Goal: Task Accomplishment & Management: Complete application form

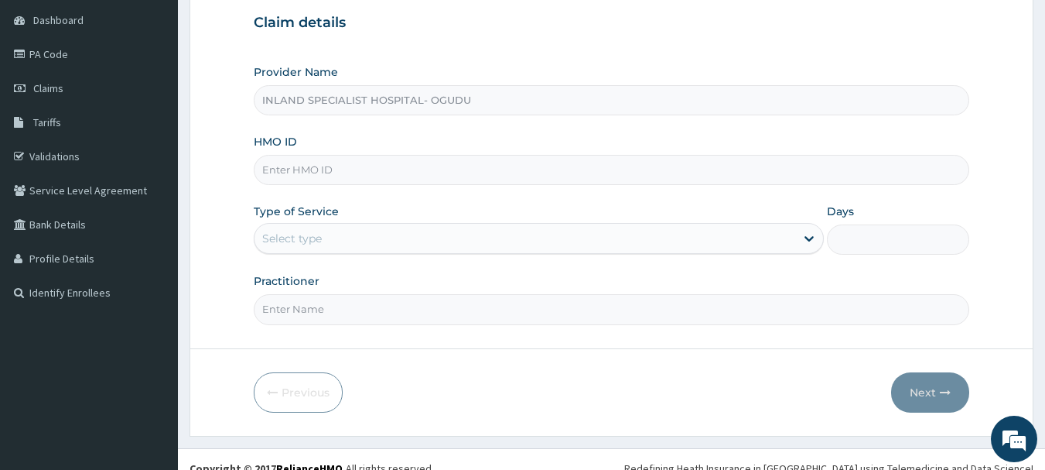
scroll to position [155, 0]
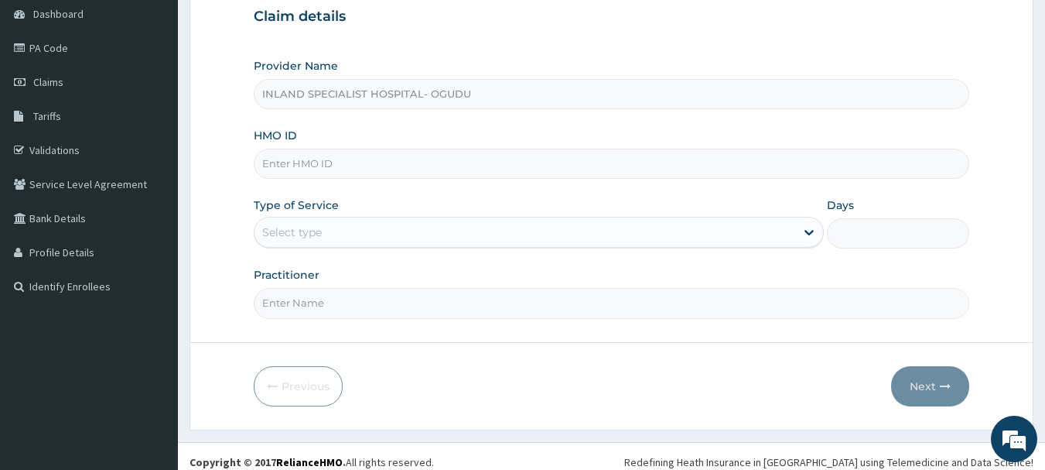
click at [336, 163] on input "HMO ID" at bounding box center [612, 164] width 716 height 30
paste input "NUB/10008/A"
type input "NUB/10008/A"
click at [350, 236] on div "Select type" at bounding box center [525, 232] width 541 height 25
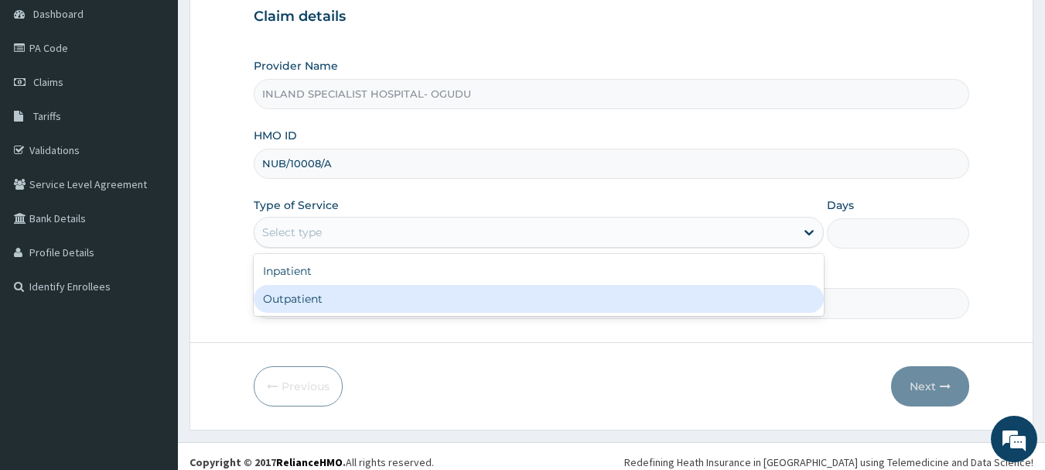
click at [347, 293] on div "Outpatient" at bounding box center [539, 299] width 570 height 28
type input "1"
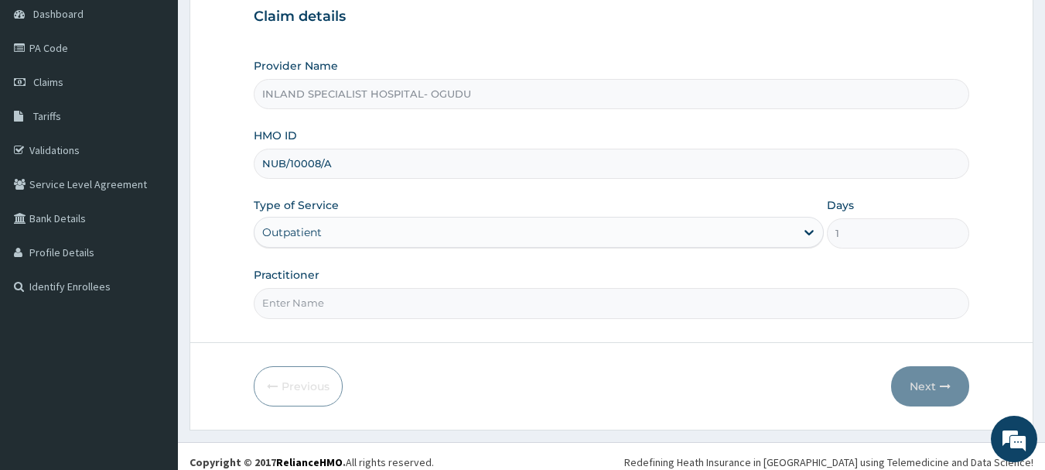
click at [374, 309] on input "Practitioner" at bounding box center [612, 303] width 716 height 30
type input "d"
type input "DR.OLUJITAN"
click at [931, 382] on button "Next" at bounding box center [930, 386] width 78 height 40
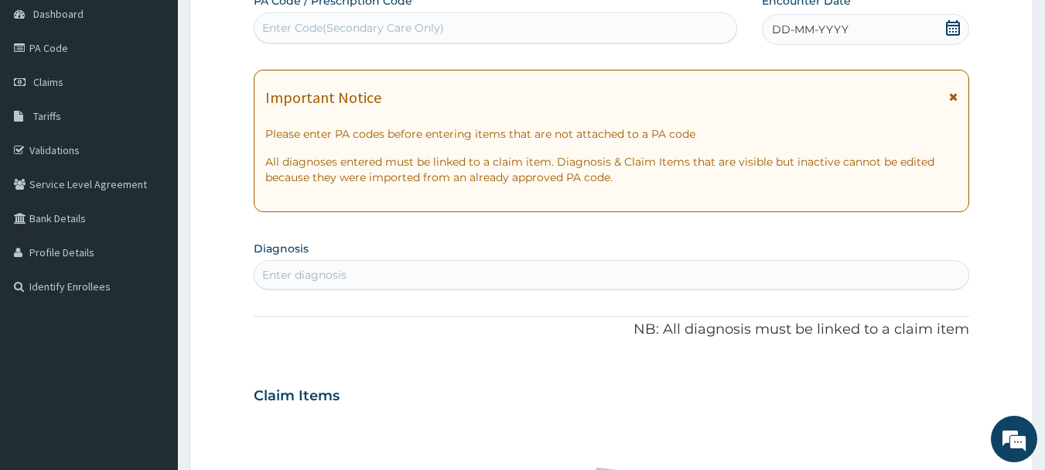
click at [954, 29] on icon at bounding box center [953, 27] width 14 height 15
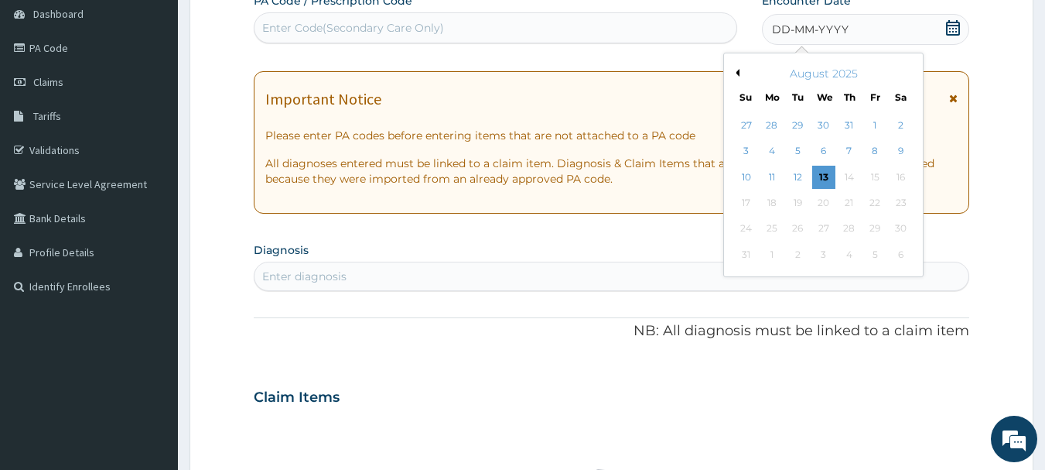
click at [737, 70] on button "Previous Month" at bounding box center [736, 73] width 8 height 8
click at [908, 77] on div "June 2025" at bounding box center [823, 73] width 186 height 15
click at [910, 71] on button "Next Month" at bounding box center [911, 73] width 8 height 8
click at [848, 154] on div "10" at bounding box center [849, 151] width 23 height 23
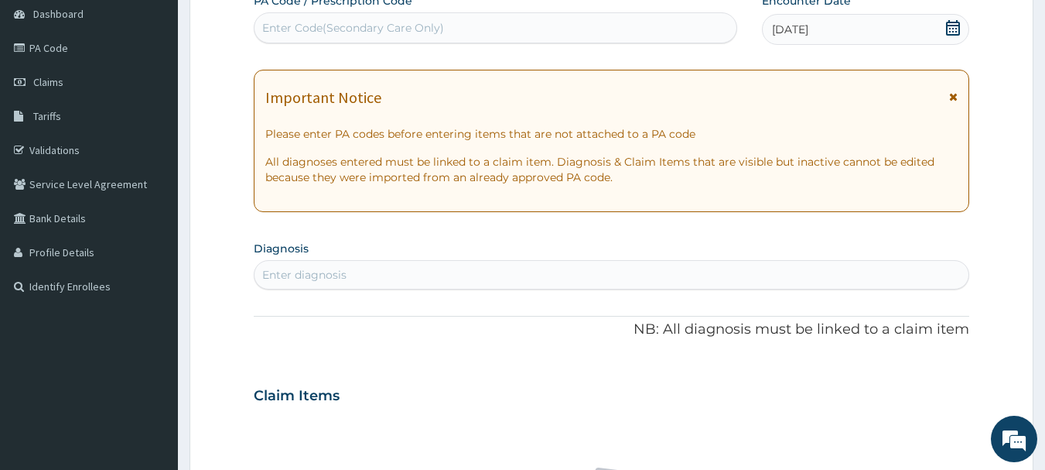
click at [405, 272] on div "Enter diagnosis" at bounding box center [612, 274] width 715 height 25
type input "MALARIA"
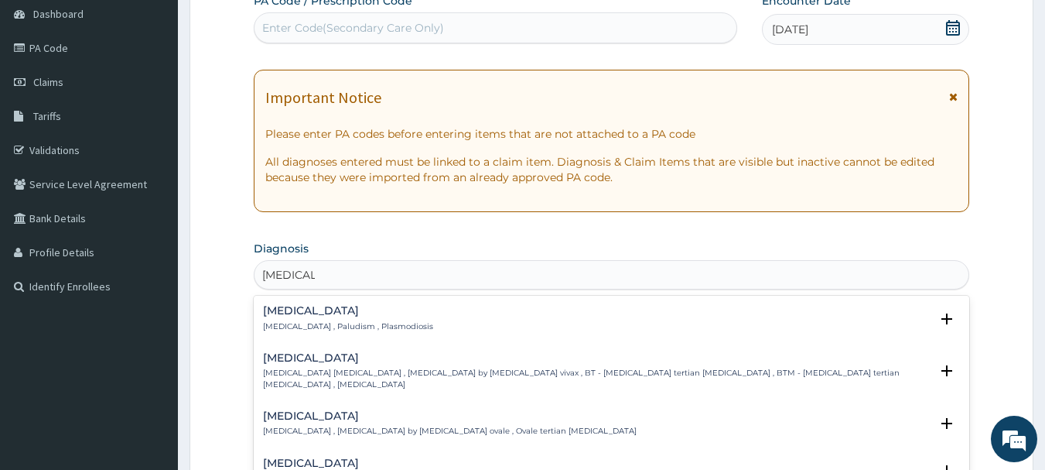
click at [281, 308] on h4 "Malaria" at bounding box center [348, 311] width 170 height 12
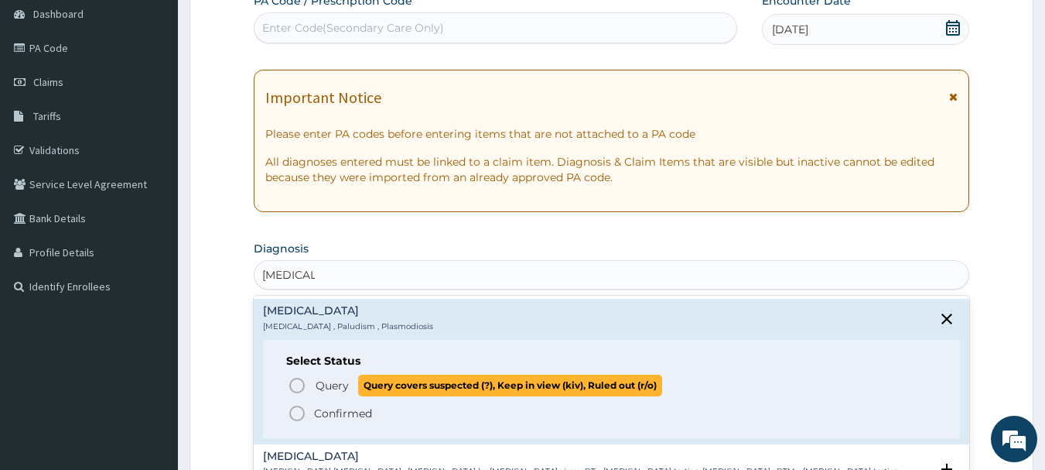
click at [293, 384] on icon "status option query" at bounding box center [297, 385] width 19 height 19
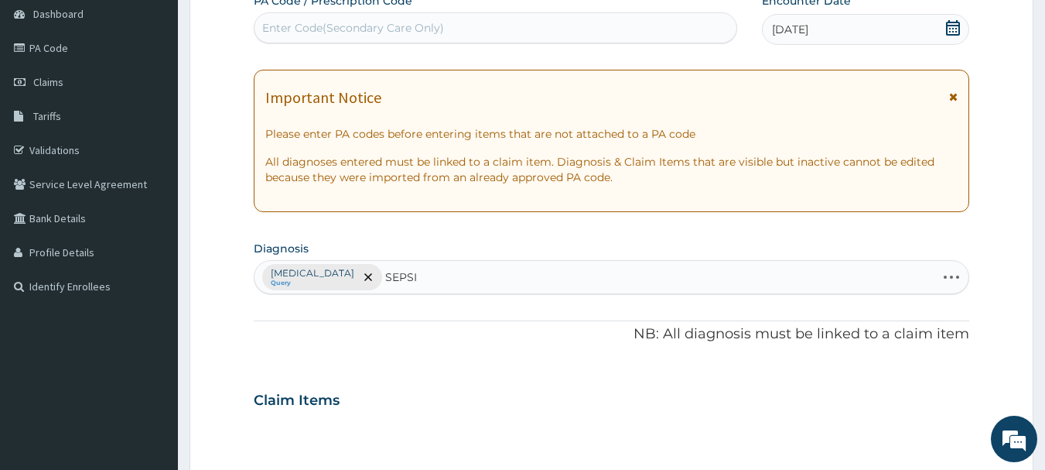
type input "SEPSIS"
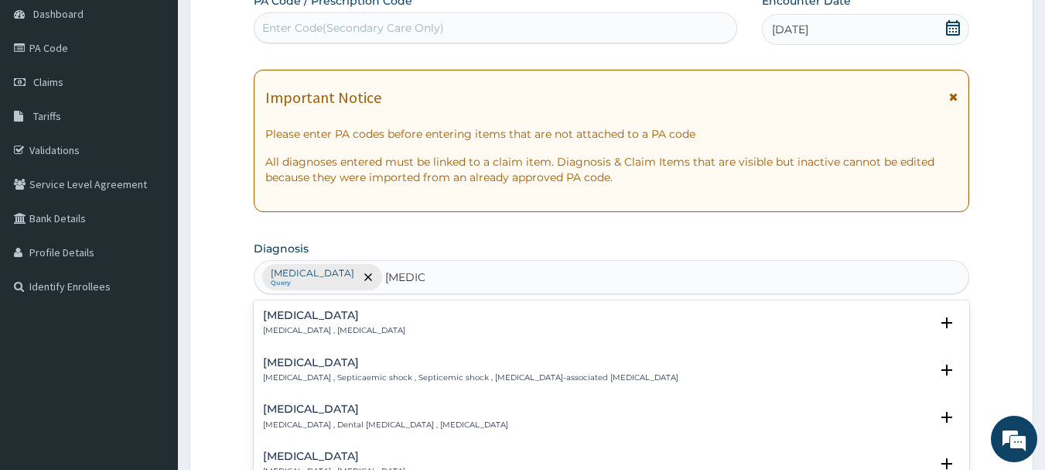
click at [306, 318] on h4 "Sepsis" at bounding box center [334, 315] width 142 height 12
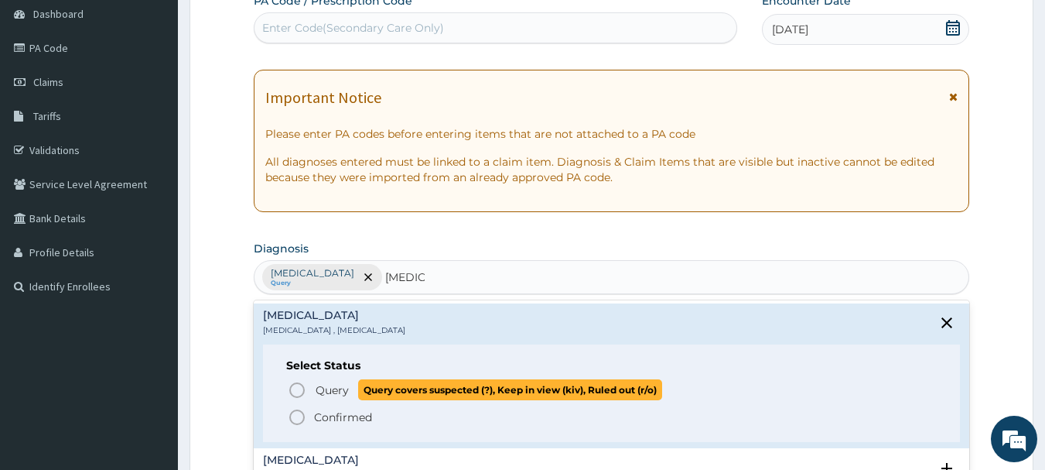
click at [294, 391] on icon "status option query" at bounding box center [297, 390] width 19 height 19
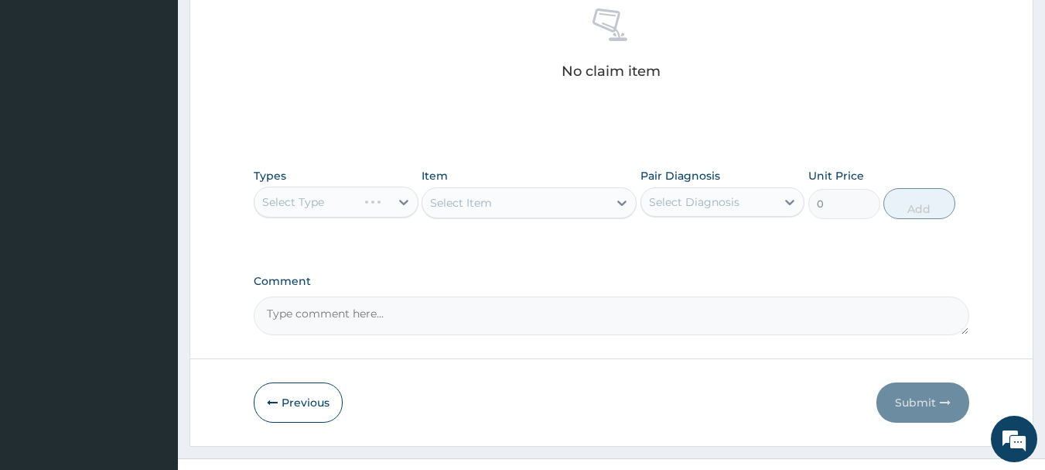
scroll to position [619, 0]
click at [406, 203] on div "Select Type" at bounding box center [336, 201] width 165 height 31
click at [402, 203] on div "Select Type" at bounding box center [336, 201] width 165 height 31
click at [403, 197] on div "Select Type" at bounding box center [336, 201] width 165 height 31
click at [398, 201] on div "Select Type" at bounding box center [336, 201] width 165 height 31
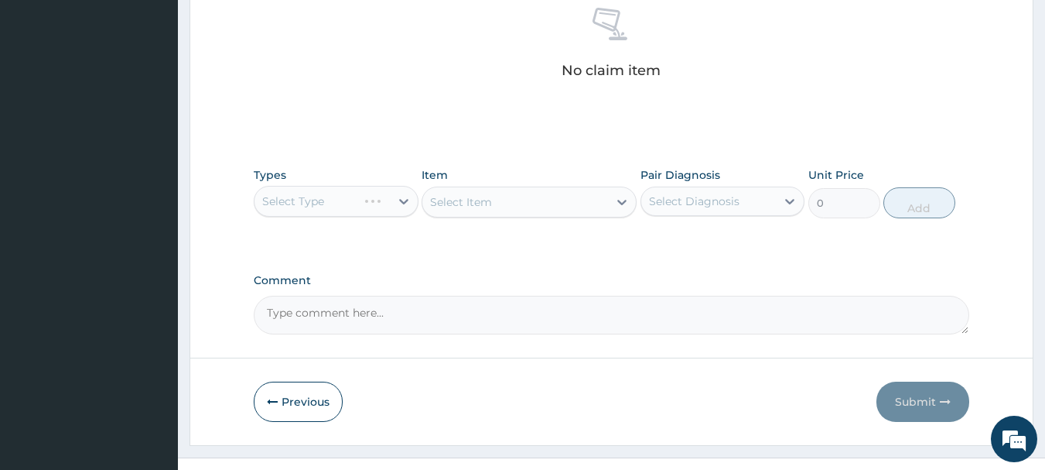
click at [402, 197] on div "Select Type" at bounding box center [336, 201] width 165 height 31
click at [402, 198] on div "Select Type" at bounding box center [336, 201] width 165 height 31
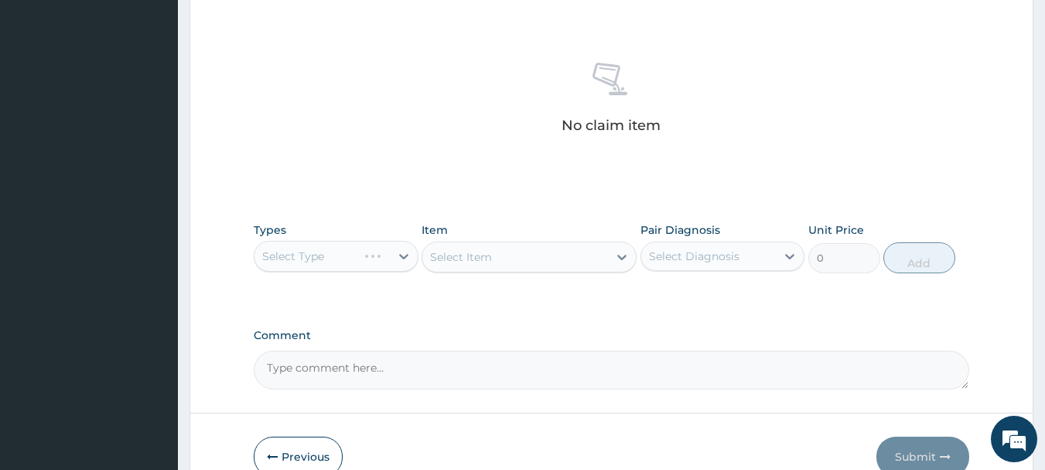
scroll to position [569, 0]
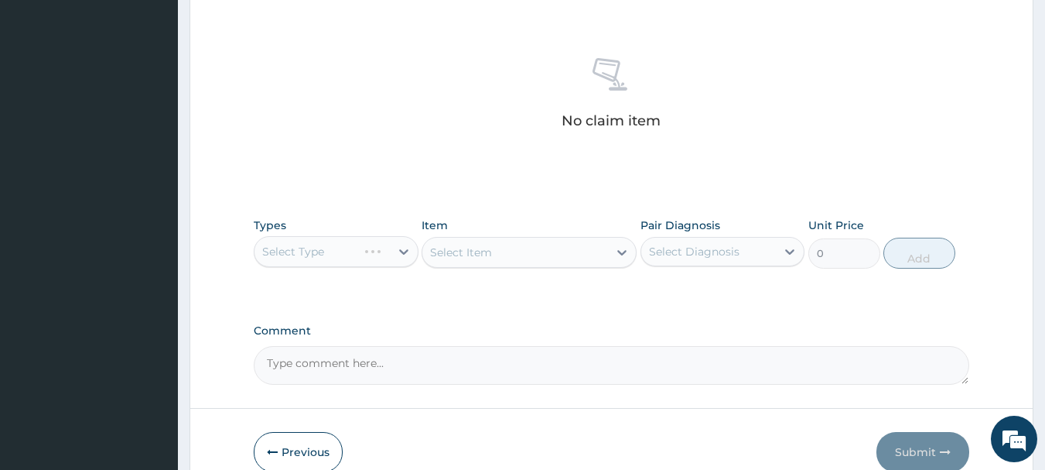
click at [400, 249] on div "Select Type" at bounding box center [336, 251] width 165 height 31
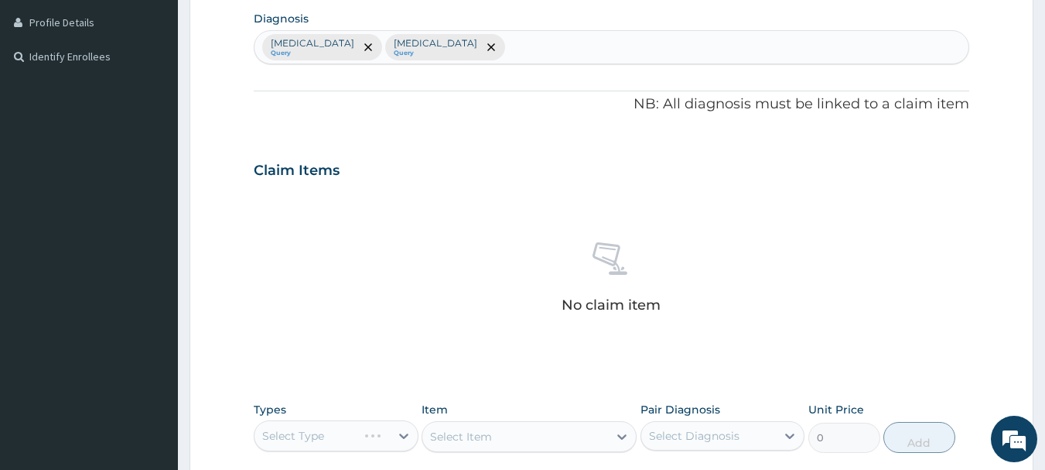
scroll to position [337, 0]
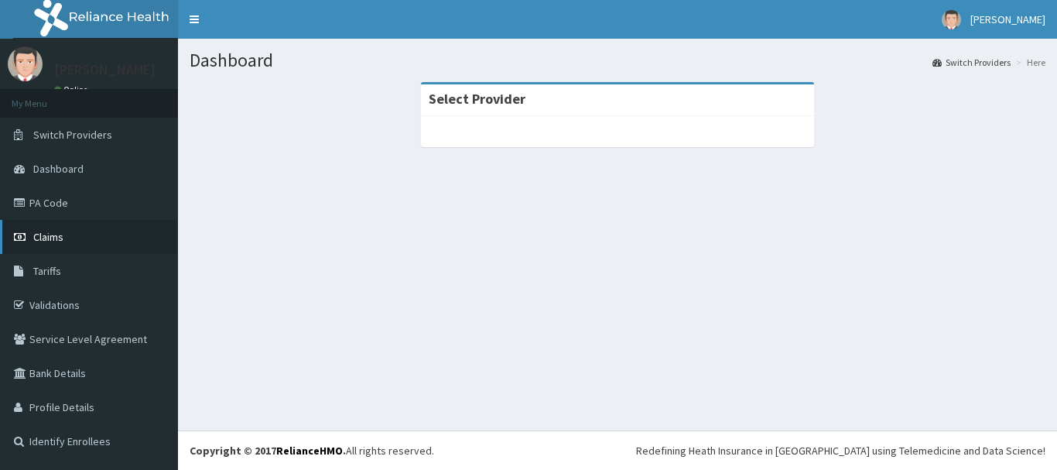
click at [45, 241] on span "Claims" at bounding box center [48, 237] width 30 height 14
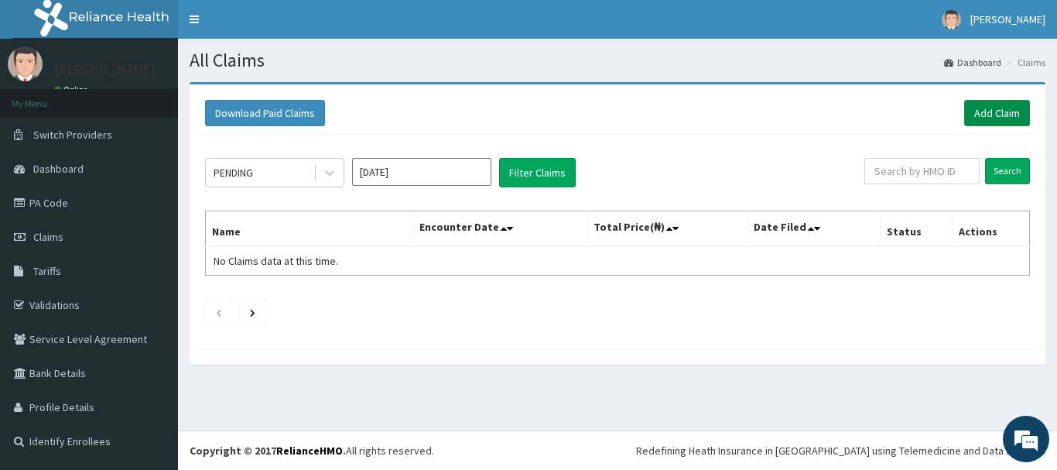
click at [995, 110] on link "Add Claim" at bounding box center [997, 113] width 66 height 26
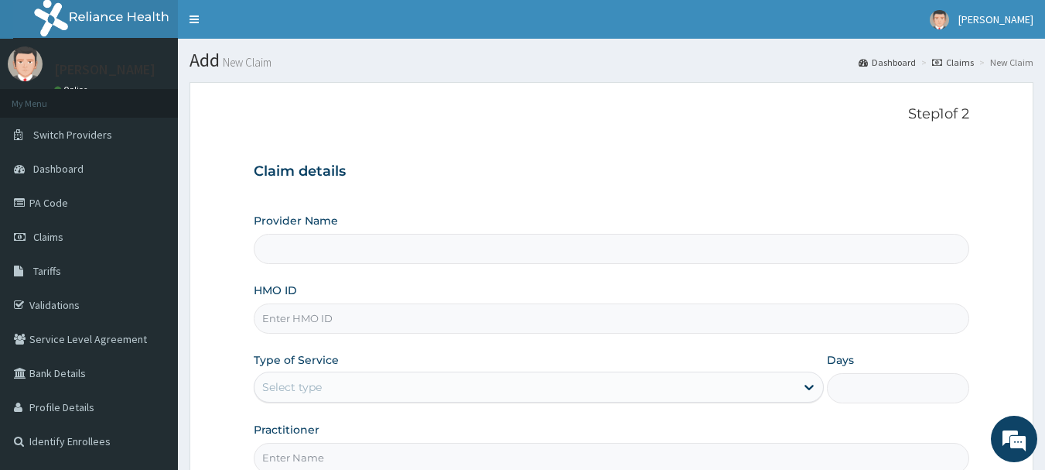
type input "INLAND SPECIALIST HOSPITAL- KETU"
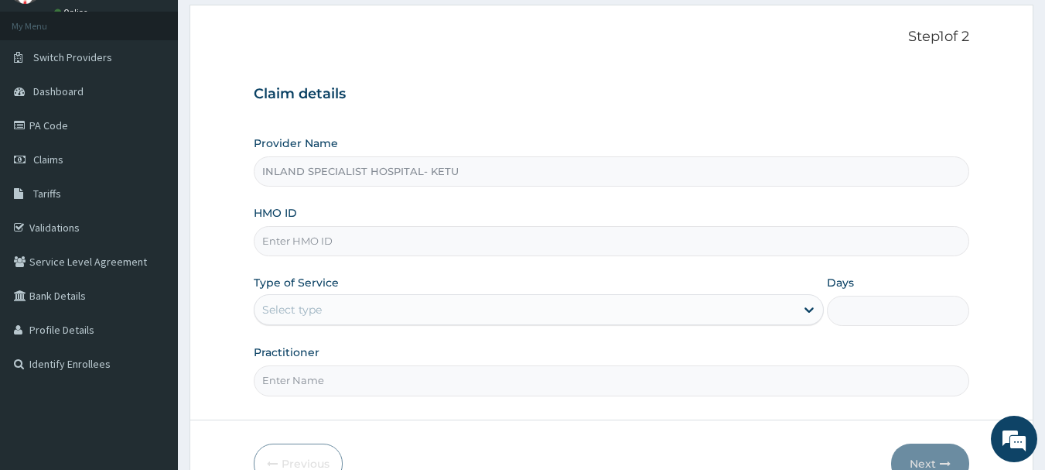
scroll to position [155, 0]
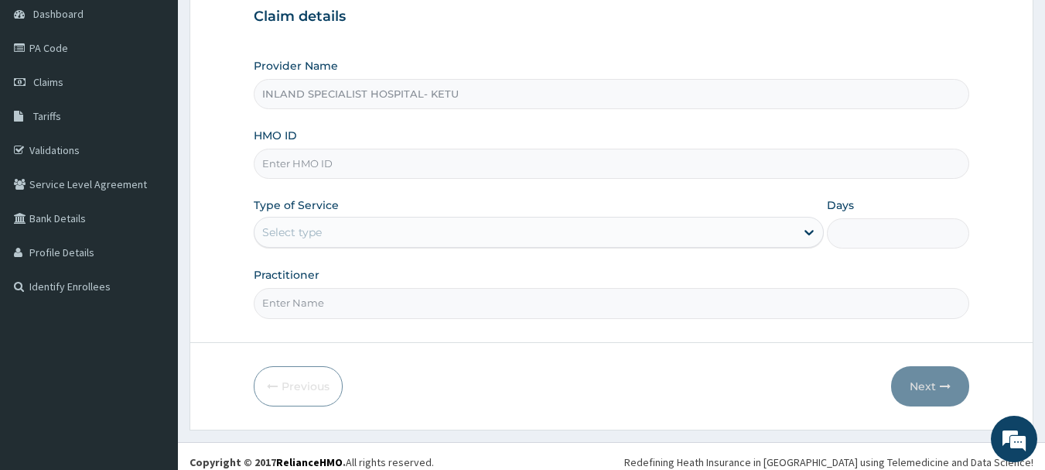
click at [378, 160] on input "HMO ID" at bounding box center [612, 164] width 716 height 30
paste input "NUB/10008/A"
type input "NUB/10008/A"
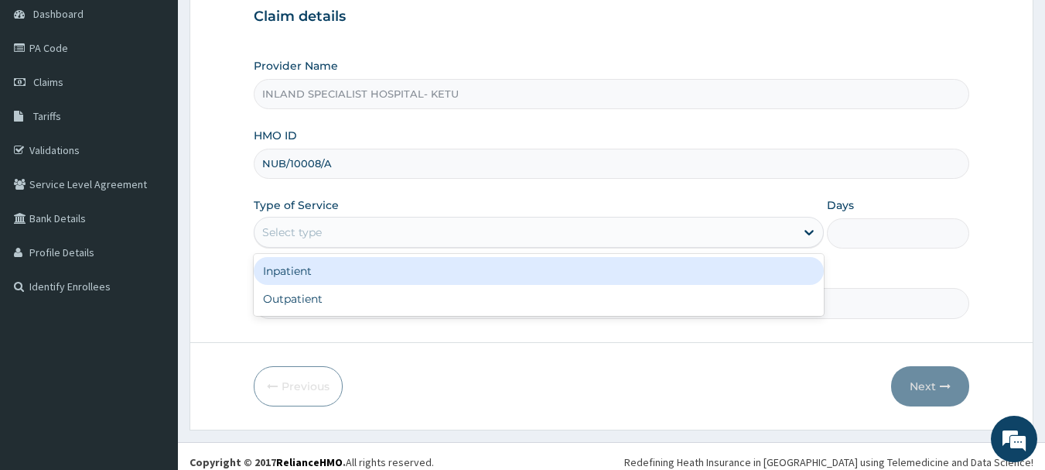
click at [340, 232] on div "Select type" at bounding box center [525, 232] width 541 height 25
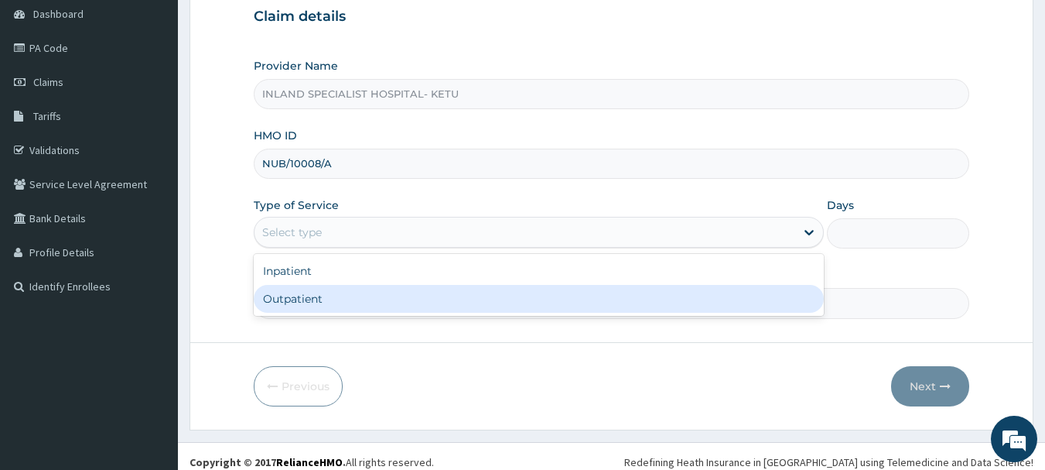
click at [340, 299] on div "Outpatient" at bounding box center [539, 299] width 570 height 28
type input "1"
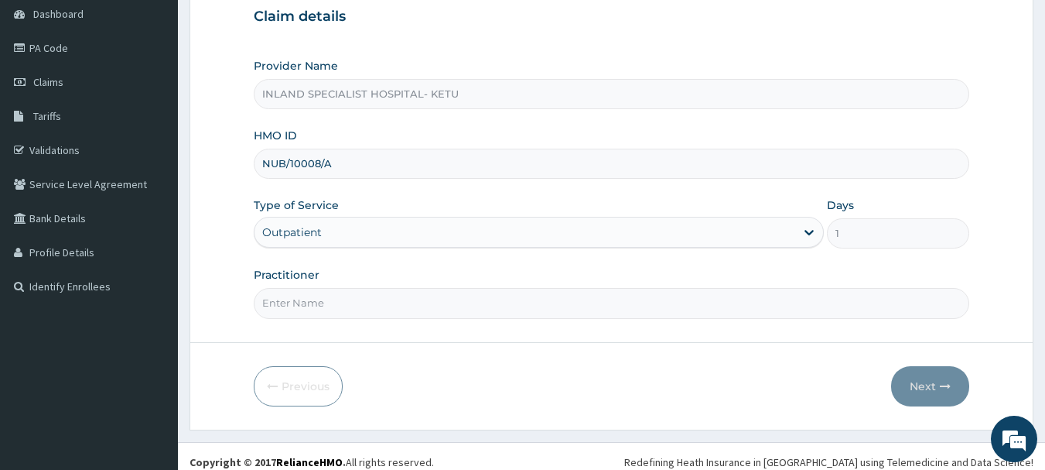
click at [352, 304] on input "Practitioner" at bounding box center [612, 303] width 716 height 30
type input "DR.OLUJITAN"
click at [915, 388] on button "Next" at bounding box center [930, 386] width 78 height 40
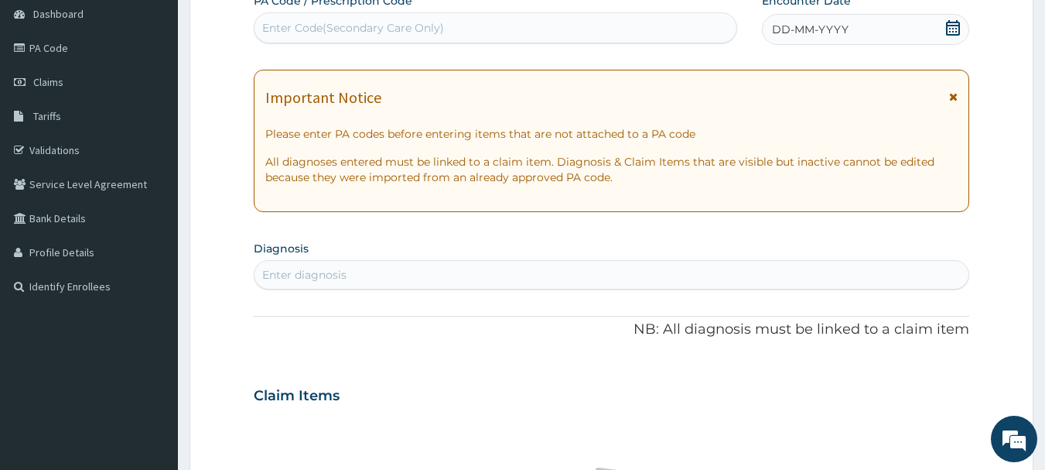
click at [948, 29] on icon at bounding box center [953, 27] width 14 height 15
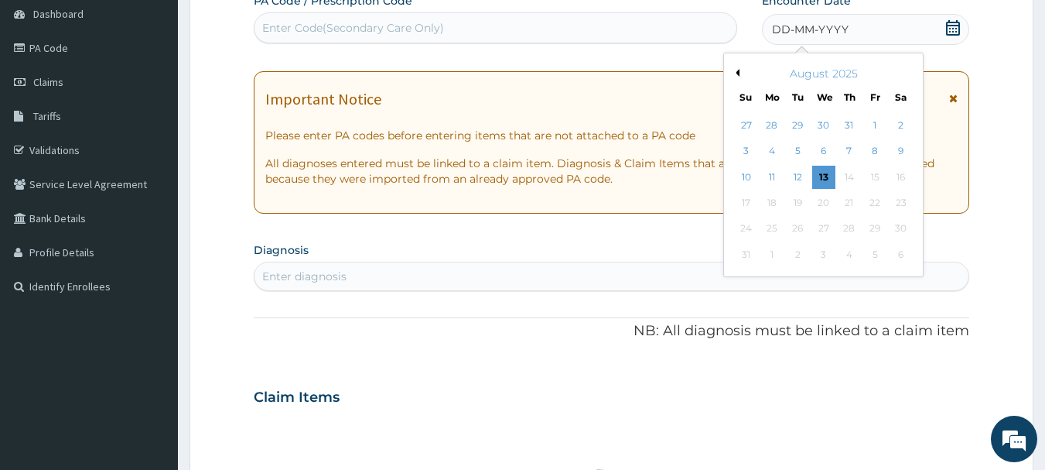
click at [735, 72] on button "Previous Month" at bounding box center [736, 73] width 8 height 8
click at [849, 149] on div "10" at bounding box center [849, 151] width 23 height 23
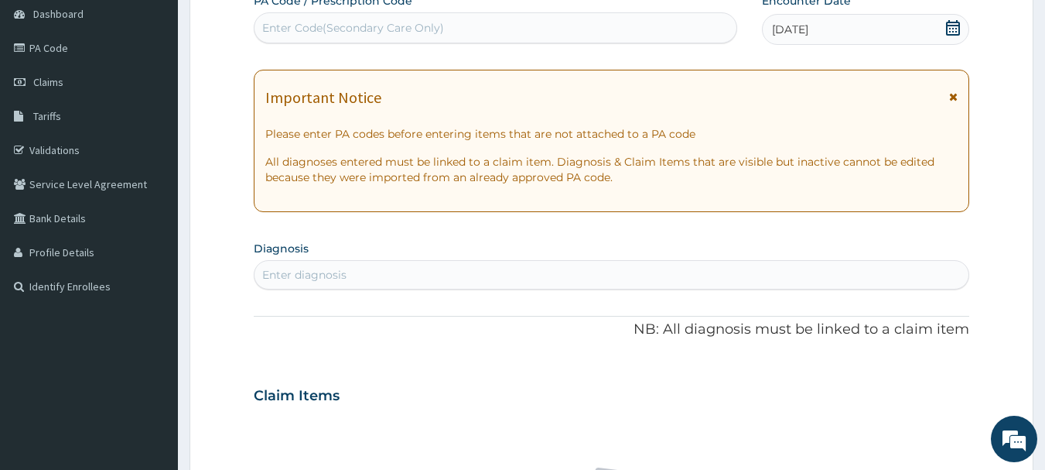
click at [427, 268] on div "Enter diagnosis" at bounding box center [612, 274] width 715 height 25
type input "MALARIA"
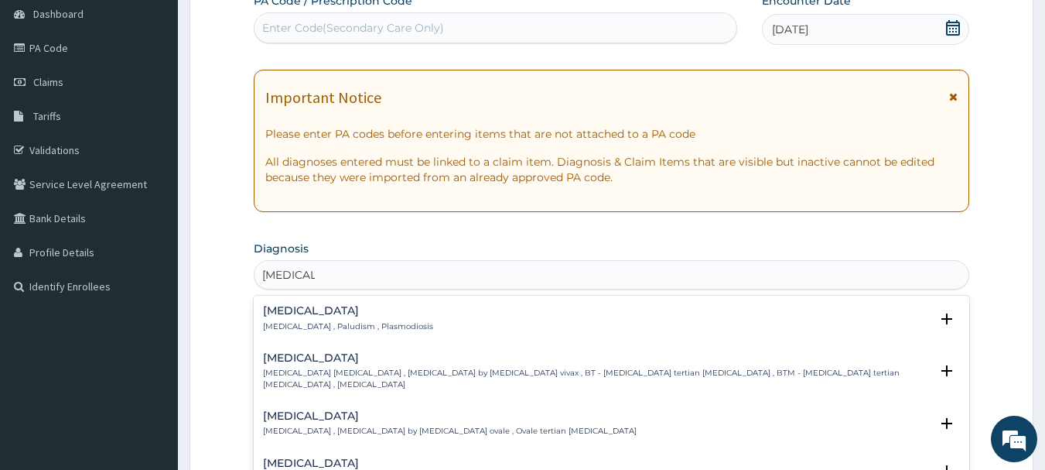
click at [289, 312] on h4 "Malaria" at bounding box center [348, 311] width 170 height 12
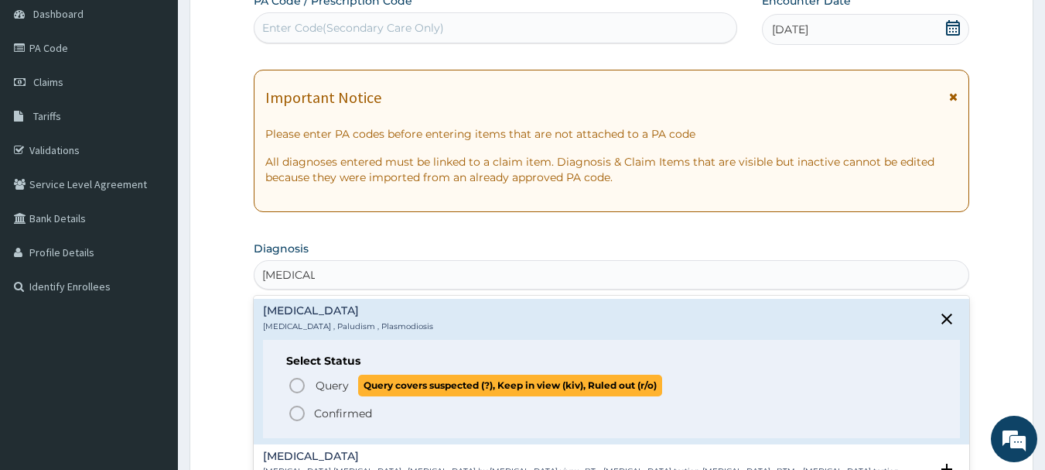
click at [294, 380] on icon "status option query" at bounding box center [297, 385] width 19 height 19
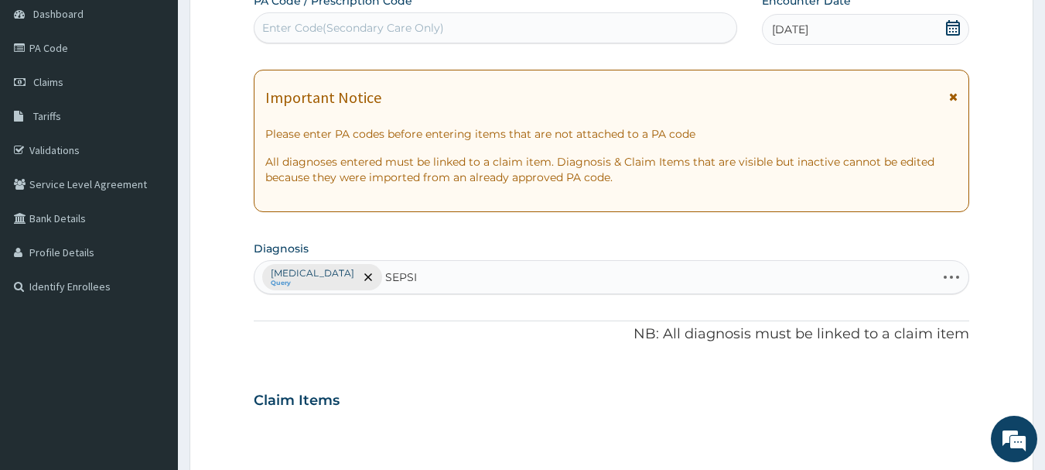
type input "SEPSIS"
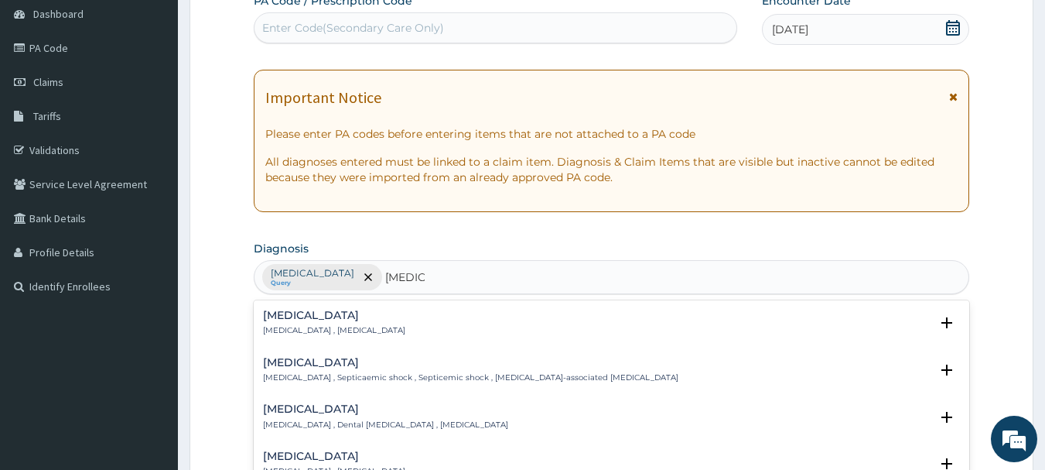
click at [273, 320] on h4 "Sepsis" at bounding box center [334, 315] width 142 height 12
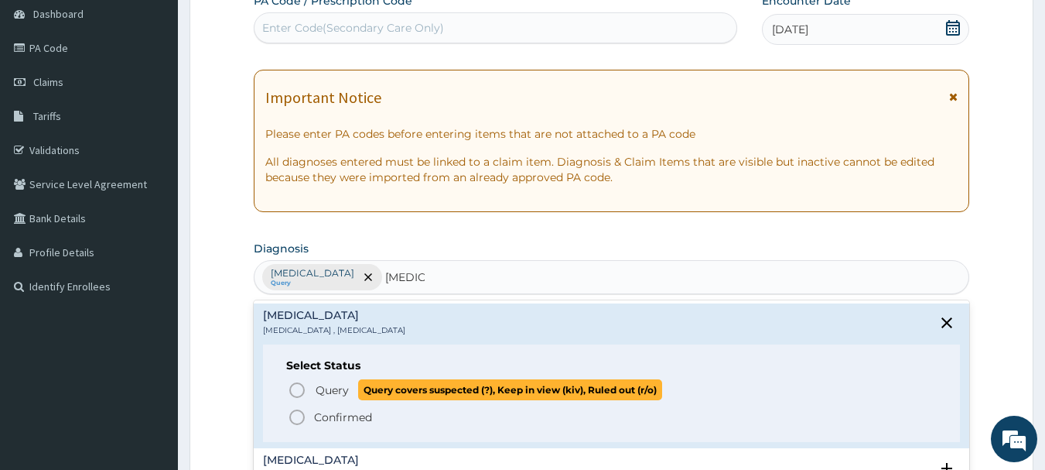
click at [292, 388] on icon "status option query" at bounding box center [297, 390] width 19 height 19
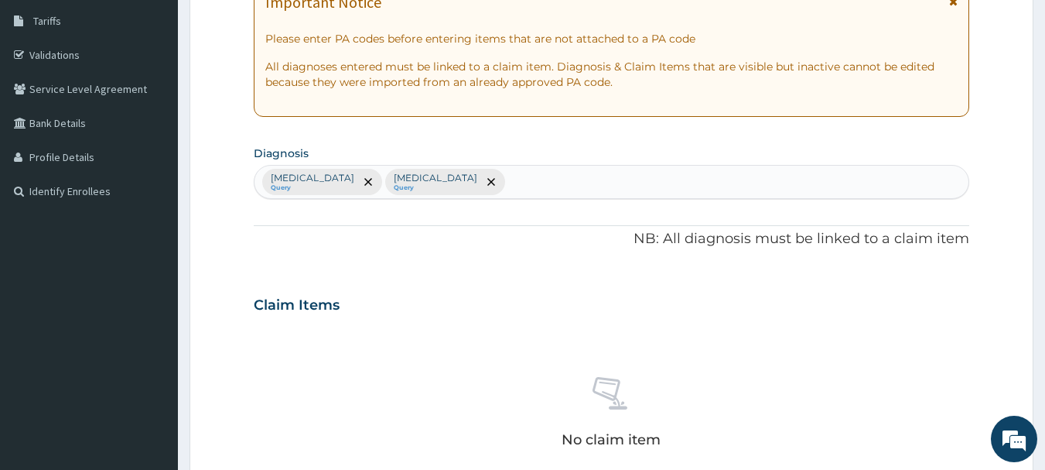
scroll to position [464, 0]
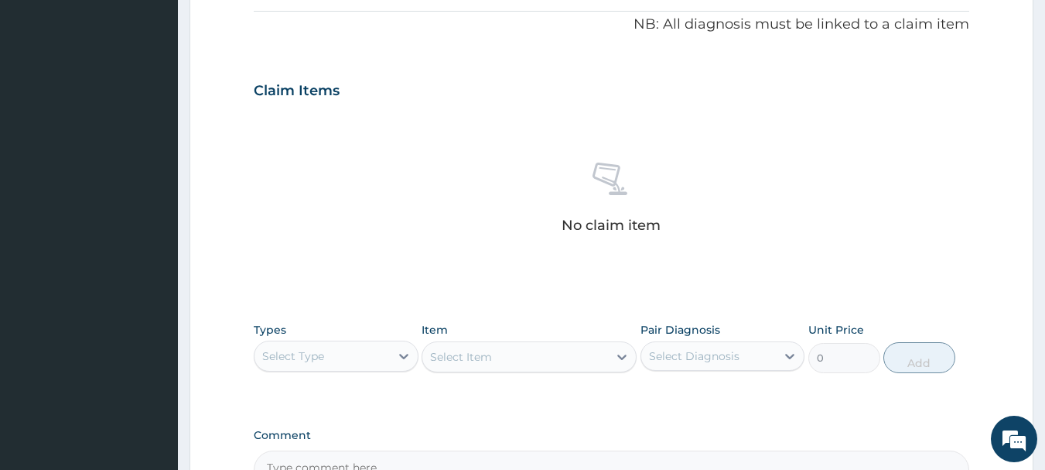
click at [353, 347] on div "Select Type" at bounding box center [322, 355] width 135 height 25
click at [310, 448] on div "Procedures" at bounding box center [336, 450] width 165 height 28
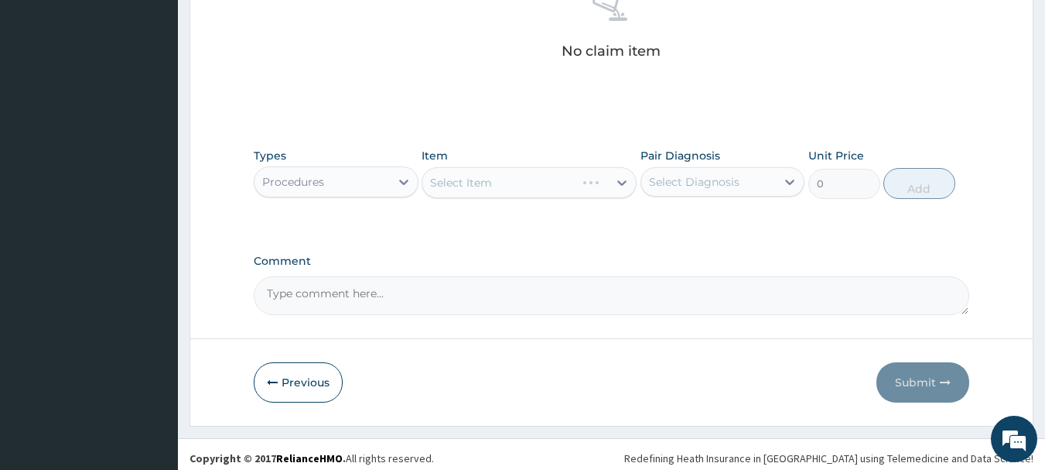
scroll to position [646, 0]
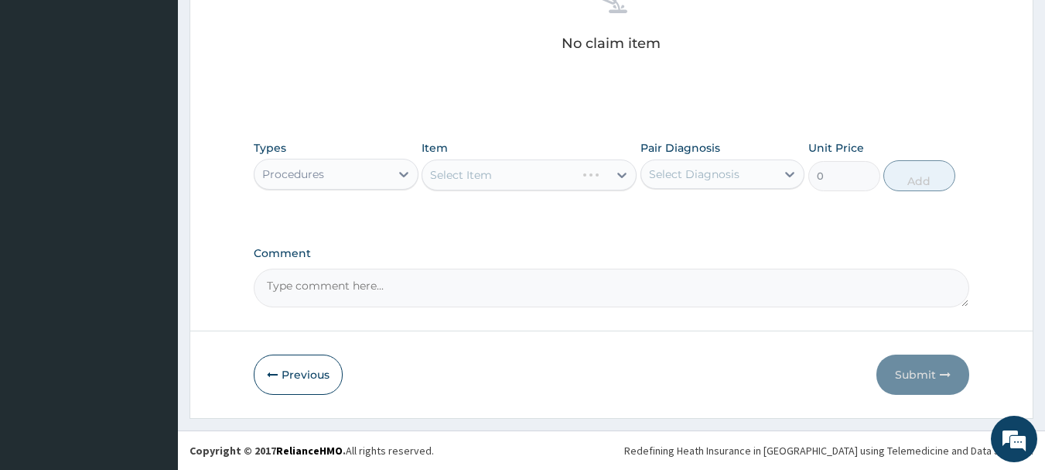
click at [622, 175] on div "Select Item" at bounding box center [529, 174] width 215 height 31
click at [623, 175] on icon at bounding box center [621, 175] width 9 height 5
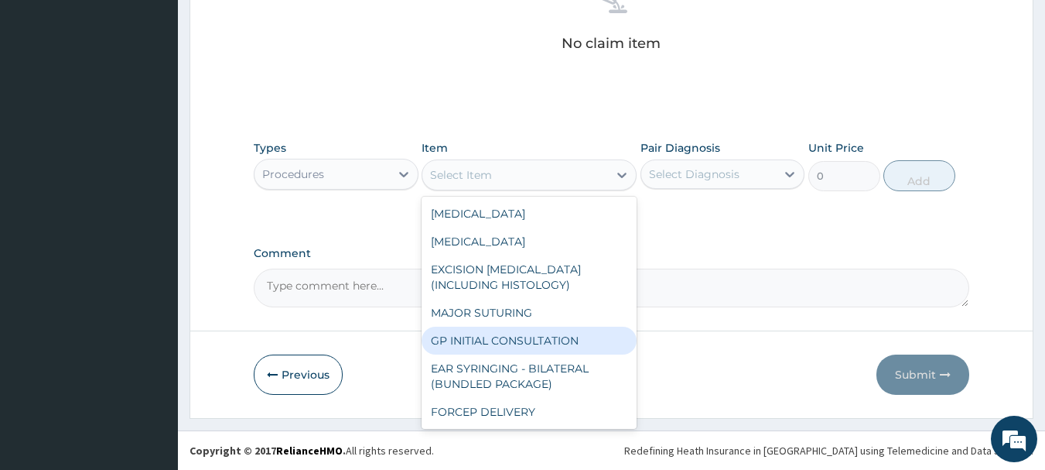
click at [488, 344] on div "GP INITIAL CONSULTATION" at bounding box center [529, 340] width 215 height 28
type input "2000"
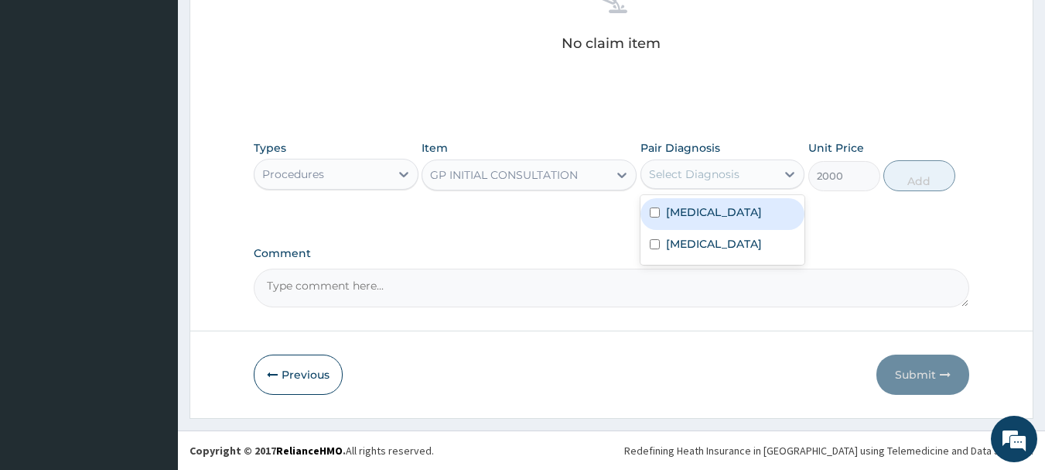
click at [700, 177] on div "Select Diagnosis" at bounding box center [694, 173] width 91 height 15
click at [694, 217] on label "Malaria" at bounding box center [714, 211] width 96 height 15
checkbox input "true"
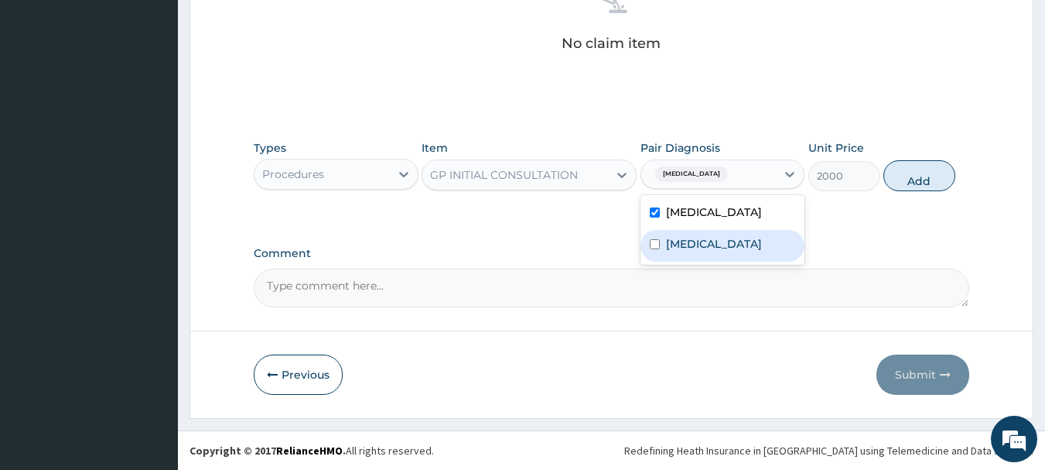
click at [694, 242] on label "Sepsis" at bounding box center [714, 243] width 96 height 15
checkbox input "true"
click at [894, 181] on button "Add" at bounding box center [919, 175] width 72 height 31
type input "0"
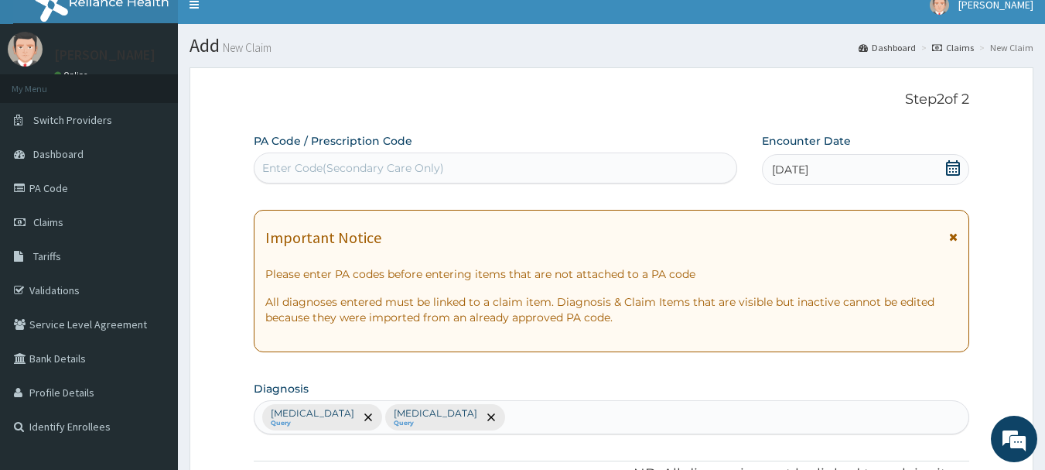
scroll to position [0, 0]
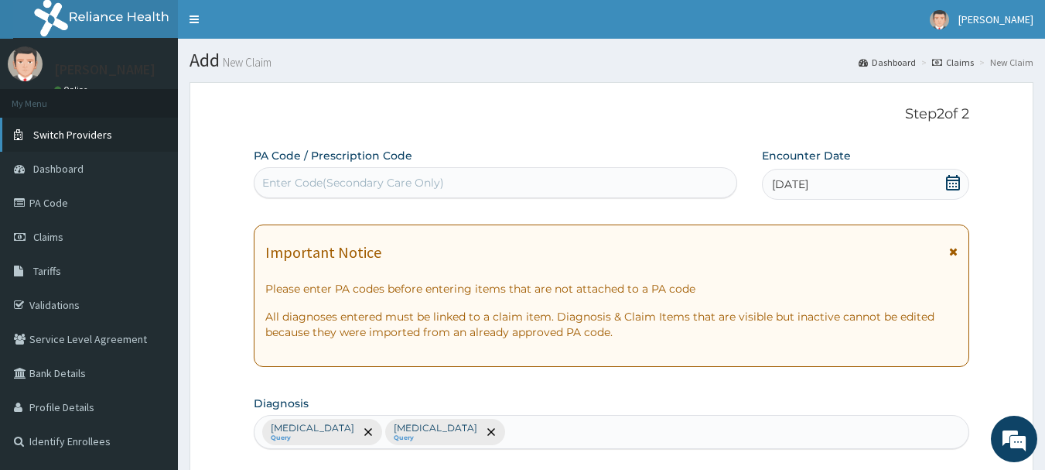
click at [87, 125] on link "Switch Providers" at bounding box center [89, 135] width 178 height 34
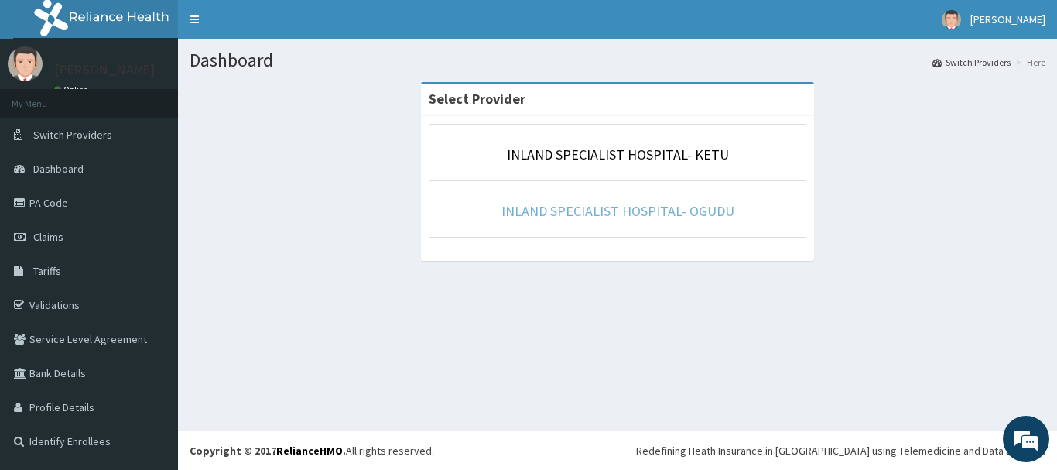
click at [690, 212] on link "INLAND SPECIALIST HOSPITAL- OGUDU" at bounding box center [617, 211] width 233 height 18
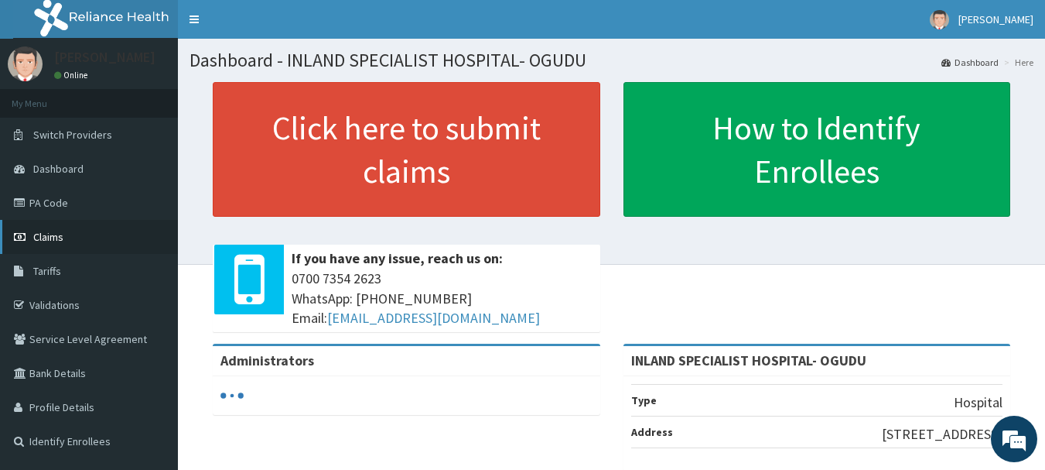
click at [45, 237] on span "Claims" at bounding box center [48, 237] width 30 height 14
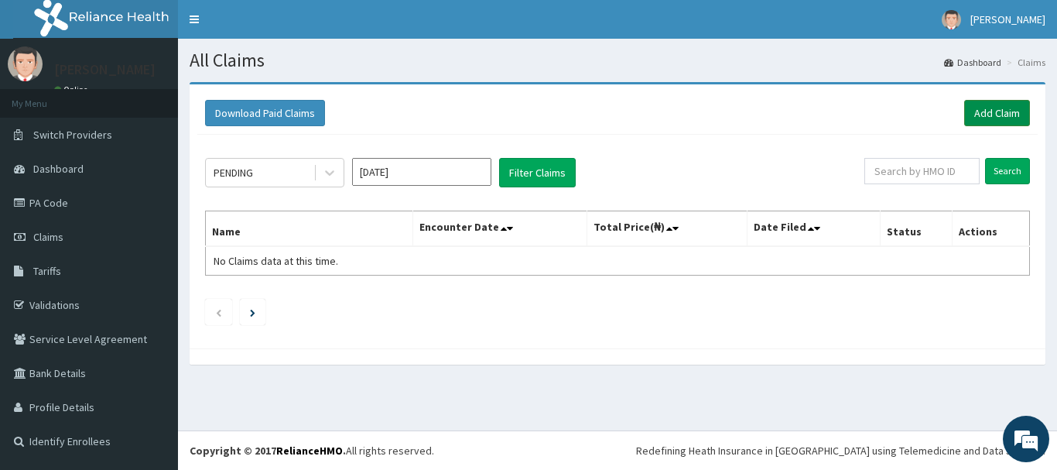
click at [1000, 111] on link "Add Claim" at bounding box center [997, 113] width 66 height 26
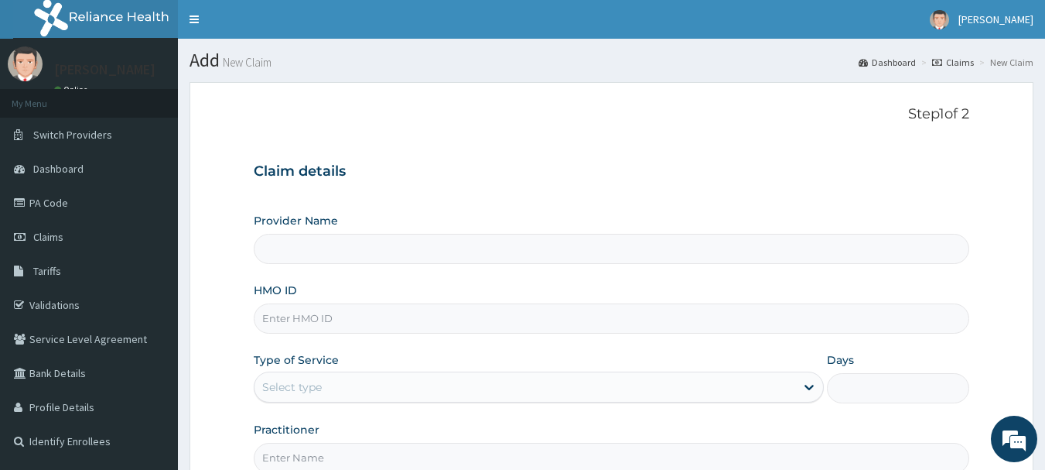
type input "INLAND SPECIALIST HOSPITAL- OGUDU"
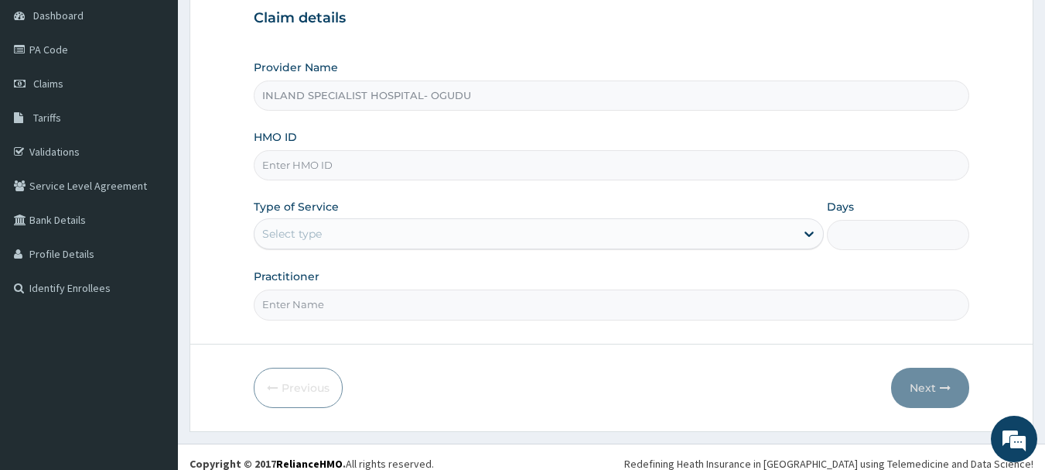
scroll to position [155, 0]
click at [296, 173] on input "HMO ID" at bounding box center [612, 164] width 716 height 30
paste input "NUB/10008/A"
type input "NUB/10008/A"
click at [305, 235] on div "Select type" at bounding box center [292, 231] width 60 height 15
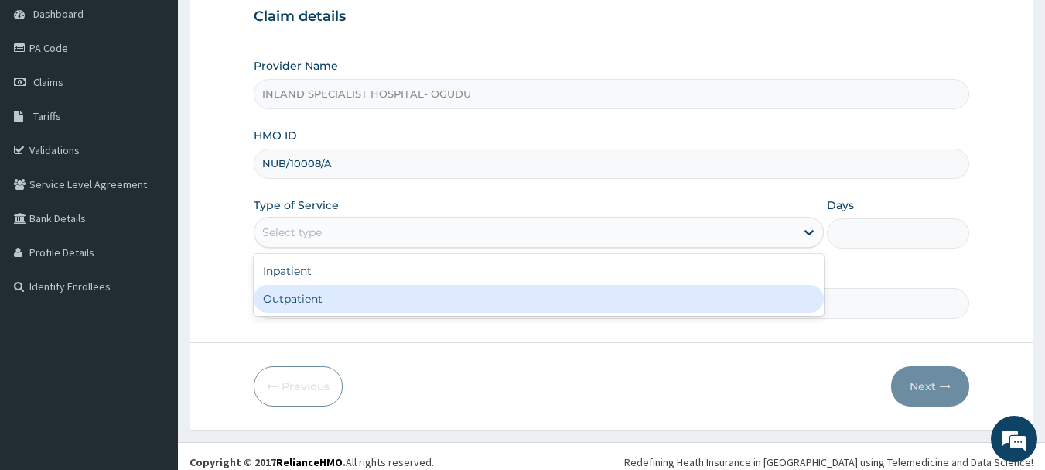
click at [305, 299] on div "Outpatient" at bounding box center [539, 299] width 570 height 28
type input "1"
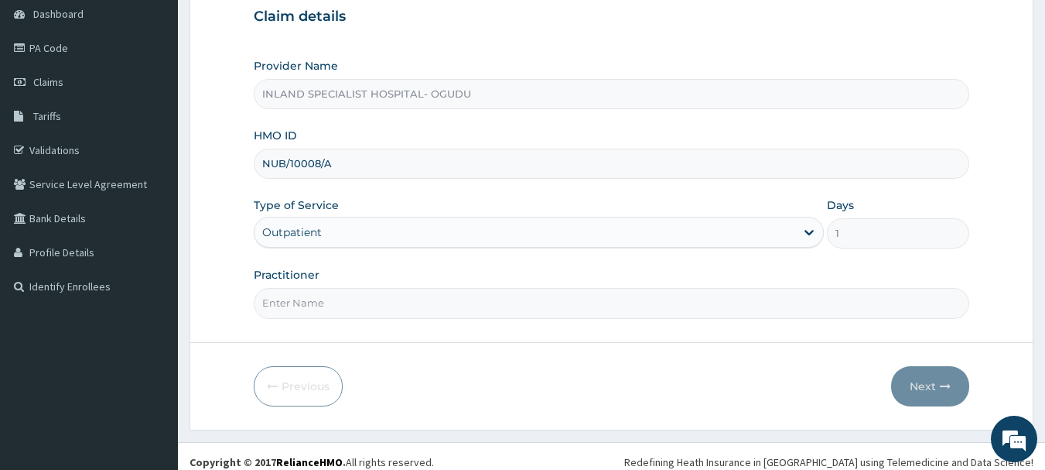
click at [352, 301] on input "Practitioner" at bounding box center [612, 303] width 716 height 30
type input "DR.OLUJITAN"
click at [923, 394] on button "Next" at bounding box center [930, 386] width 78 height 40
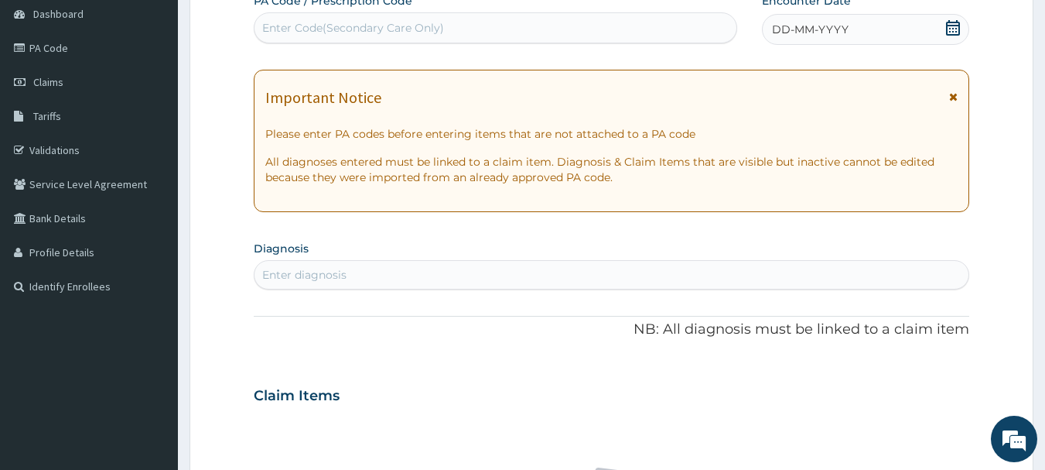
click at [951, 29] on icon at bounding box center [952, 27] width 15 height 15
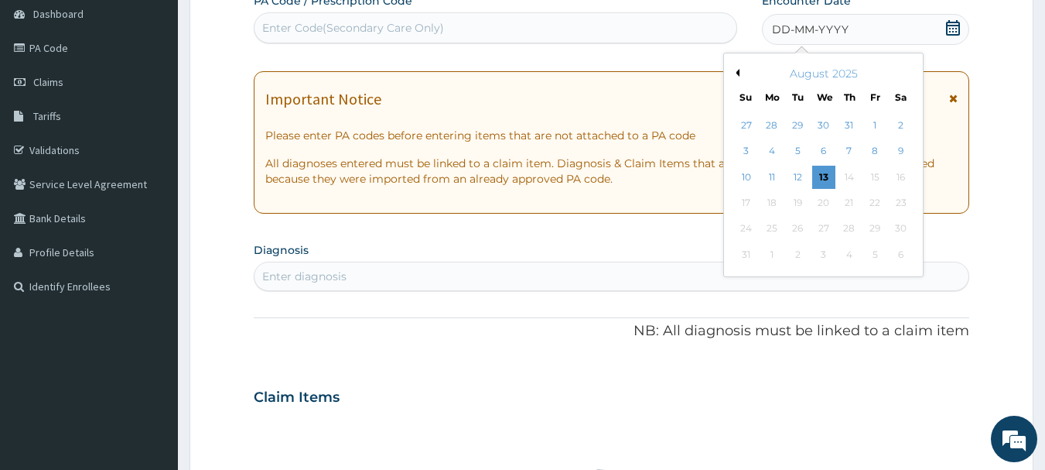
click at [736, 72] on button "Previous Month" at bounding box center [736, 73] width 8 height 8
click at [842, 149] on div "10" at bounding box center [849, 151] width 23 height 23
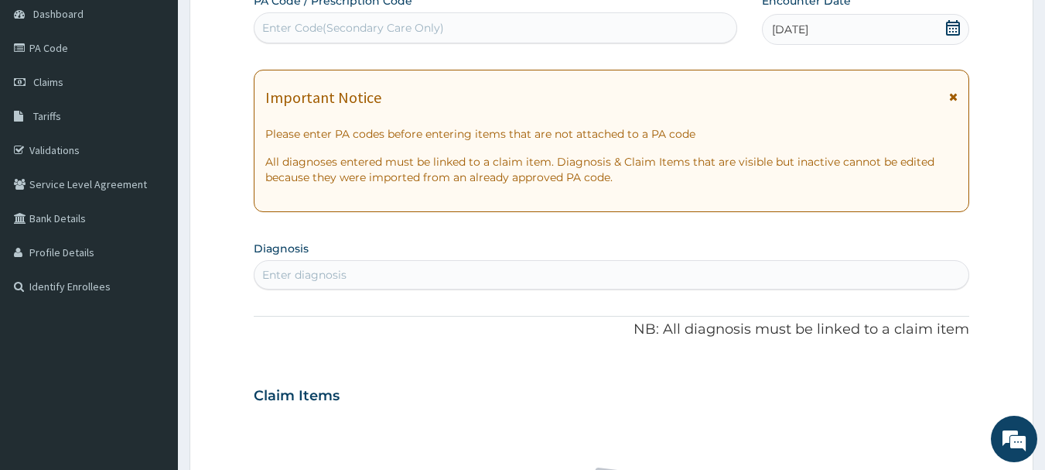
click at [487, 278] on div "Enter diagnosis" at bounding box center [612, 274] width 715 height 25
type input "MALARIA"
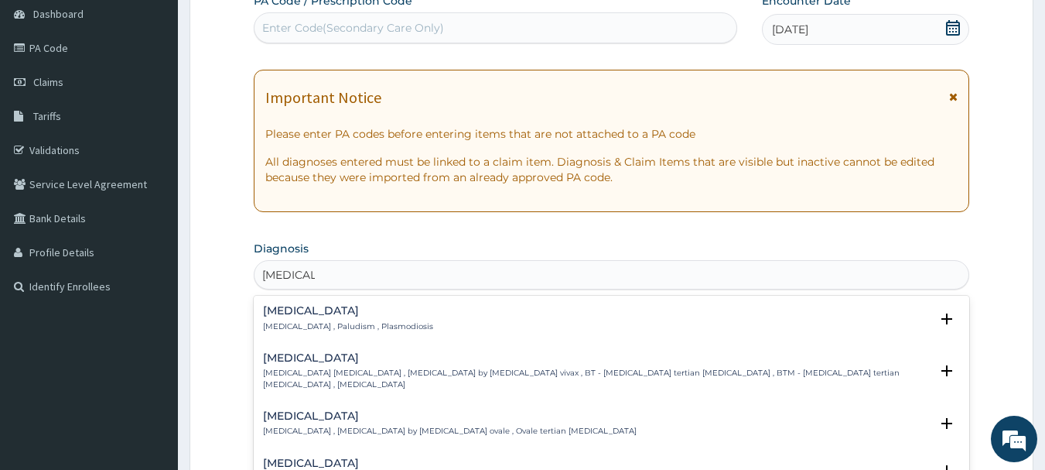
click at [293, 306] on h4 "Malaria" at bounding box center [348, 311] width 170 height 12
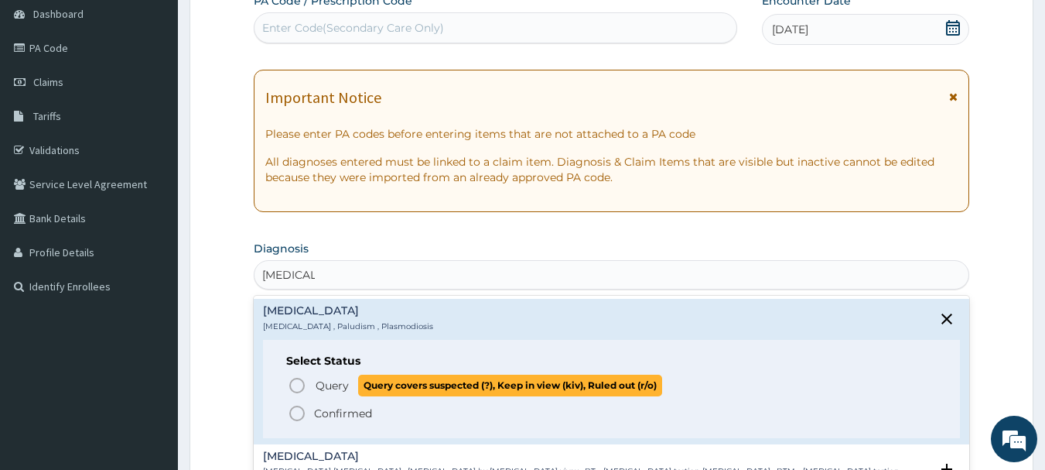
click at [297, 381] on icon "status option query" at bounding box center [297, 385] width 19 height 19
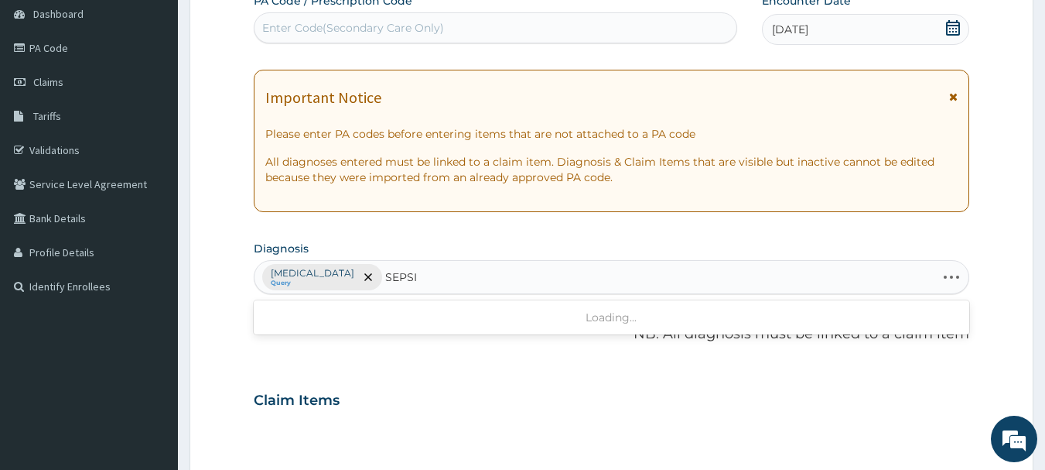
type input "SEPSIS"
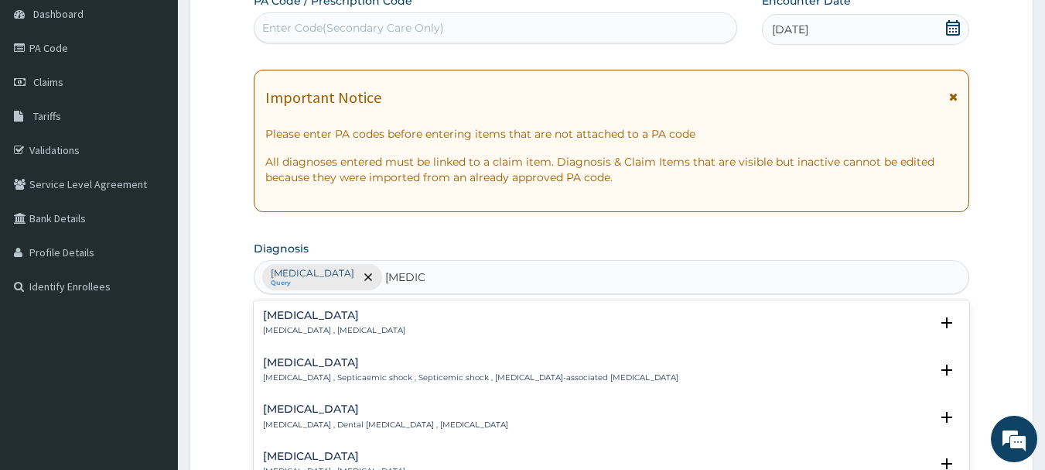
click at [292, 312] on h4 "[MEDICAL_DATA]" at bounding box center [334, 315] width 142 height 12
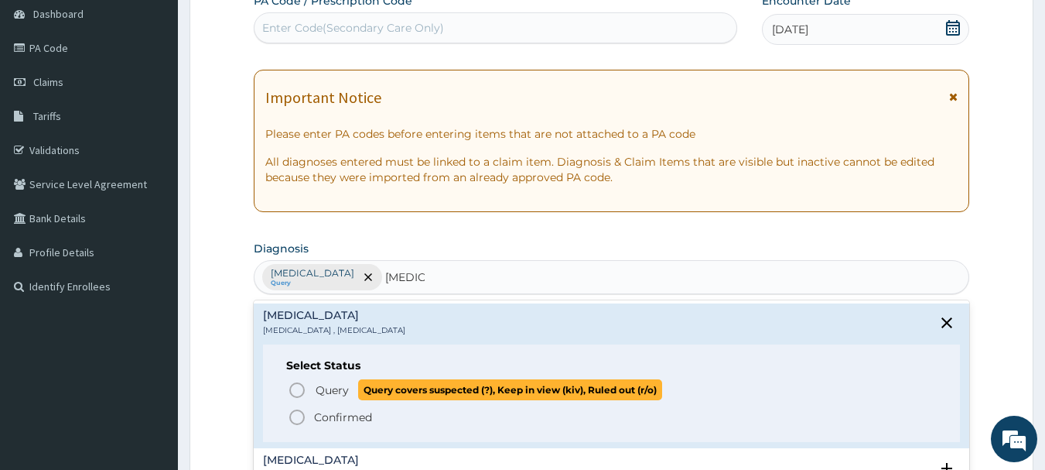
click at [297, 388] on icon "status option query" at bounding box center [297, 390] width 19 height 19
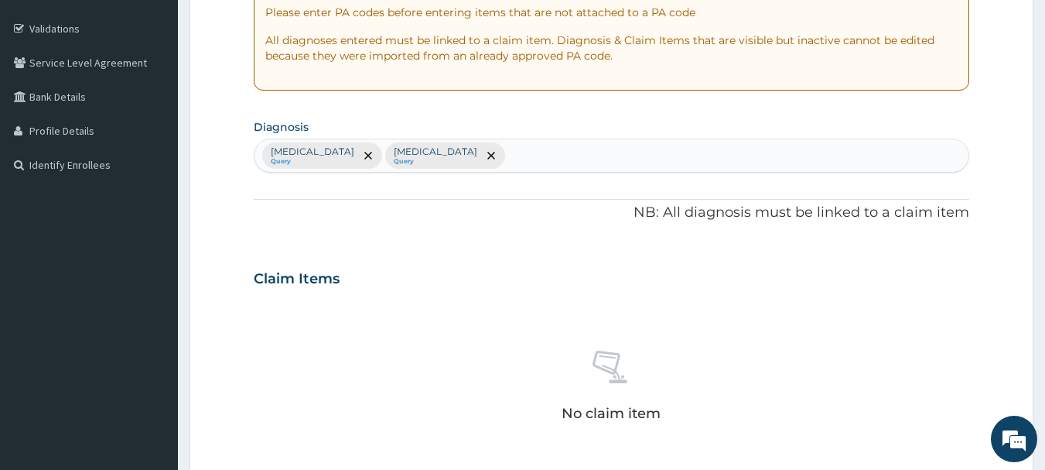
scroll to position [464, 0]
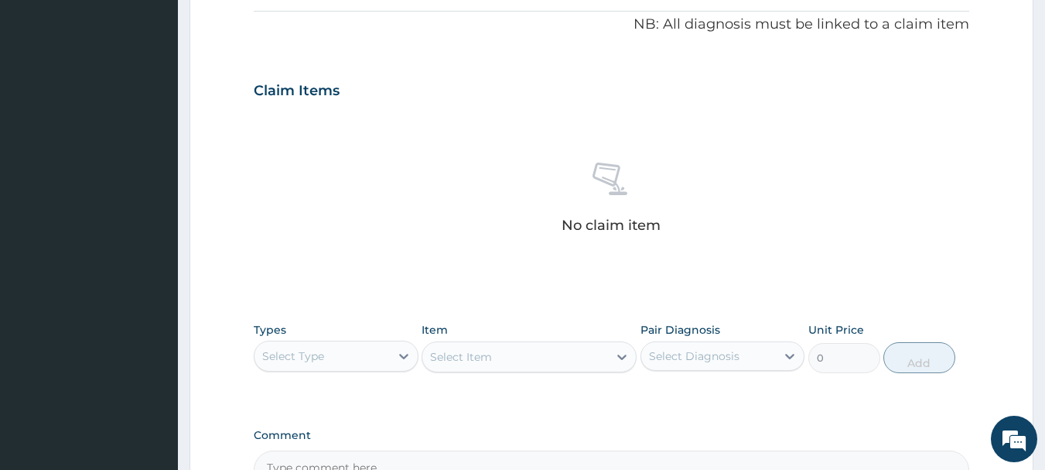
click at [322, 352] on div "Select Type" at bounding box center [293, 355] width 62 height 15
drag, startPoint x: 297, startPoint y: 449, endPoint x: 377, endPoint y: 419, distance: 85.5
click at [297, 450] on div "Procedures" at bounding box center [336, 450] width 165 height 28
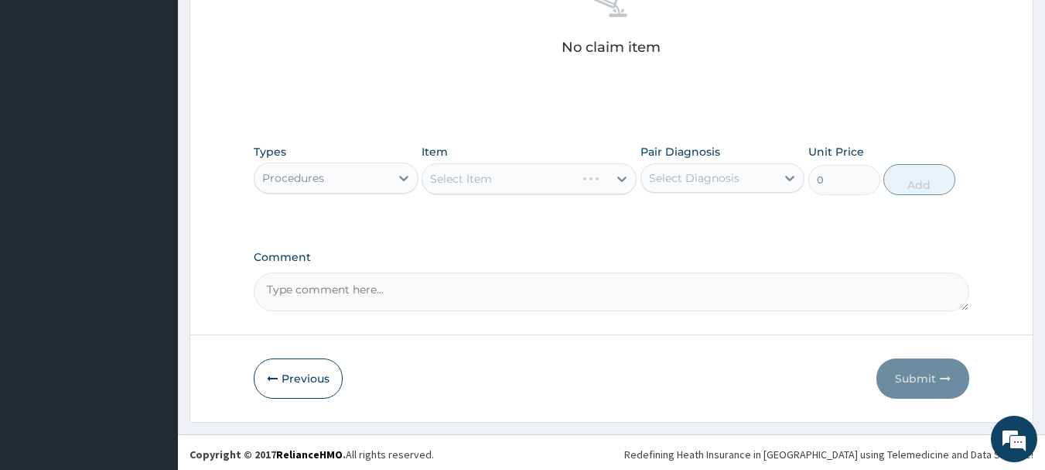
scroll to position [646, 0]
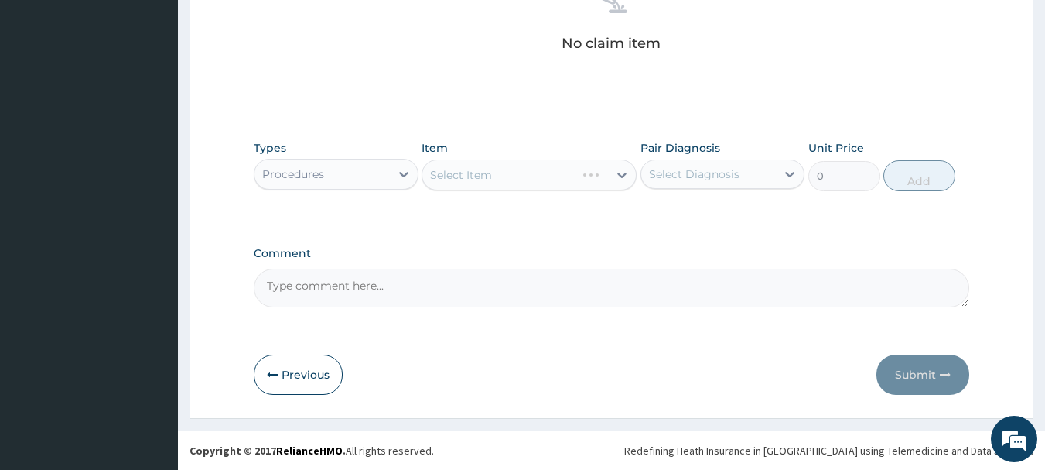
click at [594, 180] on div "Select Item" at bounding box center [529, 174] width 215 height 31
click at [621, 173] on div "Select Item" at bounding box center [529, 174] width 215 height 31
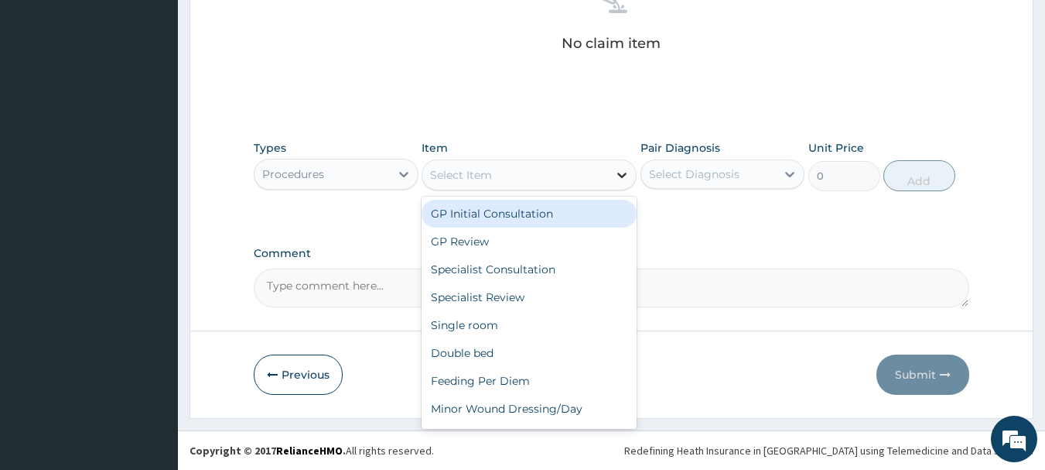
click at [620, 174] on icon at bounding box center [621, 174] width 15 height 15
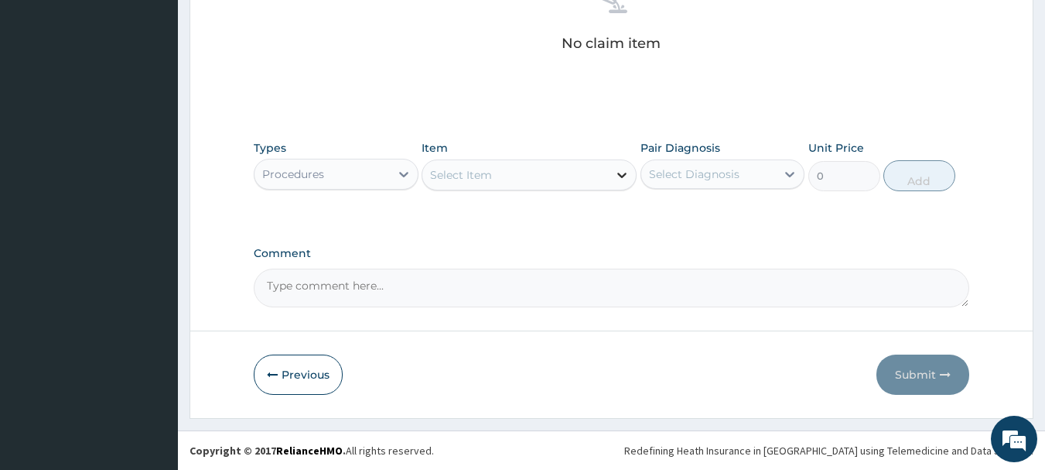
click at [620, 174] on icon at bounding box center [621, 174] width 15 height 15
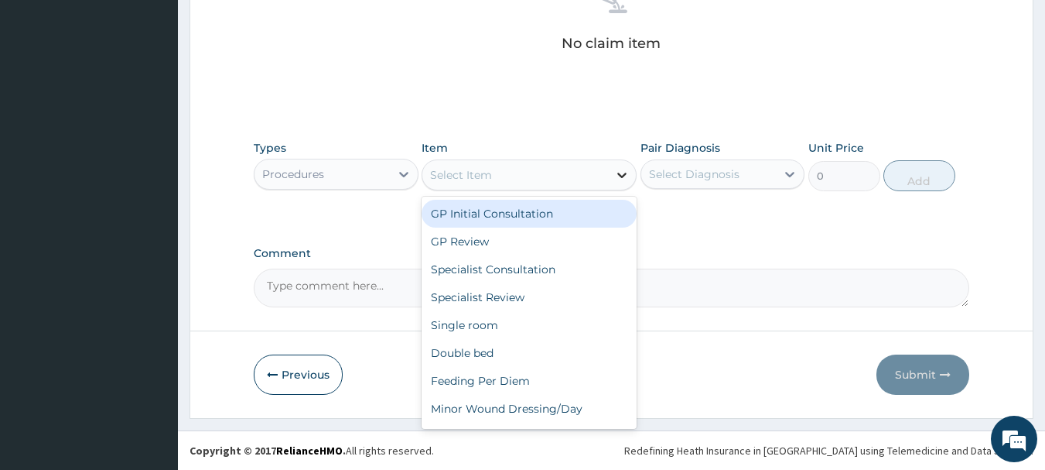
click at [617, 170] on icon at bounding box center [621, 174] width 15 height 15
click at [557, 214] on div "GP Initial Consultation" at bounding box center [529, 214] width 215 height 28
type input "3000"
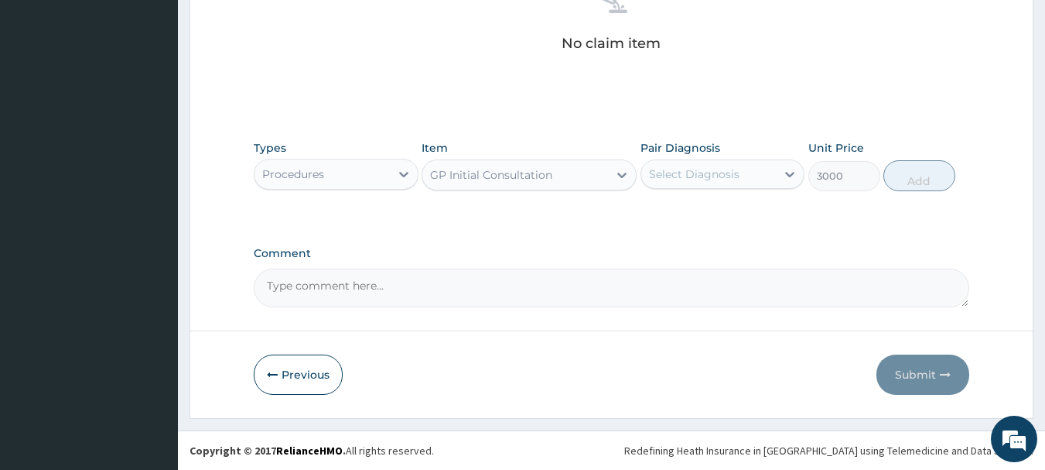
click at [719, 170] on div "Select Diagnosis" at bounding box center [694, 173] width 91 height 15
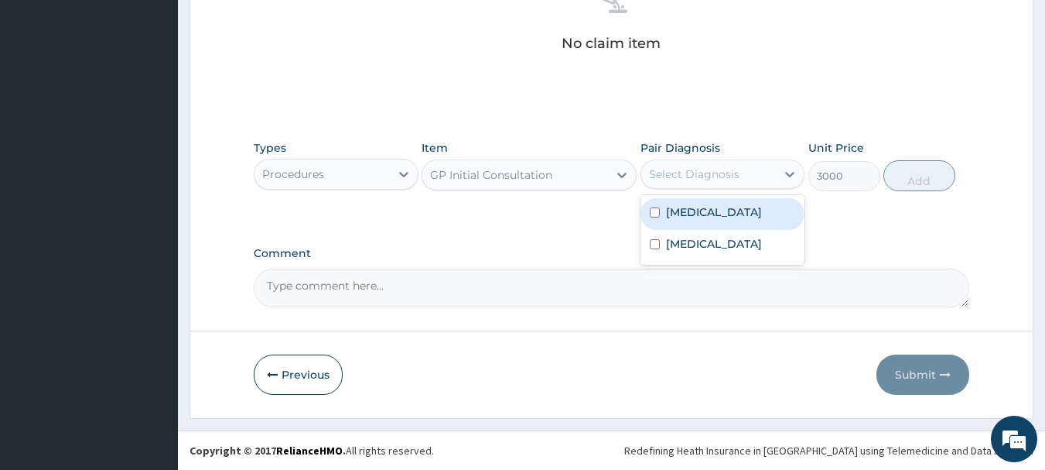
click at [704, 215] on label "[MEDICAL_DATA]" at bounding box center [714, 211] width 96 height 15
checkbox input "true"
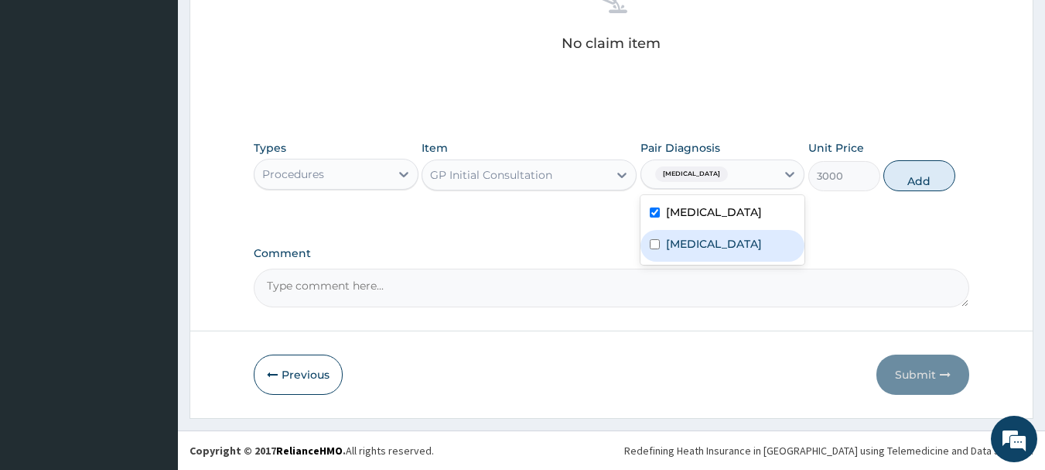
click at [698, 238] on label "[MEDICAL_DATA]" at bounding box center [714, 243] width 96 height 15
checkbox input "true"
click at [915, 179] on button "Add" at bounding box center [919, 175] width 72 height 31
type input "0"
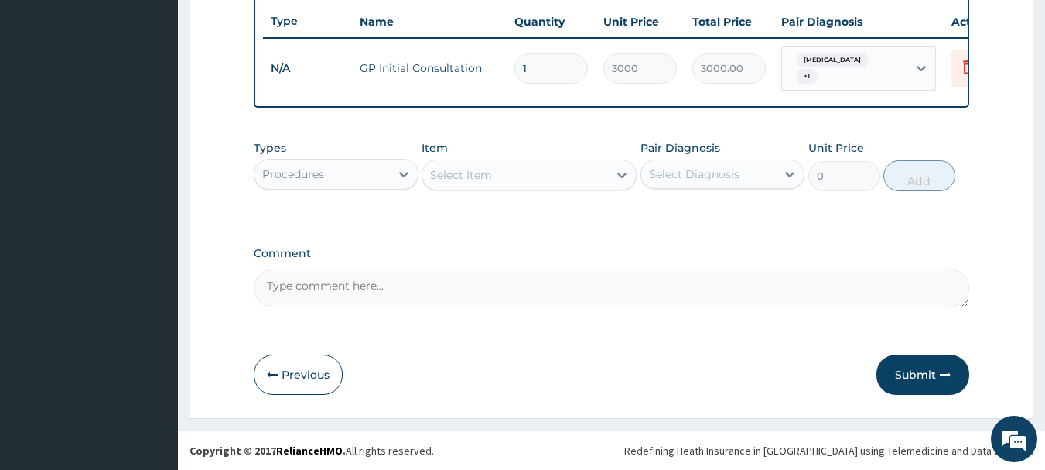
scroll to position [584, 0]
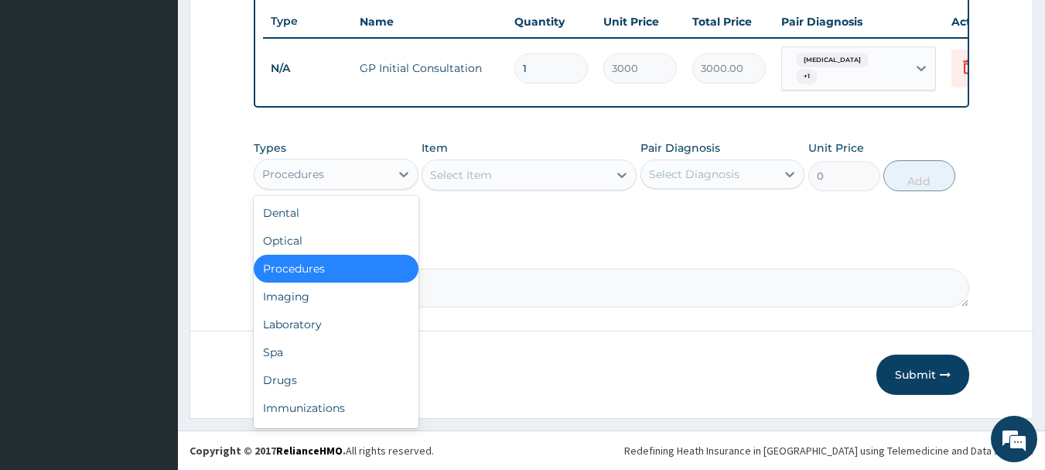
click at [306, 169] on div "Procedures" at bounding box center [293, 173] width 62 height 15
click at [285, 321] on div "Laboratory" at bounding box center [336, 324] width 165 height 28
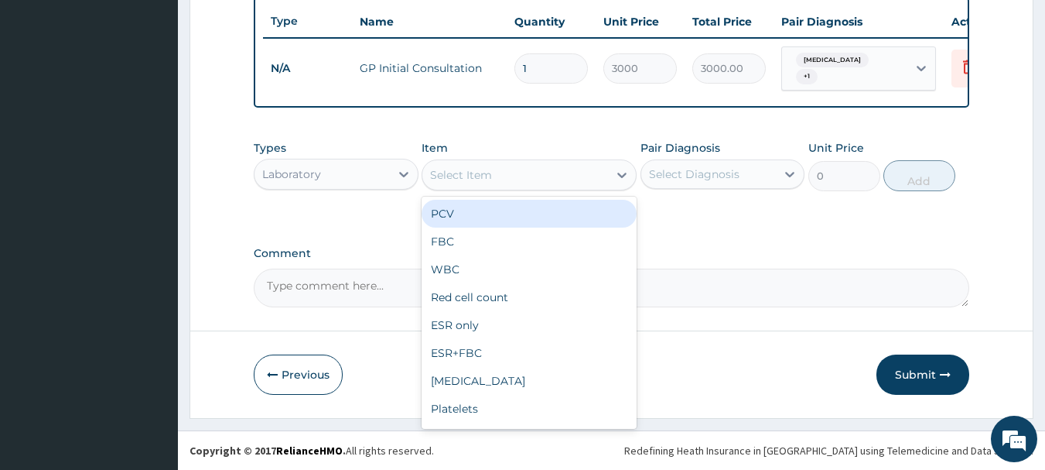
click at [499, 168] on div "Select Item" at bounding box center [515, 174] width 186 height 25
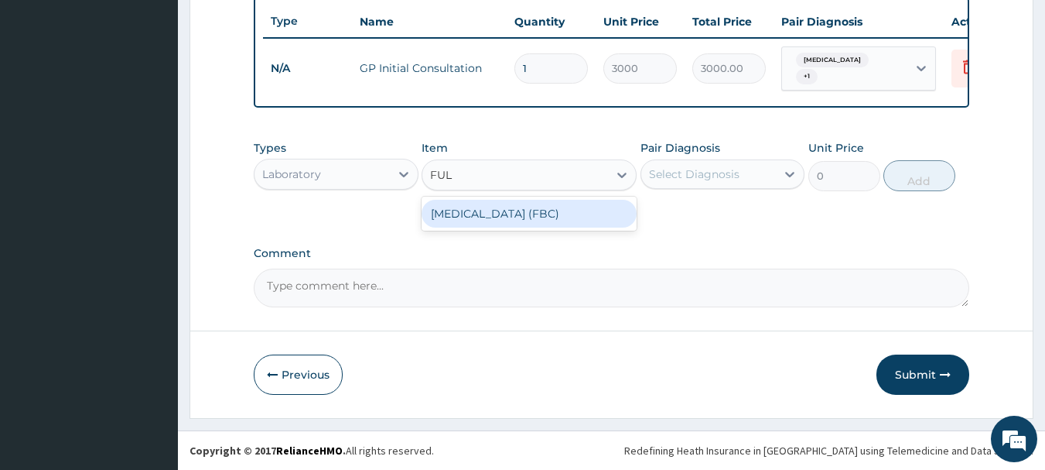
type input "FULL"
click at [521, 220] on div "[MEDICAL_DATA] (FBC)" at bounding box center [529, 214] width 215 height 28
type input "5000"
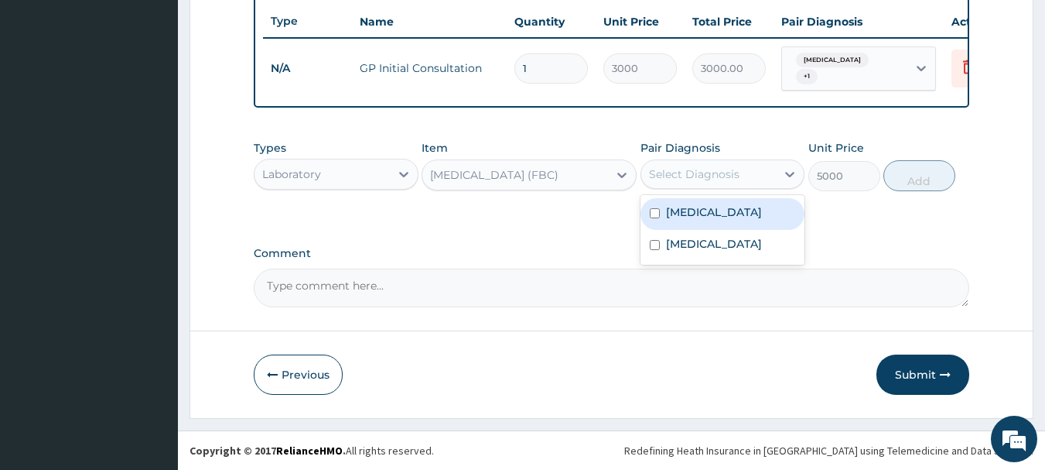
click at [709, 173] on div "Select Diagnosis" at bounding box center [694, 173] width 91 height 15
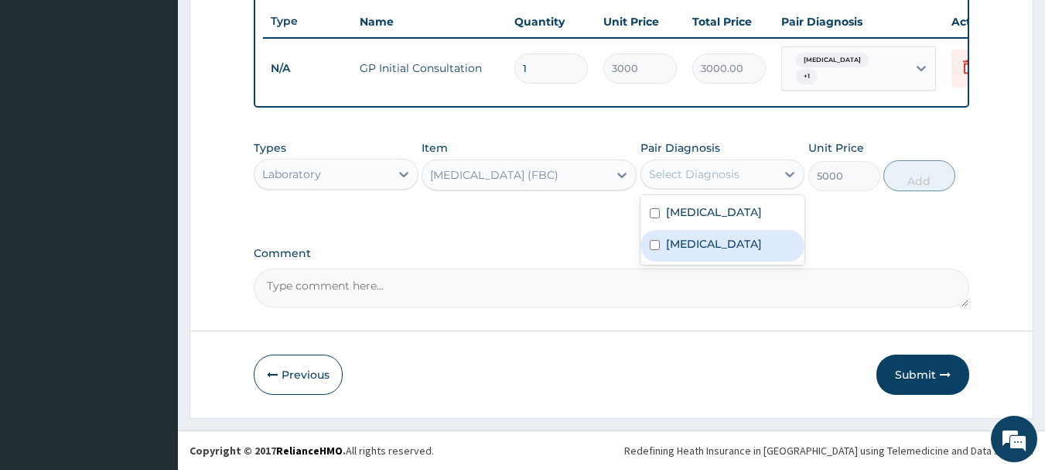
click at [698, 251] on label "Sepsis" at bounding box center [714, 243] width 96 height 15
checkbox input "true"
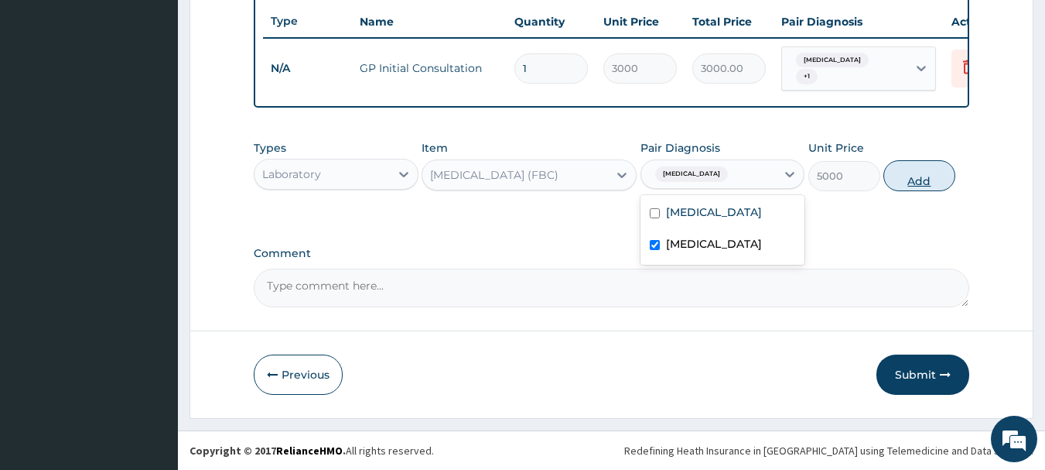
click at [917, 182] on button "Add" at bounding box center [919, 175] width 72 height 31
type input "0"
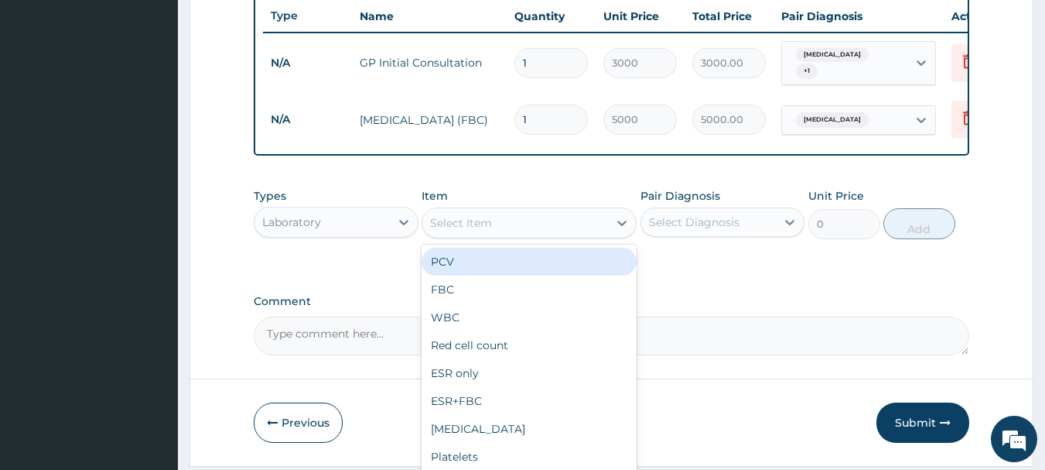
click at [575, 226] on div "Select Item" at bounding box center [515, 222] width 186 height 25
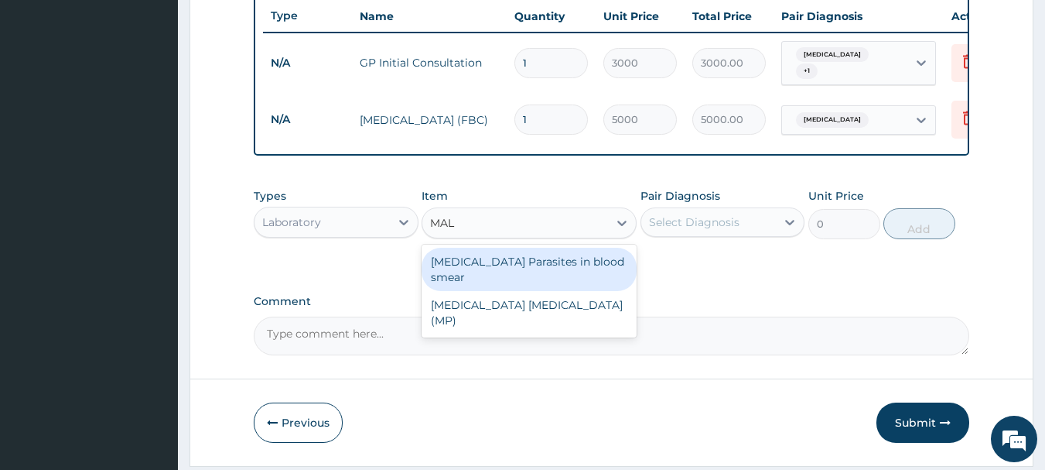
type input "MALA"
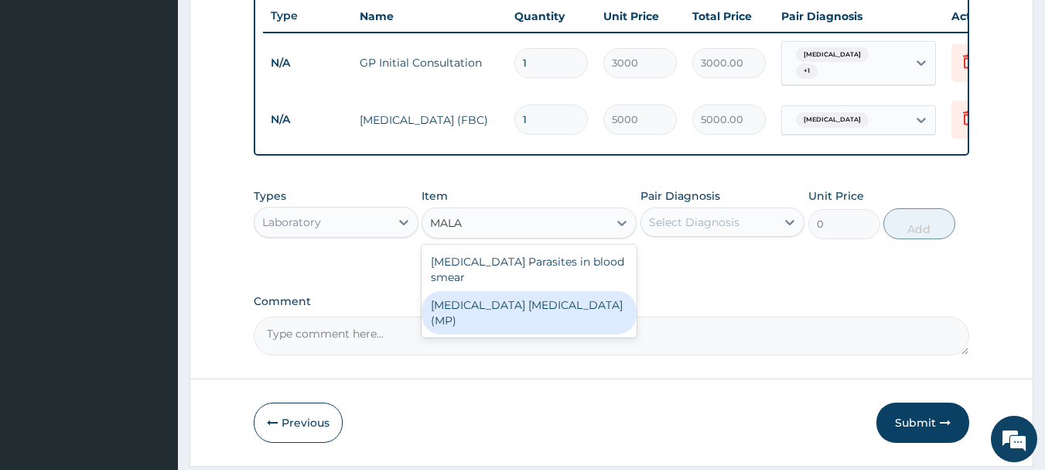
drag, startPoint x: 550, startPoint y: 296, endPoint x: 649, endPoint y: 266, distance: 103.5
click at [550, 297] on div "MALARIA PARASITE (MP)" at bounding box center [529, 312] width 215 height 43
type input "2000"
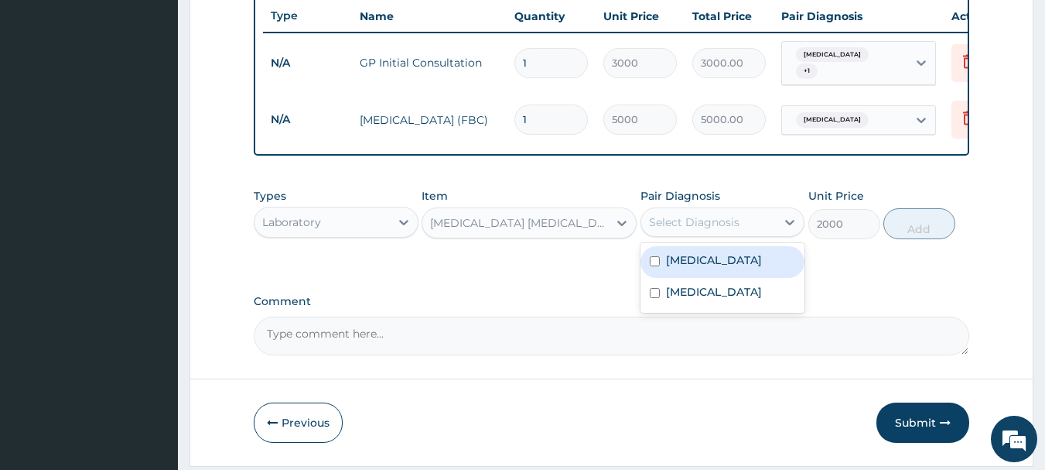
click at [682, 226] on div "Select Diagnosis" at bounding box center [694, 221] width 91 height 15
drag, startPoint x: 682, startPoint y: 269, endPoint x: 818, endPoint y: 253, distance: 137.9
click at [689, 268] on label "Malaria" at bounding box center [714, 259] width 96 height 15
checkbox input "true"
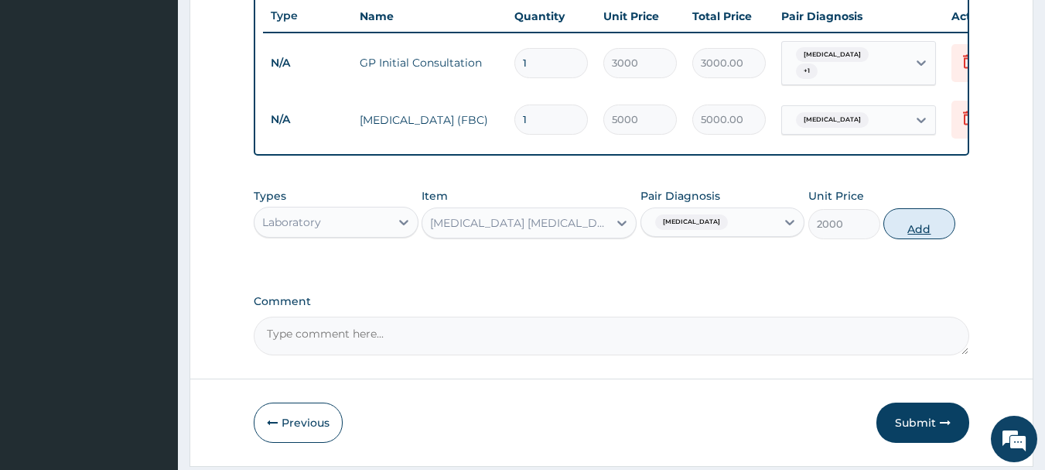
click at [914, 223] on button "Add" at bounding box center [919, 223] width 72 height 31
type input "0"
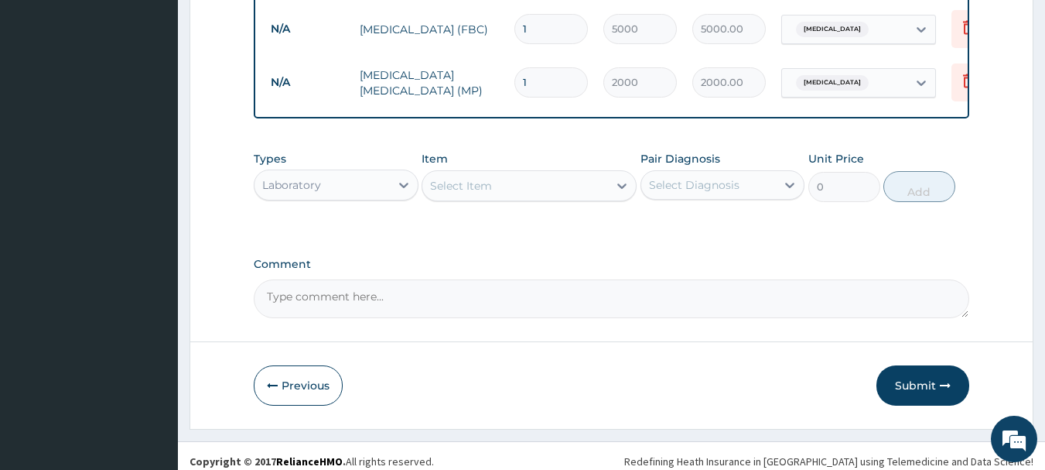
scroll to position [691, 0]
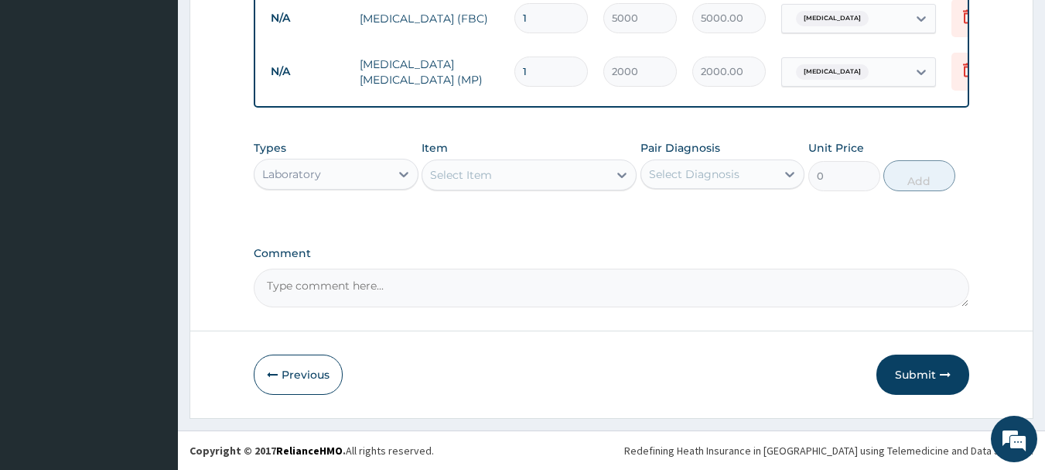
click at [315, 177] on div "Laboratory" at bounding box center [291, 173] width 59 height 15
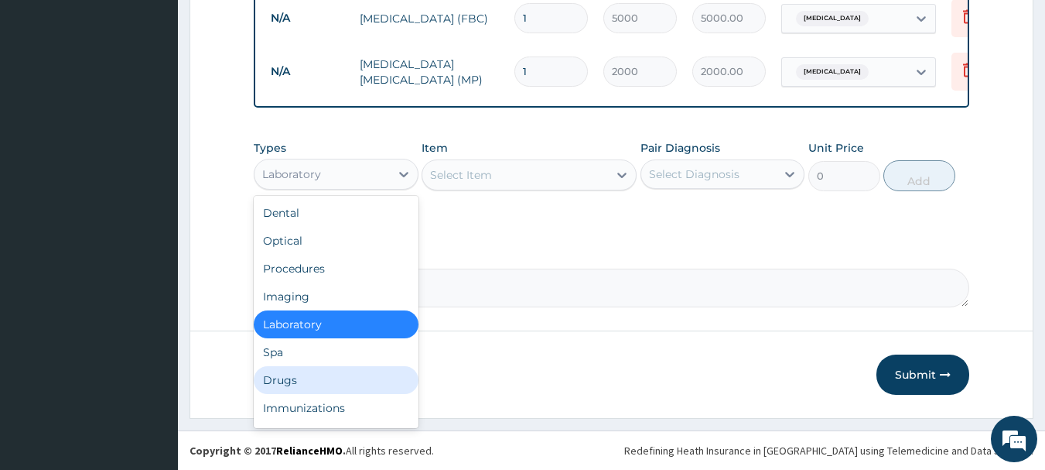
click at [275, 376] on div "Drugs" at bounding box center [336, 380] width 165 height 28
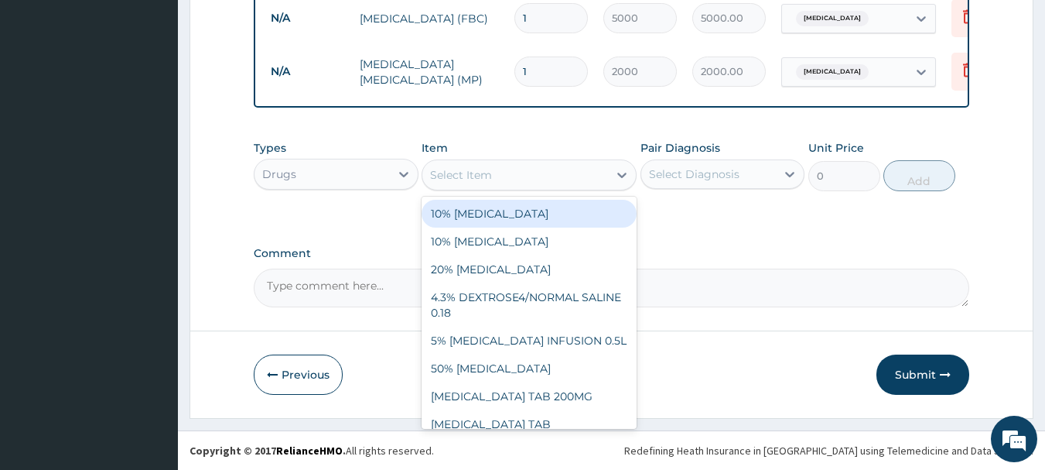
click at [493, 177] on div "Select Item" at bounding box center [515, 174] width 186 height 25
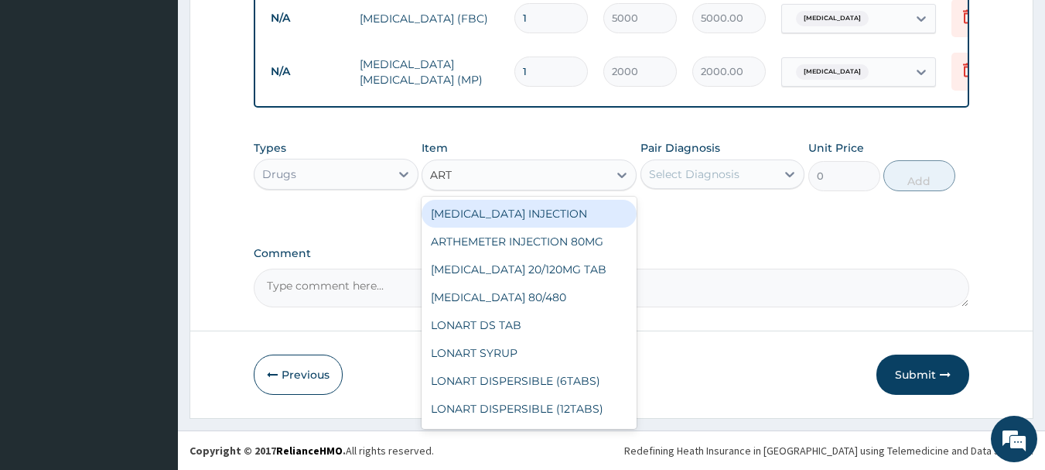
type input "ARTH"
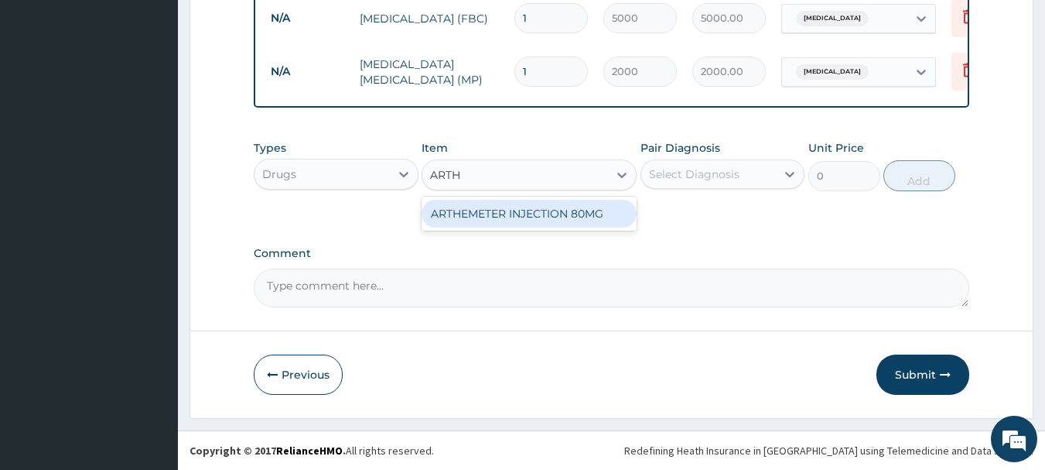
click at [504, 208] on div "ARTHEMETER INJECTION 80MG" at bounding box center [529, 214] width 215 height 28
type input "1200"
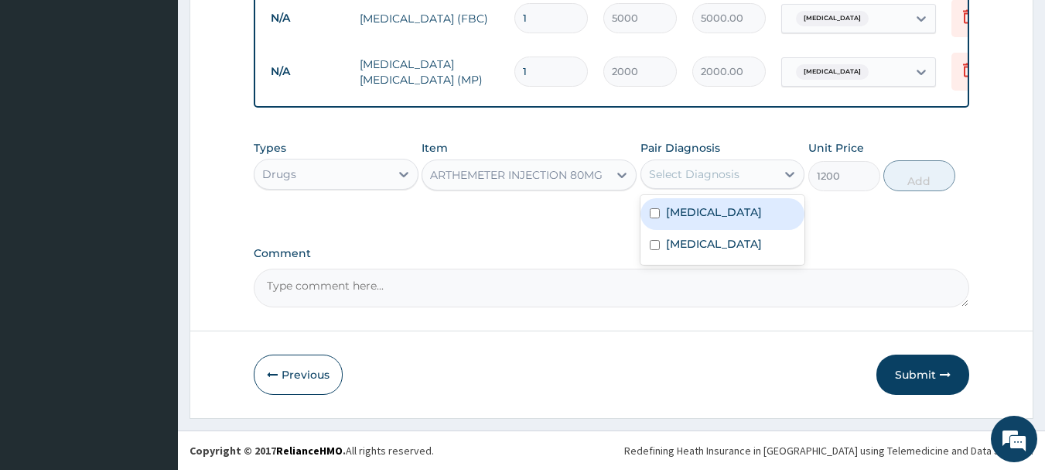
click at [664, 165] on div "Select Diagnosis" at bounding box center [708, 174] width 135 height 25
click at [686, 217] on label "Malaria" at bounding box center [714, 211] width 96 height 15
checkbox input "true"
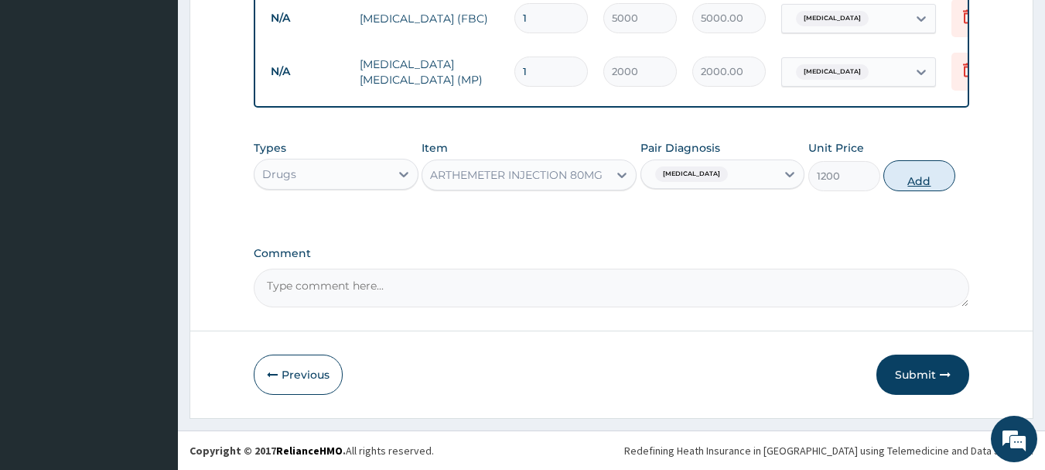
click at [918, 162] on button "Add" at bounding box center [919, 175] width 72 height 31
type input "0"
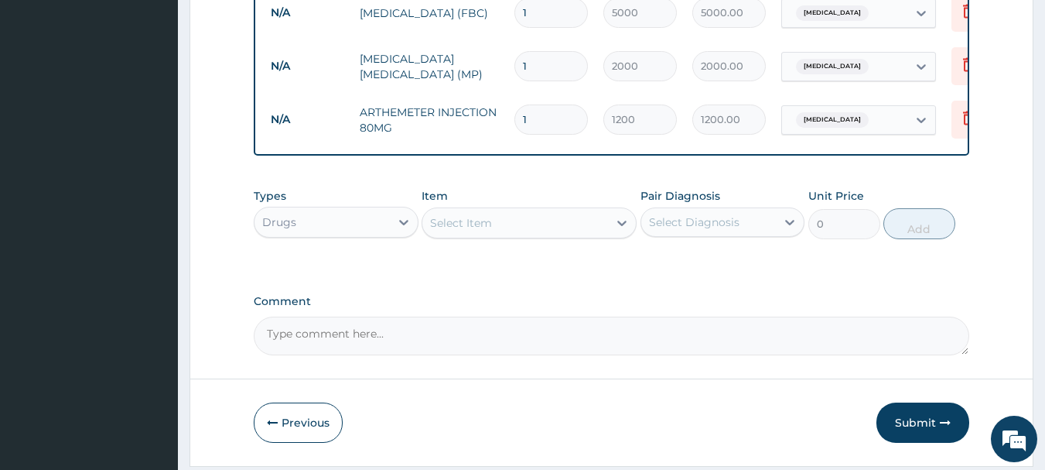
type input "0.00"
type input "6"
type input "7200.00"
type input "6"
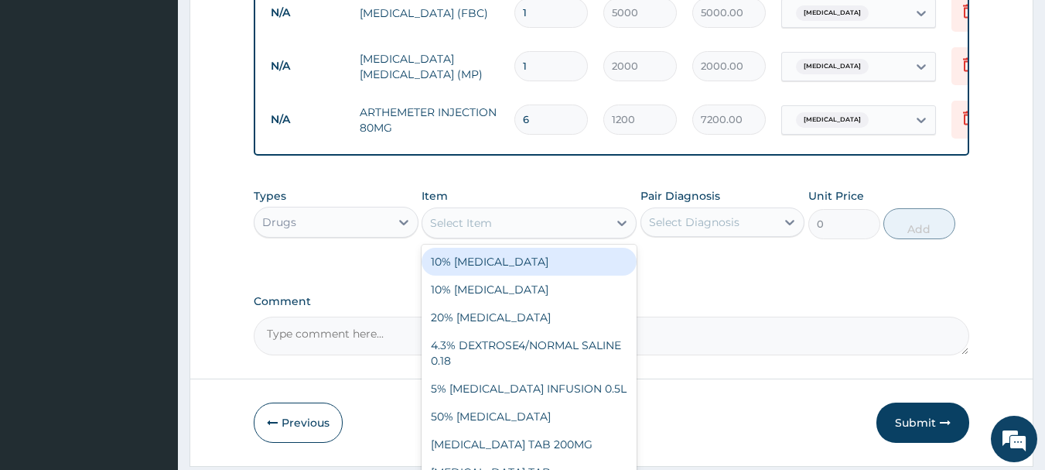
click at [468, 238] on div "Select Item" at bounding box center [529, 222] width 215 height 31
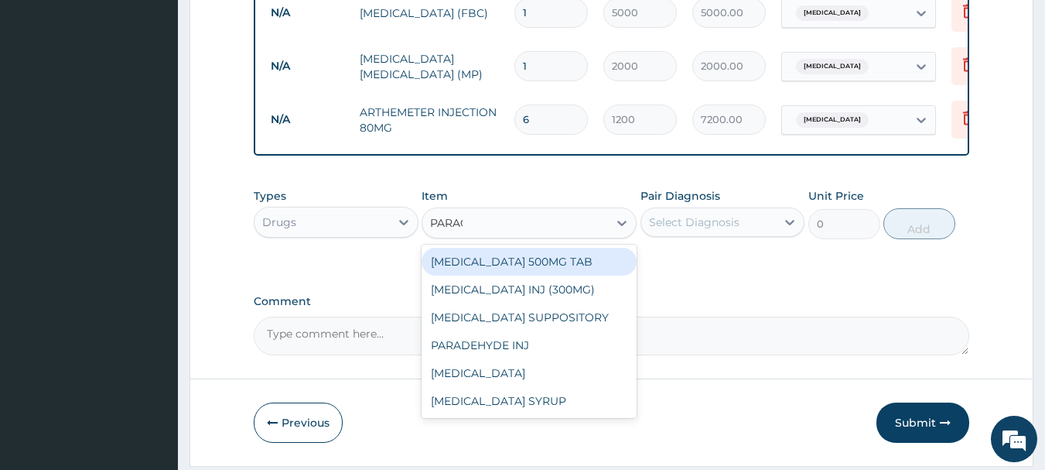
type input "PARACE"
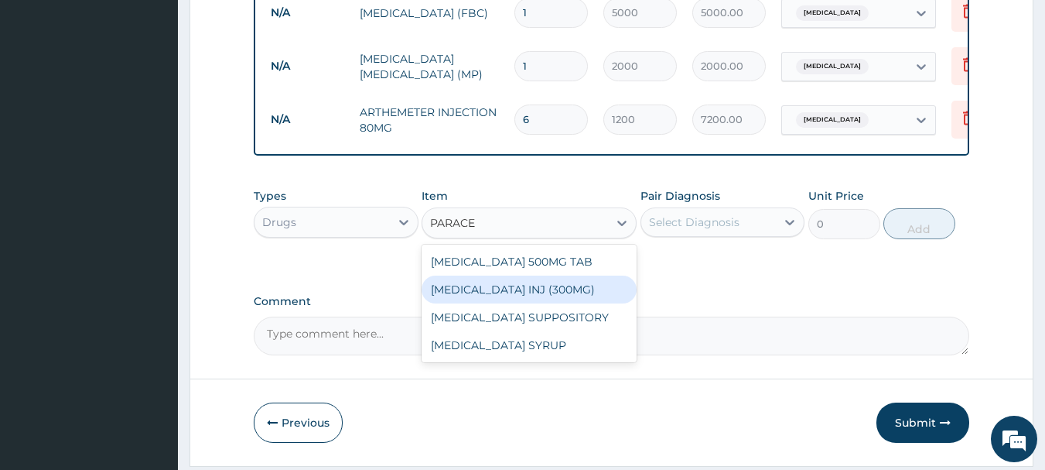
click at [485, 288] on div "PARACETAMOL INJ (300MG)" at bounding box center [529, 289] width 215 height 28
type input "700"
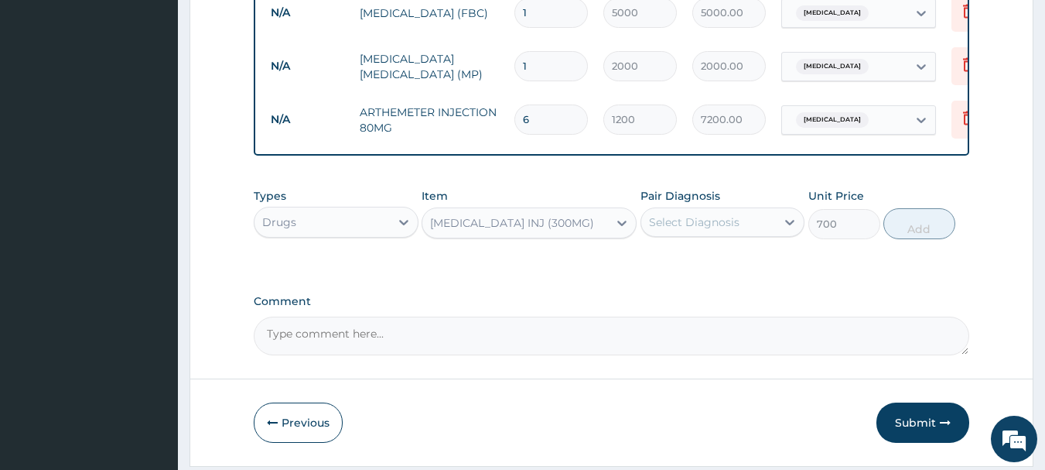
click at [685, 217] on div "Select Diagnosis" at bounding box center [708, 222] width 135 height 25
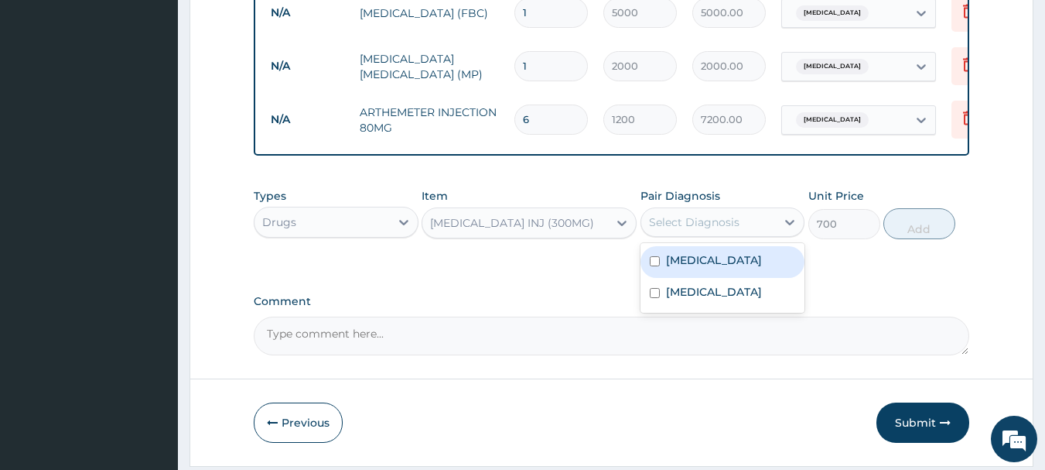
click at [690, 268] on label "Malaria" at bounding box center [714, 259] width 96 height 15
checkbox input "true"
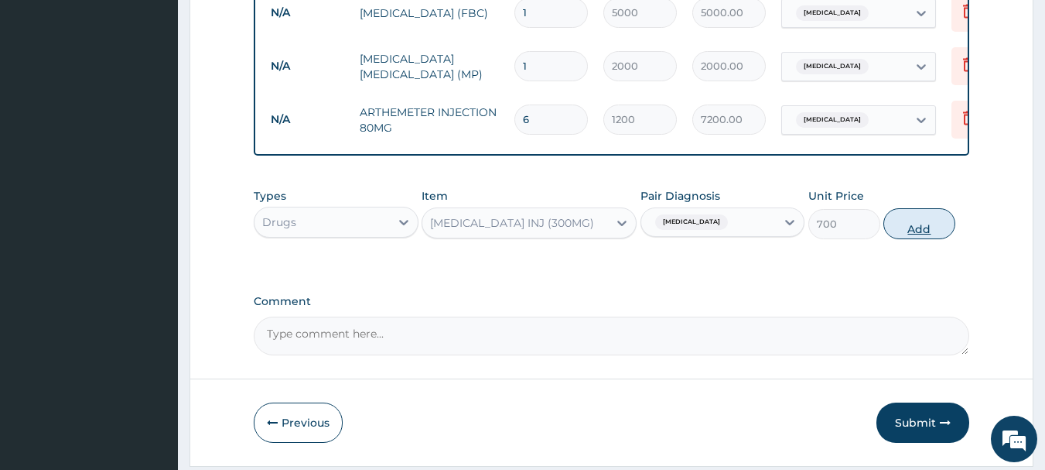
click at [918, 234] on button "Add" at bounding box center [919, 223] width 72 height 31
type input "0"
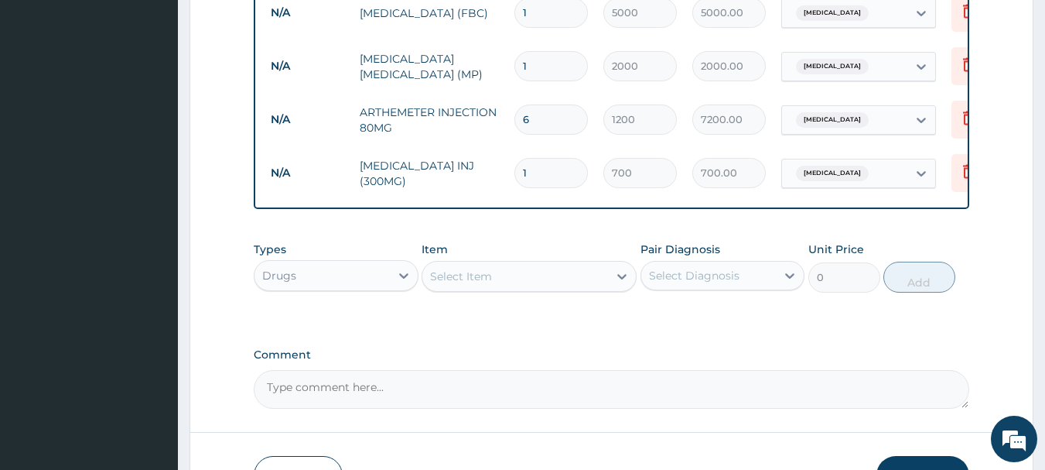
type input "0.00"
type input "2"
type input "1400.00"
type input "2"
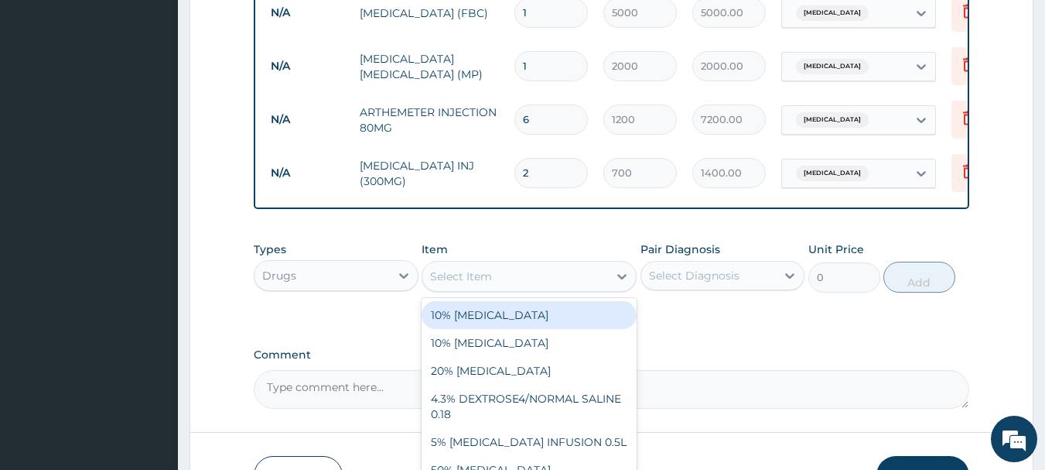
click at [522, 279] on div "Select Item" at bounding box center [515, 276] width 186 height 25
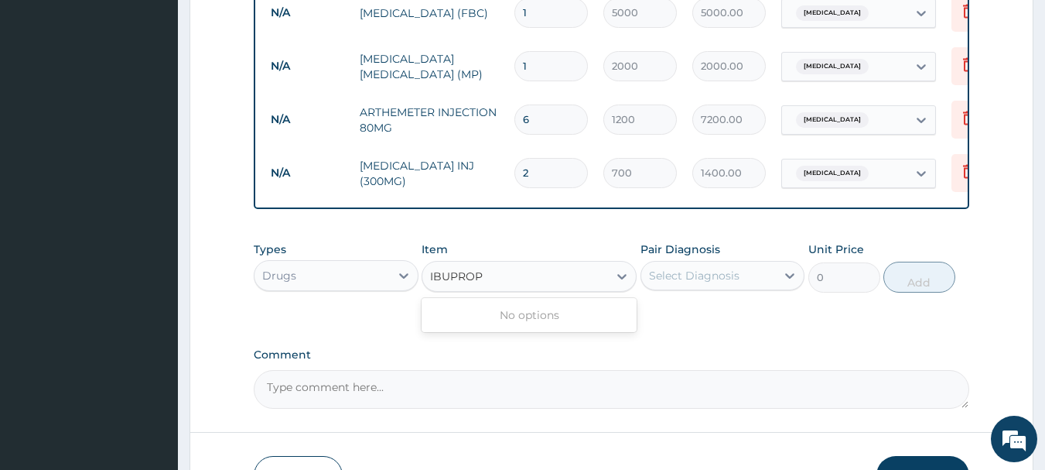
type input "IBUPRO"
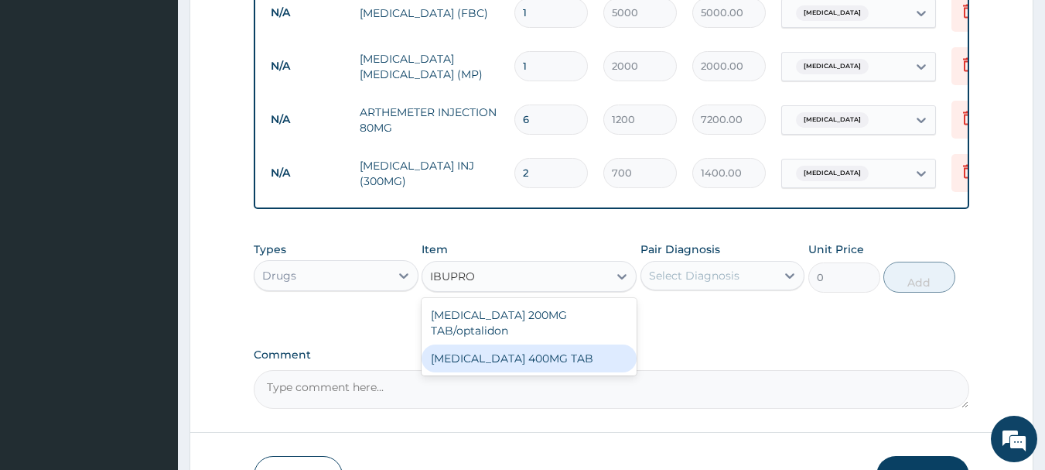
click at [511, 357] on div "IBUPROFEN 400MG TAB" at bounding box center [529, 358] width 215 height 28
type input "70"
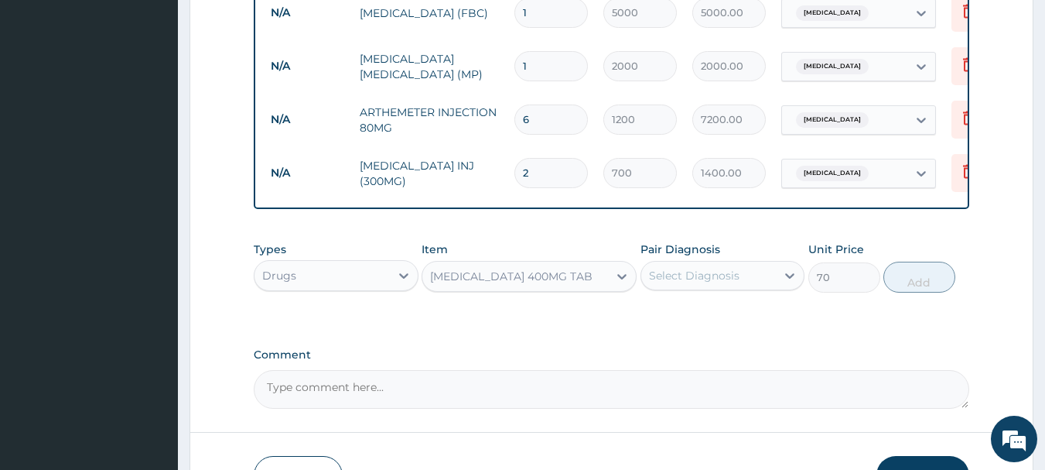
click at [690, 268] on div "Select Diagnosis" at bounding box center [708, 275] width 135 height 25
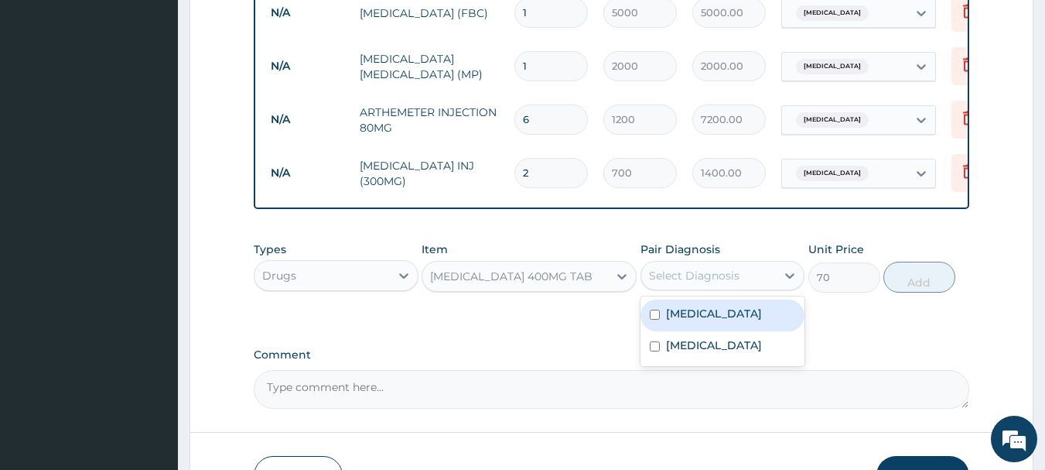
click at [680, 315] on label "Malaria" at bounding box center [714, 313] width 96 height 15
checkbox input "true"
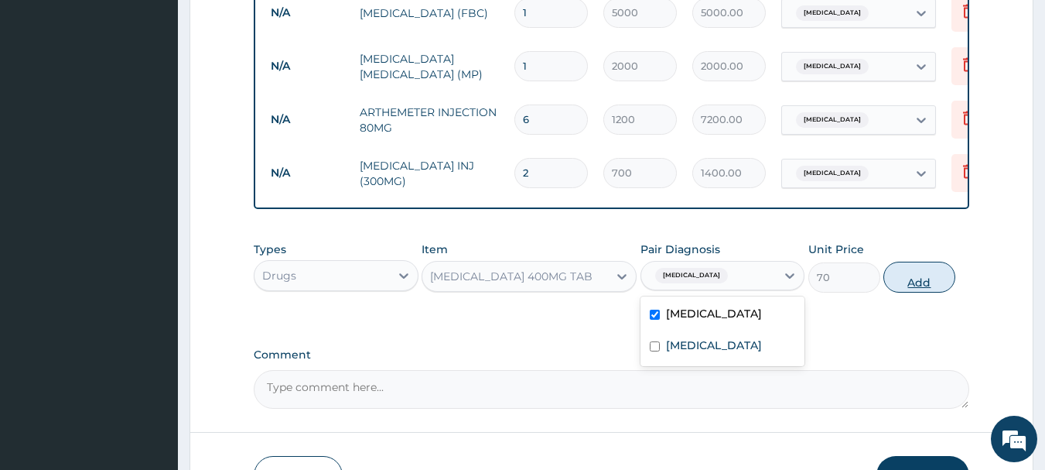
click at [909, 270] on button "Add" at bounding box center [919, 276] width 72 height 31
type input "0"
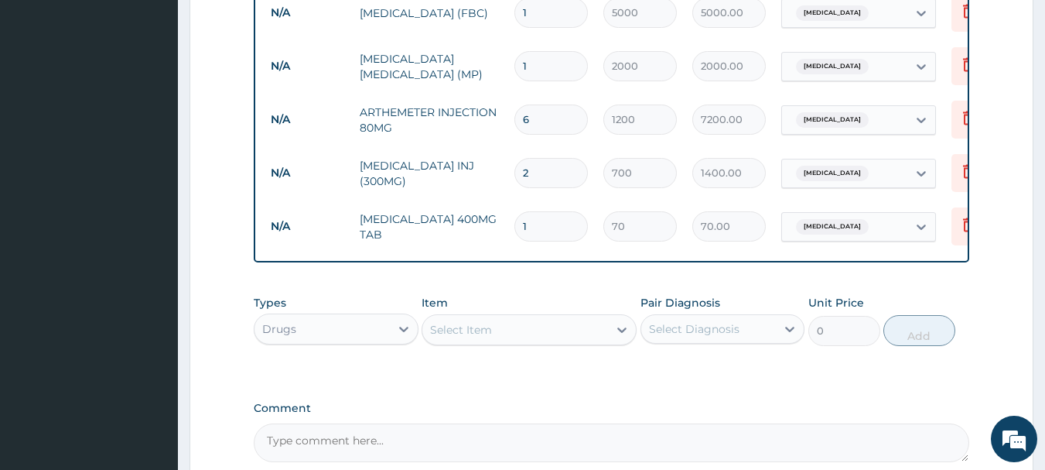
type input "10"
type input "700.00"
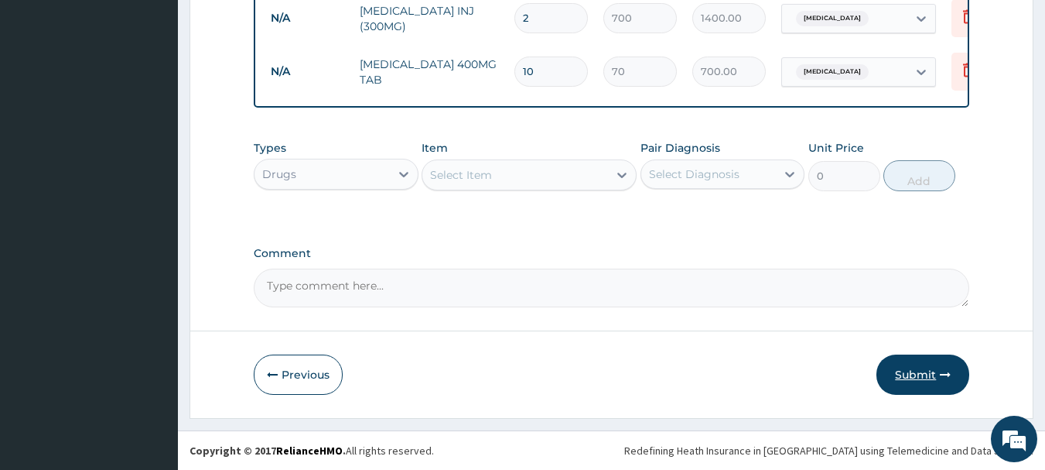
type input "10"
click at [919, 372] on button "Submit" at bounding box center [923, 374] width 93 height 40
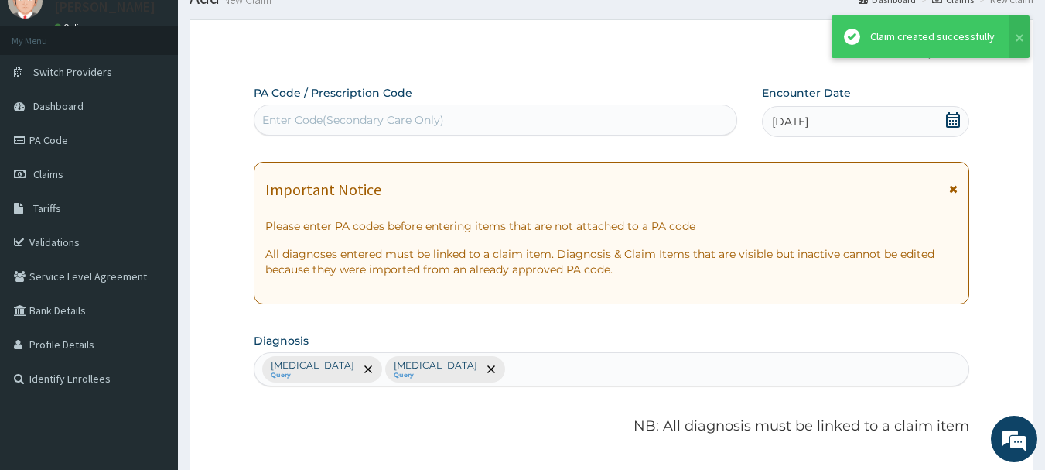
scroll to position [851, 0]
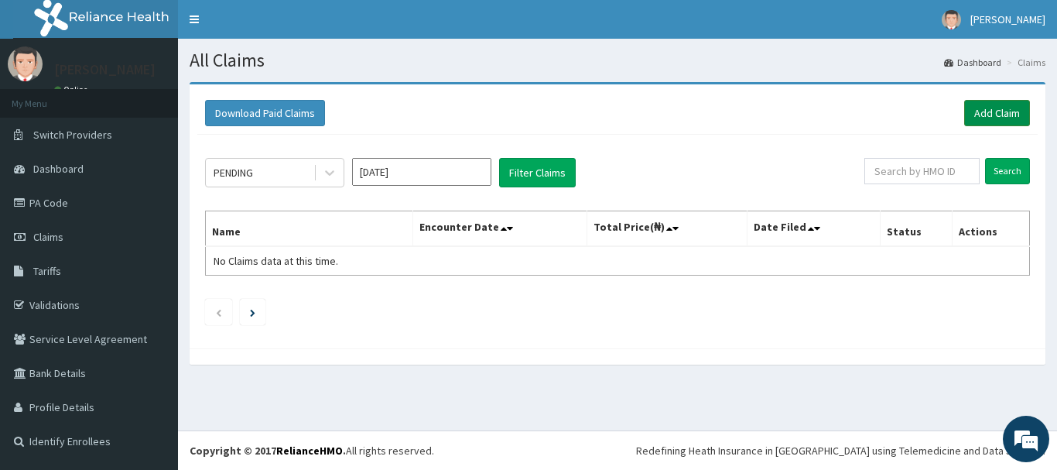
click at [1003, 106] on link "Add Claim" at bounding box center [997, 113] width 66 height 26
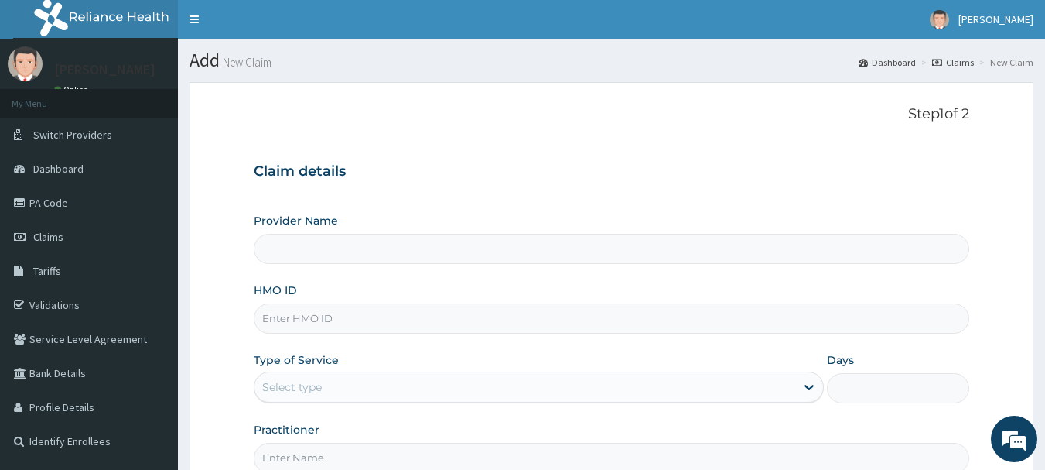
type input "INLAND SPECIALIST HOSPITAL- OGUDU"
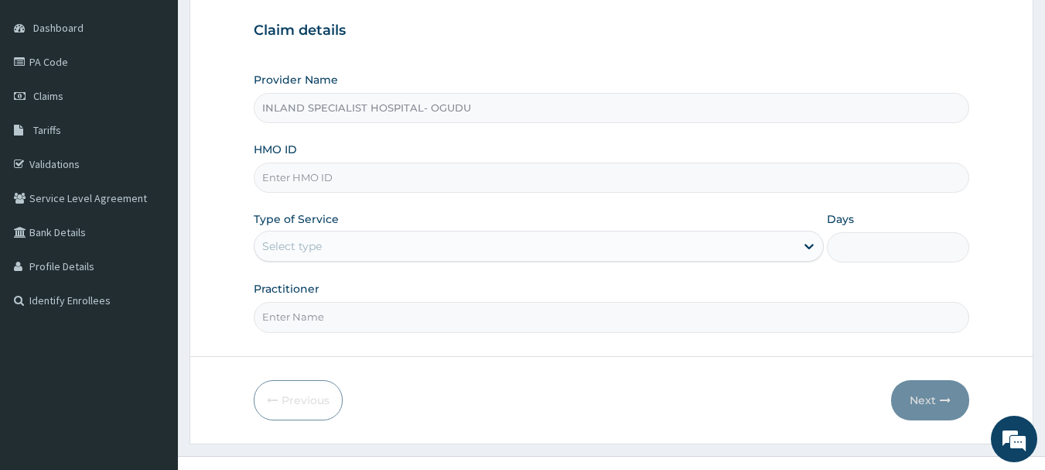
scroll to position [155, 0]
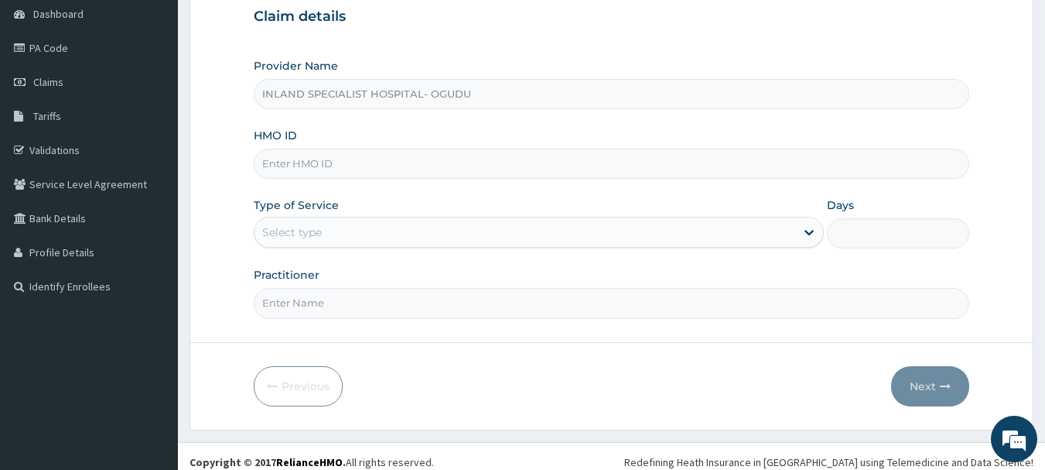
click at [433, 164] on input "HMO ID" at bounding box center [612, 164] width 716 height 30
paste input "BOL/10005/B"
type input "BOL/10005/B"
click at [444, 240] on div "Select type" at bounding box center [525, 232] width 541 height 25
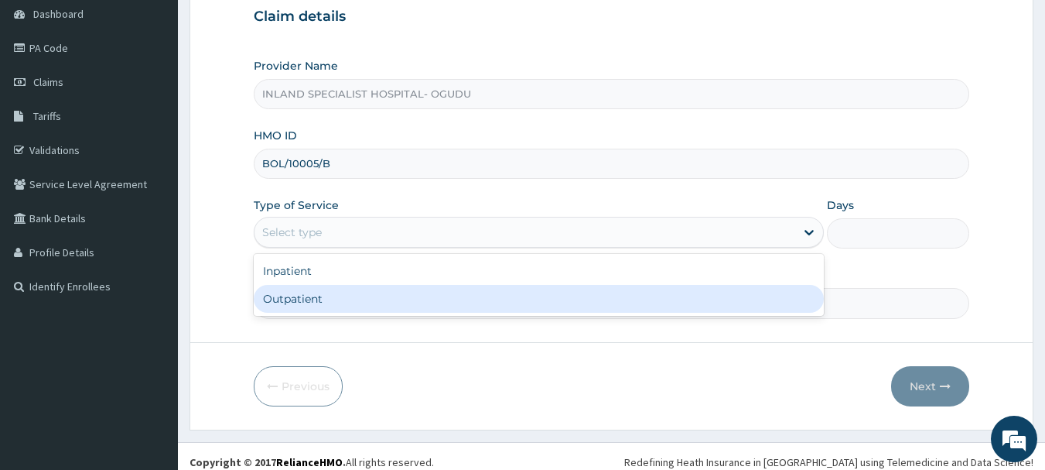
click at [402, 306] on div "Outpatient" at bounding box center [539, 299] width 570 height 28
type input "1"
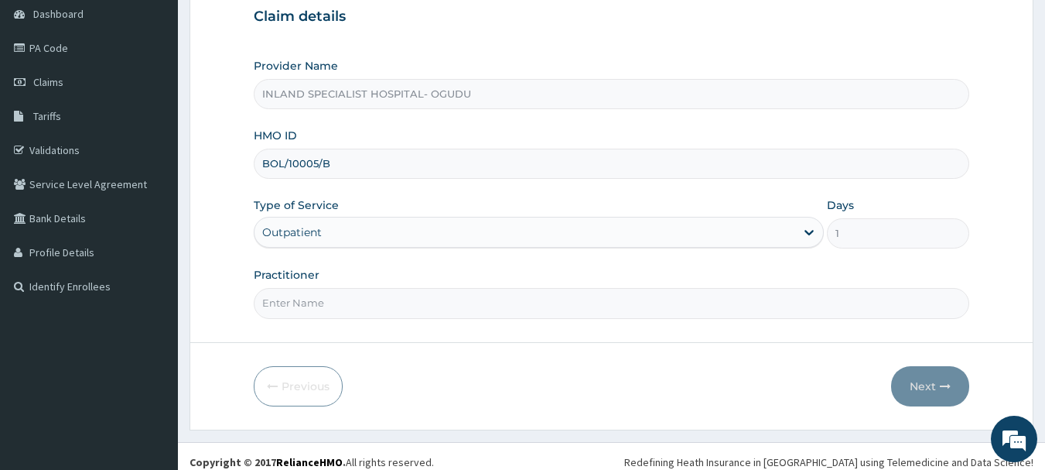
click at [410, 305] on input "Practitioner" at bounding box center [612, 303] width 716 height 30
type input "DR.OKONKWO"
click at [929, 387] on button "Next" at bounding box center [930, 386] width 78 height 40
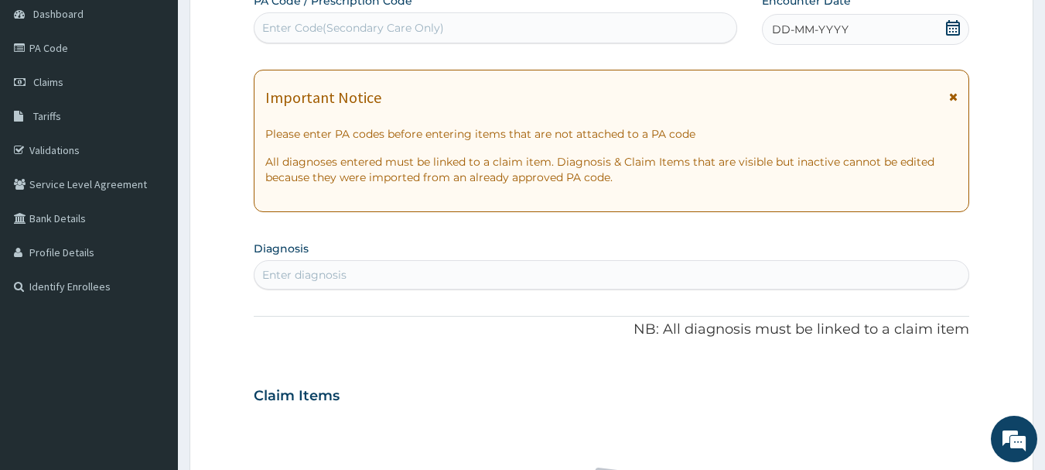
click at [954, 25] on icon at bounding box center [953, 27] width 14 height 15
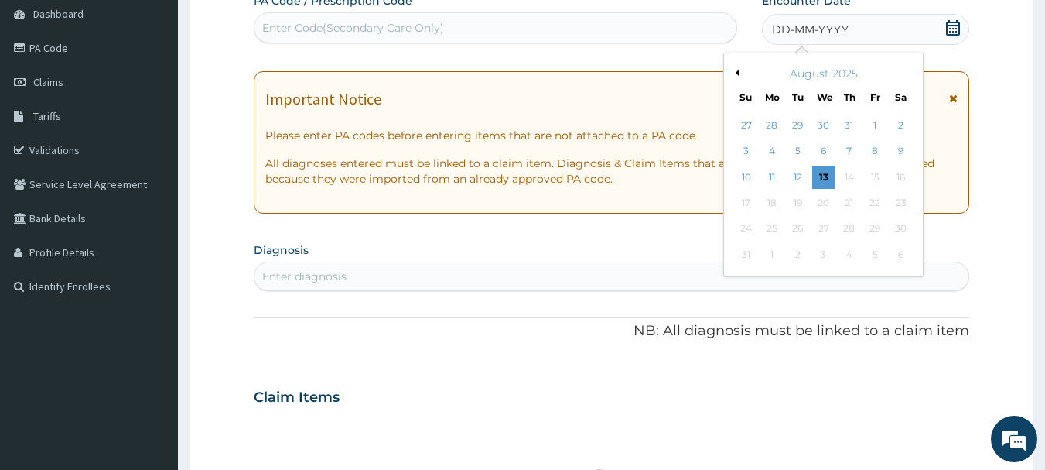
click at [738, 71] on button "Previous Month" at bounding box center [736, 73] width 8 height 8
click at [873, 146] on div "11" at bounding box center [874, 151] width 23 height 23
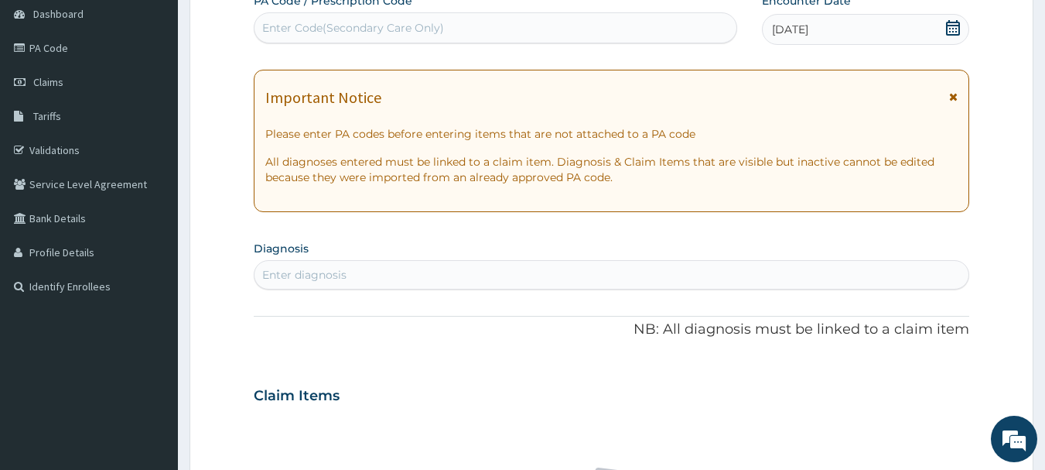
click at [449, 265] on div "Enter diagnosis" at bounding box center [612, 274] width 715 height 25
type input "ACUTE UPPER RES"
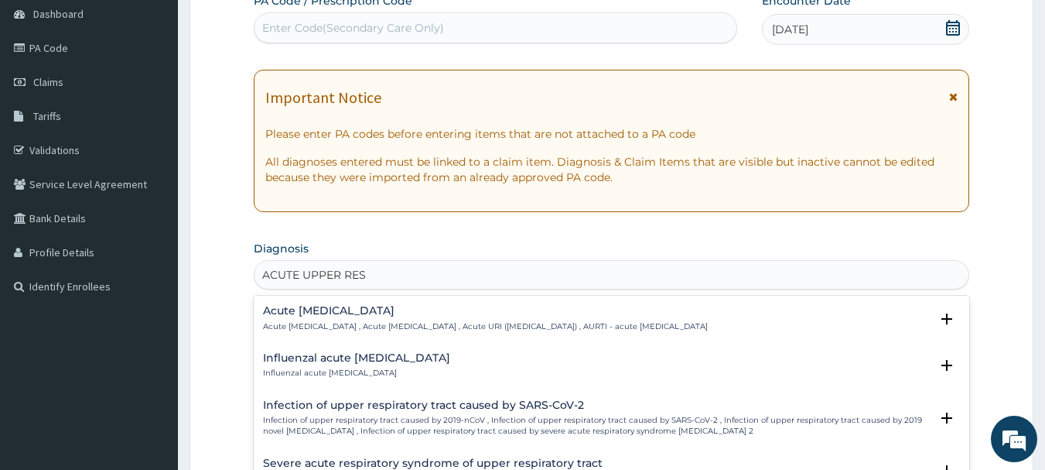
click at [417, 318] on div "Acute upper respiratory infection Acute upper respiratory infection , Acute upp…" at bounding box center [485, 318] width 445 height 27
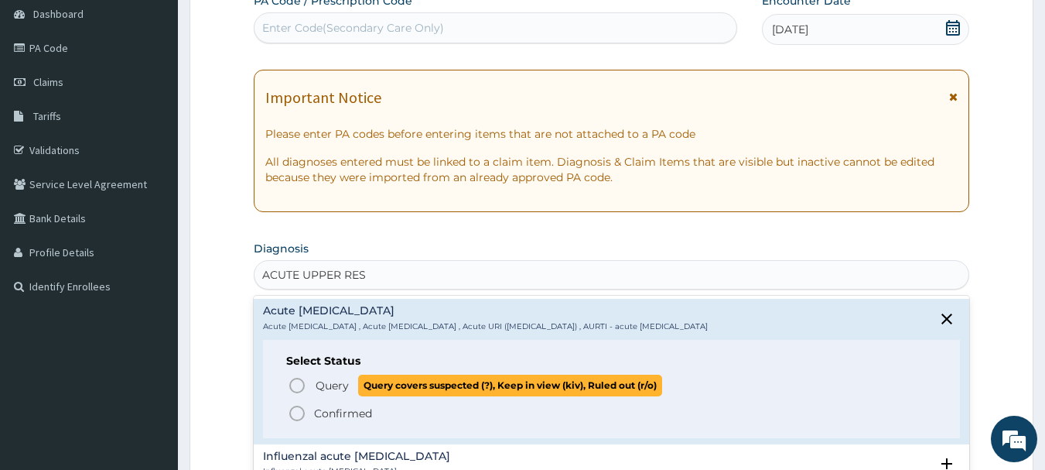
click at [296, 386] on icon "status option query" at bounding box center [297, 385] width 19 height 19
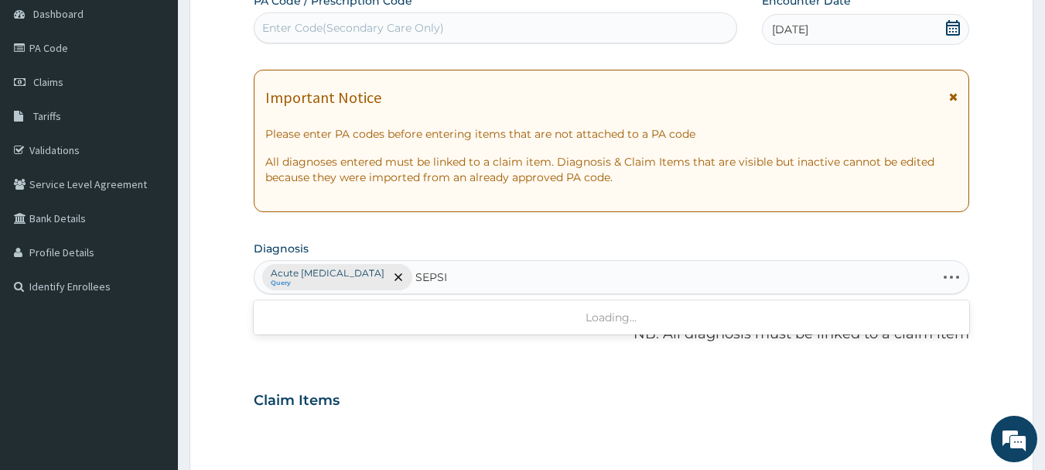
type input "SEPSIS"
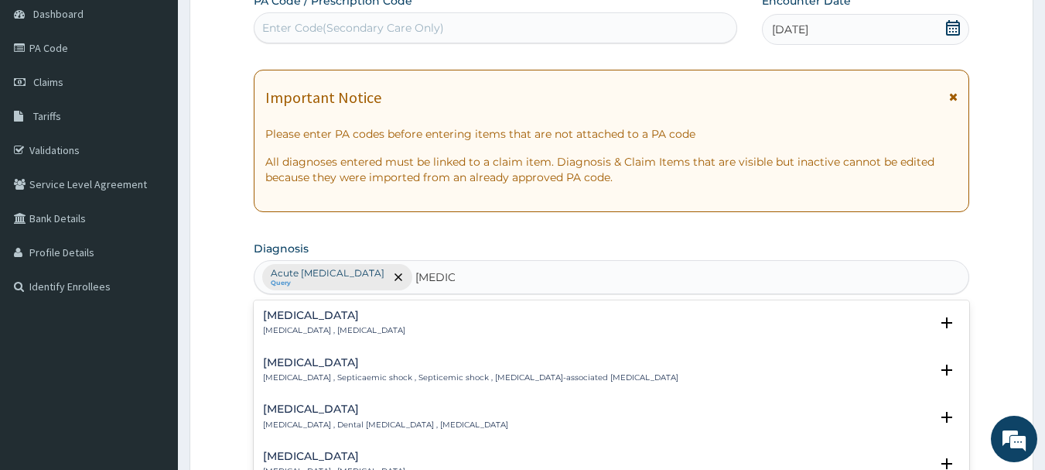
click at [308, 319] on h4 "Sepsis" at bounding box center [334, 315] width 142 height 12
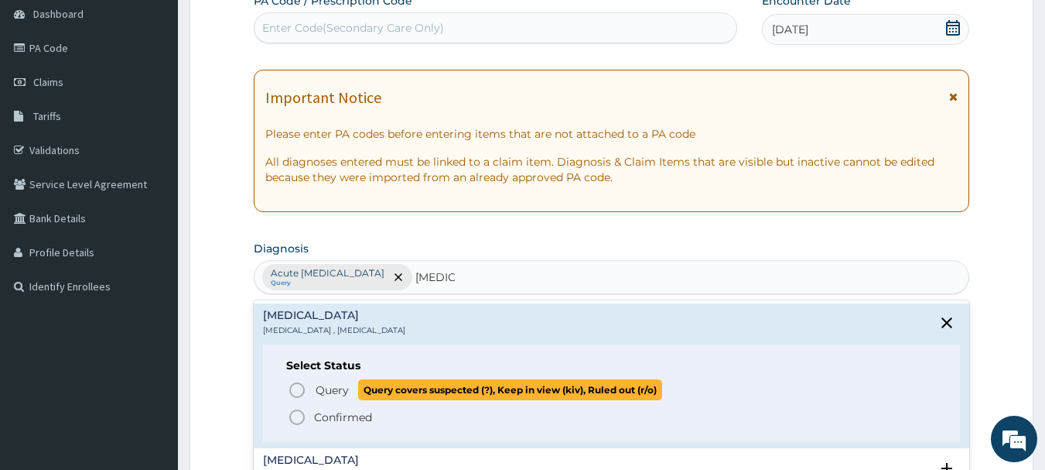
click at [298, 391] on icon "status option query" at bounding box center [297, 390] width 19 height 19
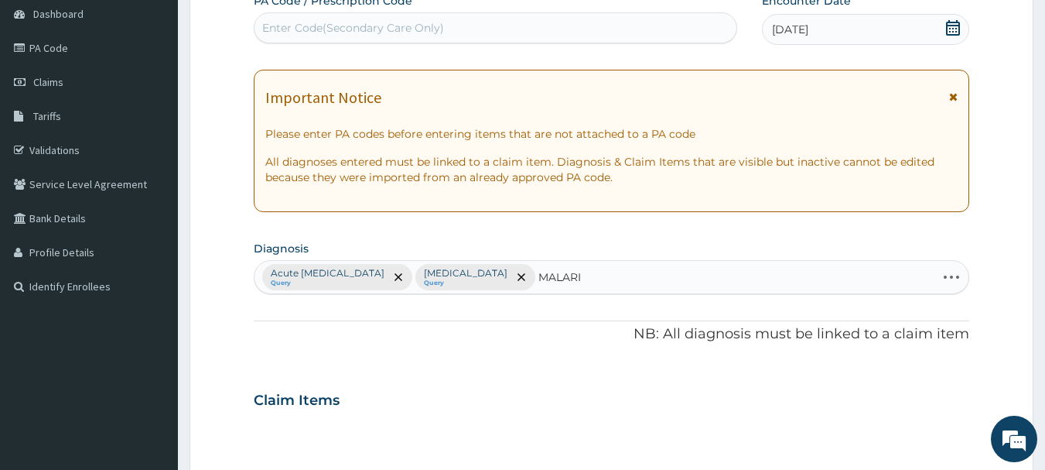
type input "MALARIA"
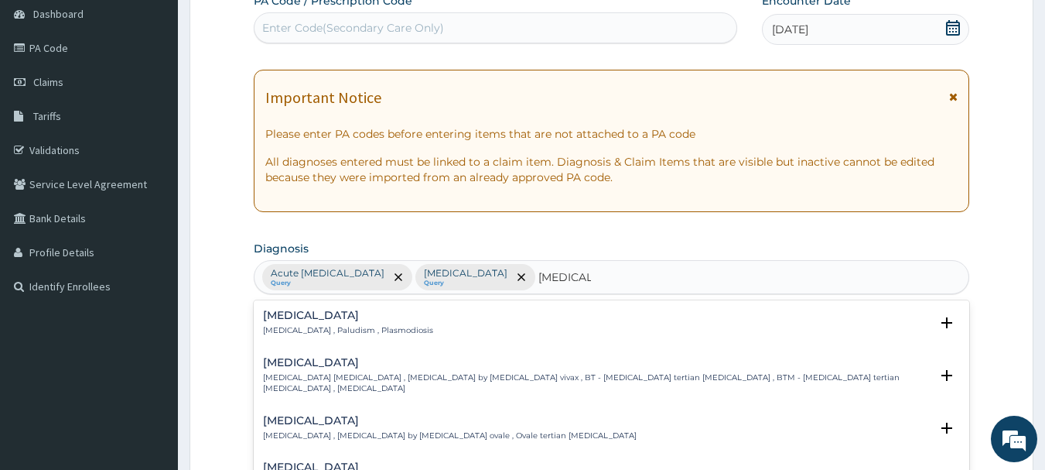
click at [288, 309] on h4 "Malaria" at bounding box center [348, 315] width 170 height 12
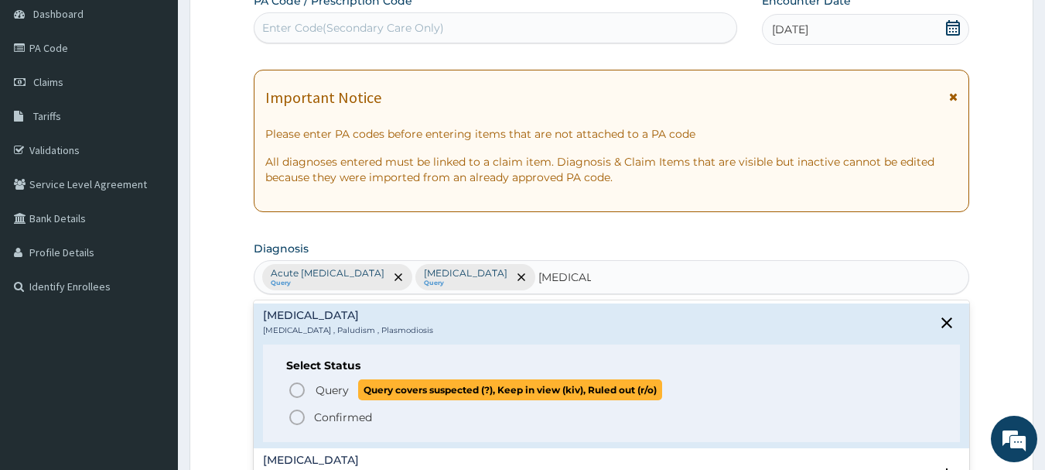
click at [304, 389] on circle "status option query" at bounding box center [297, 390] width 14 height 14
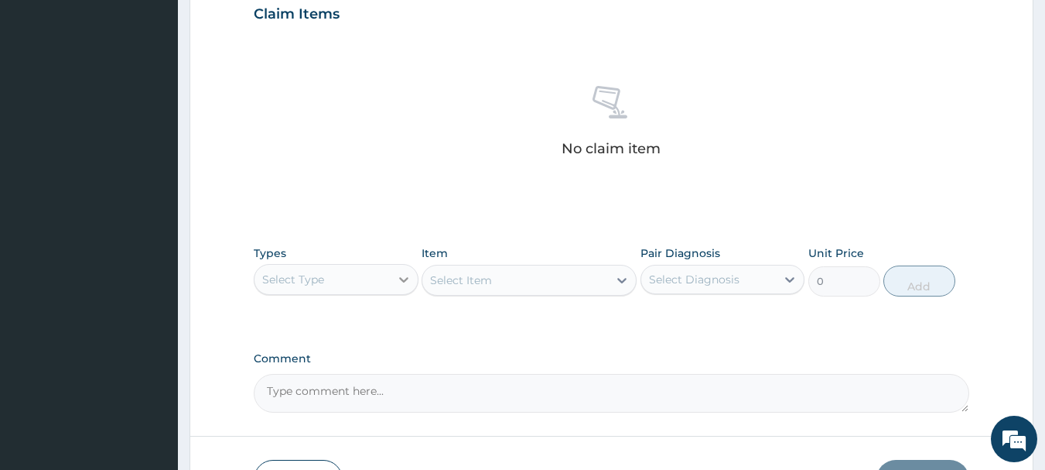
scroll to position [542, 0]
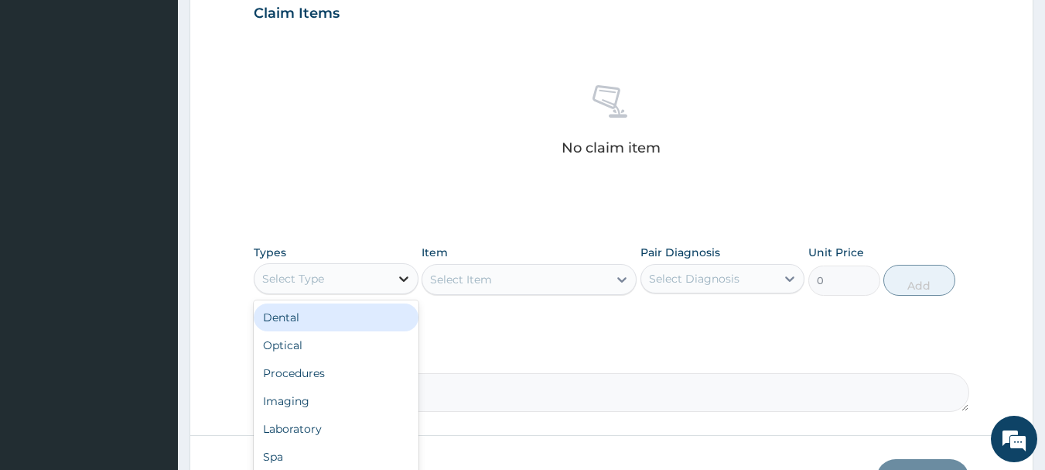
click at [396, 272] on icon at bounding box center [403, 278] width 15 height 15
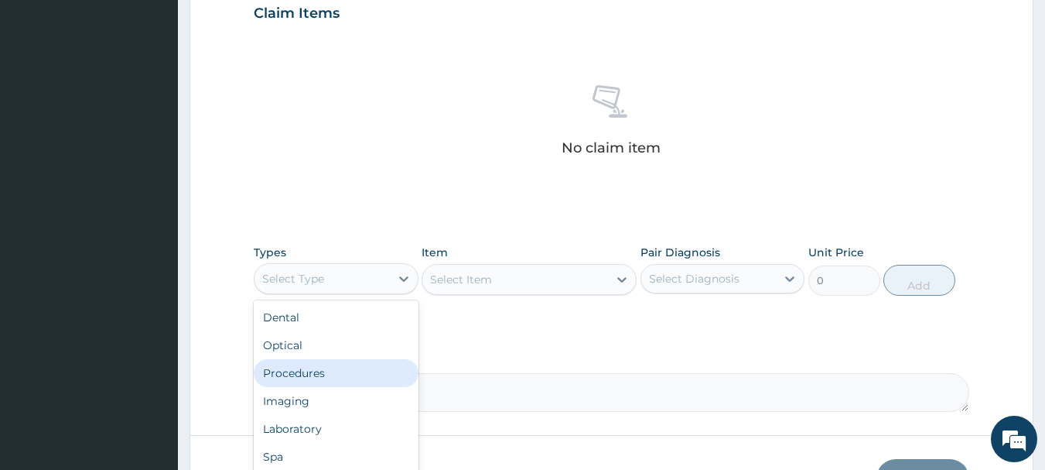
click at [343, 369] on div "Procedures" at bounding box center [336, 373] width 165 height 28
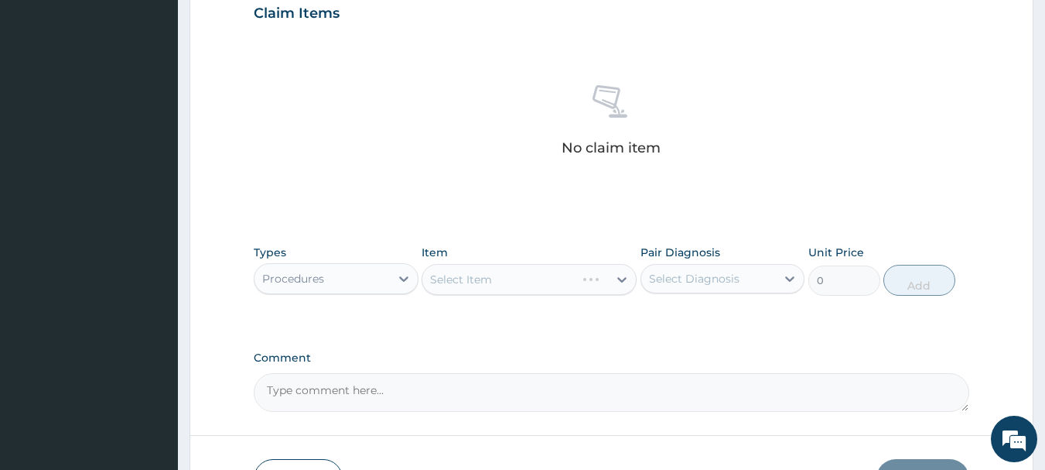
click at [516, 285] on div "Select Item" at bounding box center [529, 279] width 215 height 31
click at [623, 280] on div "Select Item" at bounding box center [529, 279] width 215 height 31
click at [622, 277] on icon at bounding box center [621, 279] width 15 height 15
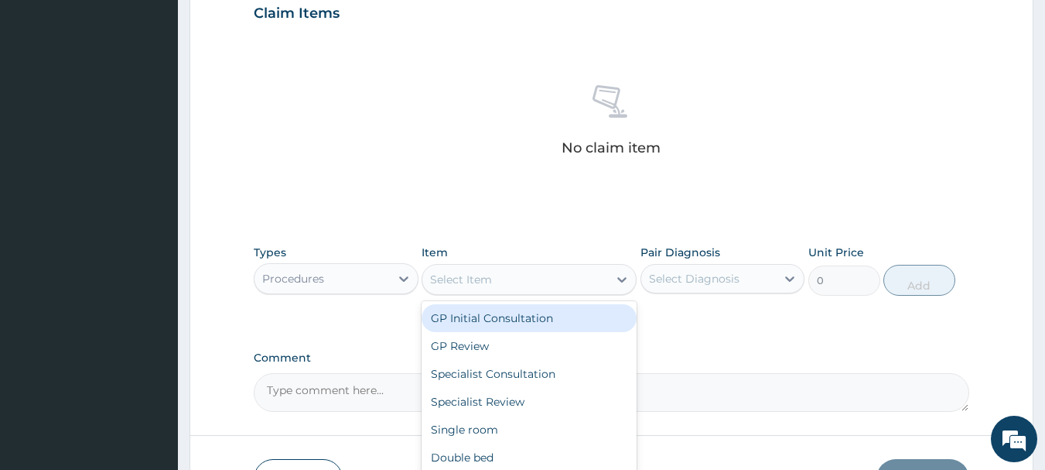
click at [559, 325] on div "GP Initial Consultation" at bounding box center [529, 318] width 215 height 28
type input "3000"
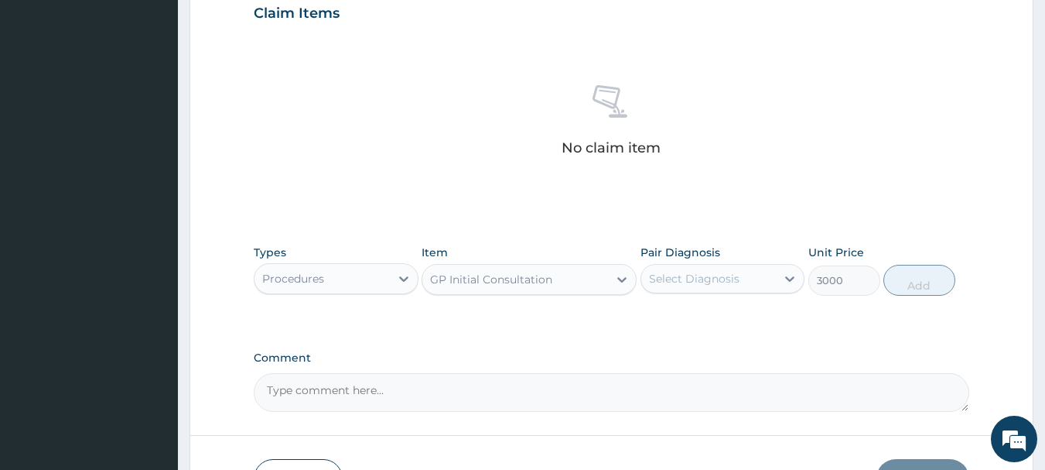
click at [699, 275] on div "Select Diagnosis" at bounding box center [694, 278] width 91 height 15
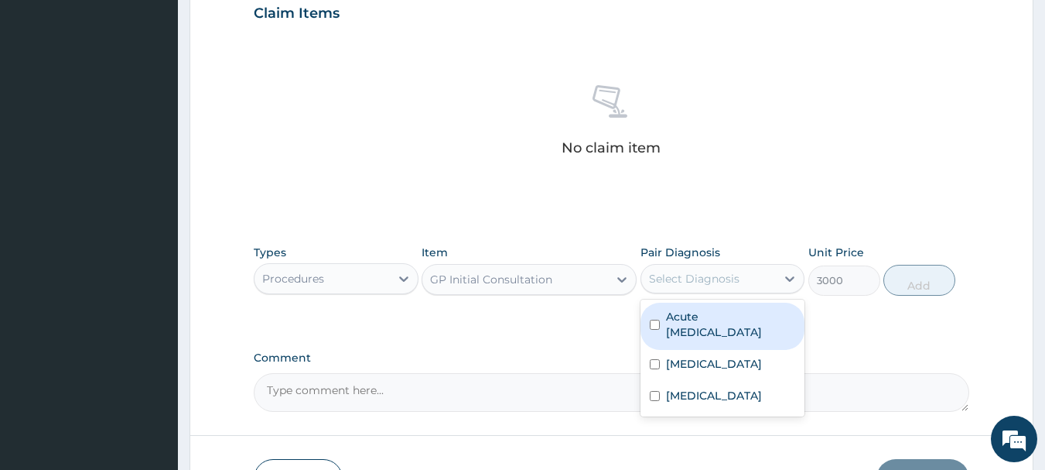
click at [693, 318] on label "Acute upper respiratory infection" at bounding box center [731, 324] width 130 height 31
checkbox input "true"
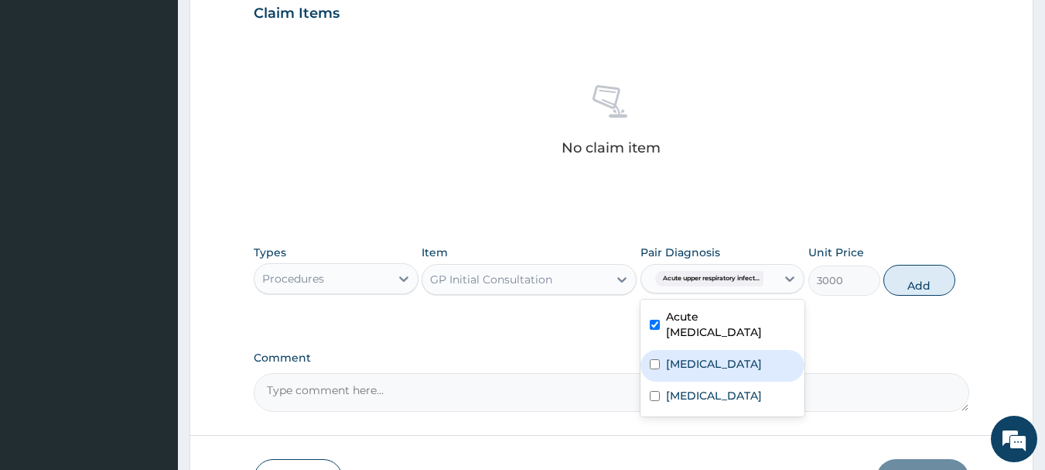
click at [691, 367] on label "Sepsis" at bounding box center [714, 363] width 96 height 15
checkbox input "true"
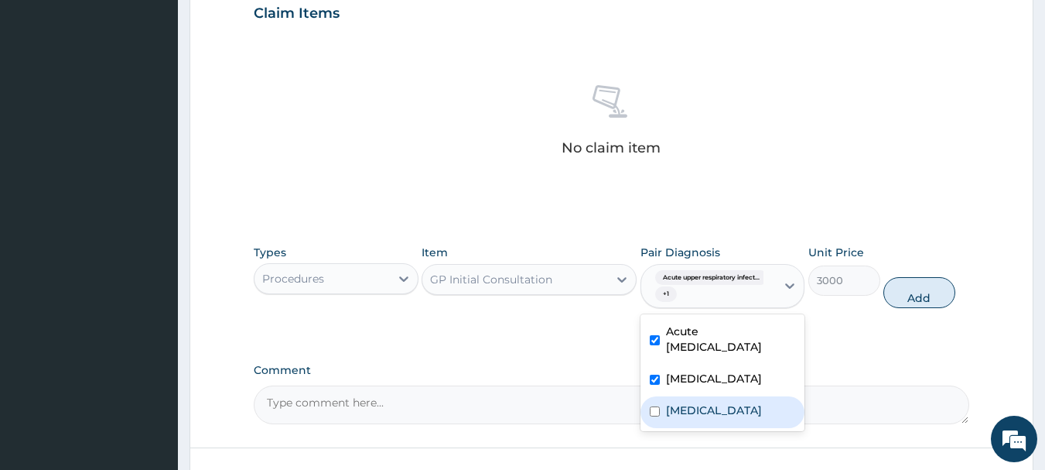
click at [677, 403] on label "Malaria" at bounding box center [714, 409] width 96 height 15
checkbox input "true"
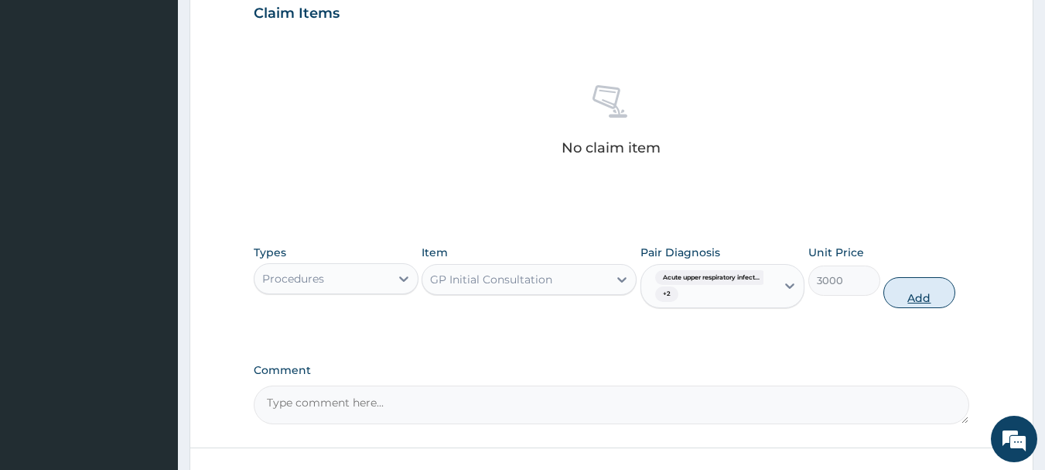
click at [899, 285] on button "Add" at bounding box center [919, 292] width 72 height 31
type input "0"
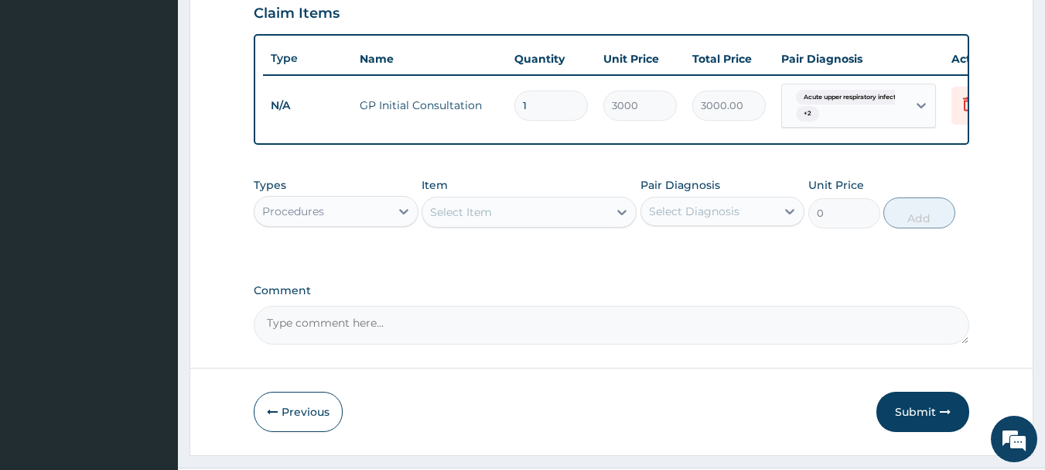
click at [339, 224] on div "Procedures" at bounding box center [322, 211] width 135 height 25
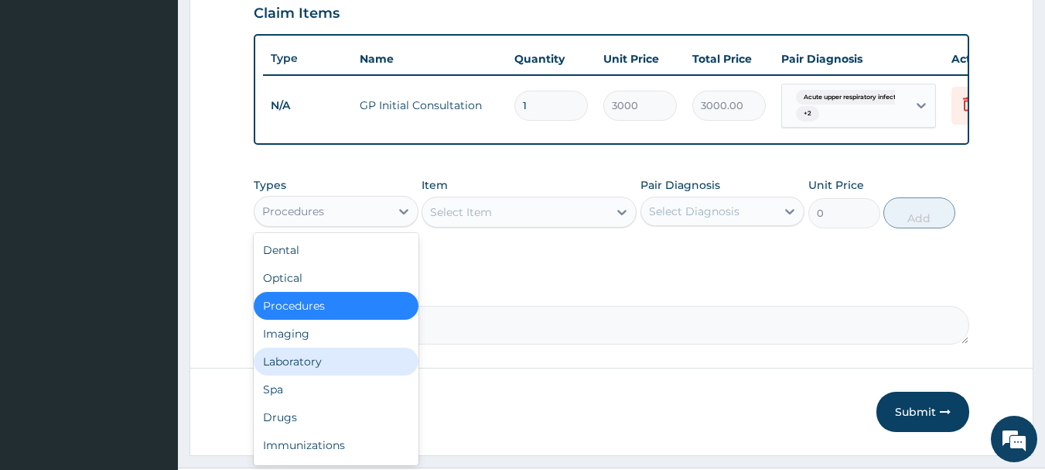
click at [284, 375] on div "Laboratory" at bounding box center [336, 361] width 165 height 28
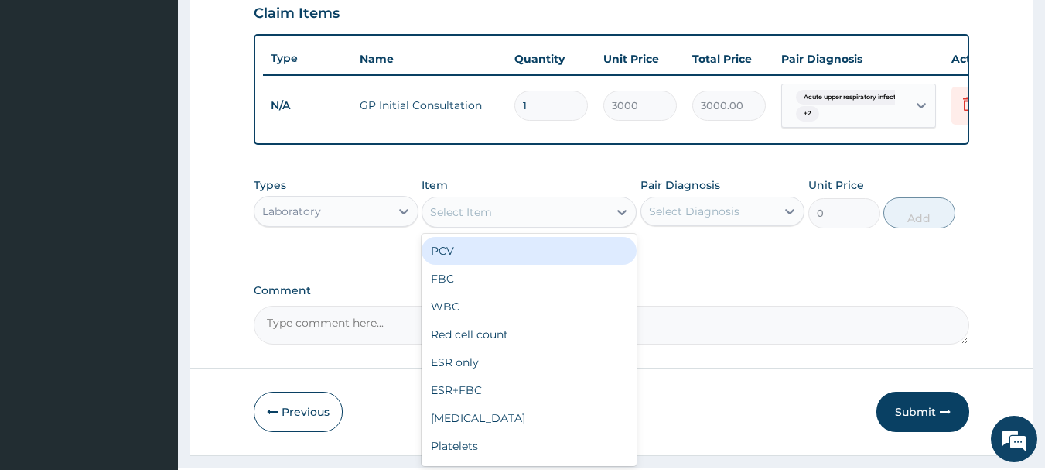
click at [501, 215] on div "Select Item" at bounding box center [515, 212] width 186 height 25
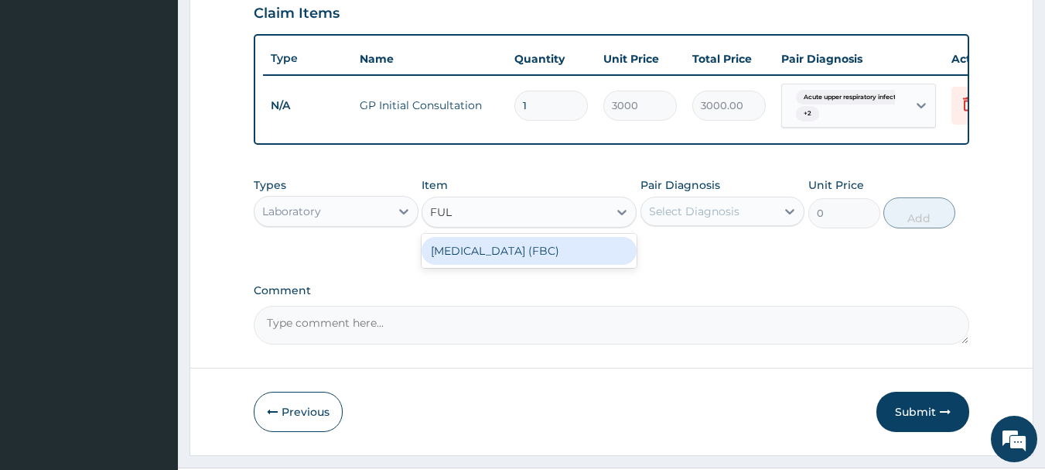
type input "FULL"
drag, startPoint x: 516, startPoint y: 270, endPoint x: 685, endPoint y: 251, distance: 169.8
click at [518, 265] on div "[MEDICAL_DATA] (FBC)" at bounding box center [529, 251] width 215 height 28
type input "5000"
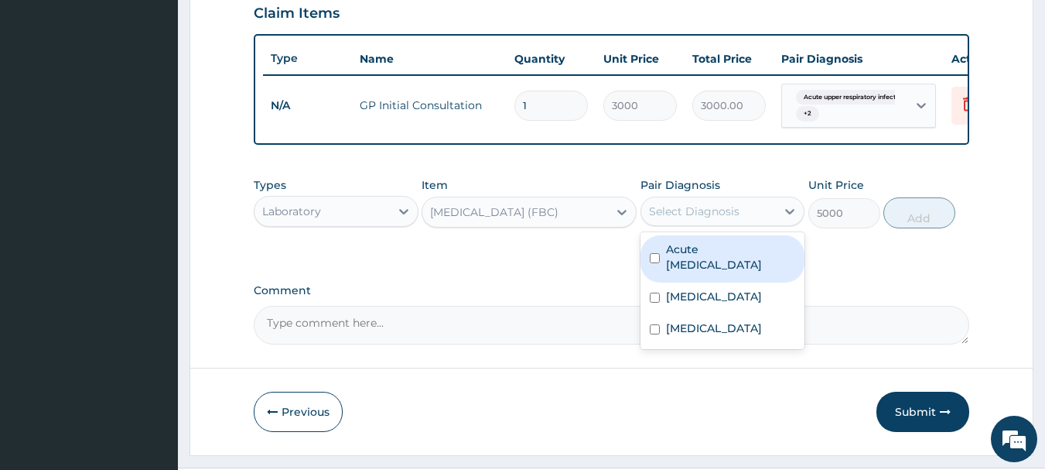
click at [701, 219] on div "Select Diagnosis" at bounding box center [694, 210] width 91 height 15
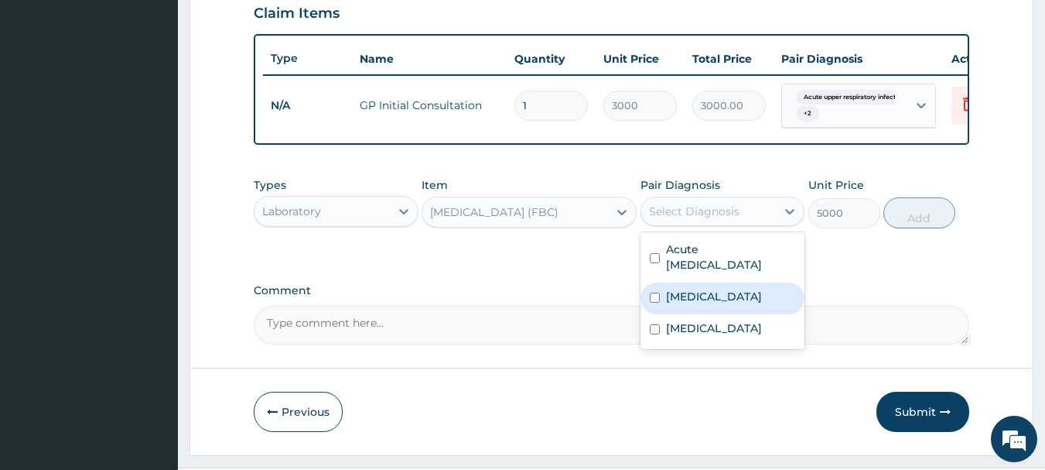
click at [681, 304] on label "[MEDICAL_DATA]" at bounding box center [714, 296] width 96 height 15
checkbox input "true"
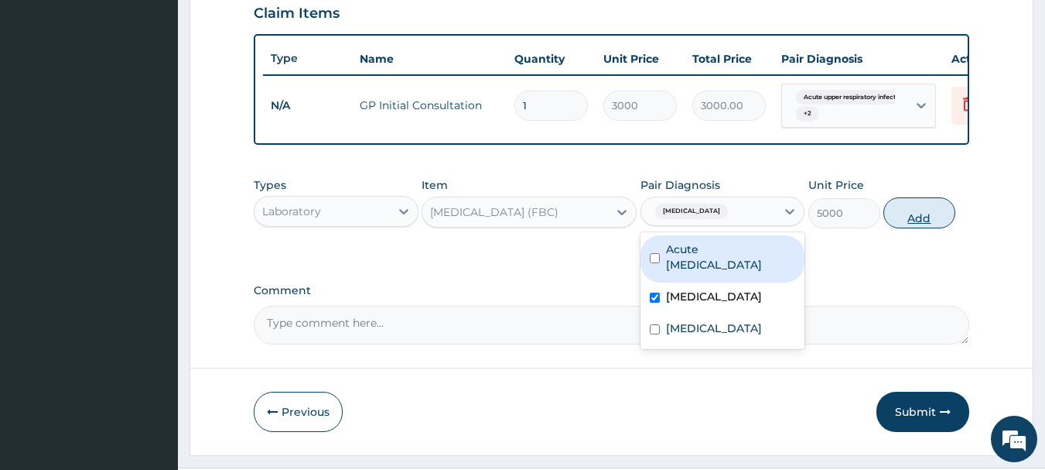
click at [914, 226] on button "Add" at bounding box center [919, 212] width 72 height 31
type input "0"
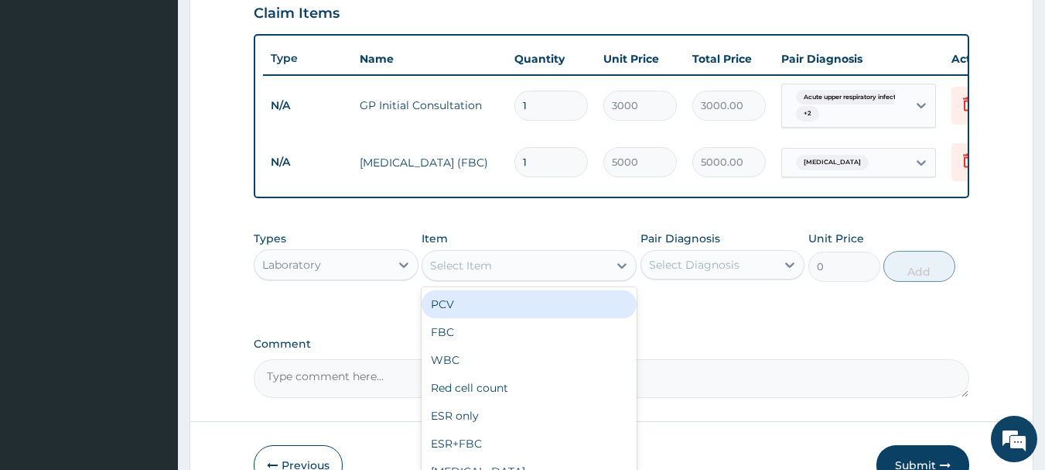
click at [497, 272] on div "Select Item" at bounding box center [515, 265] width 186 height 25
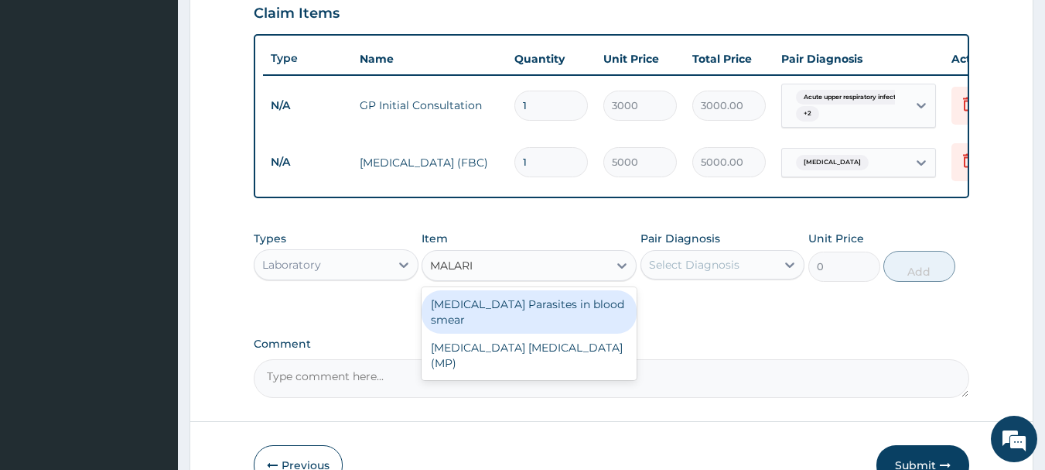
type input "[MEDICAL_DATA]"
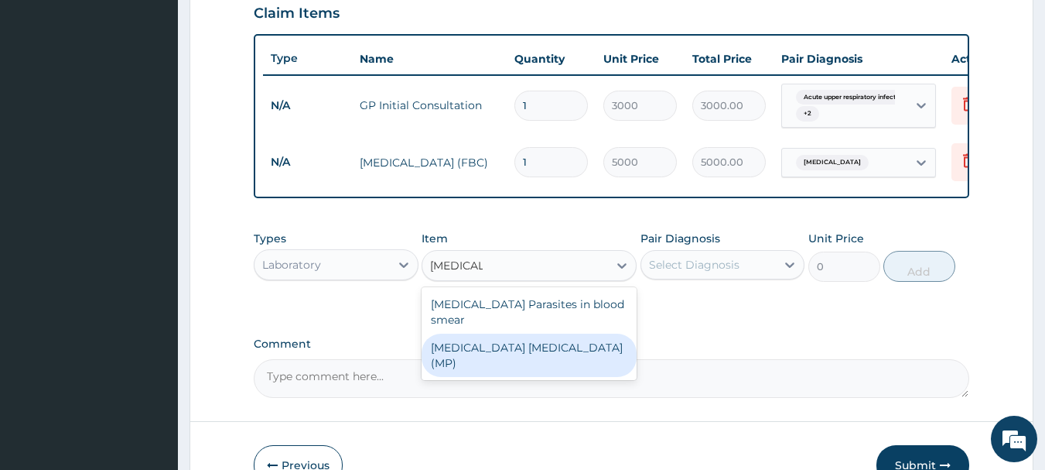
drag, startPoint x: 490, startPoint y: 349, endPoint x: 644, endPoint y: 318, distance: 157.8
click at [494, 350] on div "[MEDICAL_DATA] [MEDICAL_DATA] (MP)" at bounding box center [529, 354] width 215 height 43
type input "2000"
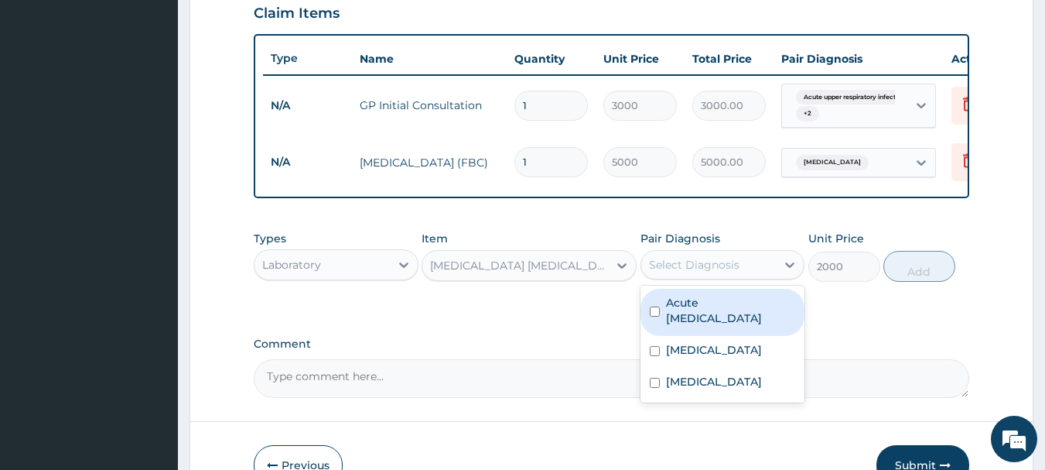
click at [710, 272] on div "Select Diagnosis" at bounding box center [694, 264] width 91 height 15
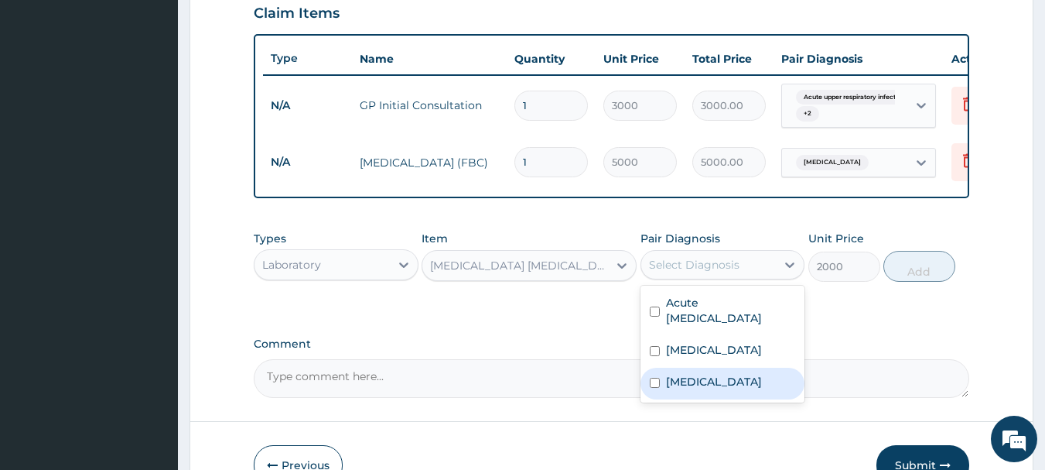
click at [678, 389] on label "[MEDICAL_DATA]" at bounding box center [714, 381] width 96 height 15
checkbox input "true"
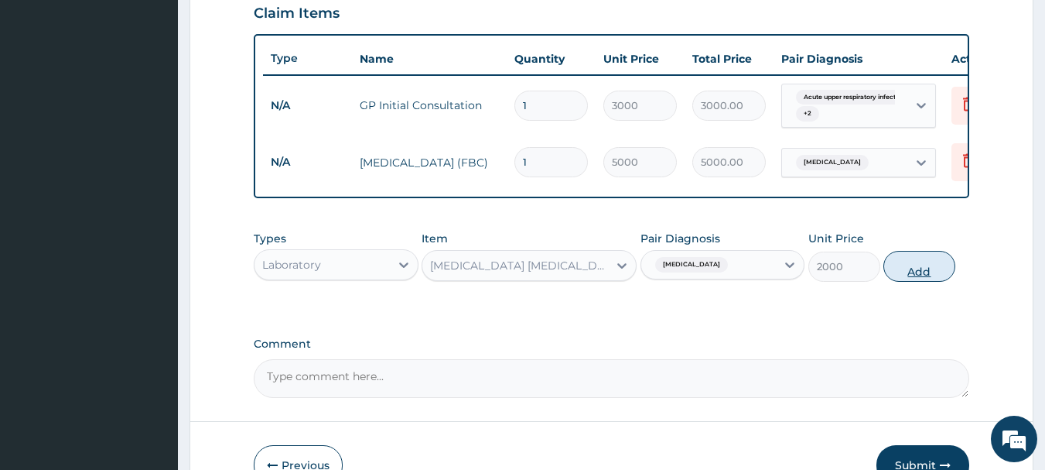
click at [908, 276] on button "Add" at bounding box center [919, 266] width 72 height 31
type input "0"
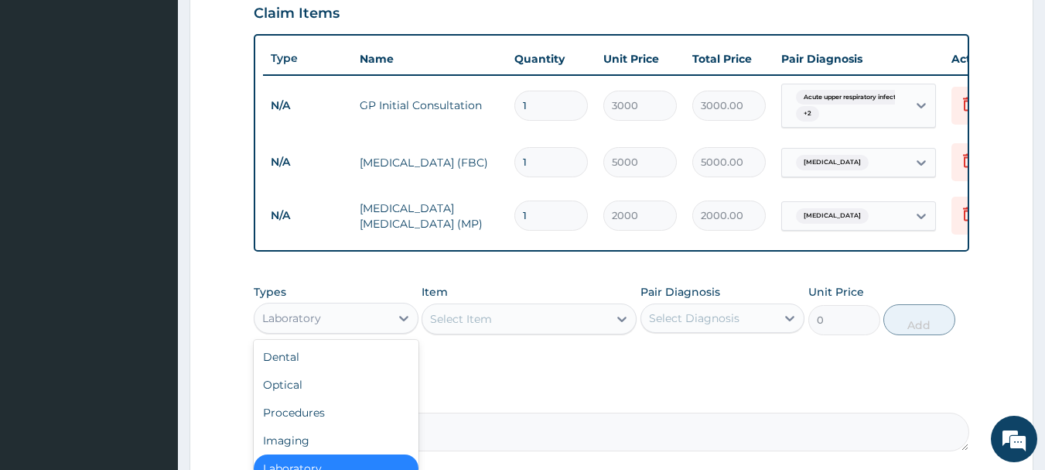
click at [299, 326] on div "Laboratory" at bounding box center [291, 317] width 59 height 15
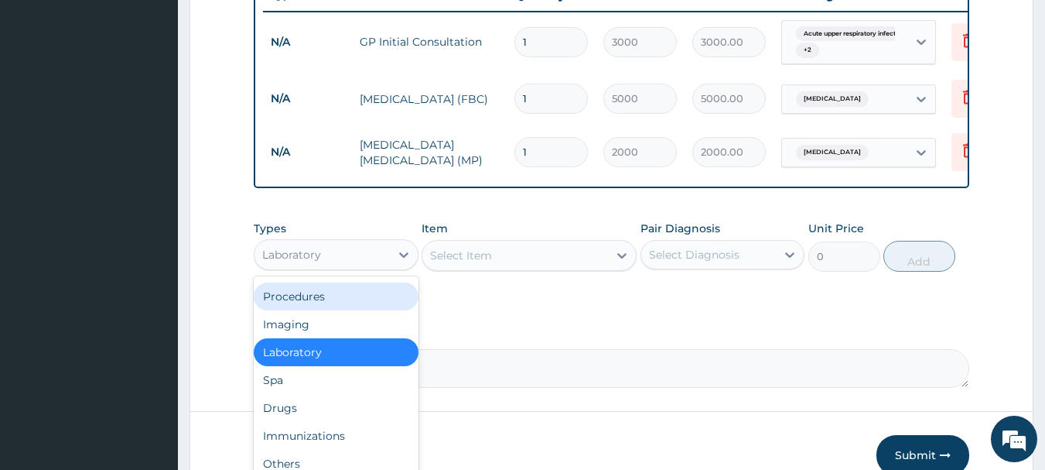
scroll to position [696, 0]
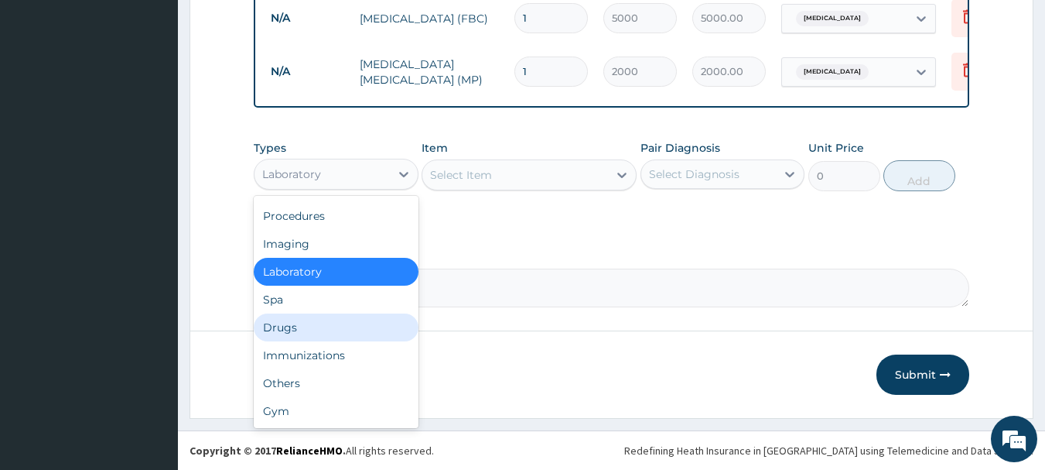
click at [298, 330] on div "Drugs" at bounding box center [336, 327] width 165 height 28
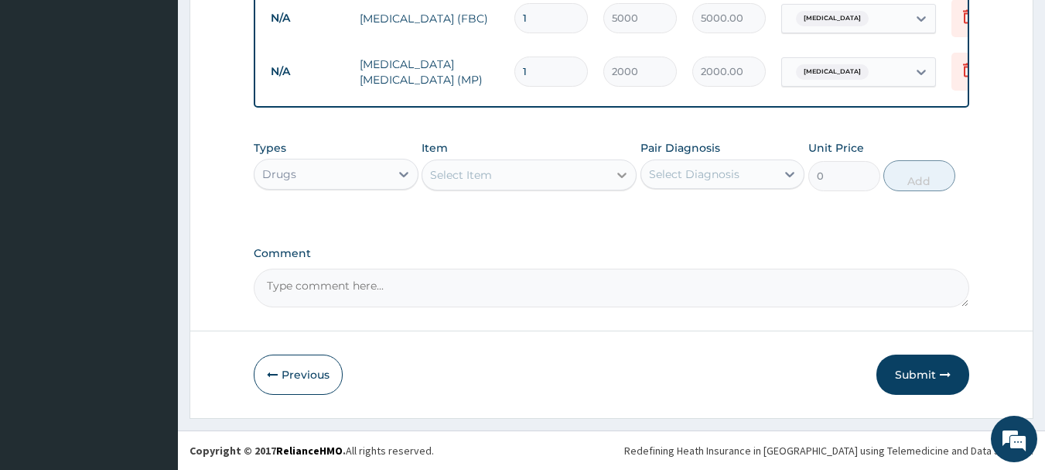
click at [614, 175] on icon at bounding box center [621, 174] width 15 height 15
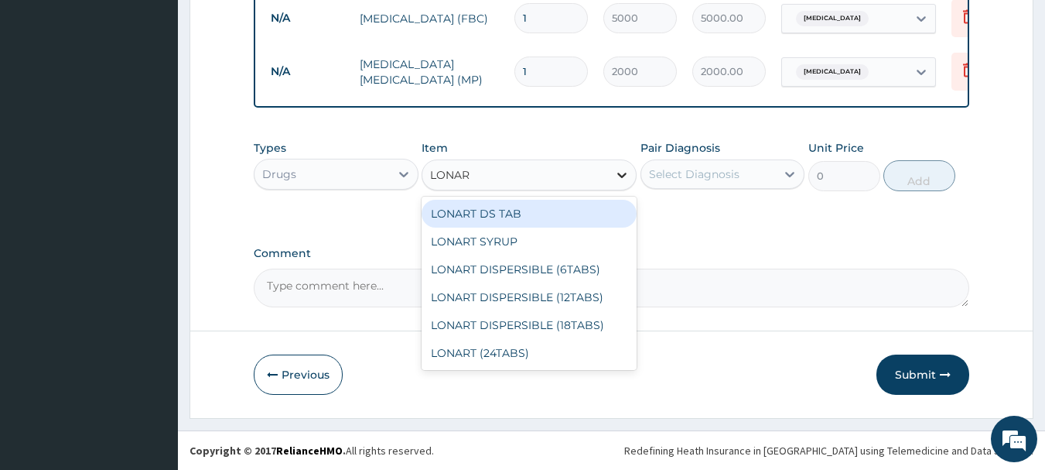
type input "LONART"
click at [507, 216] on div "LONART DS TAB" at bounding box center [529, 214] width 215 height 28
type input "350"
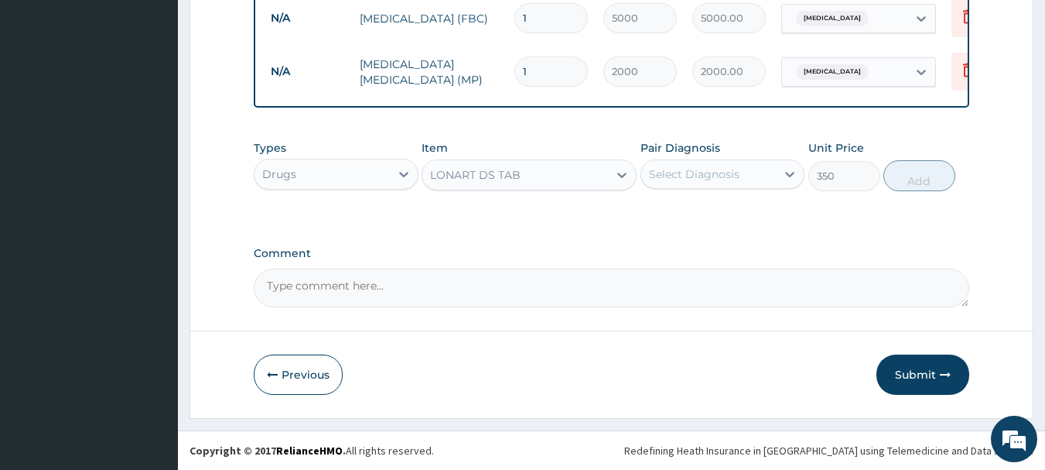
click at [705, 178] on div "Select Diagnosis" at bounding box center [694, 173] width 91 height 15
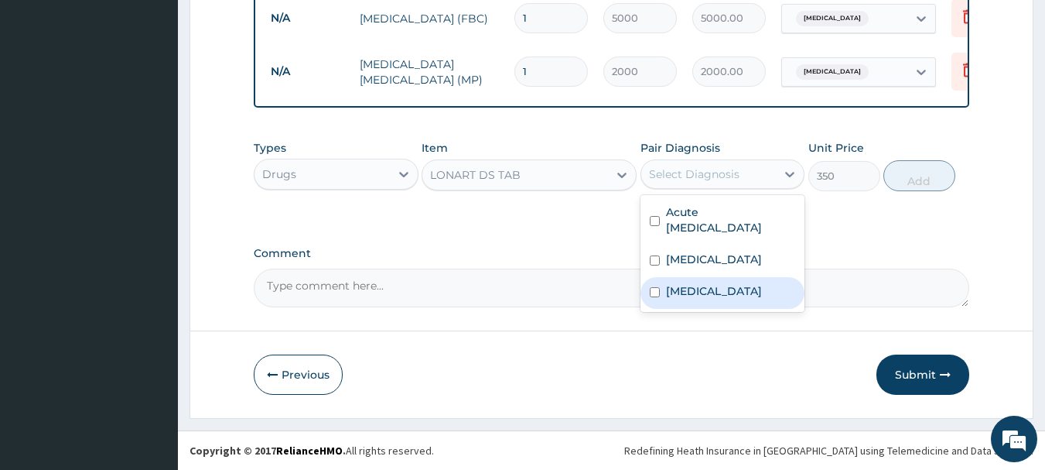
click at [683, 285] on label "[MEDICAL_DATA]" at bounding box center [714, 290] width 96 height 15
checkbox input "true"
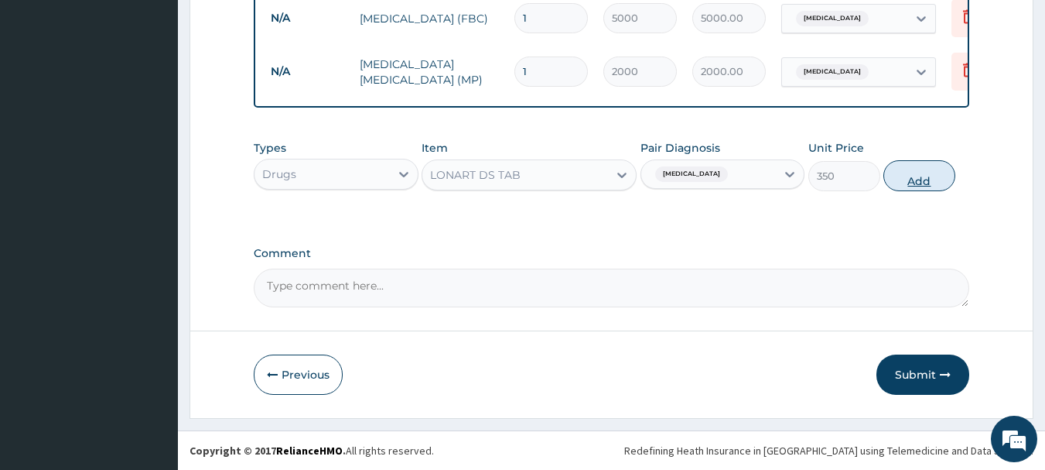
click at [917, 182] on button "Add" at bounding box center [919, 175] width 72 height 31
type input "0"
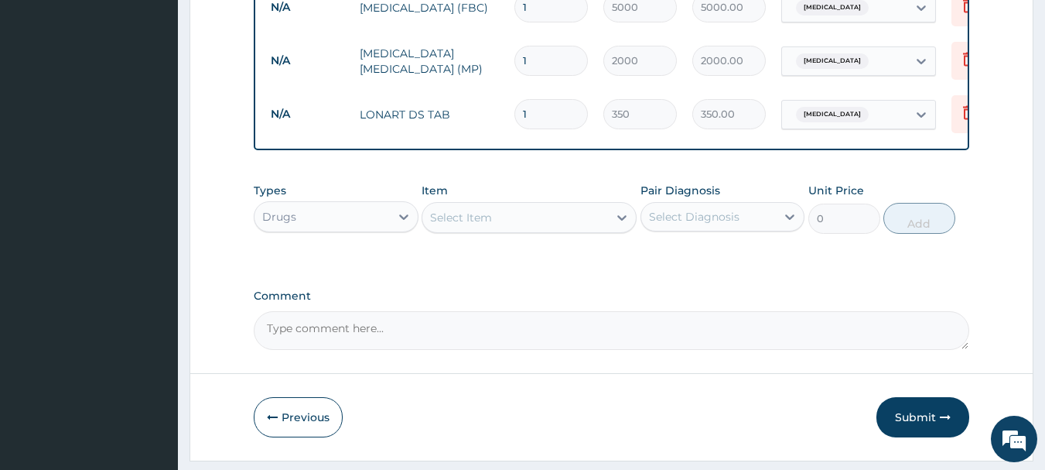
type input "0.00"
type input "6"
type input "2100.00"
type input "6"
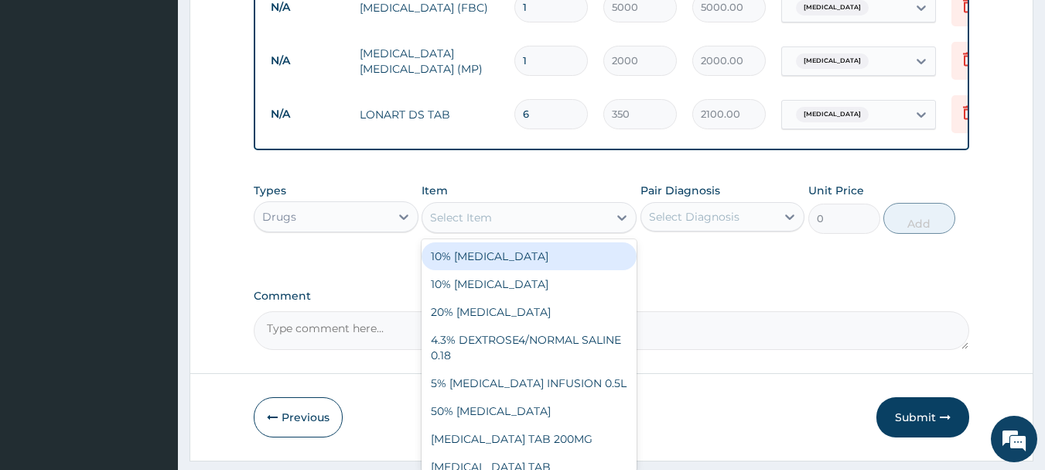
click at [601, 230] on div "Select Item" at bounding box center [515, 217] width 186 height 25
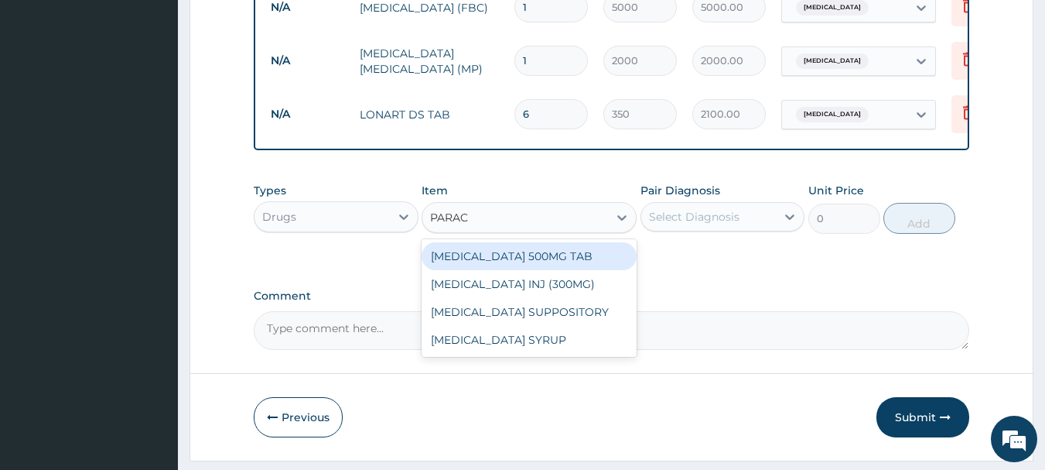
type input "PARACE"
click at [538, 270] on div "[MEDICAL_DATA] 500MG TAB" at bounding box center [529, 256] width 215 height 28
type input "20"
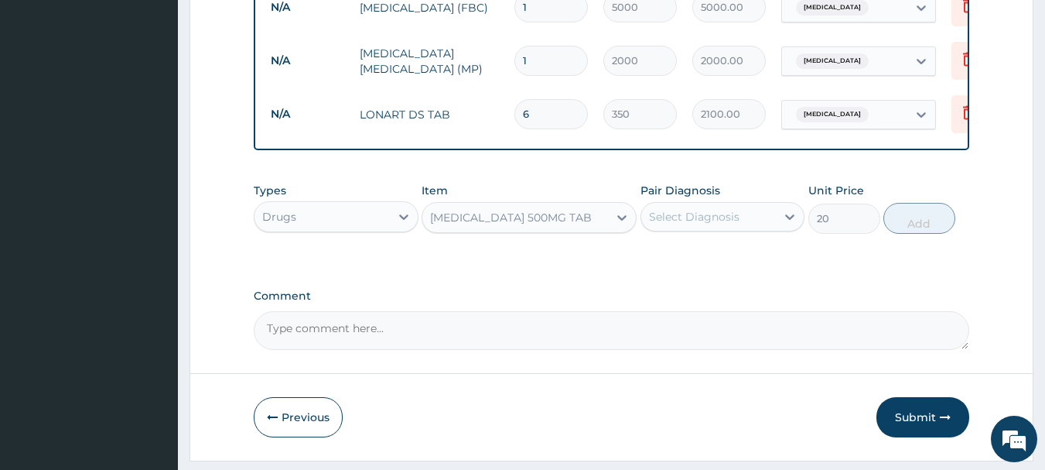
click at [709, 224] on div "Select Diagnosis" at bounding box center [694, 216] width 91 height 15
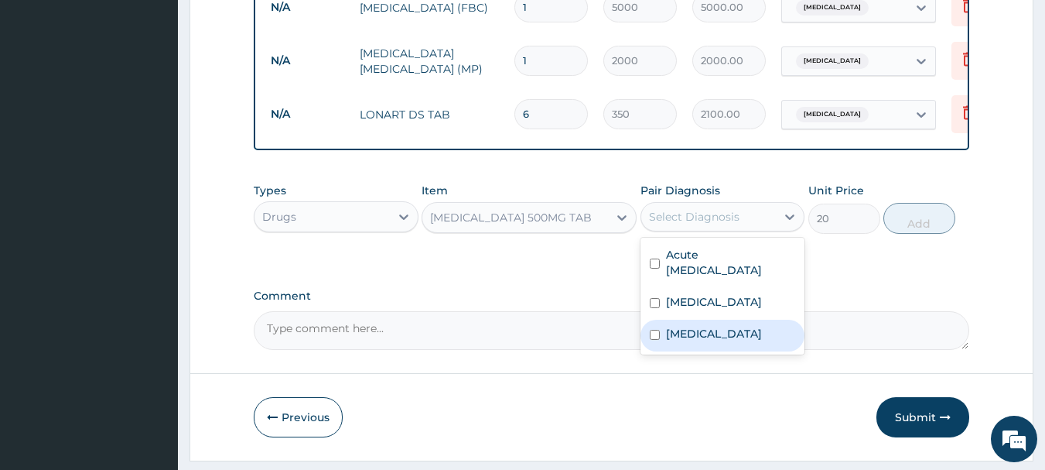
click at [663, 340] on div "[MEDICAL_DATA]" at bounding box center [723, 336] width 165 height 32
checkbox input "true"
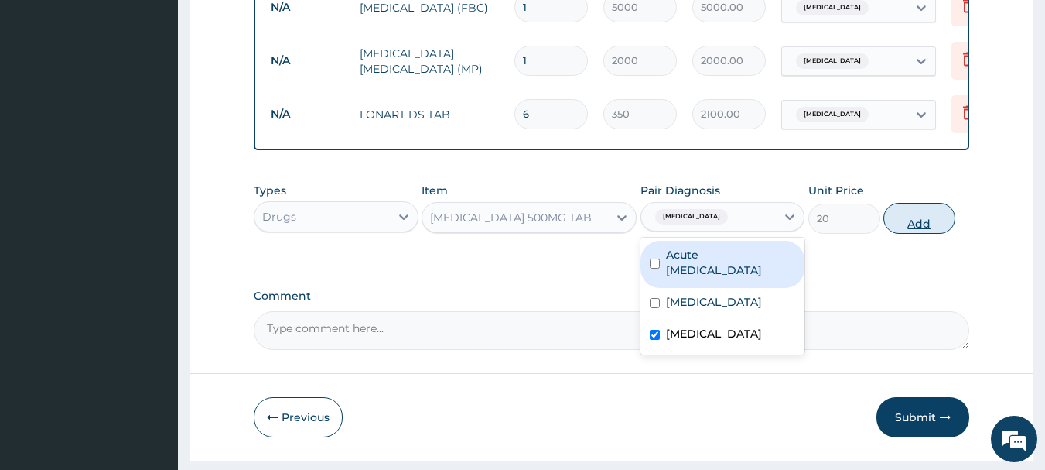
click at [901, 224] on button "Add" at bounding box center [919, 218] width 72 height 31
type input "0"
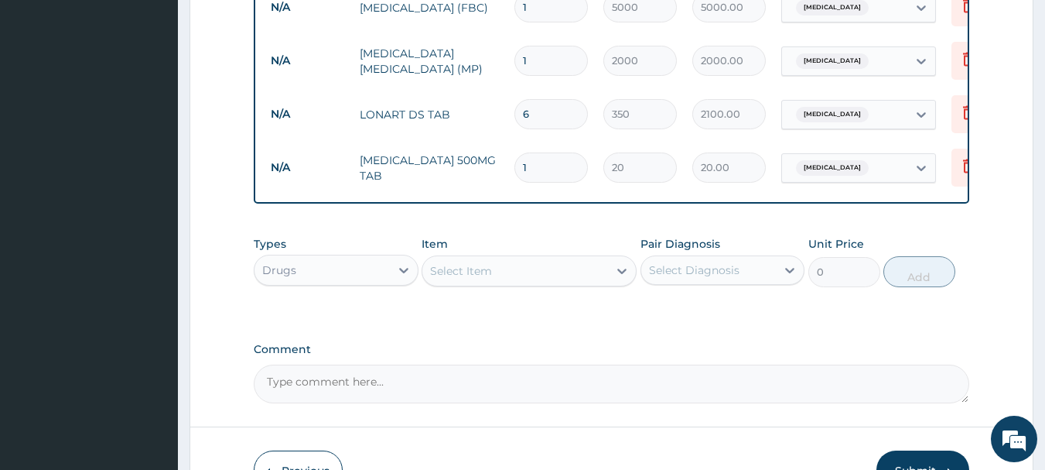
type input "18"
type input "360.00"
type input "18"
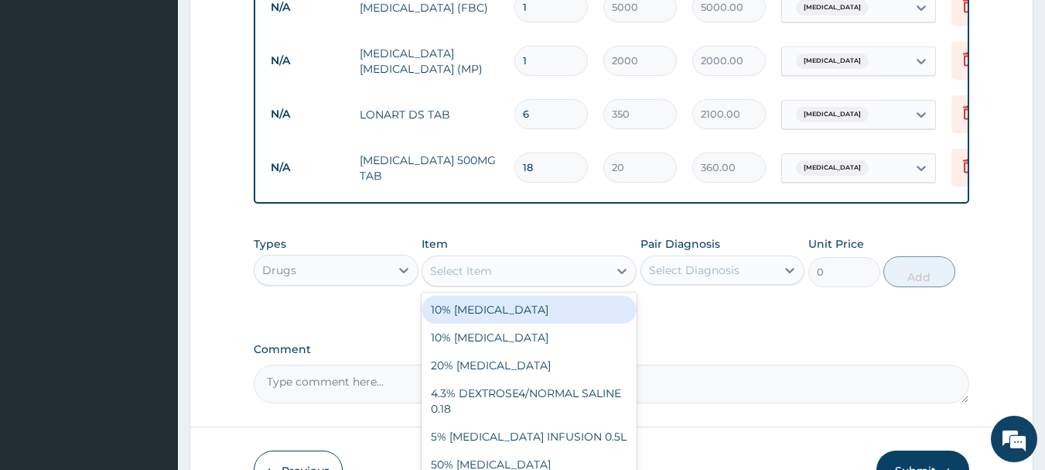
click at [546, 283] on div "Select Item" at bounding box center [515, 270] width 186 height 25
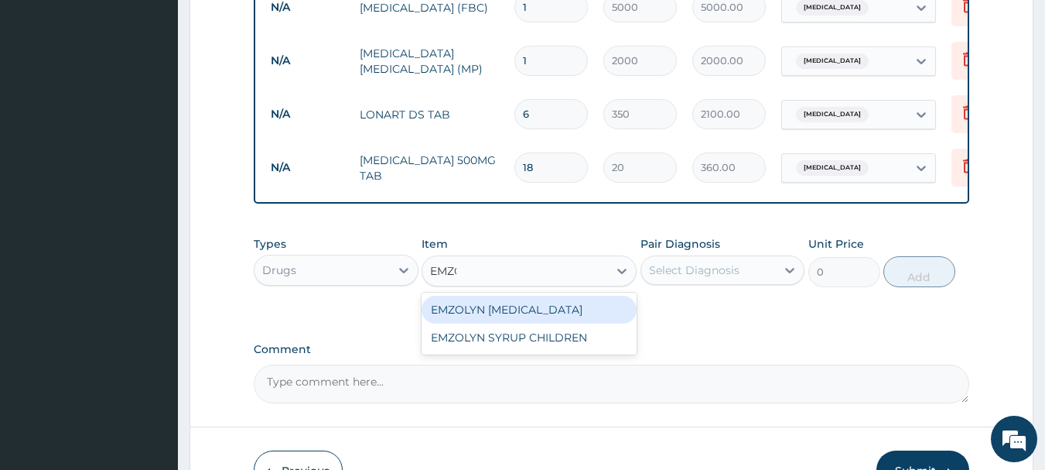
type input "EMZOL"
click at [543, 315] on div "EMZOLYN [MEDICAL_DATA]" at bounding box center [529, 310] width 215 height 28
type input "500"
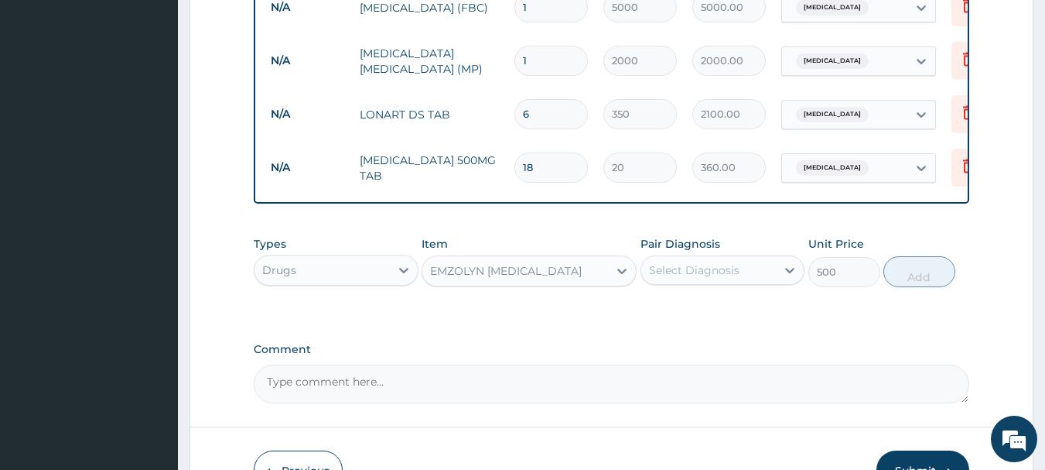
click at [673, 278] on div "Select Diagnosis" at bounding box center [694, 269] width 91 height 15
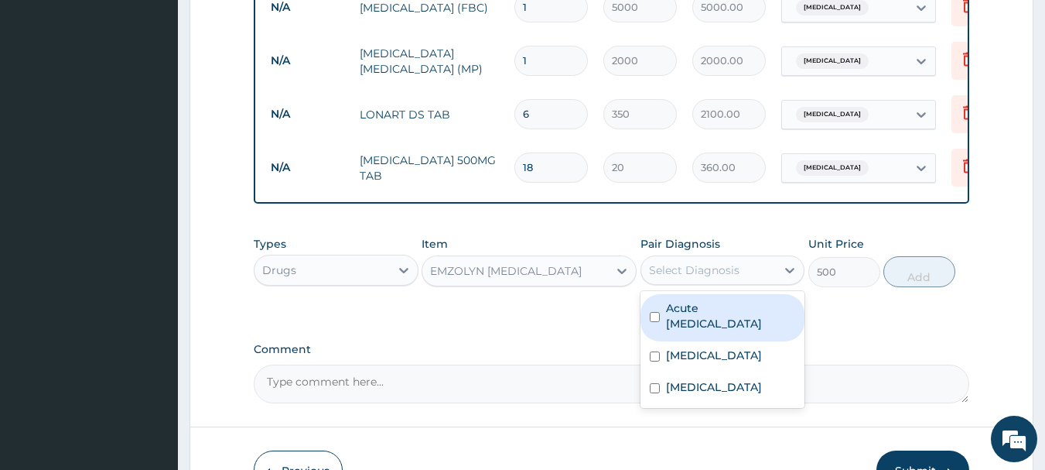
click at [692, 329] on label "Acute [MEDICAL_DATA]" at bounding box center [731, 315] width 130 height 31
checkbox input "true"
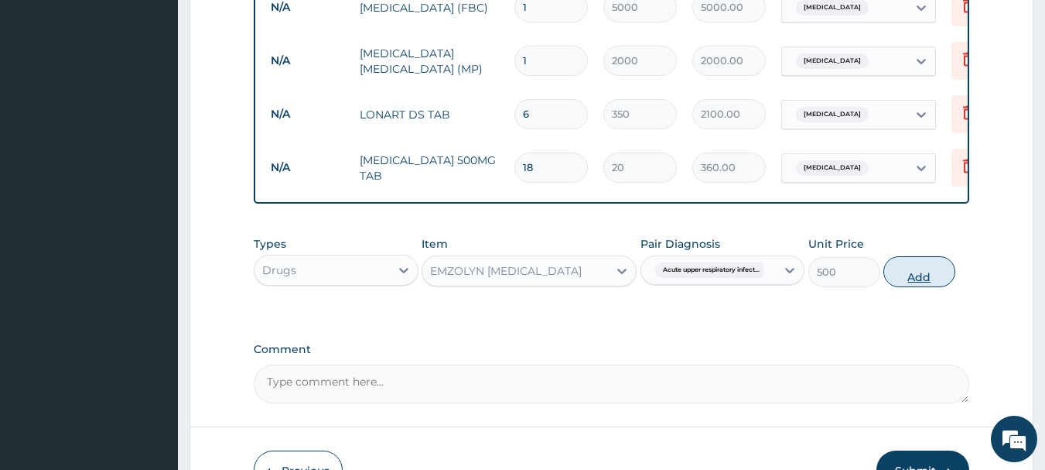
click at [900, 274] on button "Add" at bounding box center [919, 271] width 72 height 31
type input "0"
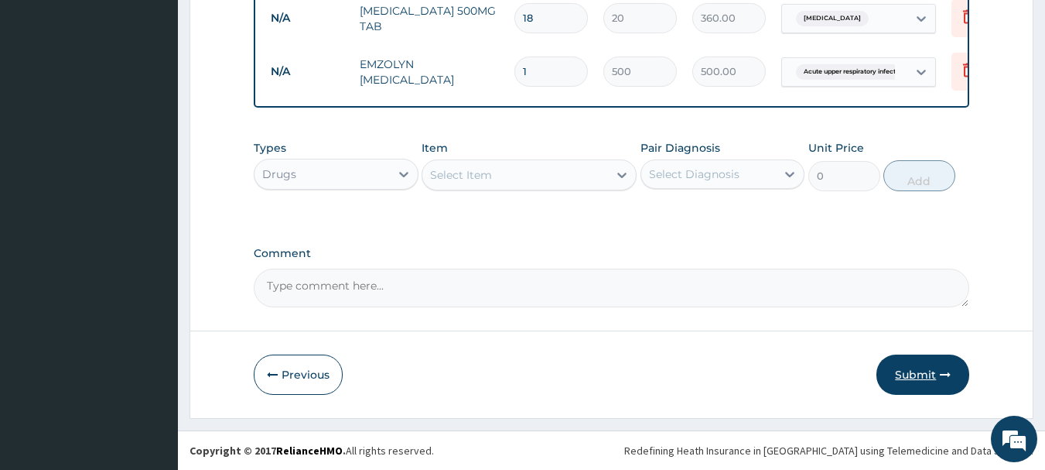
click at [913, 374] on button "Submit" at bounding box center [923, 374] width 93 height 40
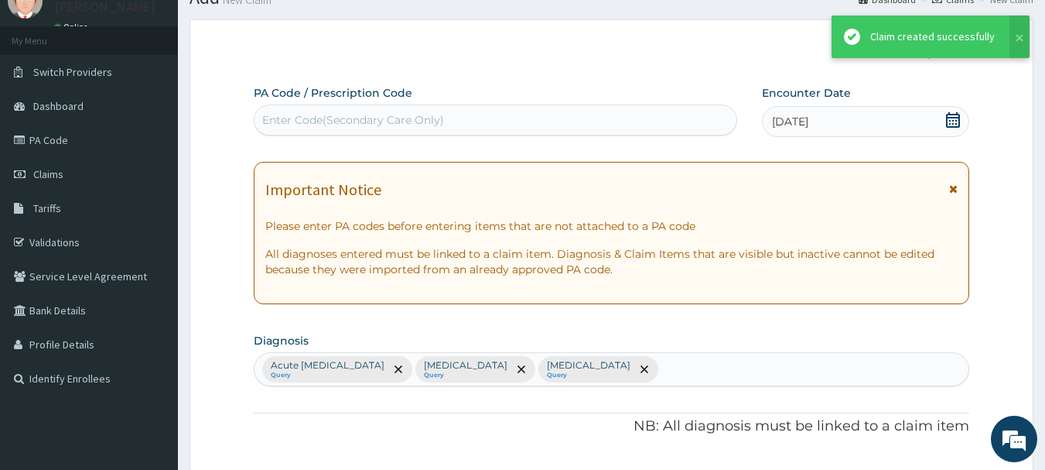
scroll to position [857, 0]
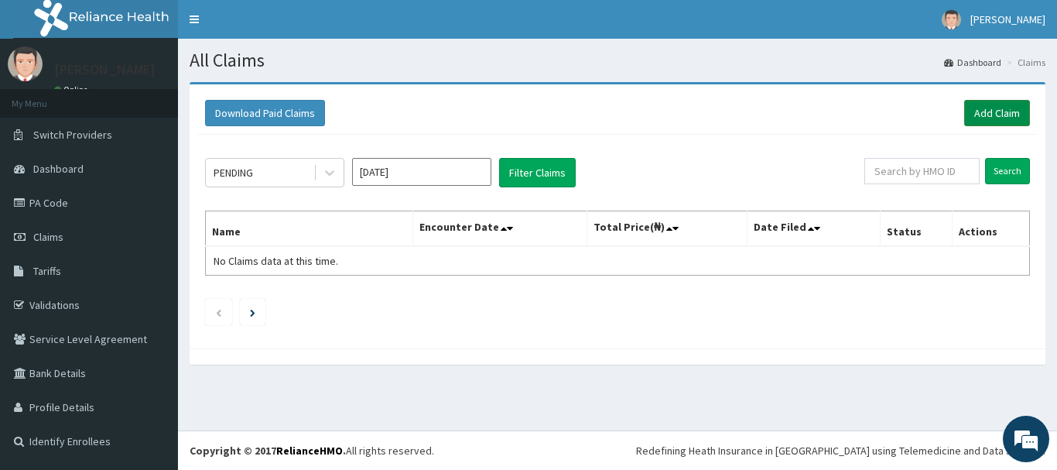
click at [992, 108] on link "Add Claim" at bounding box center [997, 113] width 66 height 26
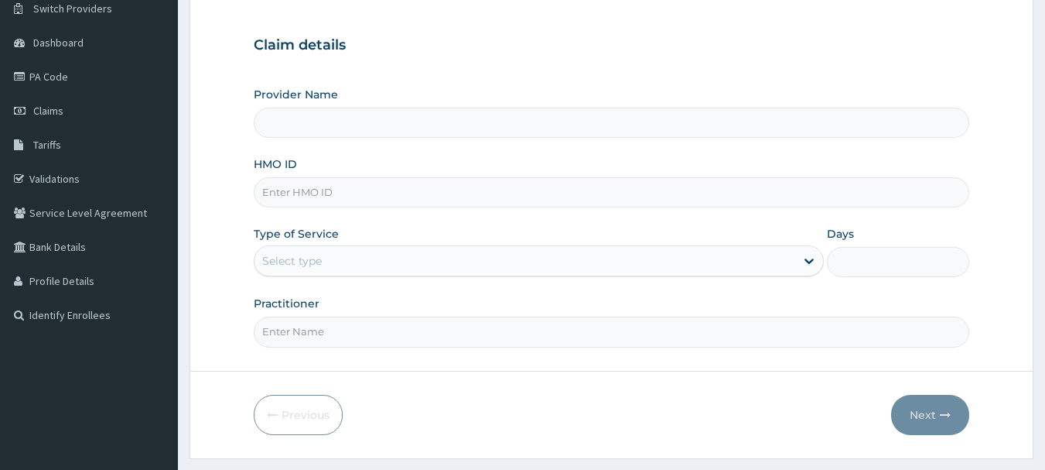
scroll to position [155, 0]
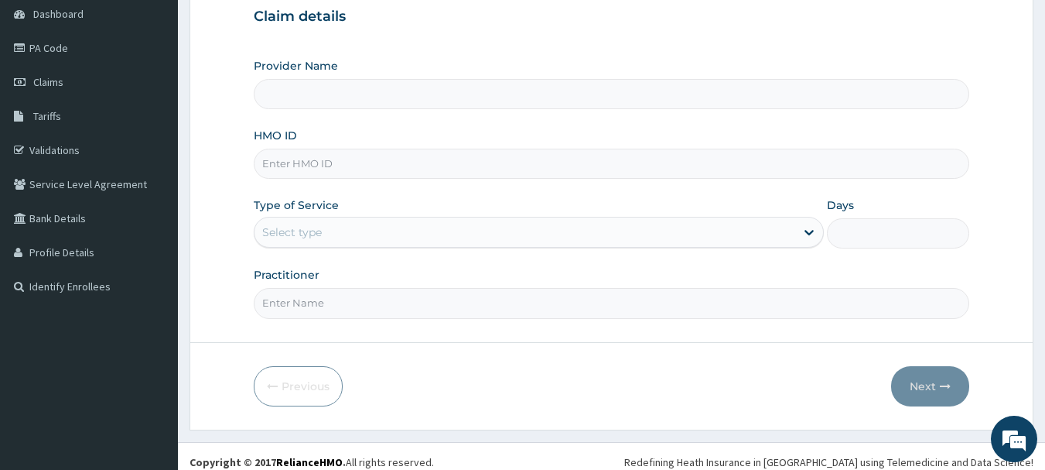
type input "INLAND SPECIALIST HOSPITAL- OGUDU"
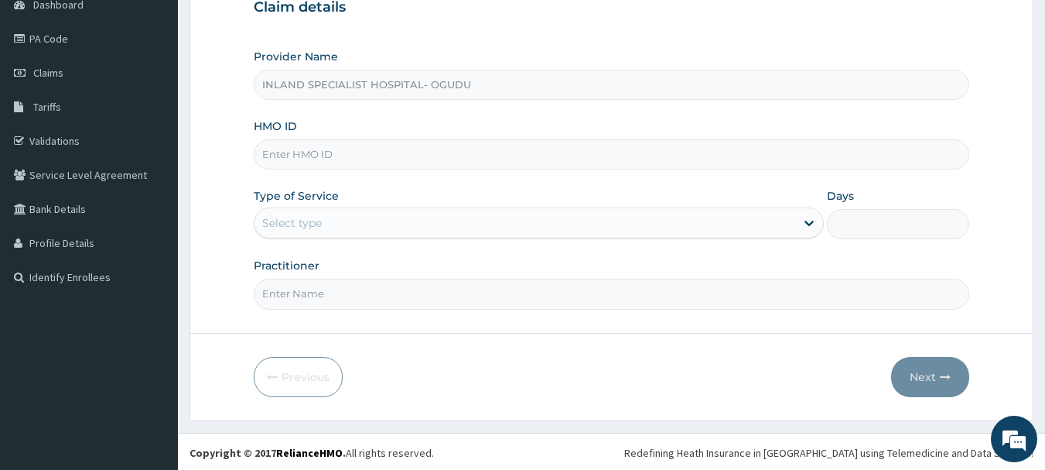
scroll to position [166, 0]
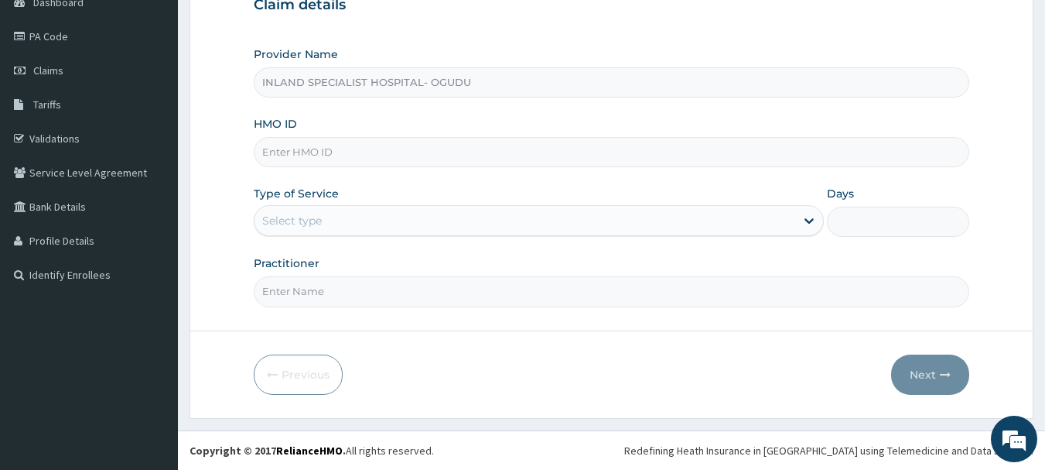
click at [335, 153] on input "HMO ID" at bounding box center [612, 152] width 716 height 30
paste input "BOL/10005/C"
type input "BOL/10005/C"
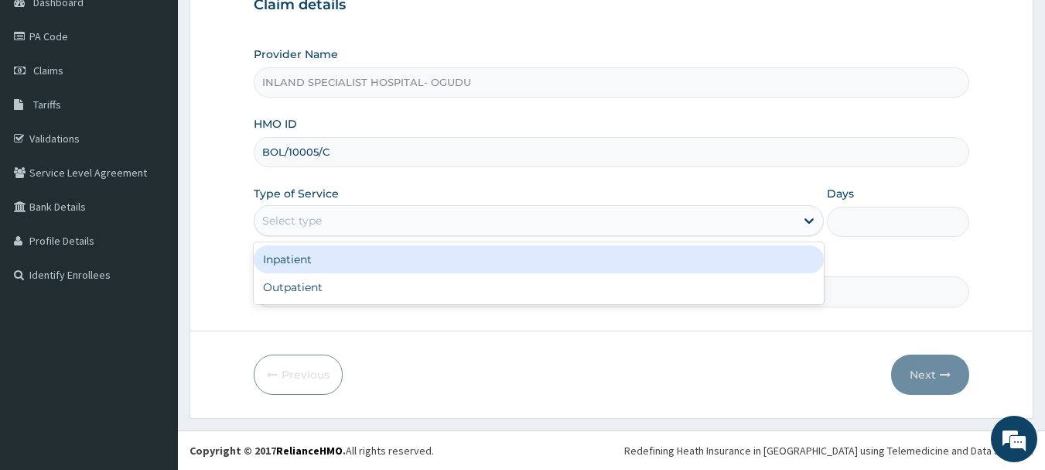
click at [299, 217] on div "Select type" at bounding box center [292, 220] width 60 height 15
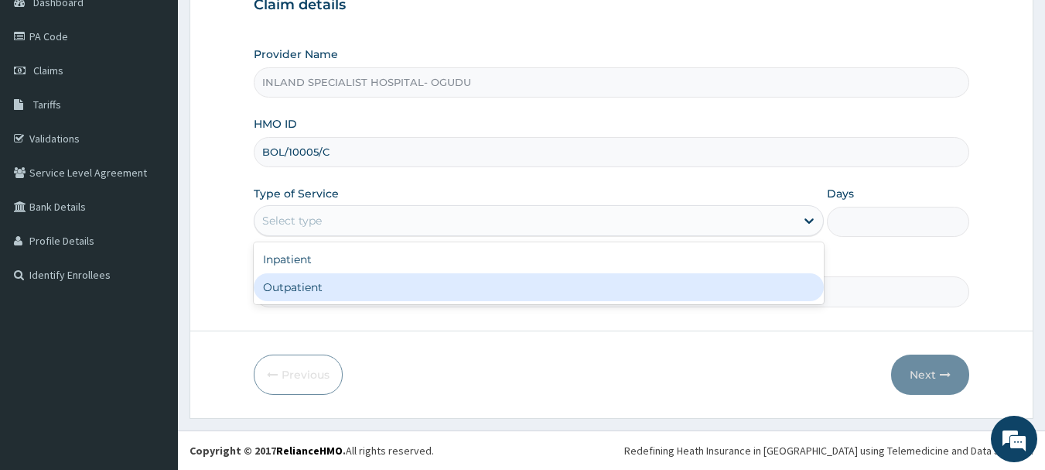
click at [296, 284] on div "Outpatient" at bounding box center [539, 287] width 570 height 28
type input "1"
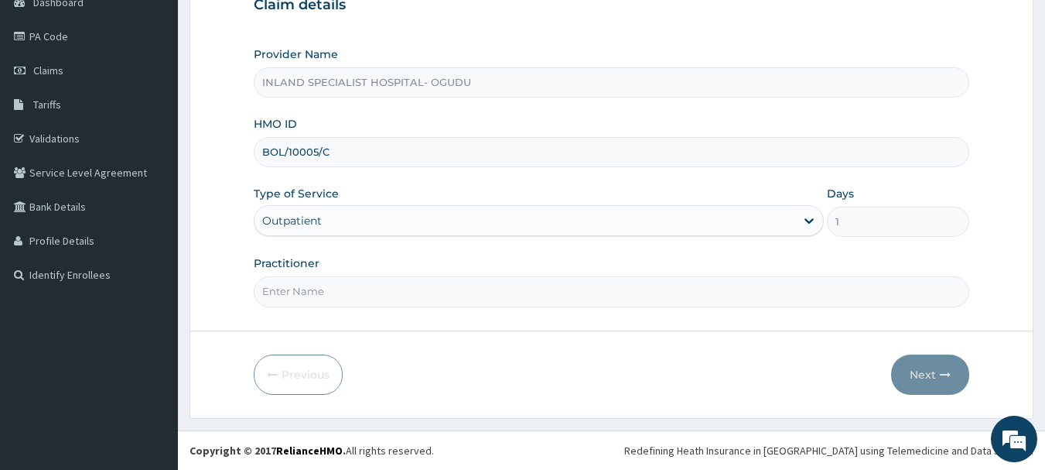
drag, startPoint x: 315, startPoint y: 288, endPoint x: 315, endPoint y: 267, distance: 20.9
click at [315, 288] on input "Practitioner" at bounding box center [612, 291] width 716 height 30
type input "[PERSON_NAME]"
click at [922, 381] on button "Next" at bounding box center [930, 374] width 78 height 40
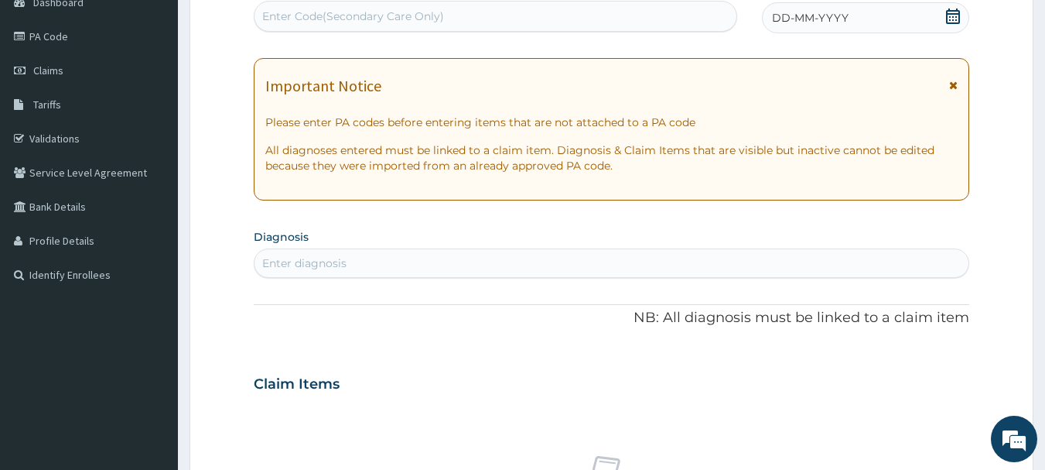
click at [952, 16] on icon at bounding box center [952, 16] width 15 height 15
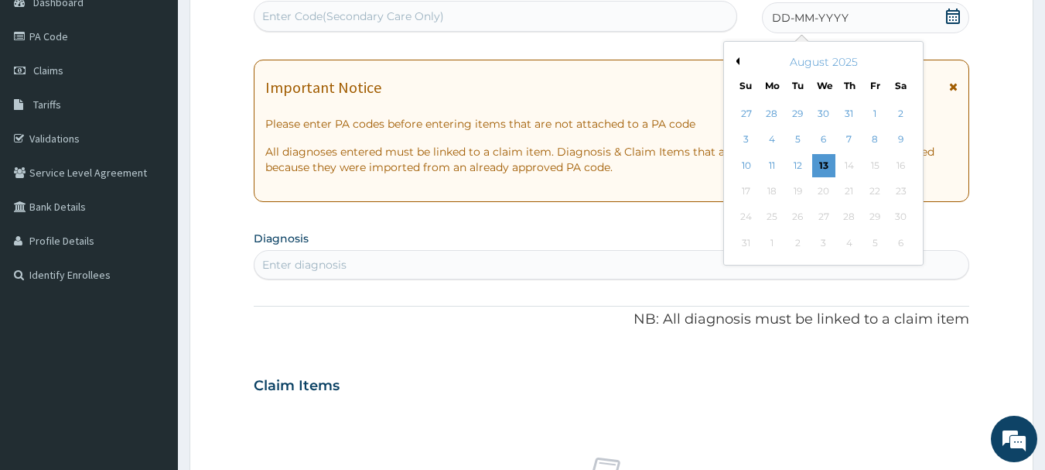
click at [736, 61] on button "Previous Month" at bounding box center [736, 61] width 8 height 8
click at [877, 139] on div "11" at bounding box center [874, 139] width 23 height 23
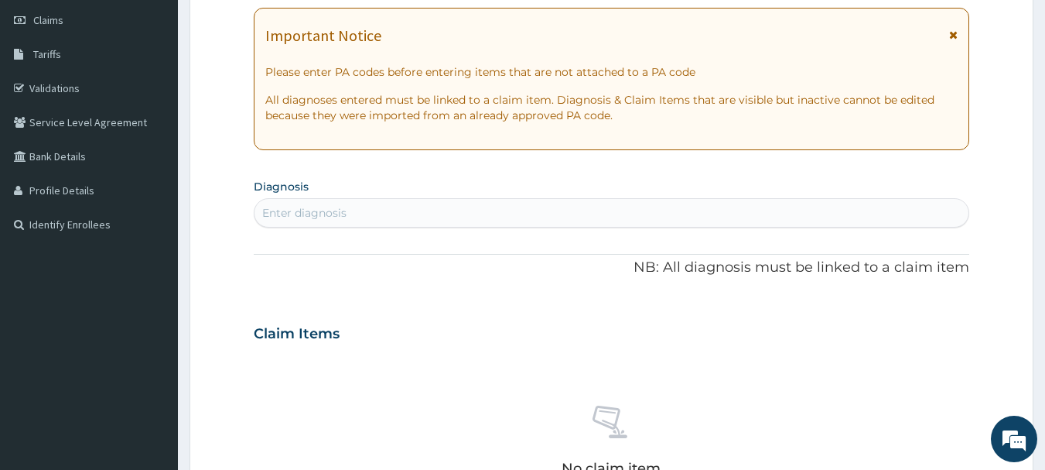
scroll to position [321, 0]
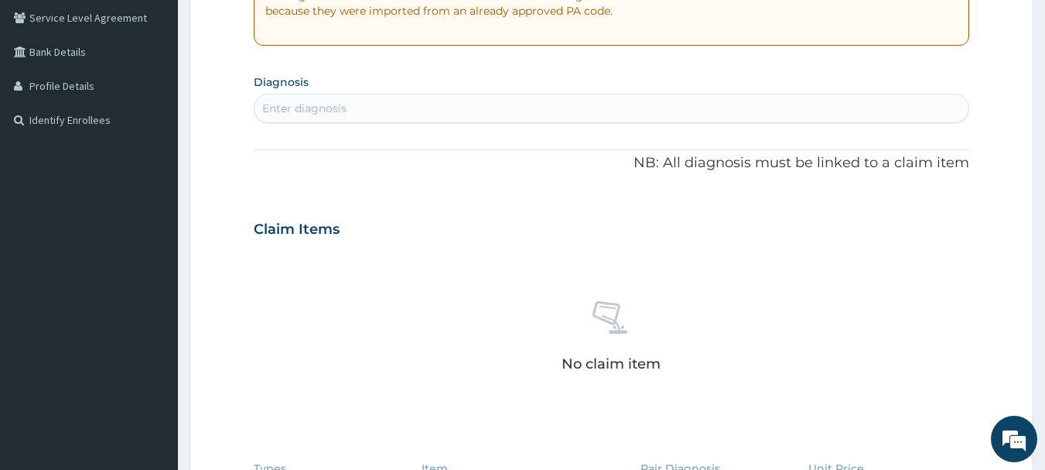
click at [413, 114] on div "Enter diagnosis" at bounding box center [612, 108] width 715 height 25
type input "ACUTE UPPER RESPI"
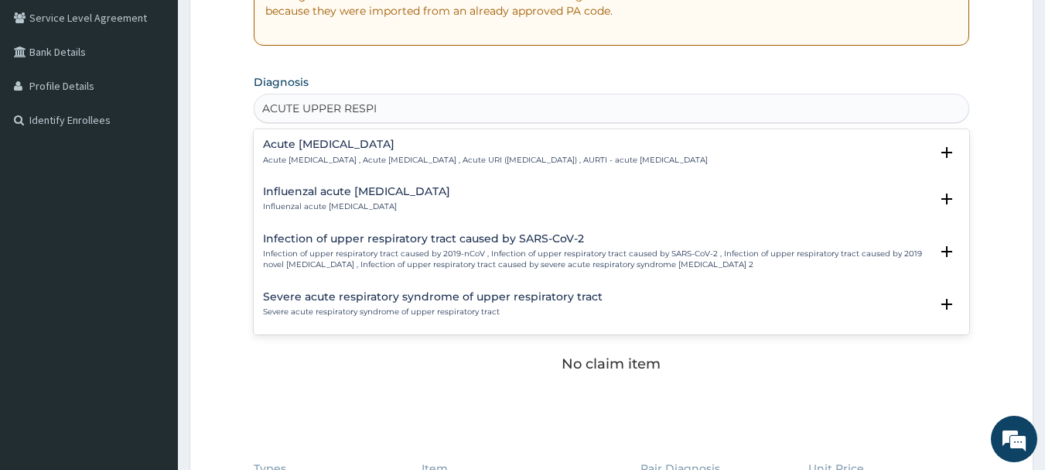
click at [333, 142] on h4 "Acute [MEDICAL_DATA]" at bounding box center [485, 144] width 445 height 12
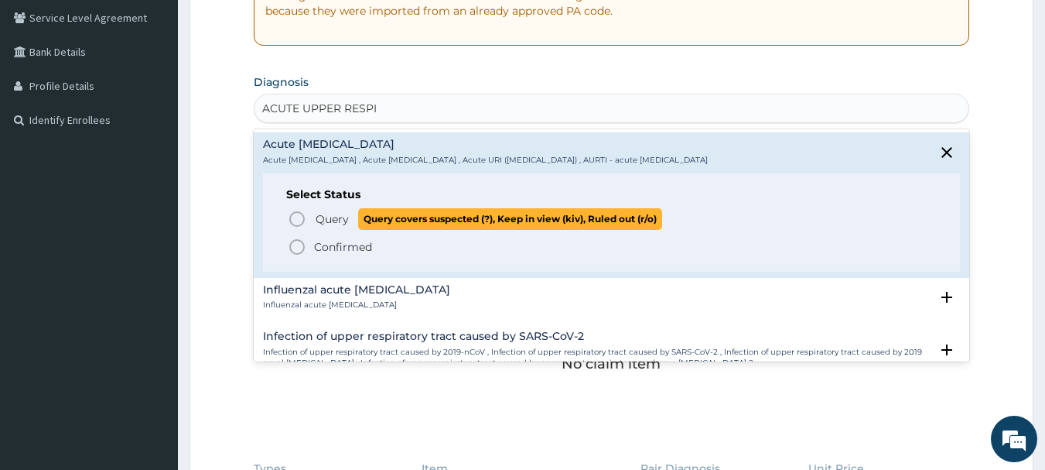
click at [291, 215] on circle "status option query" at bounding box center [297, 219] width 14 height 14
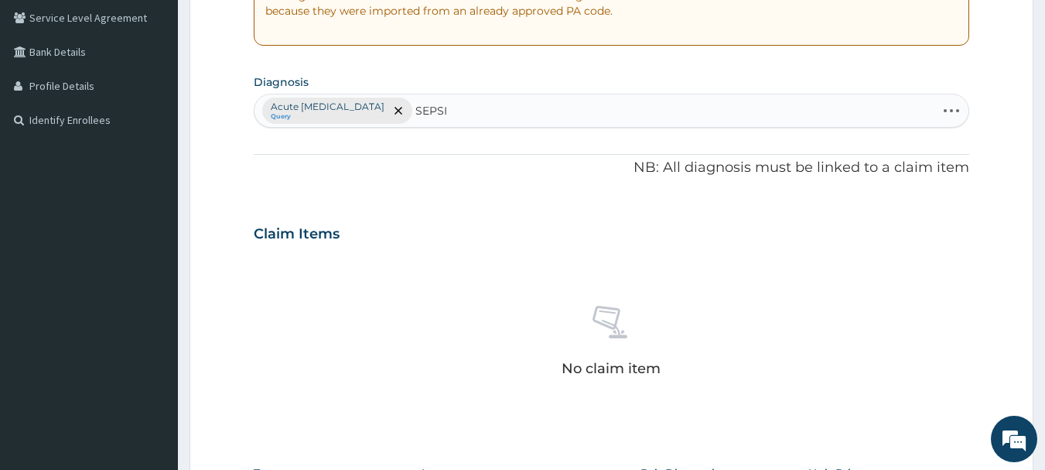
type input "[MEDICAL_DATA]"
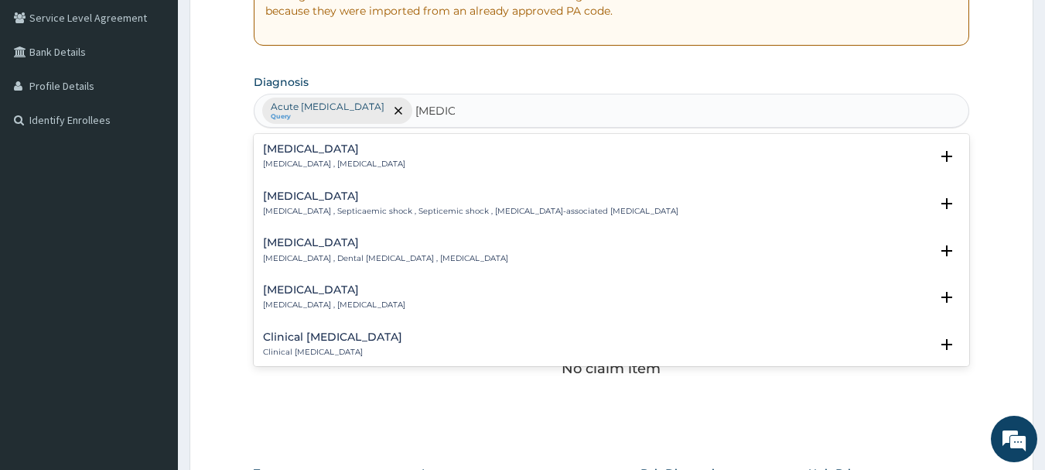
click at [278, 158] on div "[MEDICAL_DATA] [MEDICAL_DATA] , [MEDICAL_DATA]" at bounding box center [334, 156] width 142 height 27
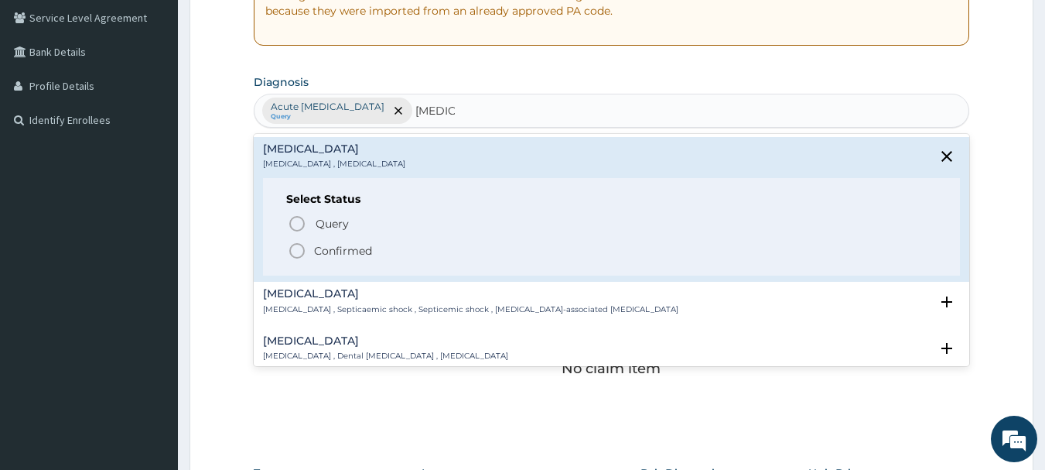
click at [285, 221] on div "Select Status Query Query covers suspected (?), Keep in view (kiv), Ruled out (…" at bounding box center [612, 227] width 698 height 98
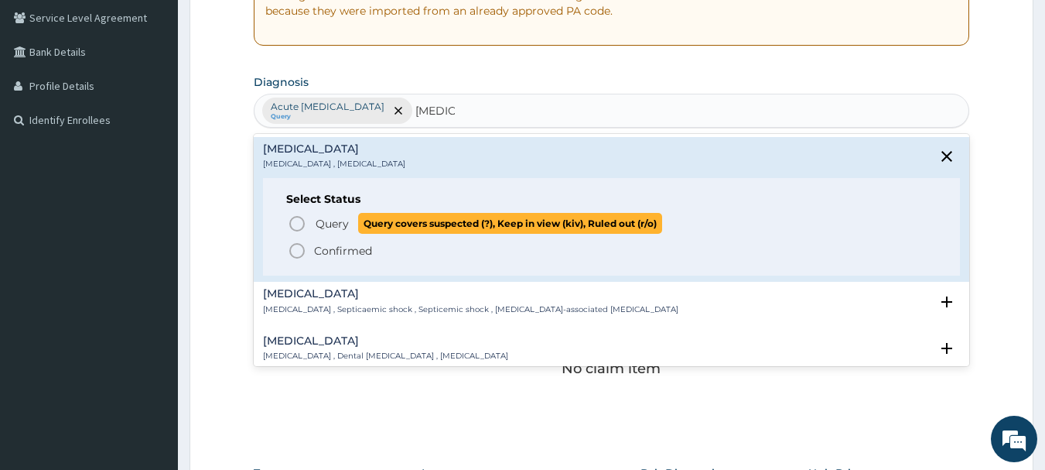
click at [292, 222] on icon "status option query" at bounding box center [297, 223] width 19 height 19
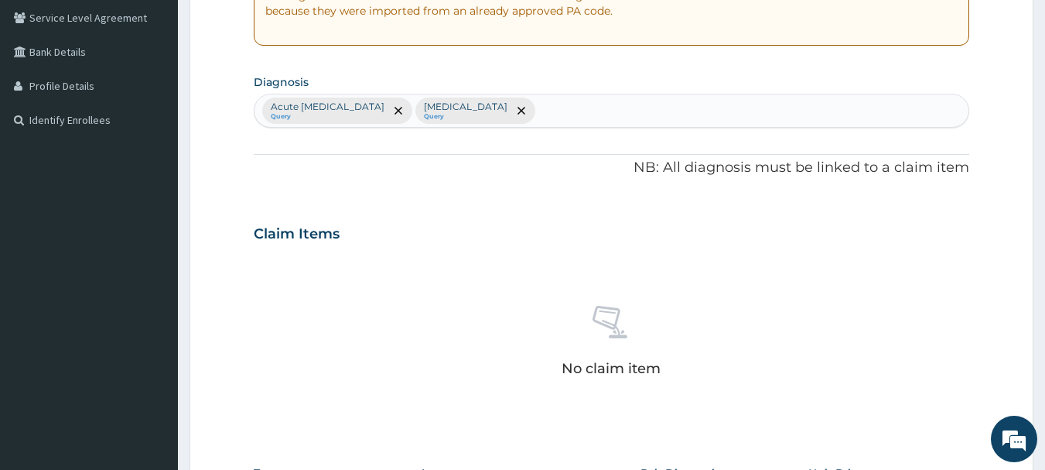
click at [572, 112] on div "Acute upper respiratory infection Query Sepsis Query" at bounding box center [612, 110] width 715 height 32
type input "MALARIA"
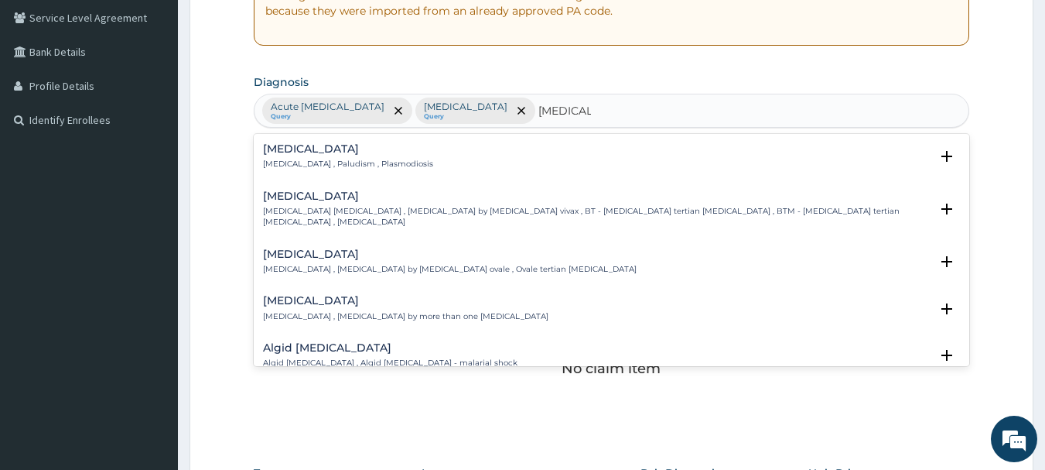
click at [293, 147] on h4 "Malaria" at bounding box center [348, 149] width 170 height 12
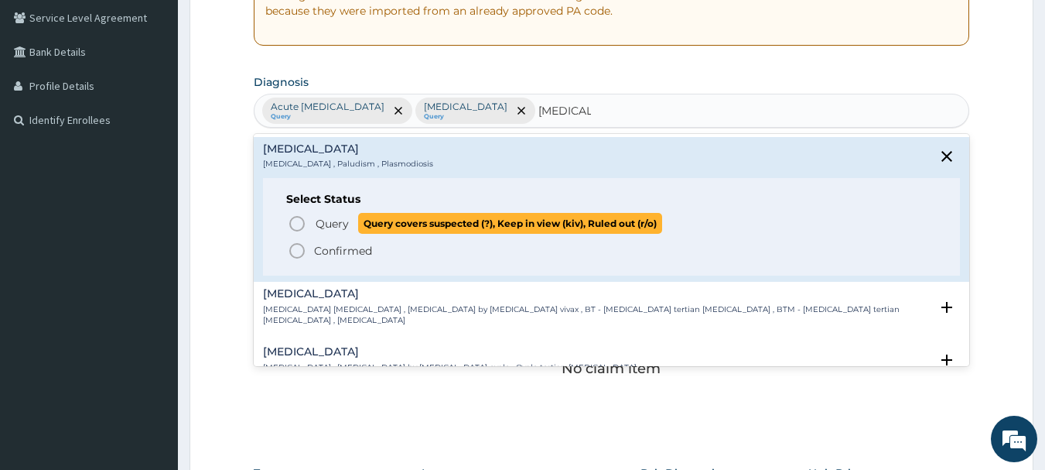
click at [296, 225] on icon "status option query" at bounding box center [297, 223] width 19 height 19
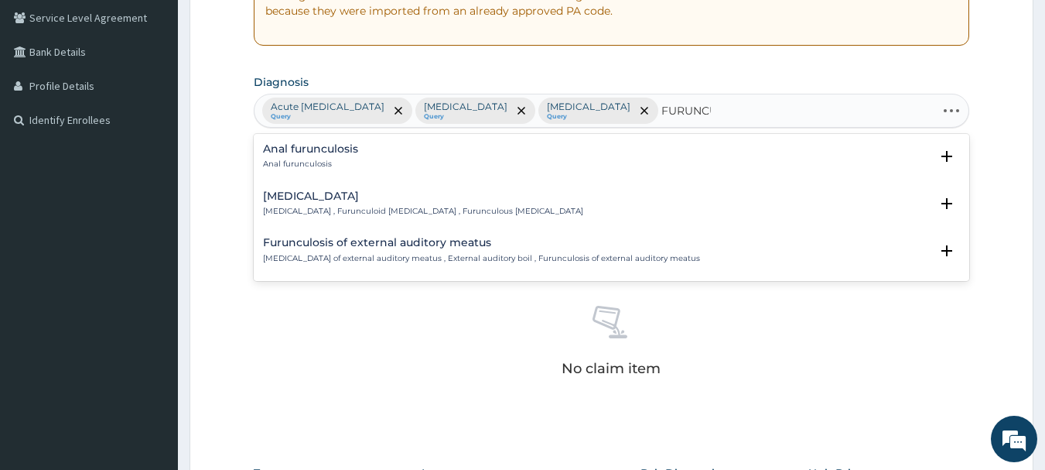
type input "FURUNC"
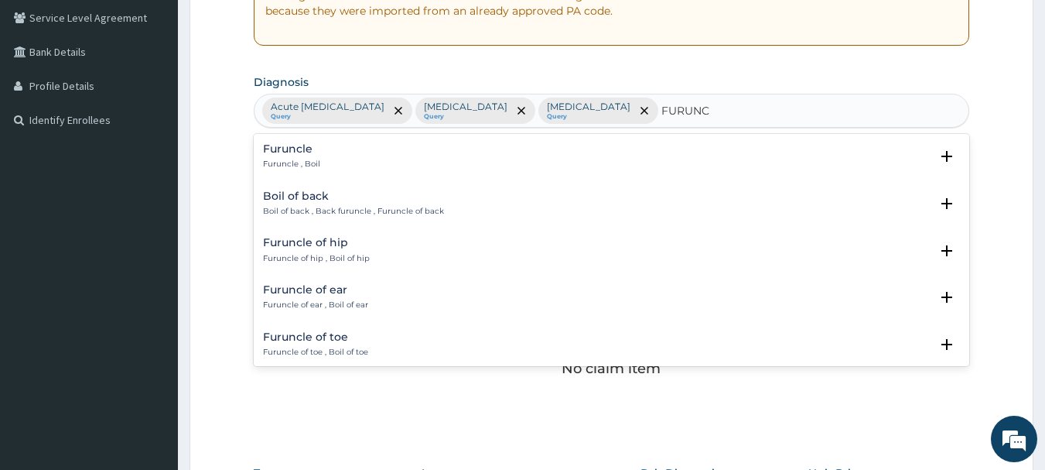
click at [283, 152] on h4 "Furuncle" at bounding box center [291, 149] width 57 height 12
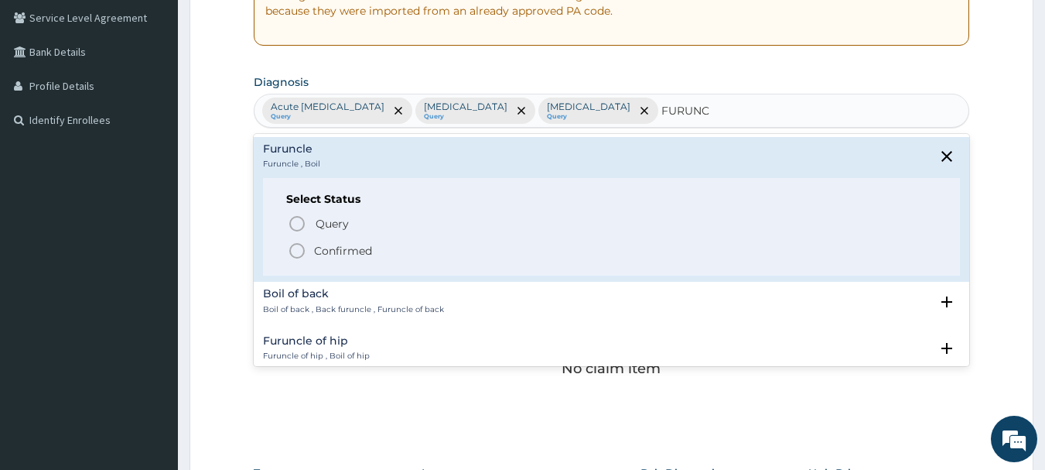
click at [296, 252] on icon "status option filled" at bounding box center [297, 250] width 19 height 19
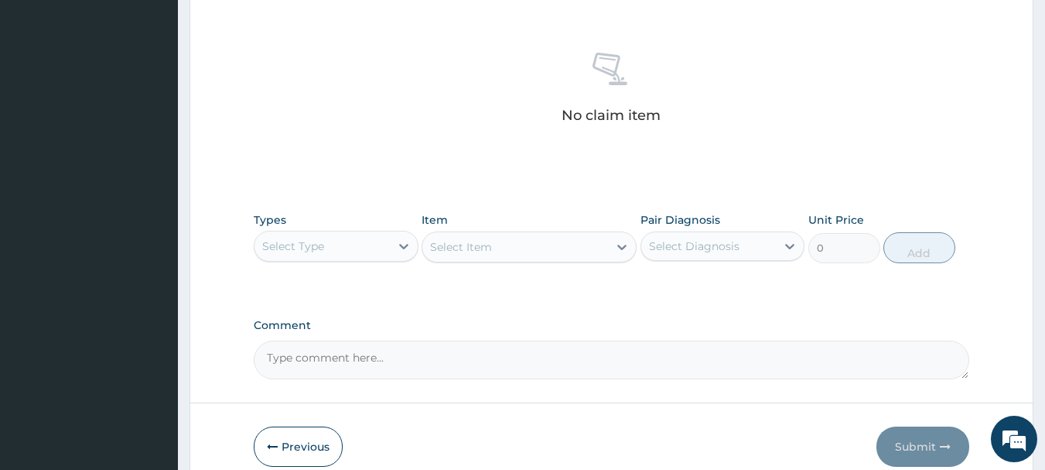
scroll to position [631, 0]
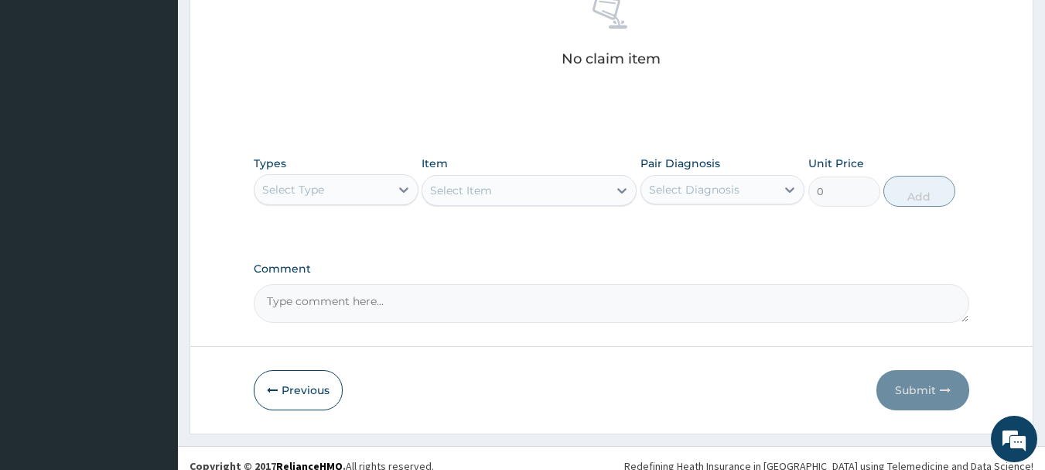
click at [341, 192] on div "Select Type" at bounding box center [322, 189] width 135 height 25
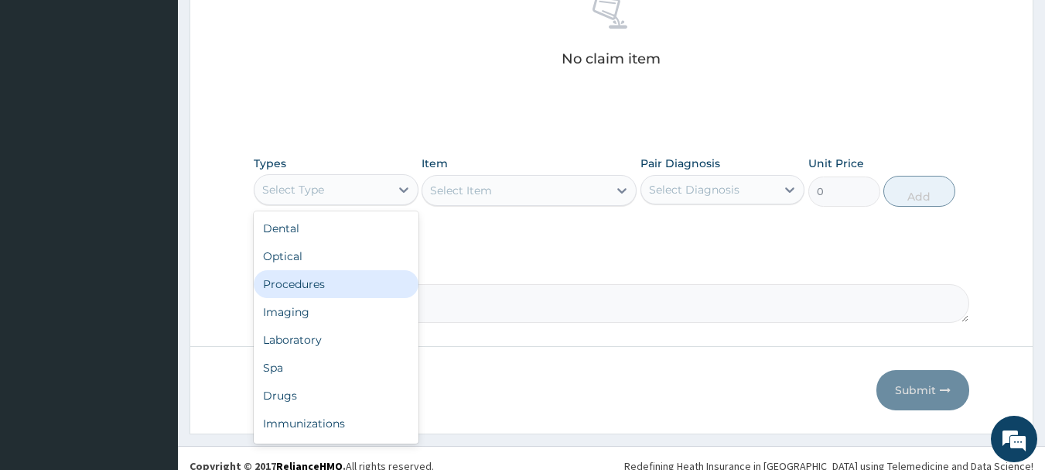
click at [318, 294] on div "Procedures" at bounding box center [336, 284] width 165 height 28
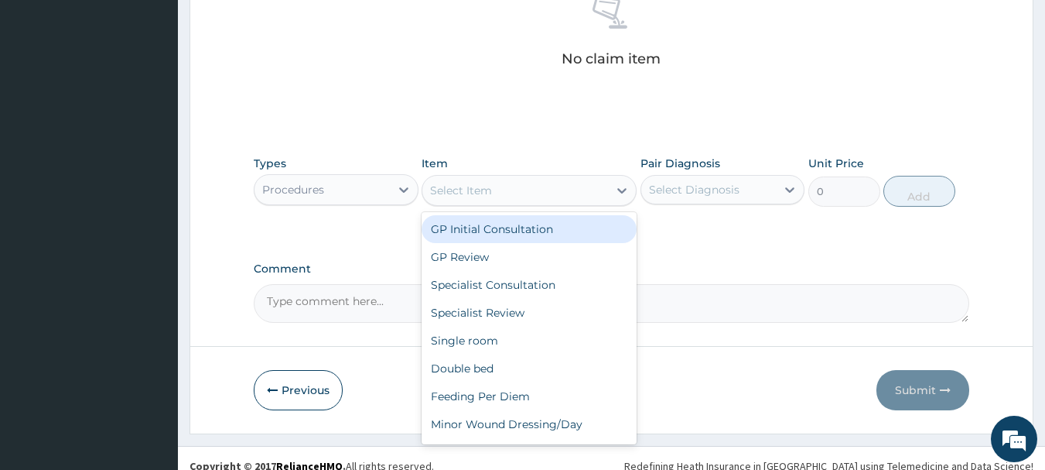
click at [606, 188] on div "Select Item" at bounding box center [515, 190] width 186 height 25
click at [559, 234] on div "GP Initial Consultation" at bounding box center [529, 229] width 215 height 28
type input "3000"
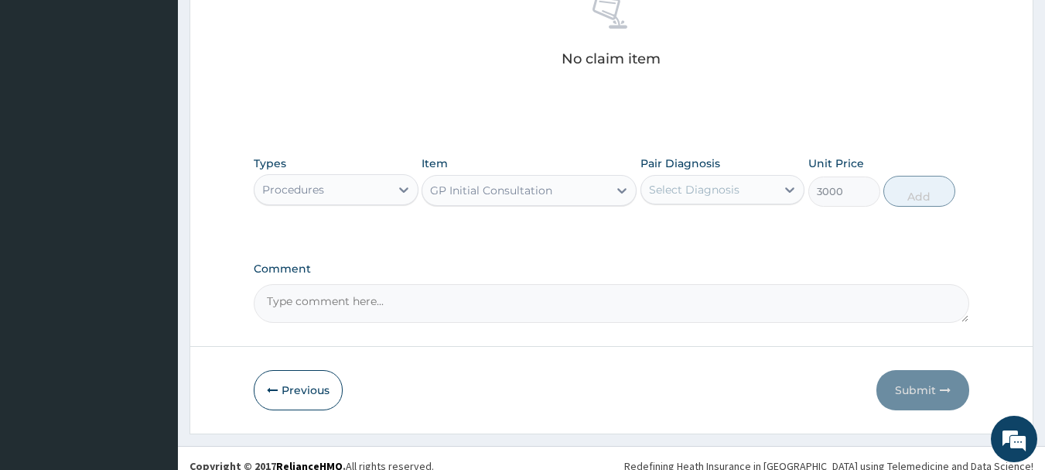
click at [744, 195] on div "Select Diagnosis" at bounding box center [708, 189] width 135 height 25
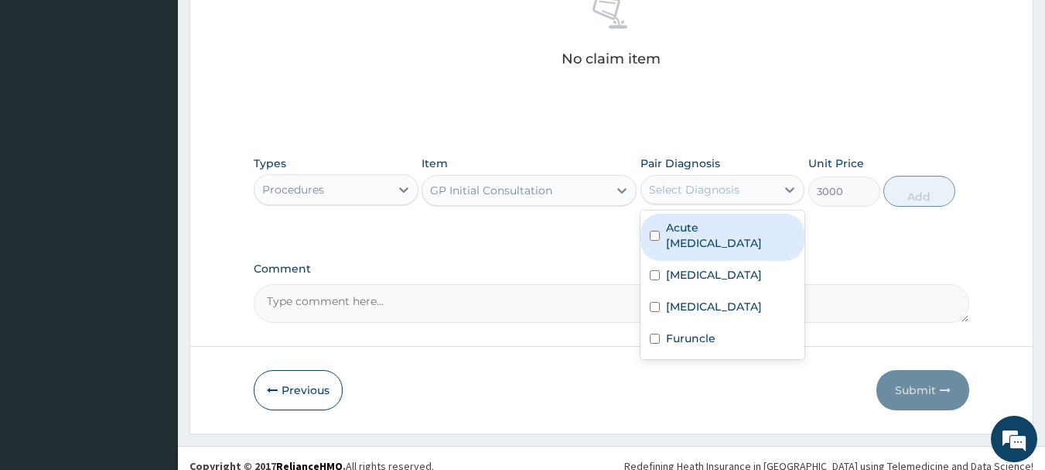
drag, startPoint x: 728, startPoint y: 247, endPoint x: 692, endPoint y: 275, distance: 45.7
click at [727, 247] on label "Acute upper respiratory infection" at bounding box center [731, 235] width 130 height 31
checkbox input "true"
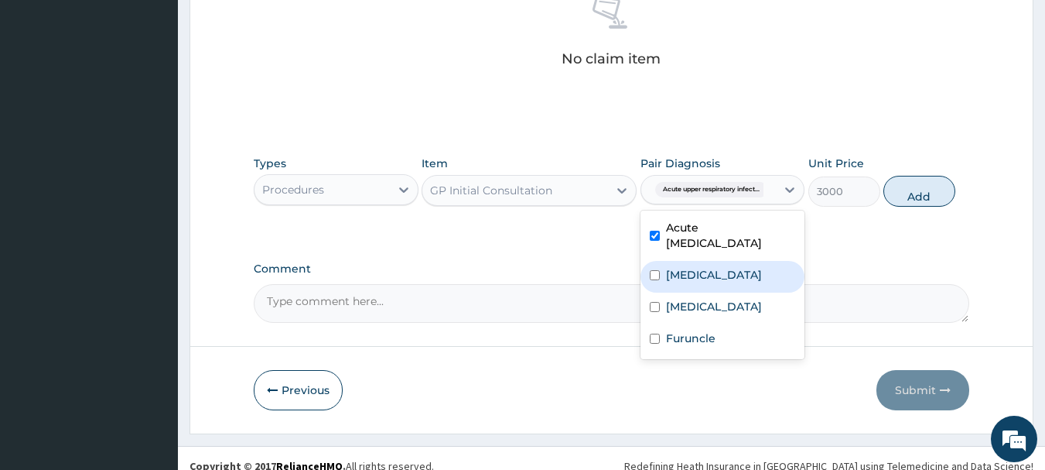
click at [679, 278] on label "Sepsis" at bounding box center [714, 274] width 96 height 15
checkbox input "true"
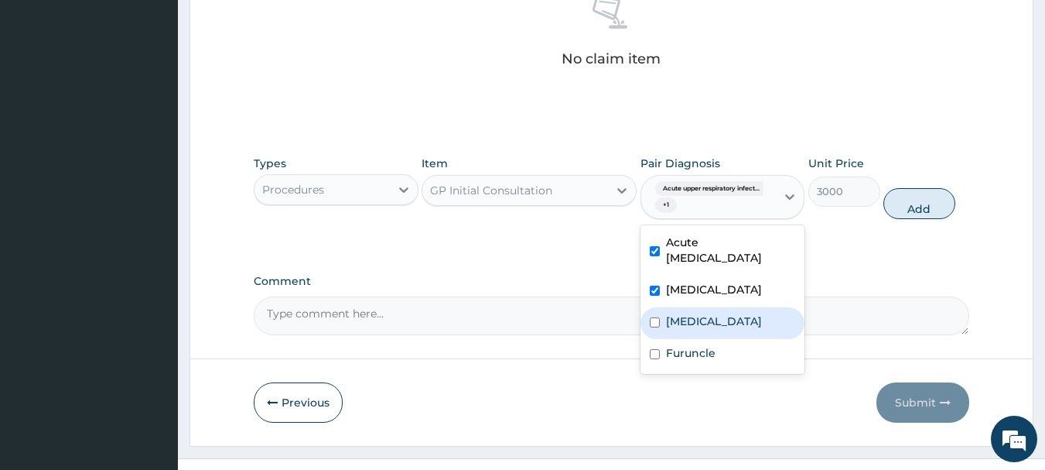
click at [675, 320] on label "Malaria" at bounding box center [714, 320] width 96 height 15
checkbox input "true"
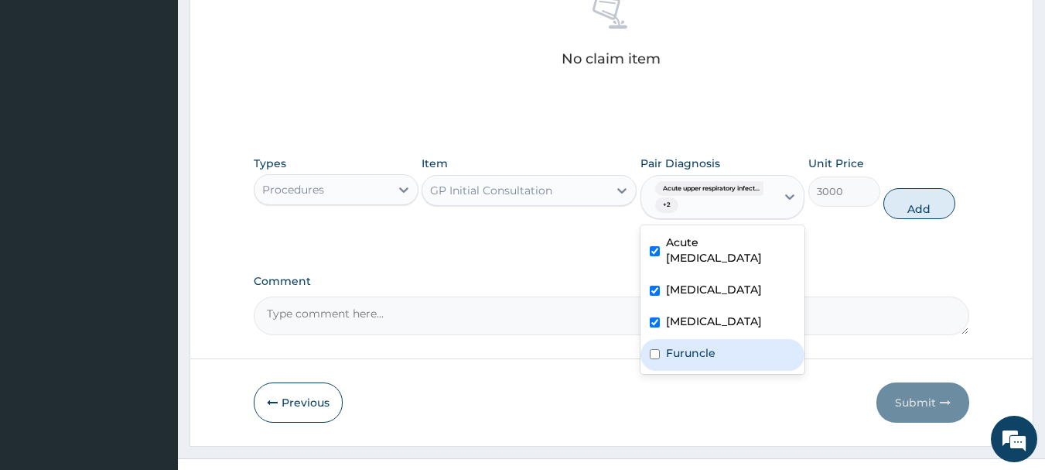
click at [675, 353] on label "Furuncle" at bounding box center [691, 352] width 50 height 15
checkbox input "true"
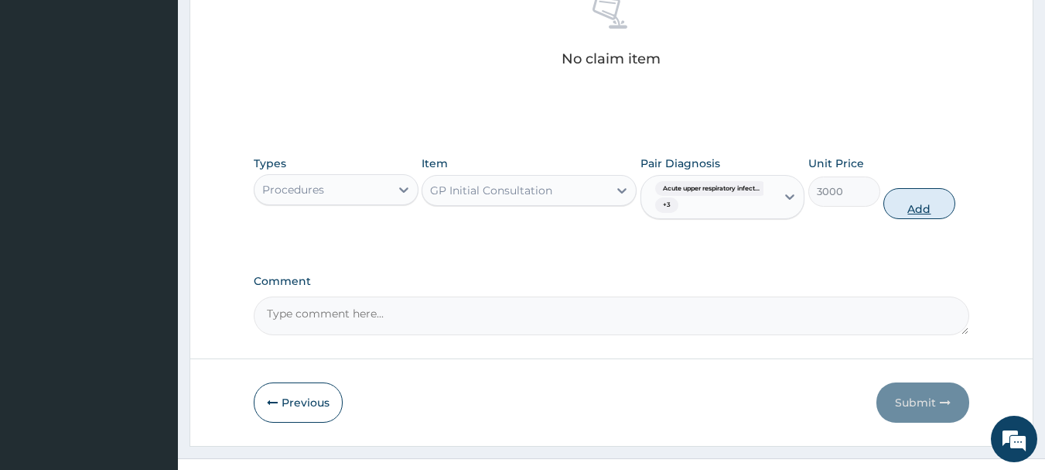
click at [901, 197] on button "Add" at bounding box center [919, 203] width 72 height 31
type input "0"
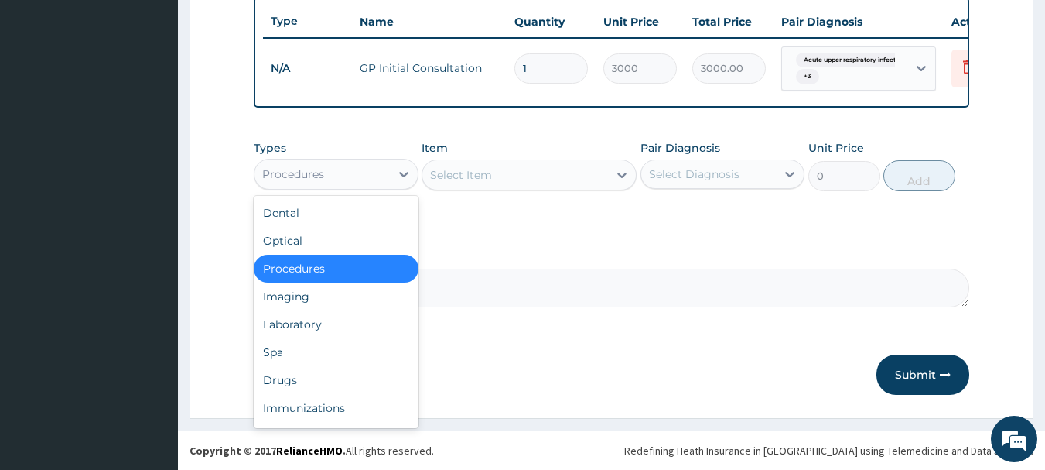
click at [344, 167] on div "Procedures" at bounding box center [322, 174] width 135 height 25
click at [299, 315] on div "Laboratory" at bounding box center [336, 324] width 165 height 28
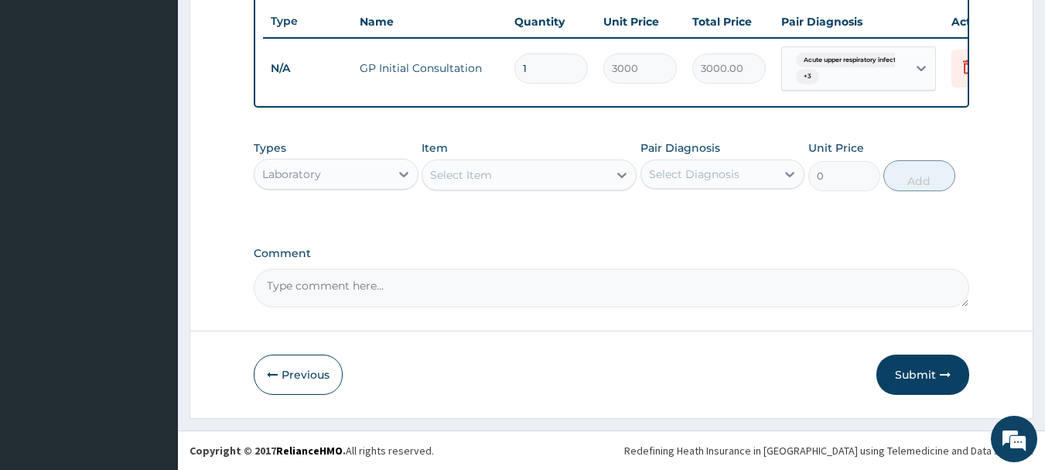
click at [514, 176] on div "Select Item" at bounding box center [515, 174] width 186 height 25
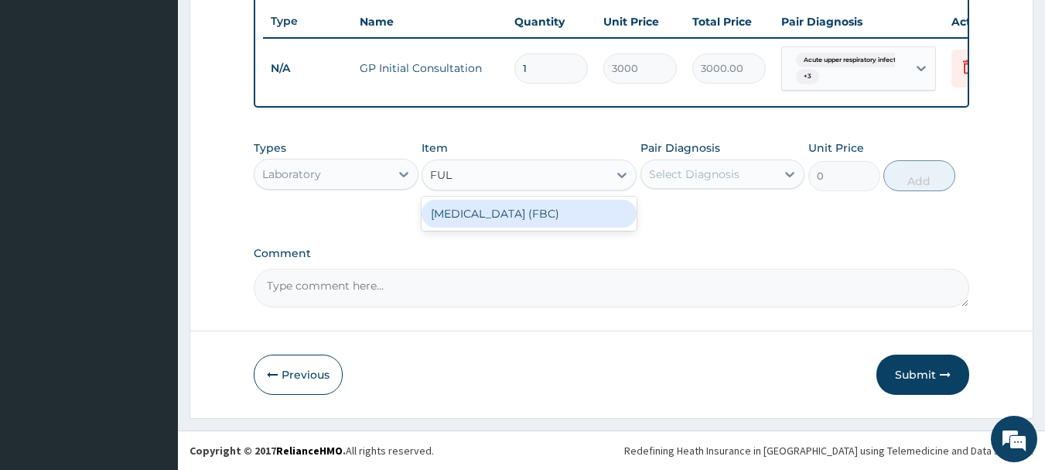
type input "FULL"
drag, startPoint x: 498, startPoint y: 214, endPoint x: 552, endPoint y: 208, distance: 54.4
click at [501, 214] on div "FULL BLOOD COUNT (FBC)" at bounding box center [529, 214] width 215 height 28
type input "5000"
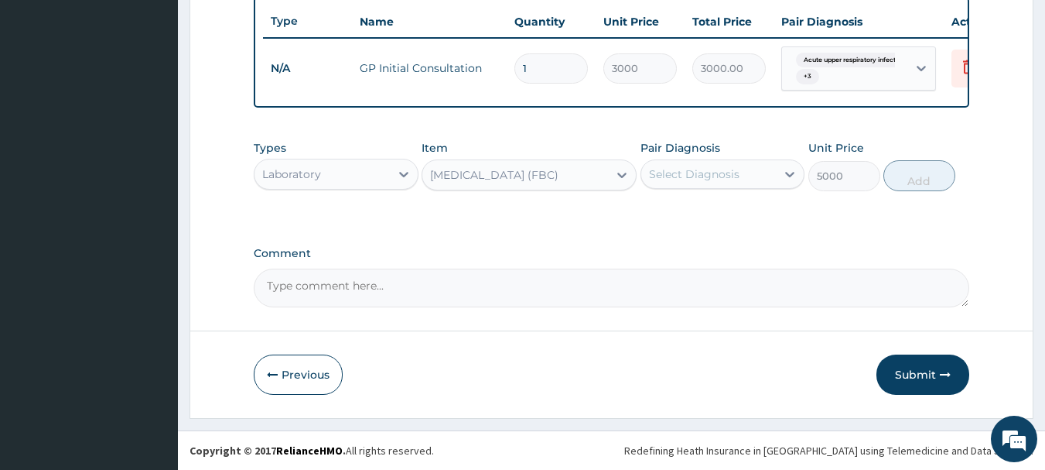
click at [683, 176] on div "Select Diagnosis" at bounding box center [694, 173] width 91 height 15
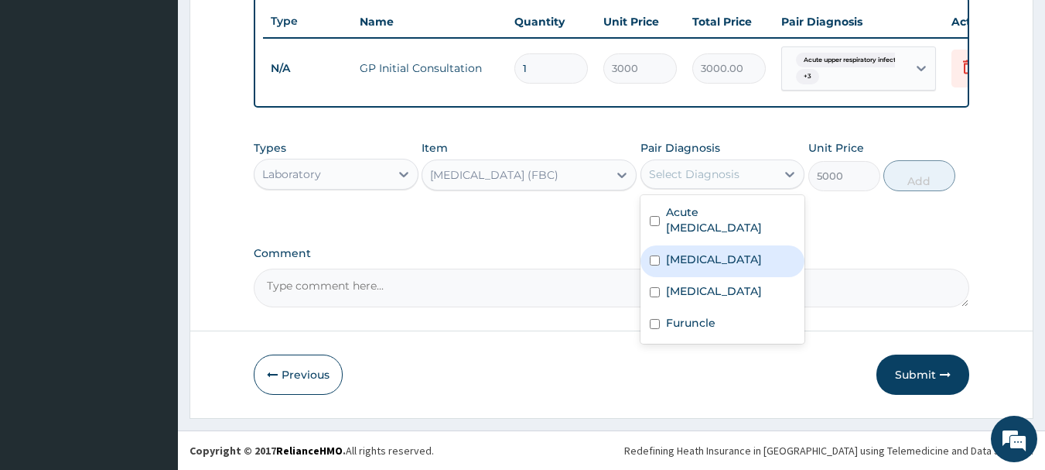
click at [689, 268] on div "Sepsis" at bounding box center [723, 261] width 165 height 32
checkbox input "true"
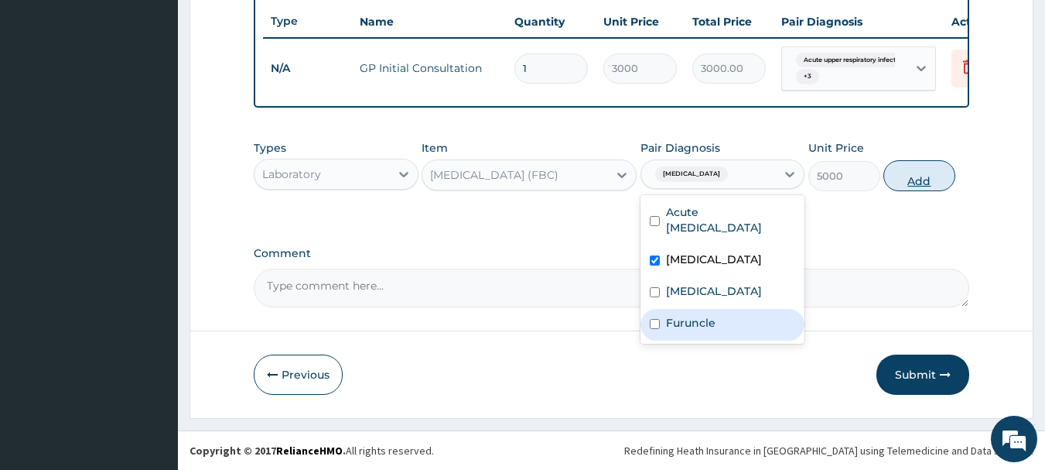
click at [926, 173] on button "Add" at bounding box center [919, 175] width 72 height 31
type input "0"
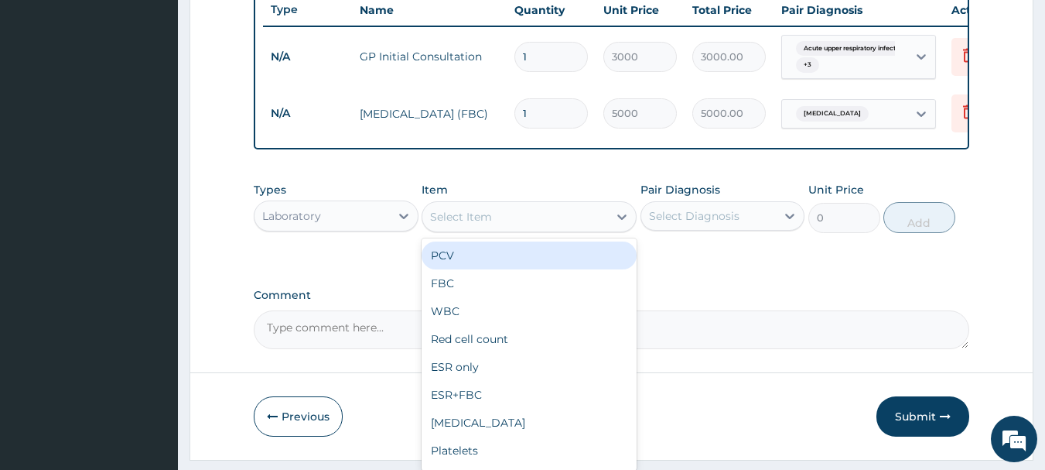
click at [450, 224] on div "Select Item" at bounding box center [461, 216] width 62 height 15
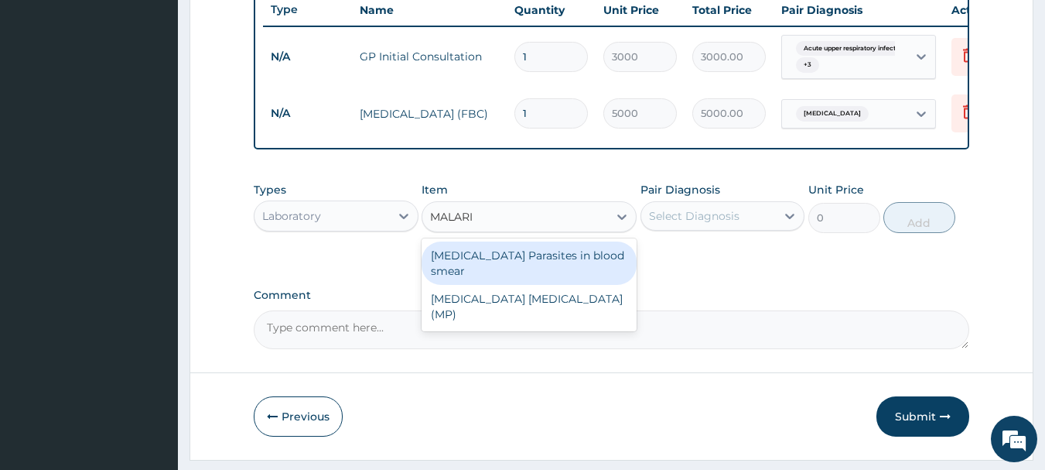
type input "MALARIA"
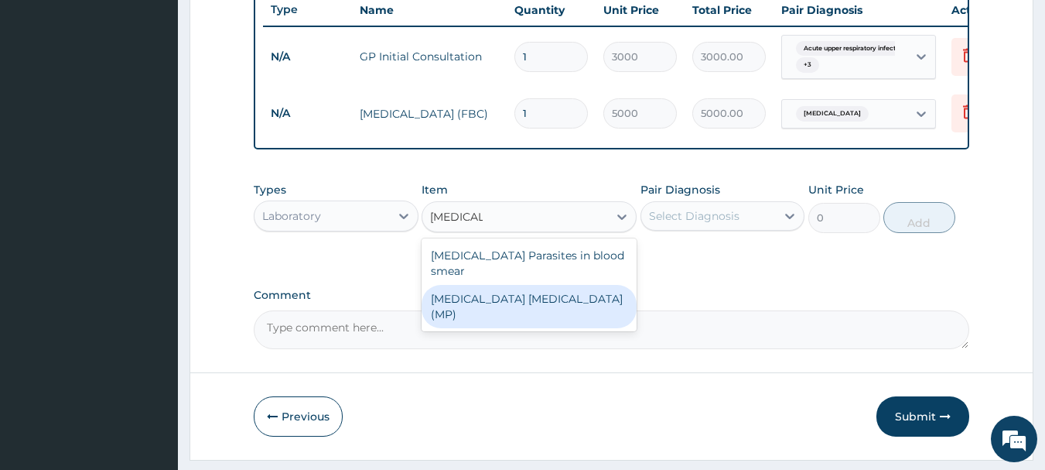
click at [544, 291] on div "MALARIA PARASITE (MP)" at bounding box center [529, 306] width 215 height 43
type input "2000"
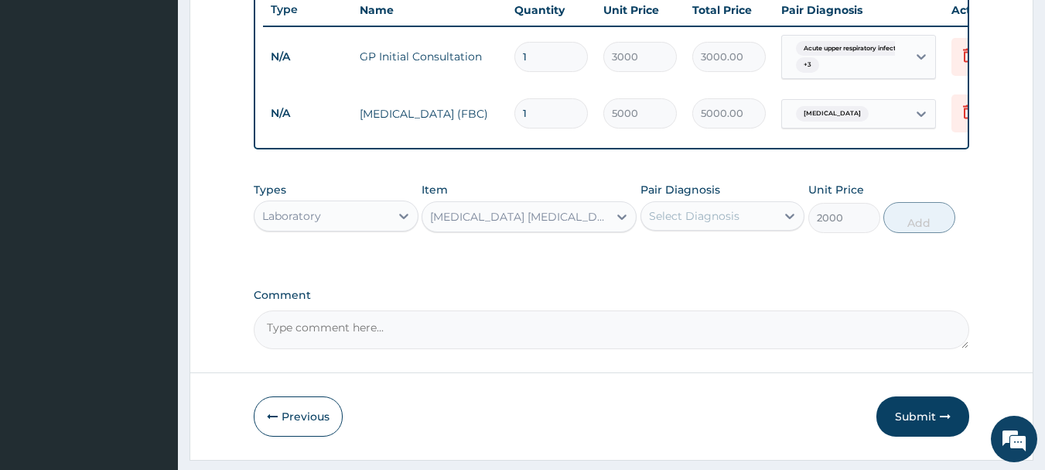
click at [708, 224] on div "Select Diagnosis" at bounding box center [694, 215] width 91 height 15
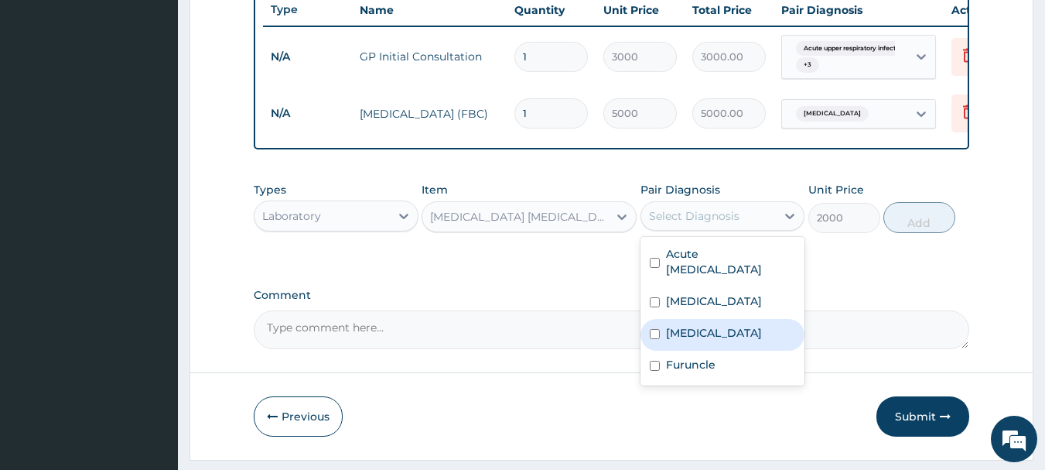
click at [682, 340] on label "Malaria" at bounding box center [714, 332] width 96 height 15
checkbox input "true"
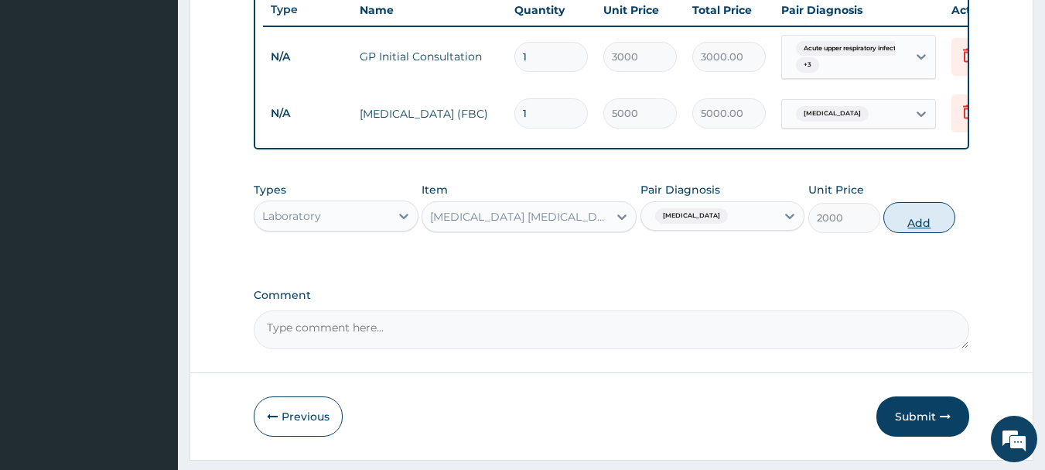
click at [942, 227] on button "Add" at bounding box center [919, 217] width 72 height 31
type input "0"
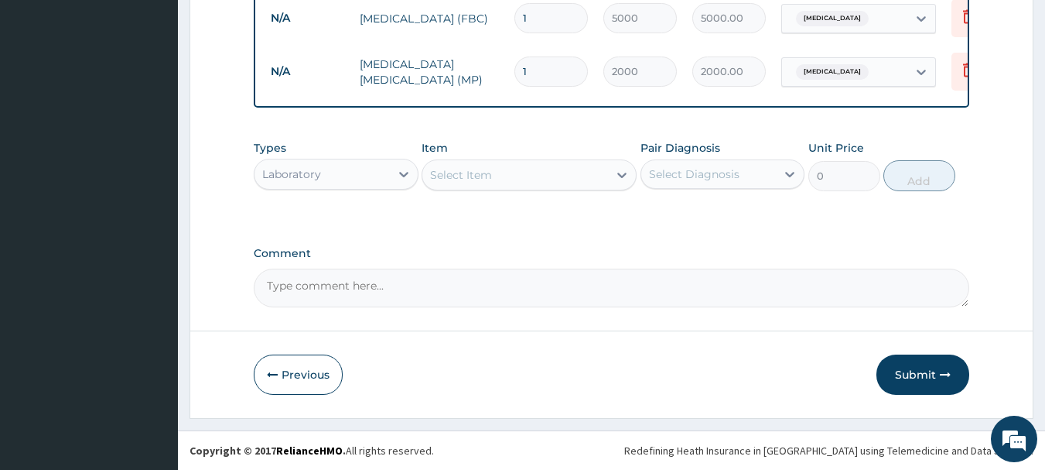
scroll to position [697, 0]
click at [371, 176] on div "Laboratory" at bounding box center [322, 174] width 135 height 25
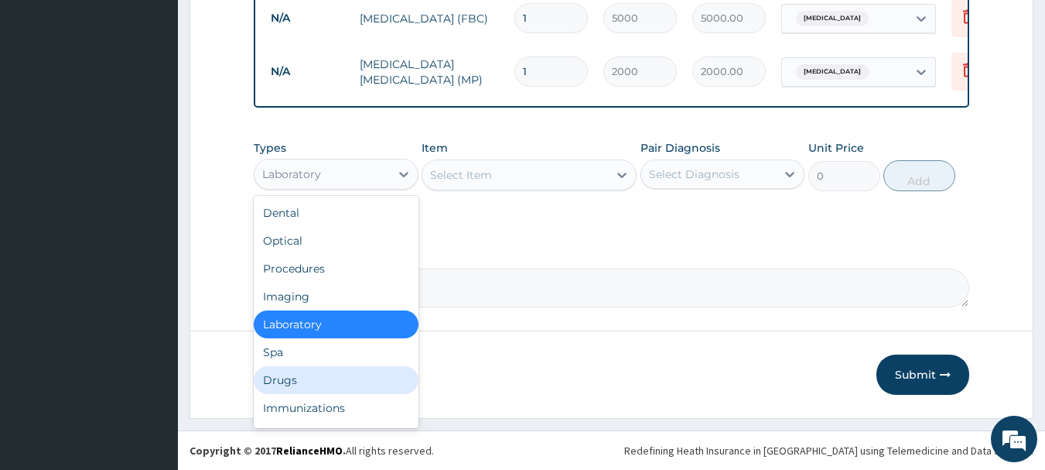
click at [282, 379] on div "Drugs" at bounding box center [336, 380] width 165 height 28
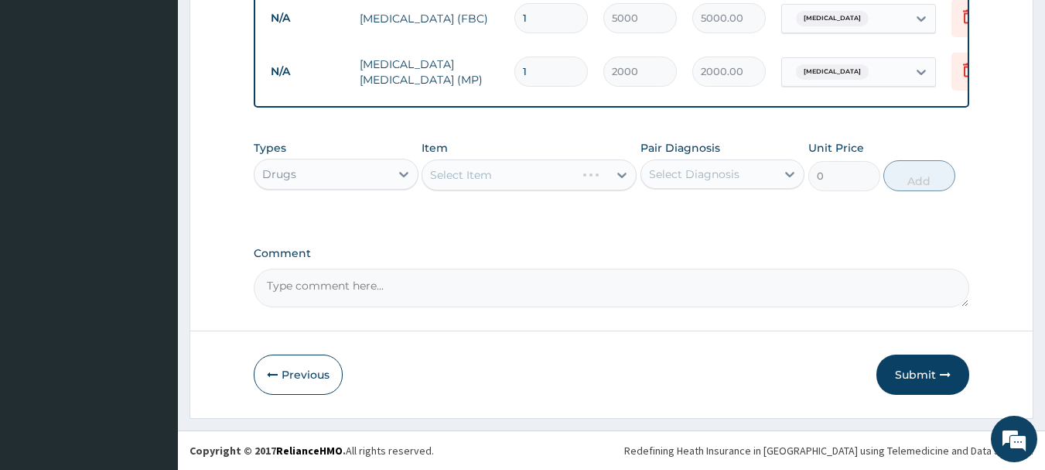
click at [508, 172] on div "Select Item" at bounding box center [529, 174] width 215 height 31
click at [621, 180] on icon at bounding box center [621, 174] width 15 height 15
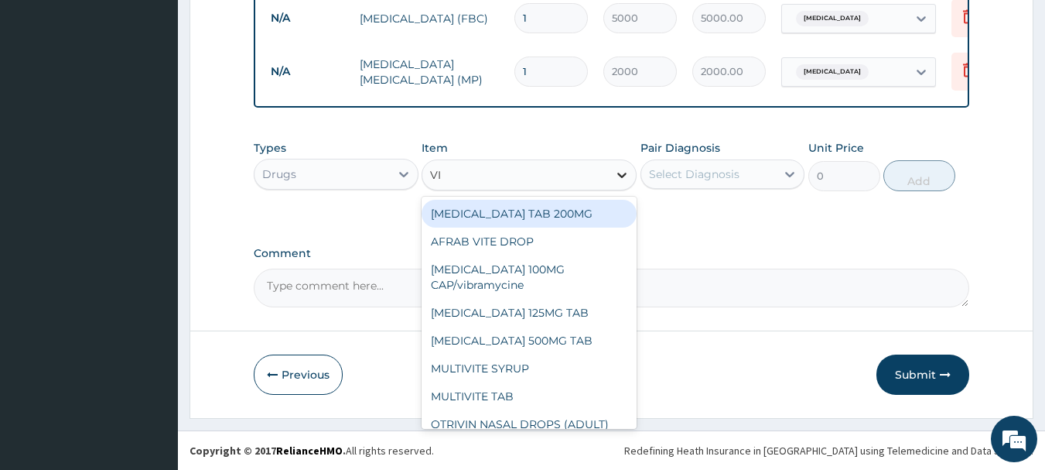
type input "VIT"
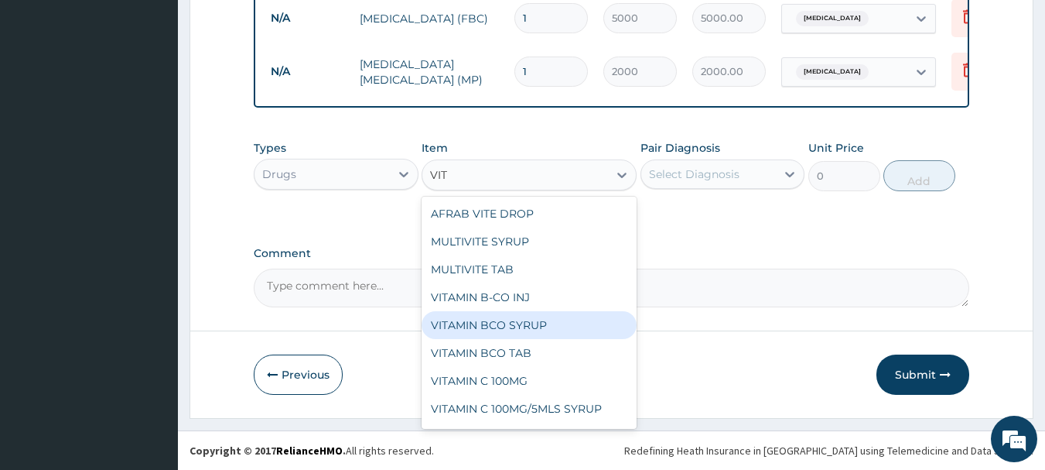
click at [513, 325] on div "VITAMIN BCO SYRUP" at bounding box center [529, 325] width 215 height 28
type input "700"
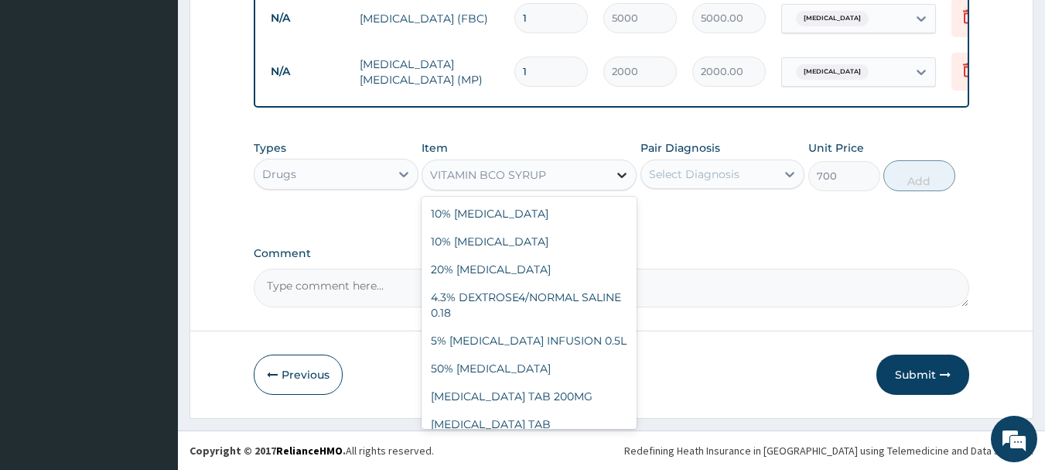
click at [616, 176] on icon at bounding box center [621, 174] width 15 height 15
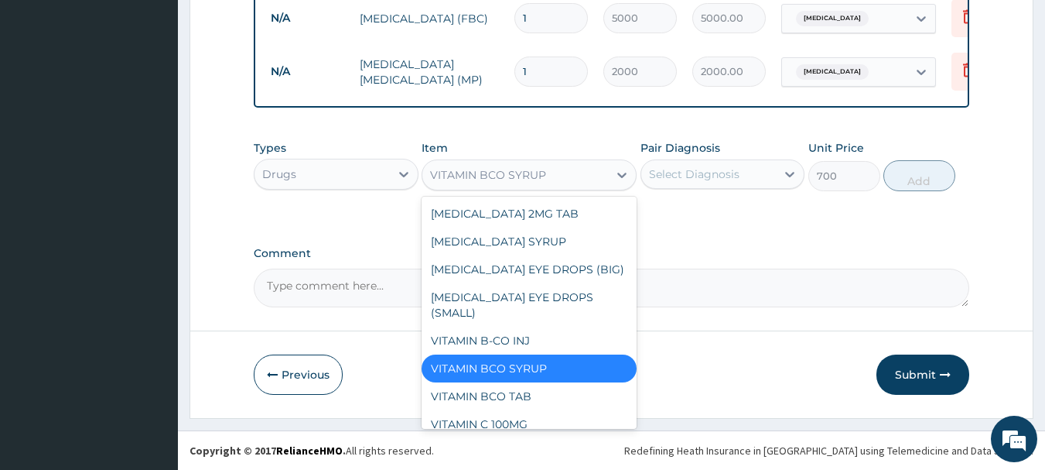
scroll to position [7151, 0]
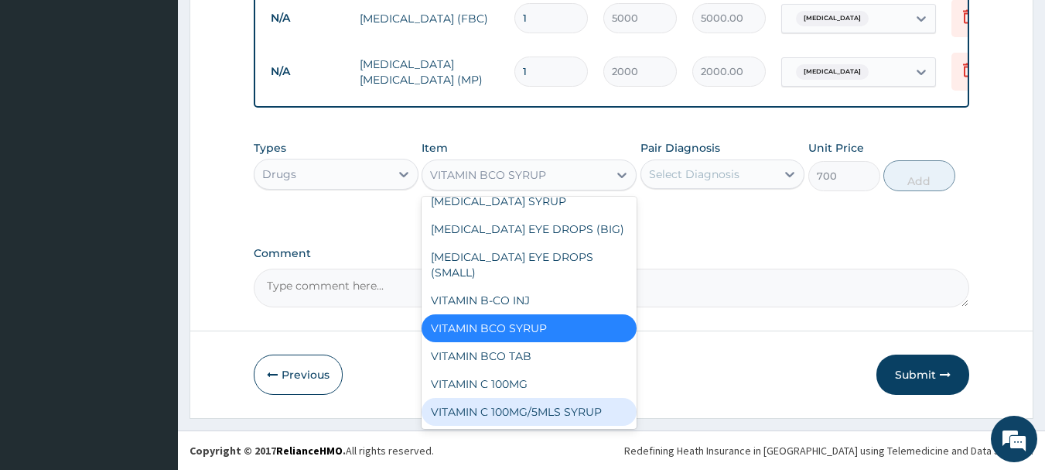
click at [515, 398] on div "VITAMIN C 100MG/5MLS SYRUP" at bounding box center [529, 412] width 215 height 28
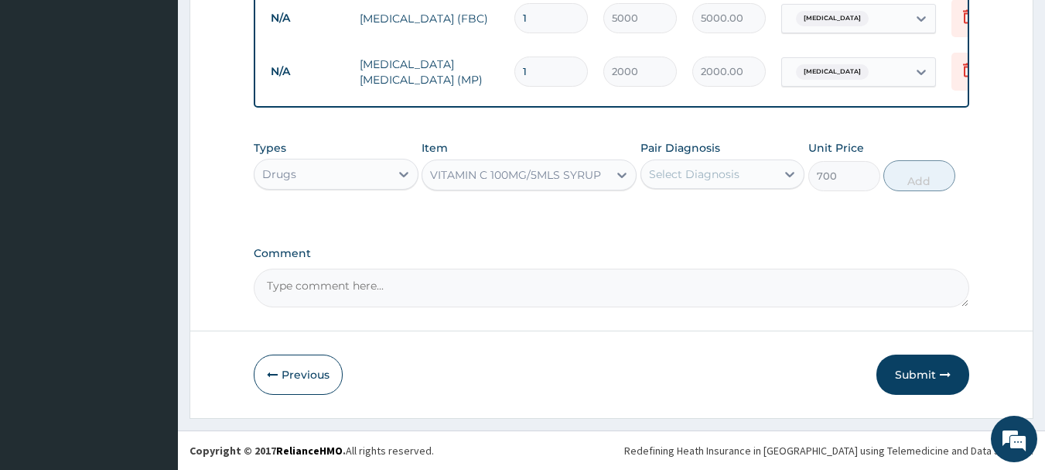
click at [767, 177] on div "Select Diagnosis" at bounding box center [708, 174] width 135 height 25
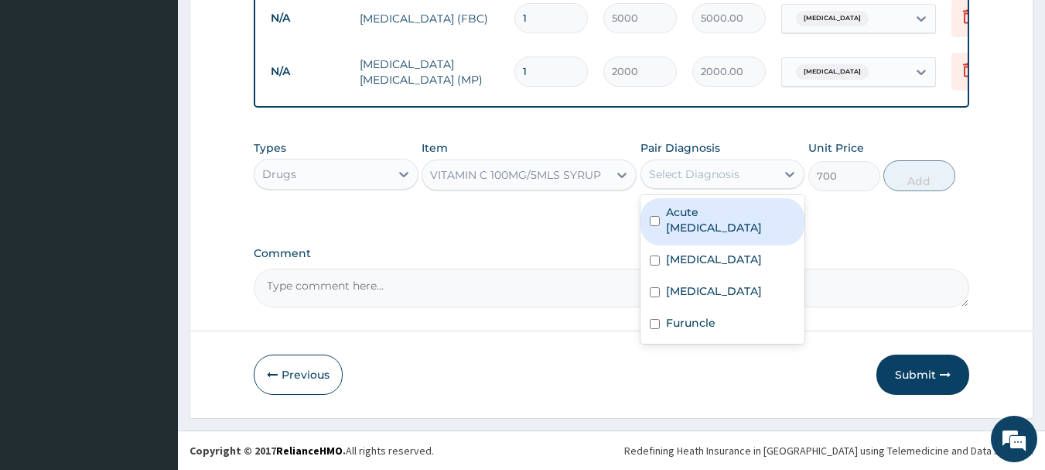
click at [717, 226] on label "Acute upper respiratory infection" at bounding box center [731, 219] width 130 height 31
checkbox input "true"
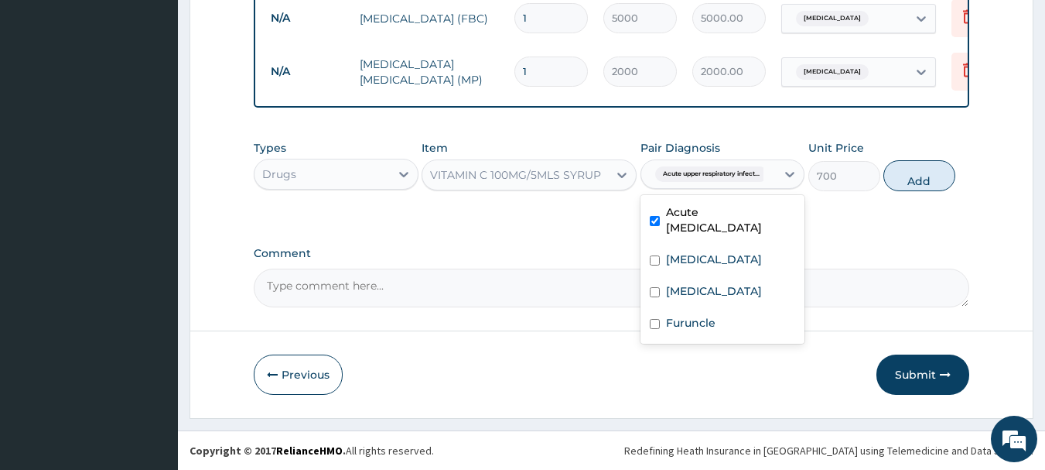
click at [913, 186] on button "Add" at bounding box center [919, 175] width 72 height 31
type input "0"
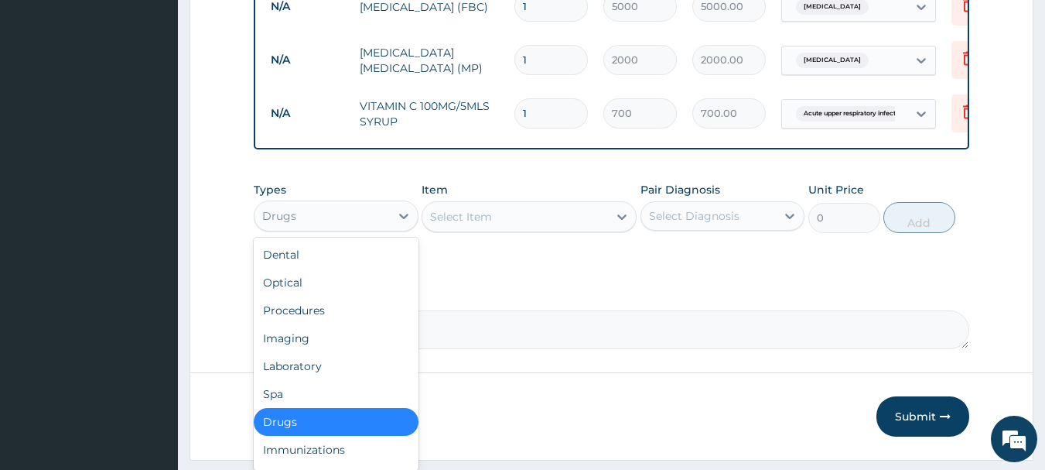
click at [361, 225] on div "Drugs" at bounding box center [322, 215] width 135 height 25
click at [463, 224] on div "Select Item" at bounding box center [461, 216] width 62 height 15
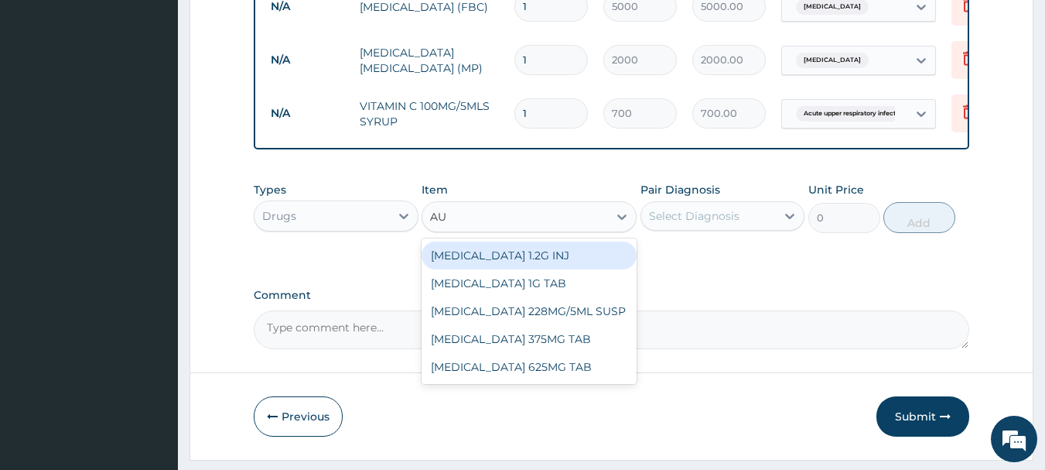
type input "AUG"
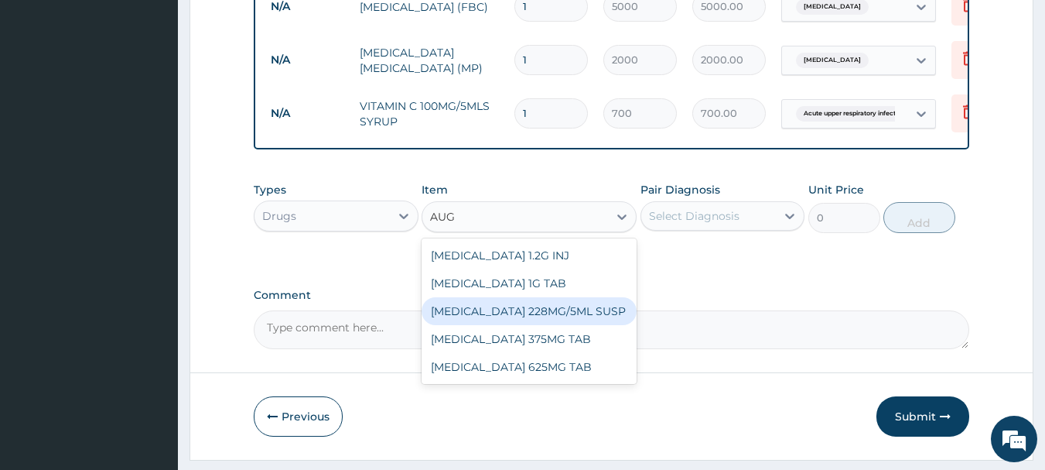
click at [475, 325] on div "AUGMENTIN 228MG/5ML SUSP" at bounding box center [529, 311] width 215 height 28
type input "2500"
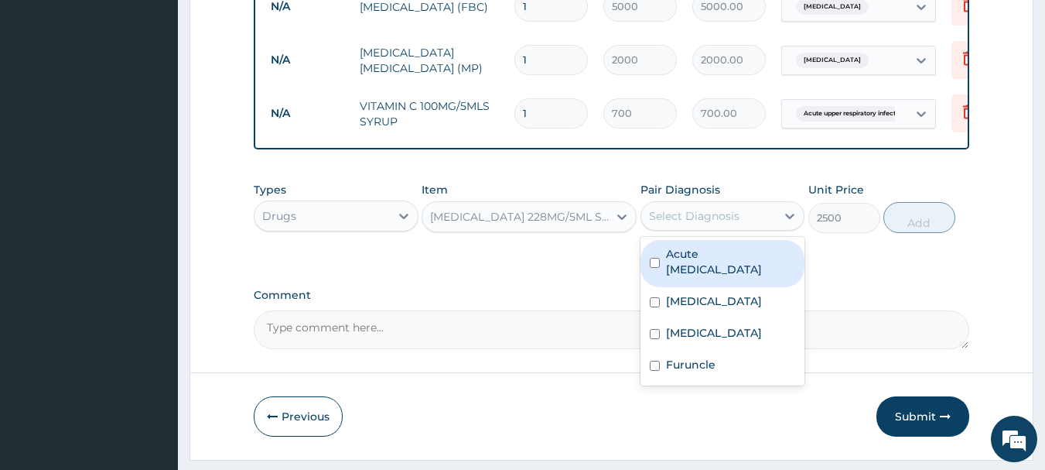
click at [695, 228] on div "Select Diagnosis" at bounding box center [708, 215] width 135 height 25
click at [694, 265] on label "Acute upper respiratory infection" at bounding box center [731, 261] width 130 height 31
checkbox input "true"
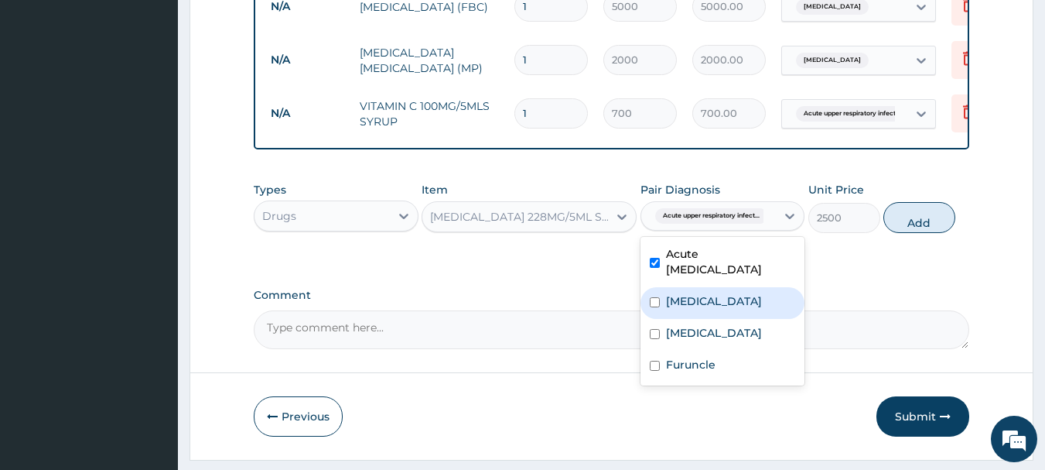
drag, startPoint x: 686, startPoint y: 320, endPoint x: 706, endPoint y: 339, distance: 26.8
click at [685, 309] on label "Sepsis" at bounding box center [714, 300] width 96 height 15
checkbox input "true"
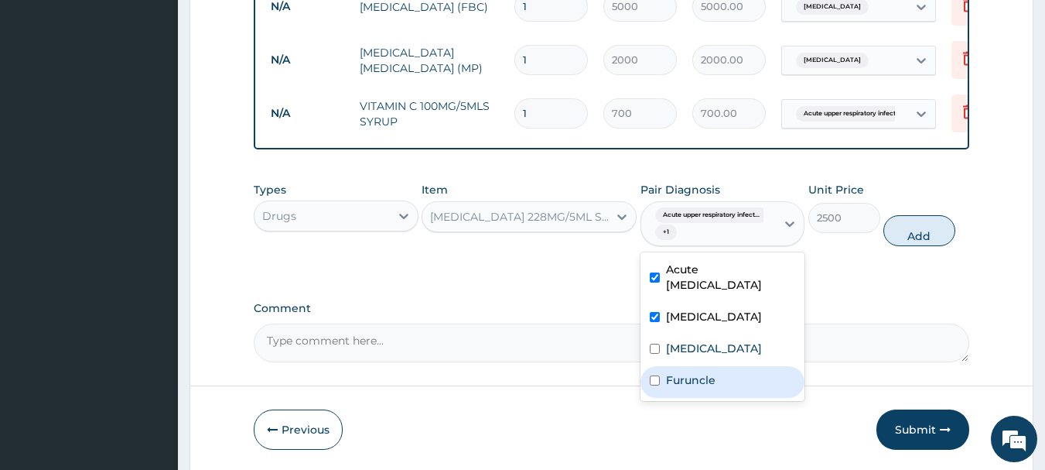
click at [708, 388] on label "Furuncle" at bounding box center [691, 379] width 50 height 15
checkbox input "true"
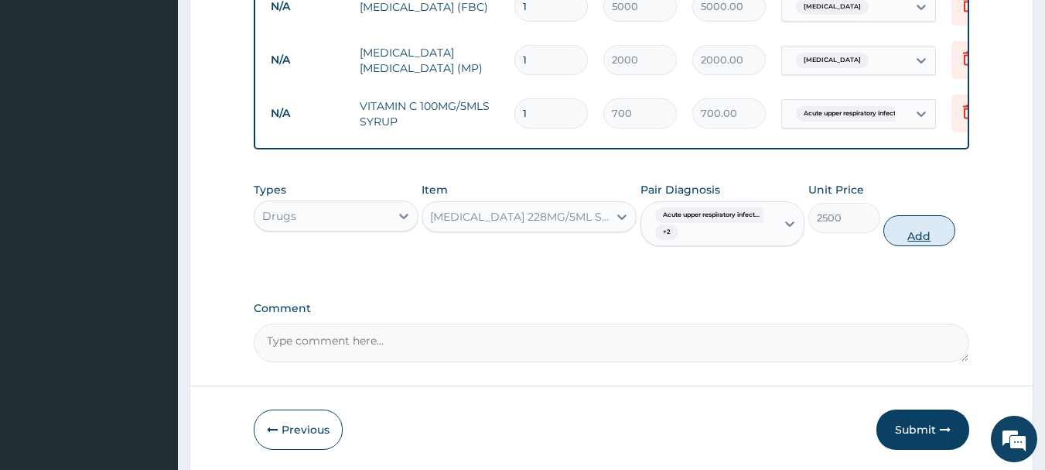
click at [910, 241] on button "Add" at bounding box center [919, 230] width 72 height 31
type input "0"
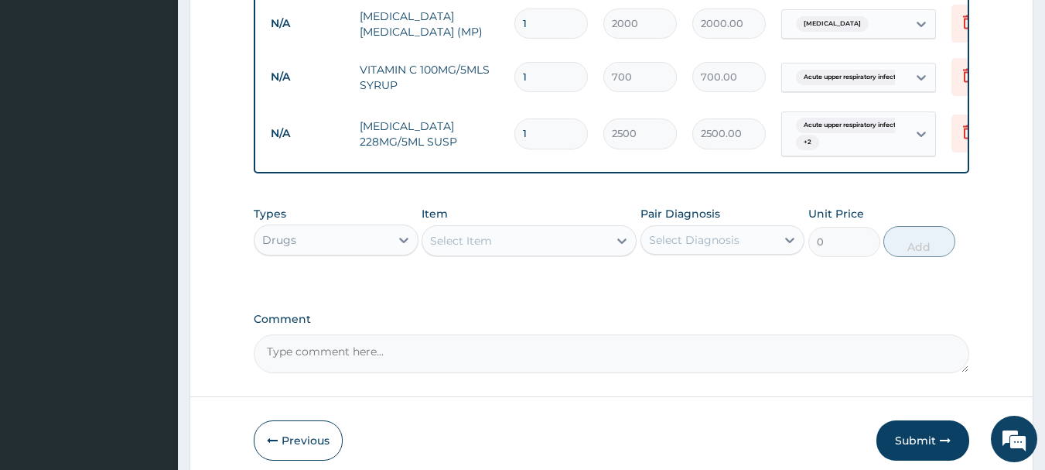
scroll to position [811, 0]
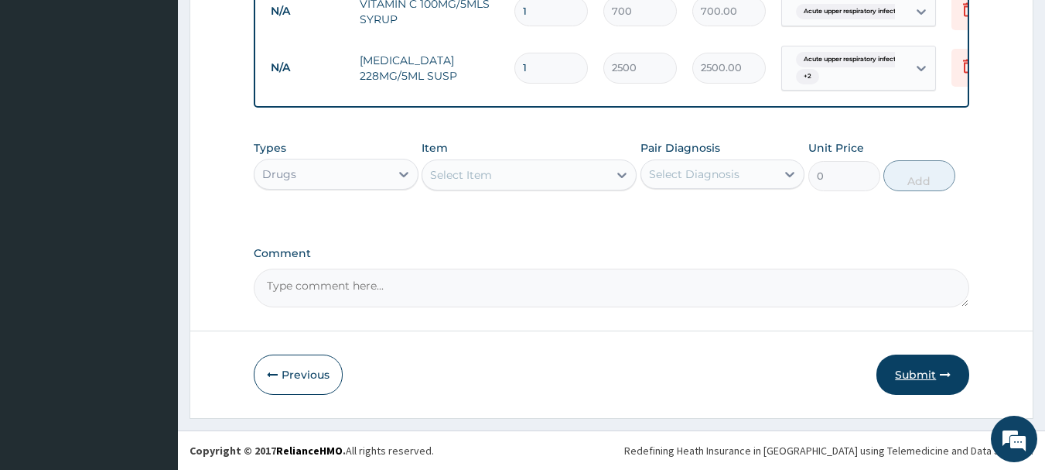
click at [904, 372] on button "Submit" at bounding box center [923, 374] width 93 height 40
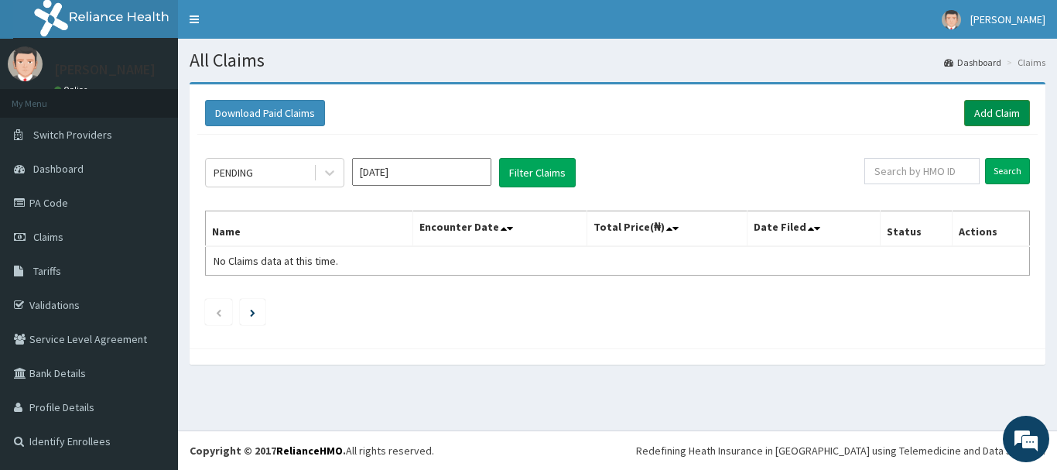
click at [983, 109] on link "Add Claim" at bounding box center [997, 113] width 66 height 26
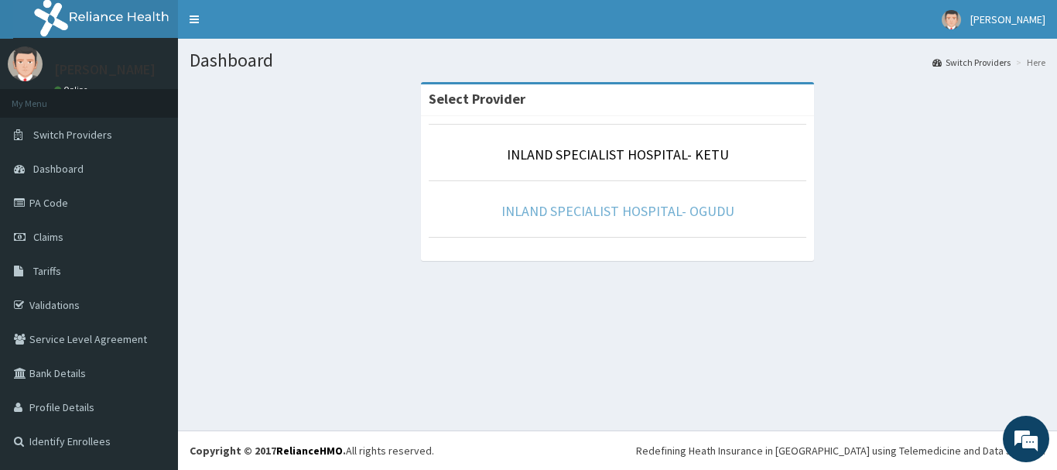
click at [635, 215] on link "INLAND SPECIALIST HOSPITAL- OGUDU" at bounding box center [617, 211] width 233 height 18
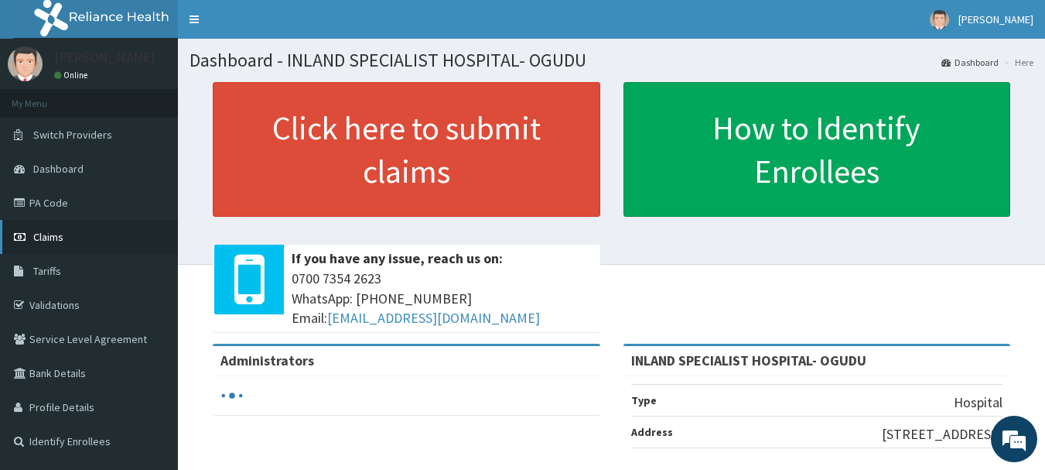
click at [39, 235] on span "Claims" at bounding box center [48, 237] width 30 height 14
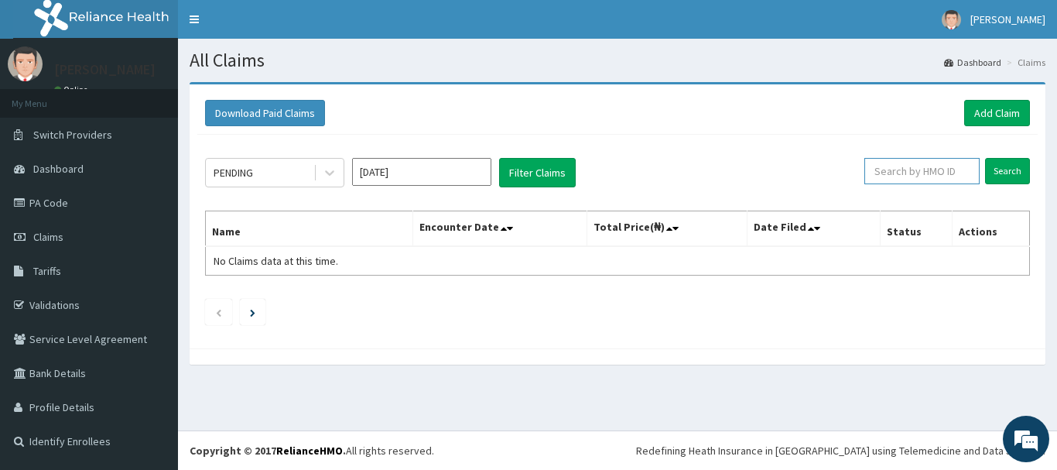
click at [897, 167] on input "text" at bounding box center [921, 171] width 115 height 26
paste input "YWG/10022/A"
type input "YWG/10022/A"
click at [1002, 169] on input "Search" at bounding box center [1007, 171] width 45 height 26
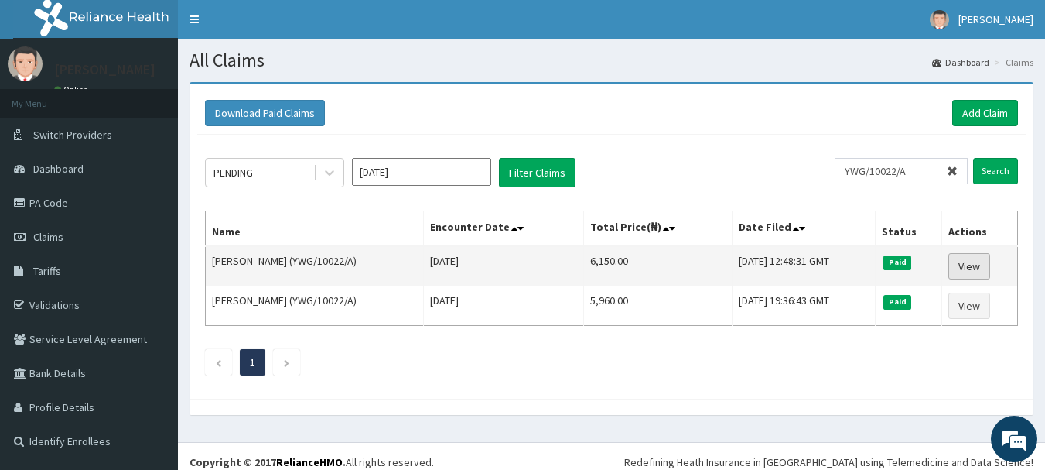
click at [968, 265] on link "View" at bounding box center [969, 266] width 42 height 26
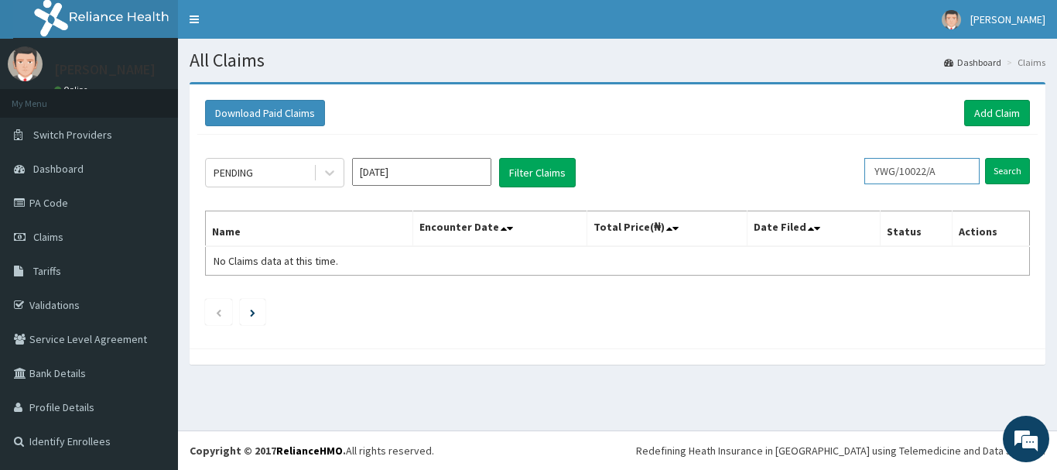
click at [957, 166] on input "YWG/10022/A" at bounding box center [921, 171] width 115 height 26
click at [1005, 174] on input "Search" at bounding box center [1007, 171] width 45 height 26
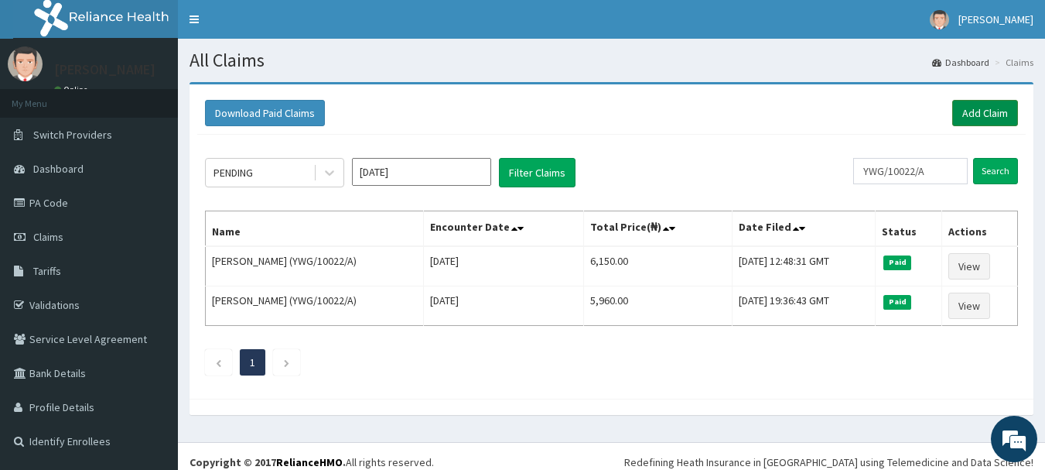
click at [975, 110] on link "Add Claim" at bounding box center [985, 113] width 66 height 26
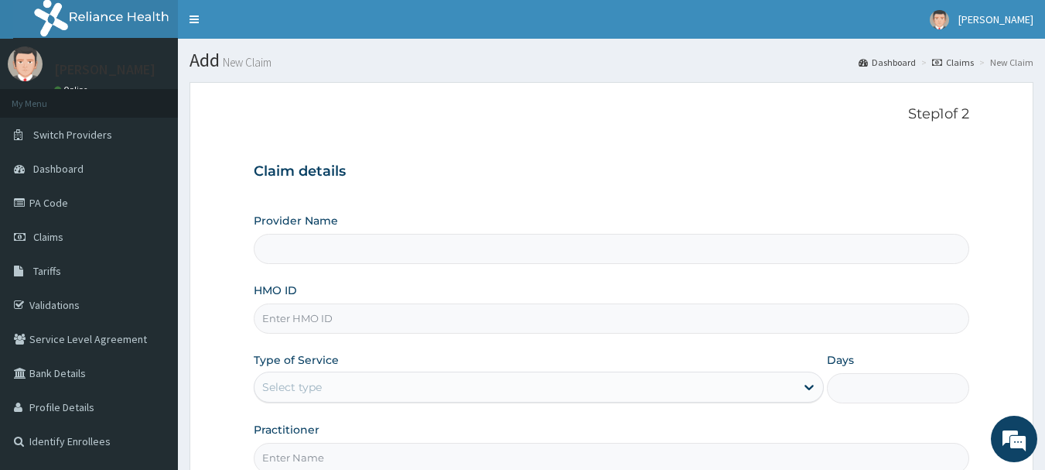
type input "INLAND SPECIALIST HOSPITAL- OGUDU"
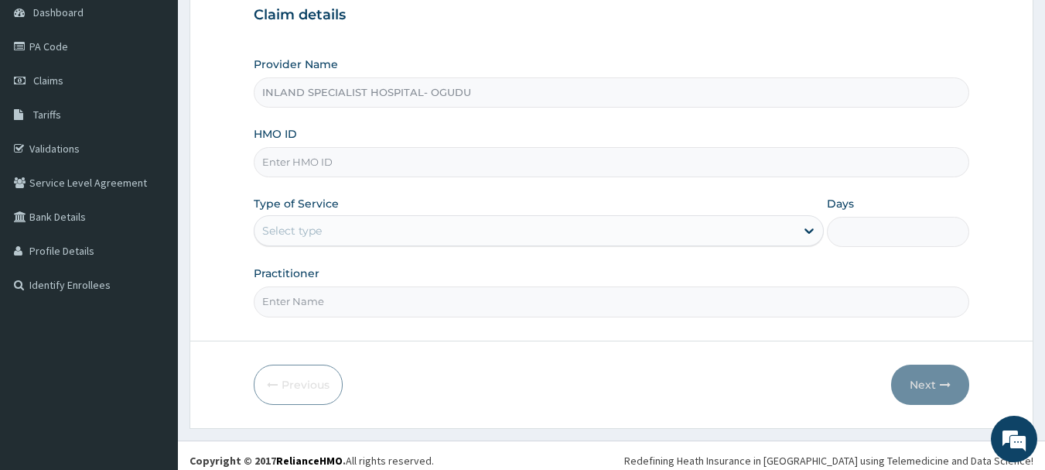
scroll to position [166, 0]
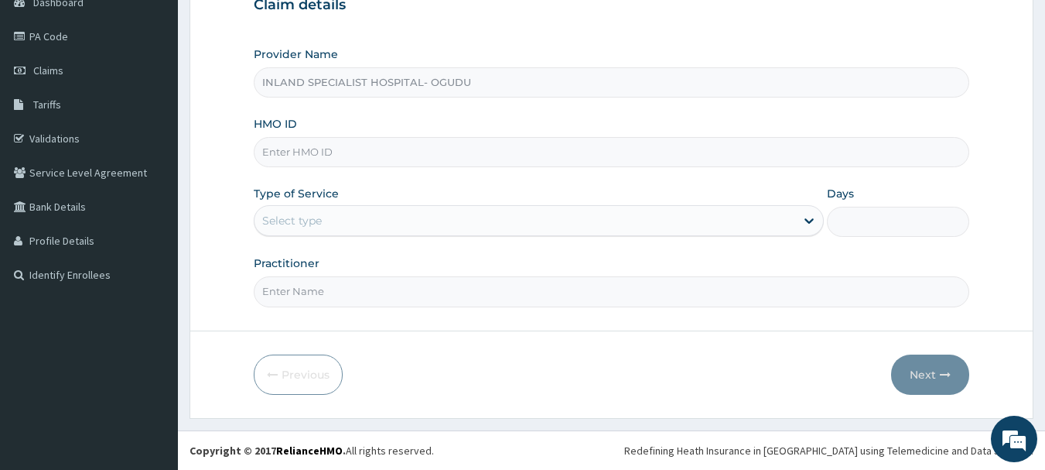
click at [315, 153] on input "HMO ID" at bounding box center [612, 152] width 716 height 30
paste input "YWG/10022/A"
type input "YWG/10022/A"
click at [316, 224] on div "Select type" at bounding box center [292, 220] width 60 height 15
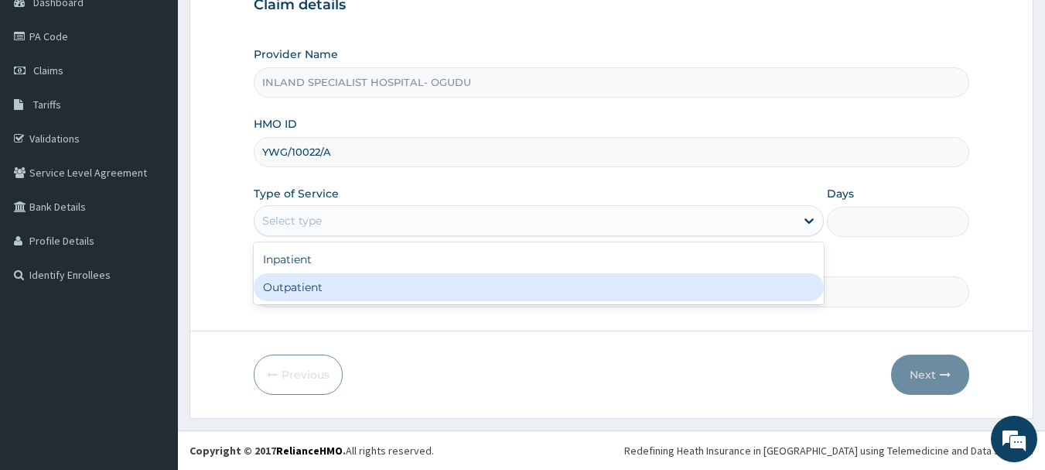
click at [309, 282] on div "Outpatient" at bounding box center [539, 287] width 570 height 28
type input "1"
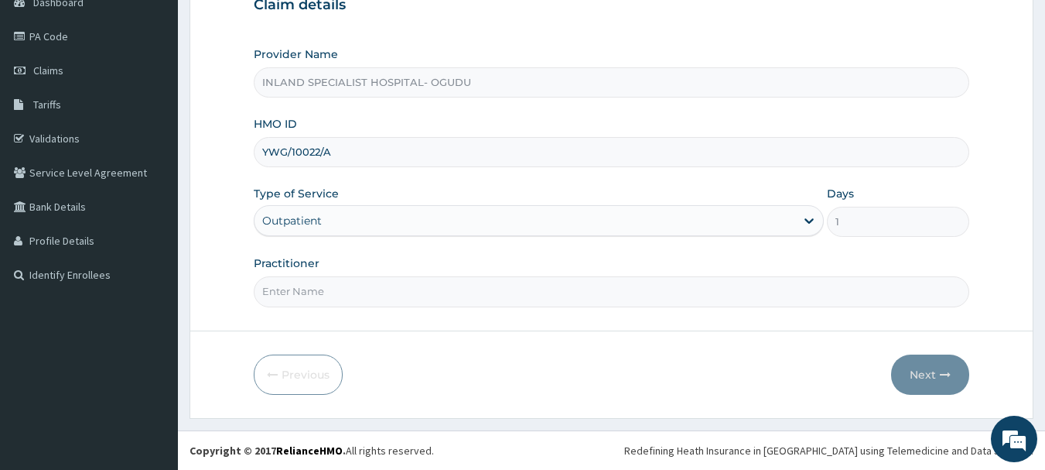
click at [304, 295] on input "Practitioner" at bounding box center [612, 291] width 716 height 30
type input "DR.WISDOM"
click at [914, 371] on button "Next" at bounding box center [930, 374] width 78 height 40
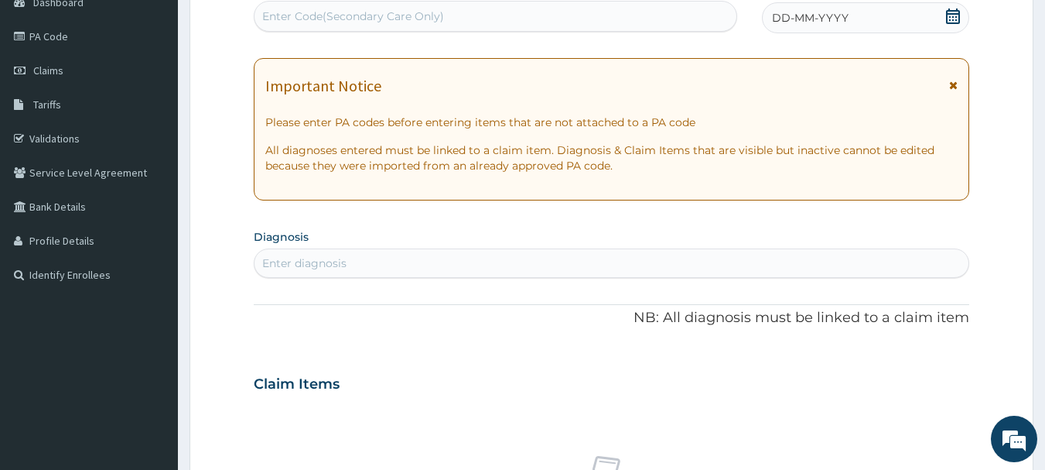
click at [955, 19] on icon at bounding box center [952, 16] width 15 height 15
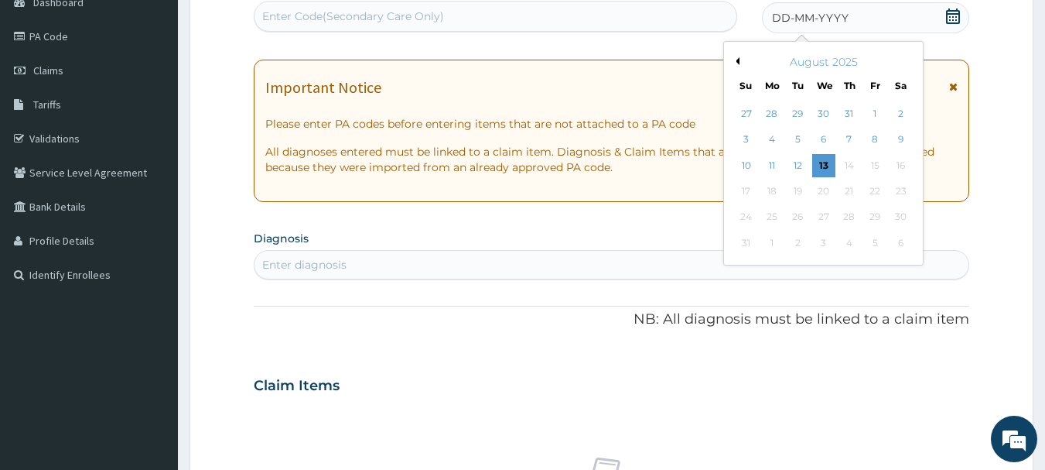
click at [736, 58] on button "Previous Month" at bounding box center [736, 61] width 8 height 8
click at [801, 111] on div "1" at bounding box center [798, 113] width 23 height 23
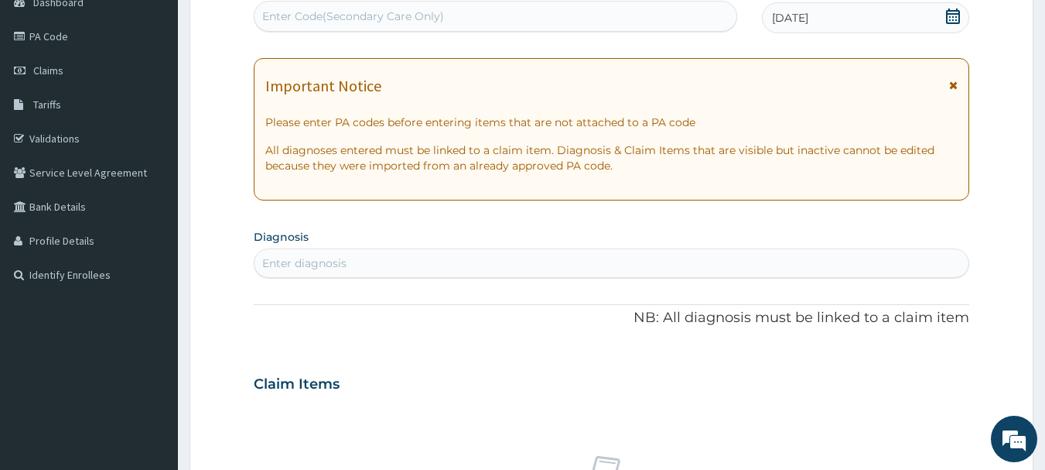
click at [381, 265] on div "Enter diagnosis" at bounding box center [612, 263] width 715 height 25
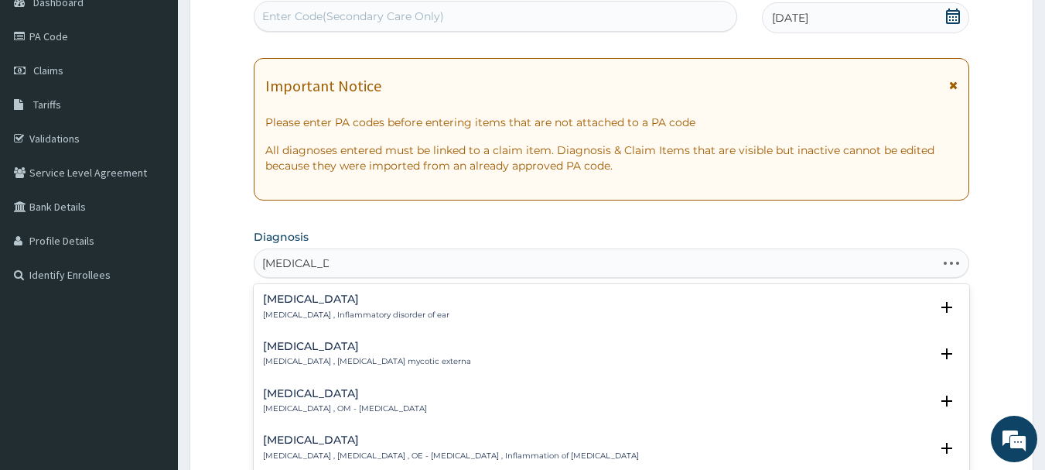
type input "OTITIS EXTER"
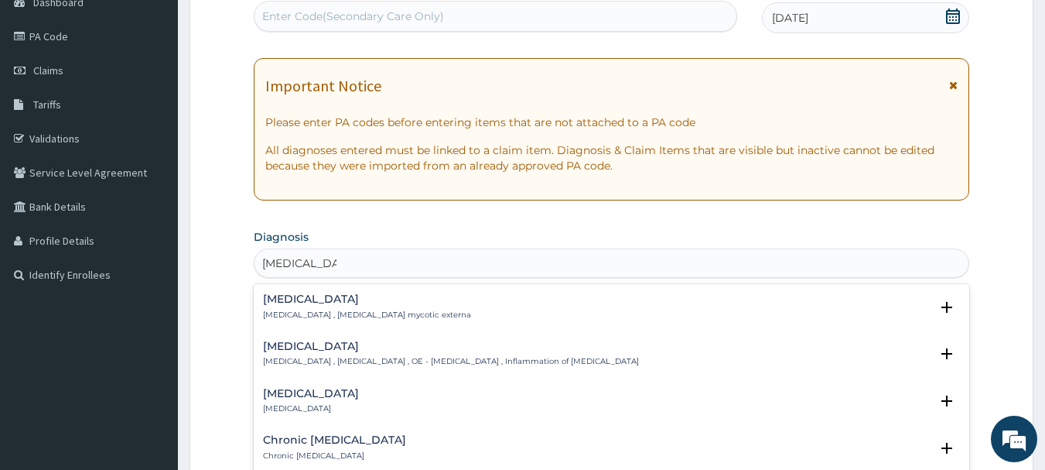
click at [292, 396] on h4 "Acute otitis externa" at bounding box center [311, 394] width 96 height 12
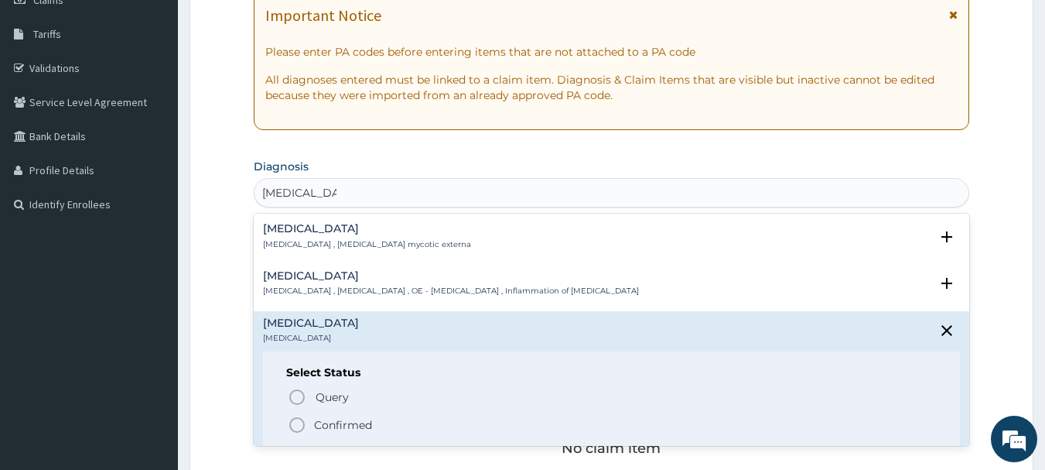
scroll to position [244, 0]
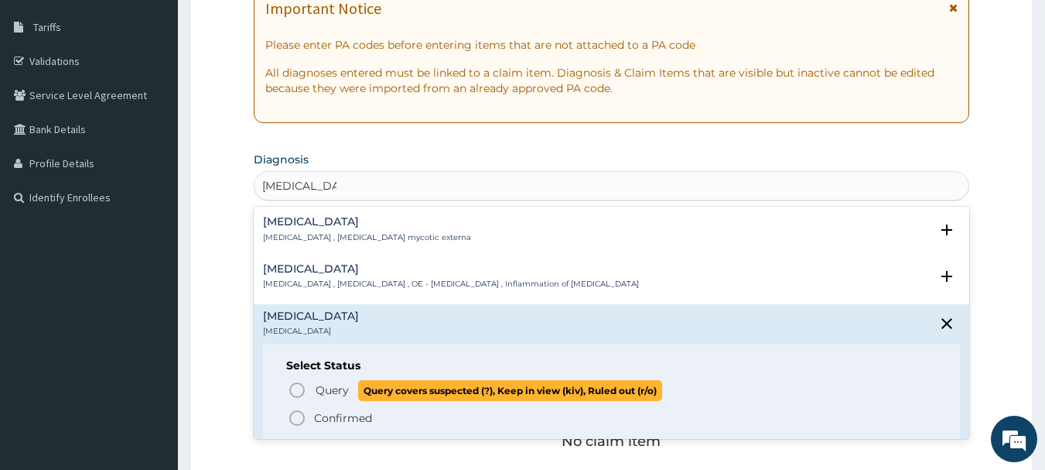
drag, startPoint x: 298, startPoint y: 389, endPoint x: 413, endPoint y: 302, distance: 144.2
click at [300, 387] on icon "status option query" at bounding box center [297, 390] width 19 height 19
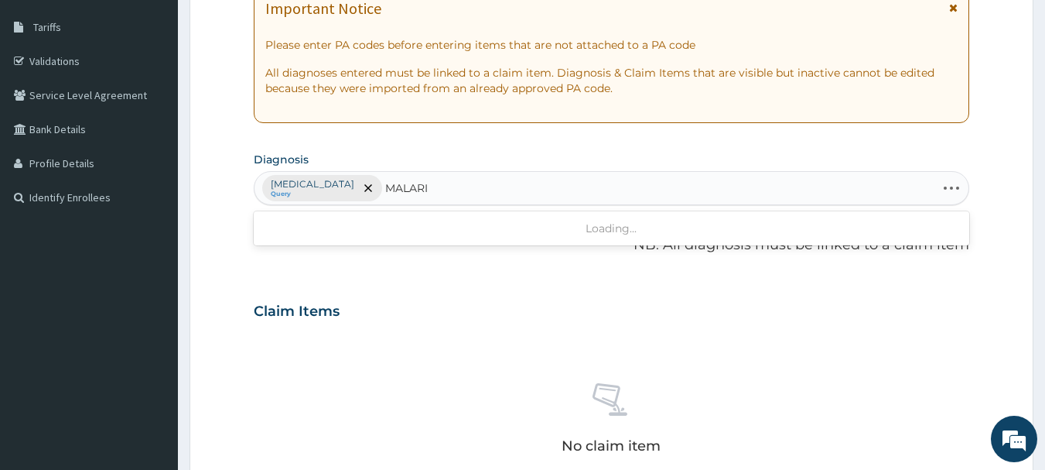
type input "MALARIA"
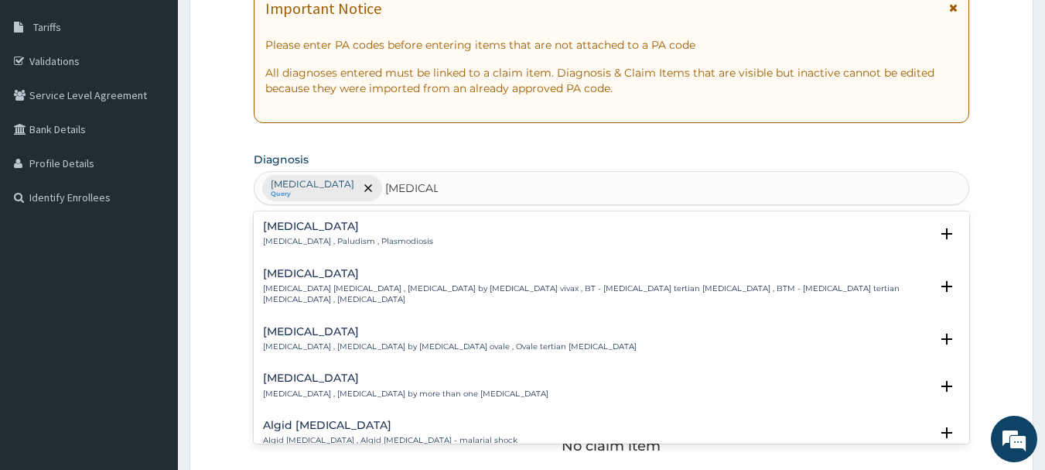
click at [307, 229] on h4 "Malaria" at bounding box center [348, 226] width 170 height 12
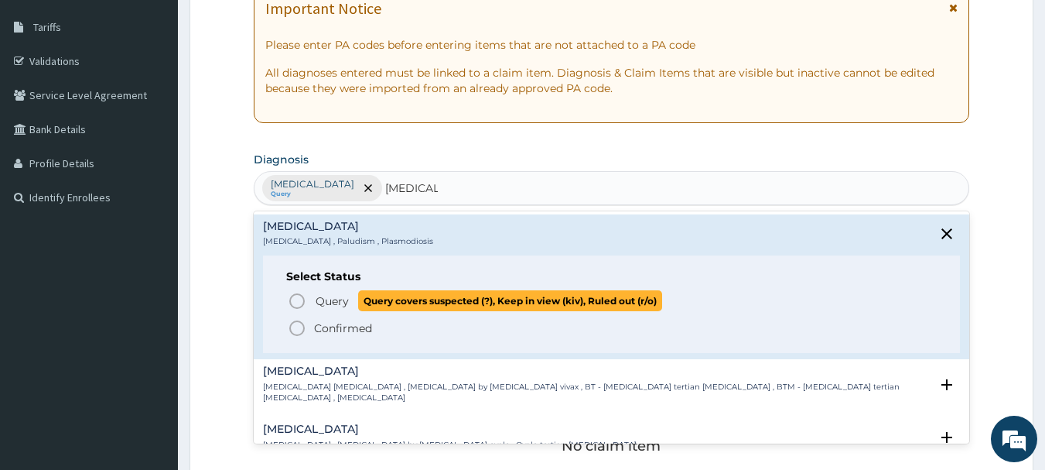
click at [292, 296] on circle "status option query" at bounding box center [297, 301] width 14 height 14
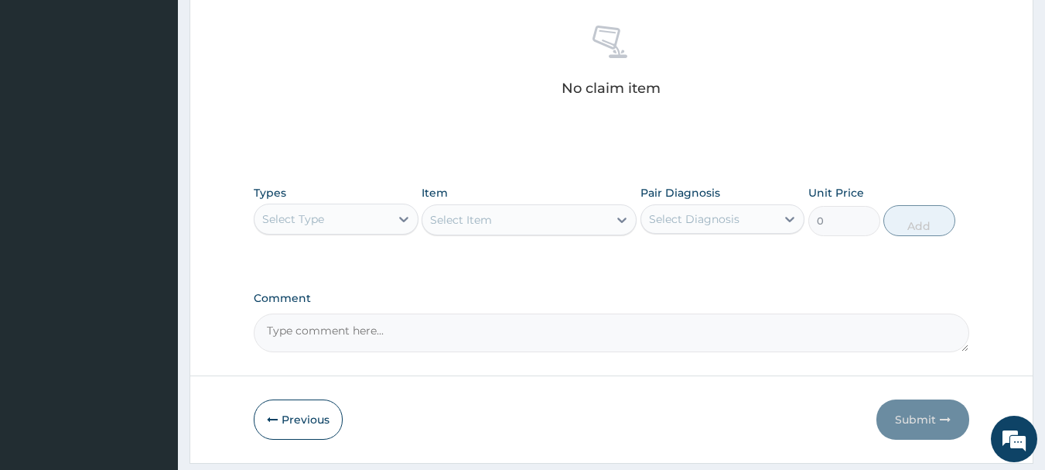
scroll to position [631, 0]
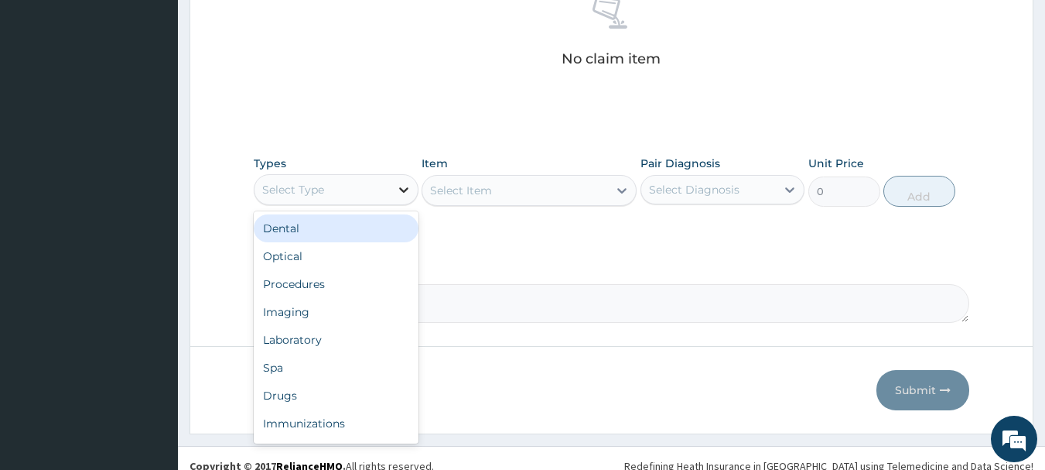
click at [397, 193] on icon at bounding box center [403, 189] width 15 height 15
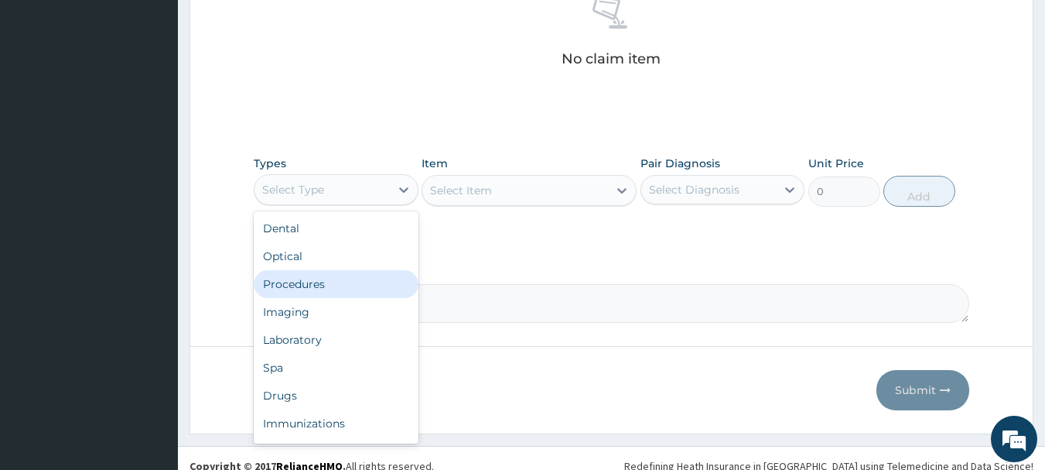
click at [310, 286] on div "Procedures" at bounding box center [336, 284] width 165 height 28
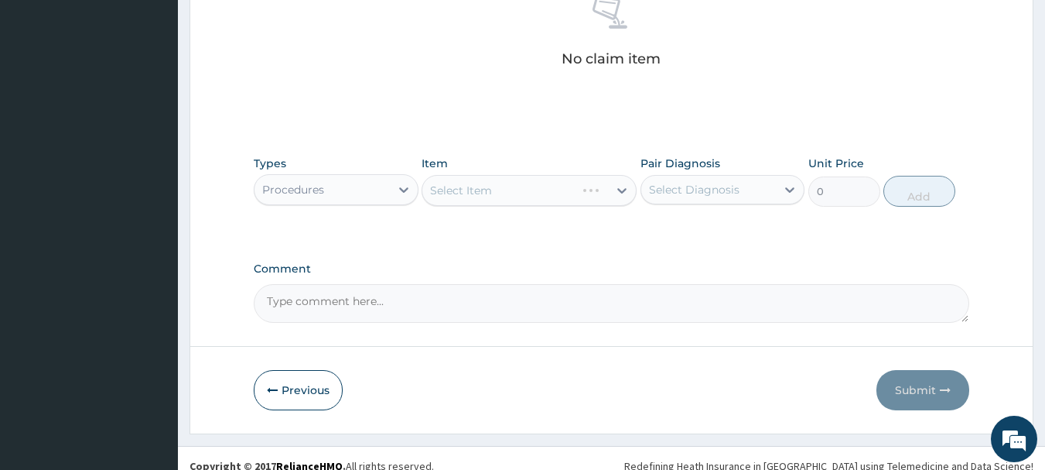
click at [484, 187] on div "Select Item" at bounding box center [529, 190] width 215 height 31
click at [620, 190] on div "Select Item" at bounding box center [529, 190] width 215 height 31
click at [623, 187] on icon at bounding box center [621, 190] width 15 height 15
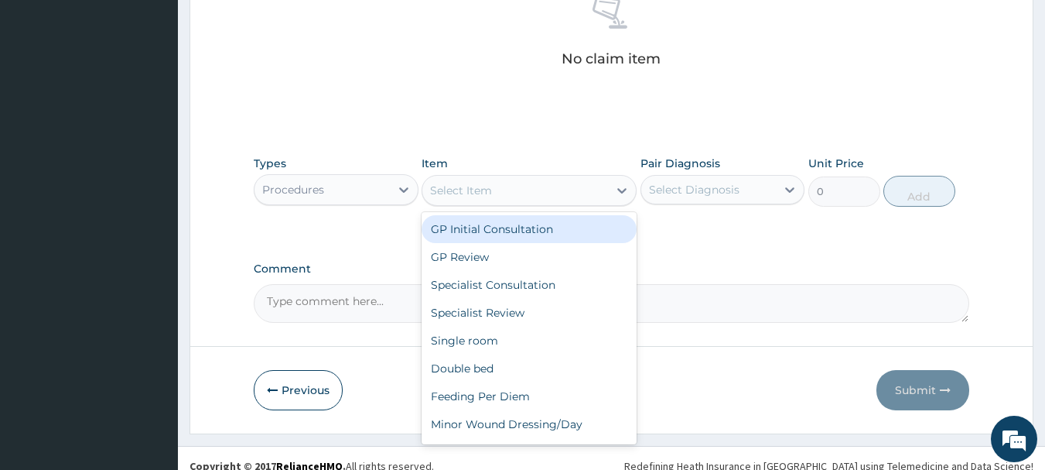
click at [579, 221] on div "GP Initial Consultation" at bounding box center [529, 229] width 215 height 28
type input "3000"
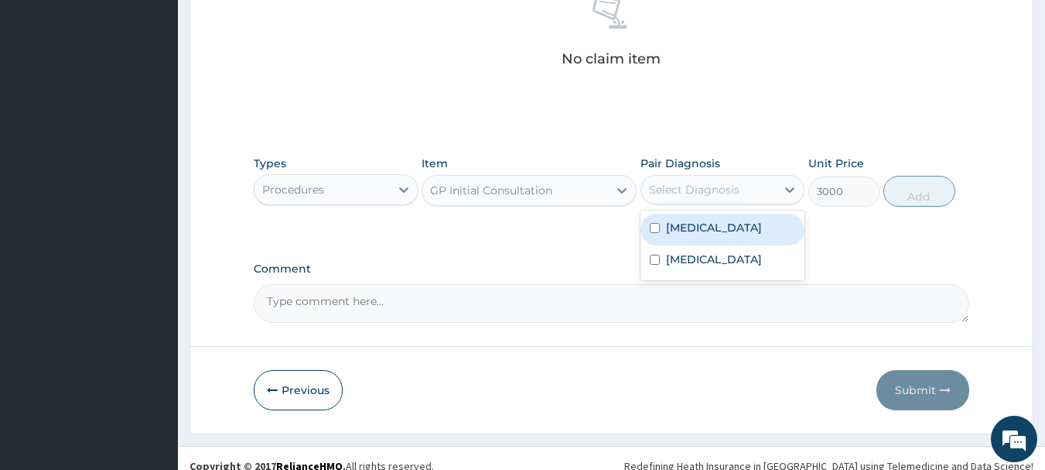
click at [714, 179] on div "Select Diagnosis" at bounding box center [708, 189] width 135 height 25
click at [710, 227] on label "Acute otitis externa" at bounding box center [714, 227] width 96 height 15
checkbox input "true"
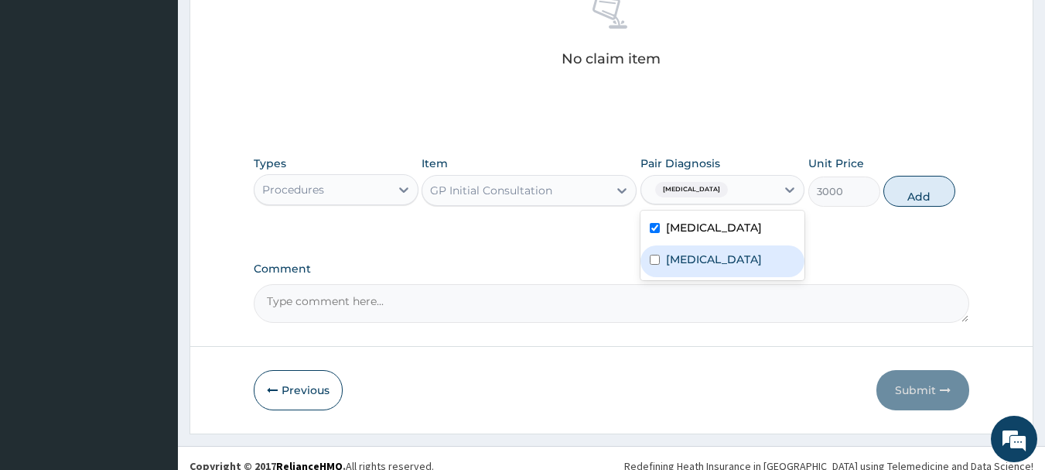
click at [692, 265] on label "Malaria" at bounding box center [714, 258] width 96 height 15
checkbox input "true"
click at [905, 193] on button "Add" at bounding box center [919, 191] width 72 height 31
type input "0"
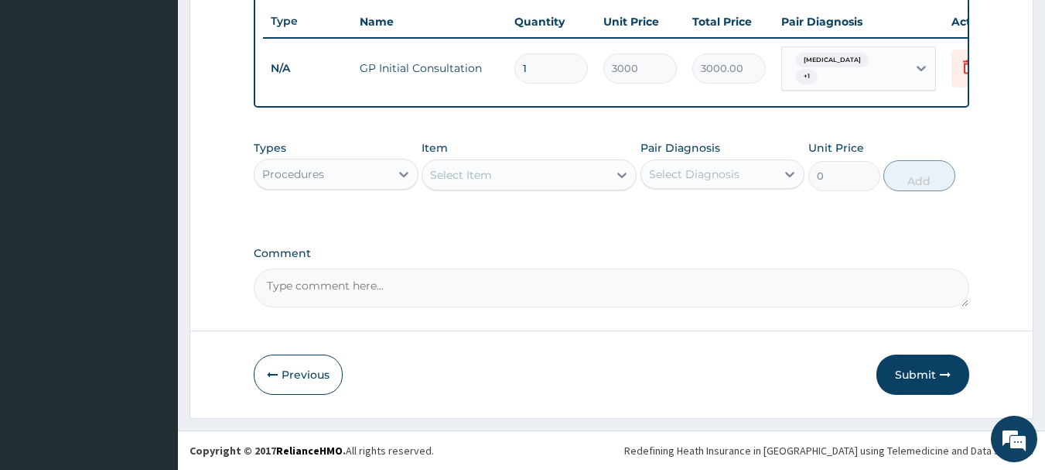
scroll to position [590, 0]
click at [355, 177] on div "Procedures" at bounding box center [322, 174] width 135 height 25
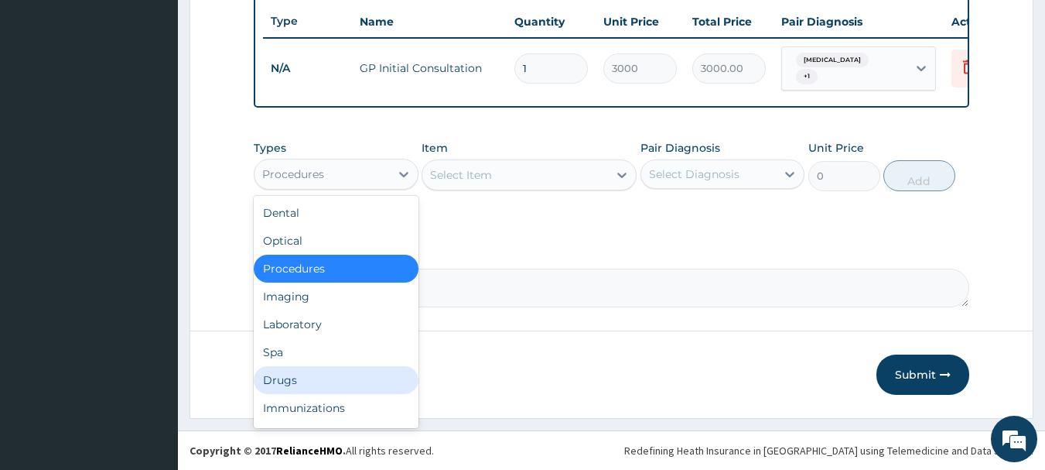
click at [294, 376] on div "Drugs" at bounding box center [336, 380] width 165 height 28
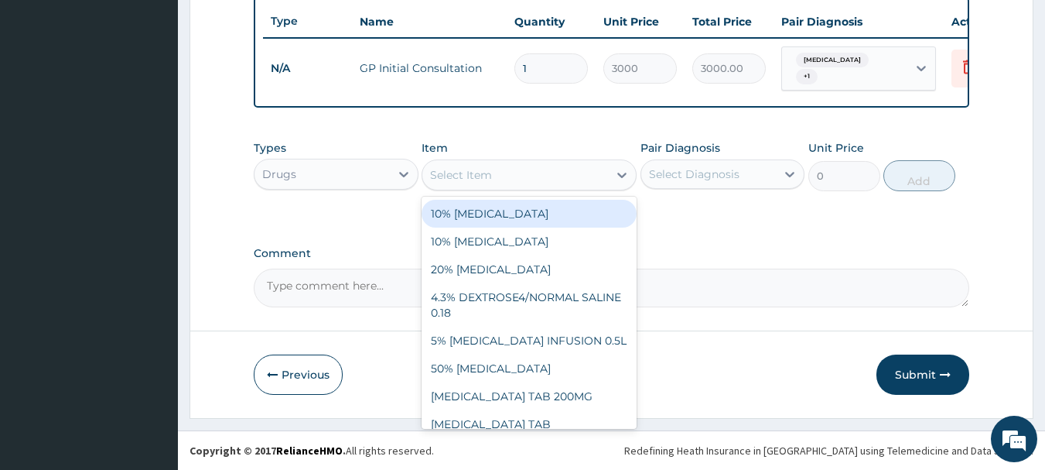
click at [624, 174] on icon at bounding box center [621, 175] width 9 height 5
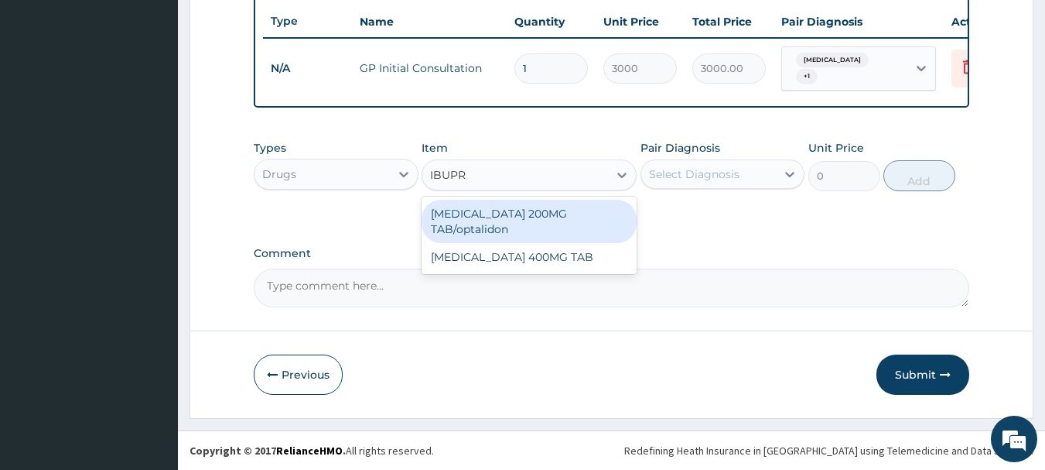
type input "IBUPRO"
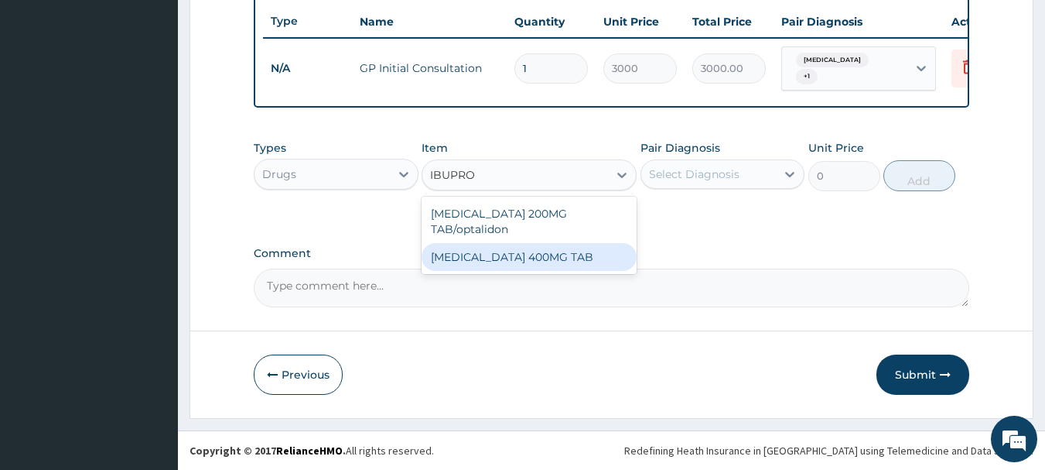
click at [485, 252] on div "IBUPROFEN 400MG TAB" at bounding box center [529, 257] width 215 height 28
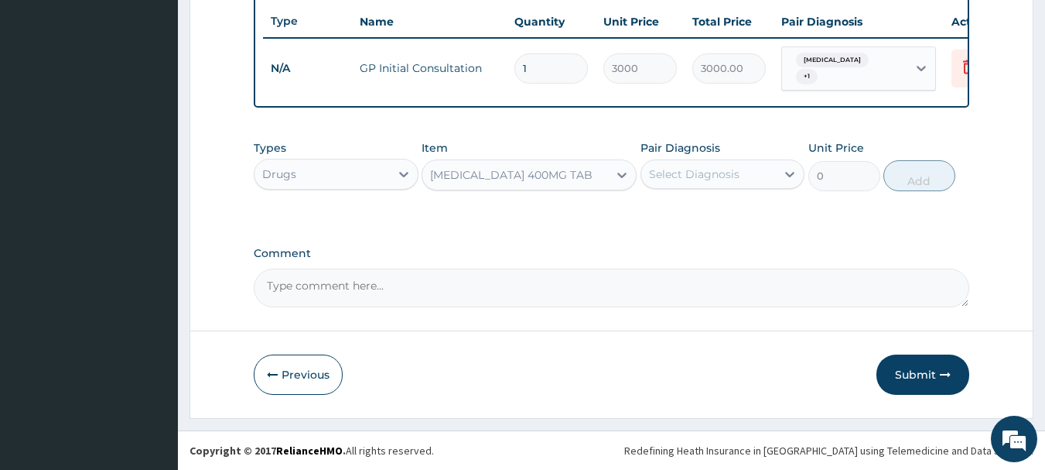
type input "70"
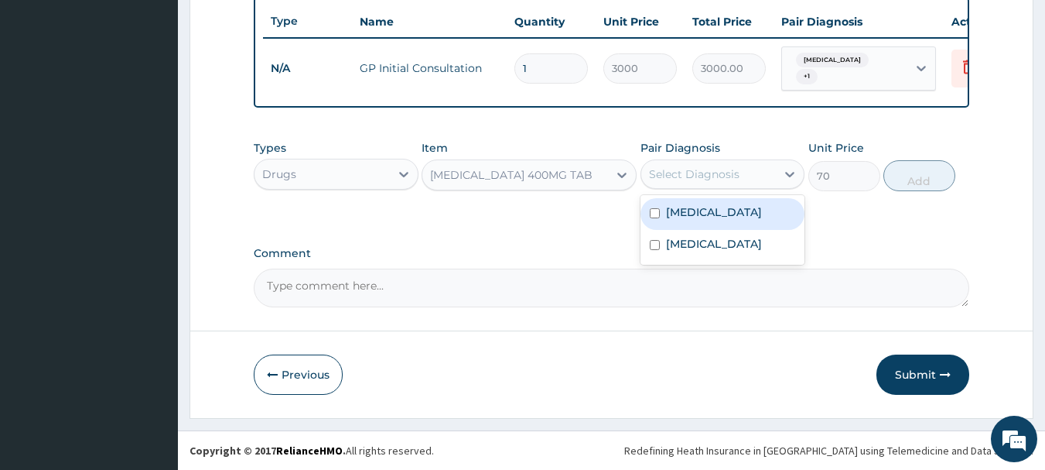
click at [680, 177] on div "Select Diagnosis" at bounding box center [694, 173] width 91 height 15
click at [676, 210] on label "Acute otitis externa" at bounding box center [714, 211] width 96 height 15
checkbox input "true"
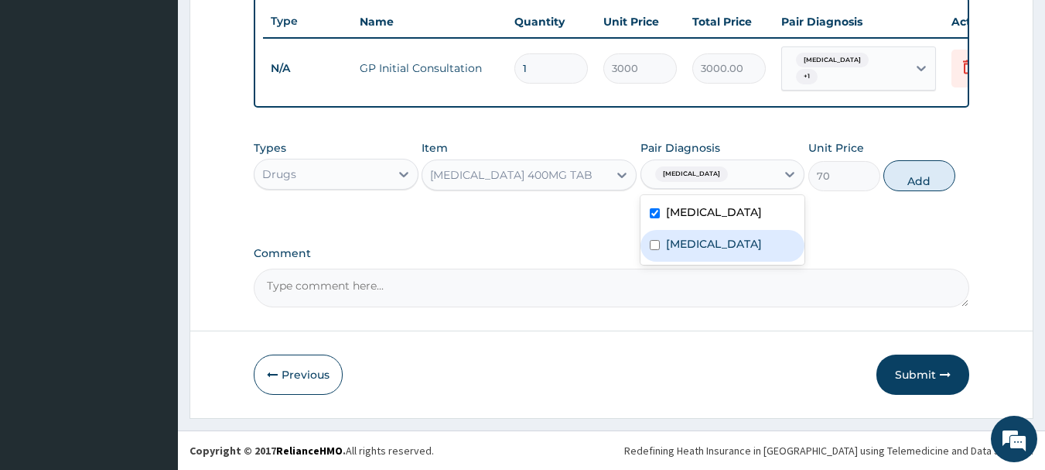
drag, startPoint x: 662, startPoint y: 242, endPoint x: 950, endPoint y: 226, distance: 288.2
click at [674, 246] on div "Malaria" at bounding box center [723, 246] width 165 height 32
checkbox input "true"
click at [936, 173] on button "Add" at bounding box center [919, 175] width 72 height 31
type input "0"
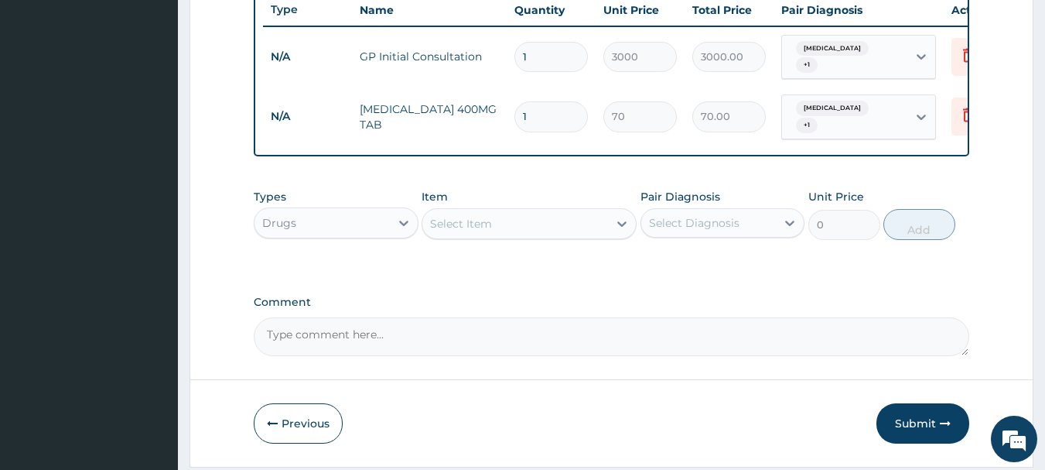
type input "10"
type input "700.00"
type input "10"
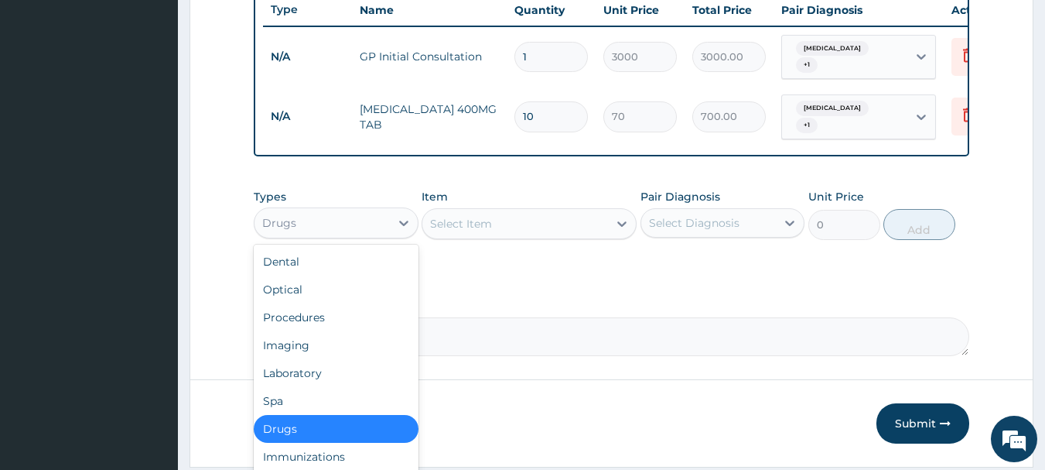
click at [385, 227] on div "Drugs" at bounding box center [322, 222] width 135 height 25
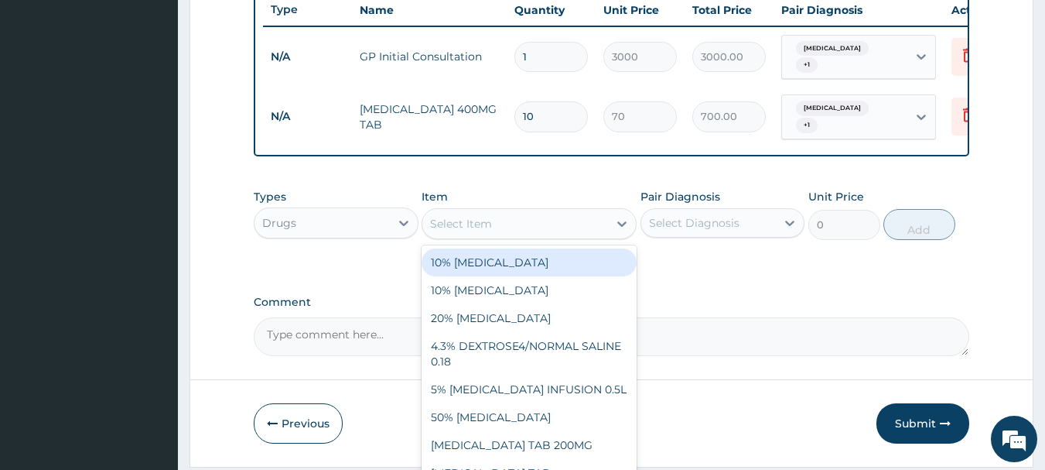
click at [518, 232] on div "Select Item" at bounding box center [515, 223] width 186 height 25
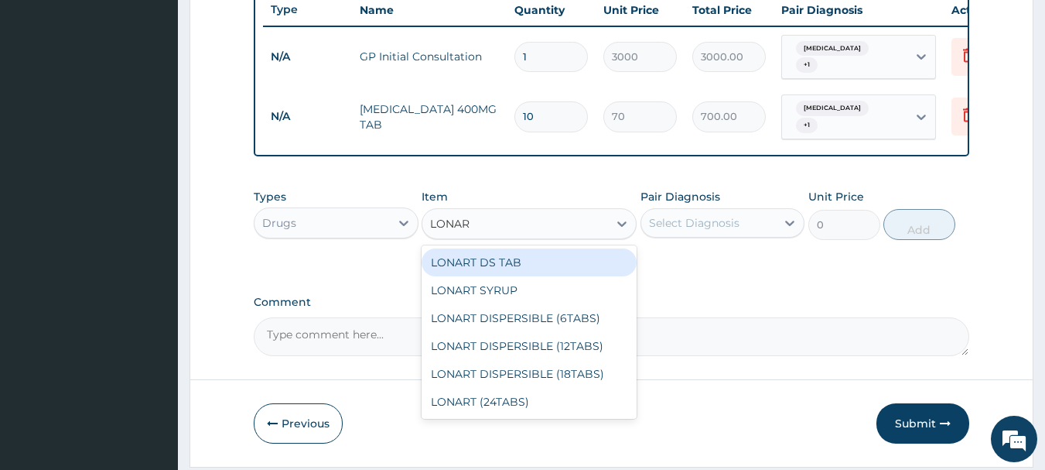
type input "LONART"
click at [489, 276] on div "LONART DS TAB" at bounding box center [529, 262] width 215 height 28
type input "350"
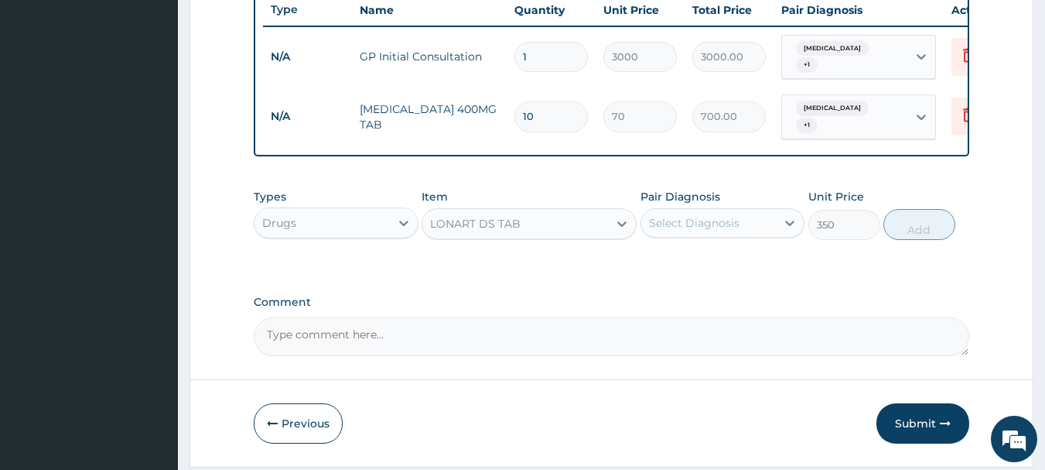
click at [729, 231] on div "Select Diagnosis" at bounding box center [694, 222] width 91 height 15
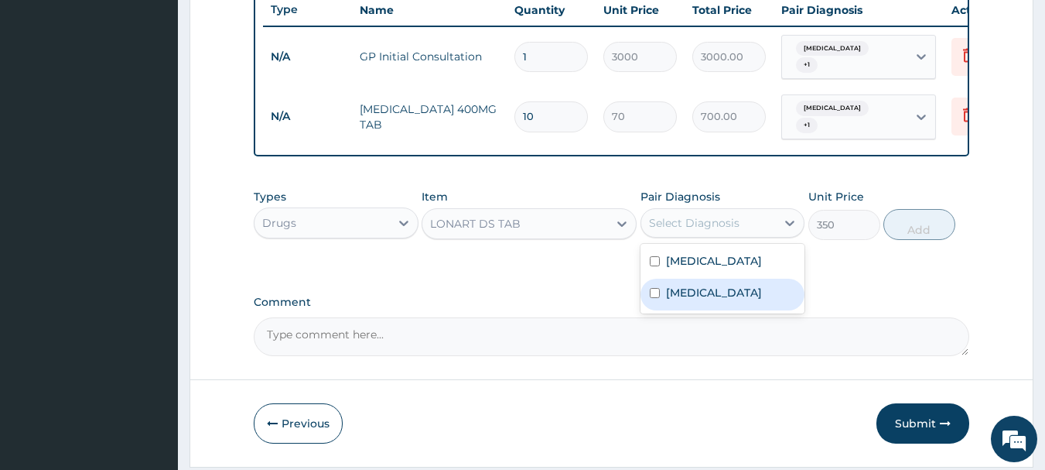
click at [692, 300] on label "Malaria" at bounding box center [714, 292] width 96 height 15
checkbox input "true"
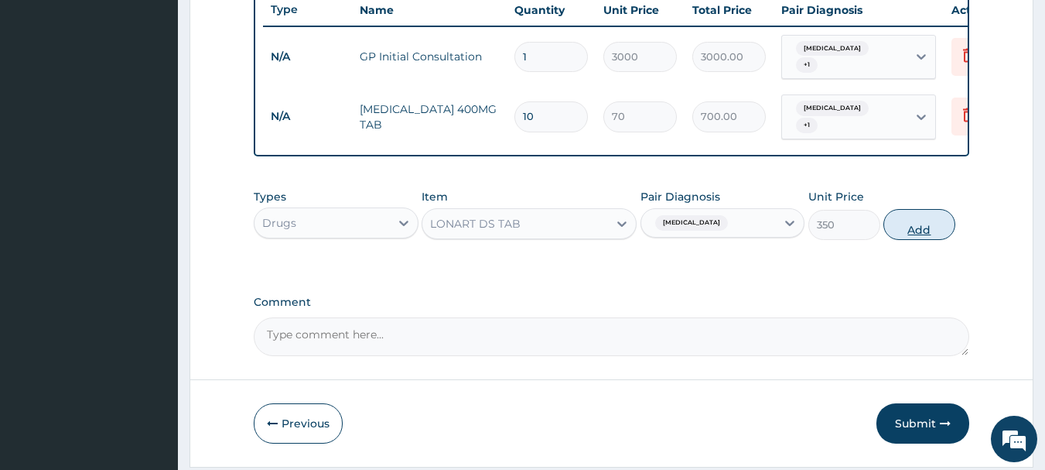
click at [923, 230] on button "Add" at bounding box center [919, 224] width 72 height 31
type input "0"
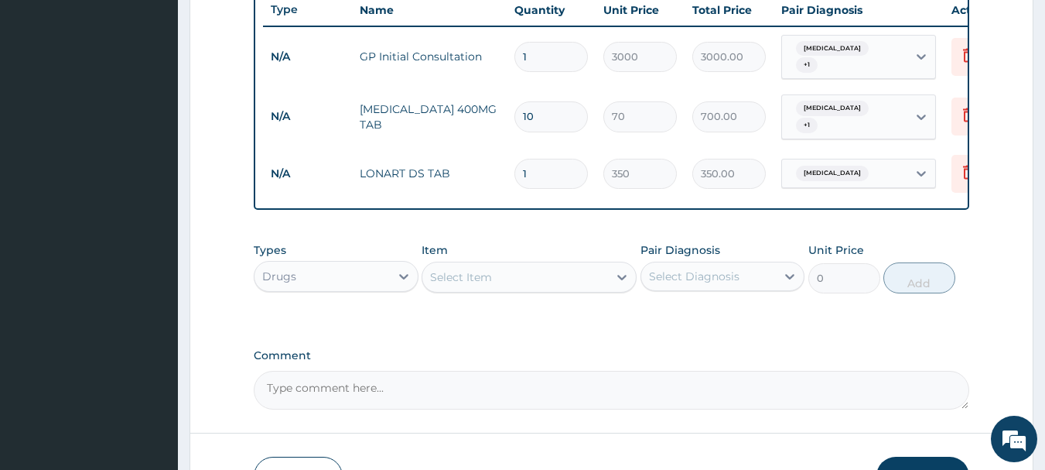
type input "0.00"
type input "6"
type input "2100.00"
type input "6"
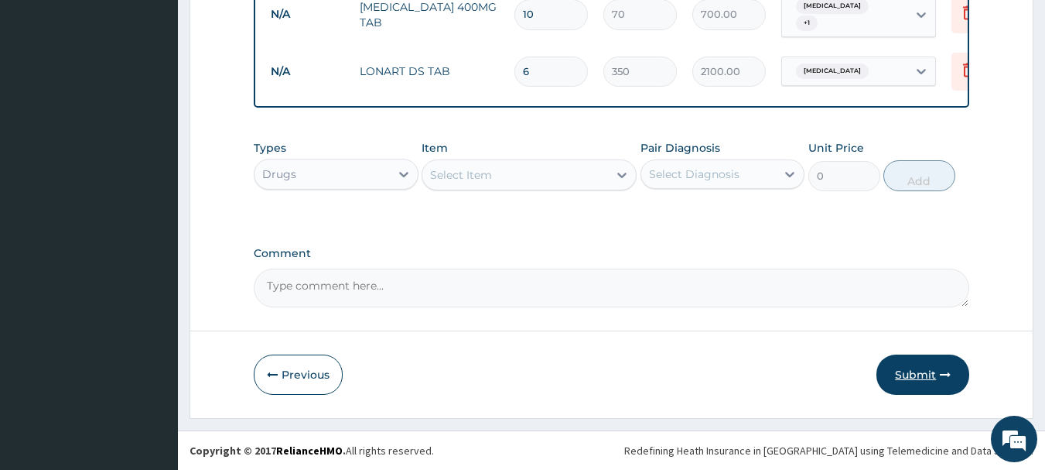
click at [911, 371] on button "Submit" at bounding box center [923, 374] width 93 height 40
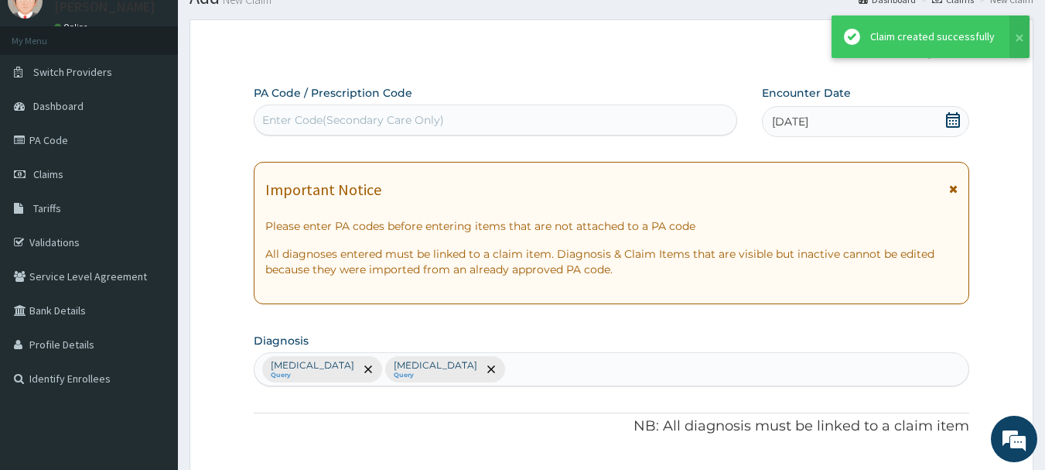
scroll to position [704, 0]
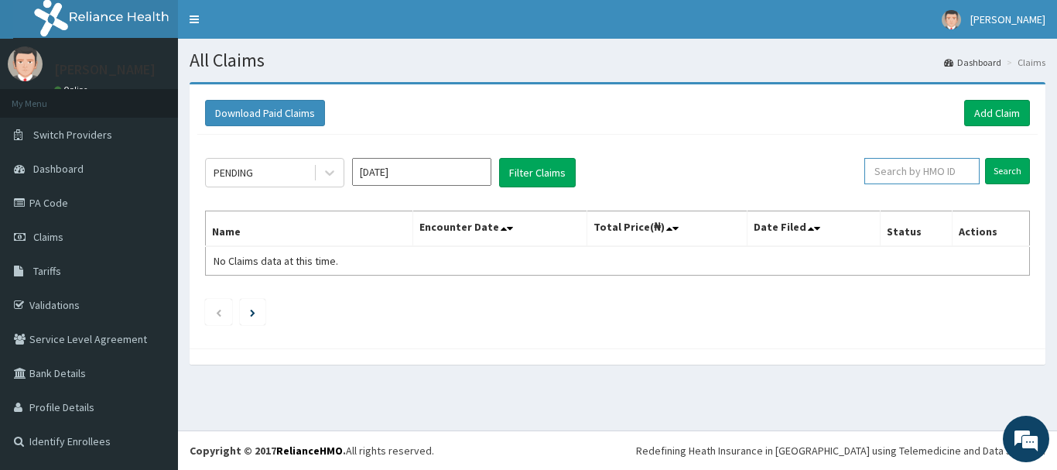
click at [904, 173] on input "text" at bounding box center [921, 171] width 115 height 26
paste input "ABP/10520/A"
click at [1009, 166] on input "Search" at bounding box center [1007, 171] width 45 height 26
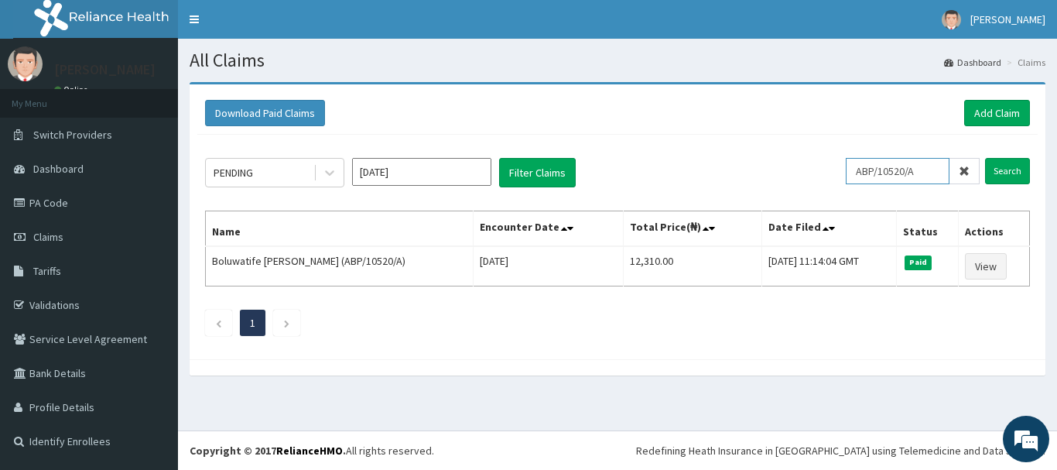
drag, startPoint x: 929, startPoint y: 172, endPoint x: 876, endPoint y: 176, distance: 53.6
click at [876, 176] on input "ABP/10520/A" at bounding box center [898, 171] width 104 height 26
type input "A"
paste input "SUU/10147/A"
click at [1006, 169] on input "Search" at bounding box center [1007, 171] width 45 height 26
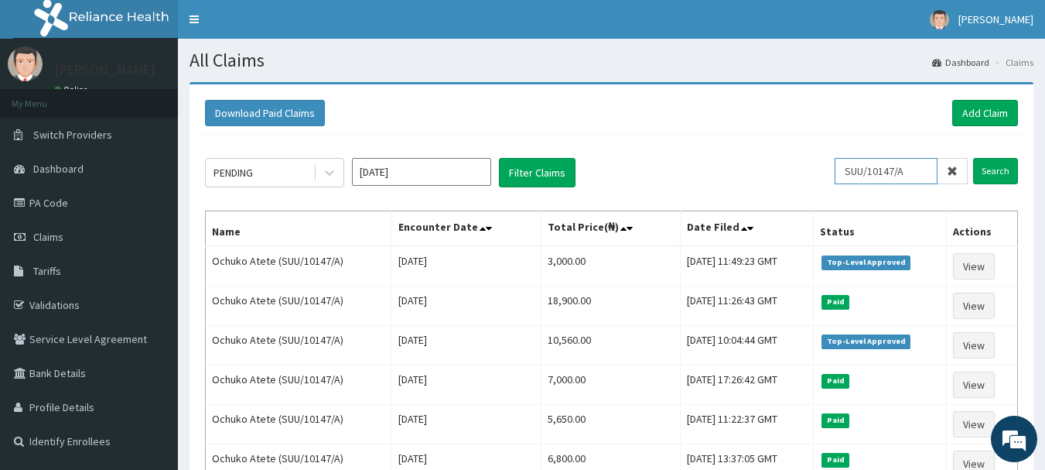
drag, startPoint x: 922, startPoint y: 169, endPoint x: 759, endPoint y: 172, distance: 163.3
click at [759, 172] on div "PENDING Aug 2025 Filter Claims SUU/10147/A Search" at bounding box center [611, 172] width 813 height 29
paste input "TRE/10046"
click at [993, 172] on input "Search" at bounding box center [995, 171] width 45 height 26
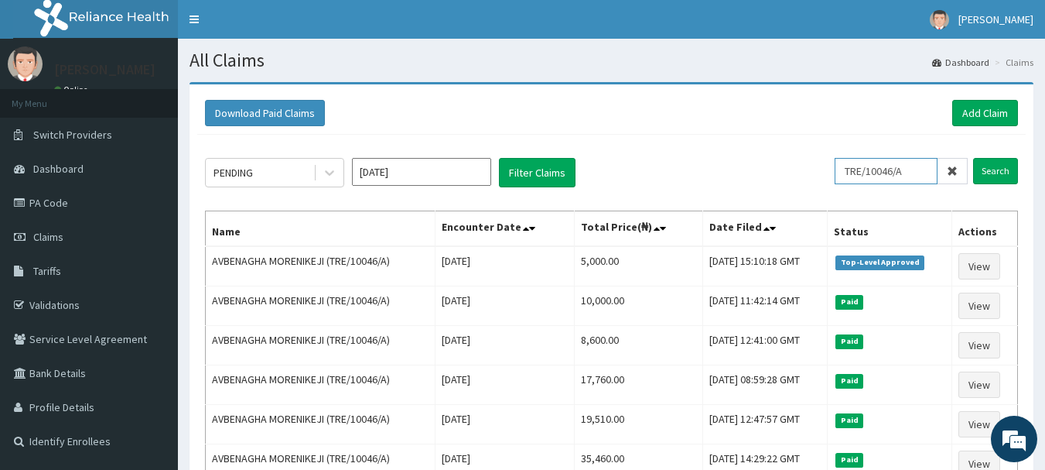
drag, startPoint x: 918, startPoint y: 171, endPoint x: 777, endPoint y: 170, distance: 141.6
click at [777, 170] on div "PENDING Aug 2025 Filter Claims TRE/10046/A Search" at bounding box center [611, 172] width 813 height 29
paste input "SSN/10402"
click at [989, 170] on input "Search" at bounding box center [995, 171] width 45 height 26
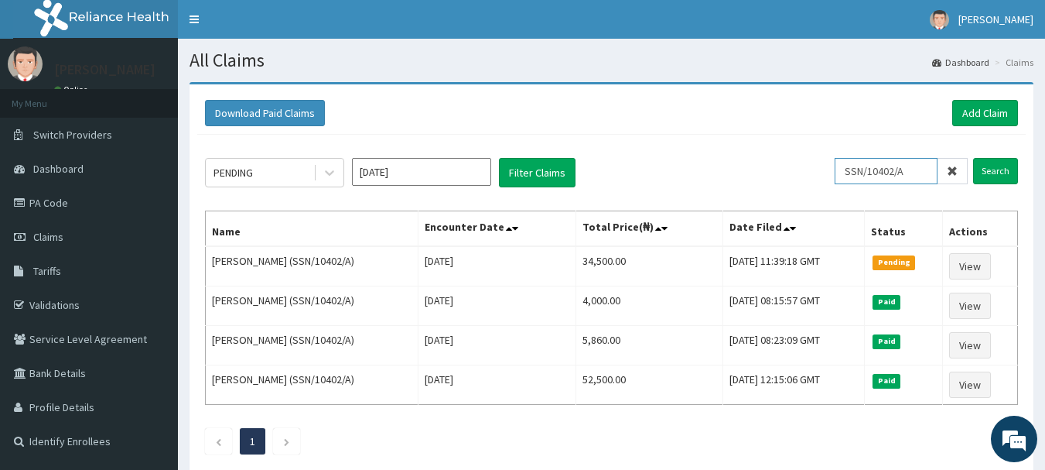
drag, startPoint x: 915, startPoint y: 173, endPoint x: 779, endPoint y: 155, distance: 137.3
click at [779, 155] on div "PENDING Aug 2025 Filter Claims SSN/10402/A Search Name Encounter Date Total Pri…" at bounding box center [611, 302] width 829 height 335
drag, startPoint x: 866, startPoint y: 157, endPoint x: 589, endPoint y: 132, distance: 278.1
click at [587, 133] on div "Download Paid Claims Add Claim" at bounding box center [611, 113] width 829 height 43
drag, startPoint x: 918, startPoint y: 171, endPoint x: 823, endPoint y: 172, distance: 94.4
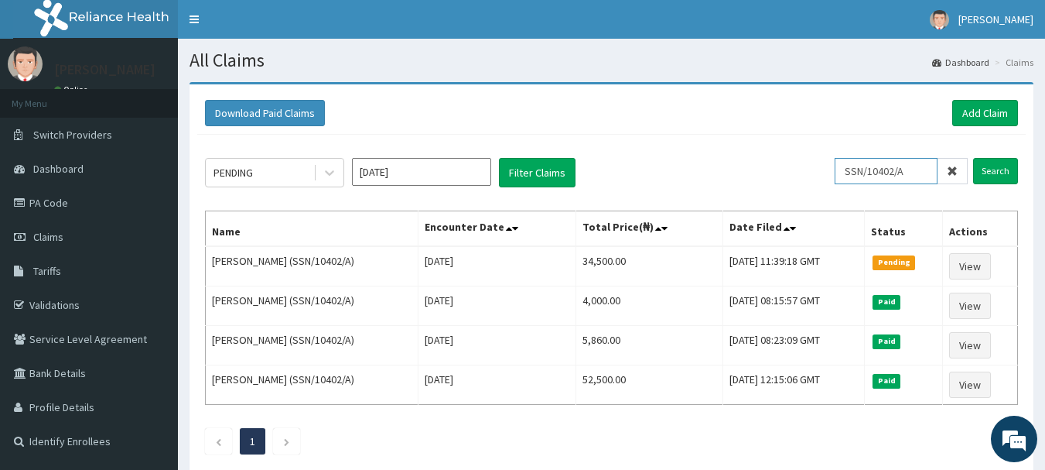
click at [823, 172] on div "PENDING Aug 2025 Filter Claims SSN/10402/A Search" at bounding box center [611, 172] width 813 height 29
paste input "LB/10810"
type input "SLB/10810/A"
click at [993, 174] on input "Search" at bounding box center [995, 171] width 45 height 26
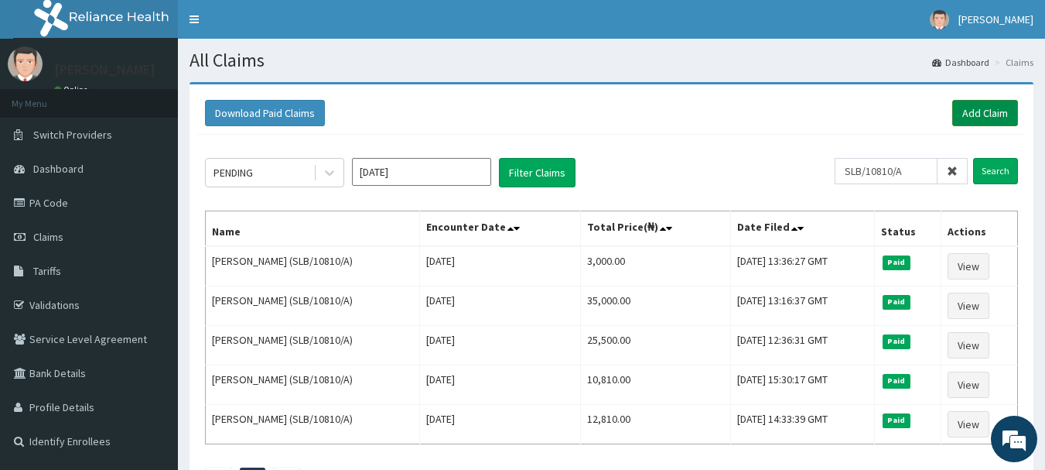
click at [982, 112] on link "Add Claim" at bounding box center [985, 113] width 66 height 26
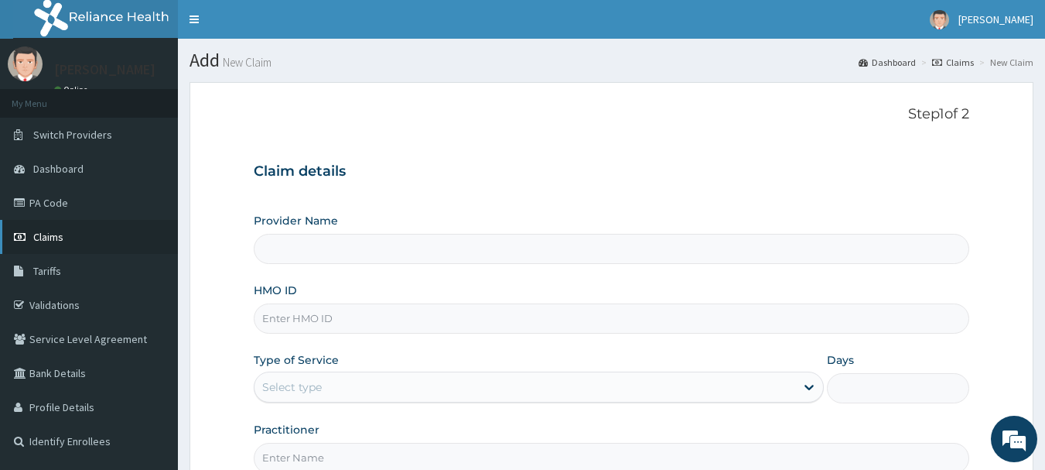
click at [48, 231] on span "Claims" at bounding box center [48, 237] width 30 height 14
type input "INLAND SPECIALIST HOSPITAL- OGUDU"
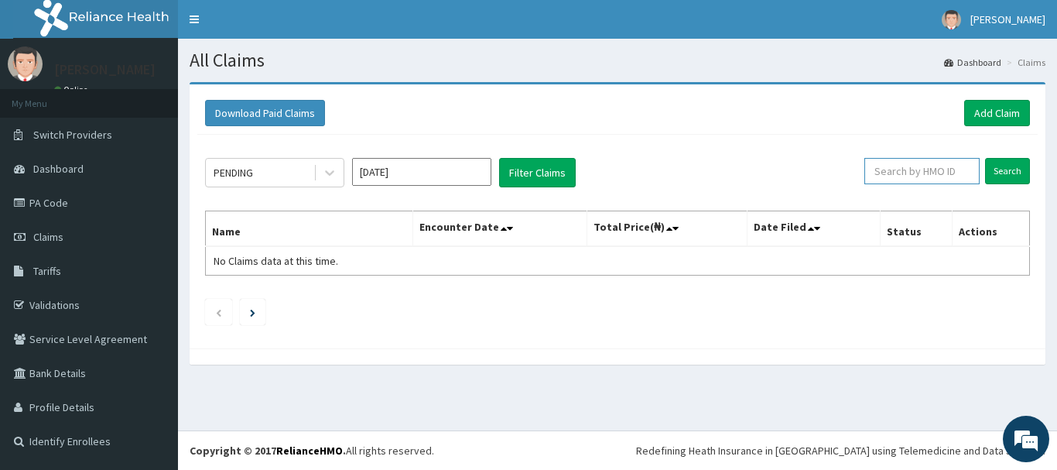
click at [890, 169] on input "text" at bounding box center [921, 171] width 115 height 26
paste input "PEJ/10034/A"
click at [1011, 173] on input "Search" at bounding box center [1007, 171] width 45 height 26
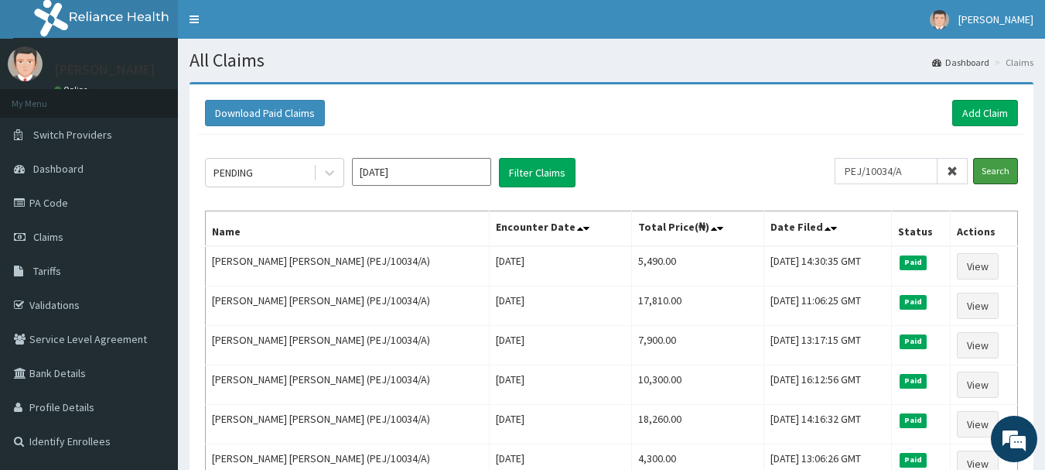
scroll to position [77, 0]
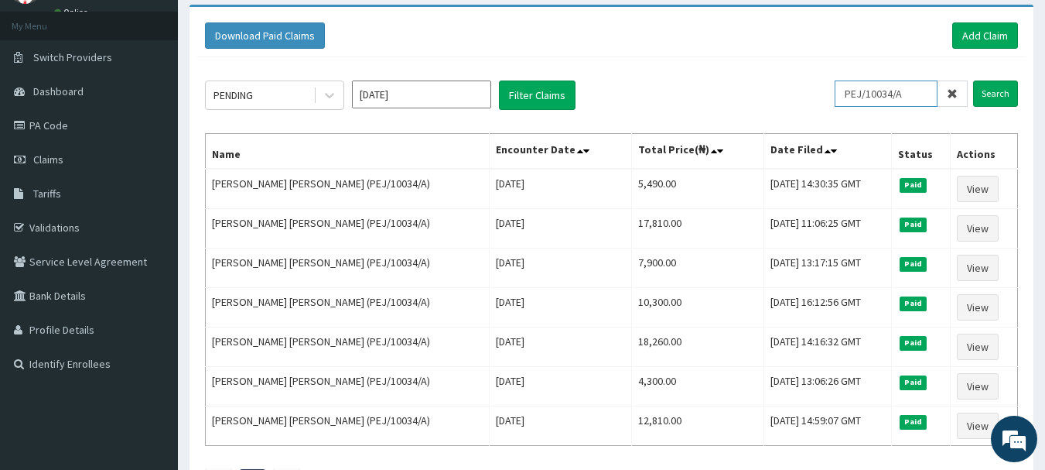
drag, startPoint x: 916, startPoint y: 91, endPoint x: 765, endPoint y: 87, distance: 150.9
click at [765, 87] on div "PENDING Aug 2025 Filter Claims PEJ/10034/A Search" at bounding box center [611, 94] width 813 height 29
paste input "YWG/10022"
click at [992, 90] on input "Search" at bounding box center [995, 93] width 45 height 26
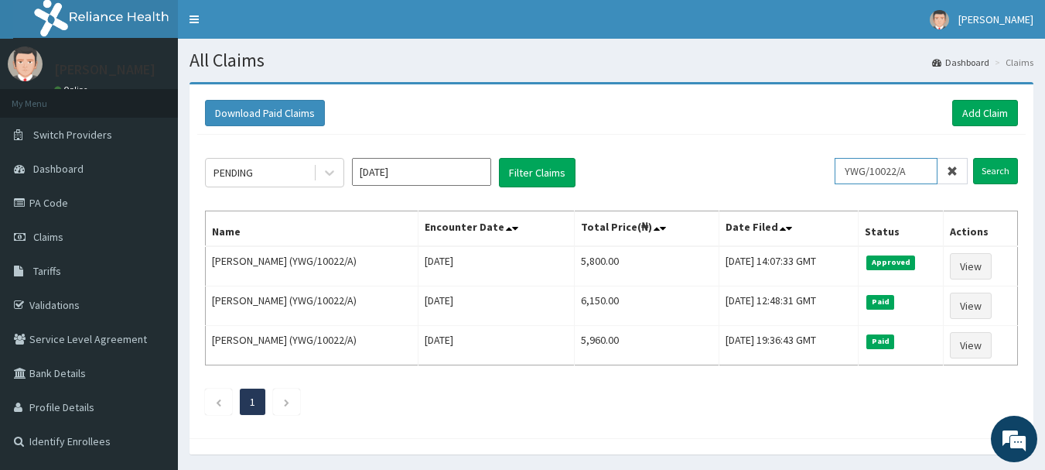
drag, startPoint x: 918, startPoint y: 169, endPoint x: 818, endPoint y: 169, distance: 100.6
click at [818, 169] on div "PENDING Aug 2025 Filter Claims YWG/10022/A Search" at bounding box center [611, 172] width 813 height 29
paste input "RGI/10034/C"
click at [1000, 170] on input "Search" at bounding box center [995, 171] width 45 height 26
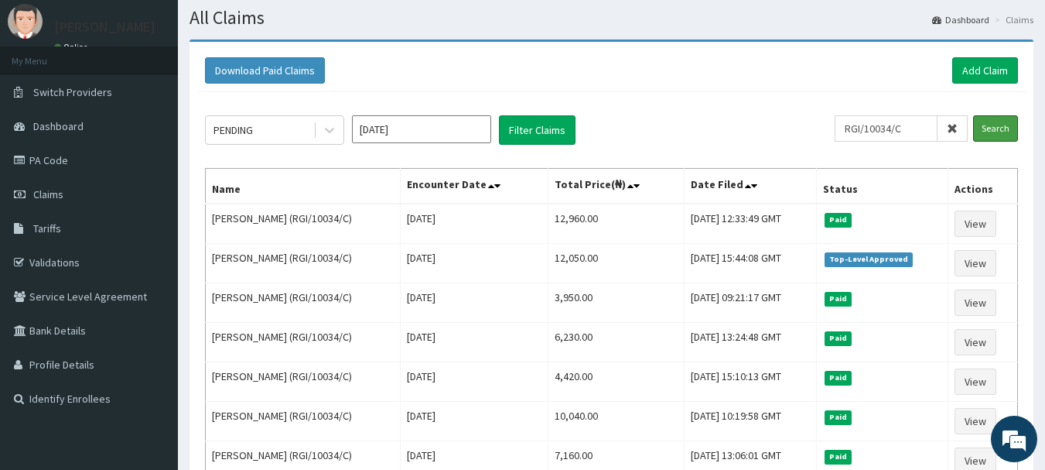
scroll to position [77, 0]
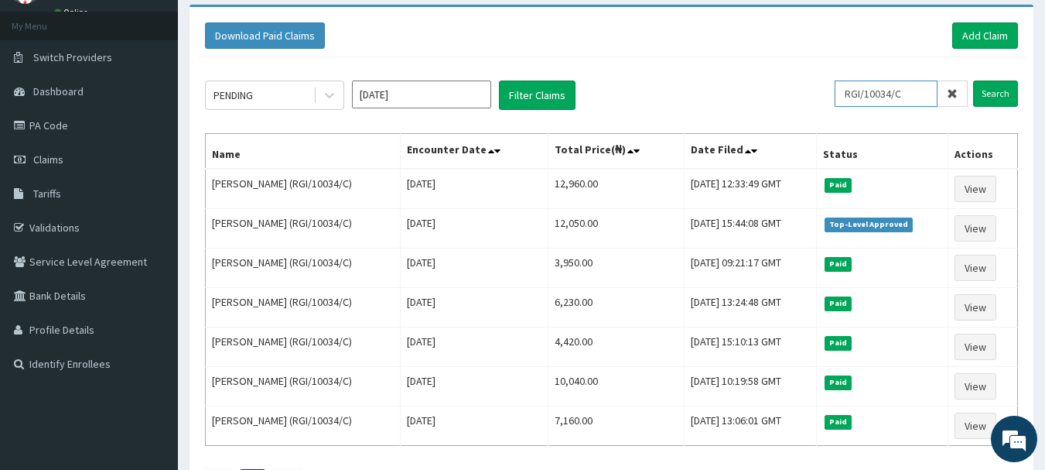
drag, startPoint x: 915, startPoint y: 87, endPoint x: 766, endPoint y: 87, distance: 149.3
click at [766, 87] on div "PENDING Aug 2025 Filter Claims RGI/10034/C Search" at bounding box center [611, 94] width 813 height 29
paste input "ARM/10222"
click at [1000, 92] on input "Search" at bounding box center [995, 93] width 45 height 26
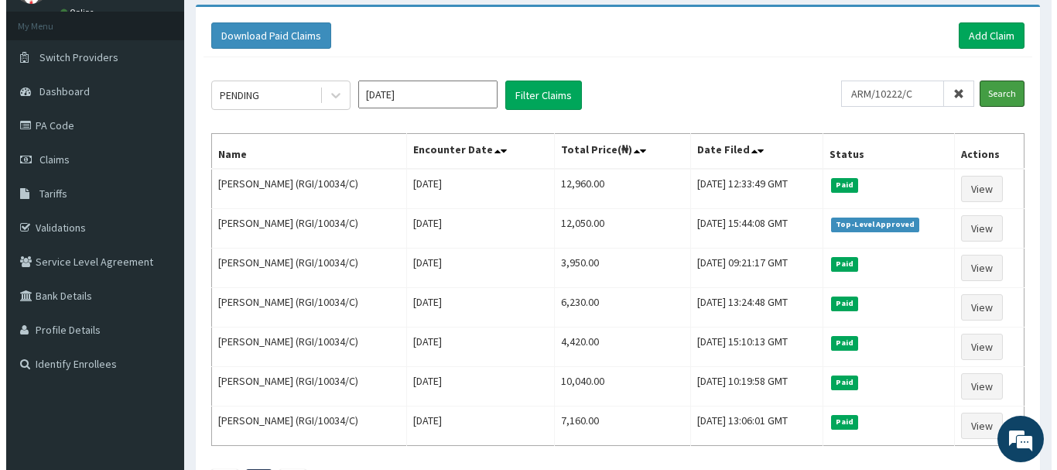
scroll to position [0, 0]
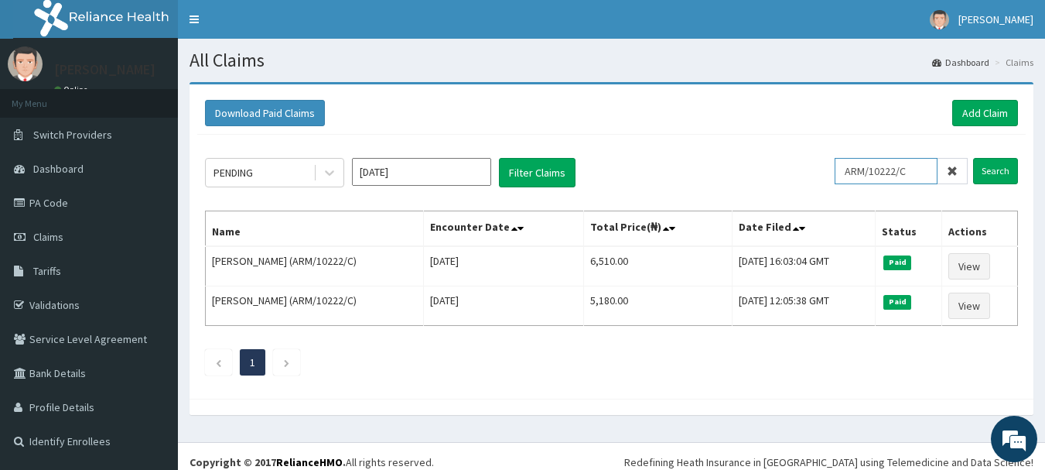
drag, startPoint x: 920, startPoint y: 168, endPoint x: 829, endPoint y: 168, distance: 90.5
click at [829, 168] on div "PENDING Aug 2025 Filter Claims ARM/10222/C Search" at bounding box center [611, 172] width 813 height 29
paste input "BOL/10005/B"
click at [995, 172] on input "Search" at bounding box center [995, 171] width 45 height 26
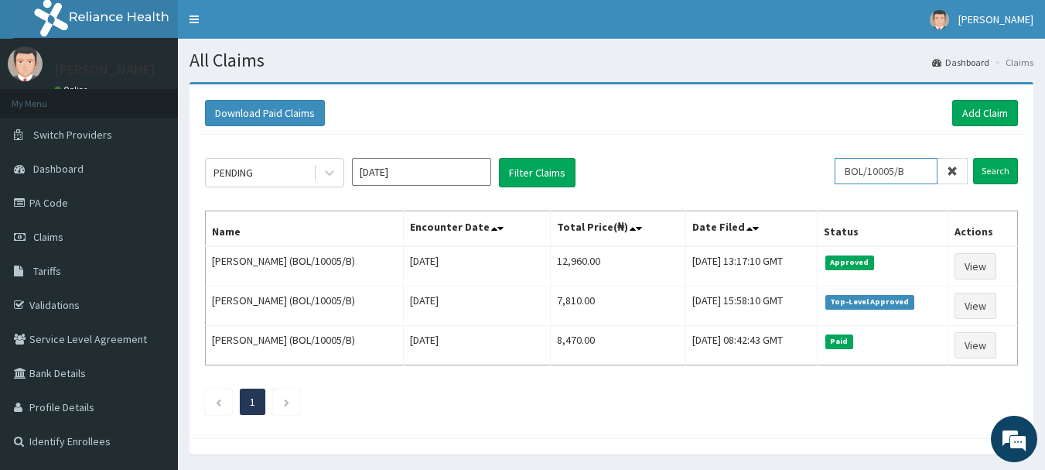
drag, startPoint x: 919, startPoint y: 172, endPoint x: 829, endPoint y: 161, distance: 90.4
click at [795, 159] on div "PENDING Aug 2025 Filter Claims BOL/10005/B Search" at bounding box center [611, 172] width 813 height 29
paste input "RGI/10034/C"
click at [986, 179] on input "Search" at bounding box center [995, 171] width 45 height 26
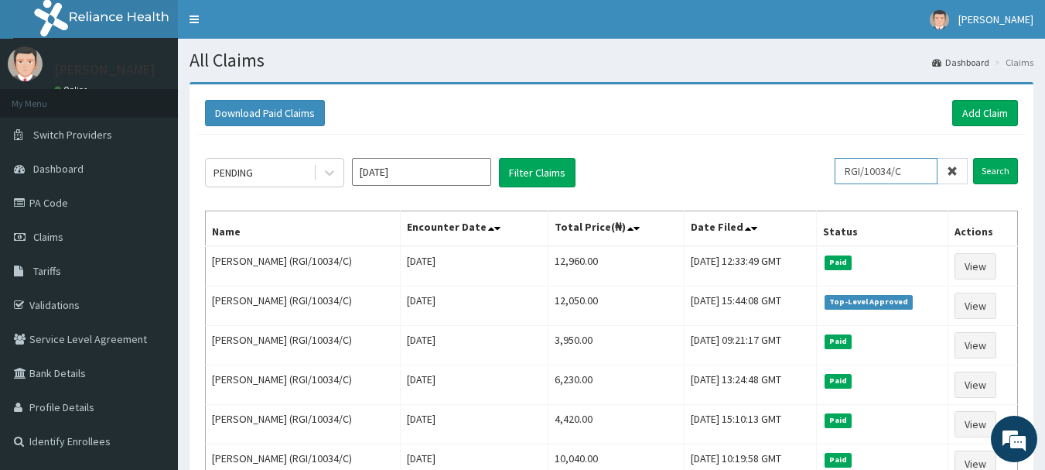
drag, startPoint x: 928, startPoint y: 177, endPoint x: 785, endPoint y: 164, distance: 143.7
click at [785, 164] on div "PENDING Aug 2025 Filter Claims RGI/10034/C Search" at bounding box center [611, 172] width 813 height 29
paste input "JBN/10167/A"
click at [989, 170] on input "Search" at bounding box center [995, 171] width 45 height 26
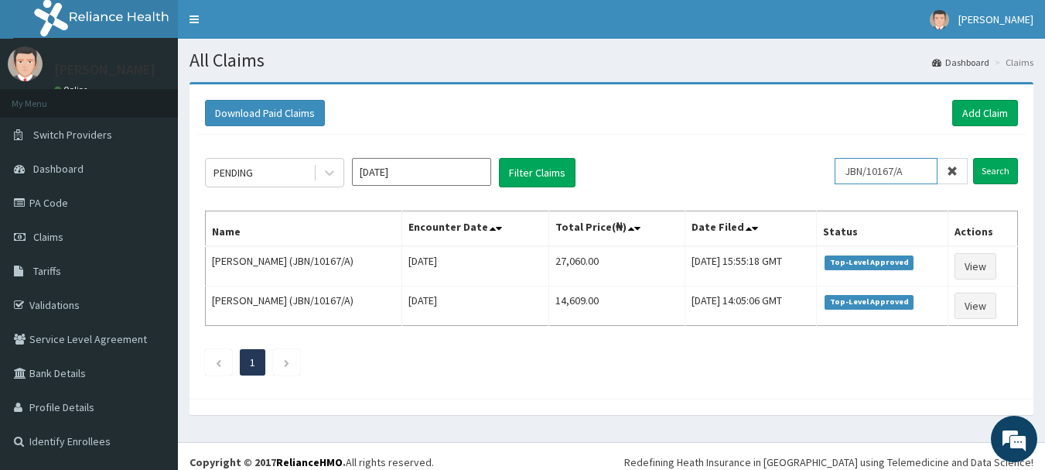
drag, startPoint x: 918, startPoint y: 174, endPoint x: 836, endPoint y: 171, distance: 82.8
click at [836, 171] on div "PENDING Aug 2025 Filter Claims JBN/10167/A Search" at bounding box center [611, 172] width 813 height 29
paste input "ICH/10002"
type input "ICH/10002/A"
click at [993, 170] on input "Search" at bounding box center [995, 171] width 45 height 26
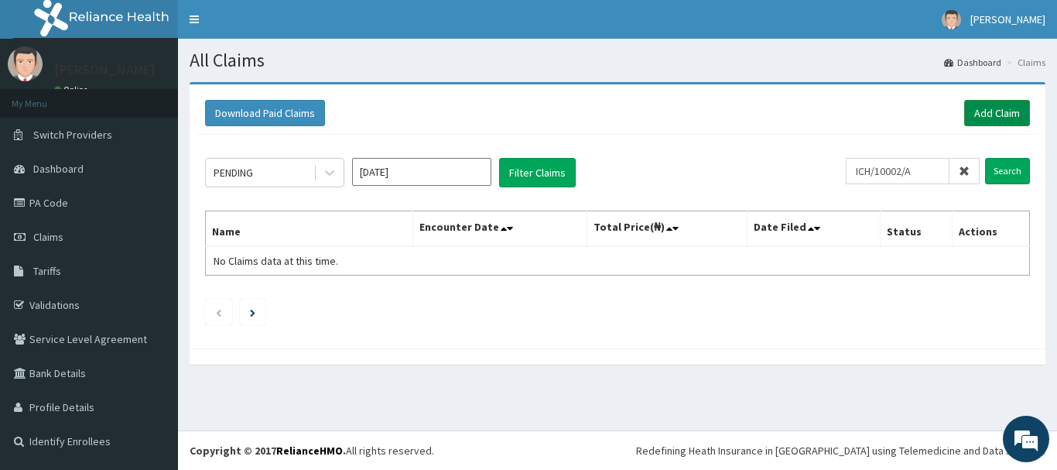
click at [983, 110] on link "Add Claim" at bounding box center [997, 113] width 66 height 26
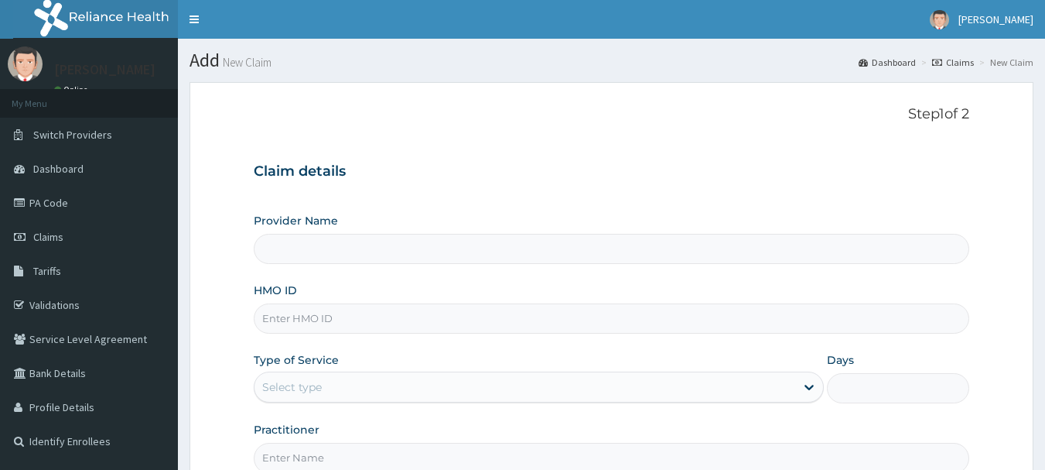
type input "INLAND SPECIALIST HOSPITAL- KETU"
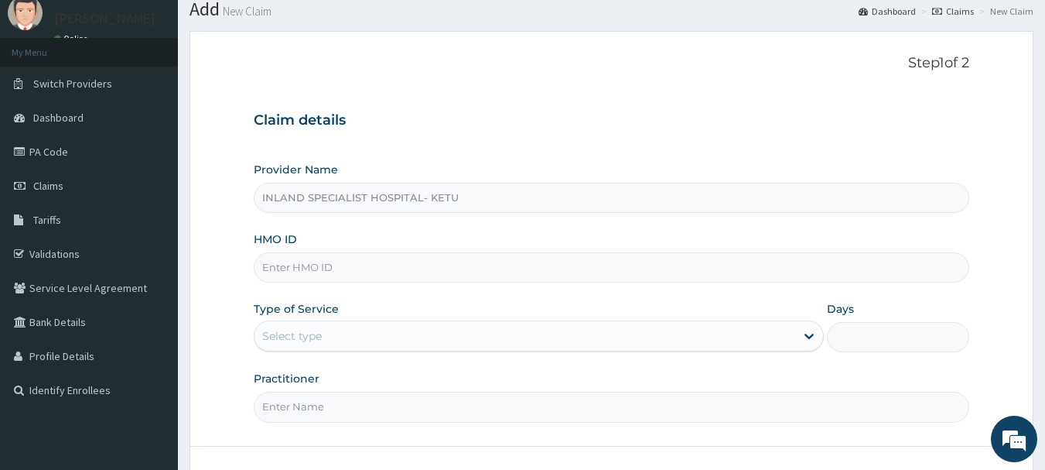
scroll to position [77, 0]
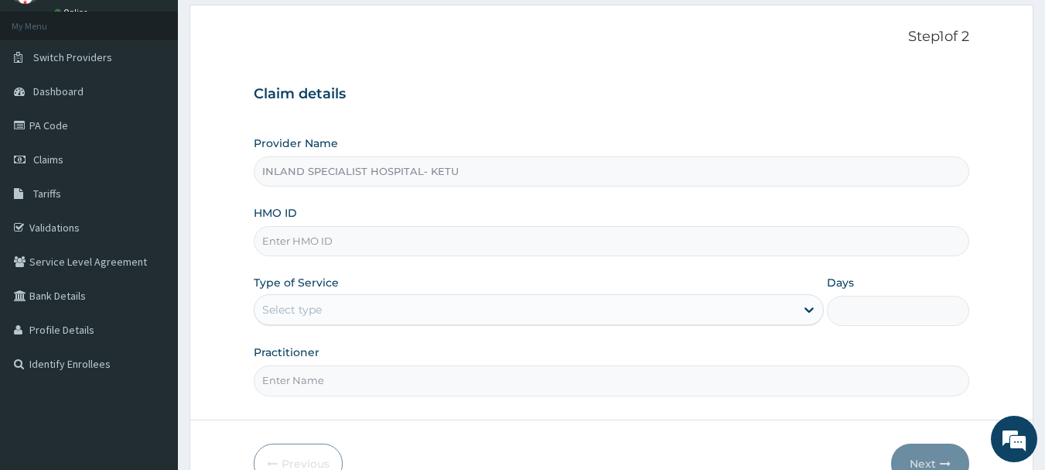
click at [326, 234] on input "HMO ID" at bounding box center [612, 241] width 716 height 30
paste input "ICH/10002/A"
type input "ICH/10002/A"
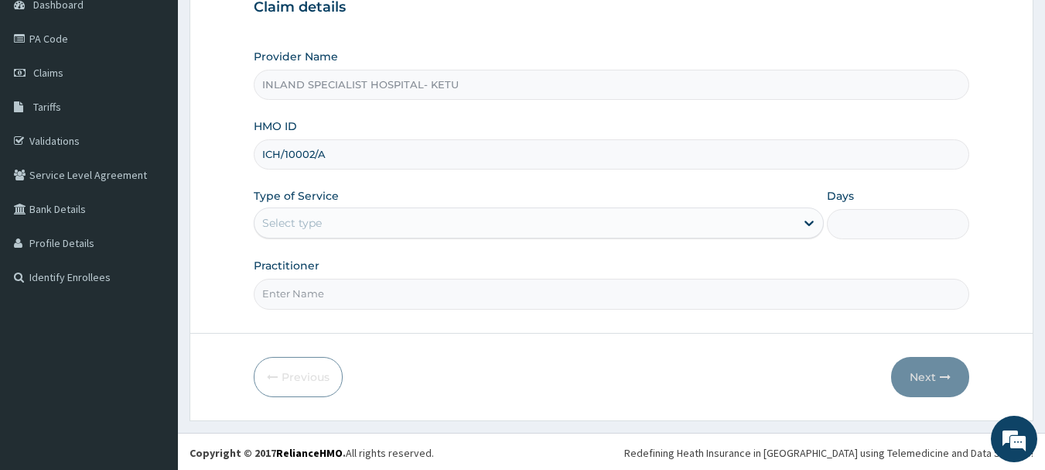
scroll to position [166, 0]
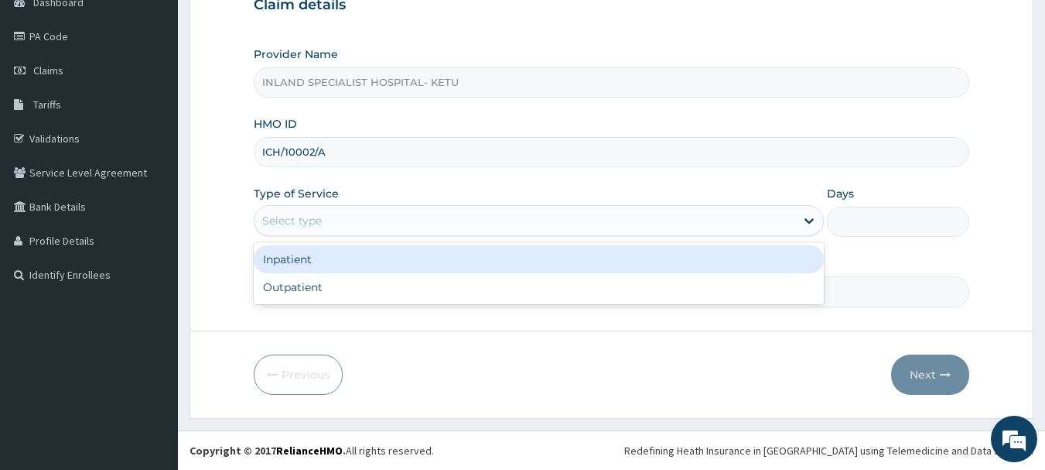
click at [326, 222] on div "Select type" at bounding box center [525, 220] width 541 height 25
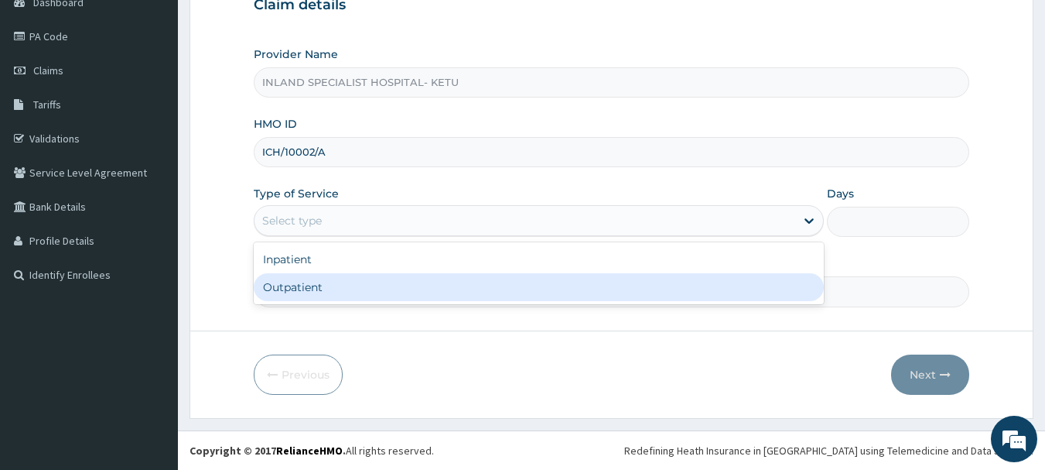
click at [289, 302] on div "Inpatient Outpatient" at bounding box center [539, 273] width 570 height 62
click at [296, 291] on div "Outpatient" at bounding box center [539, 287] width 570 height 28
type input "1"
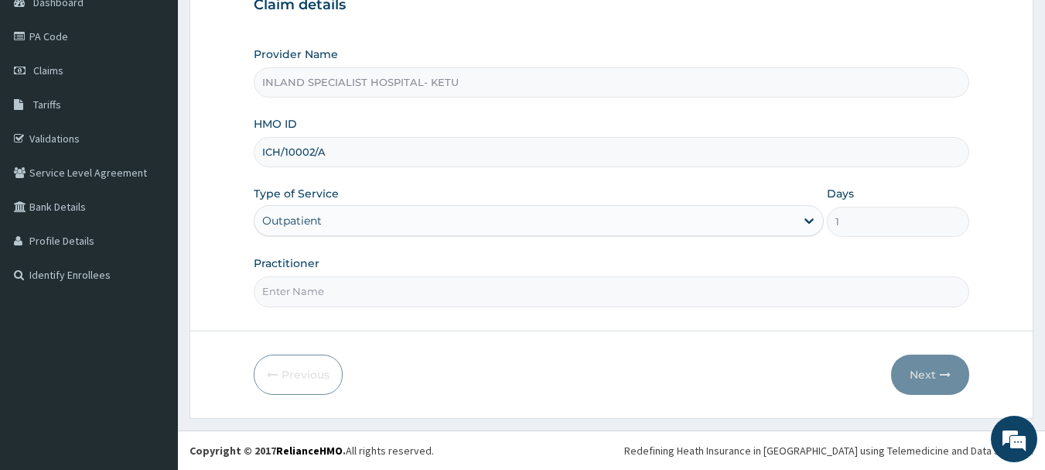
click at [301, 286] on input "Practitioner" at bounding box center [612, 291] width 716 height 30
type input "DR.OMOGBEMI"
click at [921, 373] on button "Next" at bounding box center [930, 374] width 78 height 40
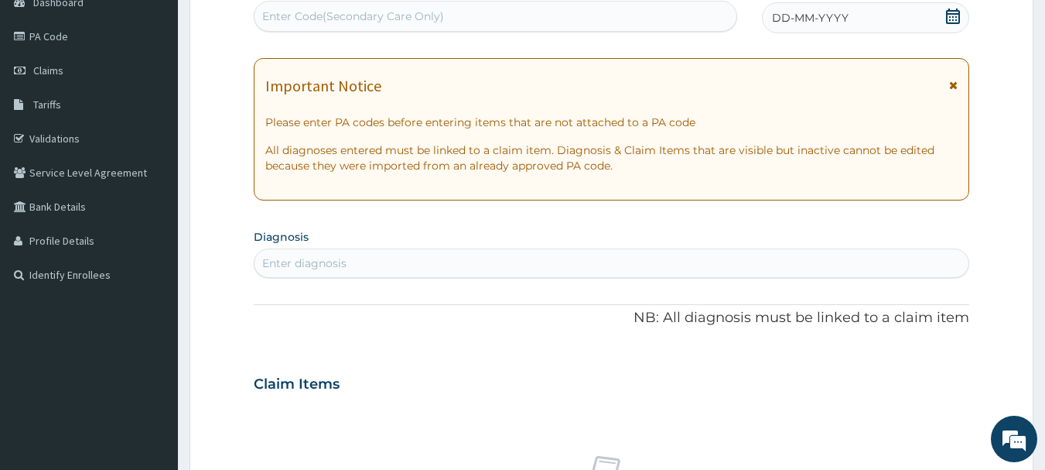
click at [952, 12] on icon at bounding box center [952, 16] width 15 height 15
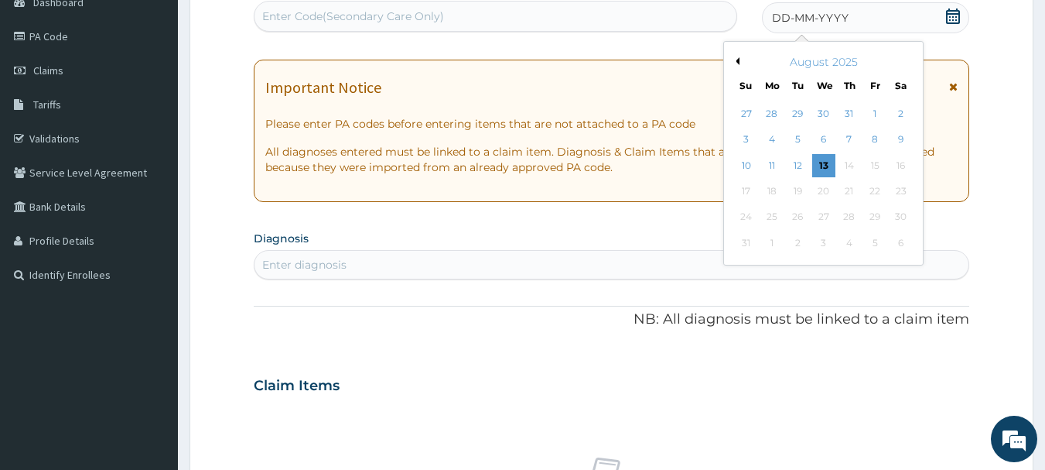
click at [736, 62] on button "Previous Month" at bounding box center [736, 61] width 8 height 8
click at [870, 111] on div "4" at bounding box center [874, 113] width 23 height 23
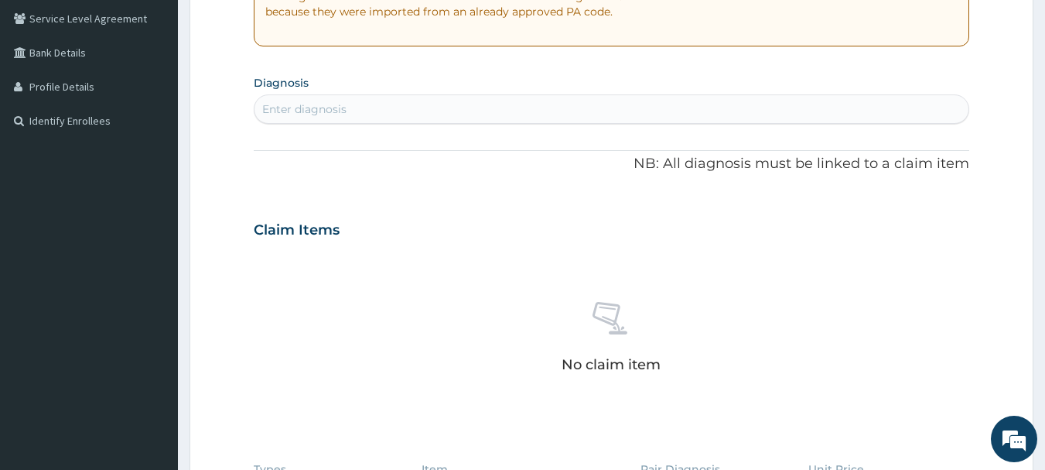
scroll to position [321, 0]
click at [367, 111] on div "Enter diagnosis" at bounding box center [612, 108] width 715 height 25
type input "GINGIVITIS"
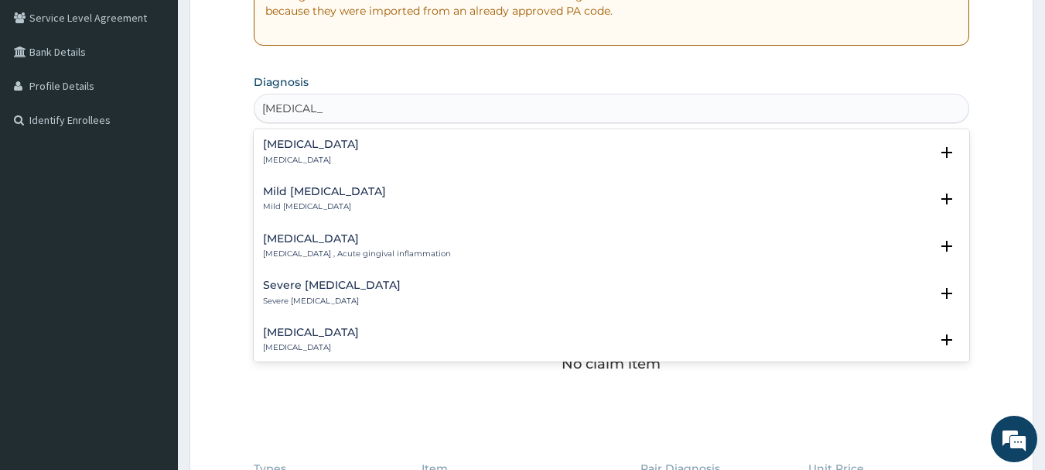
click at [277, 155] on p "Gingivitis" at bounding box center [311, 160] width 96 height 11
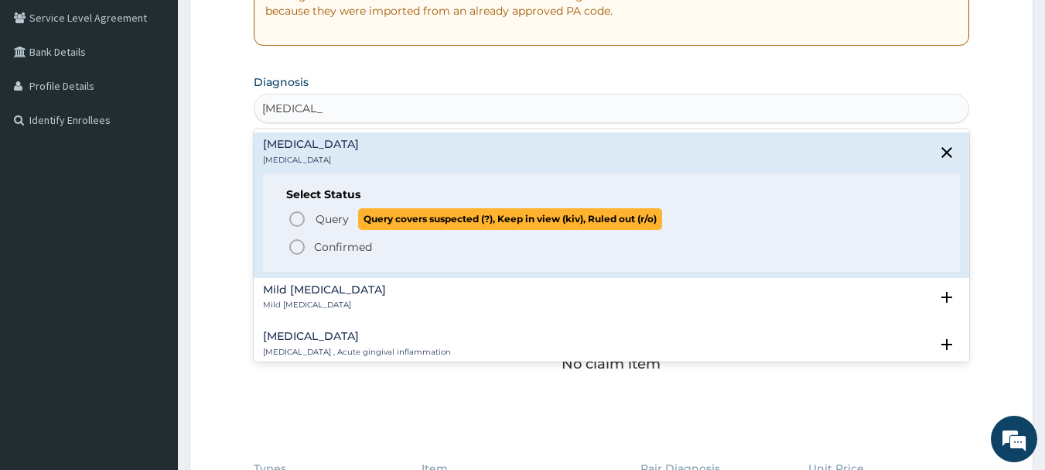
click at [293, 215] on icon "status option query" at bounding box center [297, 219] width 19 height 19
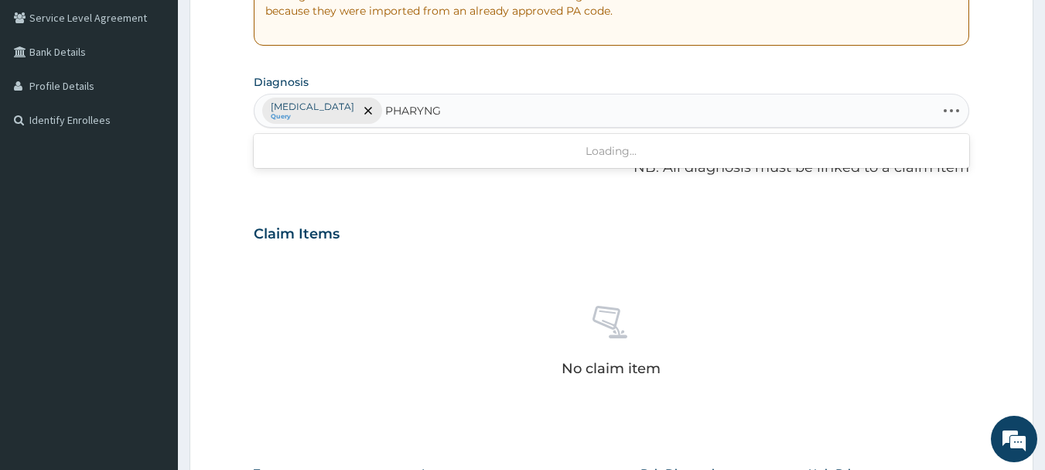
type input "PHARYNGI"
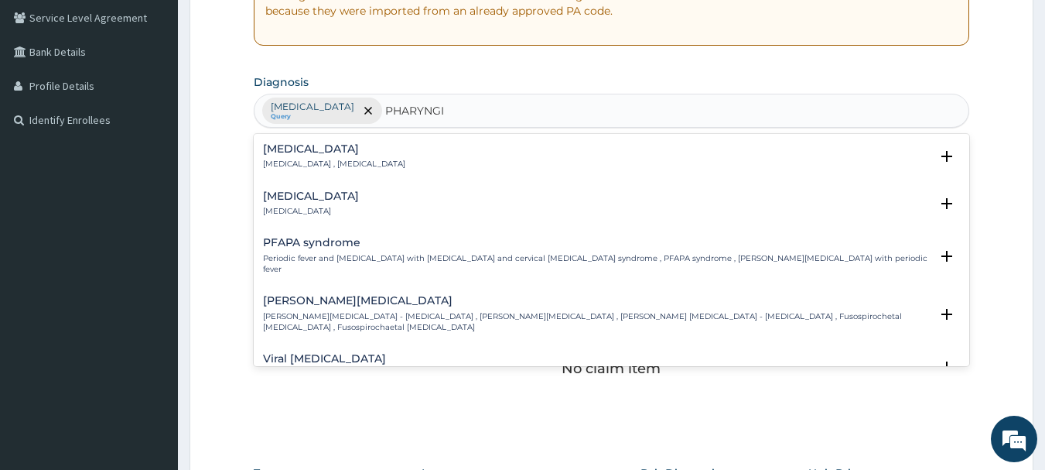
click at [287, 206] on p "Pharyngitis" at bounding box center [311, 211] width 96 height 11
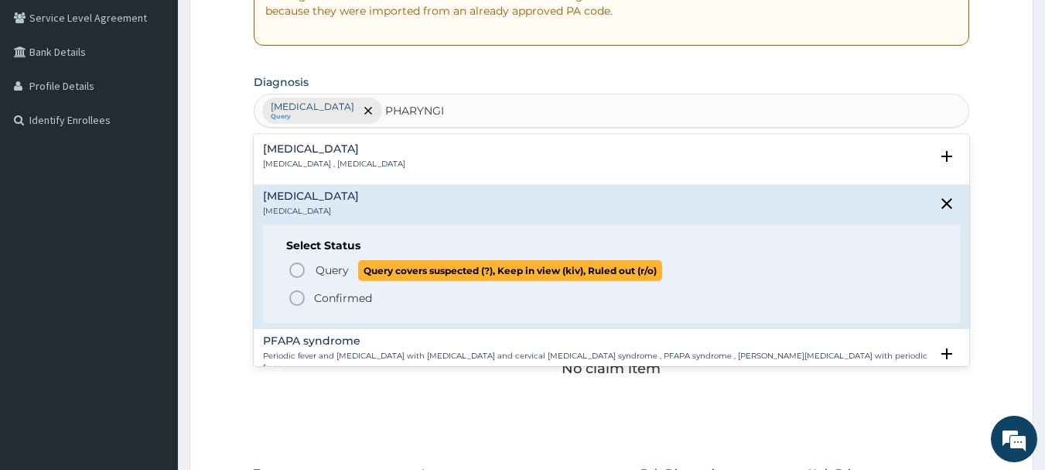
click at [299, 266] on icon "status option query" at bounding box center [297, 270] width 19 height 19
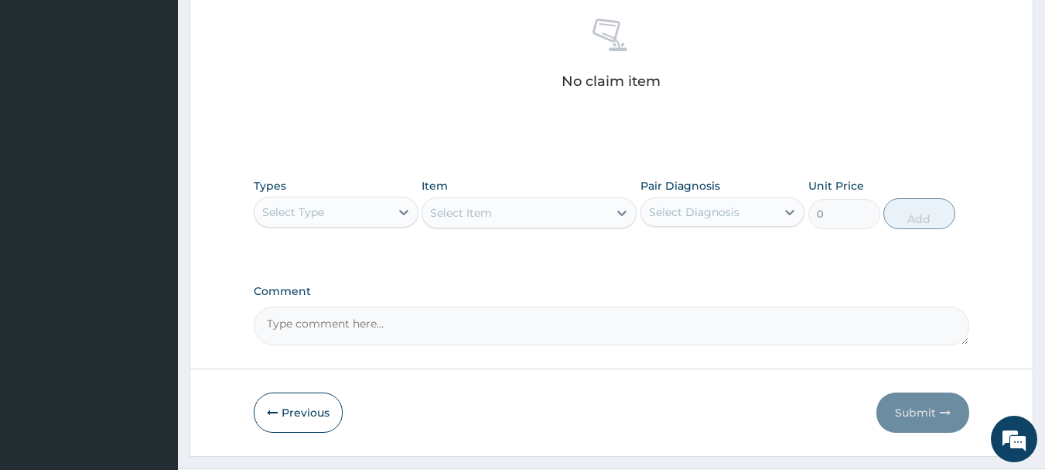
scroll to position [646, 0]
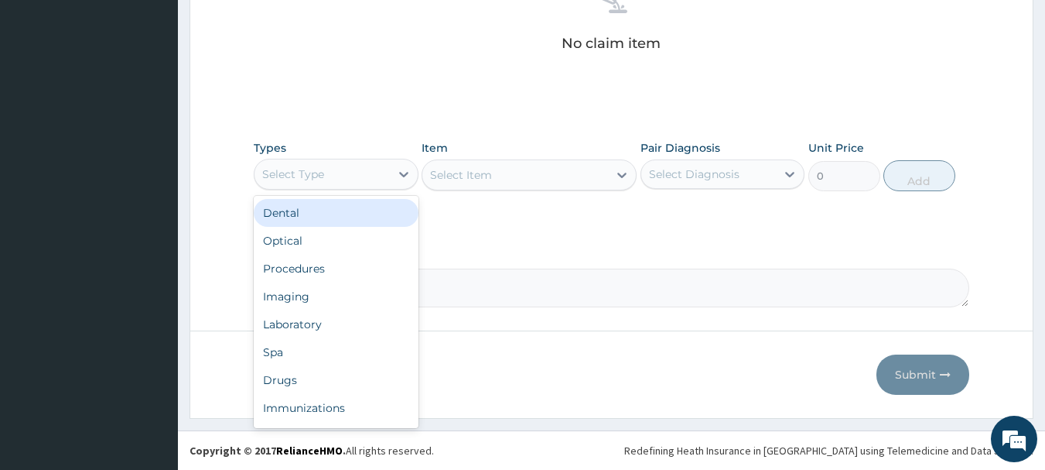
click at [368, 172] on div "Select Type" at bounding box center [322, 174] width 135 height 25
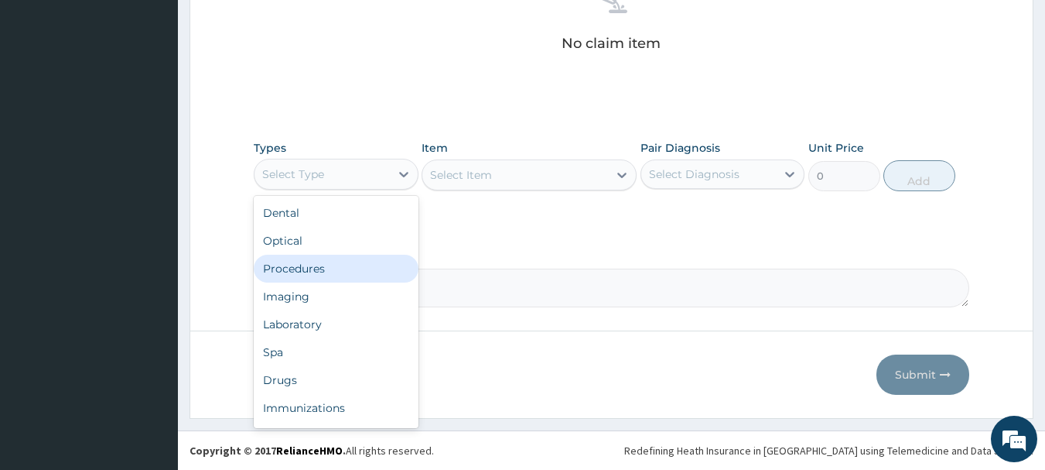
click at [321, 267] on div "Procedures" at bounding box center [336, 269] width 165 height 28
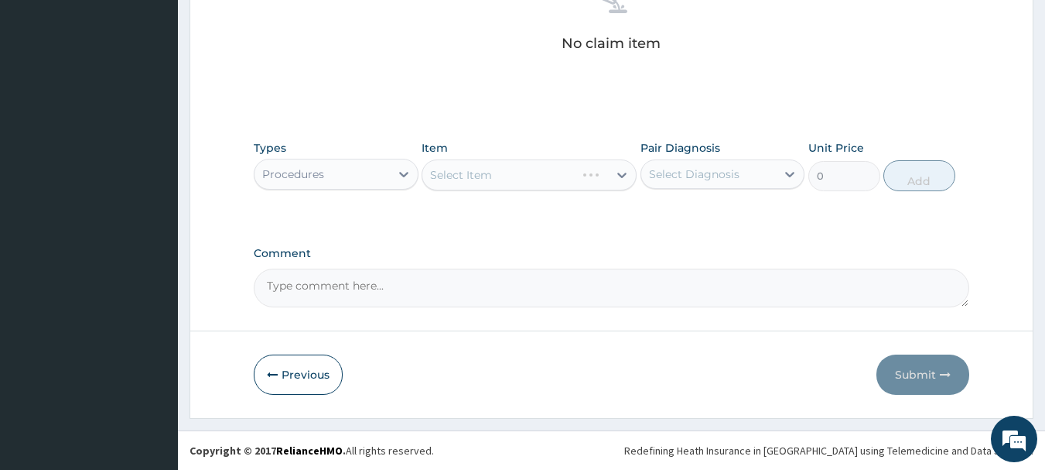
click at [608, 173] on div "Select Item" at bounding box center [529, 174] width 215 height 31
click at [619, 174] on div "Select Item" at bounding box center [529, 174] width 215 height 31
click at [617, 175] on div "Select Item" at bounding box center [529, 174] width 215 height 31
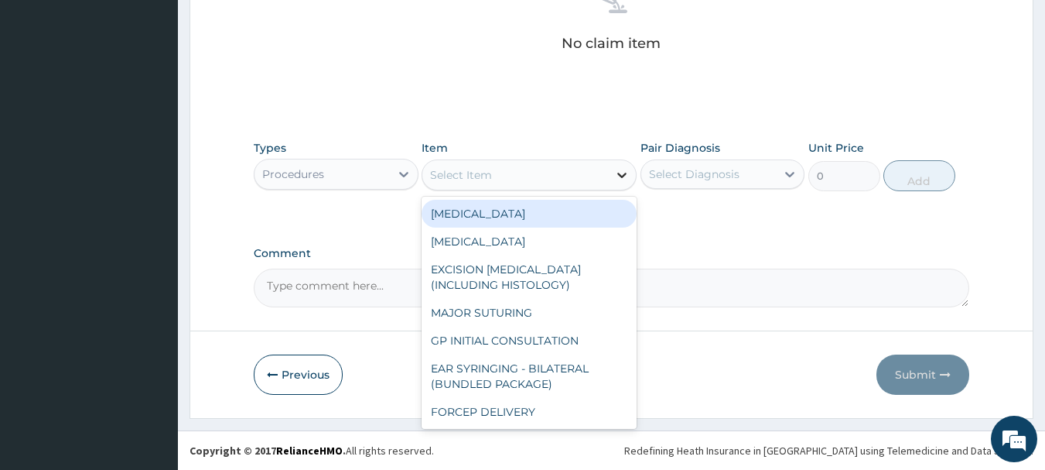
click at [622, 176] on icon at bounding box center [621, 175] width 9 height 5
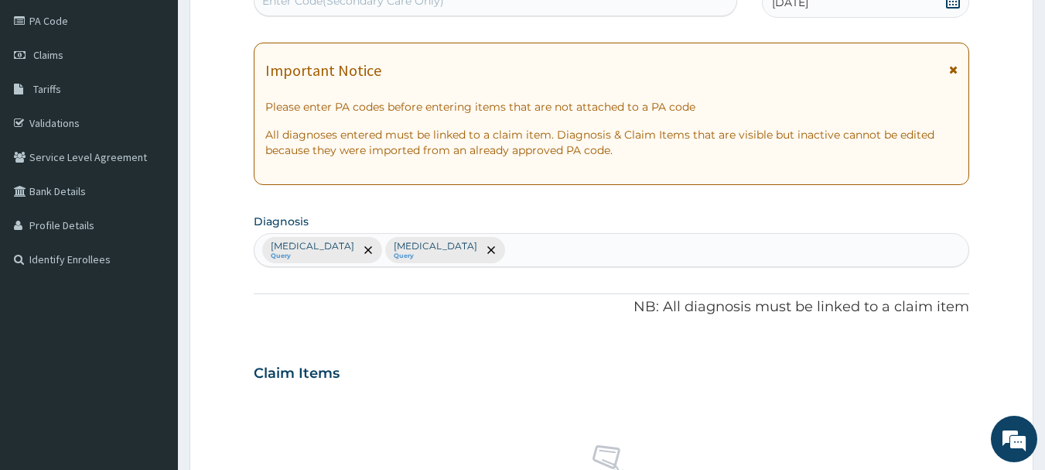
scroll to position [0, 0]
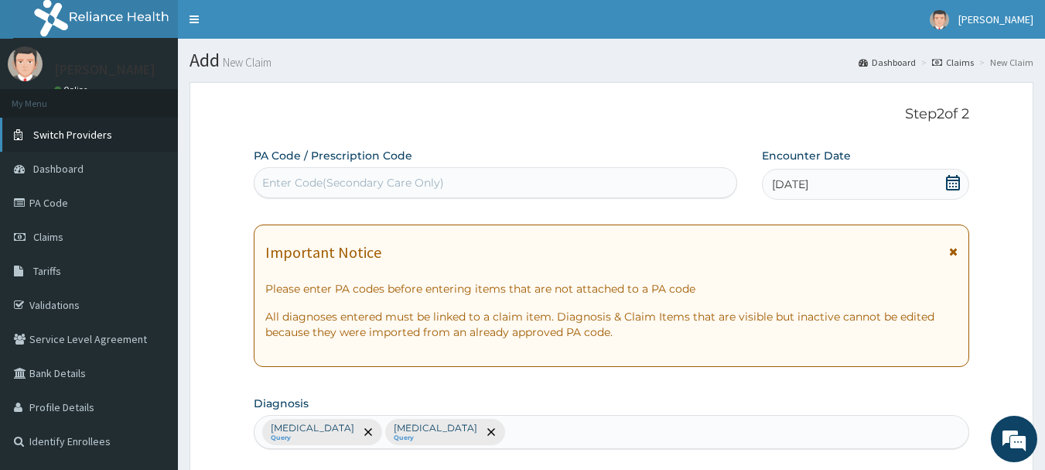
click at [64, 132] on span "Switch Providers" at bounding box center [72, 135] width 79 height 14
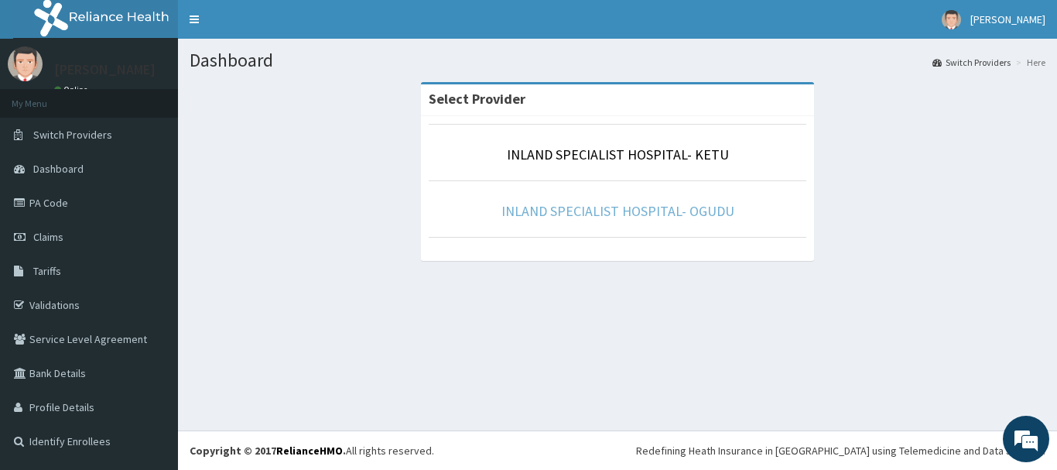
click at [647, 208] on link "INLAND SPECIALIST HOSPITAL- OGUDU" at bounding box center [617, 211] width 233 height 18
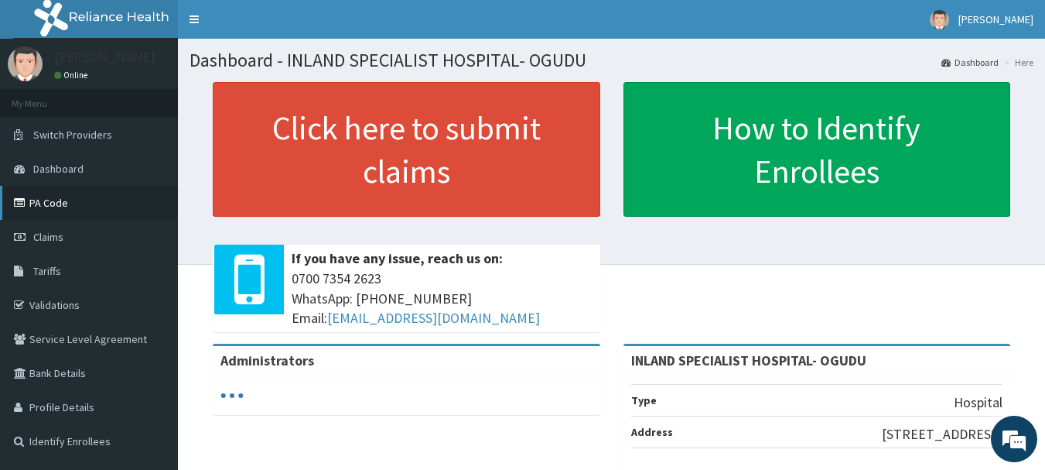
click at [56, 204] on link "PA Code" at bounding box center [89, 203] width 178 height 34
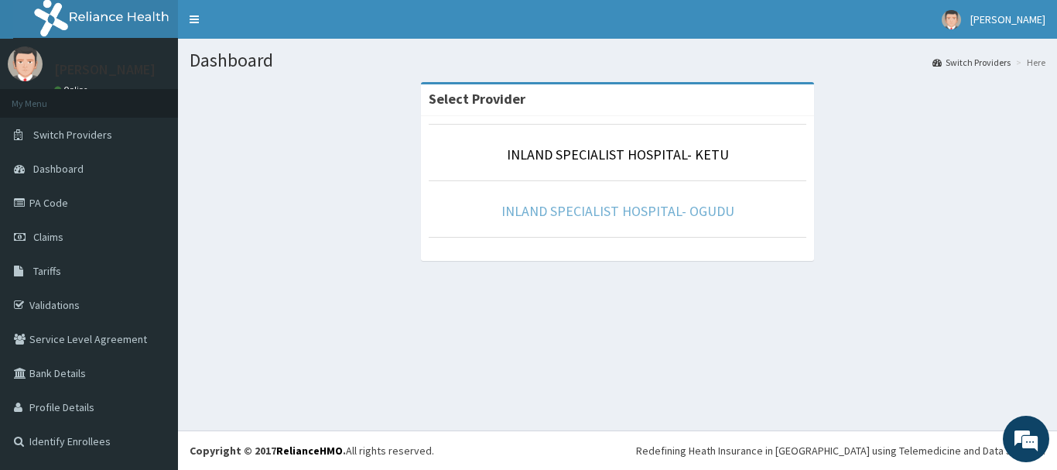
click at [637, 212] on link "INLAND SPECIALIST HOSPITAL- OGUDU" at bounding box center [617, 211] width 233 height 18
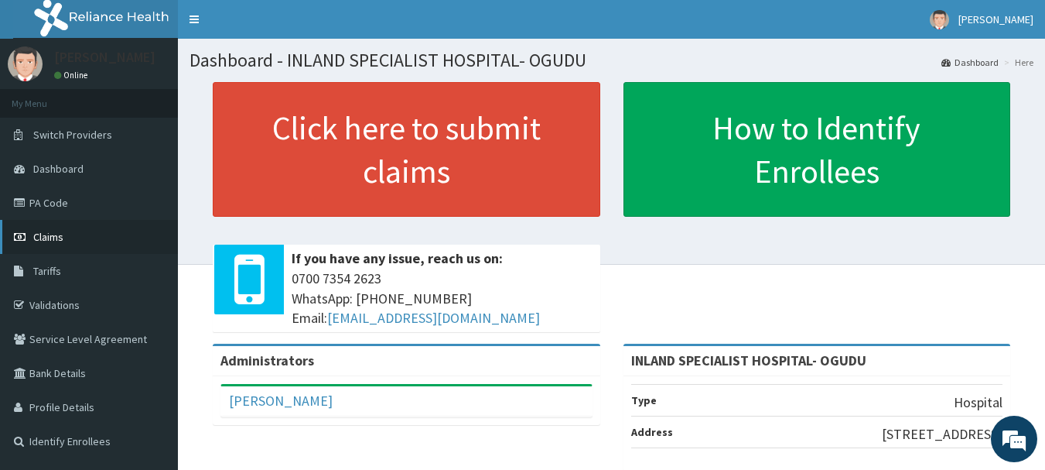
click at [62, 239] on span "Claims" at bounding box center [48, 237] width 30 height 14
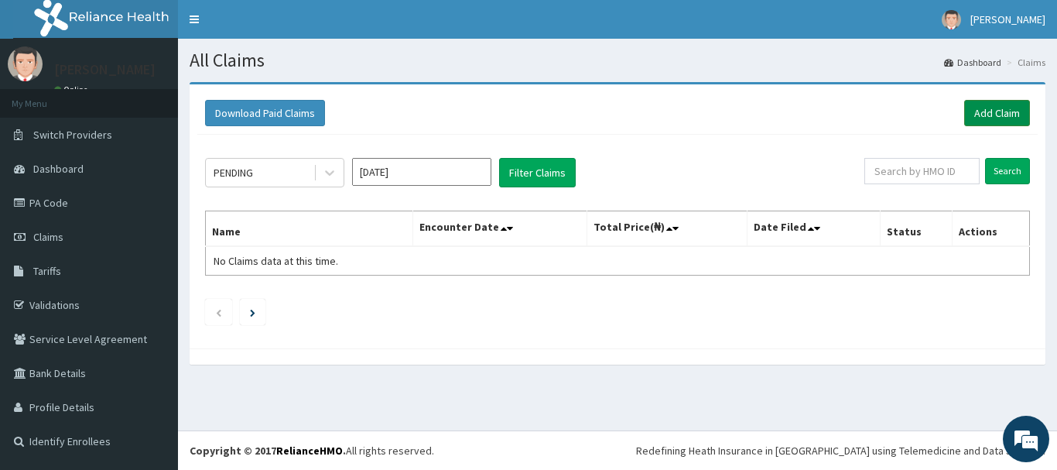
click at [991, 107] on link "Add Claim" at bounding box center [997, 113] width 66 height 26
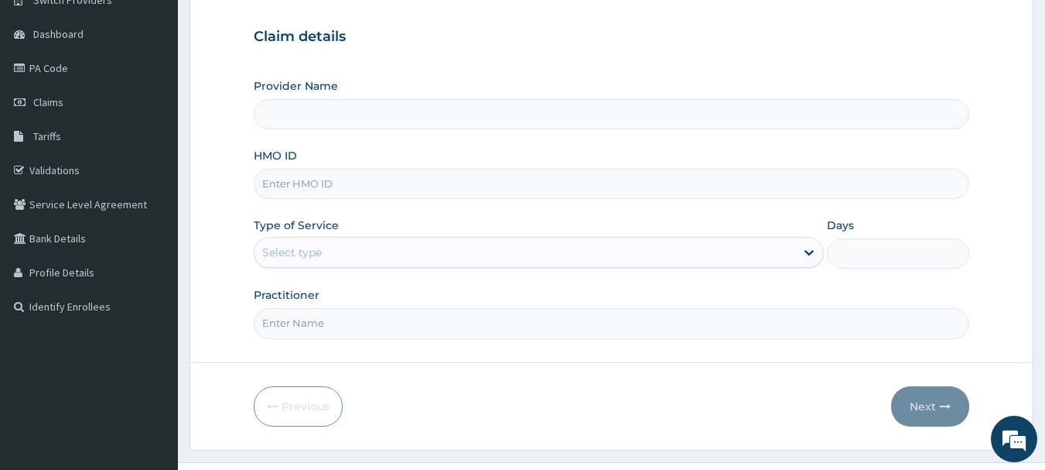
scroll to position [155, 0]
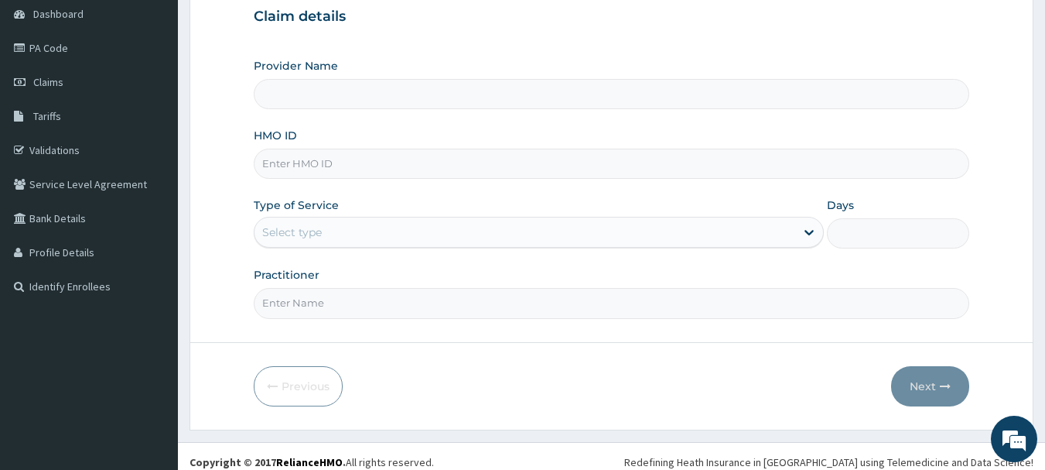
type input "INLAND SPECIALIST HOSPITAL- OGUDU"
click at [363, 169] on input "HMO ID" at bounding box center [612, 164] width 716 height 30
paste input "ICH/10002/A"
type input "ICH/10002/A"
click at [294, 232] on div "Select type" at bounding box center [292, 231] width 60 height 15
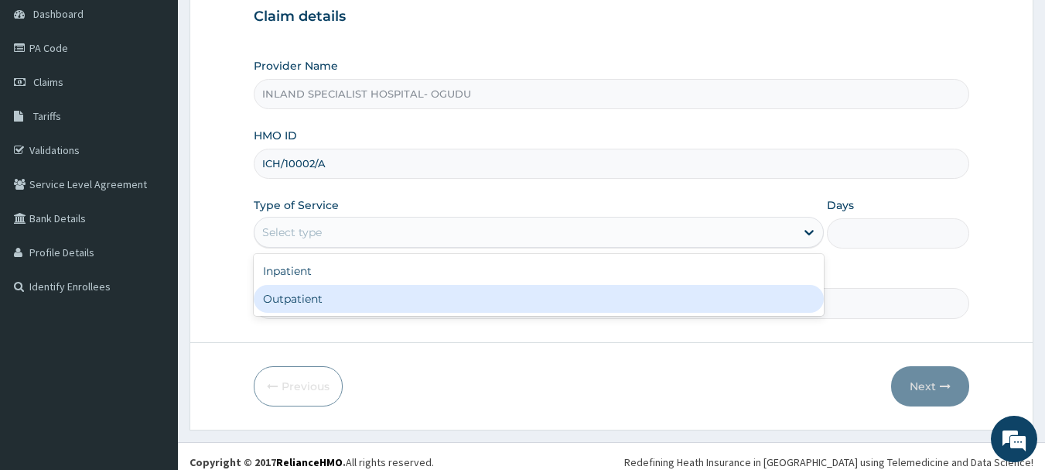
click at [291, 297] on div "Outpatient" at bounding box center [539, 299] width 570 height 28
type input "1"
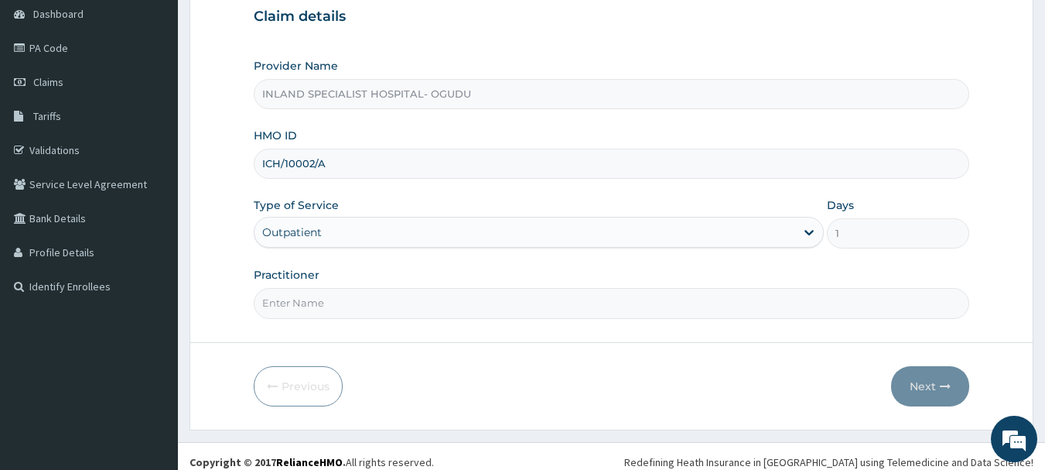
scroll to position [0, 0]
click at [326, 296] on input "Practitioner" at bounding box center [612, 303] width 716 height 30
type input "DR.OMOGBEMI"
click at [932, 384] on button "Next" at bounding box center [930, 386] width 78 height 40
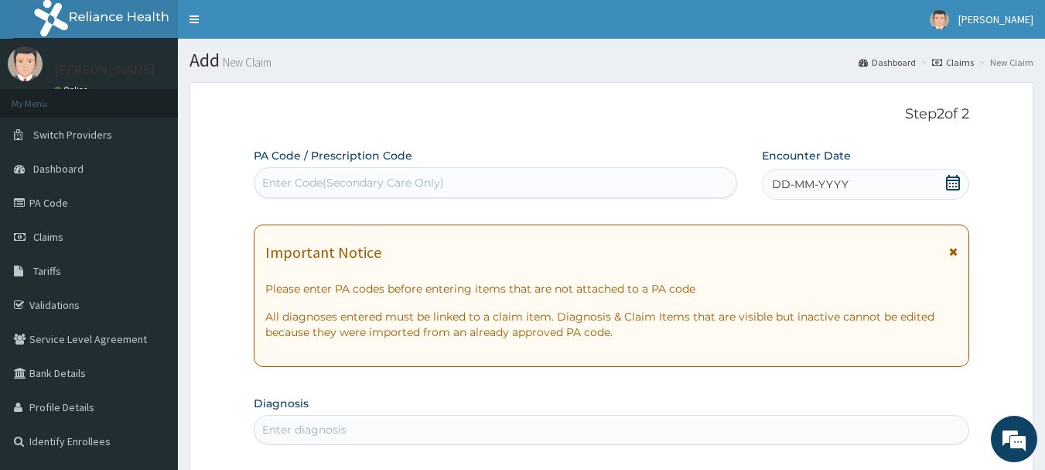
click at [956, 182] on icon at bounding box center [952, 182] width 15 height 15
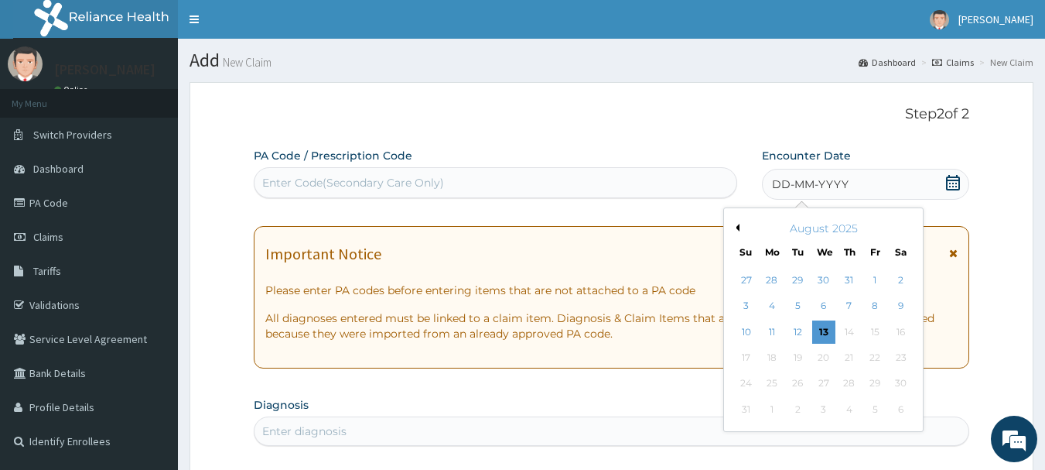
click at [738, 225] on button "Previous Month" at bounding box center [736, 228] width 8 height 8
click at [874, 281] on div "4" at bounding box center [874, 279] width 23 height 23
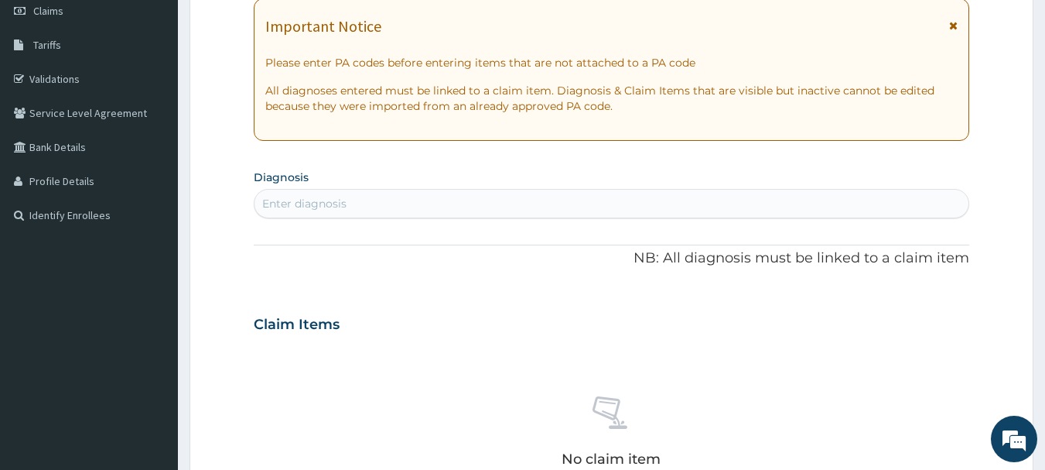
scroll to position [232, 0]
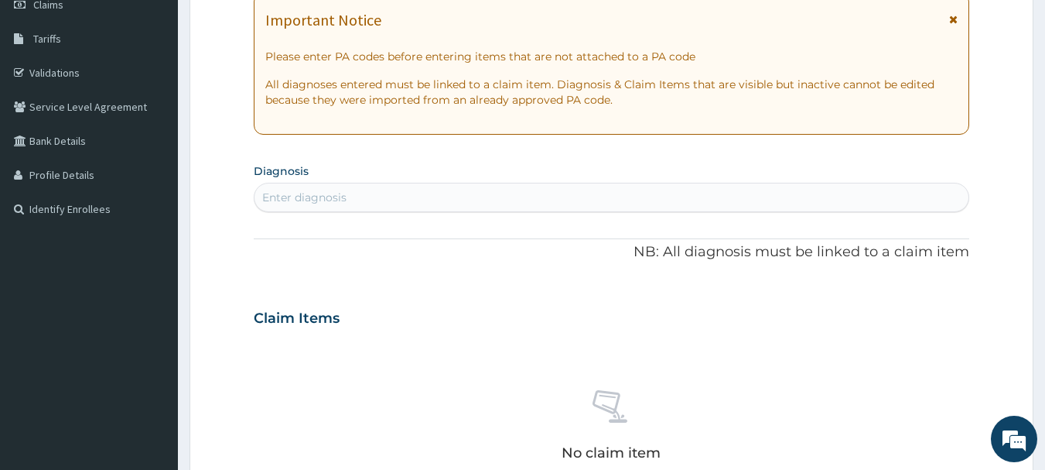
click at [341, 196] on div "Enter diagnosis" at bounding box center [304, 197] width 84 height 15
type input "GINGIVITIS"
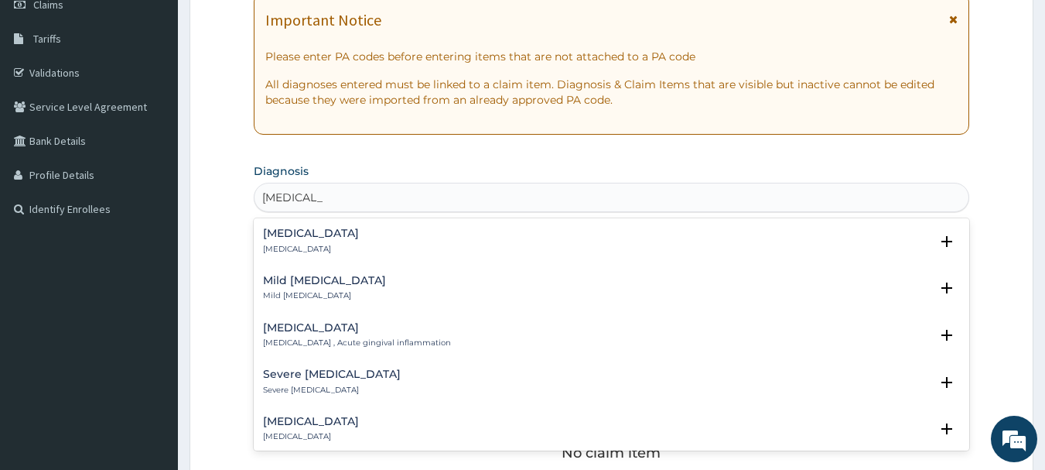
click at [275, 231] on h4 "Gingivitis" at bounding box center [311, 233] width 96 height 12
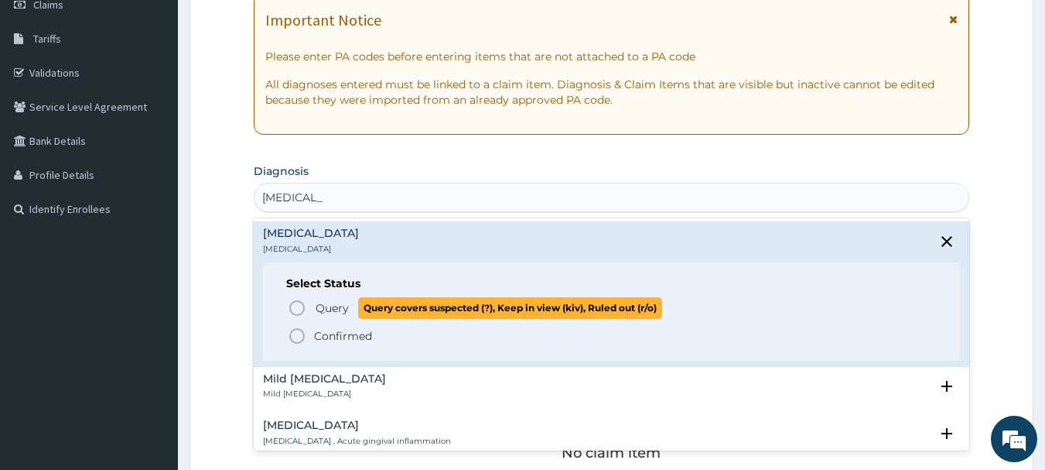
click at [296, 305] on icon "status option query" at bounding box center [297, 308] width 19 height 19
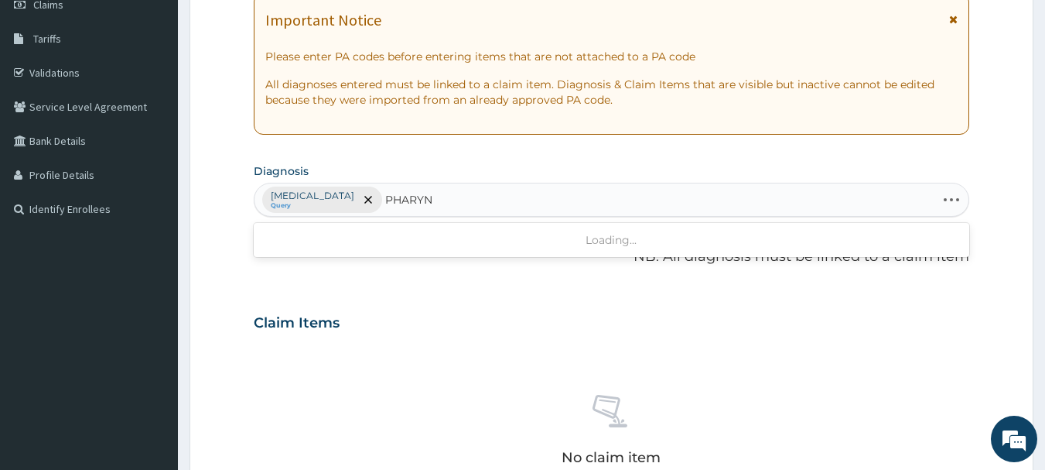
type input "PHARYNG"
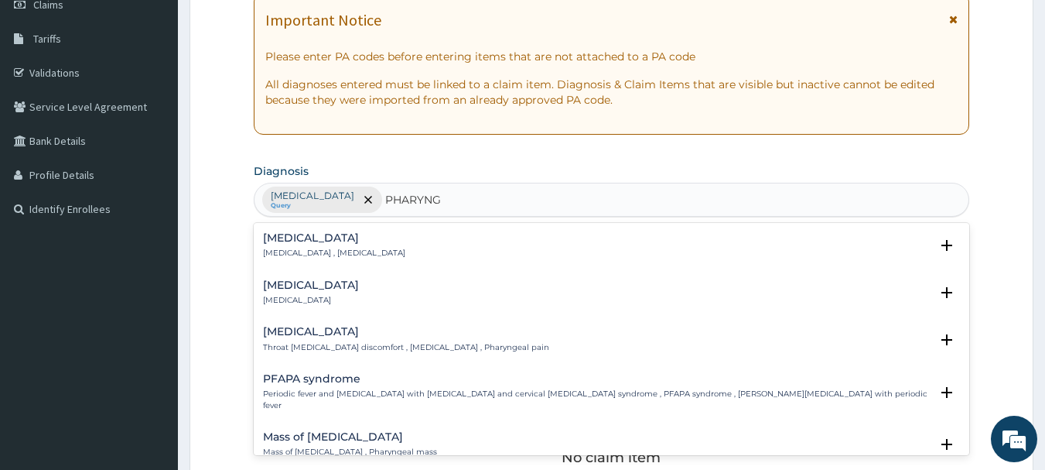
click at [296, 288] on h4 "Pharyngitis" at bounding box center [311, 285] width 96 height 12
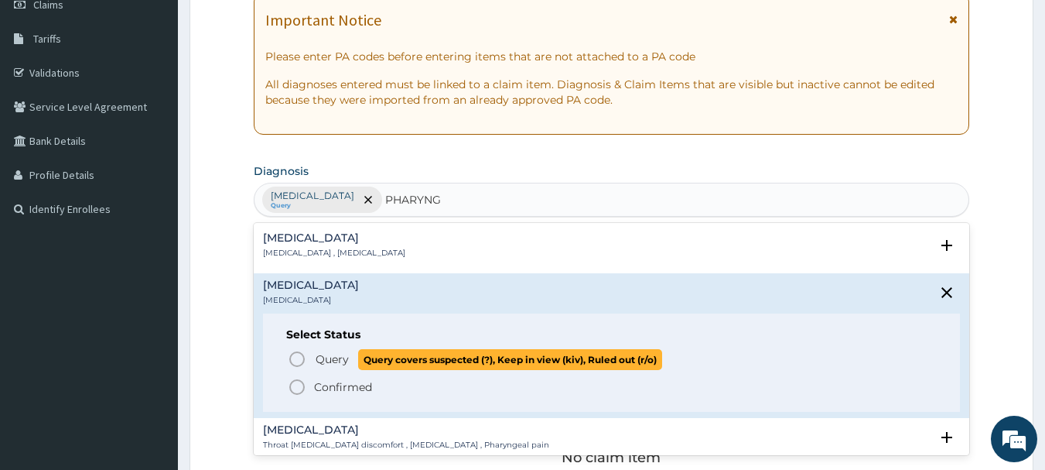
click at [295, 357] on icon "status option query" at bounding box center [297, 359] width 19 height 19
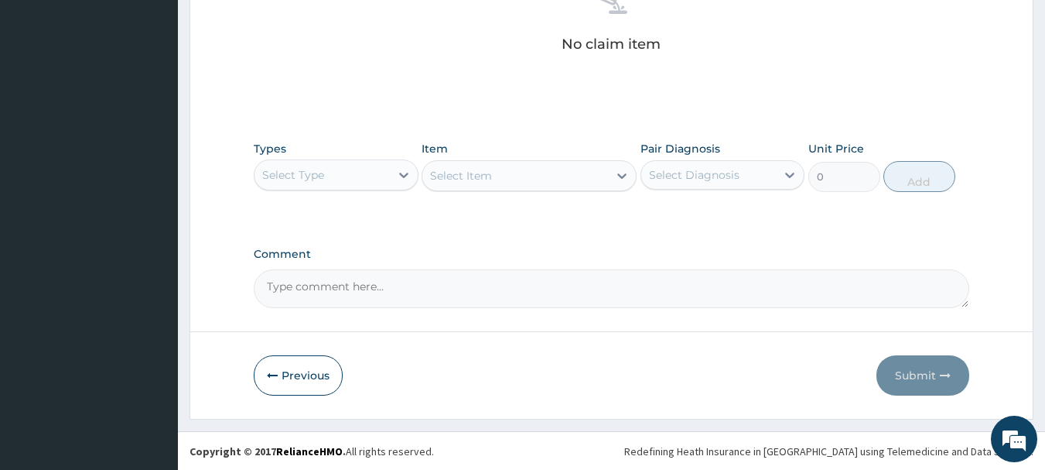
scroll to position [646, 0]
click at [360, 164] on div "Select Type" at bounding box center [322, 174] width 135 height 25
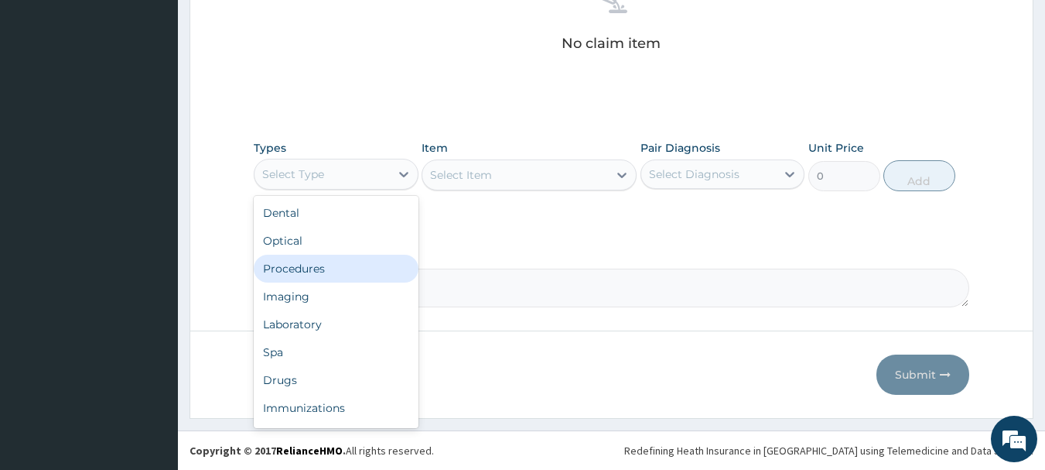
click at [321, 275] on div "Procedures" at bounding box center [336, 269] width 165 height 28
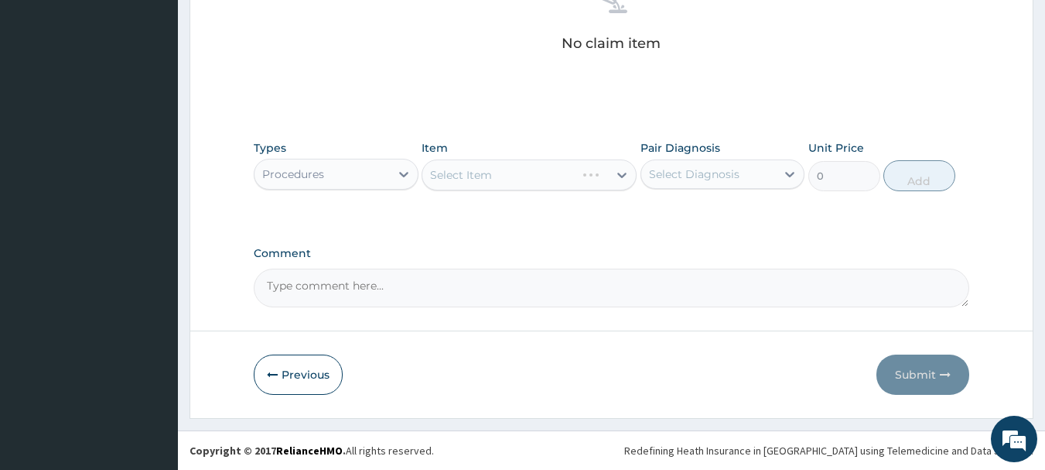
click at [621, 178] on div "Select Item" at bounding box center [529, 174] width 215 height 31
click at [538, 179] on div "Select Item" at bounding box center [515, 174] width 186 height 25
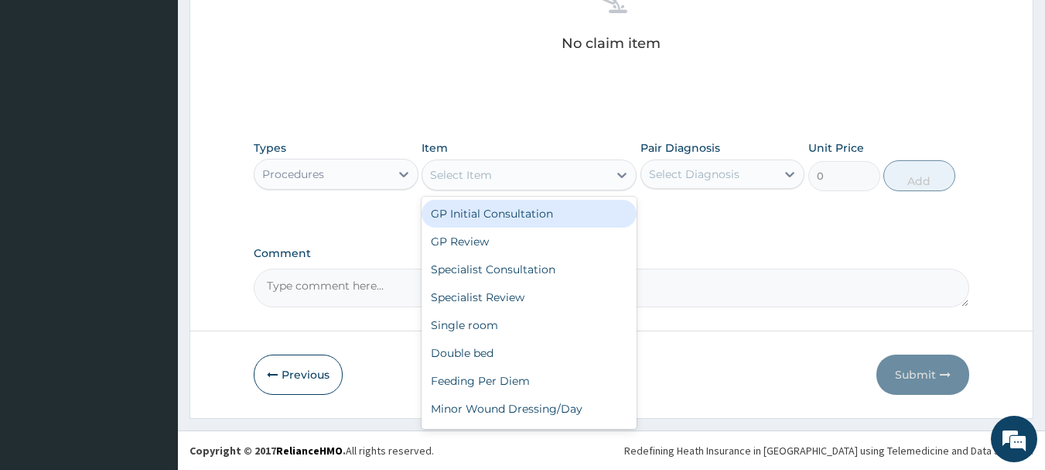
click at [514, 210] on div "GP Initial Consultation" at bounding box center [529, 214] width 215 height 28
type input "3000"
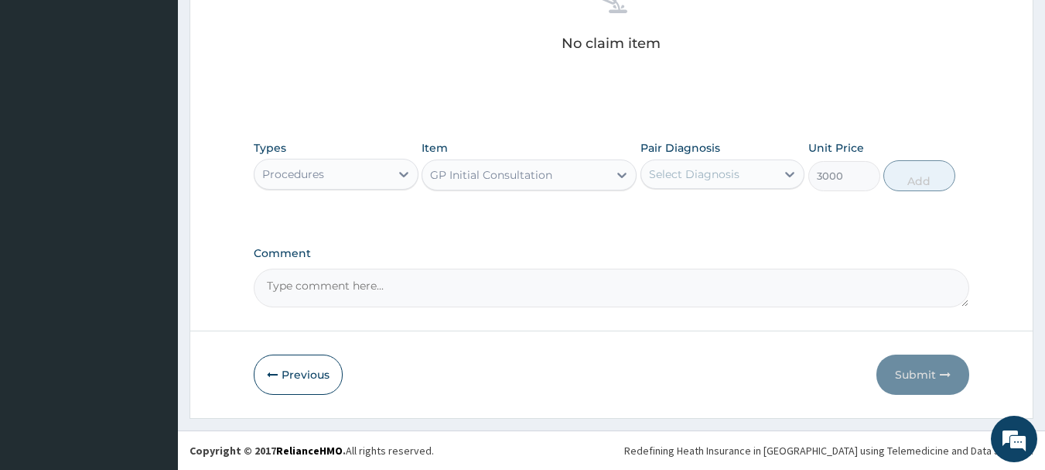
click at [677, 168] on div "Select Diagnosis" at bounding box center [694, 173] width 91 height 15
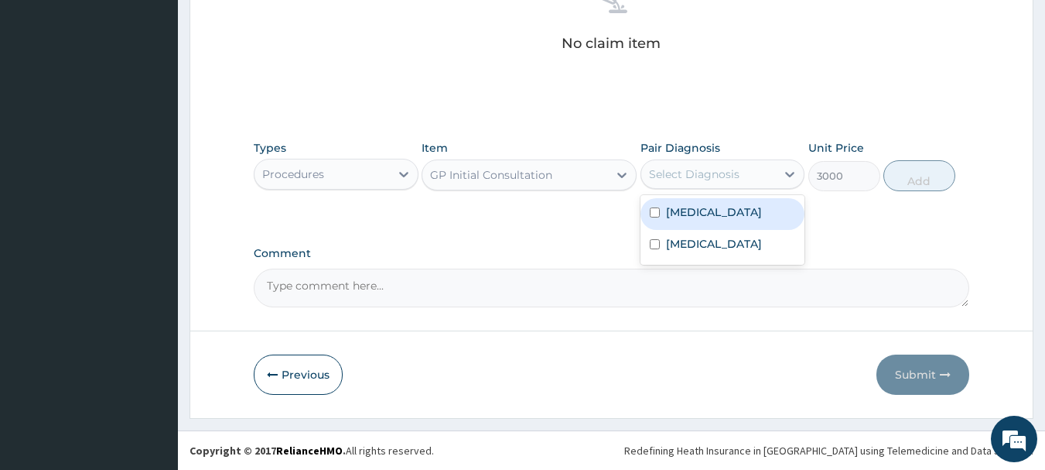
click at [683, 213] on label "Gingivitis" at bounding box center [714, 211] width 96 height 15
checkbox input "true"
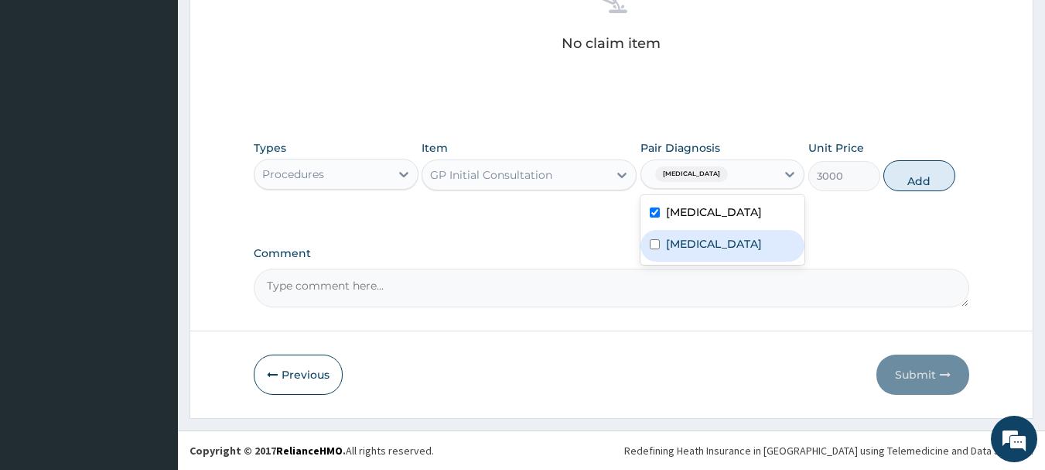
click at [683, 242] on label "Pharyngitis" at bounding box center [714, 243] width 96 height 15
checkbox input "true"
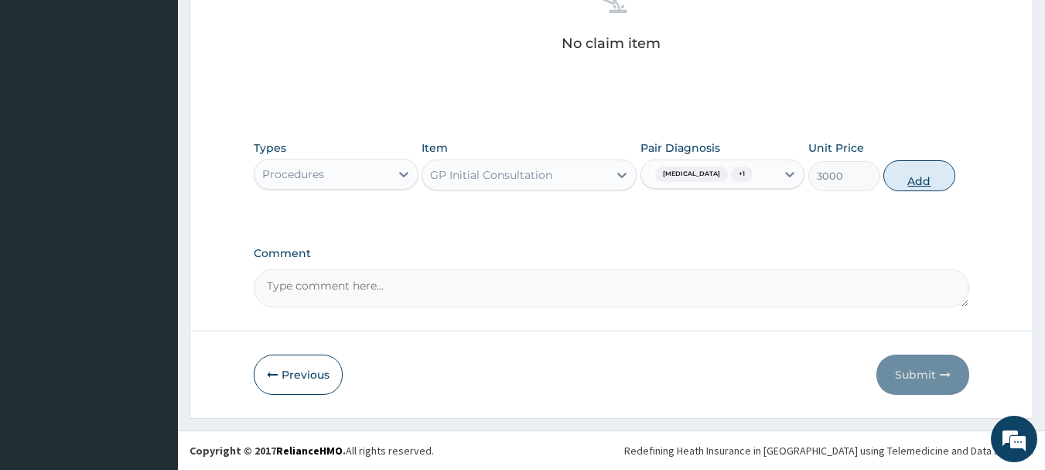
click at [894, 170] on button "Add" at bounding box center [919, 175] width 72 height 31
type input "0"
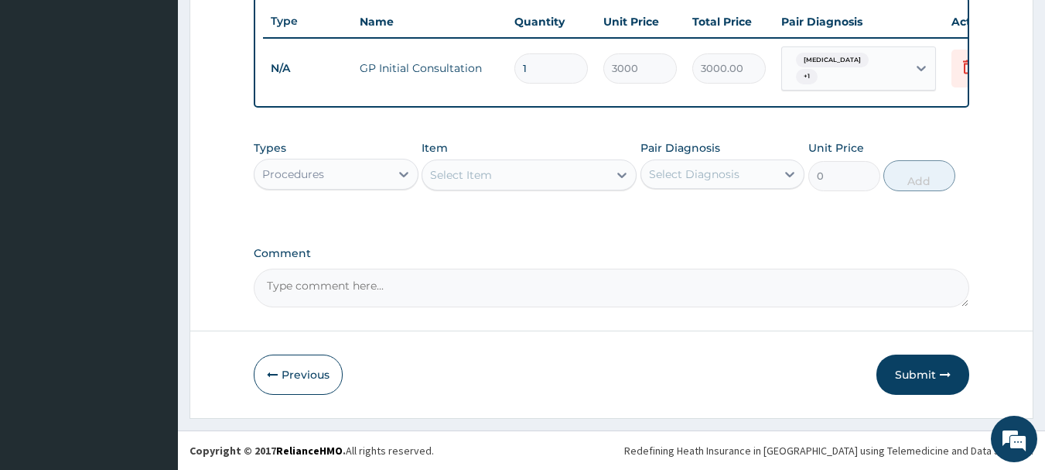
click at [341, 173] on div "Procedures" at bounding box center [322, 174] width 135 height 25
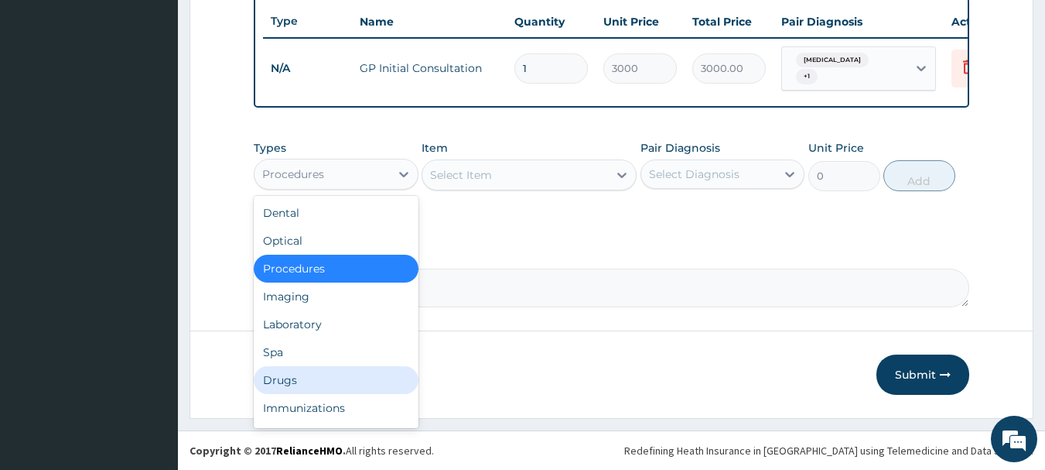
click at [291, 379] on div "Drugs" at bounding box center [336, 380] width 165 height 28
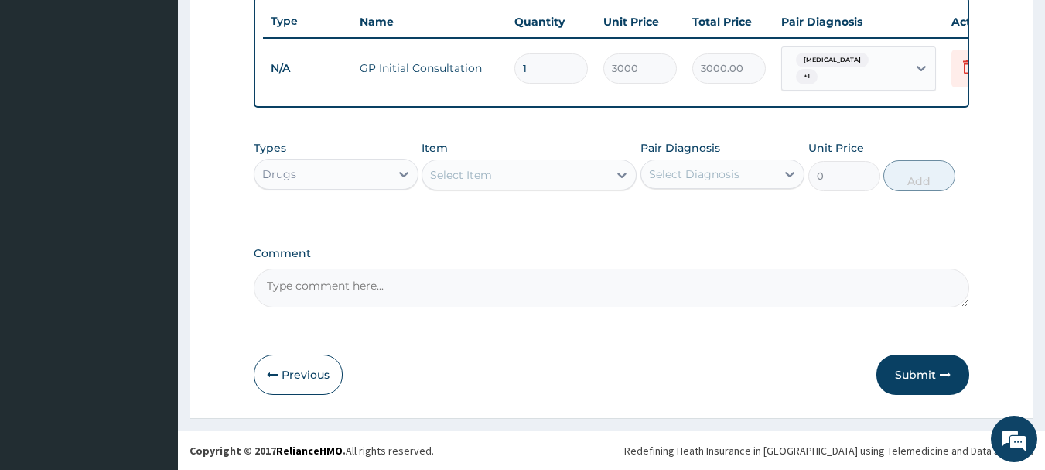
click at [551, 173] on div "Select Item" at bounding box center [515, 174] width 186 height 25
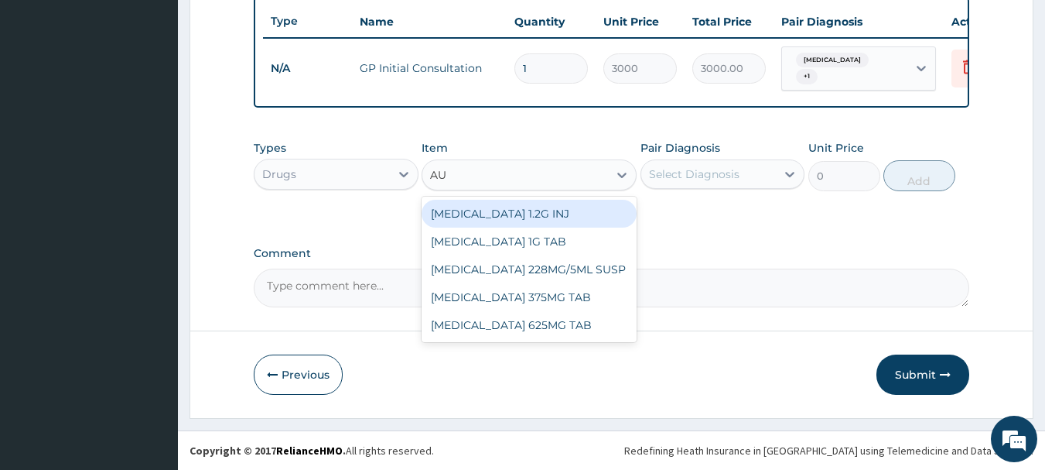
type input "AUG"
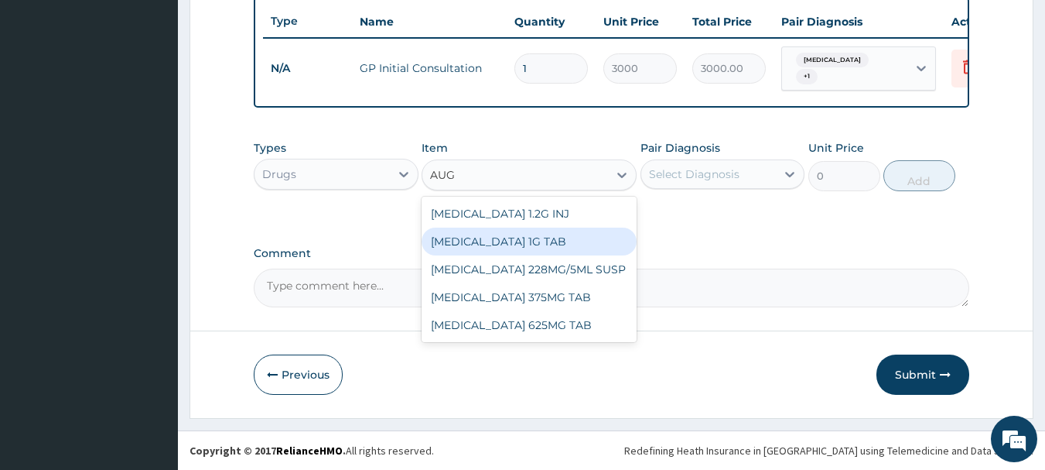
click at [514, 245] on div "AUGMENTIN 1G TAB" at bounding box center [529, 241] width 215 height 28
type input "400"
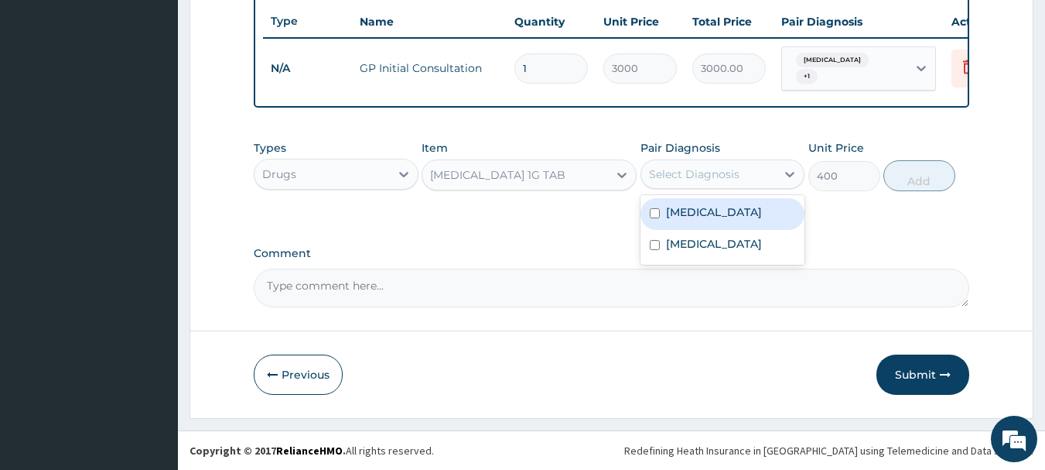
click at [668, 181] on div "Select Diagnosis" at bounding box center [694, 173] width 91 height 15
click at [689, 202] on div "Gingivitis" at bounding box center [723, 214] width 165 height 32
checkbox input "true"
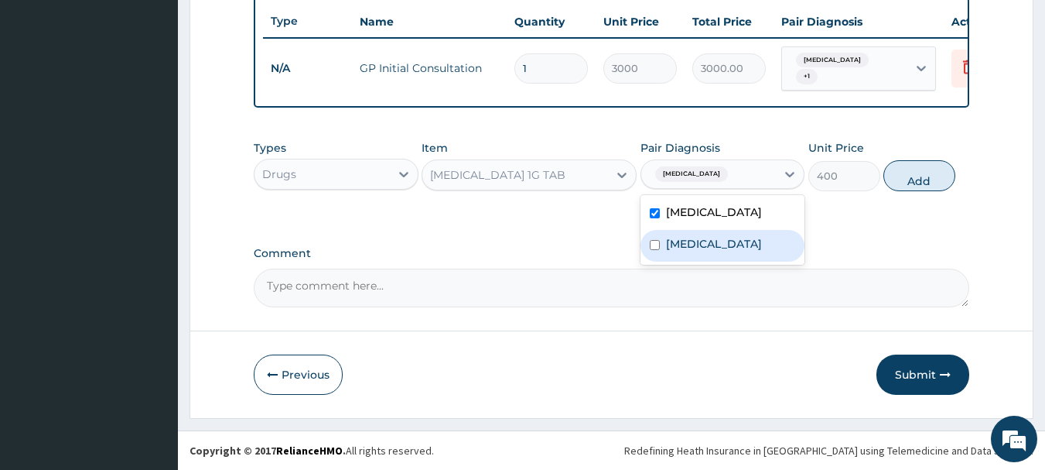
click at [692, 244] on label "Pharyngitis" at bounding box center [714, 243] width 96 height 15
checkbox input "true"
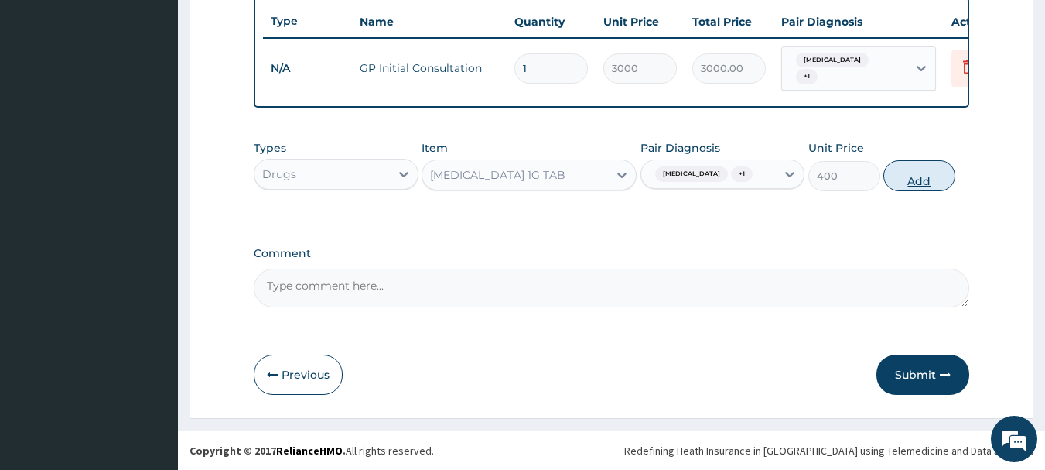
click at [930, 180] on button "Add" at bounding box center [919, 175] width 72 height 31
type input "0"
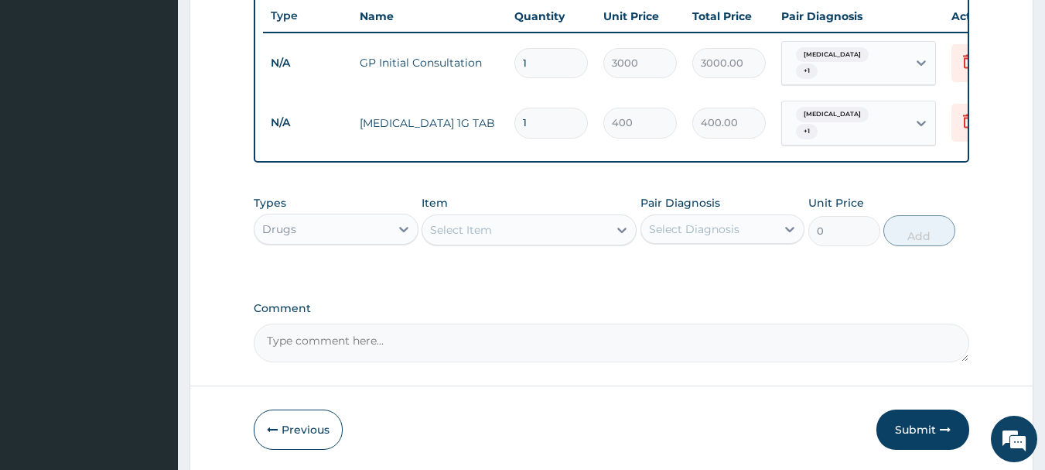
type input "10"
type input "4000.00"
type input "10"
click at [457, 224] on div "Select Item" at bounding box center [461, 229] width 62 height 15
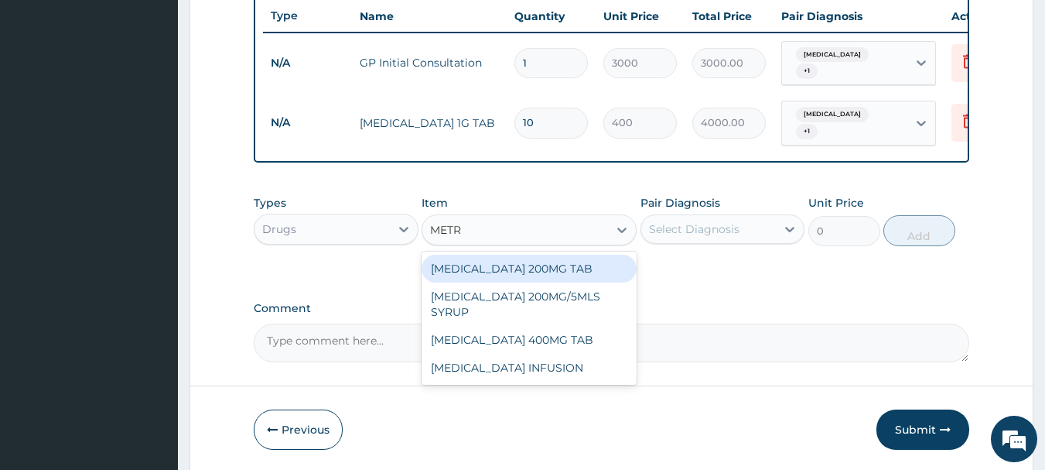
type input "METRO"
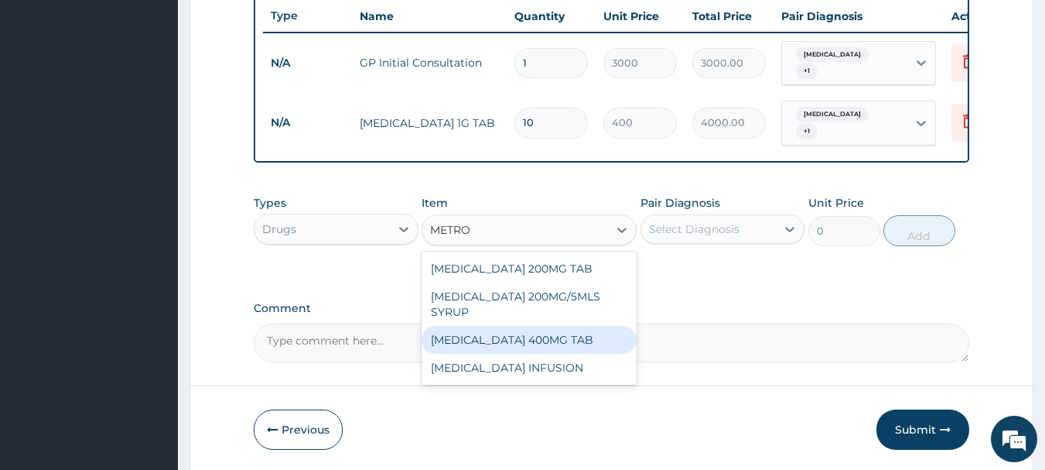
click at [518, 334] on div "METRONIDAZOLE 400MG TAB" at bounding box center [529, 340] width 215 height 28
type input "70"
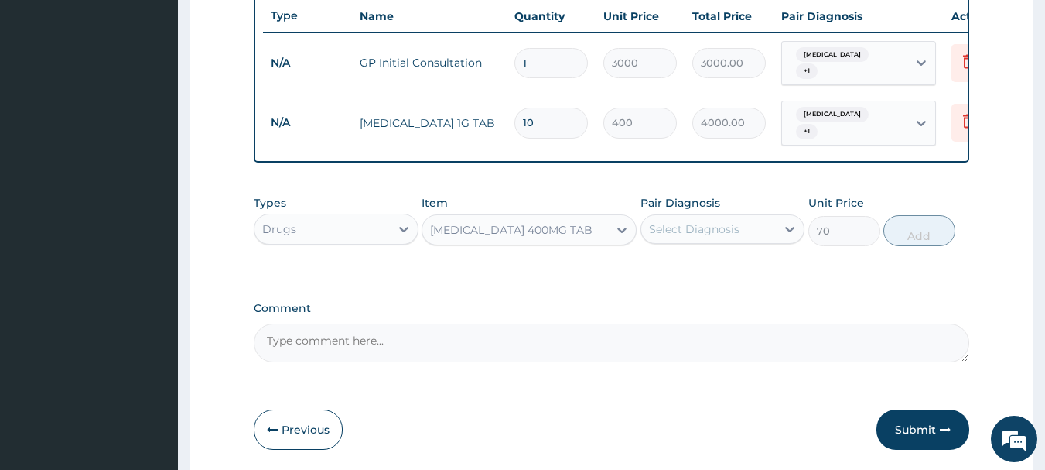
click at [691, 227] on div "Select Diagnosis" at bounding box center [694, 228] width 91 height 15
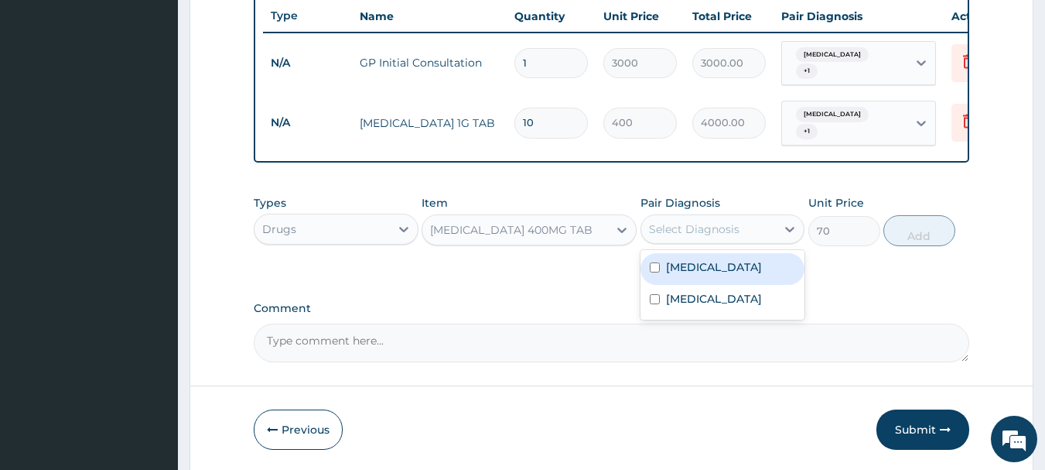
click at [685, 265] on label "Gingivitis" at bounding box center [714, 266] width 96 height 15
checkbox input "true"
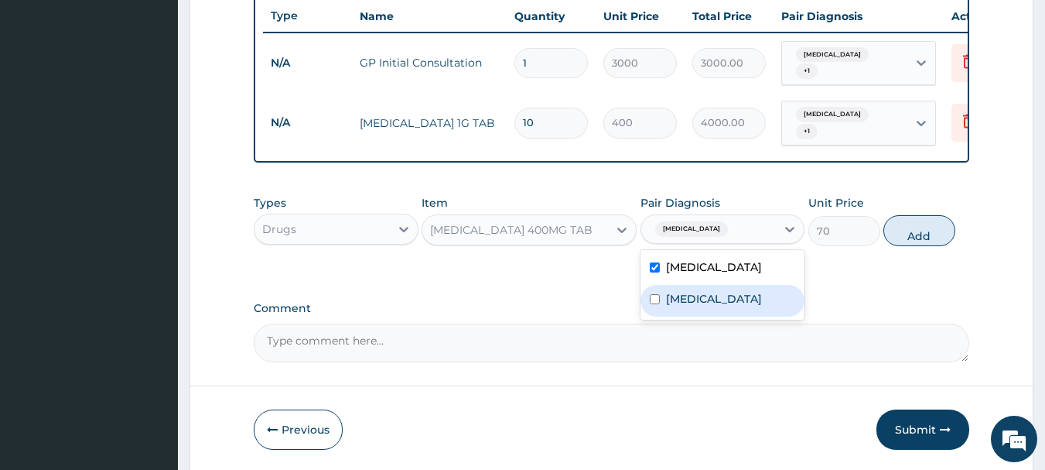
click at [685, 302] on label "Pharyngitis" at bounding box center [714, 298] width 96 height 15
checkbox input "true"
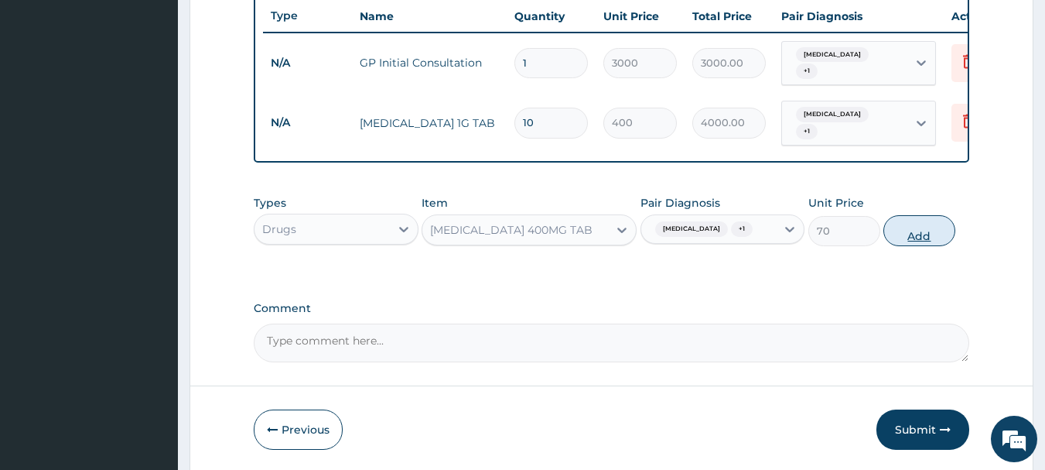
click at [918, 233] on button "Add" at bounding box center [919, 230] width 72 height 31
type input "0"
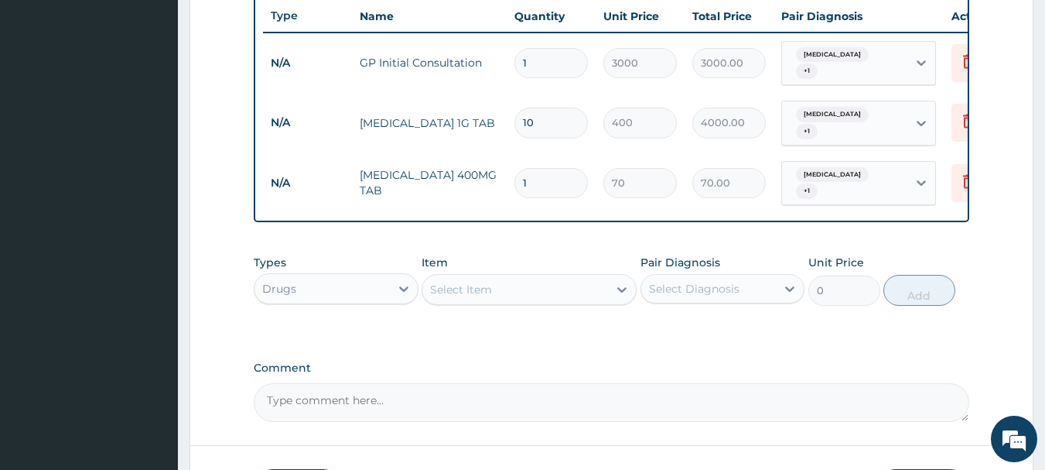
type input "10"
type input "700.00"
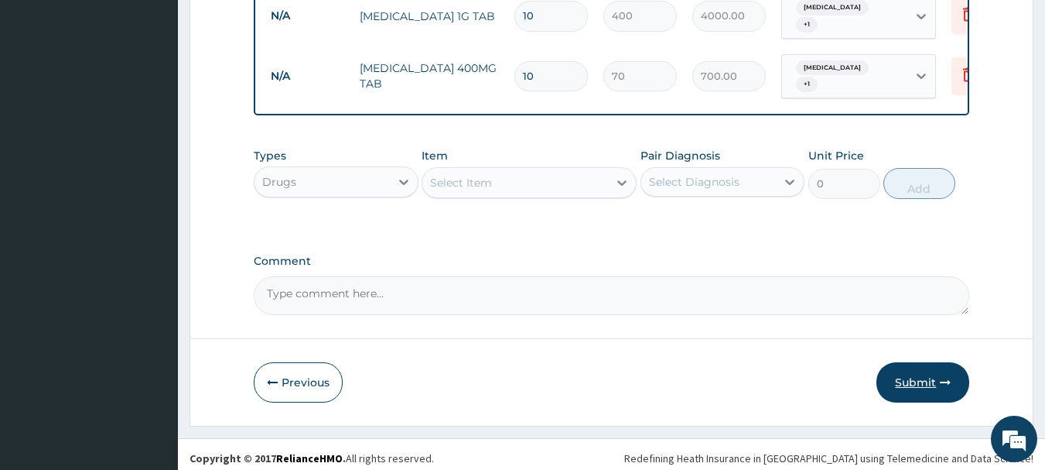
type input "10"
click at [916, 381] on button "Submit" at bounding box center [923, 382] width 93 height 40
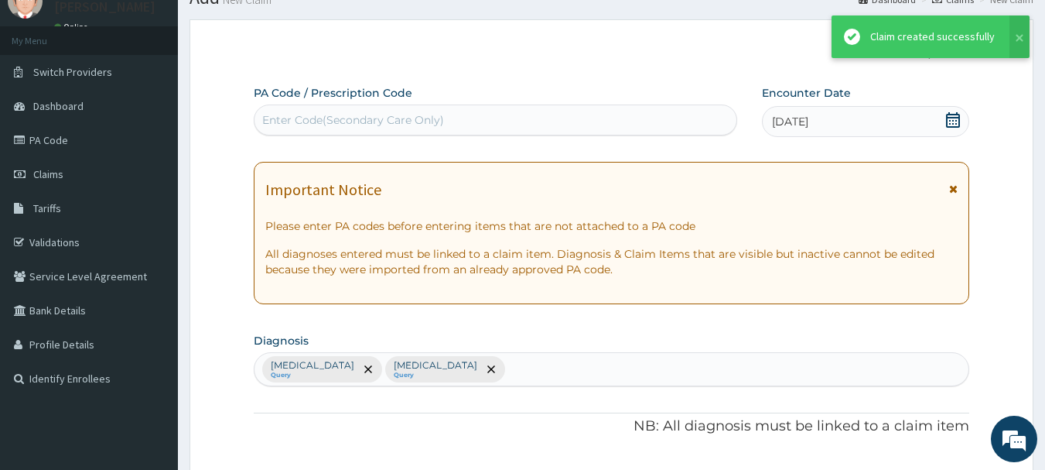
scroll to position [691, 0]
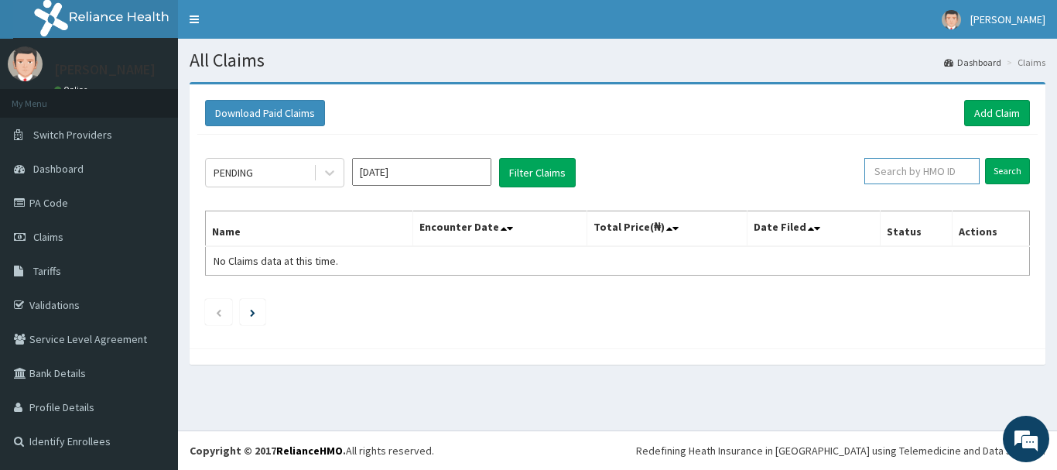
click at [903, 174] on input "text" at bounding box center [921, 171] width 115 height 26
paste input "ICH/10002/A"
type input "ICH/10002/A"
click at [1019, 173] on input "Search" at bounding box center [1007, 171] width 45 height 26
click at [923, 171] on input "text" at bounding box center [921, 171] width 115 height 26
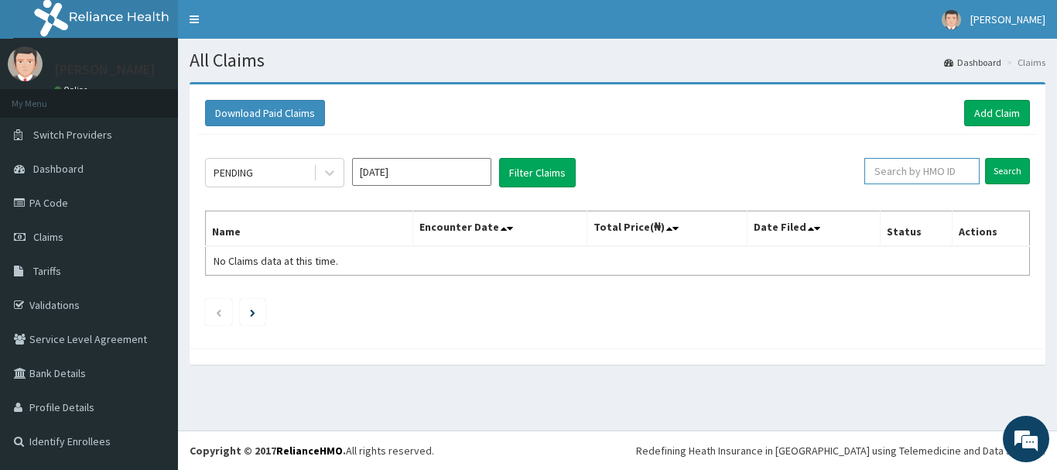
paste input "ICH/10002/A"
click at [1013, 166] on input "Search" at bounding box center [1007, 171] width 45 height 26
drag, startPoint x: 931, startPoint y: 175, endPoint x: 821, endPoint y: 173, distance: 110.6
click at [798, 186] on div "PENDING [DATE] Filter Claims ICH/10002/A Search" at bounding box center [617, 172] width 825 height 29
paste input "JBN/10167"
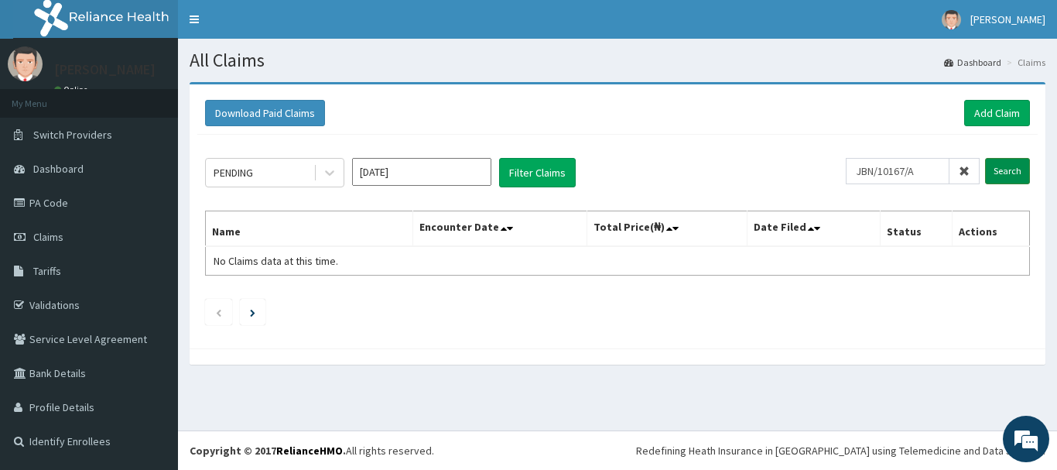
click at [1000, 164] on input "Search" at bounding box center [1007, 171] width 45 height 26
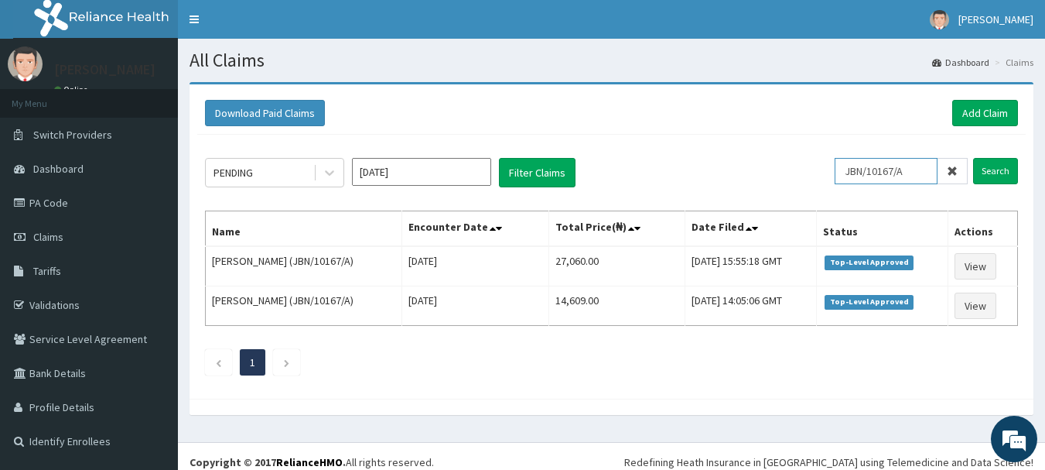
drag, startPoint x: 924, startPoint y: 174, endPoint x: 840, endPoint y: 177, distance: 83.6
click at [840, 177] on div "PENDING Aug 2025 Filter Claims JBN/10167/A Search" at bounding box center [611, 172] width 813 height 29
paste input "ICH/10002"
click at [855, 173] on input "ICH/10002/A" at bounding box center [886, 171] width 103 height 26
type input "ICH/10002/A"
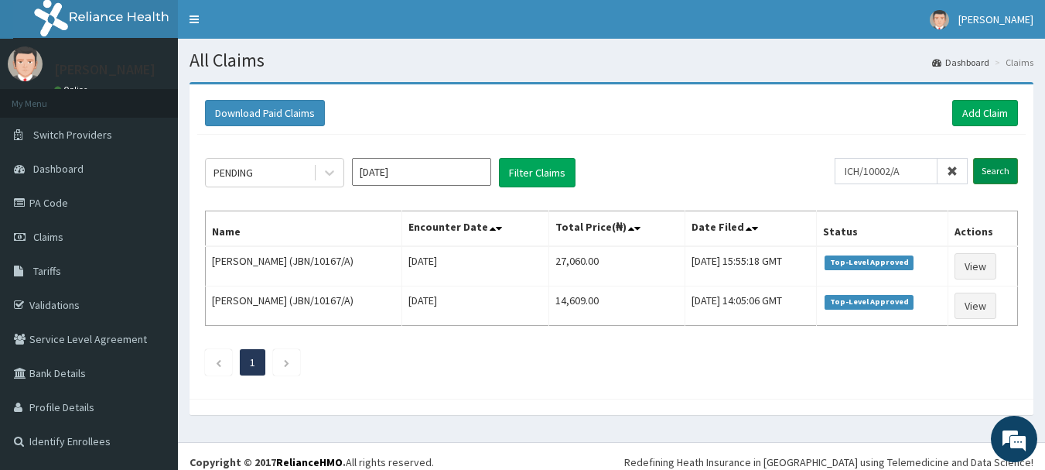
click at [989, 169] on input "Search" at bounding box center [995, 171] width 45 height 26
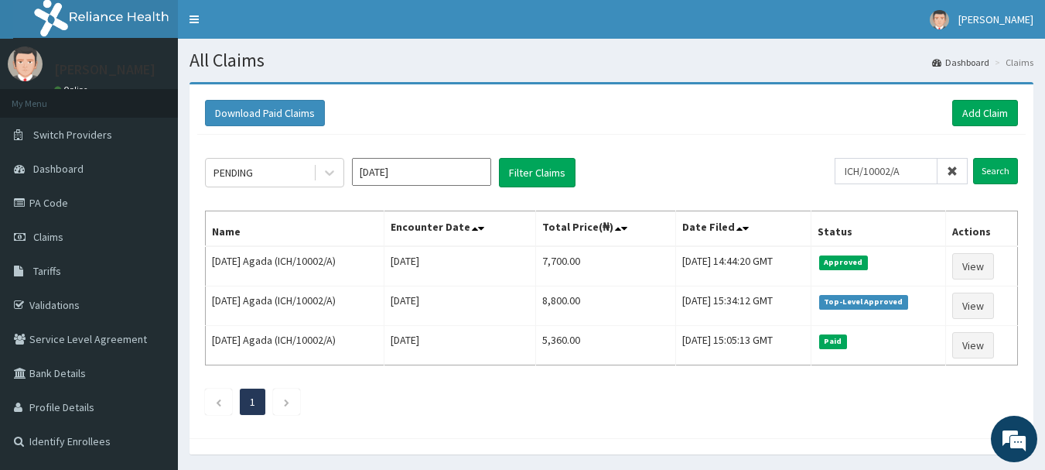
click at [954, 166] on icon at bounding box center [952, 171] width 11 height 11
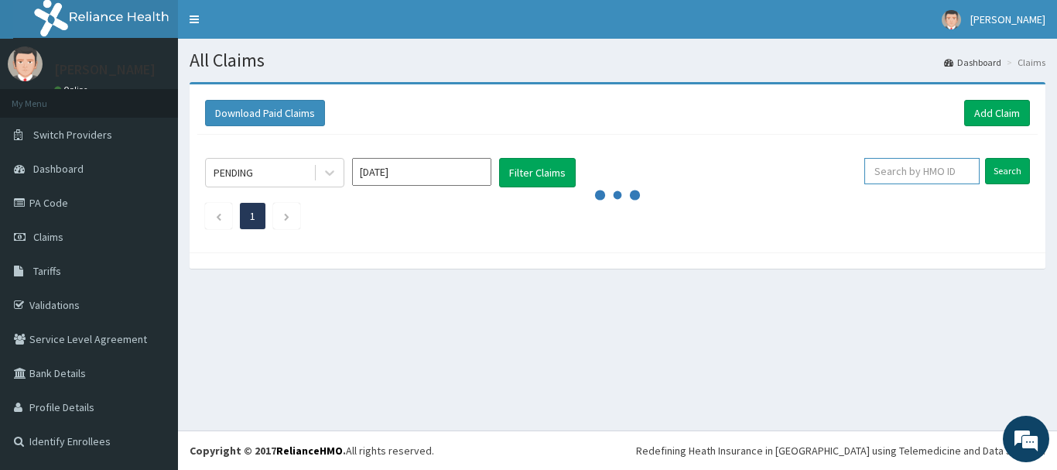
click at [899, 169] on input "text" at bounding box center [921, 171] width 115 height 26
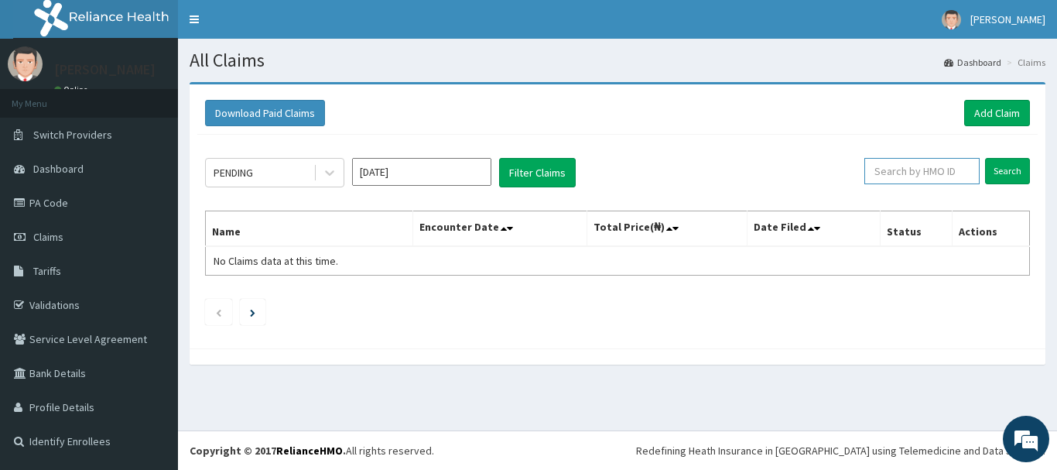
paste input "WAK/10042/A"
click at [1000, 169] on input "Search" at bounding box center [1007, 171] width 45 height 26
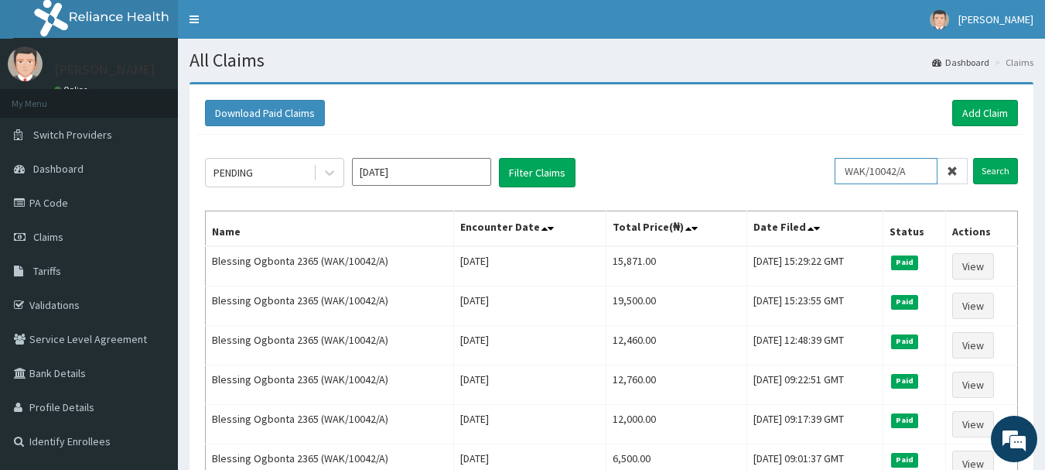
drag, startPoint x: 924, startPoint y: 169, endPoint x: 869, endPoint y: 171, distance: 55.7
click at [817, 161] on div "PENDING Aug 2025 Filter Claims WAK/10042/A Search" at bounding box center [611, 172] width 813 height 29
paste input "XMG/10306"
click at [989, 163] on input "Search" at bounding box center [995, 171] width 45 height 26
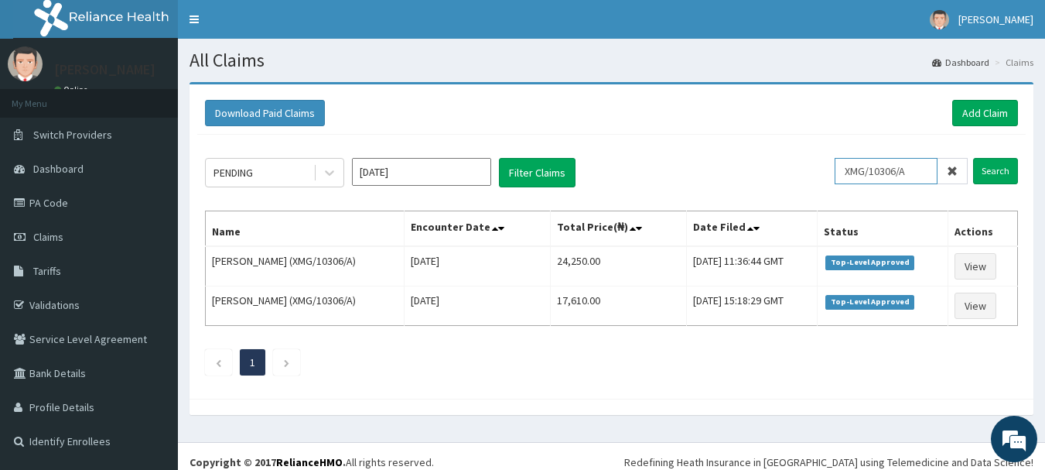
click at [855, 171] on input "XMG/10306/A" at bounding box center [886, 171] width 103 height 26
drag, startPoint x: 917, startPoint y: 169, endPoint x: 809, endPoint y: 169, distance: 107.5
click at [809, 169] on div "PENDING Aug 2025 Filter Claims XMG/10306/A Search" at bounding box center [611, 172] width 813 height 29
paste input "VOL/10115"
click at [995, 169] on input "Search" at bounding box center [995, 171] width 45 height 26
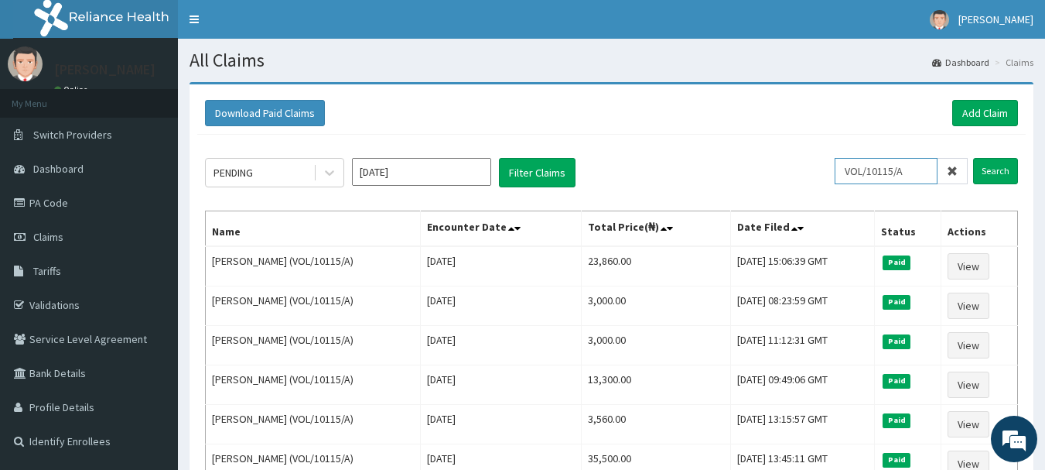
drag, startPoint x: 918, startPoint y: 171, endPoint x: 814, endPoint y: 173, distance: 103.7
click at [814, 173] on div "PENDING Aug 2025 Filter Claims VOL/10115/A Search" at bounding box center [611, 172] width 813 height 29
paste input "GBM/10047"
click at [983, 166] on input "Search" at bounding box center [995, 171] width 45 height 26
drag, startPoint x: 918, startPoint y: 172, endPoint x: 813, endPoint y: 171, distance: 105.2
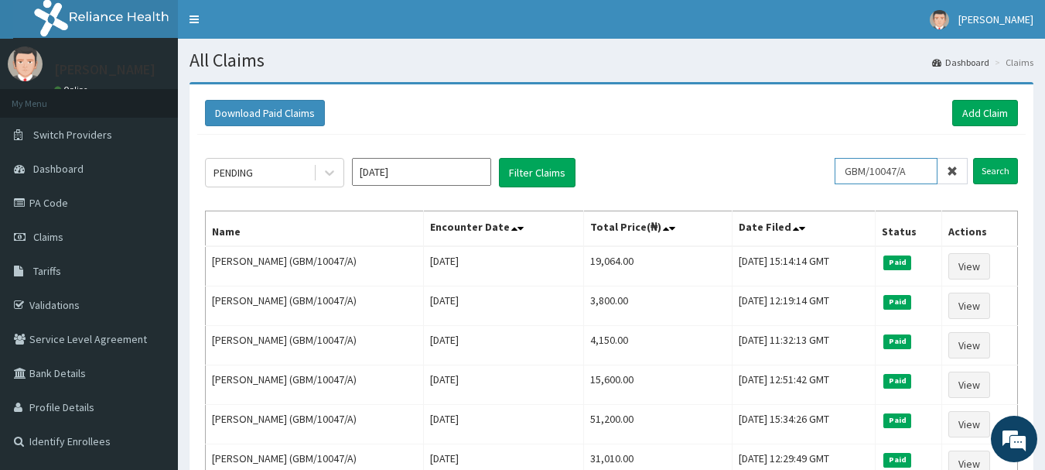
click at [813, 171] on div "PENDING Aug 2025 Filter Claims GBM/10047/A Search" at bounding box center [611, 172] width 813 height 29
paste input "NBC/11020"
click at [990, 169] on input "Search" at bounding box center [995, 171] width 45 height 26
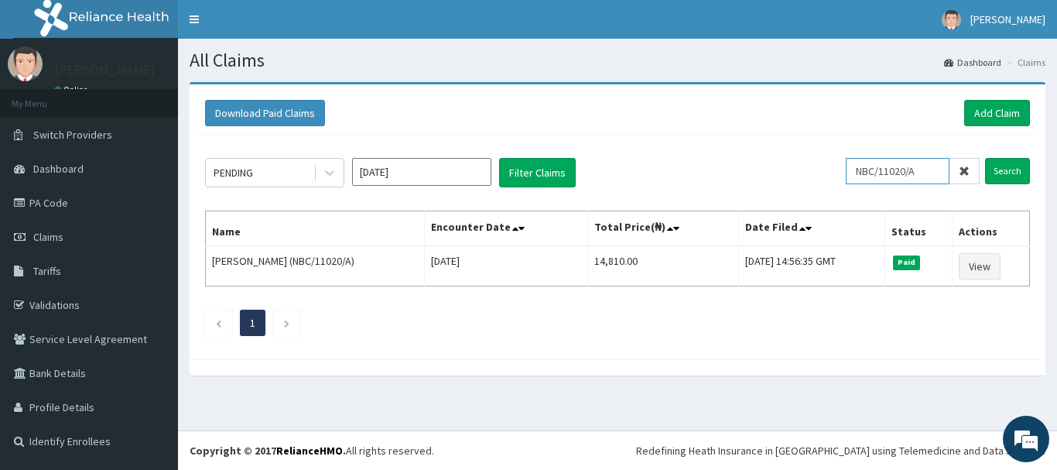
drag, startPoint x: 931, startPoint y: 171, endPoint x: 835, endPoint y: 167, distance: 96.0
click at [835, 167] on div "PENDING Aug 2025 Filter Claims NBC/11020/A Search" at bounding box center [617, 172] width 825 height 29
paste input "KWA/10107"
click at [1011, 165] on input "Search" at bounding box center [1007, 171] width 45 height 26
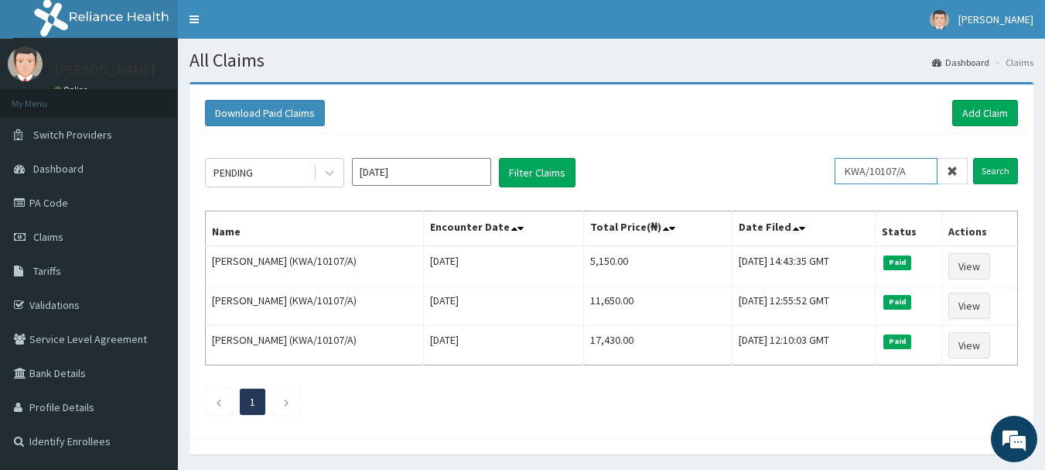
drag, startPoint x: 925, startPoint y: 168, endPoint x: 758, endPoint y: 139, distance: 169.5
click at [758, 139] on div "PENDING Aug 2025 Filter Claims KWA/10107/A Search Name Encounter Date Total Pri…" at bounding box center [611, 283] width 829 height 296
paste input "B"
click at [1002, 166] on input "Search" at bounding box center [995, 171] width 45 height 26
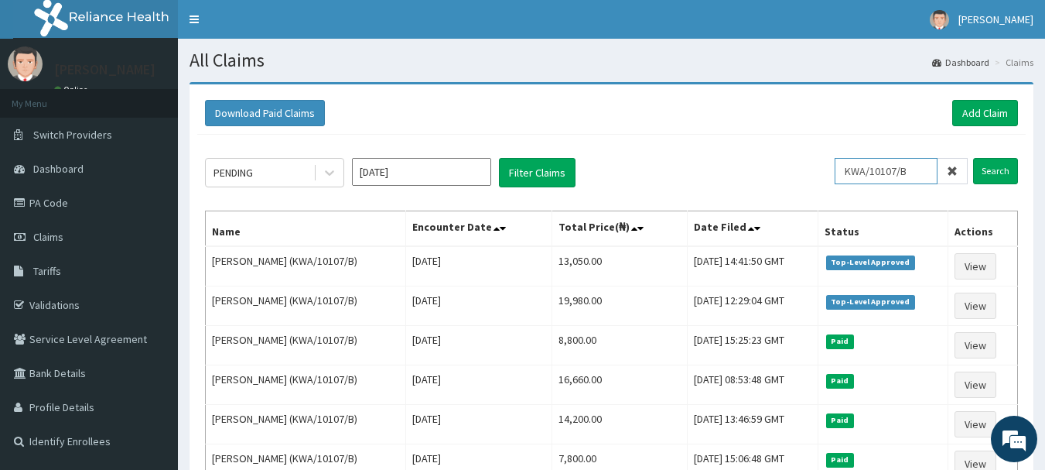
drag, startPoint x: 915, startPoint y: 173, endPoint x: 822, endPoint y: 157, distance: 94.1
click at [822, 157] on div "PENDING Aug 2025 Filter Claims KWA/10107/B Search Name Encounter Date Total Pri…" at bounding box center [611, 342] width 829 height 414
paste input "LA/10058/A"
click at [993, 169] on input "Search" at bounding box center [995, 171] width 45 height 26
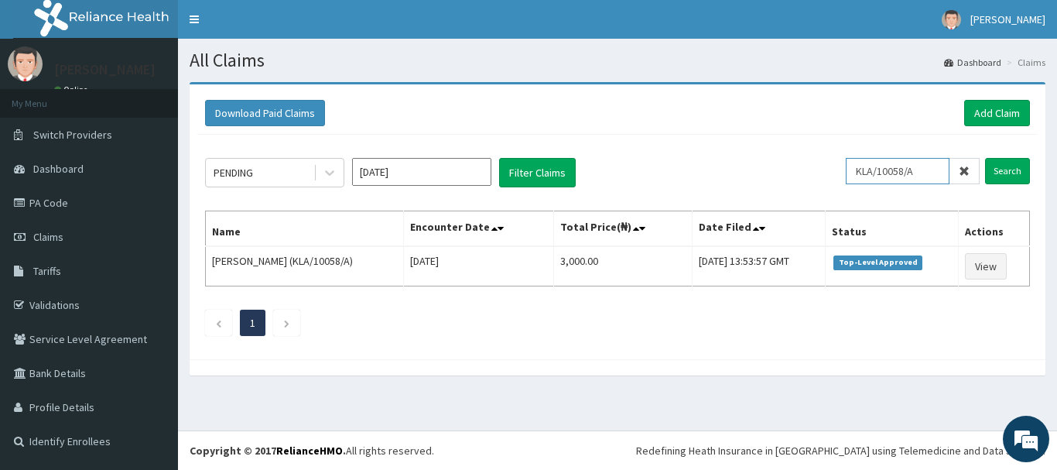
drag, startPoint x: 927, startPoint y: 172, endPoint x: 839, endPoint y: 172, distance: 88.2
click at [839, 172] on div "PENDING Aug 2025 Filter Claims KLA/10058/A Search" at bounding box center [617, 172] width 825 height 29
paste input "MHN/101"
click at [1005, 166] on input "Search" at bounding box center [1007, 171] width 45 height 26
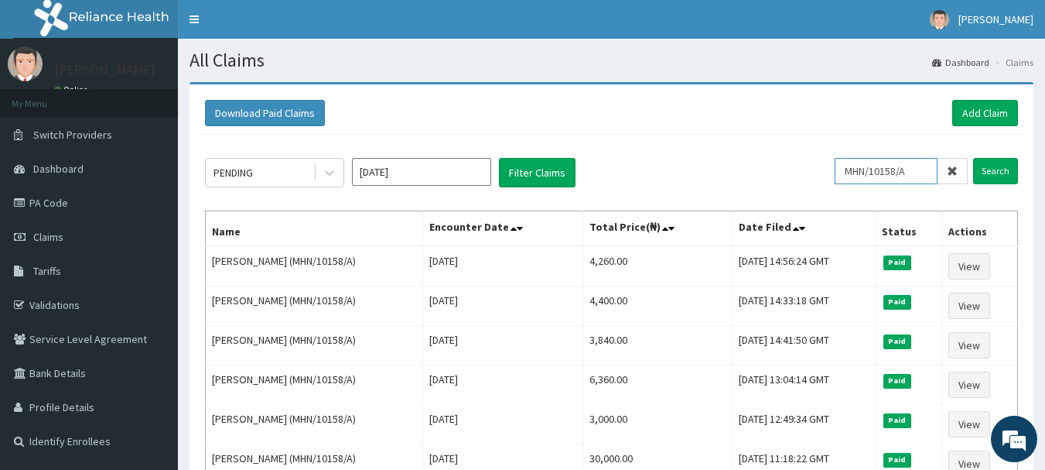
drag, startPoint x: 921, startPoint y: 170, endPoint x: 748, endPoint y: 164, distance: 172.6
click at [748, 164] on div "PENDING Aug 2025 Filter Claims MHN/10158/A Search" at bounding box center [611, 172] width 813 height 29
paste input "ELG/10060"
click at [989, 165] on input "Search" at bounding box center [995, 171] width 45 height 26
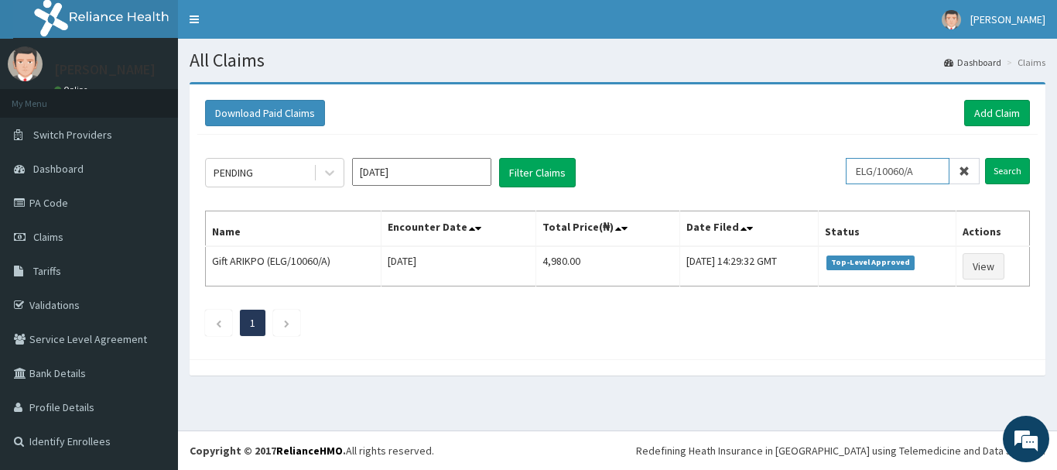
drag, startPoint x: 941, startPoint y: 171, endPoint x: 823, endPoint y: 171, distance: 117.6
click at [823, 171] on div "PENDING Aug 2025 Filter Claims ELG/10060/A Search" at bounding box center [617, 172] width 825 height 29
paste input "RFL/10190/E"
click at [1000, 169] on input "Search" at bounding box center [1007, 171] width 45 height 26
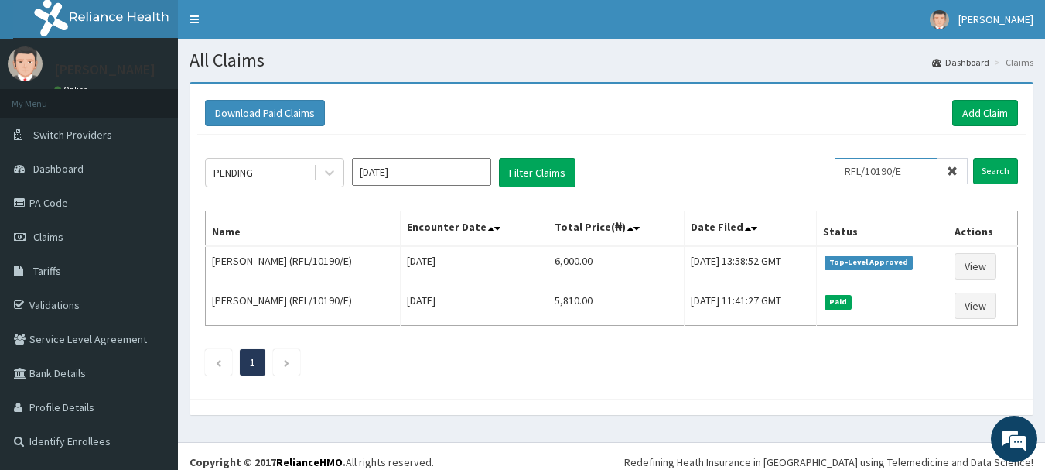
drag, startPoint x: 920, startPoint y: 169, endPoint x: 786, endPoint y: 166, distance: 133.9
click at [786, 166] on div "PENDING Aug 2025 Filter Claims RFL/10190/E Search" at bounding box center [611, 172] width 813 height 29
paste input "D"
click at [996, 166] on input "Search" at bounding box center [995, 171] width 45 height 26
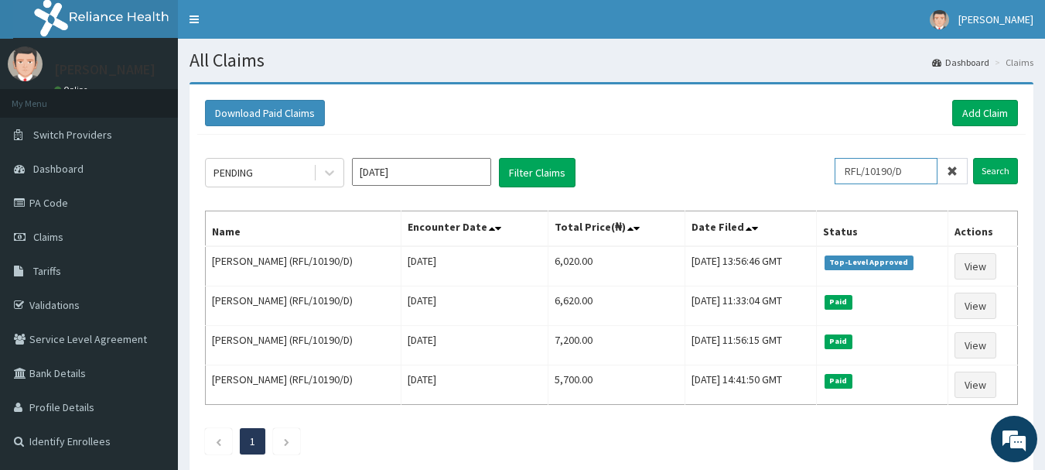
drag, startPoint x: 915, startPoint y: 168, endPoint x: 774, endPoint y: 160, distance: 141.0
click at [774, 160] on div "PENDING Aug 2025 Filter Claims RFL/10190/D Search" at bounding box center [611, 172] width 813 height 29
paste input "C"
click at [1000, 169] on input "Search" at bounding box center [995, 171] width 45 height 26
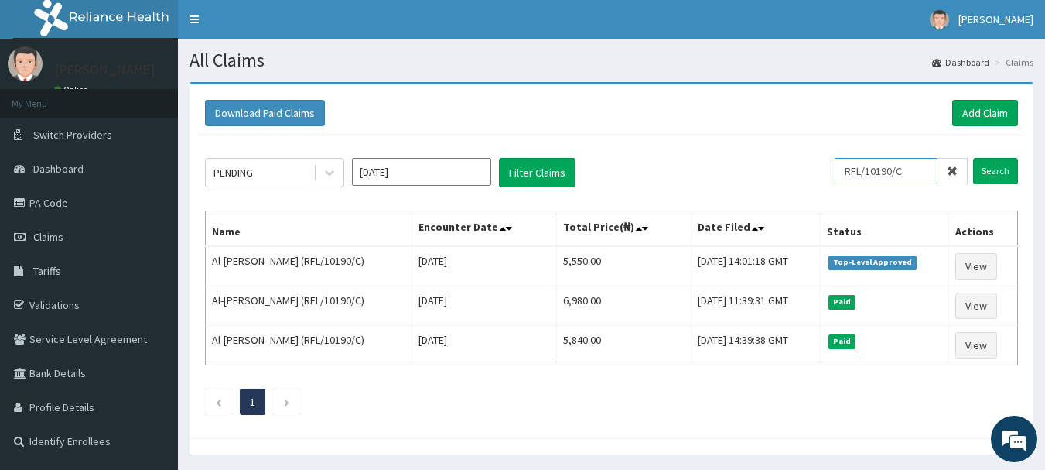
drag, startPoint x: 921, startPoint y: 170, endPoint x: 819, endPoint y: 170, distance: 101.3
click at [819, 170] on div "PENDING Aug 2025 Filter Claims RFL/10190/C Search" at bounding box center [611, 172] width 813 height 29
paste input "GTG/10005/E"
click at [989, 167] on input "Search" at bounding box center [995, 171] width 45 height 26
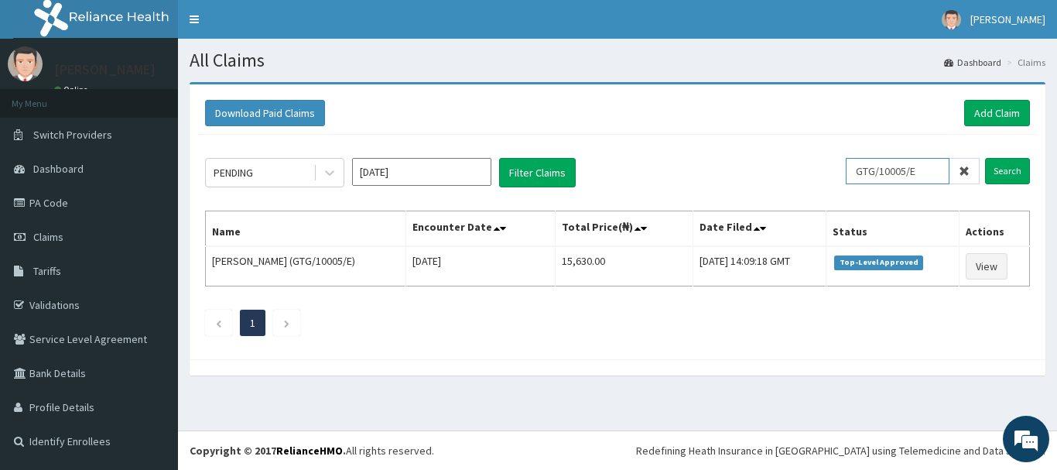
drag, startPoint x: 935, startPoint y: 169, endPoint x: 793, endPoint y: 149, distance: 142.9
click at [793, 149] on div "PENDING Aug 2025 Filter Claims GTG/10005/E Search Name Encounter Date Total Pri…" at bounding box center [617, 243] width 840 height 217
paste input "JBN/10167/A"
click at [1006, 171] on input "Search" at bounding box center [1007, 171] width 45 height 26
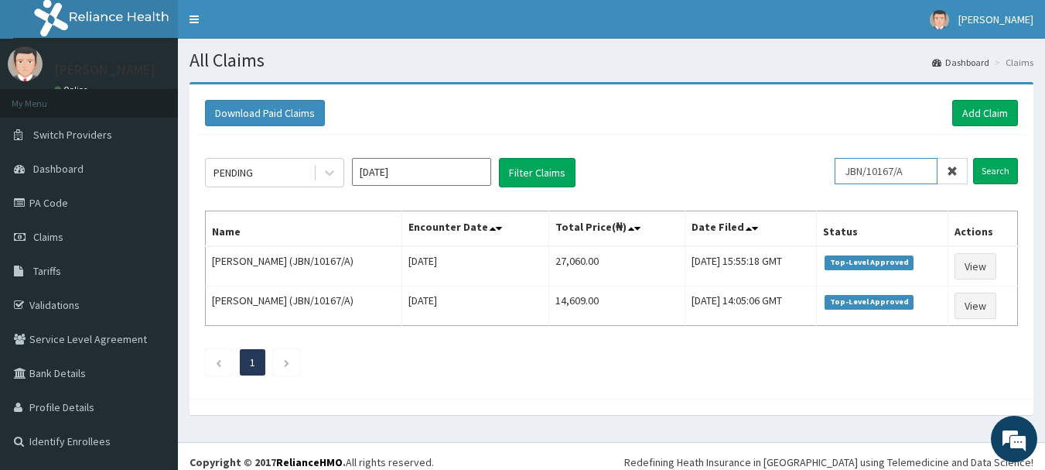
drag, startPoint x: 868, startPoint y: 166, endPoint x: 681, endPoint y: 142, distance: 188.7
click at [681, 142] on div "PENDING Aug 2025 Filter Claims JBN/10167/A Search Name Encounter Date Total Pri…" at bounding box center [611, 263] width 829 height 256
paste input "RPM/10004"
click at [992, 175] on input "Search" at bounding box center [995, 171] width 45 height 26
drag, startPoint x: 920, startPoint y: 173, endPoint x: 742, endPoint y: 151, distance: 179.2
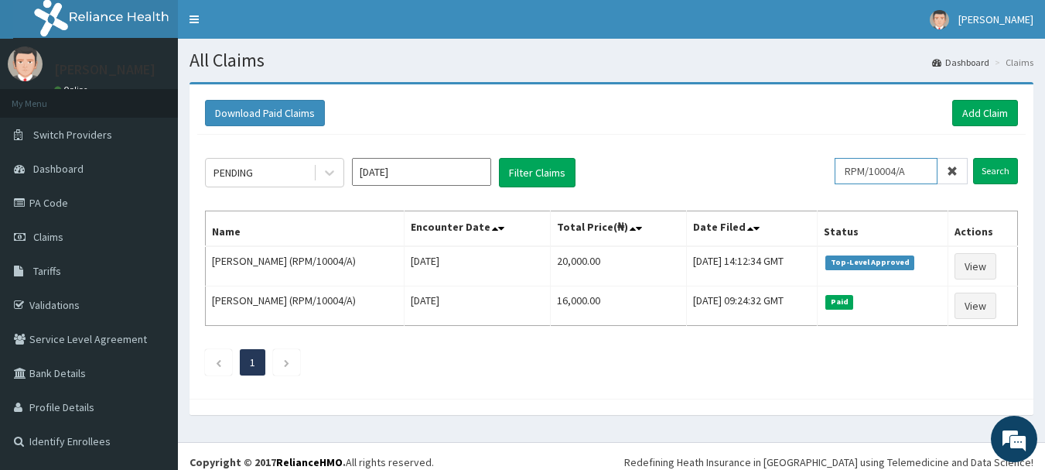
click at [742, 151] on div "PENDING Aug 2025 Filter Claims RPM/10004/A Search Name Encounter Date Total Pri…" at bounding box center [611, 263] width 829 height 256
paste input "GI/1003"
click at [1000, 173] on input "Search" at bounding box center [995, 171] width 45 height 26
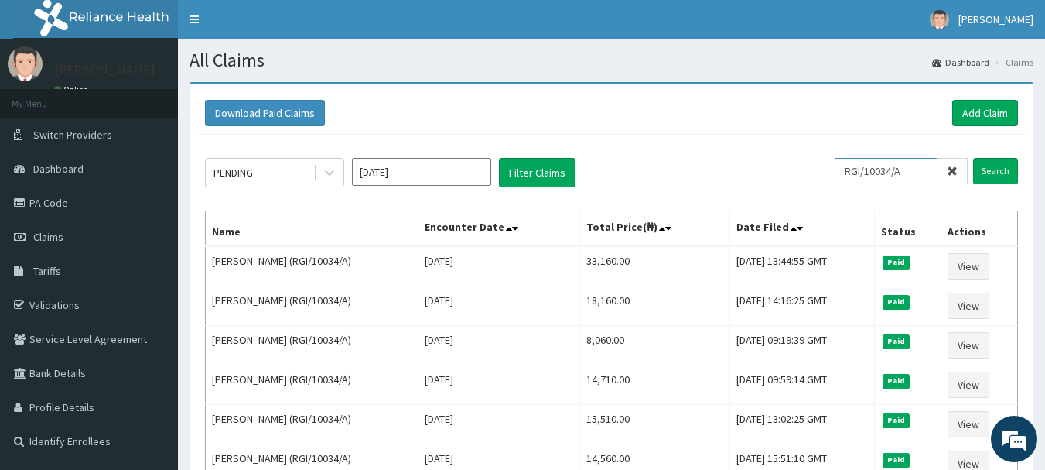
drag, startPoint x: 921, startPoint y: 169, endPoint x: 760, endPoint y: 159, distance: 161.2
click at [760, 159] on div "PENDING Aug 2025 Filter Claims RGI/10034/A Search" at bounding box center [611, 172] width 813 height 29
paste input "B"
click at [999, 169] on input "Search" at bounding box center [995, 171] width 45 height 26
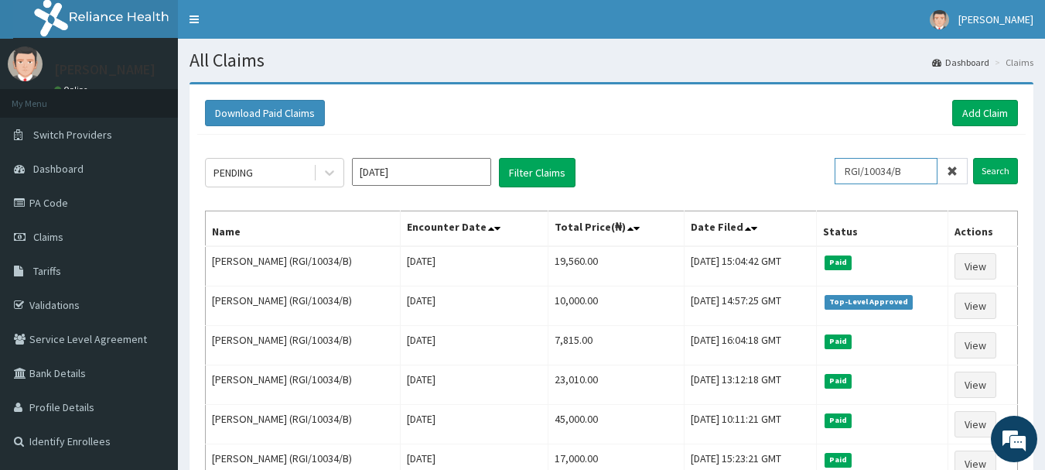
drag, startPoint x: 918, startPoint y: 169, endPoint x: 821, endPoint y: 180, distance: 98.2
click at [821, 180] on div "PENDING Aug 2025 Filter Claims RGI/10034/B Search" at bounding box center [611, 172] width 813 height 29
paste input "SUU/10147/A"
click at [998, 170] on input "Search" at bounding box center [995, 171] width 45 height 26
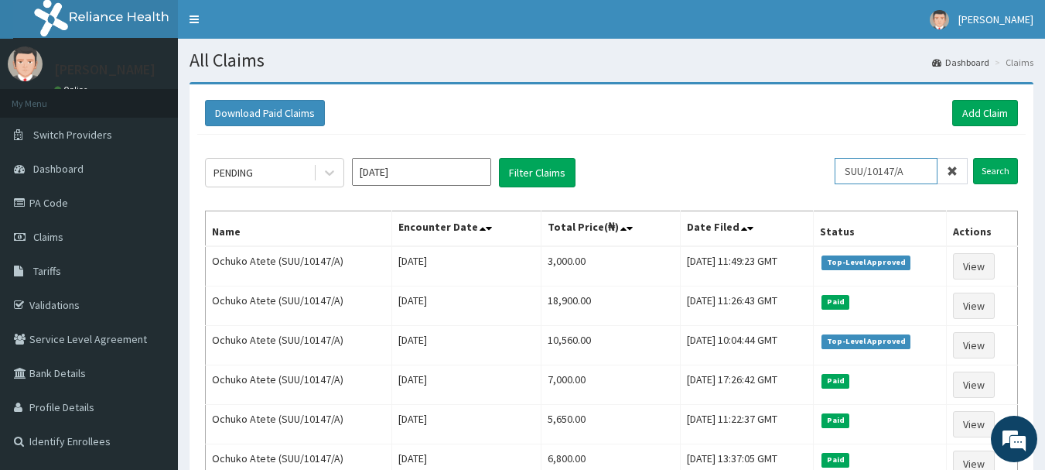
drag, startPoint x: 918, startPoint y: 168, endPoint x: 795, endPoint y: 158, distance: 123.4
click at [795, 158] on div "PENDING Aug 2025 Filter Claims SUU/10147/A Search" at bounding box center [611, 172] width 813 height 29
paste input "JBN/10052"
click at [999, 169] on input "Search" at bounding box center [995, 171] width 45 height 26
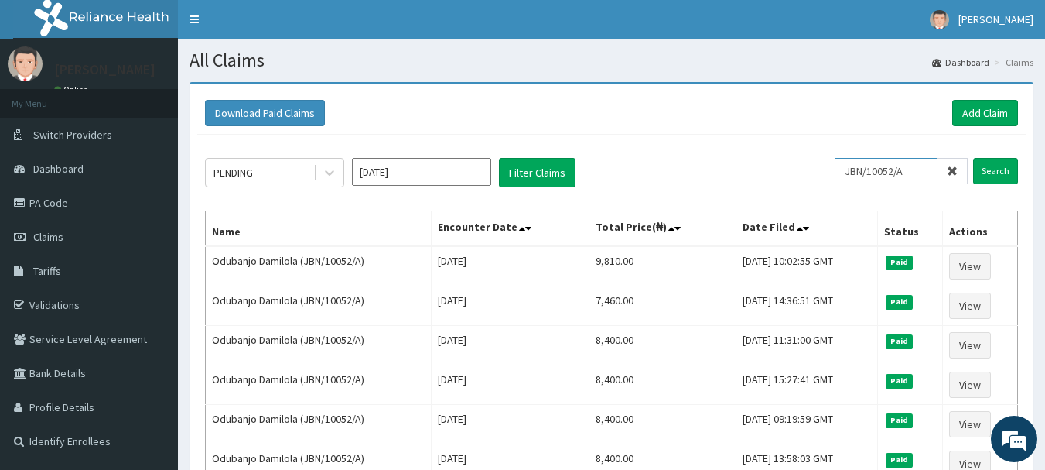
drag, startPoint x: 927, startPoint y: 169, endPoint x: 798, endPoint y: 169, distance: 129.2
click at [798, 169] on div "PENDING Aug 2025 Filter Claims JBN/10052/A Search" at bounding box center [611, 172] width 813 height 29
paste input "RGI/10034/D"
click at [996, 169] on input "Search" at bounding box center [995, 171] width 45 height 26
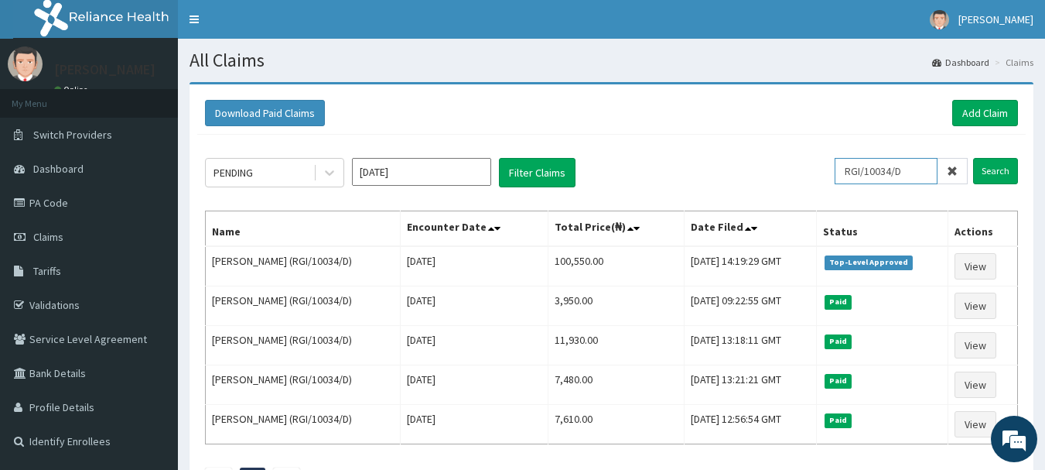
drag, startPoint x: 914, startPoint y: 169, endPoint x: 833, endPoint y: 169, distance: 81.2
click at [833, 169] on div "PENDING Aug 2025 Filter Claims RGI/10034/D Search" at bounding box center [611, 172] width 813 height 29
paste input "NUB/10008/A"
click at [991, 164] on input "Search" at bounding box center [995, 171] width 45 height 26
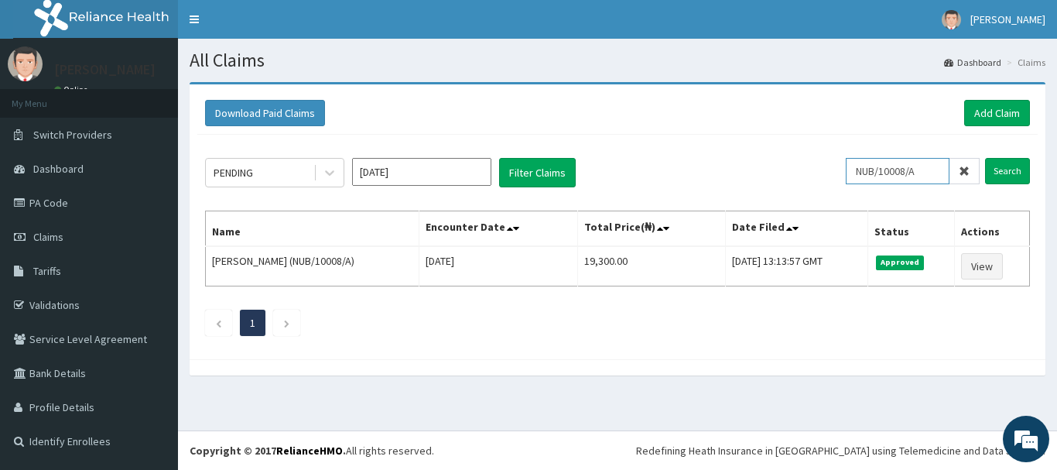
drag, startPoint x: 936, startPoint y: 169, endPoint x: 831, endPoint y: 175, distance: 105.4
click at [831, 175] on div "PENDING Aug 2025 Filter Claims NUB/10008/A Search" at bounding box center [617, 172] width 825 height 29
paste input "RGI/10034"
click at [868, 168] on input "RGI/10034/A" at bounding box center [898, 171] width 104 height 26
click at [1016, 167] on input "Search" at bounding box center [1007, 171] width 45 height 26
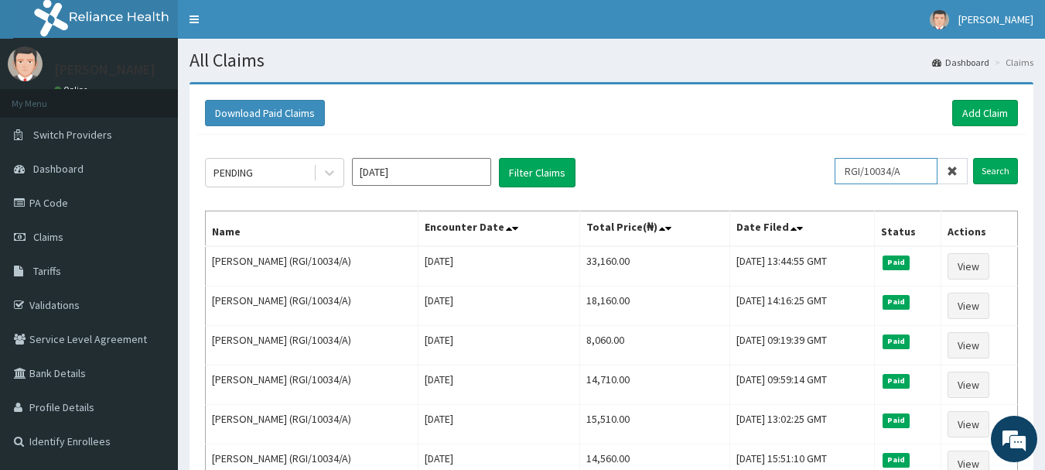
drag, startPoint x: 916, startPoint y: 168, endPoint x: 853, endPoint y: 175, distance: 63.8
click at [853, 175] on input "RGI/10034/A" at bounding box center [886, 171] width 103 height 26
paste input "B"
click at [993, 167] on input "Search" at bounding box center [995, 171] width 45 height 26
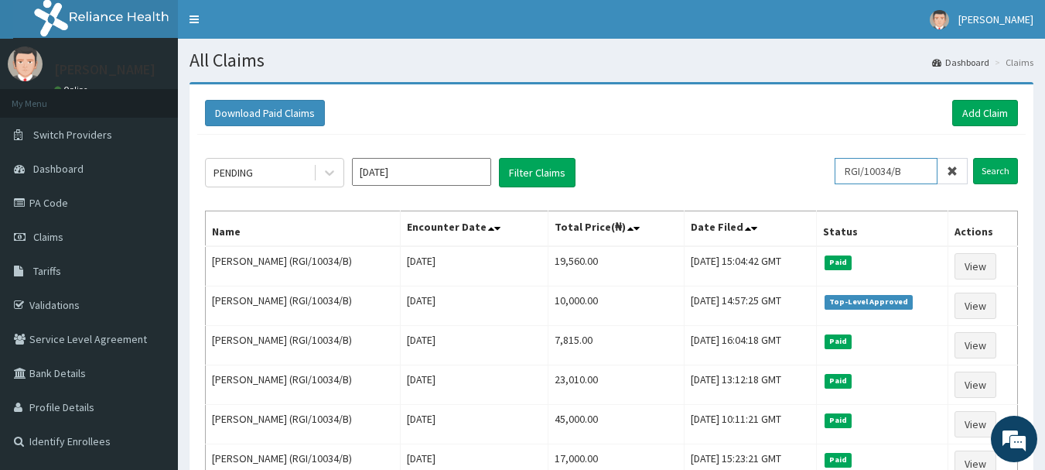
drag, startPoint x: 915, startPoint y: 173, endPoint x: 830, endPoint y: 174, distance: 85.1
click at [830, 174] on div "PENDING Aug 2025 Filter Claims RGI/10034/B Search" at bounding box center [611, 172] width 813 height 29
paste input "KAN/10011/A"
click at [996, 167] on input "Search" at bounding box center [995, 171] width 45 height 26
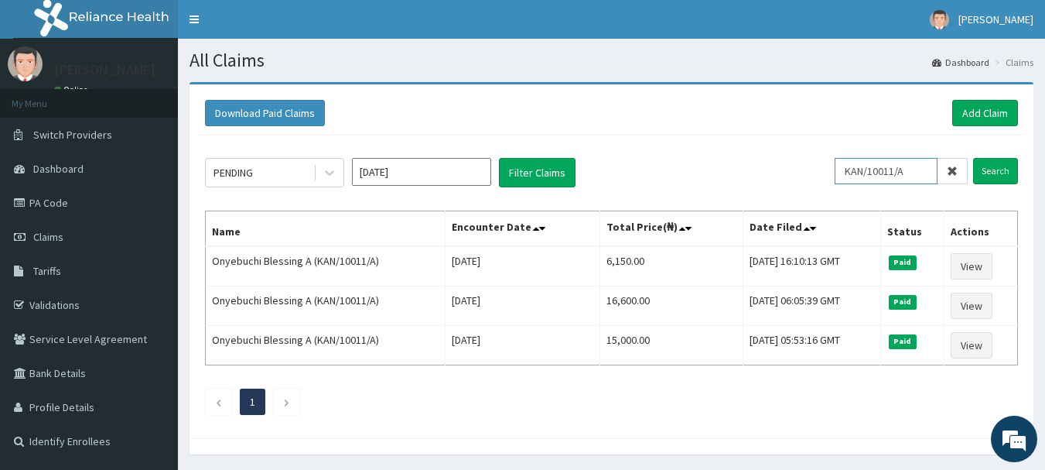
drag, startPoint x: 920, startPoint y: 173, endPoint x: 808, endPoint y: 173, distance: 112.2
click at [808, 173] on div "PENDING Aug 2025 Filter Claims KAN/10011/A Search" at bounding box center [611, 172] width 813 height 29
paste input "BOL/10005/C"
click at [993, 169] on input "Search" at bounding box center [995, 171] width 45 height 26
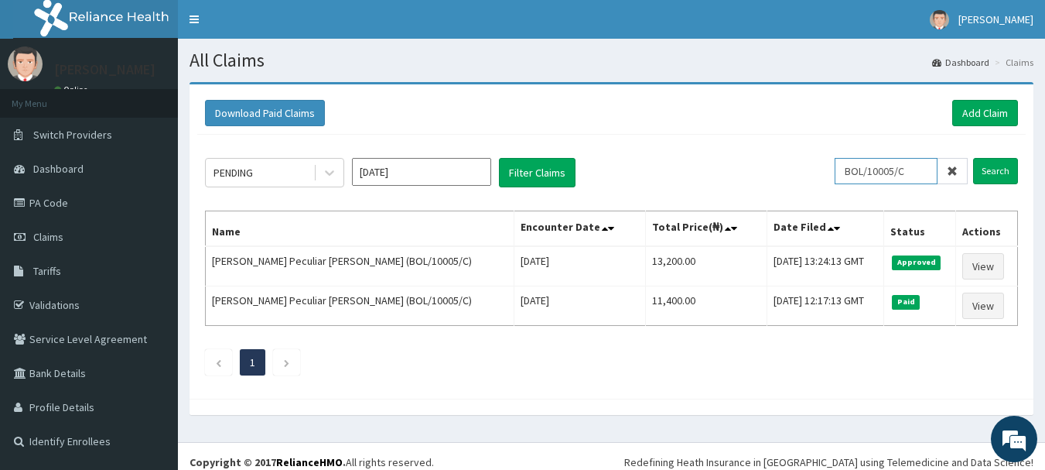
drag, startPoint x: 918, startPoint y: 173, endPoint x: 774, endPoint y: 173, distance: 144.7
click at [774, 173] on div "PENDING Aug 2025 Filter Claims BOL/10005/C Search" at bounding box center [611, 172] width 813 height 29
paste input "B"
click at [996, 171] on input "Search" at bounding box center [995, 171] width 45 height 26
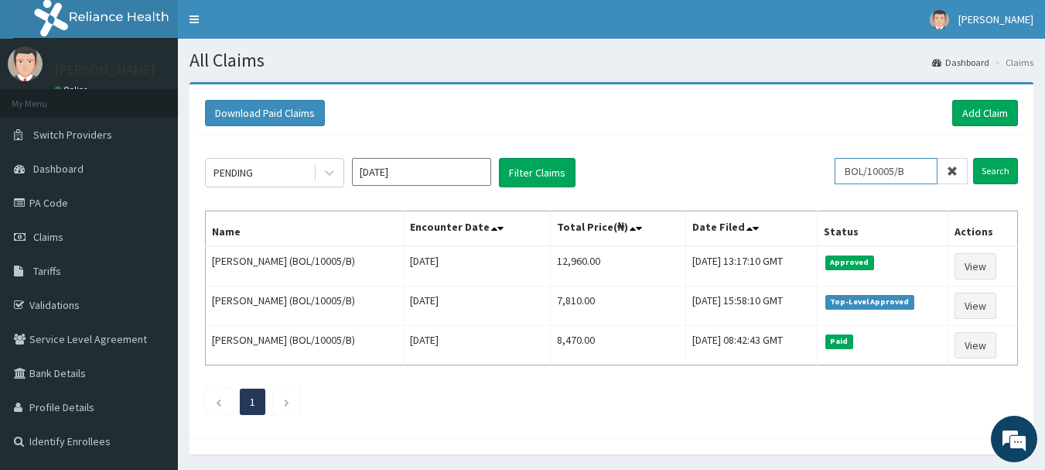
drag, startPoint x: 918, startPoint y: 171, endPoint x: 817, endPoint y: 170, distance: 100.6
click at [817, 170] on div "PENDING Aug 2025 Filter Claims BOL/10005/B Search" at bounding box center [611, 172] width 813 height 29
paste input "ACX/10008"
click at [1003, 174] on input "Search" at bounding box center [995, 171] width 45 height 26
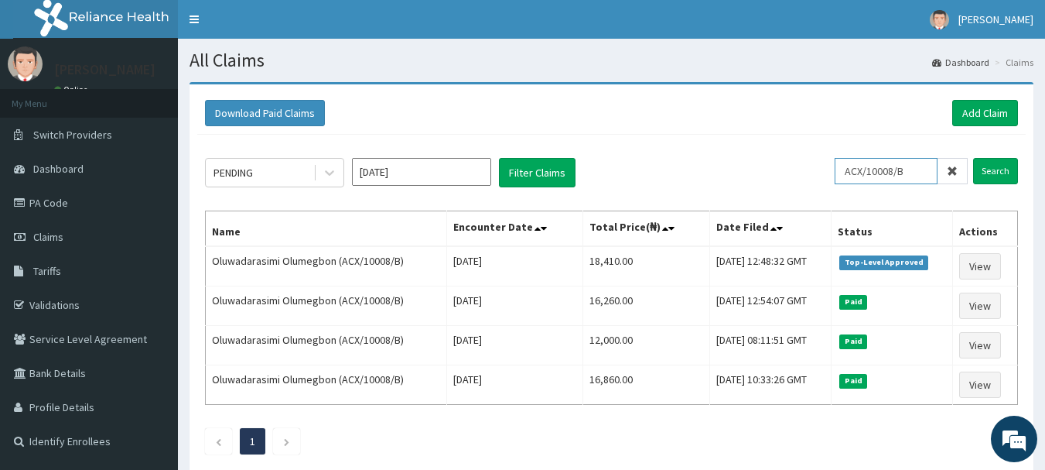
drag, startPoint x: 914, startPoint y: 169, endPoint x: 836, endPoint y: 170, distance: 77.4
click at [832, 170] on div "PENDING Aug 2025 Filter Claims ACX/10008/B Search" at bounding box center [611, 172] width 813 height 29
paste input "IBL/10180/A"
click at [990, 172] on input "Search" at bounding box center [995, 171] width 45 height 26
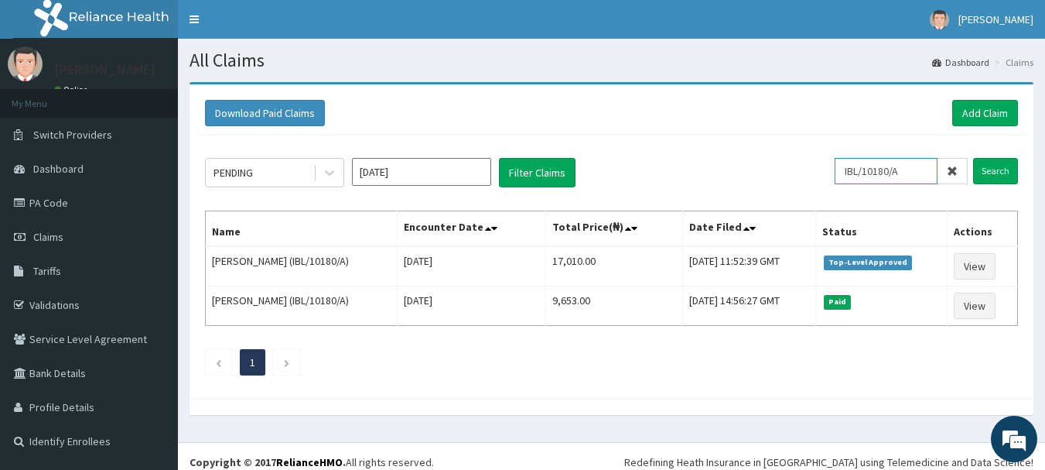
click at [795, 167] on div "PENDING Aug 2025 Filter Claims IBL/10180/A Search" at bounding box center [611, 172] width 813 height 29
paste input "EPS/10008/C"
click at [989, 171] on input "Search" at bounding box center [995, 171] width 45 height 26
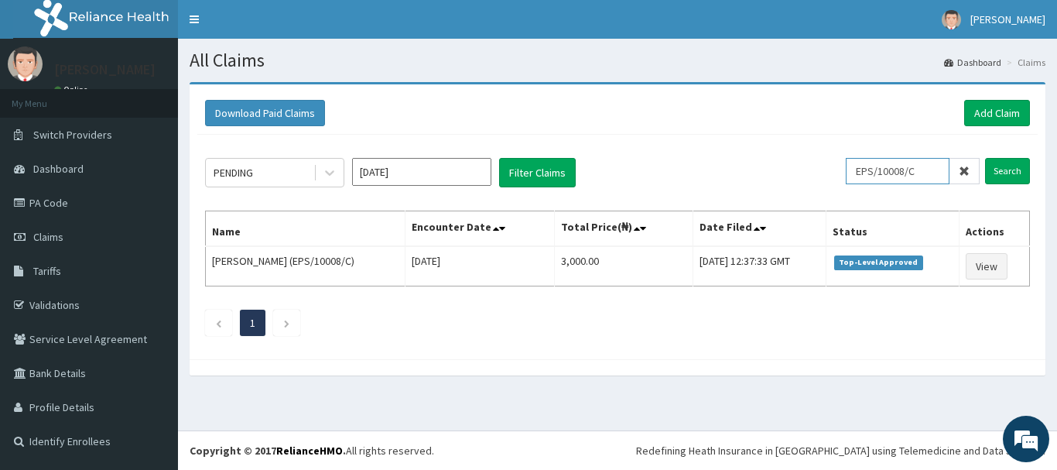
drag, startPoint x: 805, startPoint y: 176, endPoint x: 796, endPoint y: 178, distance: 9.4
click at [796, 178] on div "PENDING Aug 2025 Filter Claims EPS/10008/C Search" at bounding box center [617, 172] width 825 height 29
paste input "SUU/10147/A"
click at [1008, 167] on input "Search" at bounding box center [1007, 171] width 45 height 26
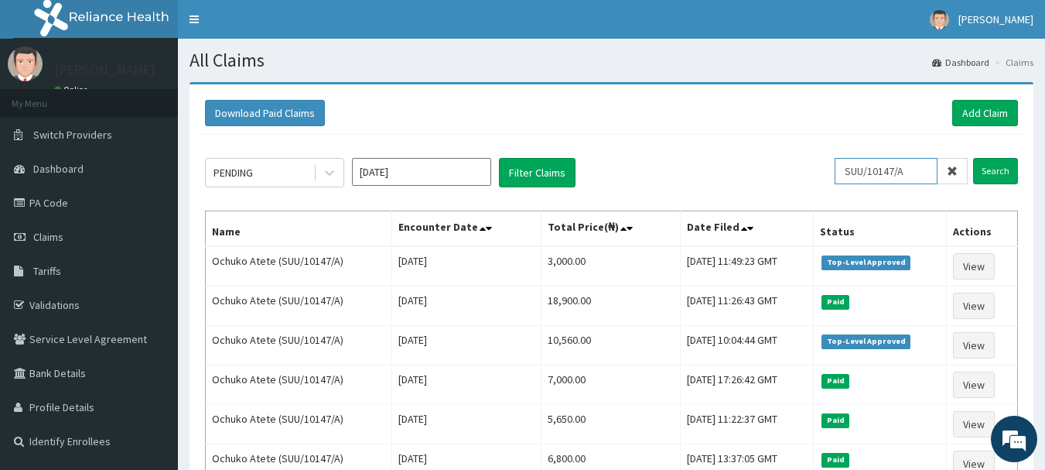
drag, startPoint x: 918, startPoint y: 175, endPoint x: 799, endPoint y: 159, distance: 119.5
click at [799, 159] on div "PENDING Aug 2025 Filter Claims SUU/10147/A Search" at bounding box center [611, 172] width 813 height 29
paste input "MHG/10439"
click at [1000, 162] on input "Search" at bounding box center [995, 171] width 45 height 26
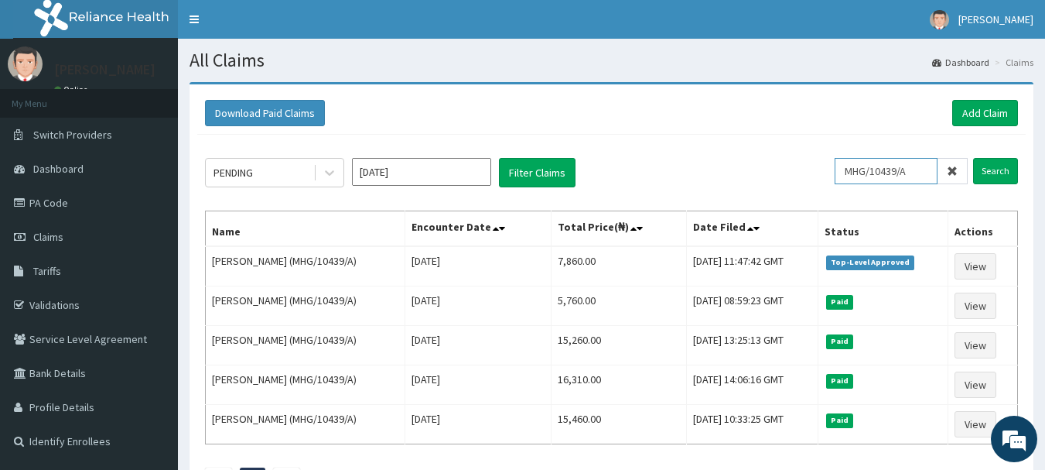
drag, startPoint x: 926, startPoint y: 173, endPoint x: 741, endPoint y: 154, distance: 185.8
click at [741, 154] on div "PENDING Aug 2025 Filter Claims MHG/10439/A Search Name Encounter Date Total Pri…" at bounding box center [611, 322] width 829 height 374
paste input "RFL/10190"
click at [991, 169] on input "Search" at bounding box center [995, 171] width 45 height 26
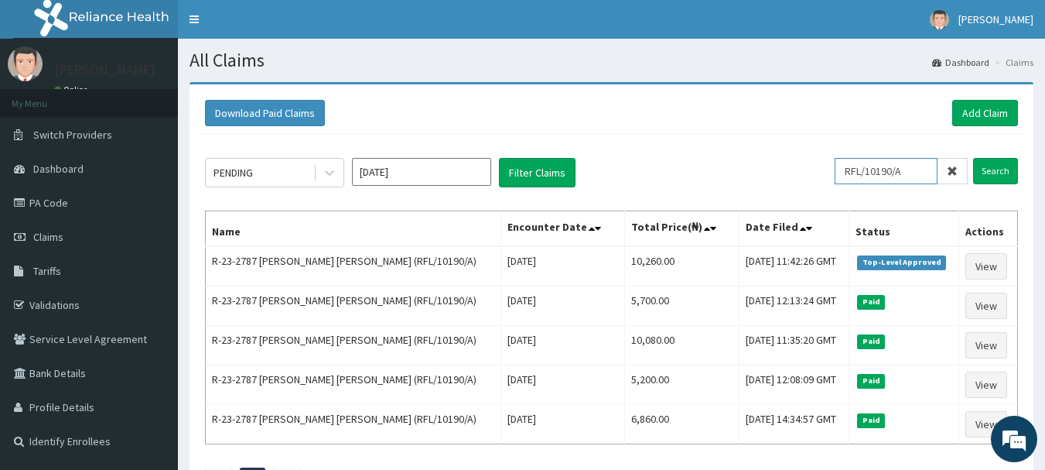
drag, startPoint x: 913, startPoint y: 173, endPoint x: 825, endPoint y: 176, distance: 87.5
click at [825, 176] on div "PENDING Aug 2025 Filter Claims RFL/10190/A Search" at bounding box center [611, 172] width 813 height 29
paste input "GIN/10033"
click at [1008, 169] on input "Search" at bounding box center [995, 171] width 45 height 26
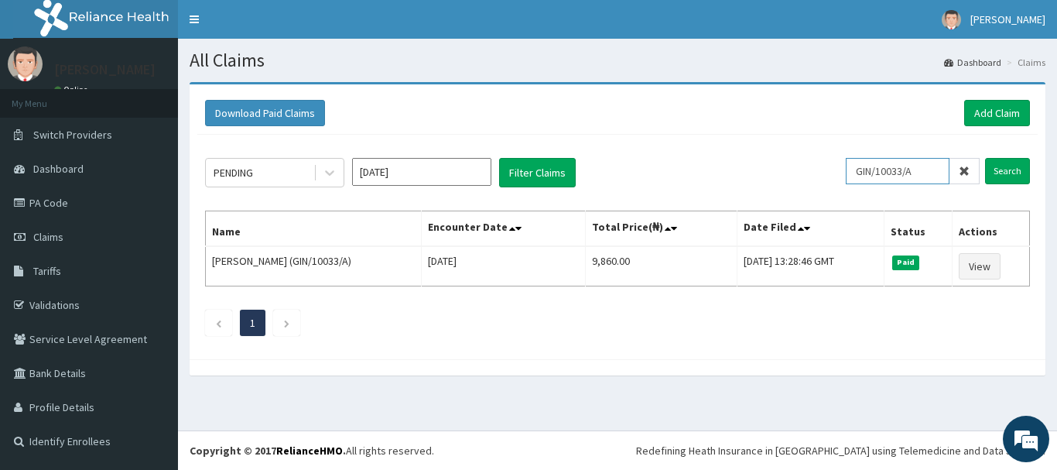
drag, startPoint x: 931, startPoint y: 168, endPoint x: 782, endPoint y: 155, distance: 149.1
click at [782, 155] on div "PENDING Aug 2025 Filter Claims GIN/10033/A Search Name Encounter Date Total Pri…" at bounding box center [617, 243] width 840 height 217
click at [1002, 164] on input "Search" at bounding box center [1007, 171] width 45 height 26
drag, startPoint x: 933, startPoint y: 172, endPoint x: 795, endPoint y: 149, distance: 140.3
click at [795, 149] on div "PENDING Aug 2025 Filter Claims GIN/10033/A Search Name Encounter Date Total Pri…" at bounding box center [617, 243] width 840 height 217
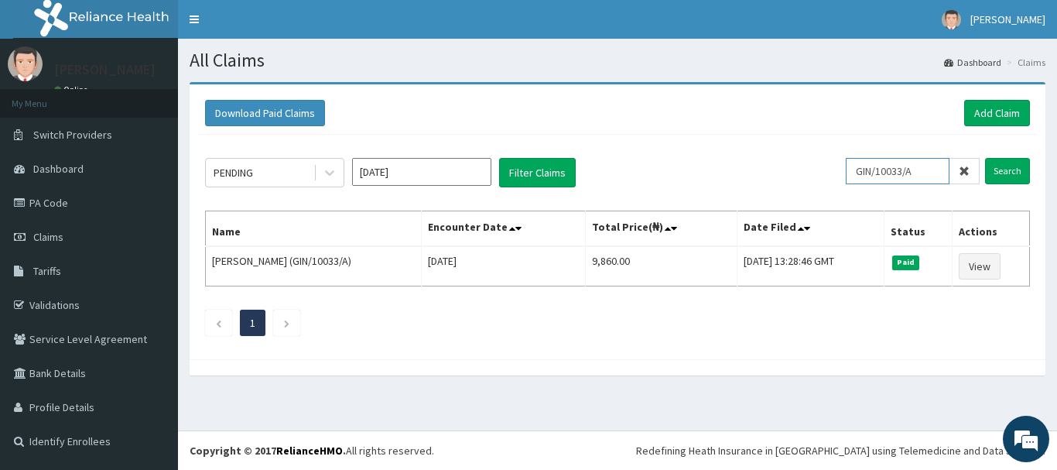
paste input "RFL/10190"
type input "RFL/10190/A"
click at [1008, 171] on input "Search" at bounding box center [1007, 171] width 45 height 26
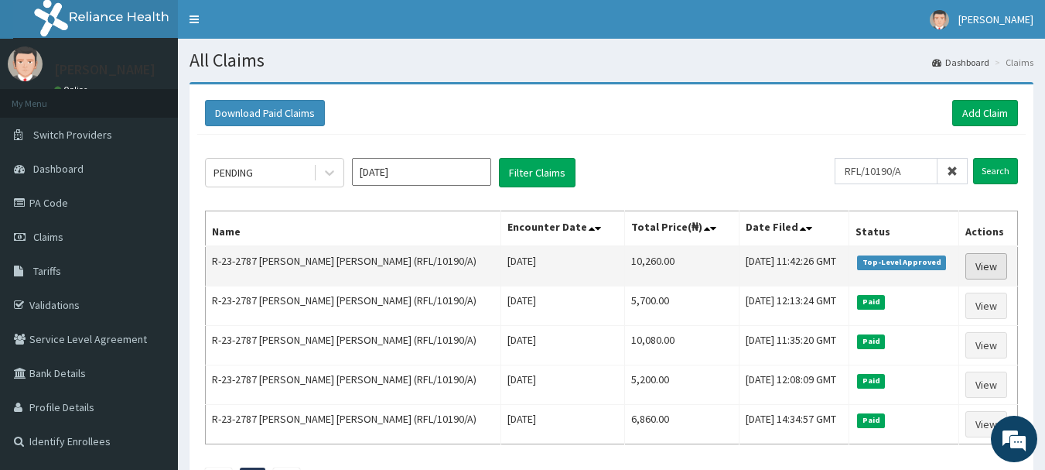
click at [976, 272] on link "View" at bounding box center [986, 266] width 42 height 26
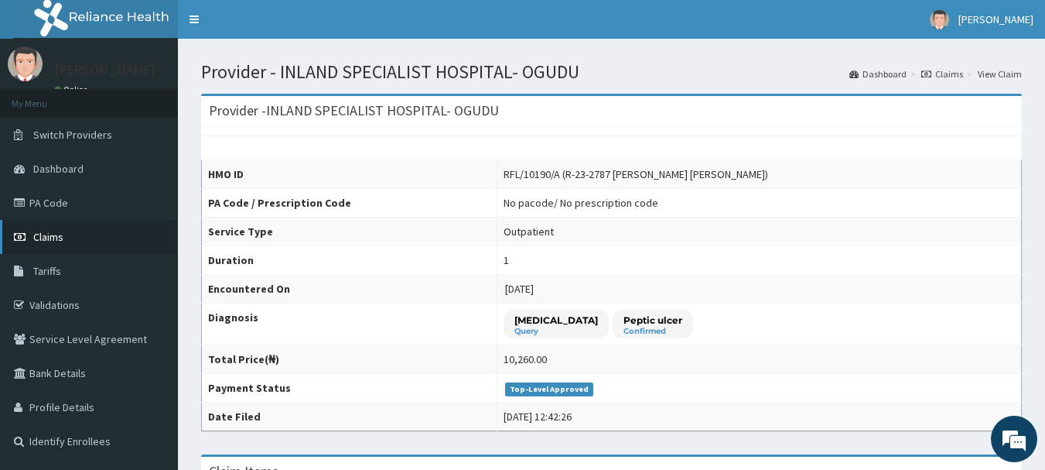
click at [47, 233] on span "Claims" at bounding box center [48, 237] width 30 height 14
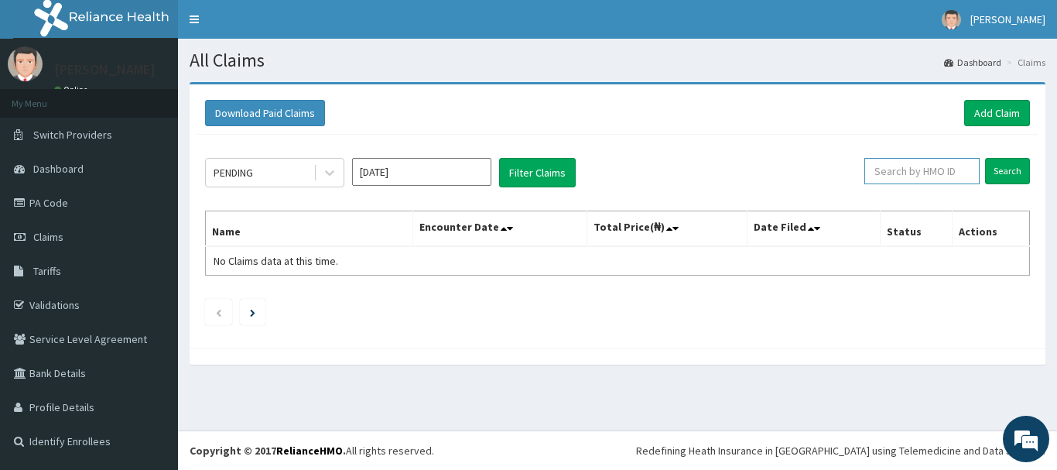
click at [925, 171] on input "text" at bounding box center [921, 171] width 115 height 26
paste input "NBC/11261/C"
click at [996, 170] on input "Search" at bounding box center [1007, 171] width 45 height 26
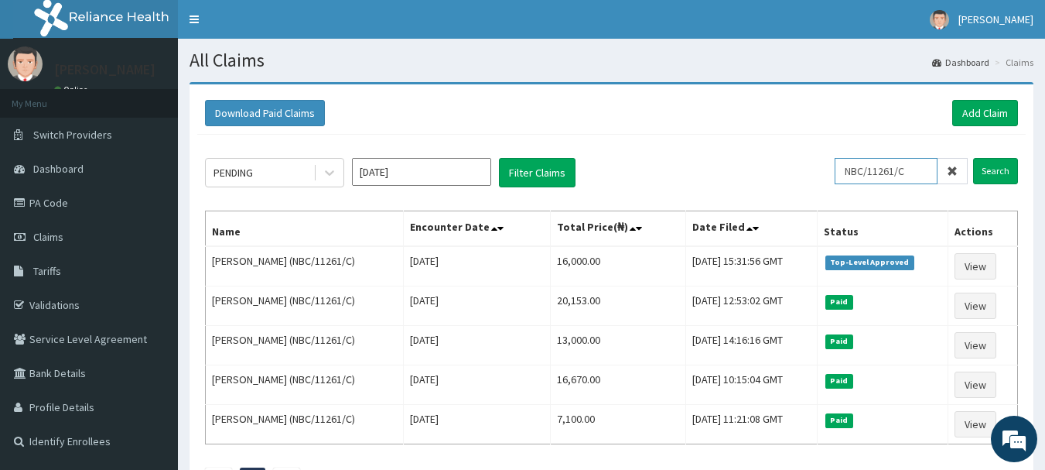
drag, startPoint x: 915, startPoint y: 175, endPoint x: 853, endPoint y: 173, distance: 62.7
click at [853, 173] on input "NBC/11261/C" at bounding box center [886, 171] width 103 height 26
paste input "RPM/10004/B"
click at [993, 176] on input "Search" at bounding box center [995, 171] width 45 height 26
drag, startPoint x: 920, startPoint y: 168, endPoint x: 837, endPoint y: 173, distance: 83.0
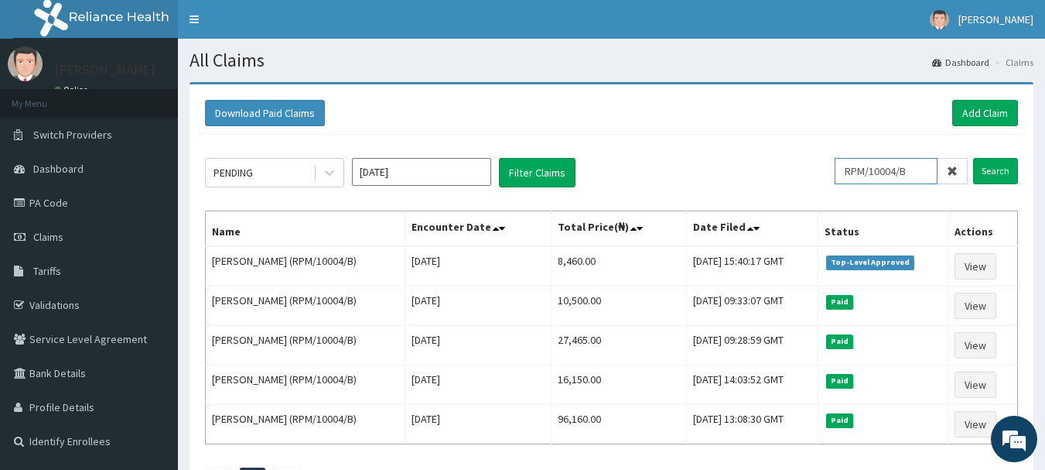
click at [837, 173] on div "PENDING [DATE] Filter Claims RPM/10004/B Search" at bounding box center [611, 172] width 813 height 29
paste input "NBC/11261/E"
click at [996, 166] on input "Search" at bounding box center [995, 171] width 45 height 26
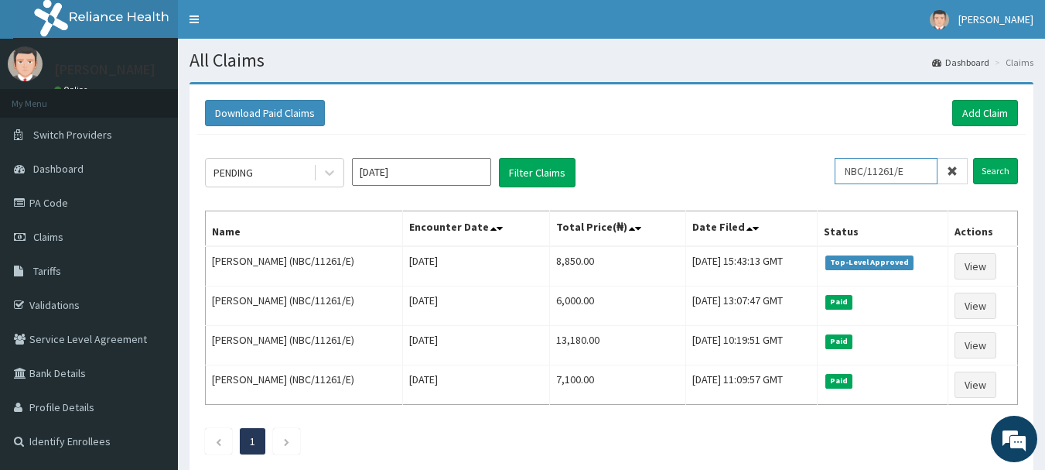
drag, startPoint x: 915, startPoint y: 173, endPoint x: 812, endPoint y: 162, distance: 103.5
click at [812, 162] on div "PENDING [DATE] Filter Claims NBC/11261/E Search" at bounding box center [611, 172] width 813 height 29
paste input "TSD/10088/C"
click at [993, 169] on input "Search" at bounding box center [995, 171] width 45 height 26
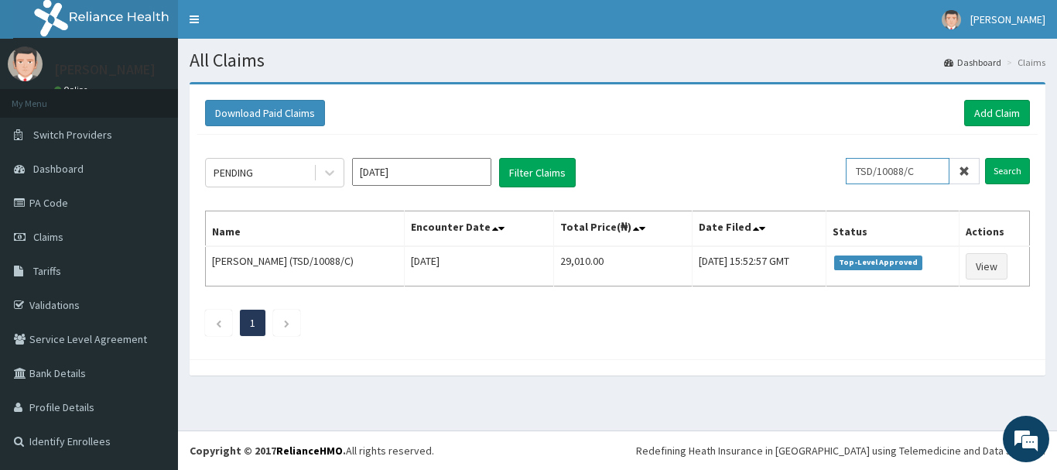
drag, startPoint x: 932, startPoint y: 172, endPoint x: 830, endPoint y: 172, distance: 102.1
click at [830, 172] on div "PENDING [DATE] Filter Claims TSD/10088/C Search" at bounding box center [617, 172] width 825 height 29
paste input "FCC/11430/A"
click at [1015, 169] on input "Search" at bounding box center [1007, 171] width 45 height 26
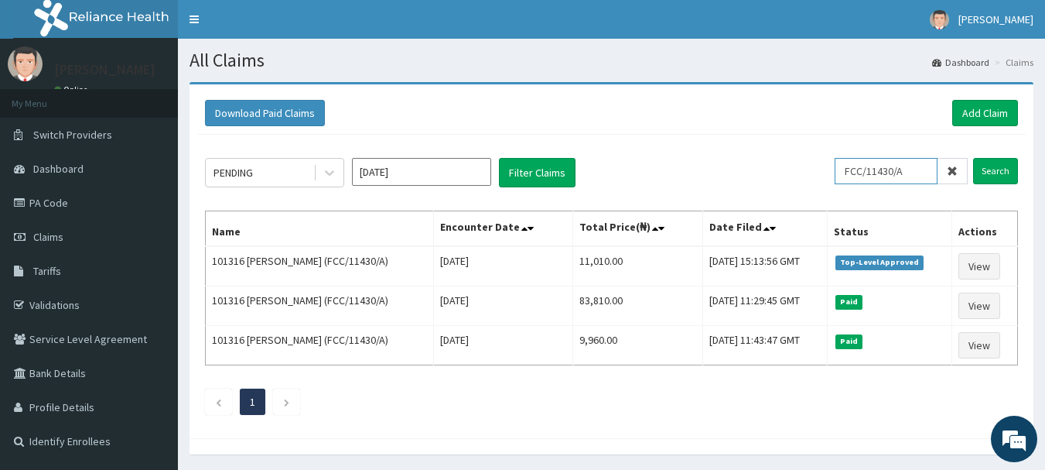
drag, startPoint x: 917, startPoint y: 168, endPoint x: 818, endPoint y: 168, distance: 98.3
click at [818, 168] on div "PENDING [DATE] Filter Claims FCC/11430/A Search" at bounding box center [611, 172] width 813 height 29
type input "LAWAL"
click at [989, 166] on input "Search" at bounding box center [995, 171] width 45 height 26
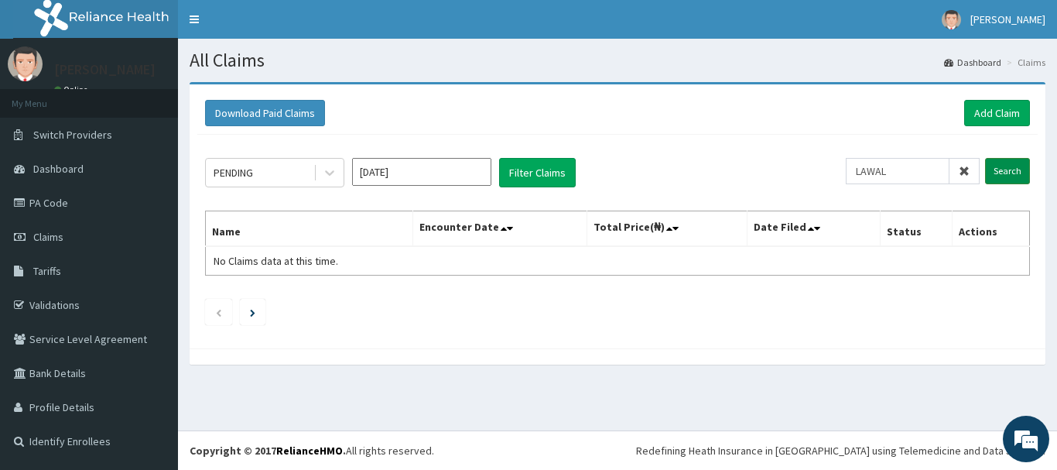
click at [1004, 169] on input "Search" at bounding box center [1007, 171] width 45 height 26
drag, startPoint x: 900, startPoint y: 172, endPoint x: 829, endPoint y: 172, distance: 71.2
click at [829, 172] on div "PENDING [DATE] Filter Claims LAWAL Search" at bounding box center [617, 172] width 825 height 29
click at [866, 170] on input "LAWAL" at bounding box center [898, 171] width 104 height 26
click at [999, 166] on input "Search" at bounding box center [1007, 171] width 45 height 26
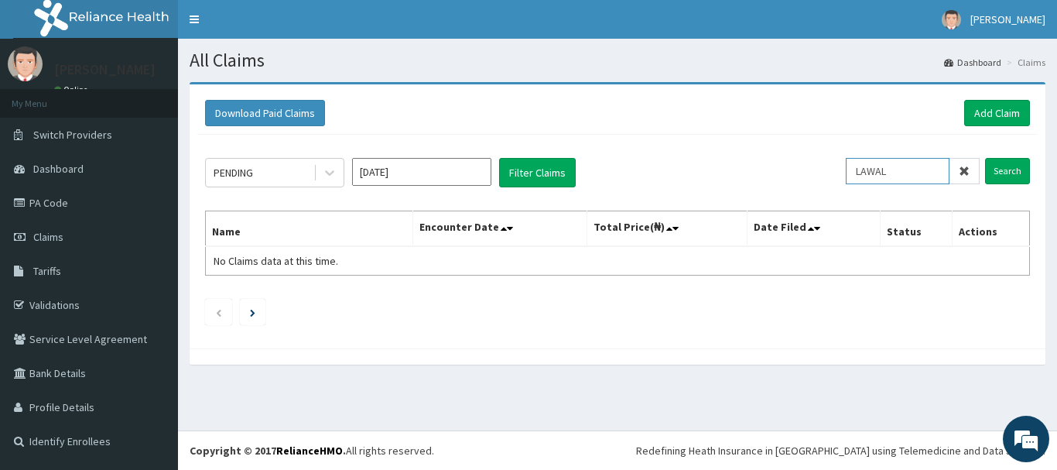
drag, startPoint x: 915, startPoint y: 167, endPoint x: 777, endPoint y: 168, distance: 137.7
click at [777, 168] on div "PENDING [DATE] Filter Claims LAWAL Search" at bounding box center [617, 172] width 825 height 29
paste input "TRE/10046/A"
click at [1004, 164] on input "Search" at bounding box center [1007, 171] width 45 height 26
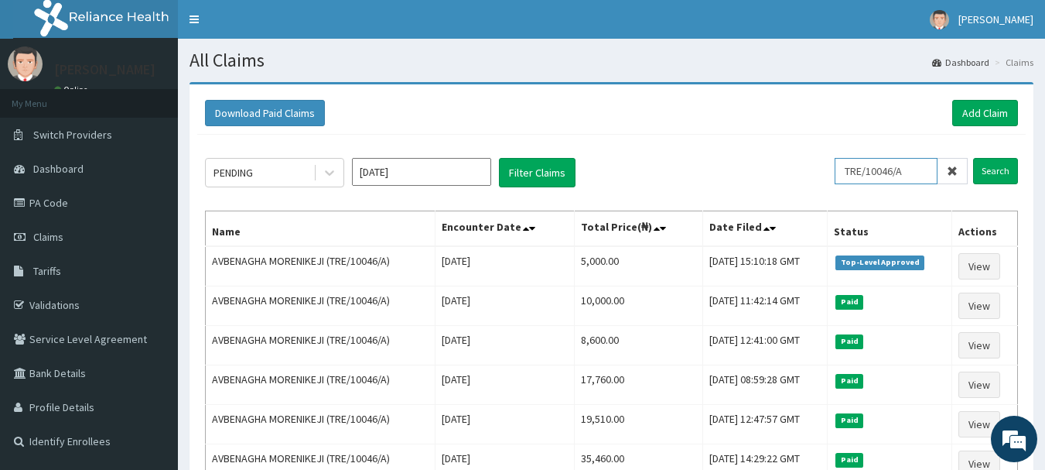
drag, startPoint x: 916, startPoint y: 170, endPoint x: 829, endPoint y: 171, distance: 86.6
click at [829, 171] on div "PENDING [DATE] Filter Claims TRE/10046/A Search" at bounding box center [611, 172] width 813 height 29
paste input "YWG/10022/B"
click at [1003, 169] on input "Search" at bounding box center [995, 171] width 45 height 26
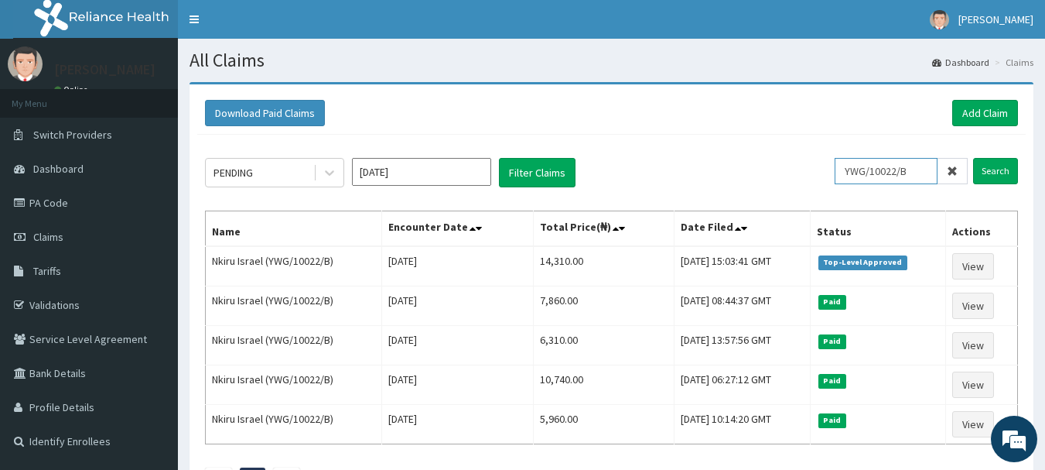
drag, startPoint x: 922, startPoint y: 165, endPoint x: 829, endPoint y: 172, distance: 93.9
click at [829, 172] on div "PENDING [DATE] Filter Claims YWG/10022/B Search" at bounding box center [611, 172] width 813 height 29
paste input "MON/10061/A"
click at [1000, 169] on input "Search" at bounding box center [995, 171] width 45 height 26
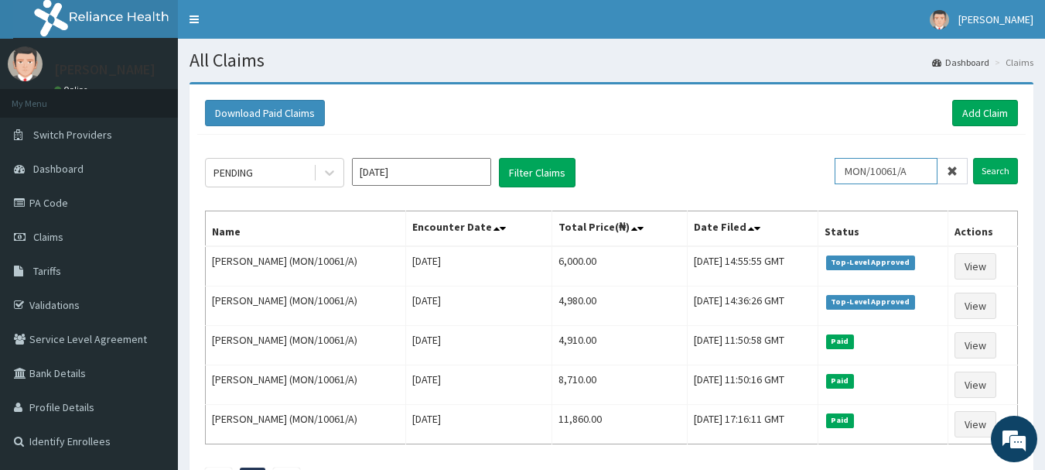
drag, startPoint x: 921, startPoint y: 172, endPoint x: 808, endPoint y: 170, distance: 113.0
click at [808, 170] on div "PENDING [DATE] Filter Claims MON/10061/A Search" at bounding box center [611, 172] width 813 height 29
paste input "ARE/10001/B"
type input "ARE/10001/B"
click at [993, 162] on input "Search" at bounding box center [995, 171] width 45 height 26
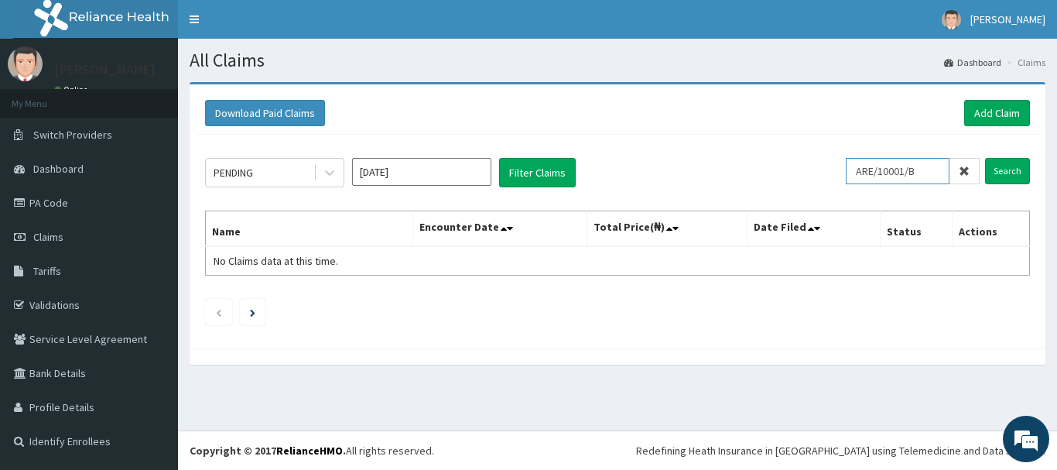
click at [867, 173] on input "ARE/10001/B" at bounding box center [898, 171] width 104 height 26
click at [1003, 166] on input "Search" at bounding box center [1007, 171] width 45 height 26
click at [982, 106] on link "Add Claim" at bounding box center [997, 113] width 66 height 26
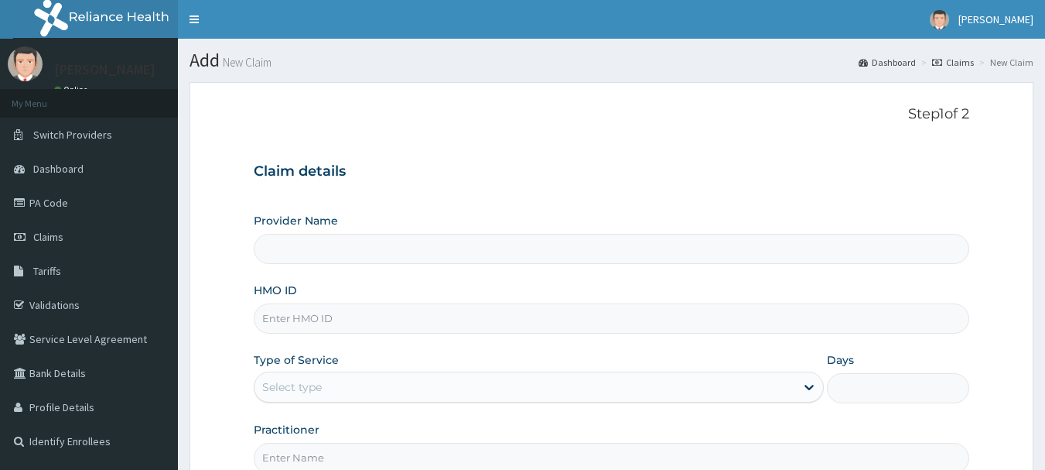
click at [358, 249] on input "Provider Name" at bounding box center [612, 249] width 716 height 30
type input "INLAND SPECIALIST HOSPITAL- OGUDU"
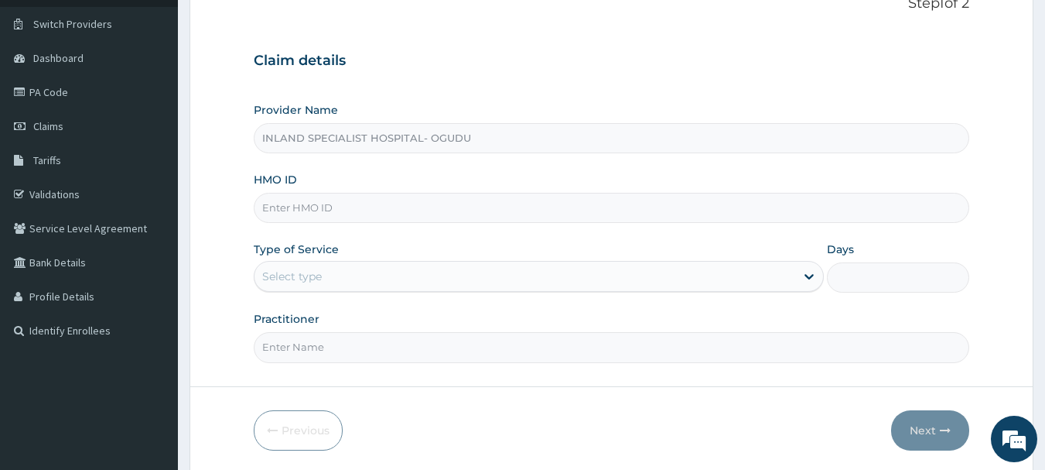
scroll to position [155, 0]
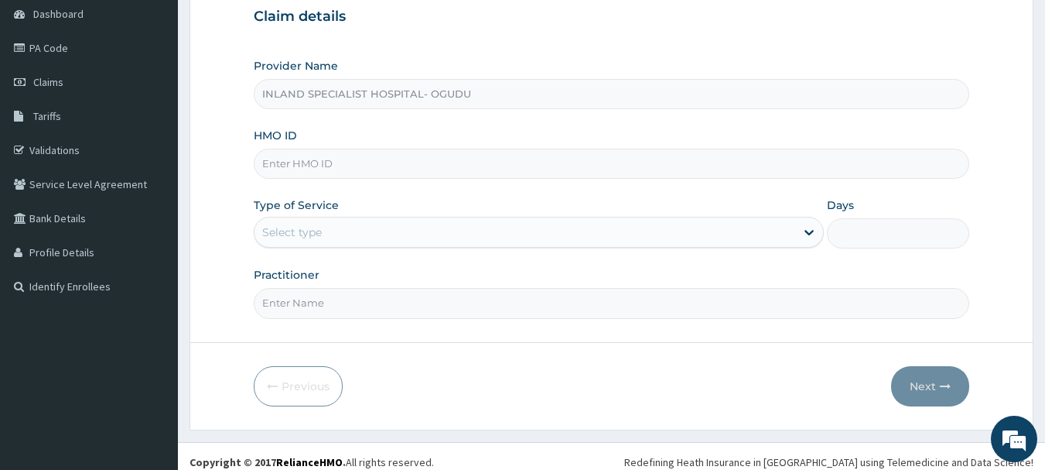
click at [371, 167] on input "HMO ID" at bounding box center [612, 164] width 716 height 30
paste input "ARE/10001/B"
type input "ARE/10001/B"
click at [333, 236] on div "Select type" at bounding box center [525, 232] width 541 height 25
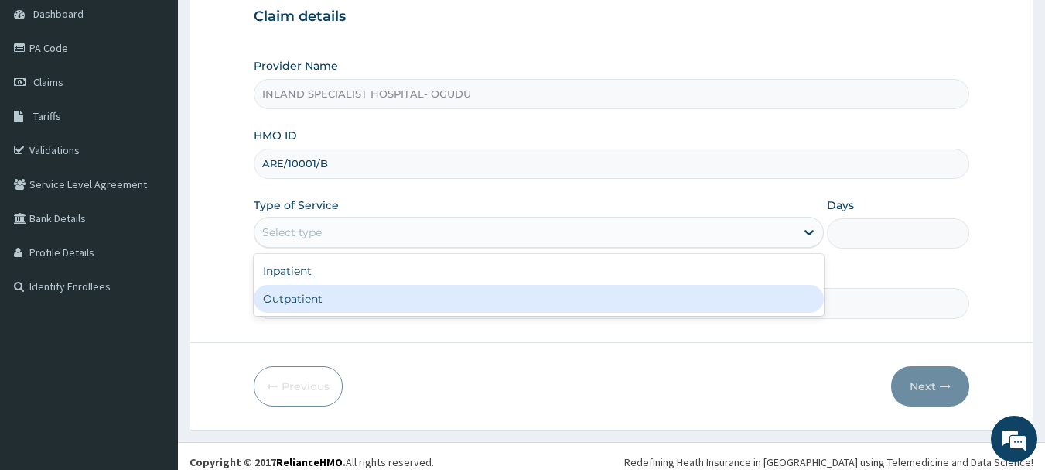
click at [306, 292] on div "Outpatient" at bounding box center [539, 299] width 570 height 28
type input "1"
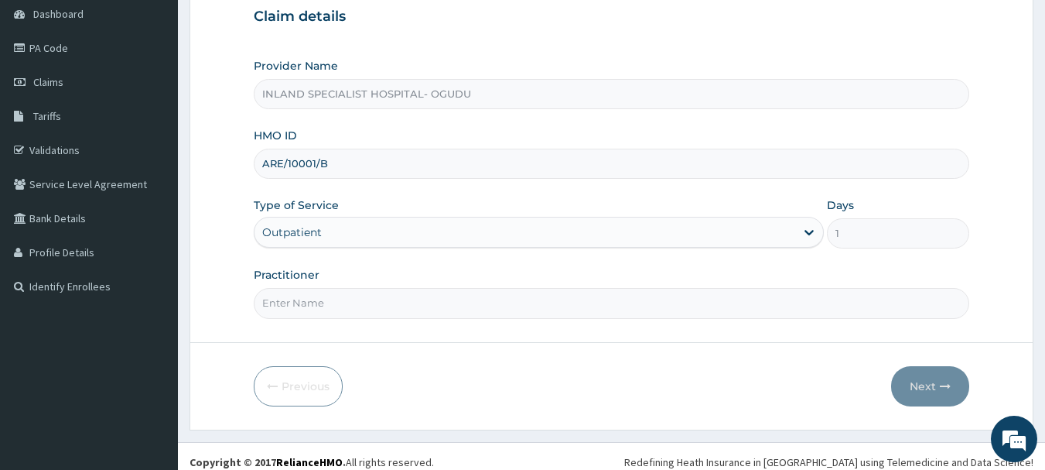
click at [332, 300] on input "Practitioner" at bounding box center [612, 303] width 716 height 30
type input "[PERSON_NAME]"
click at [913, 386] on button "Next" at bounding box center [930, 386] width 78 height 40
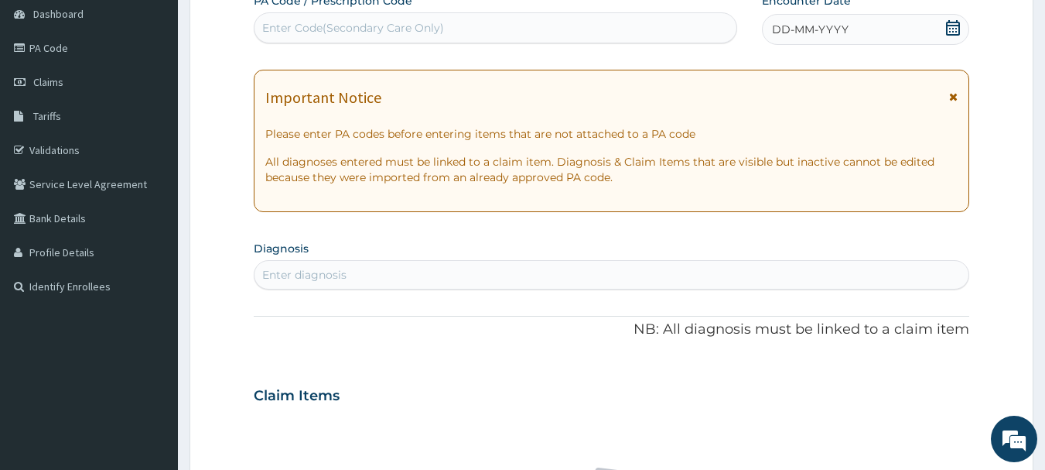
click at [954, 25] on icon at bounding box center [953, 27] width 14 height 15
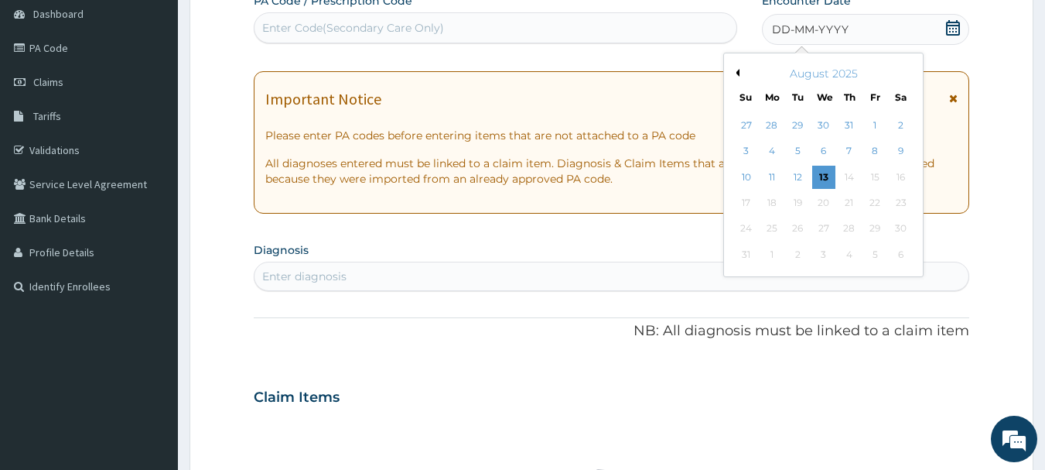
click at [734, 70] on button "Previous Month" at bounding box center [736, 73] width 8 height 8
click at [795, 176] on div "15" at bounding box center [798, 177] width 23 height 23
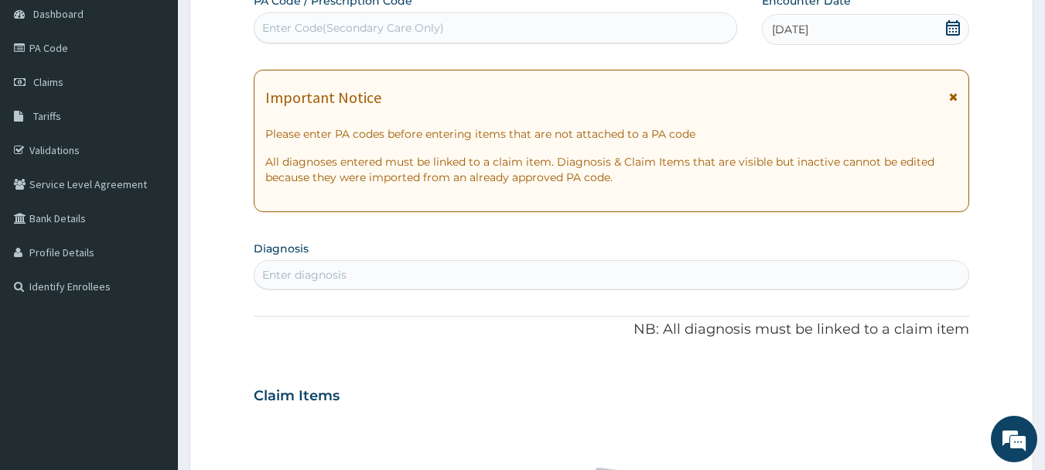
click at [421, 263] on div "Enter diagnosis" at bounding box center [612, 274] width 715 height 25
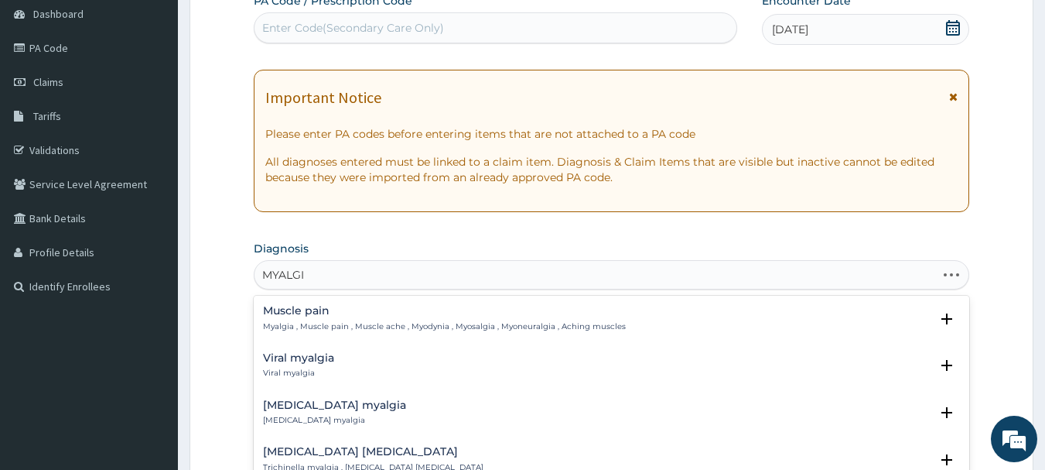
type input "MYALGIA"
click at [322, 309] on h4 "Muscle pain" at bounding box center [444, 311] width 363 height 12
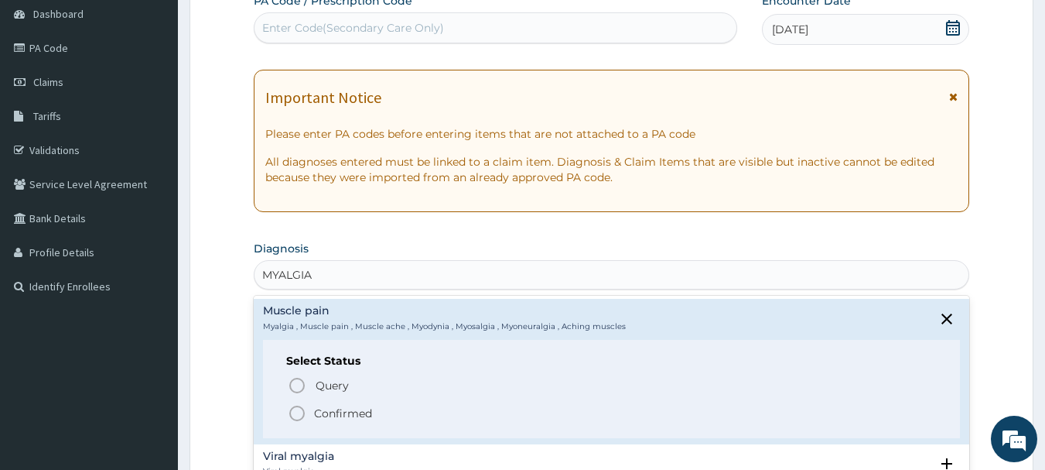
click at [294, 412] on icon "status option filled" at bounding box center [297, 413] width 19 height 19
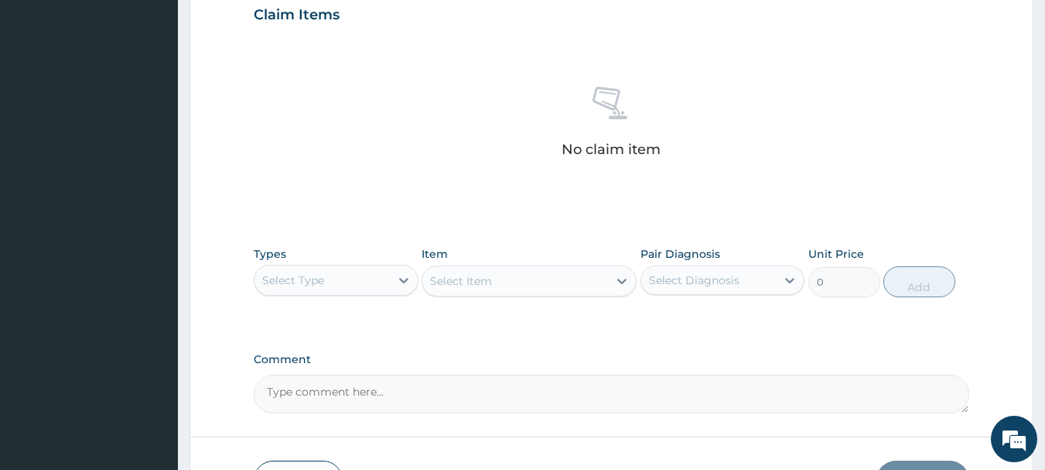
scroll to position [542, 0]
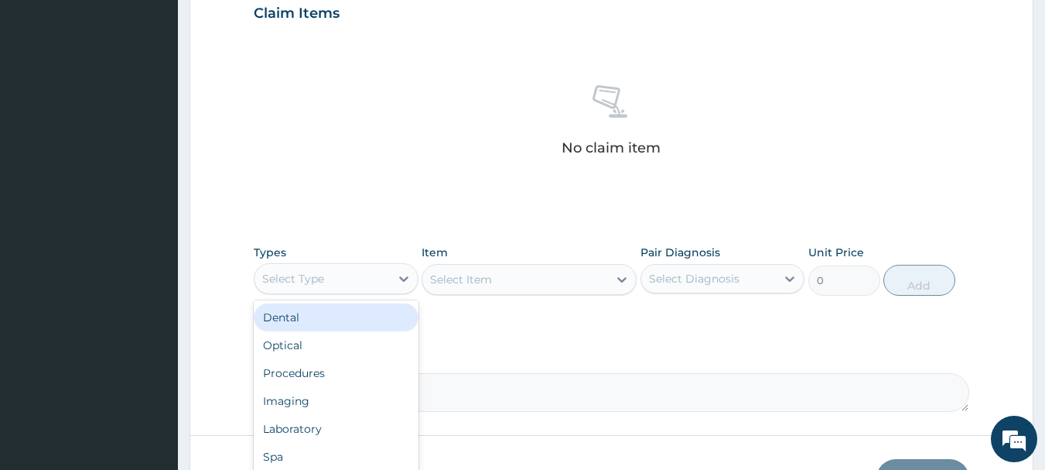
click at [373, 275] on div "Select Type" at bounding box center [322, 278] width 135 height 25
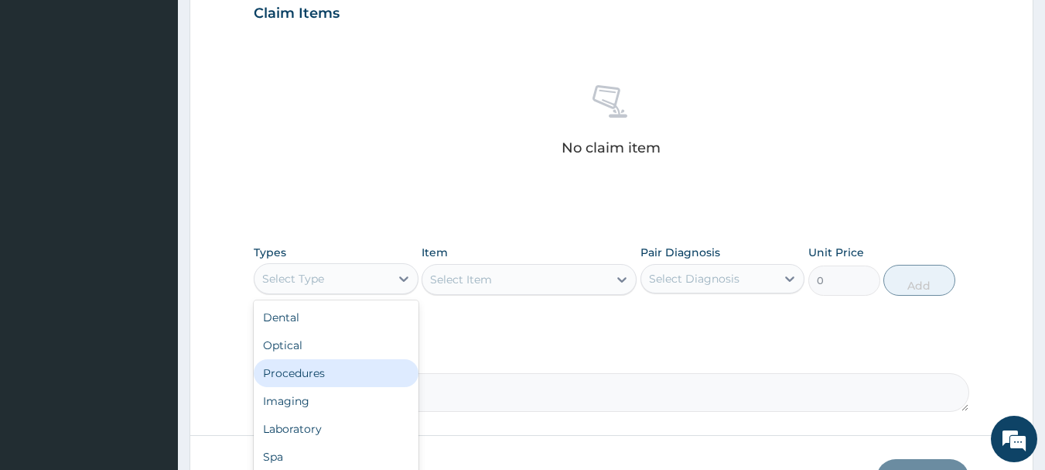
click at [334, 364] on div "Procedures" at bounding box center [336, 373] width 165 height 28
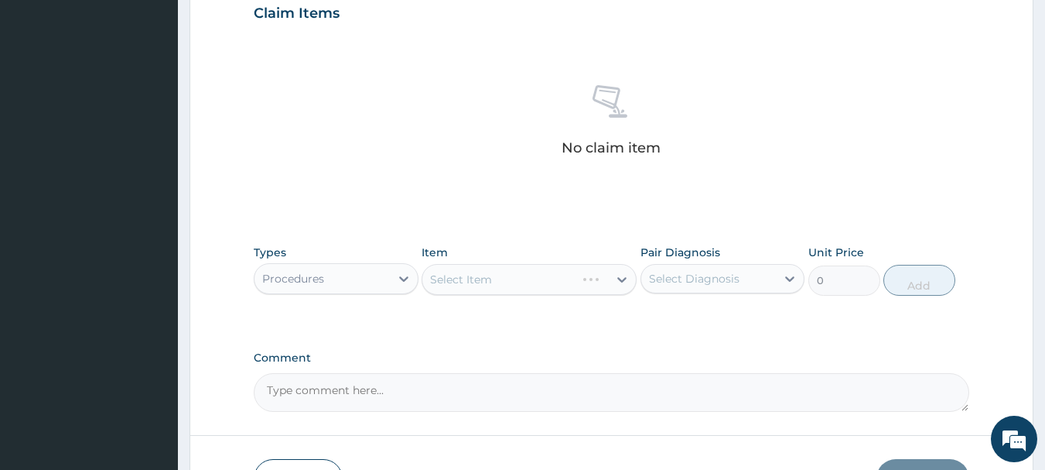
click at [530, 280] on div "Select Item" at bounding box center [529, 279] width 215 height 31
click at [620, 279] on div "Select Item" at bounding box center [529, 279] width 215 height 31
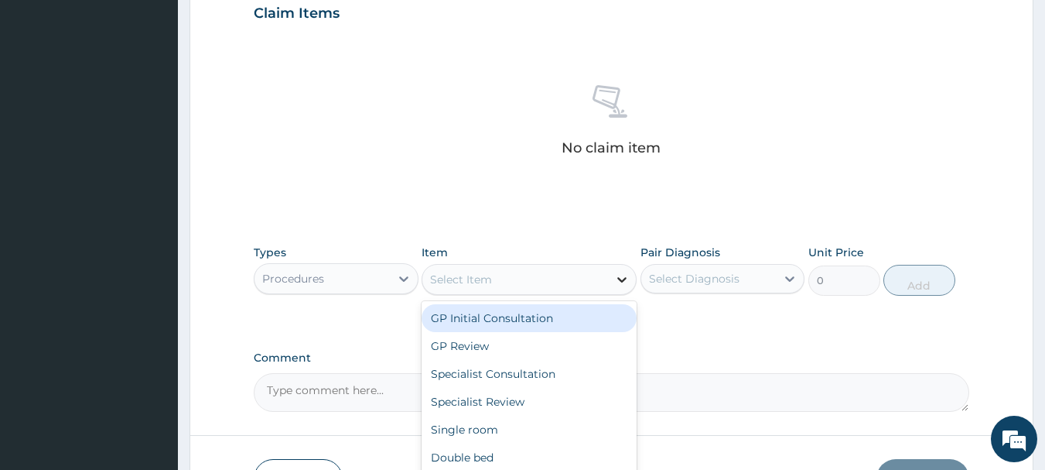
click at [619, 279] on icon at bounding box center [621, 279] width 9 height 5
click at [597, 320] on div "GP Initial Consultation" at bounding box center [529, 318] width 215 height 28
type input "3000"
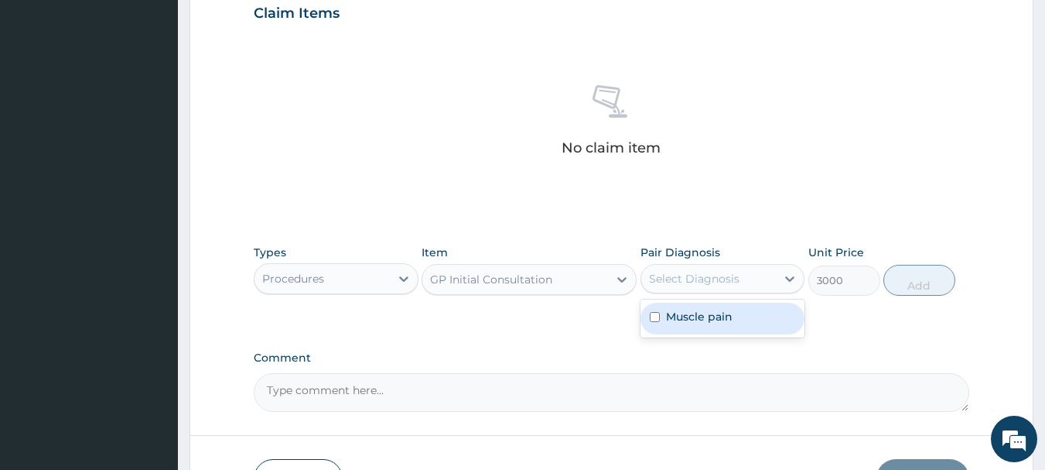
click at [705, 278] on div "Select Diagnosis" at bounding box center [694, 278] width 91 height 15
click at [707, 313] on label "Muscle pain" at bounding box center [699, 316] width 67 height 15
checkbox input "true"
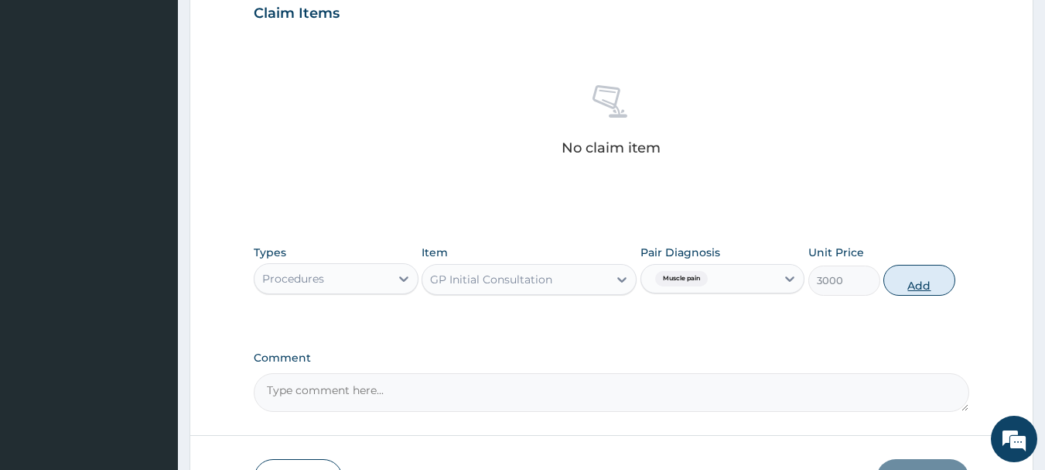
click at [916, 278] on button "Add" at bounding box center [919, 280] width 72 height 31
type input "0"
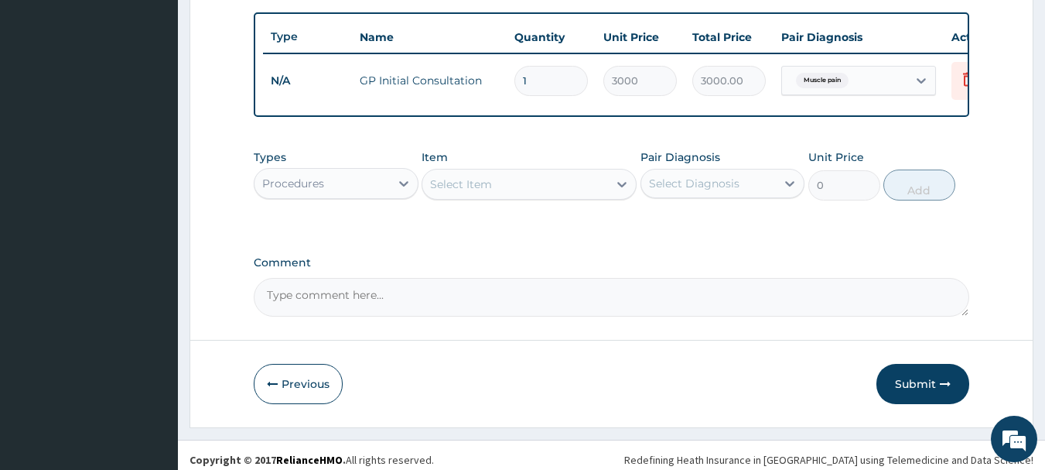
scroll to position [584, 0]
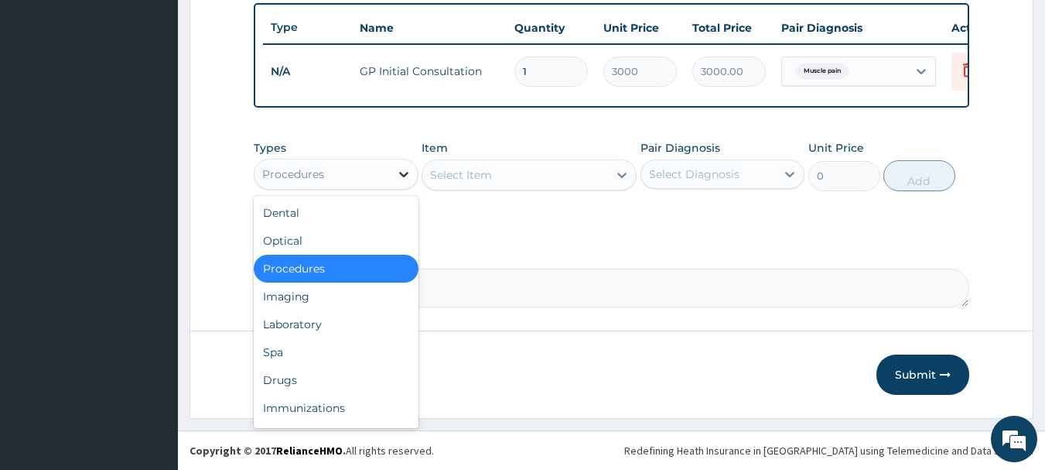
click at [393, 175] on div at bounding box center [404, 174] width 28 height 28
click at [283, 384] on div "Drugs" at bounding box center [336, 380] width 165 height 28
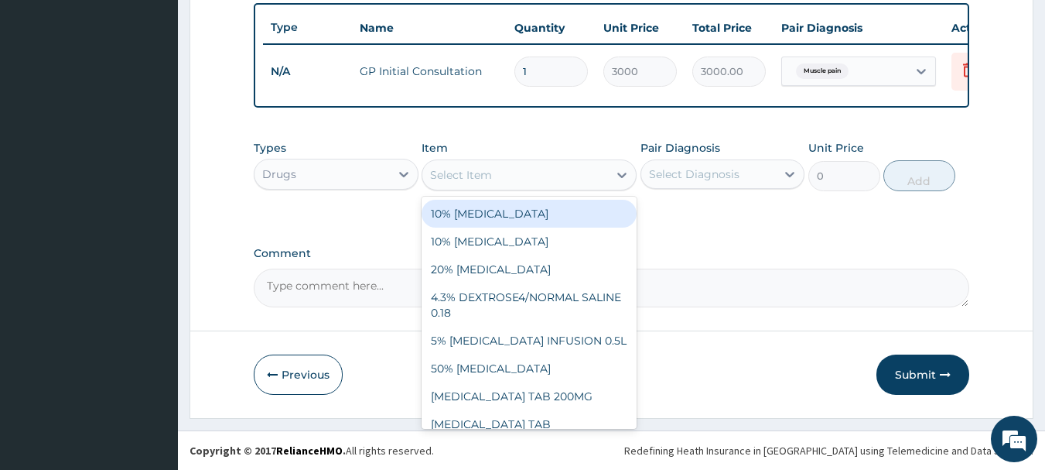
click at [620, 173] on icon at bounding box center [621, 174] width 15 height 15
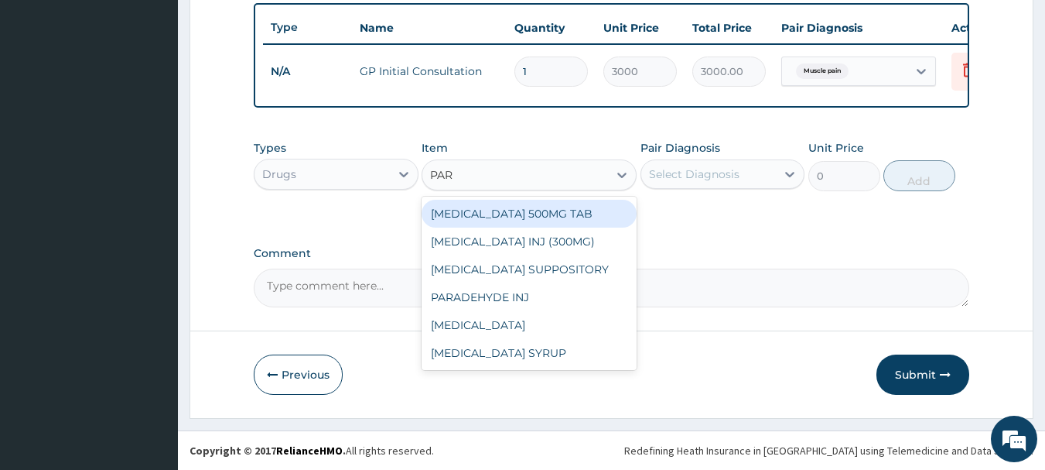
type input "PARA"
click at [535, 210] on div "[MEDICAL_DATA] 500MG TAB" at bounding box center [529, 214] width 215 height 28
type input "20"
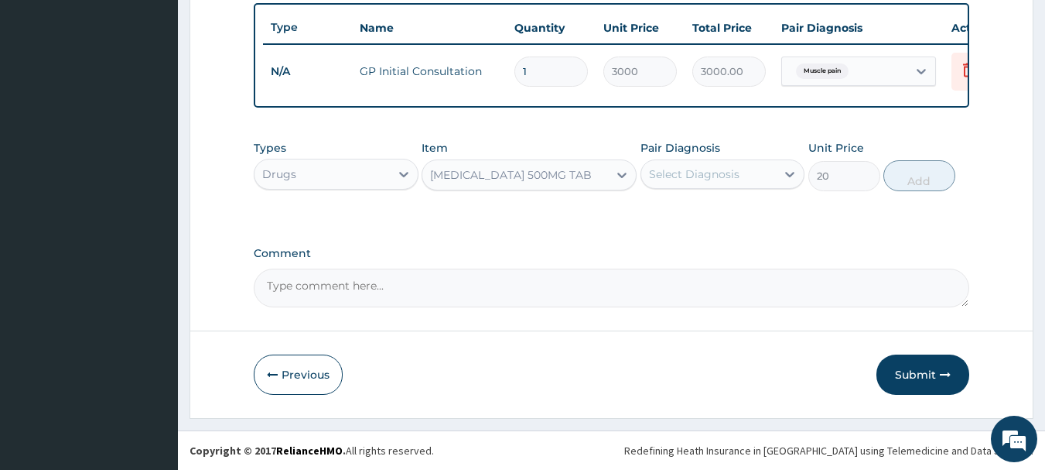
click at [719, 162] on div "Select Diagnosis" at bounding box center [708, 174] width 135 height 25
click at [709, 214] on label "Muscle pain" at bounding box center [699, 211] width 67 height 15
checkbox input "true"
click at [928, 169] on button "Add" at bounding box center [919, 175] width 72 height 31
type input "0"
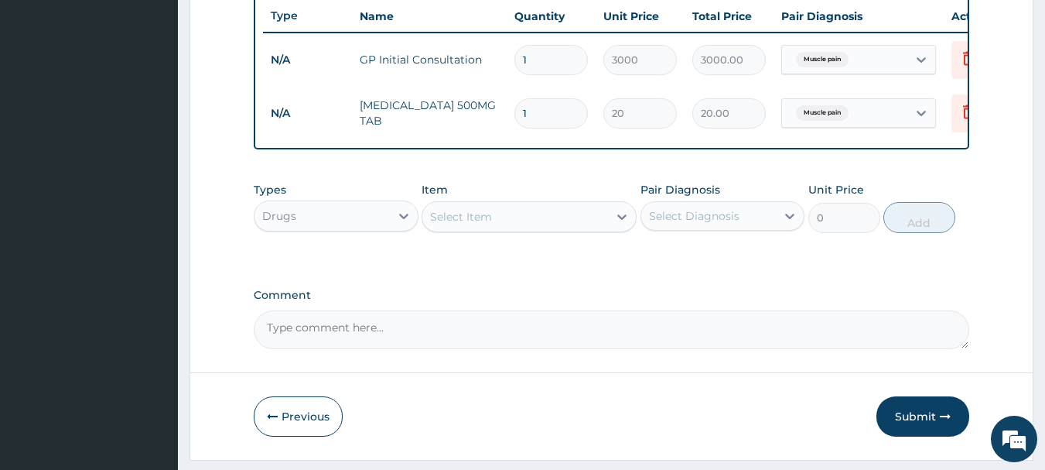
type input "18"
type input "360.00"
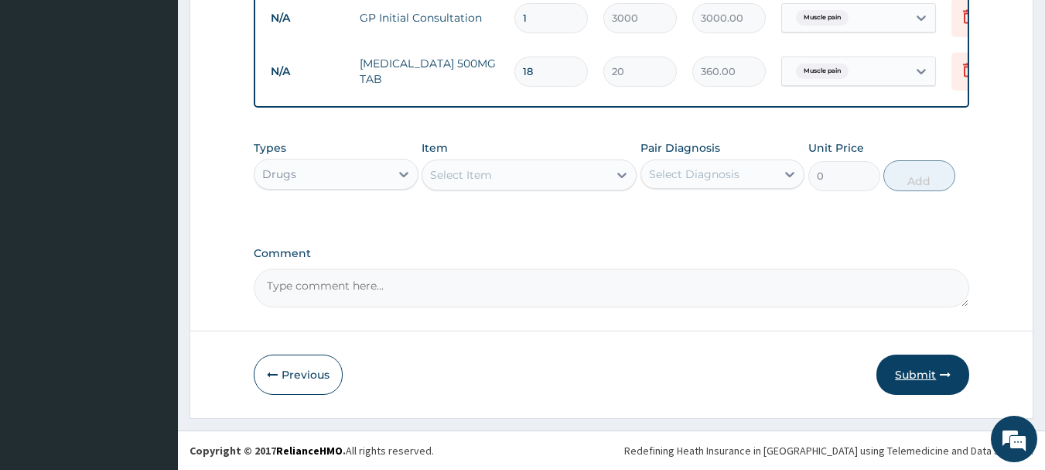
type input "18"
click at [908, 364] on button "Submit" at bounding box center [923, 374] width 93 height 40
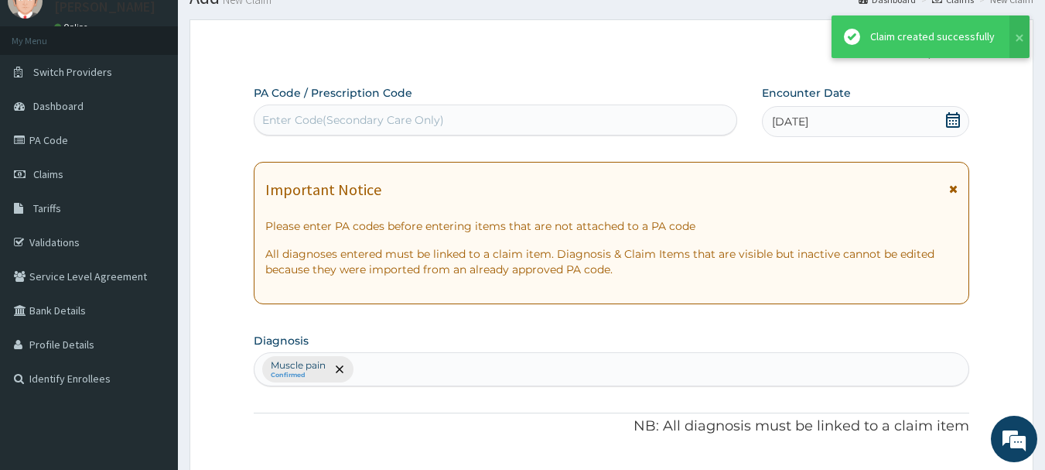
scroll to position [637, 0]
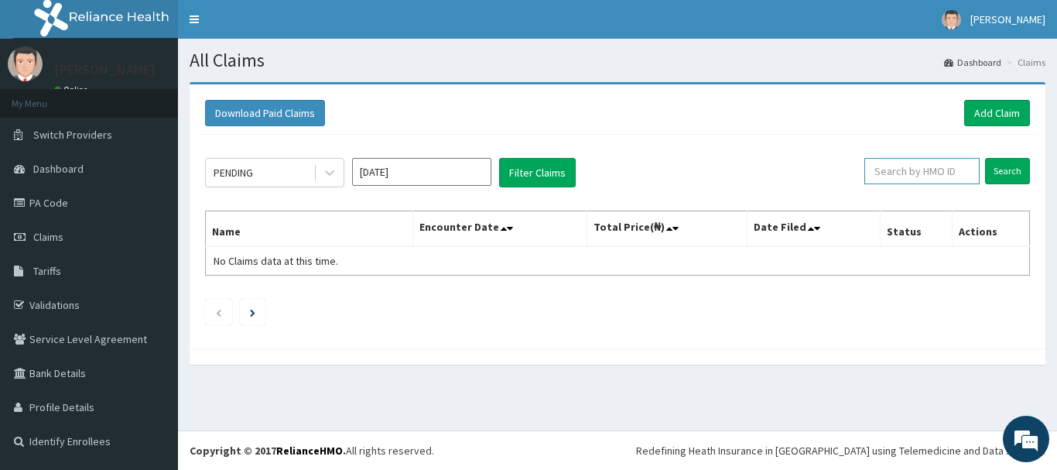
click at [908, 167] on input "text" at bounding box center [921, 171] width 115 height 26
paste input "IOD/10007/A"
click at [1012, 167] on input "Search" at bounding box center [1007, 171] width 45 height 26
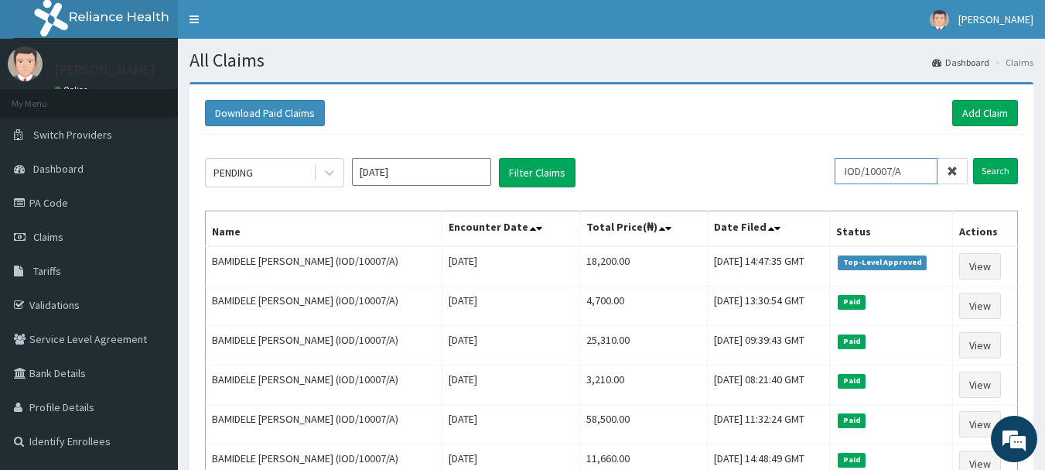
drag, startPoint x: 918, startPoint y: 167, endPoint x: 812, endPoint y: 173, distance: 105.4
click at [812, 173] on div "PENDING [DATE] Filter Claims IOD/10007/A Search" at bounding box center [611, 172] width 813 height 29
paste input "MON/10061"
click at [999, 173] on input "Search" at bounding box center [995, 171] width 45 height 26
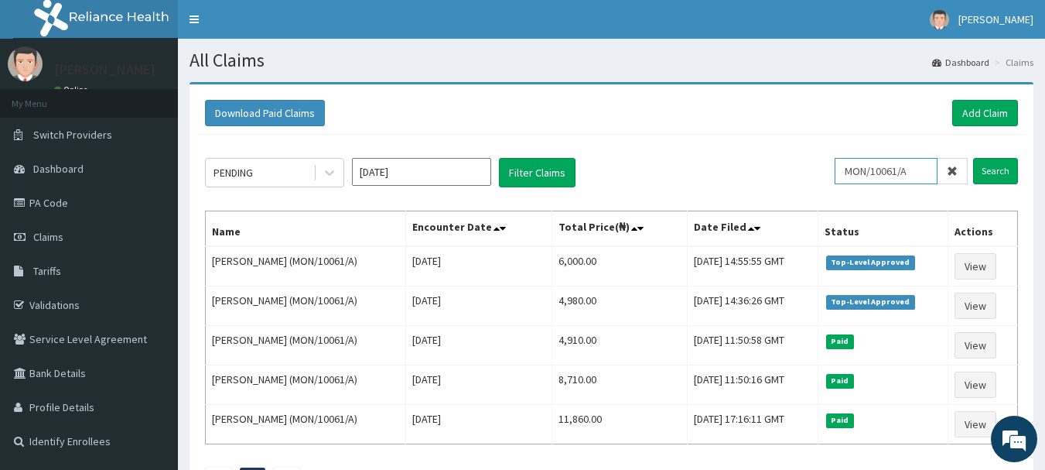
drag, startPoint x: 920, startPoint y: 166, endPoint x: 848, endPoint y: 177, distance: 72.8
click at [848, 177] on input "MON/10061/A" at bounding box center [886, 171] width 103 height 26
paste input "CCG/10068"
click at [993, 172] on input "Search" at bounding box center [995, 171] width 45 height 26
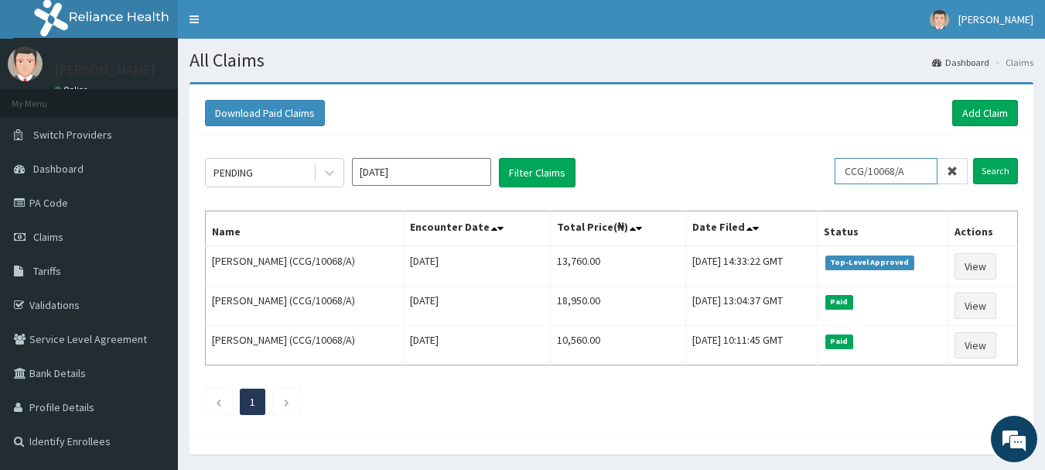
drag, startPoint x: 919, startPoint y: 169, endPoint x: 825, endPoint y: 166, distance: 93.7
click at [825, 166] on div "PENDING [DATE] Filter Claims CCG/10068/A Search" at bounding box center [611, 172] width 813 height 29
paste input "TRE/10049"
click at [998, 168] on input "Search" at bounding box center [995, 171] width 45 height 26
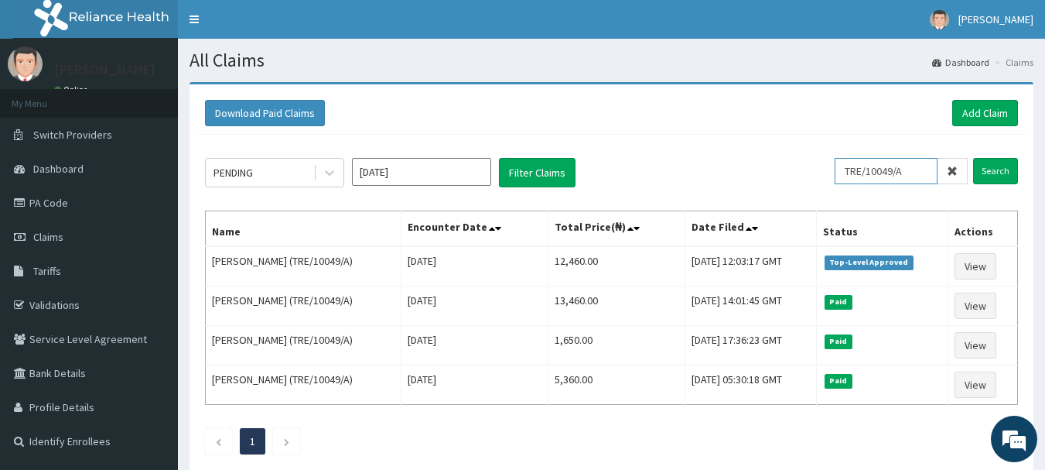
drag, startPoint x: 877, startPoint y: 169, endPoint x: 839, endPoint y: 169, distance: 37.9
click at [839, 169] on div "PENDING [DATE] Filter Claims TRE/10049/A Search" at bounding box center [611, 172] width 813 height 29
paste input "PIL/10006/B"
click at [1003, 171] on input "Search" at bounding box center [995, 171] width 45 height 26
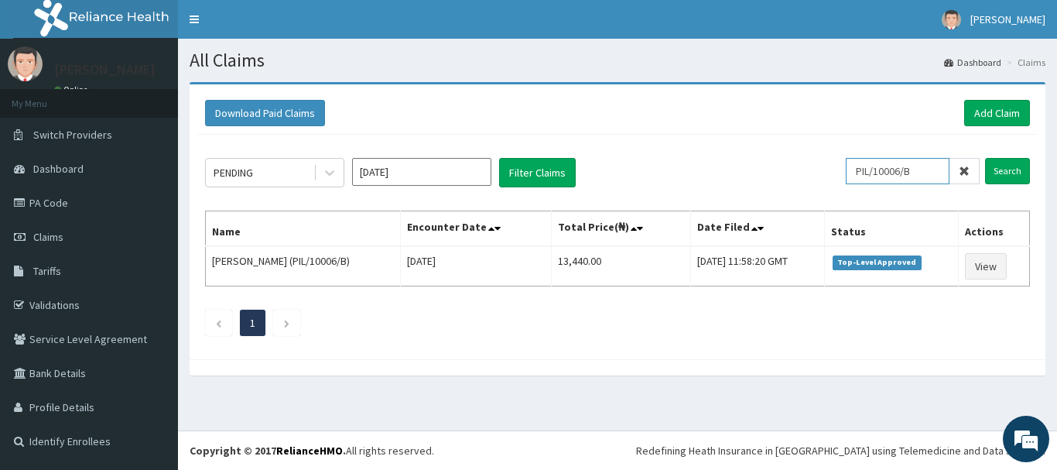
drag, startPoint x: 935, startPoint y: 168, endPoint x: 789, endPoint y: 171, distance: 145.5
click at [789, 171] on div "PENDING [DATE] Filter Claims PIL/10006/B Search" at bounding box center [617, 172] width 825 height 29
paste input "MHG/10439"
click at [1006, 175] on input "Search" at bounding box center [1007, 171] width 45 height 26
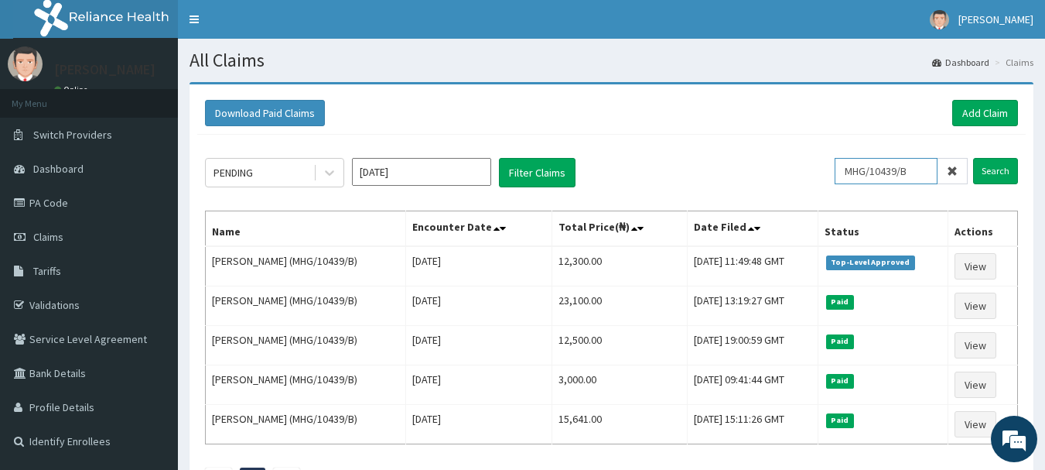
drag, startPoint x: 922, startPoint y: 166, endPoint x: 833, endPoint y: 179, distance: 90.1
click at [833, 179] on div "PENDING [DATE] Filter Claims MHG/10439/B Search" at bounding box center [611, 172] width 813 height 29
paste input "OSS/10043/A"
click at [999, 172] on input "Search" at bounding box center [995, 171] width 45 height 26
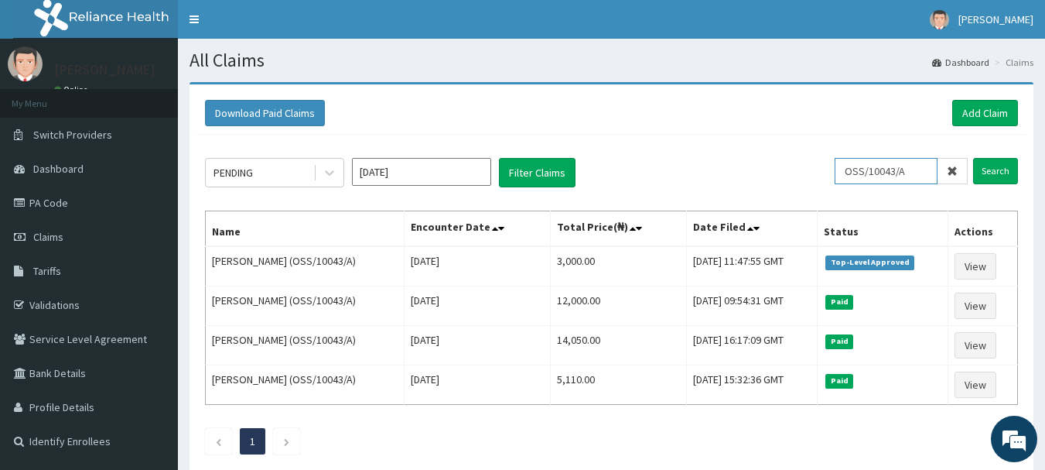
drag, startPoint x: 921, startPoint y: 176, endPoint x: 785, endPoint y: 160, distance: 137.0
click at [785, 160] on div "PENDING [DATE] Filter Claims OSS/10043/A Search" at bounding box center [611, 172] width 813 height 29
paste input "XMG/10306"
click at [1000, 167] on input "Search" at bounding box center [995, 171] width 45 height 26
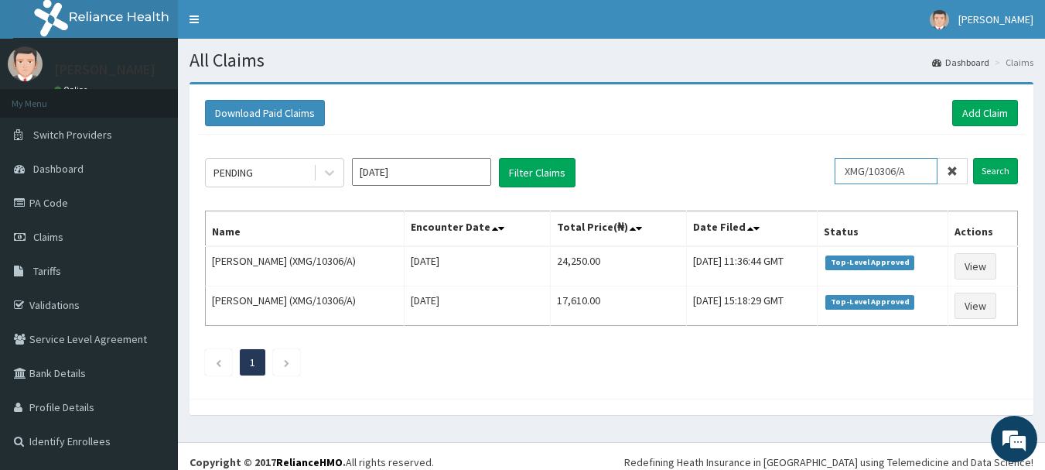
drag, startPoint x: 921, startPoint y: 169, endPoint x: 800, endPoint y: 174, distance: 120.8
click at [800, 174] on div "PENDING [DATE] Filter Claims XMG/10306/A Search" at bounding box center [611, 172] width 813 height 29
paste input "OSS/10043/B"
click at [996, 168] on input "Search" at bounding box center [995, 171] width 45 height 26
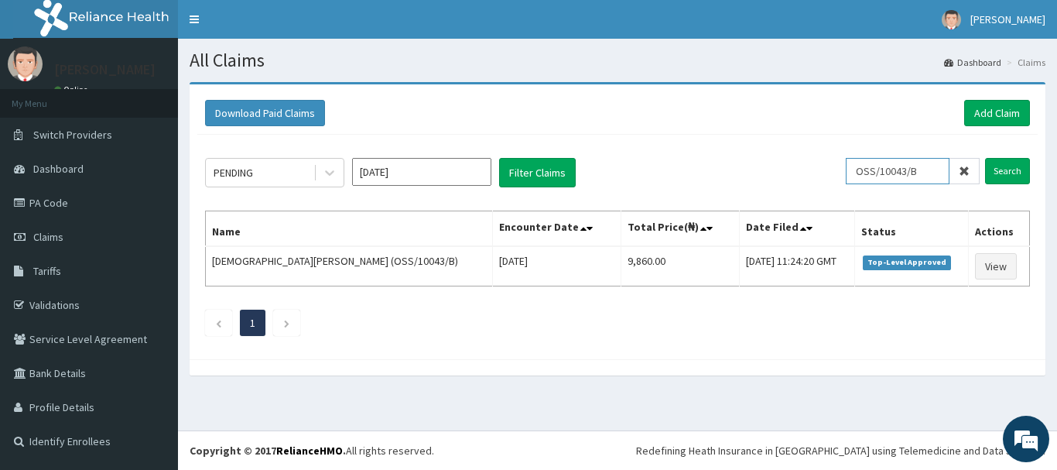
drag, startPoint x: 933, startPoint y: 169, endPoint x: 818, endPoint y: 165, distance: 114.6
click at [818, 165] on div "PENDING [DATE] Filter Claims OSS/10043/B Search" at bounding box center [617, 172] width 825 height 29
paste input "PHY/10046/A"
type input "PHY/10046/A"
click at [1007, 174] on input "Search" at bounding box center [1007, 171] width 45 height 26
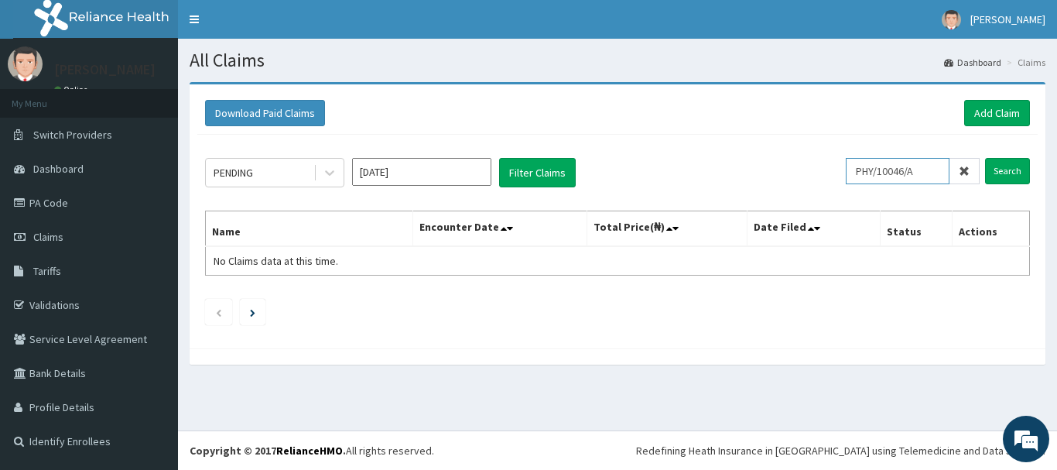
click at [868, 170] on input "PHY/10046/A" at bounding box center [898, 171] width 104 height 26
drag, startPoint x: 999, startPoint y: 172, endPoint x: 986, endPoint y: 179, distance: 14.9
click at [1000, 172] on input "Search" at bounding box center [1007, 171] width 45 height 26
click at [979, 108] on link "Add Claim" at bounding box center [997, 113] width 66 height 26
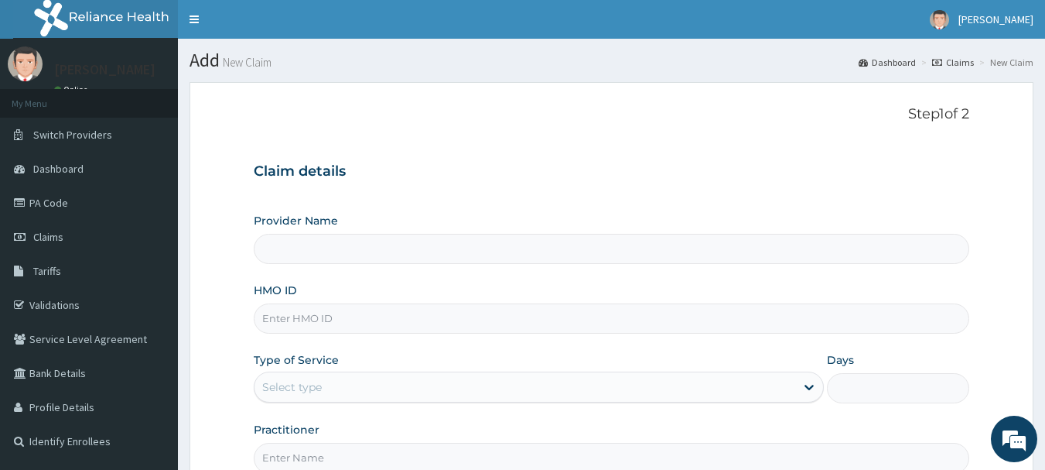
type input "INLAND SPECIALIST HOSPITAL- OGUDU"
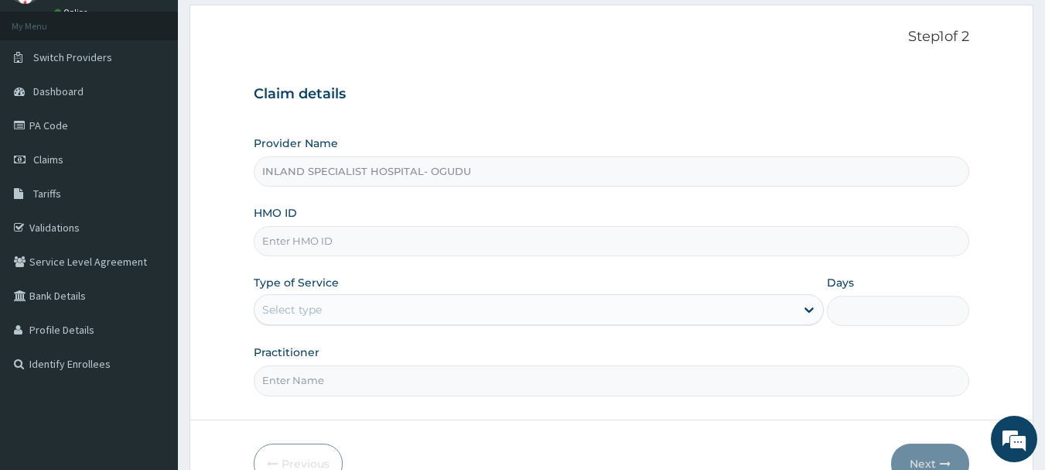
click at [373, 243] on input "HMO ID" at bounding box center [612, 241] width 716 height 30
paste input "PHY/10046/A"
type input "PHY/10046/A"
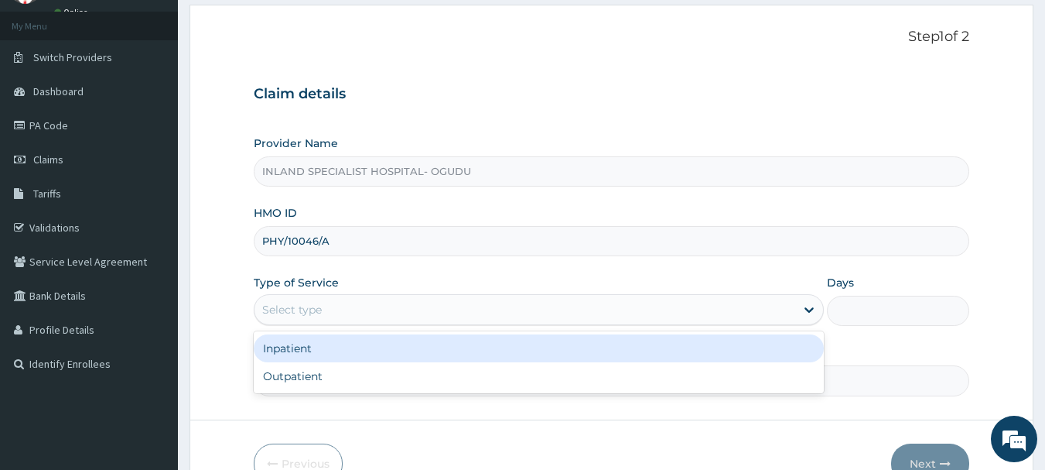
click at [341, 299] on div "Select type" at bounding box center [525, 309] width 541 height 25
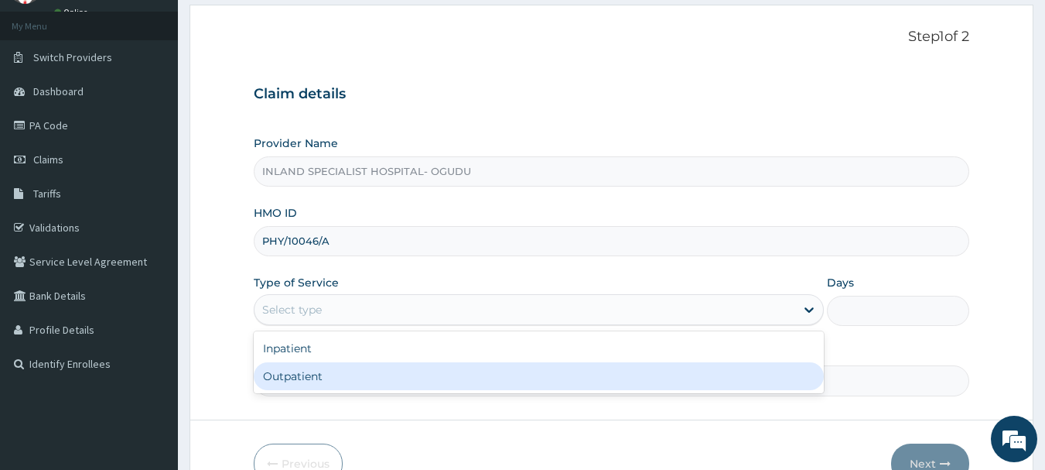
click at [313, 374] on div "Outpatient" at bounding box center [539, 376] width 570 height 28
type input "1"
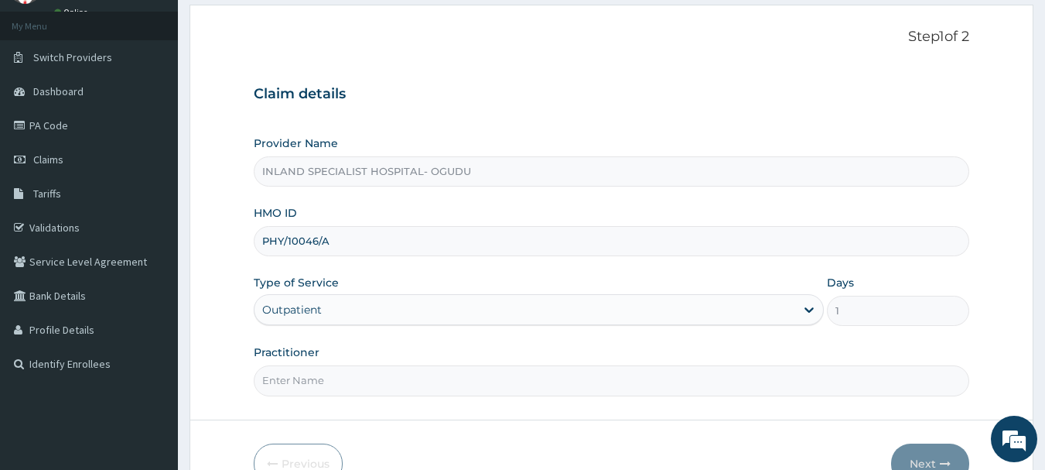
scroll to position [0, 0]
click at [361, 376] on input "Practitioner" at bounding box center [612, 380] width 716 height 30
type input "[PERSON_NAME]"
click at [933, 462] on button "Next" at bounding box center [930, 463] width 78 height 40
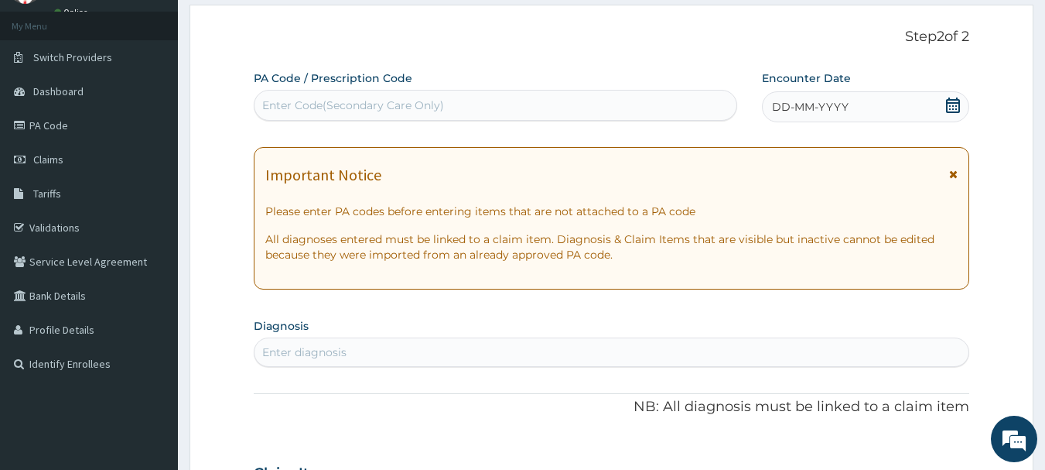
click at [950, 104] on icon at bounding box center [952, 104] width 15 height 15
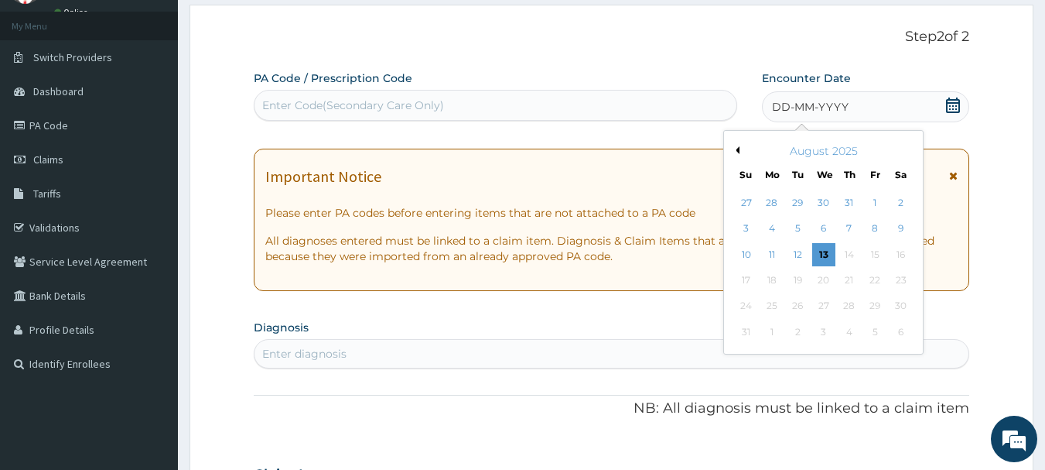
click at [740, 150] on div "August 2025" at bounding box center [823, 150] width 186 height 15
click at [738, 152] on button "Previous Month" at bounding box center [736, 150] width 8 height 8
click at [907, 255] on div "19" at bounding box center [901, 254] width 23 height 23
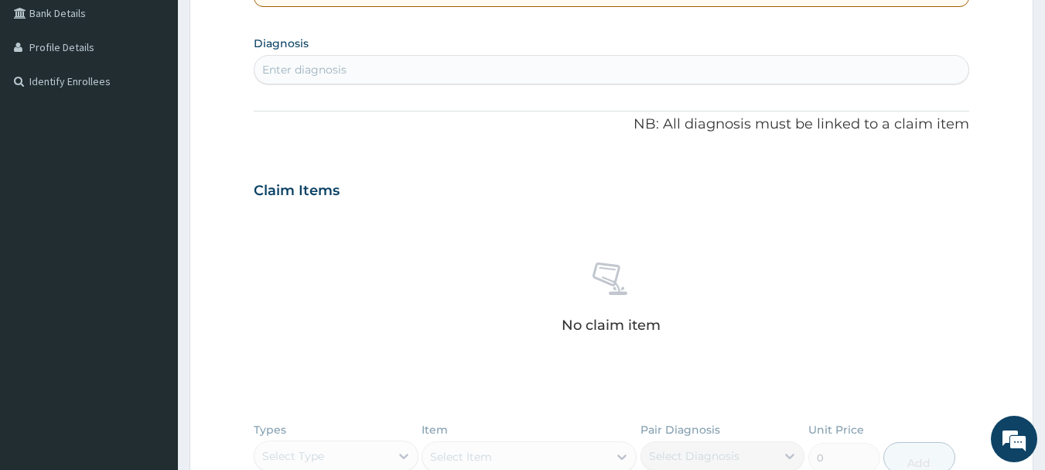
scroll to position [387, 0]
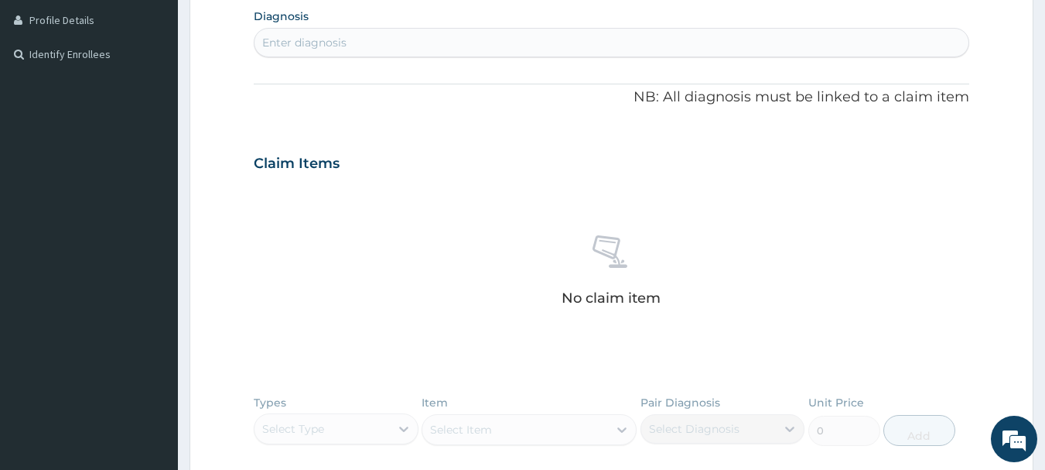
click at [378, 48] on div "Enter diagnosis" at bounding box center [612, 42] width 715 height 25
type input "ACUTE UPPER RESPI"
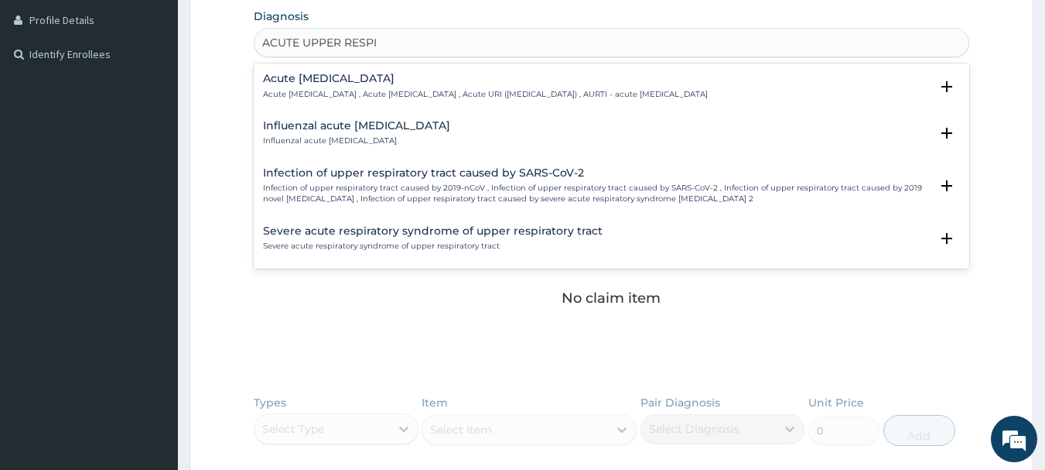
click at [355, 82] on h4 "Acute [MEDICAL_DATA]" at bounding box center [485, 79] width 445 height 12
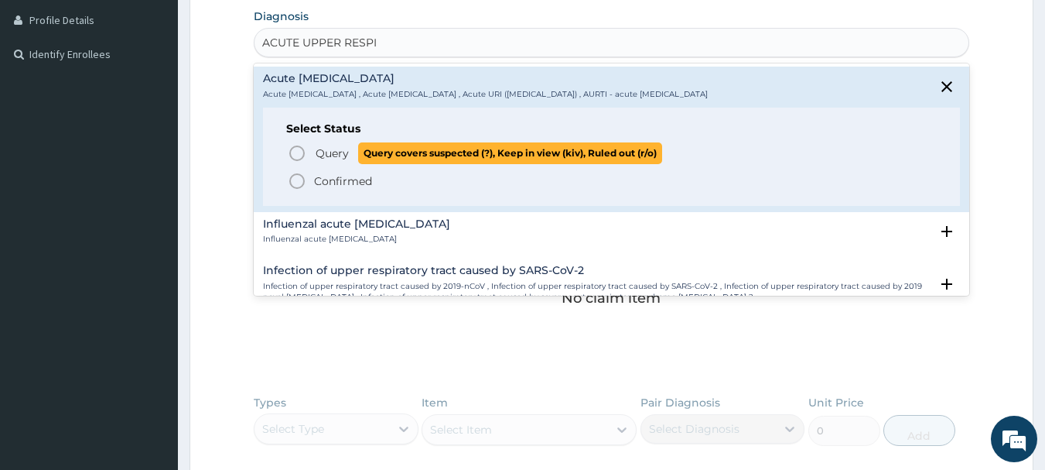
click at [300, 152] on icon "status option query" at bounding box center [297, 153] width 19 height 19
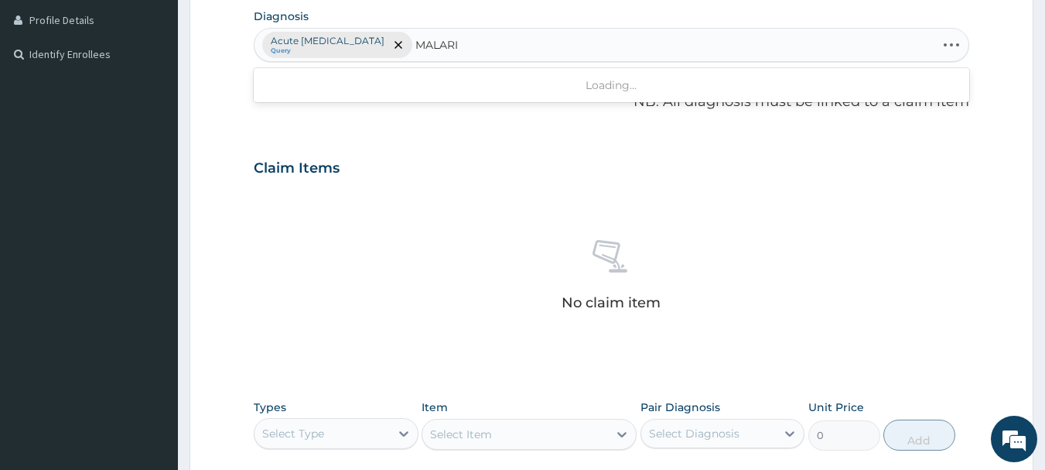
type input "[MEDICAL_DATA]"
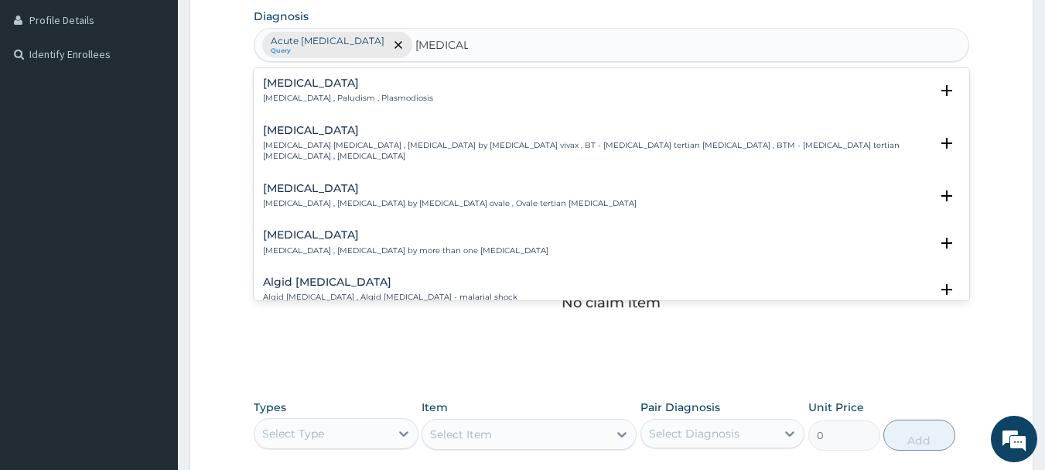
click at [276, 91] on div "[MEDICAL_DATA] [MEDICAL_DATA] , Paludism , Plasmodiosis" at bounding box center [348, 90] width 170 height 27
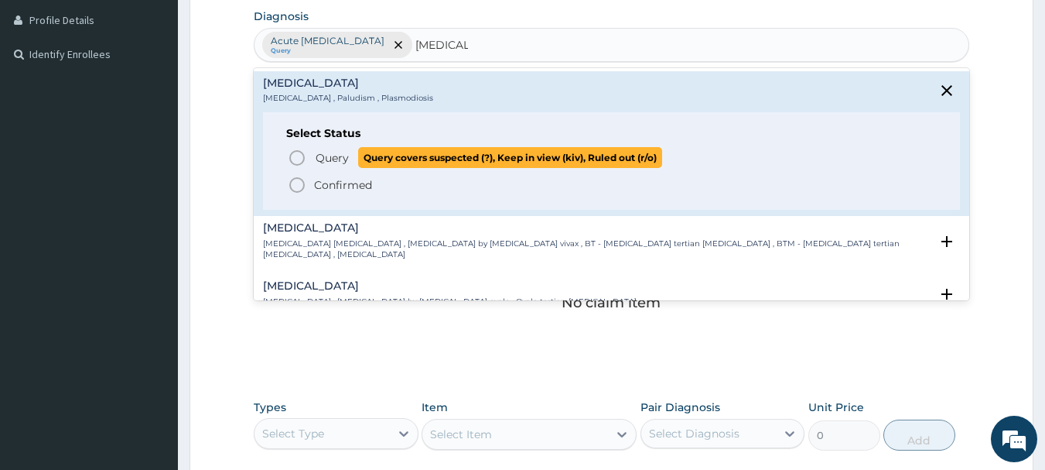
click at [294, 152] on icon "status option query" at bounding box center [297, 158] width 19 height 19
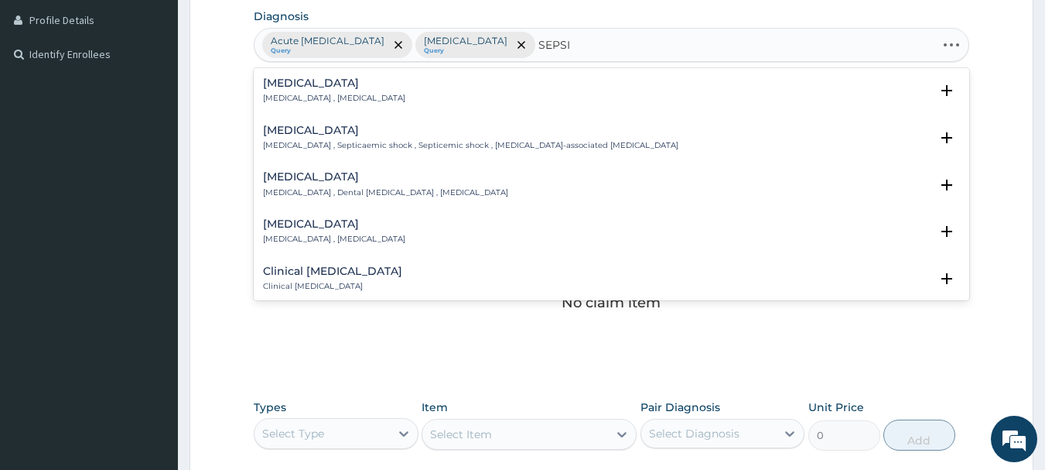
type input "[MEDICAL_DATA]"
click at [284, 93] on p "[MEDICAL_DATA] , [MEDICAL_DATA]" at bounding box center [334, 98] width 142 height 11
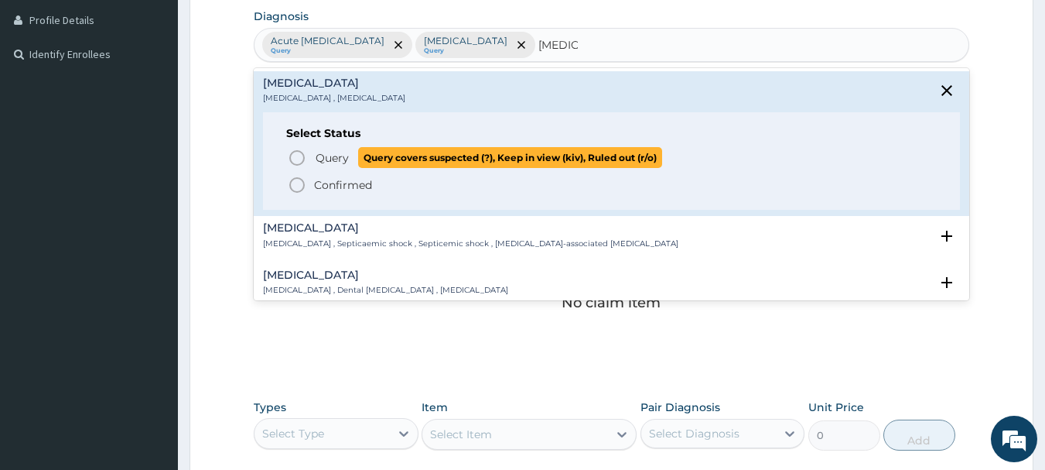
click at [293, 153] on icon "status option query" at bounding box center [297, 158] width 19 height 19
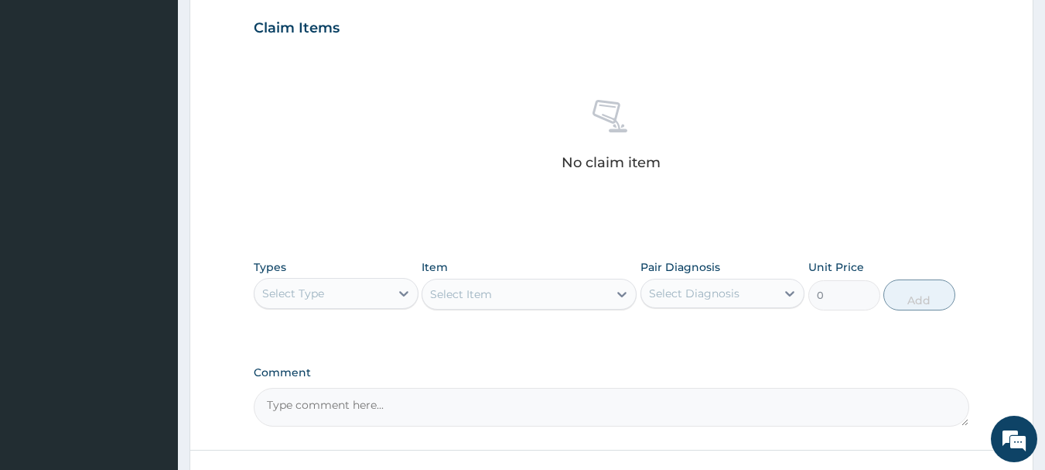
scroll to position [619, 0]
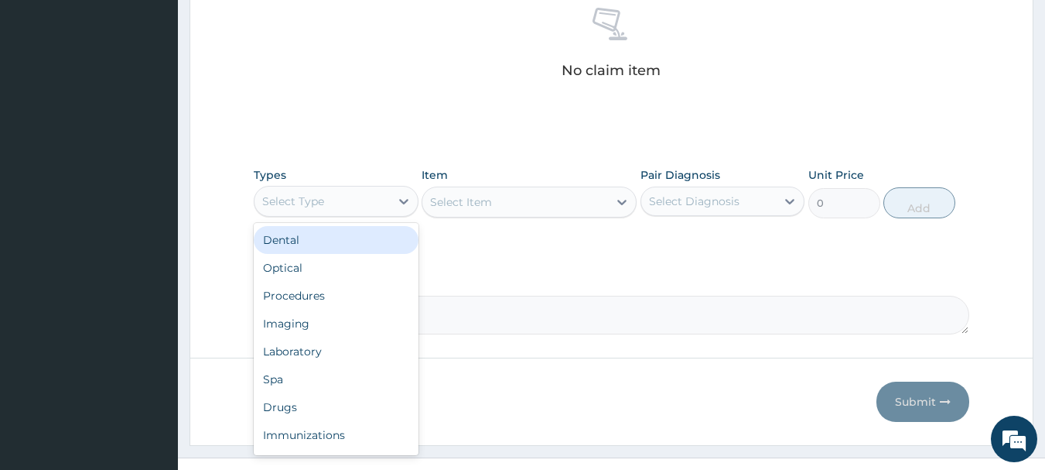
click at [375, 196] on div "Select Type" at bounding box center [322, 201] width 135 height 25
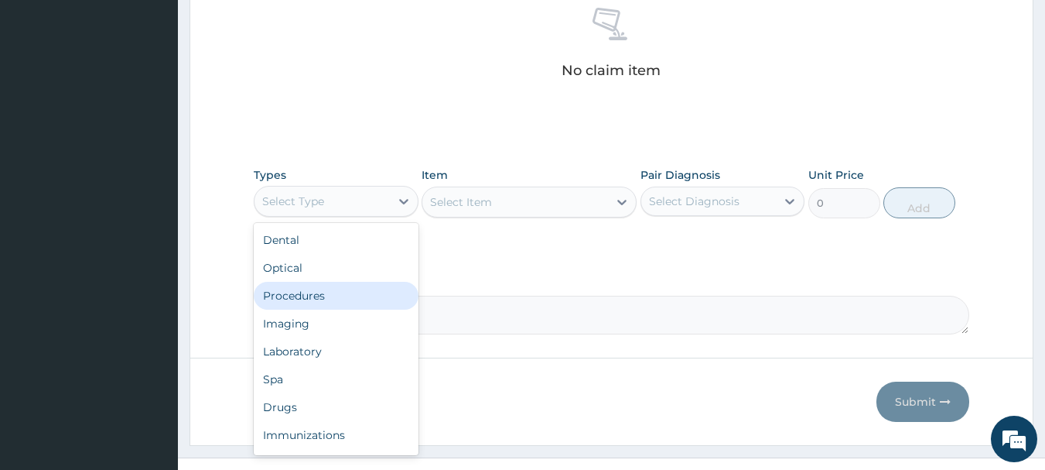
click at [314, 293] on div "Procedures" at bounding box center [336, 296] width 165 height 28
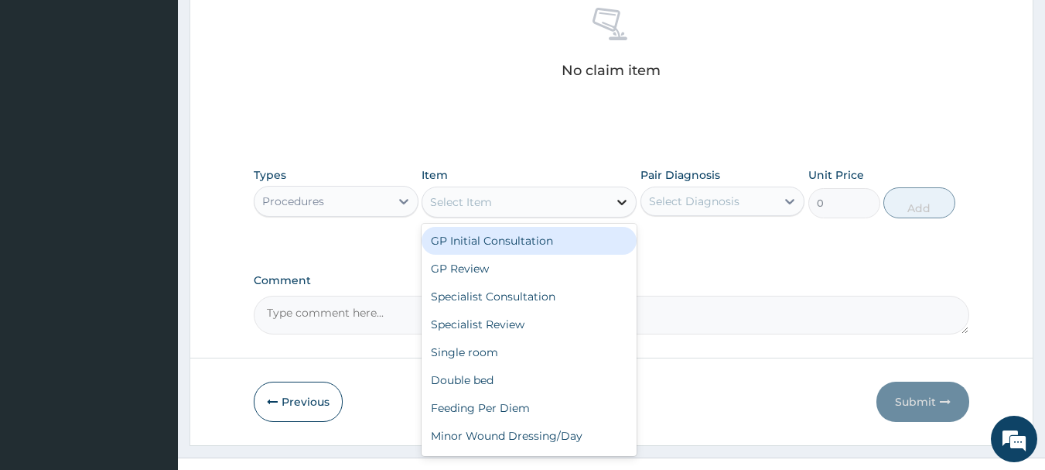
click at [621, 204] on icon at bounding box center [621, 202] width 9 height 5
click at [583, 244] on div "GP Initial Consultation" at bounding box center [529, 241] width 215 height 28
type input "3000"
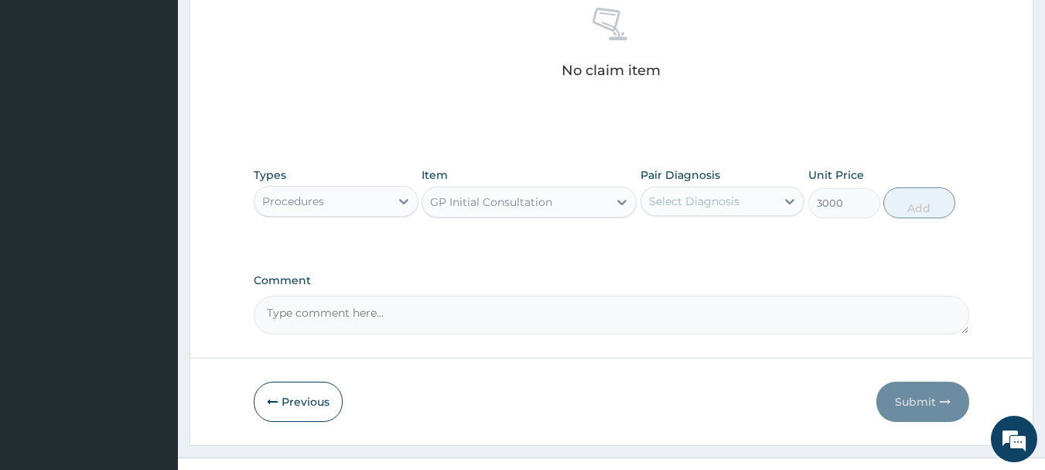
click at [715, 198] on div "Select Diagnosis" at bounding box center [694, 200] width 91 height 15
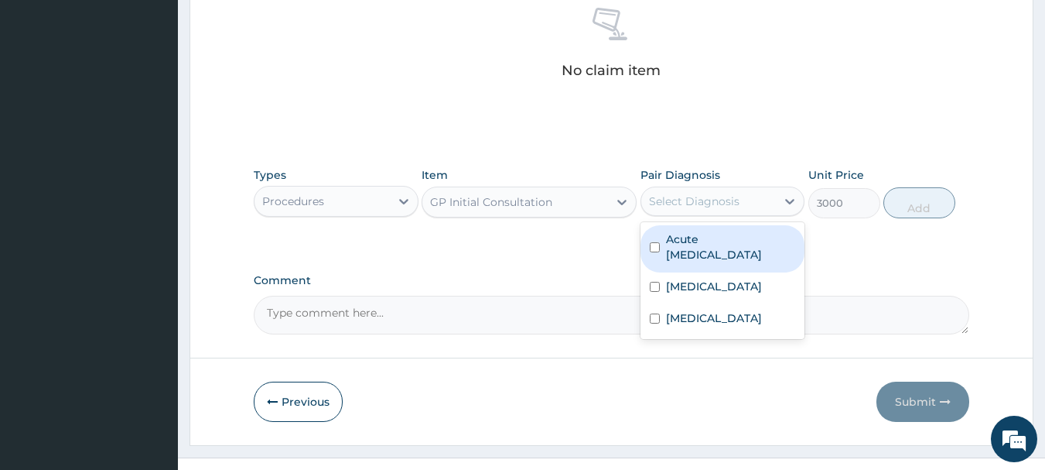
click at [710, 240] on label "Acute upper respiratory infection" at bounding box center [731, 246] width 130 height 31
checkbox input "true"
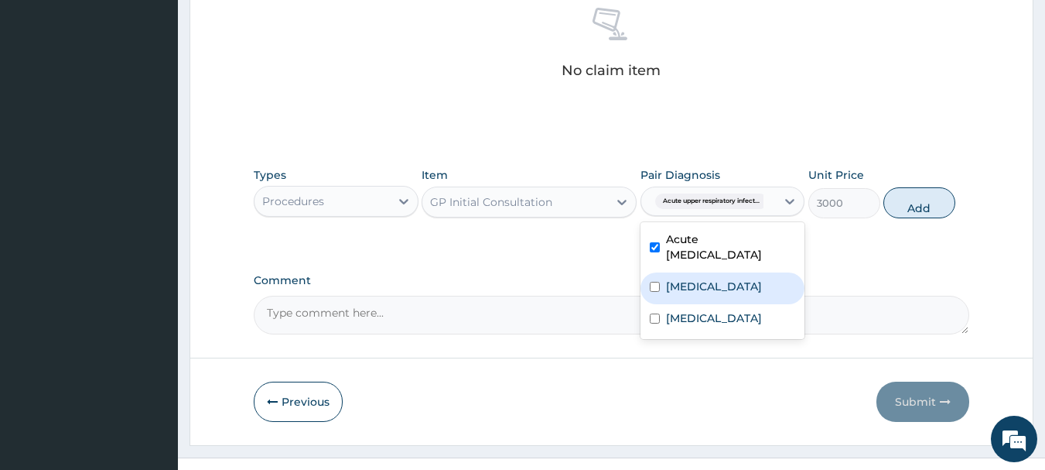
click at [696, 285] on label "Malaria" at bounding box center [714, 286] width 96 height 15
checkbox input "true"
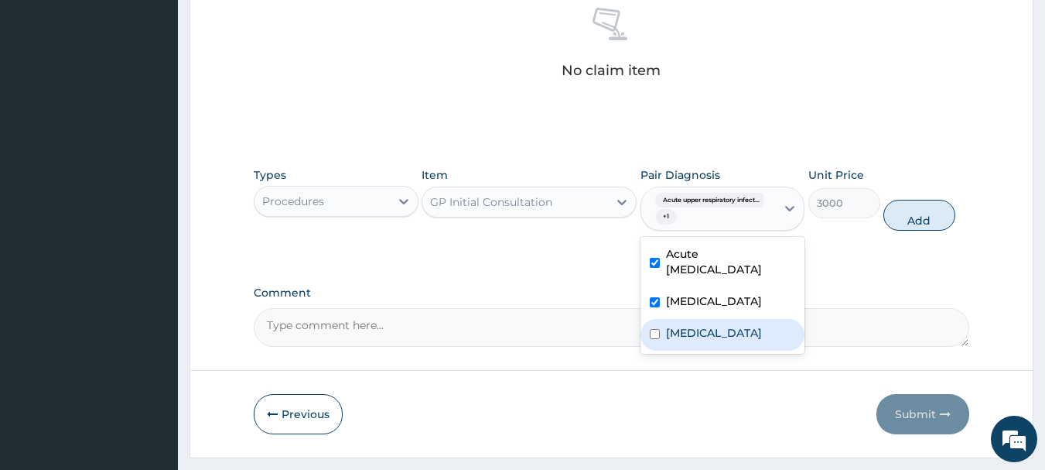
click at [689, 325] on label "Sepsis" at bounding box center [714, 332] width 96 height 15
checkbox input "true"
click at [920, 212] on button "Add" at bounding box center [919, 215] width 72 height 31
type input "0"
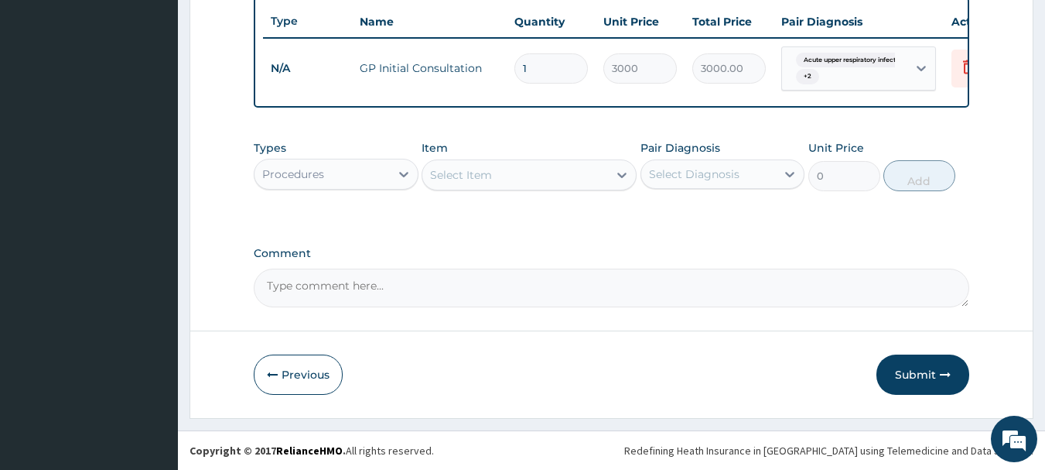
scroll to position [590, 0]
click at [313, 169] on div "Procedures" at bounding box center [293, 173] width 62 height 15
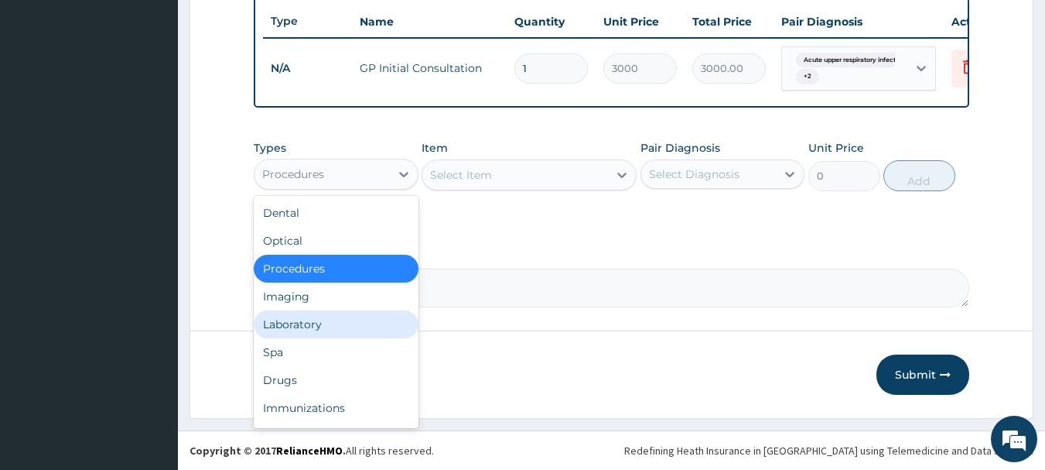
click at [299, 316] on div "Laboratory" at bounding box center [336, 324] width 165 height 28
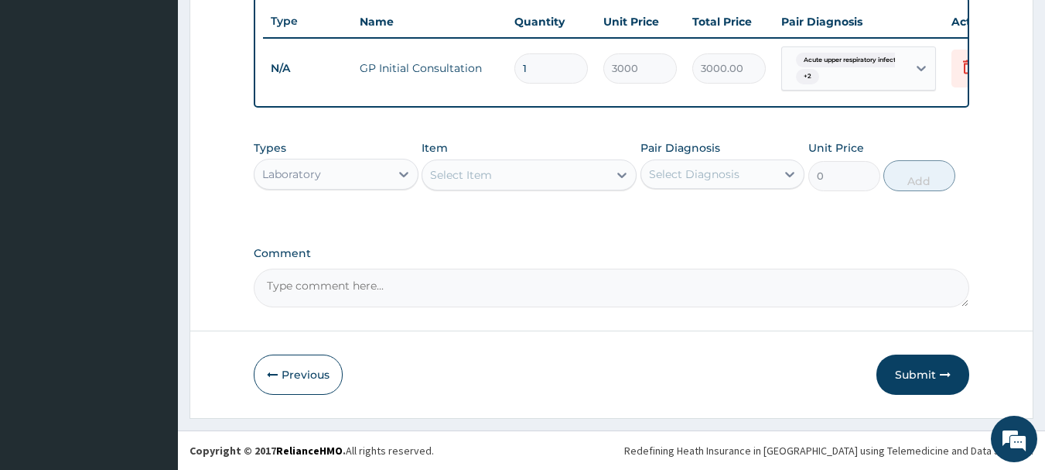
click at [333, 176] on div "Laboratory" at bounding box center [322, 174] width 135 height 25
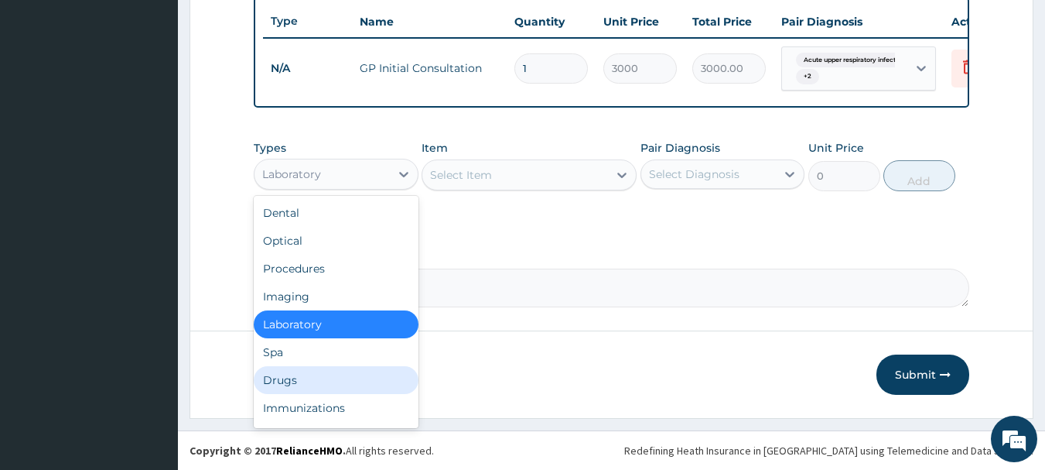
click at [278, 376] on div "Drugs" at bounding box center [336, 380] width 165 height 28
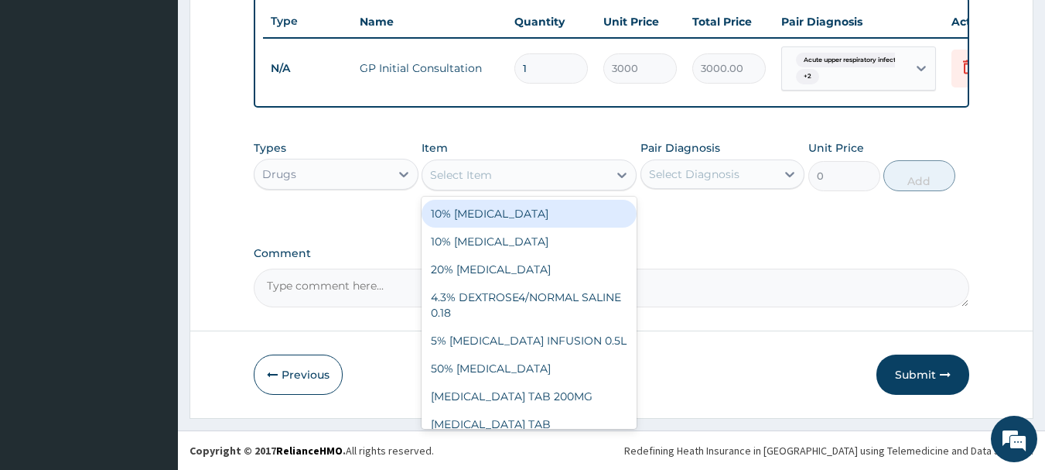
click at [571, 179] on div "Select Item" at bounding box center [515, 174] width 186 height 25
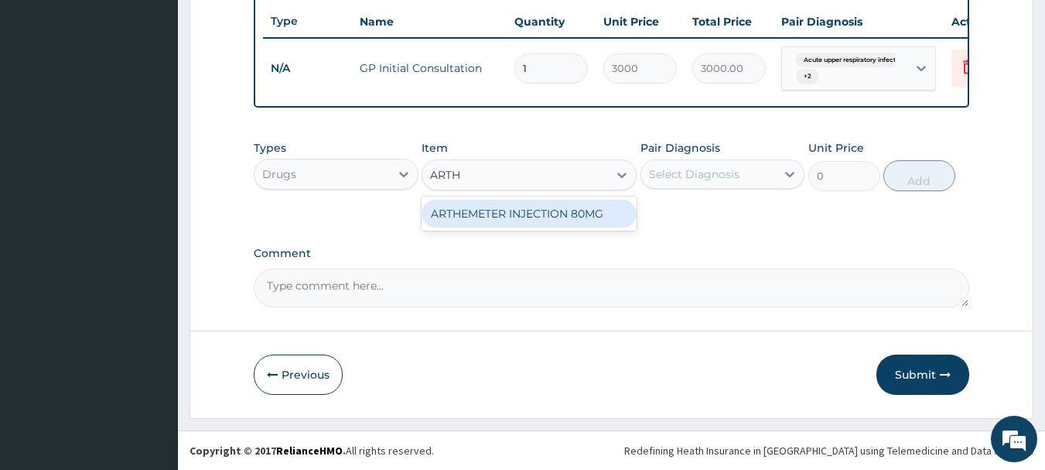
type input "ARTHE"
click at [564, 219] on div "ARTHEMETER INJECTION 80MG" at bounding box center [529, 214] width 215 height 28
type input "1200"
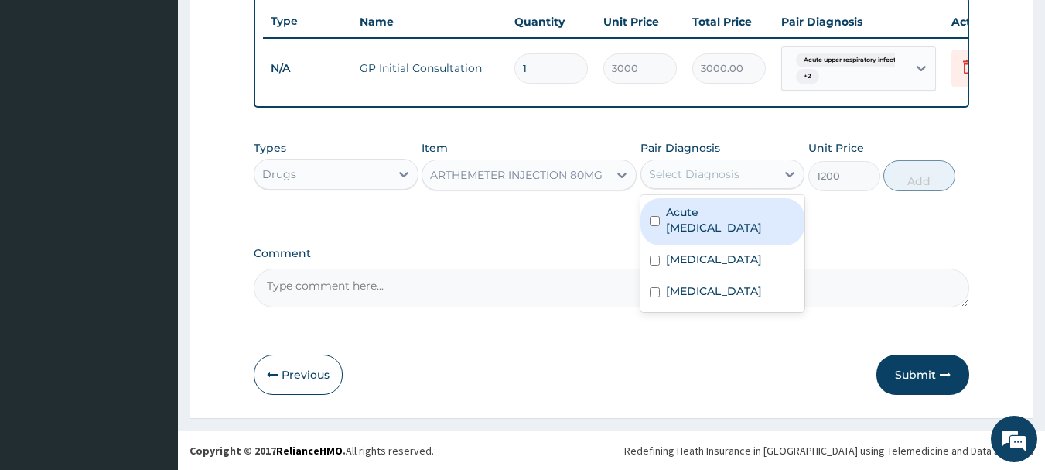
click at [685, 179] on div "Select Diagnosis" at bounding box center [694, 173] width 91 height 15
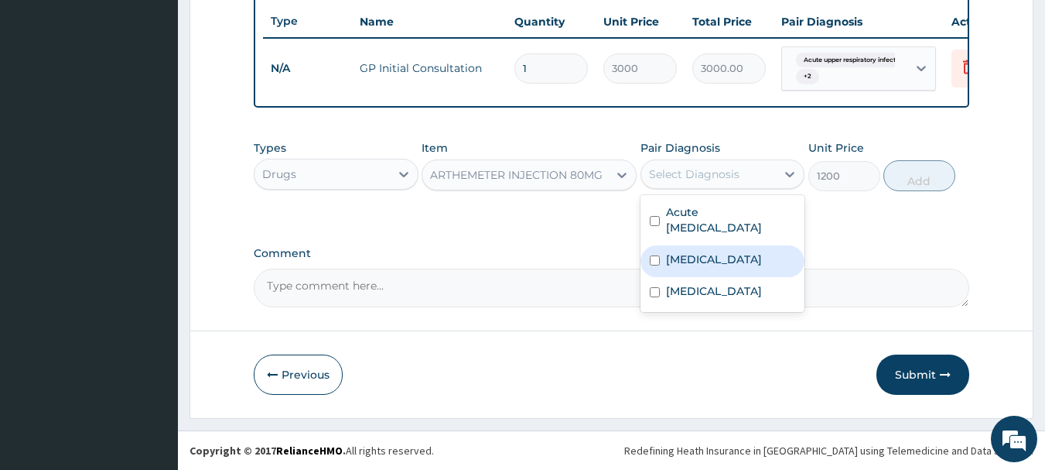
click at [685, 259] on label "Malaria" at bounding box center [714, 258] width 96 height 15
checkbox input "true"
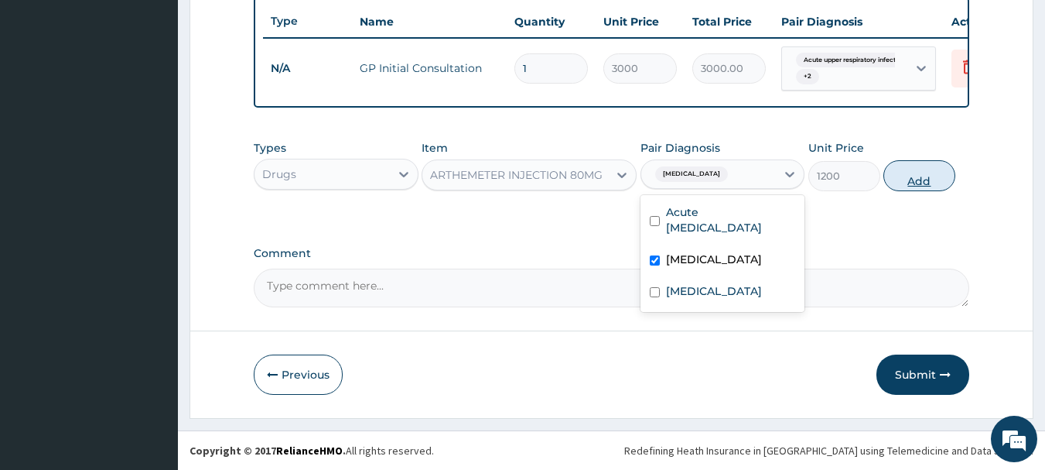
click at [915, 174] on button "Add" at bounding box center [919, 175] width 72 height 31
type input "0"
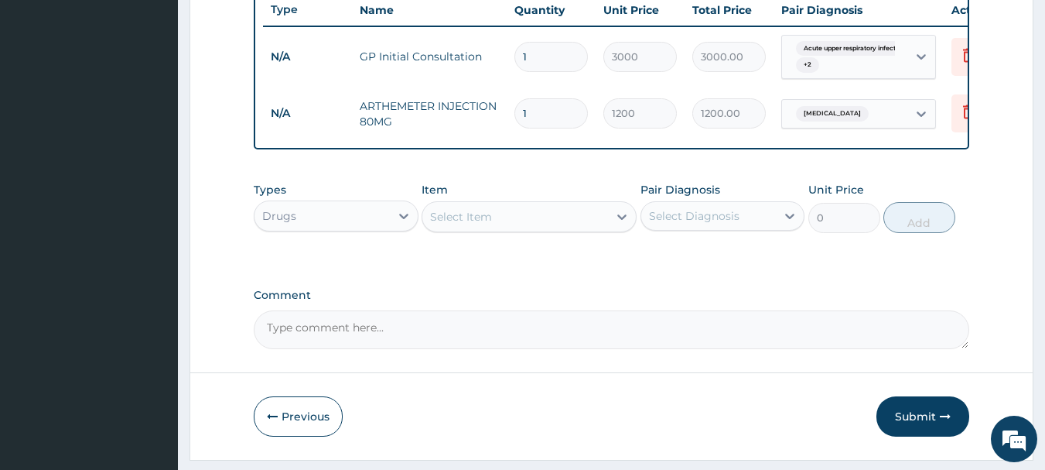
type input "0.00"
type input "2"
type input "2400.00"
type input "2"
click at [473, 224] on div "Select Item" at bounding box center [461, 216] width 62 height 15
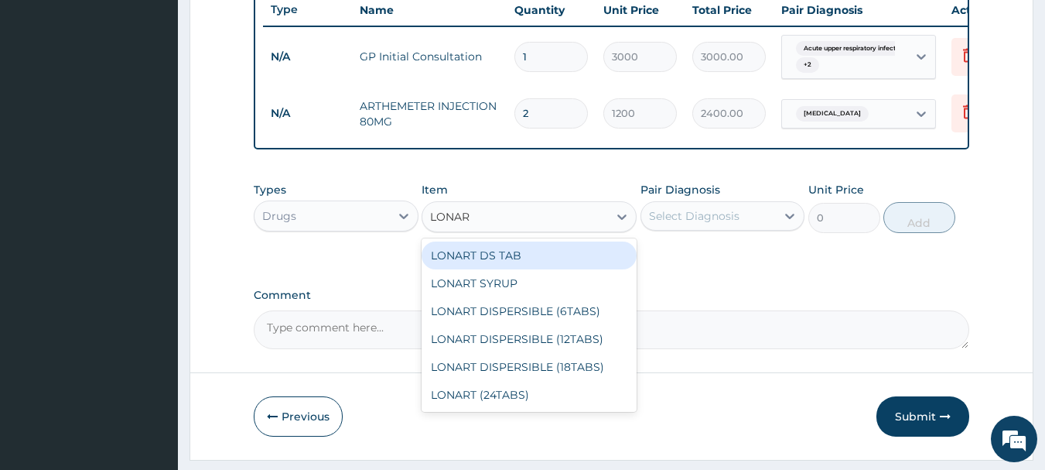
type input "LONART"
click at [545, 260] on div "LONART DS TAB" at bounding box center [529, 255] width 215 height 28
type input "350"
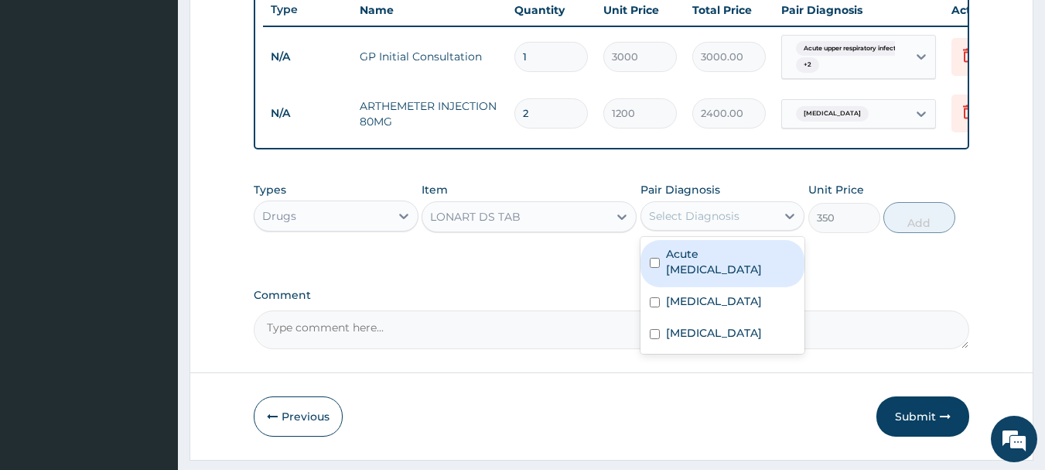
click at [676, 224] on div "Select Diagnosis" at bounding box center [694, 215] width 91 height 15
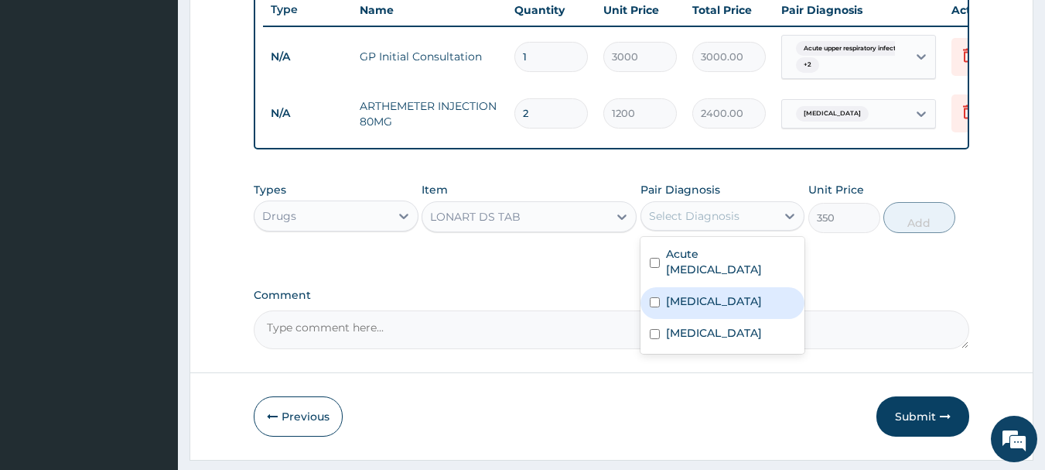
drag, startPoint x: 680, startPoint y: 318, endPoint x: 712, endPoint y: 306, distance: 34.0
click at [685, 309] on label "Malaria" at bounding box center [714, 300] width 96 height 15
checkbox input "true"
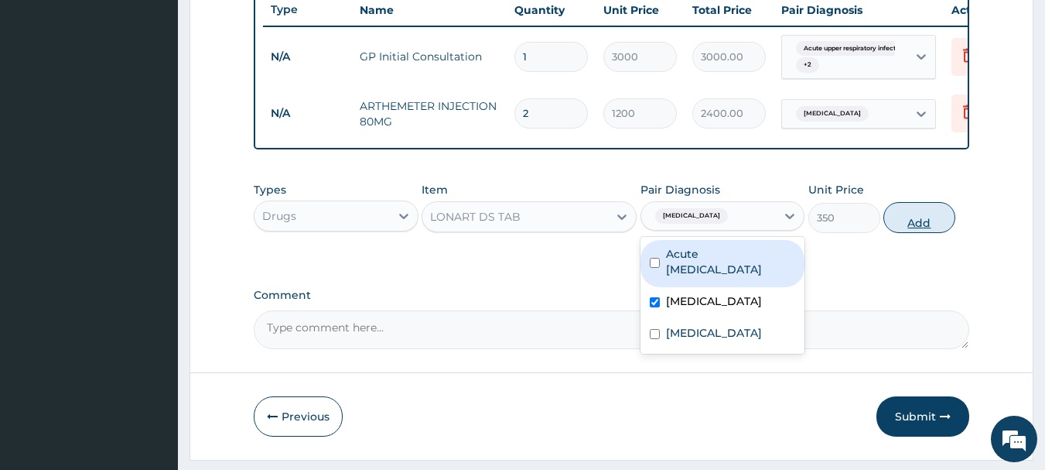
click at [907, 233] on button "Add" at bounding box center [919, 217] width 72 height 31
type input "0"
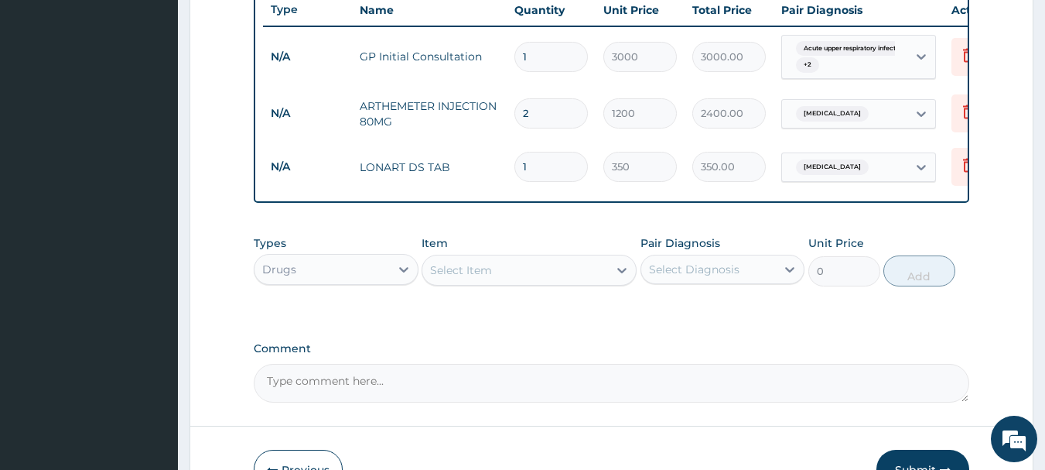
type input "0.00"
type input "6"
type input "2100.00"
type input "6"
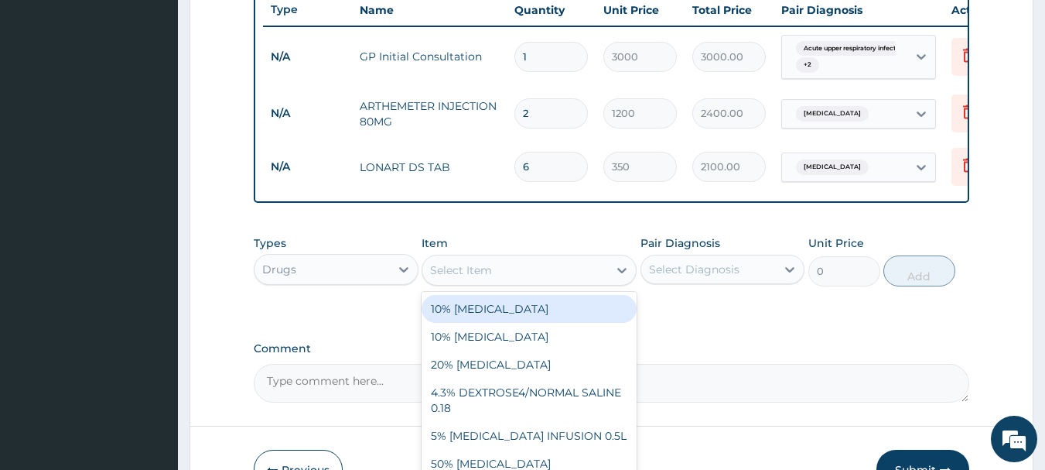
click at [465, 278] on div "Select Item" at bounding box center [461, 269] width 62 height 15
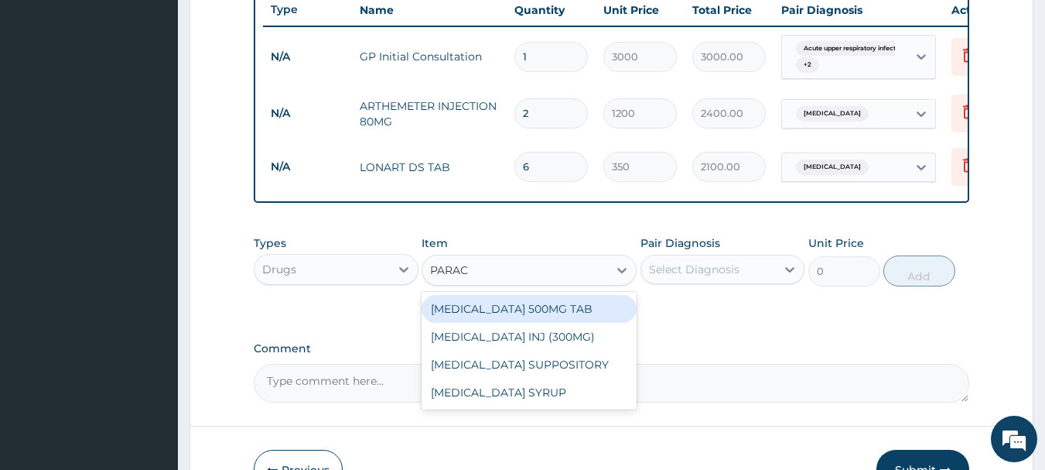
type input "PARACE"
click at [456, 323] on div "PARACETAMOL 500MG TAB" at bounding box center [529, 309] width 215 height 28
type input "20"
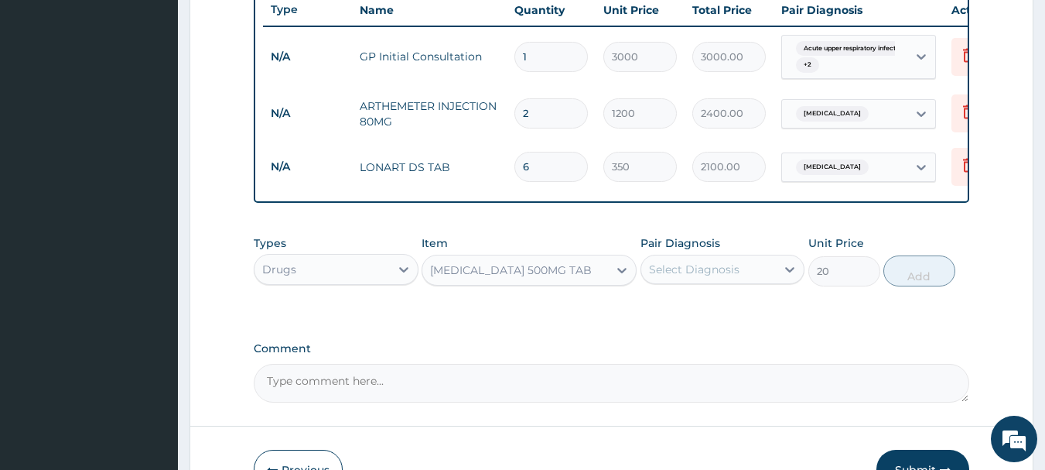
click at [706, 277] on div "Select Diagnosis" at bounding box center [694, 268] width 91 height 15
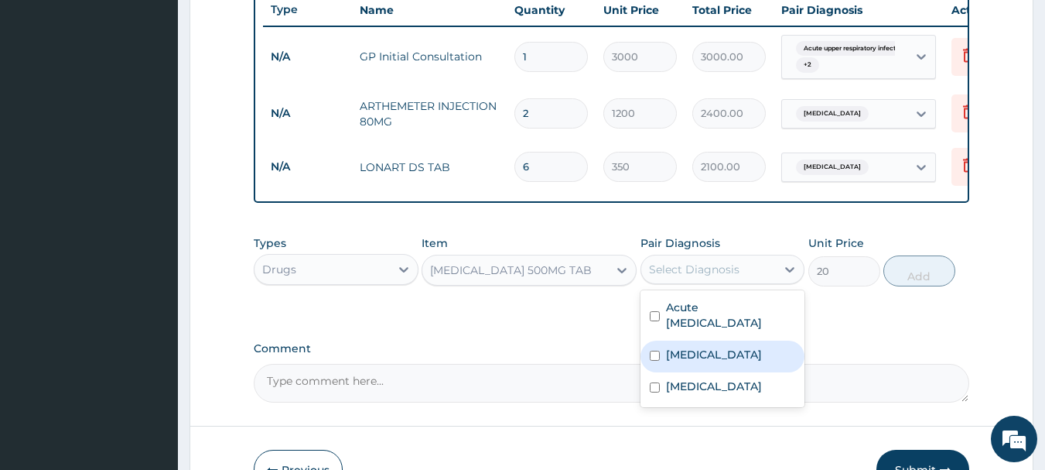
drag, startPoint x: 687, startPoint y: 373, endPoint x: 829, endPoint y: 366, distance: 142.5
click at [689, 362] on label "Malaria" at bounding box center [714, 354] width 96 height 15
checkbox input "true"
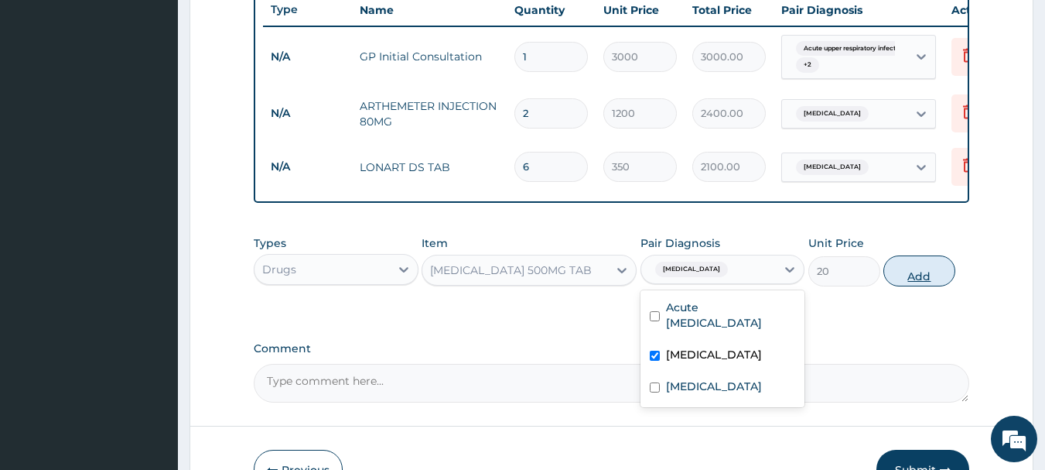
click at [912, 282] on button "Add" at bounding box center [919, 270] width 72 height 31
type input "0"
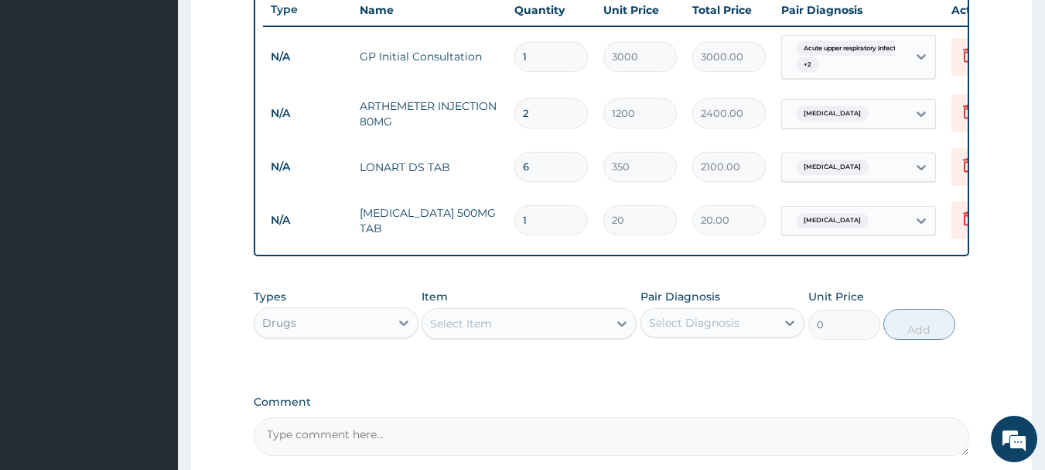
type input "18"
type input "360.00"
type input "18"
click at [460, 331] on div "Select Item" at bounding box center [461, 323] width 62 height 15
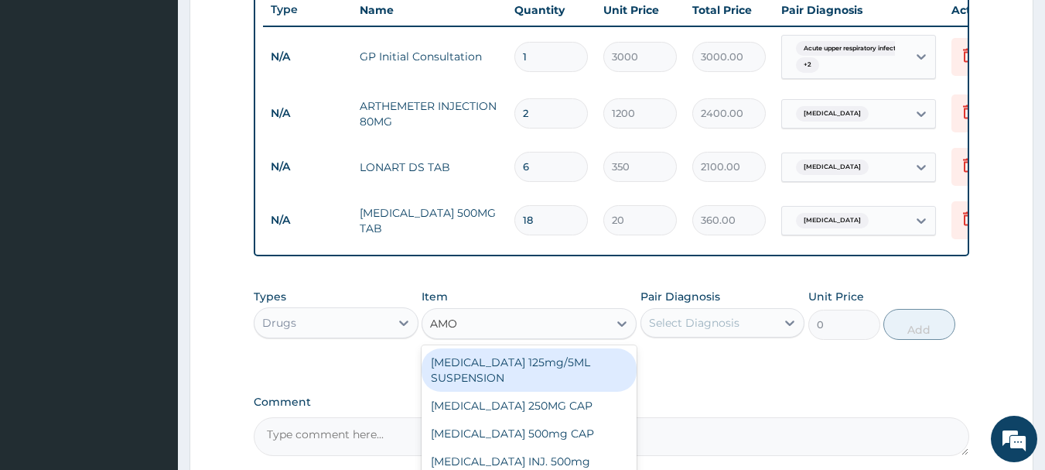
type input "AMOX"
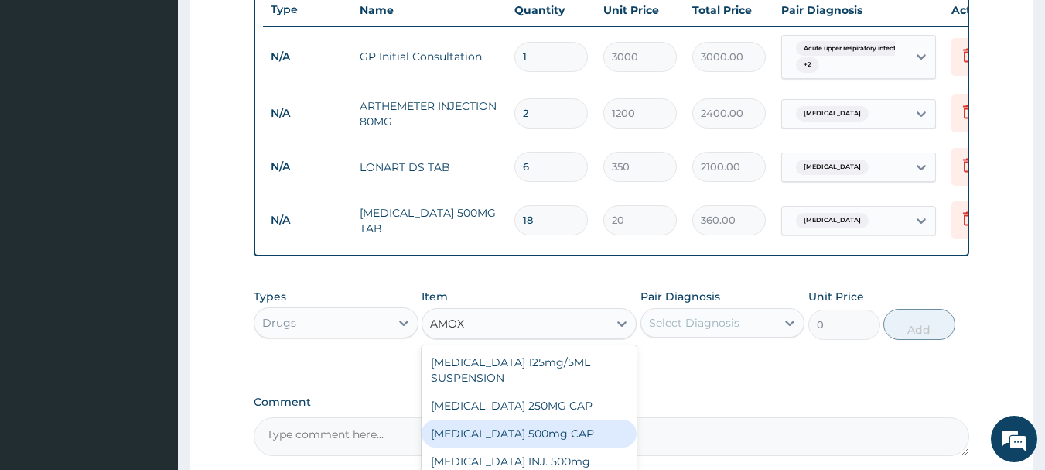
drag, startPoint x: 493, startPoint y: 452, endPoint x: 623, endPoint y: 420, distance: 133.8
click at [494, 447] on div "AMOXYCILLIN 500mg CAP" at bounding box center [529, 433] width 215 height 28
type input "100"
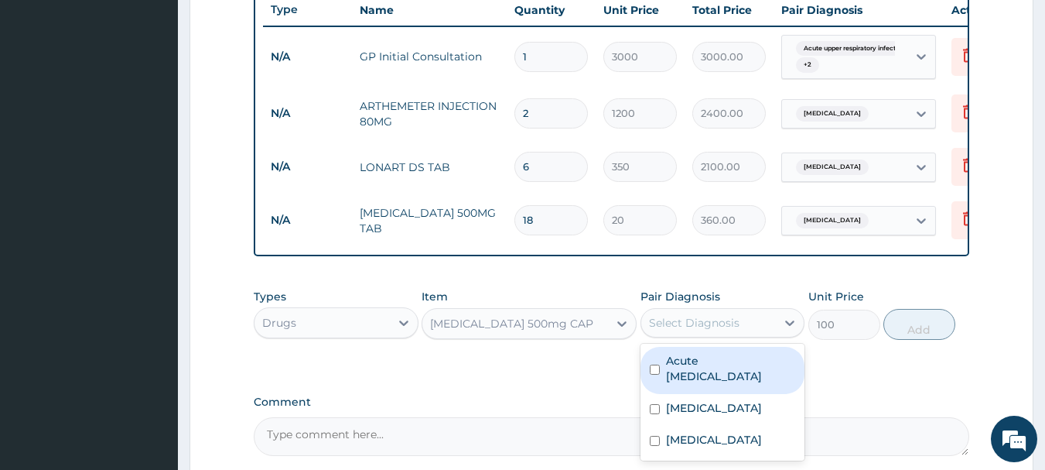
click at [702, 329] on div "Select Diagnosis" at bounding box center [694, 322] width 91 height 15
click at [695, 372] on label "Acute upper respiratory infection" at bounding box center [731, 368] width 130 height 31
checkbox input "true"
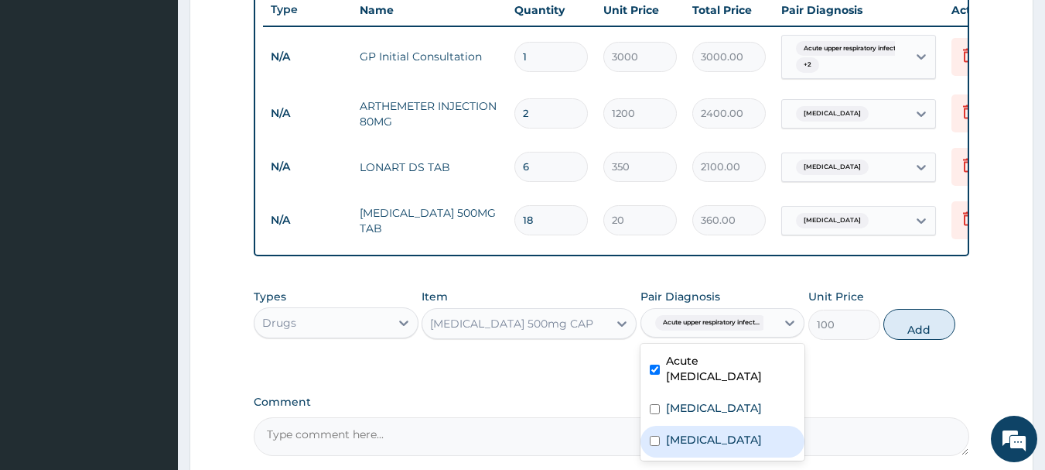
drag, startPoint x: 692, startPoint y: 456, endPoint x: 709, endPoint y: 447, distance: 18.7
click at [696, 447] on label "Sepsis" at bounding box center [714, 439] width 96 height 15
checkbox input "true"
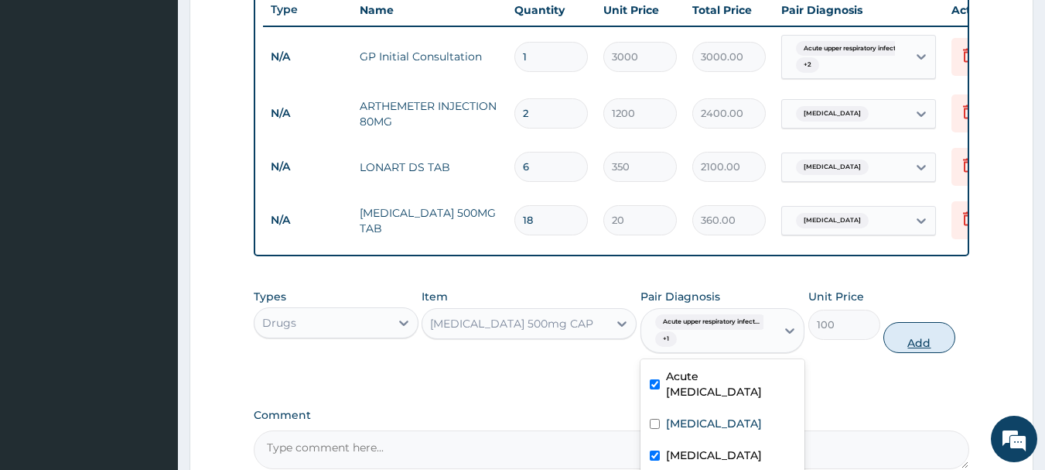
click at [923, 344] on button "Add" at bounding box center [919, 337] width 72 height 31
type input "0"
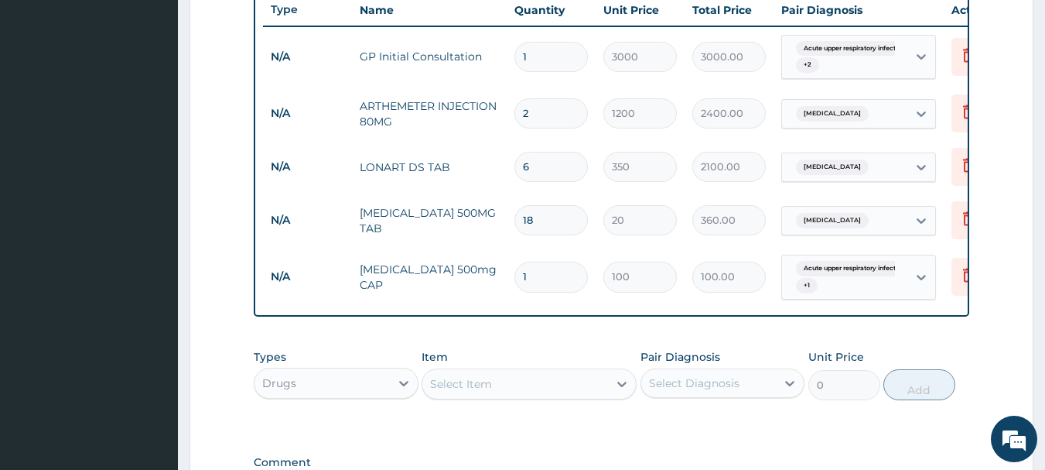
type input "15"
type input "1500.00"
type input "15"
click at [480, 391] on div "Select Item" at bounding box center [461, 383] width 62 height 15
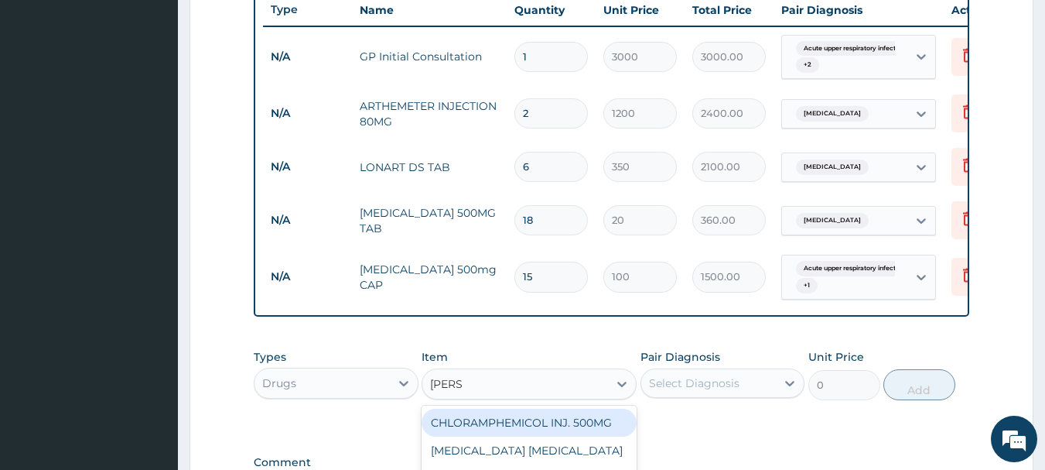
type input "LORAT"
click at [456, 425] on div "LORATIDINE 10MG TAB" at bounding box center [529, 422] width 215 height 28
type input "70"
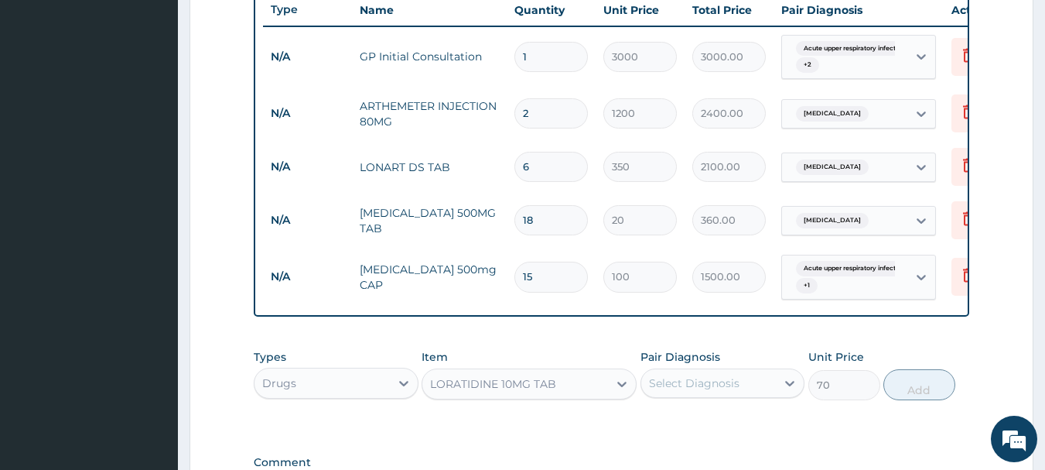
click at [706, 391] on div "Select Diagnosis" at bounding box center [694, 382] width 91 height 15
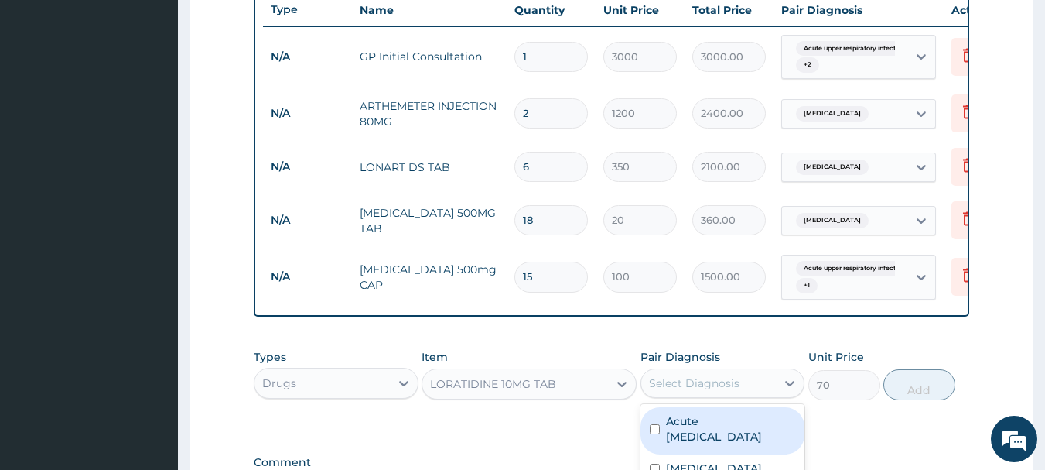
click at [692, 437] on label "Acute upper respiratory infection" at bounding box center [731, 428] width 130 height 31
checkbox input "true"
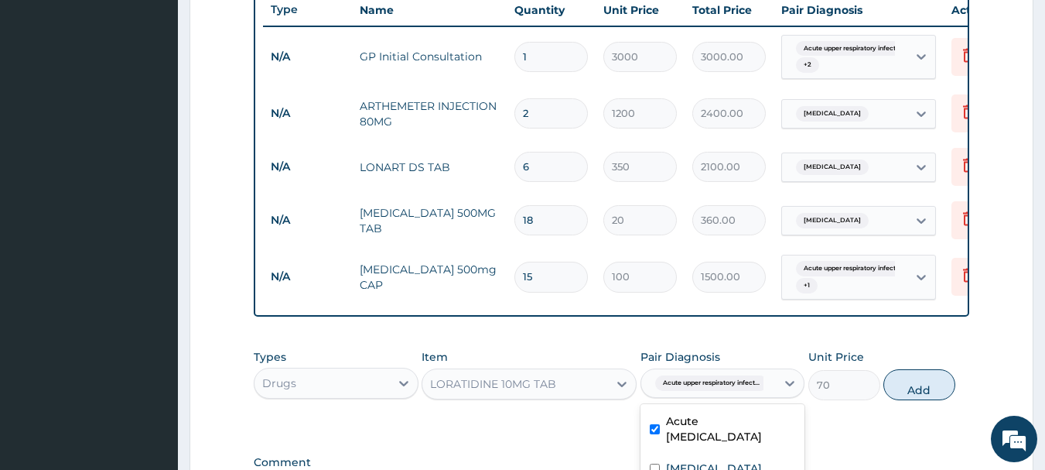
scroll to position [745, 0]
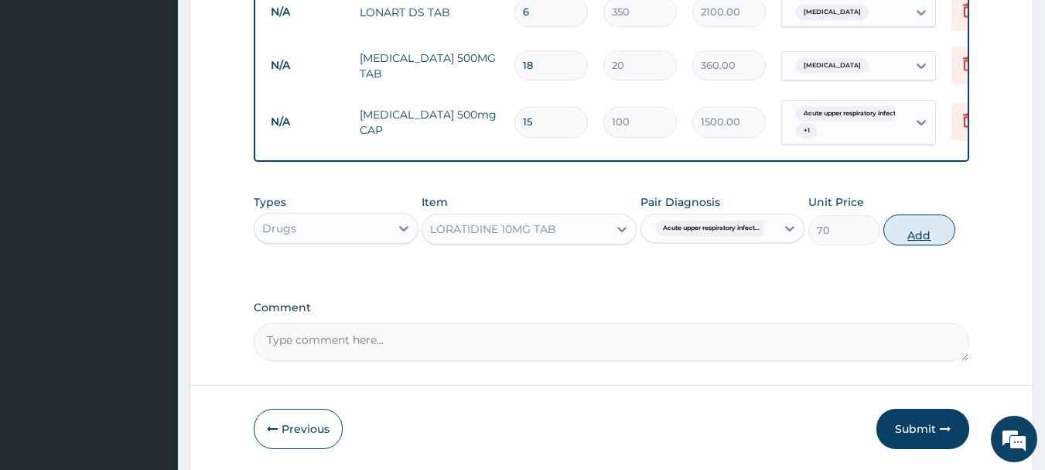
click at [923, 238] on button "Add" at bounding box center [919, 229] width 72 height 31
type input "0"
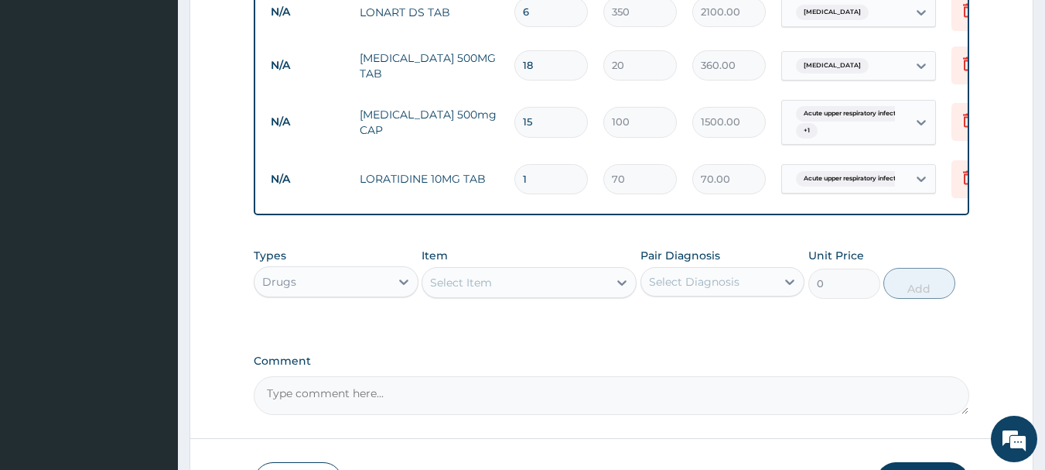
type input "0.00"
type input "5"
type input "350.00"
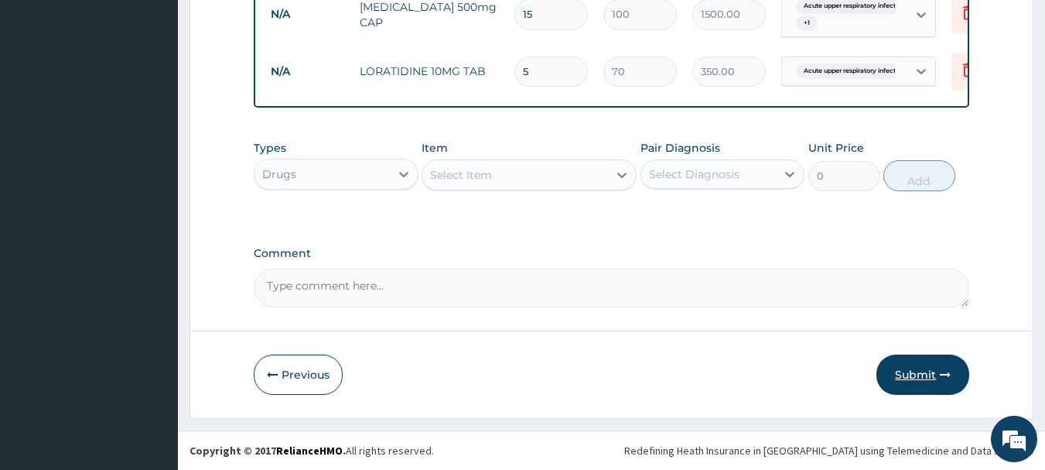
type input "5"
click at [902, 371] on button "Submit" at bounding box center [923, 374] width 93 height 40
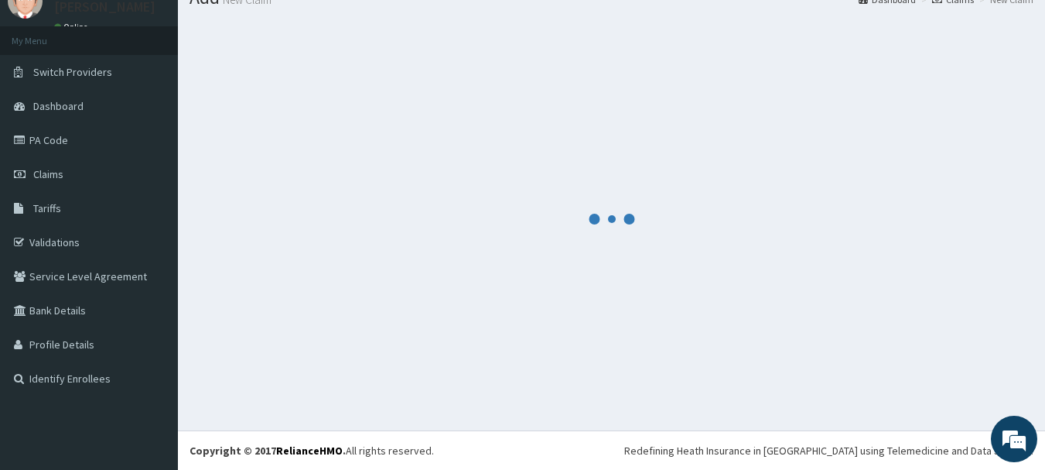
scroll to position [864, 0]
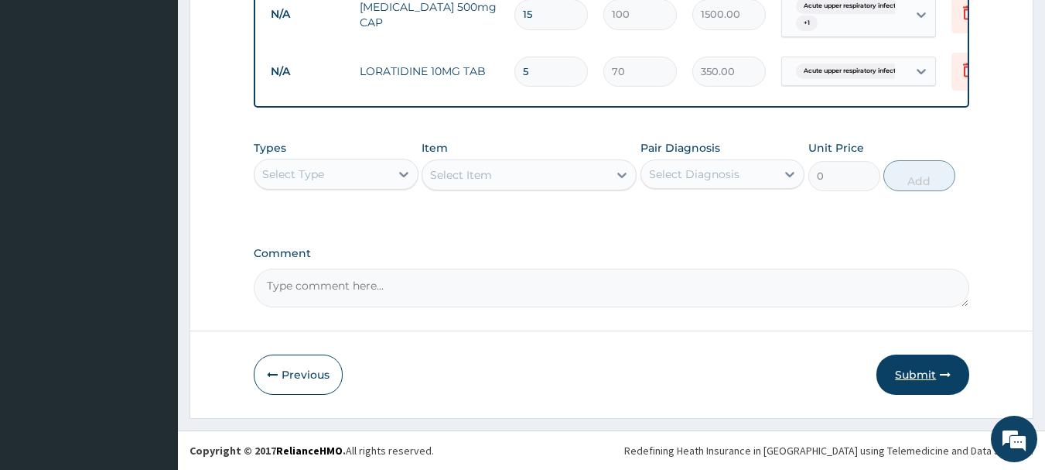
click at [924, 381] on button "Submit" at bounding box center [923, 374] width 93 height 40
click at [909, 369] on button "Submit" at bounding box center [923, 374] width 93 height 40
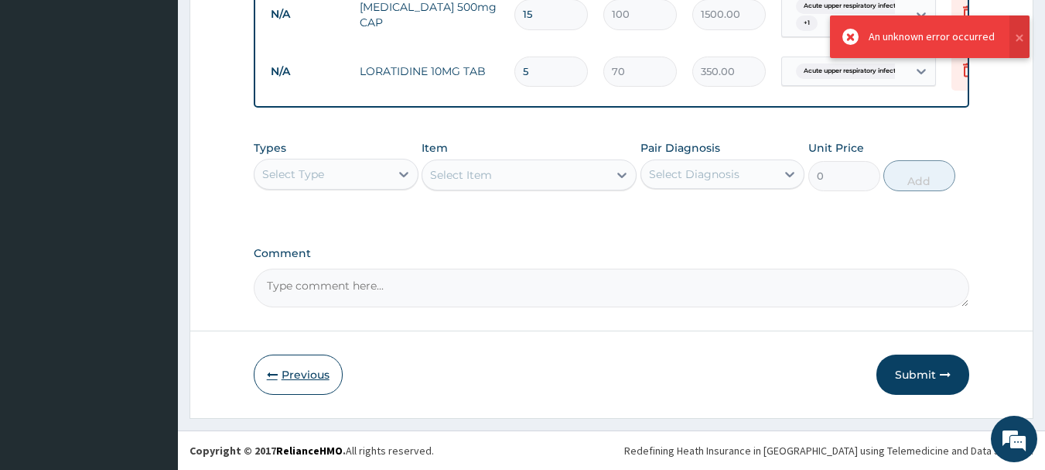
click at [311, 374] on button "Previous" at bounding box center [298, 374] width 89 height 40
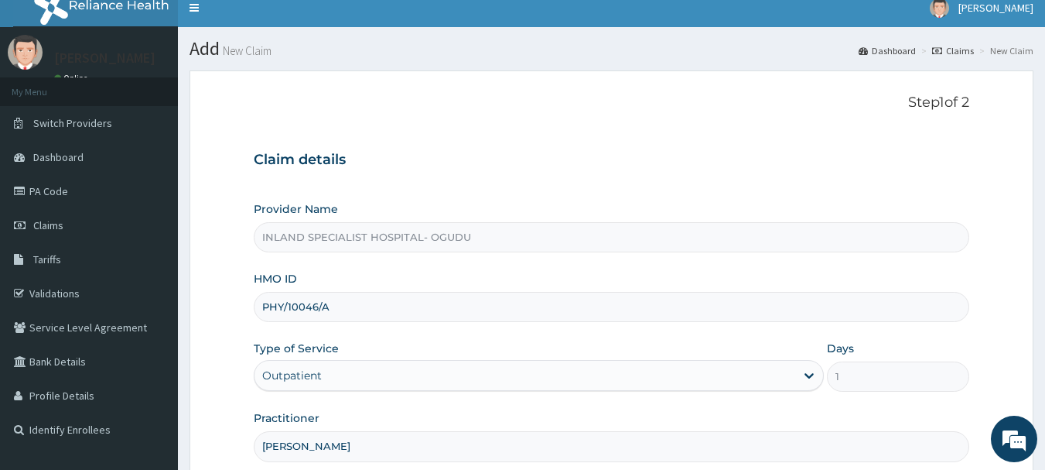
scroll to position [89, 0]
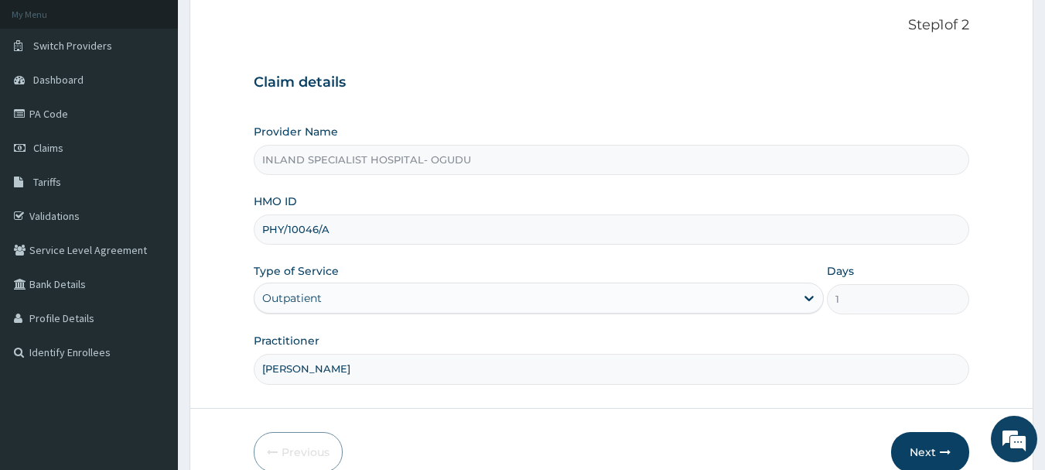
click at [265, 227] on input "PHY/10046/A" at bounding box center [612, 229] width 716 height 30
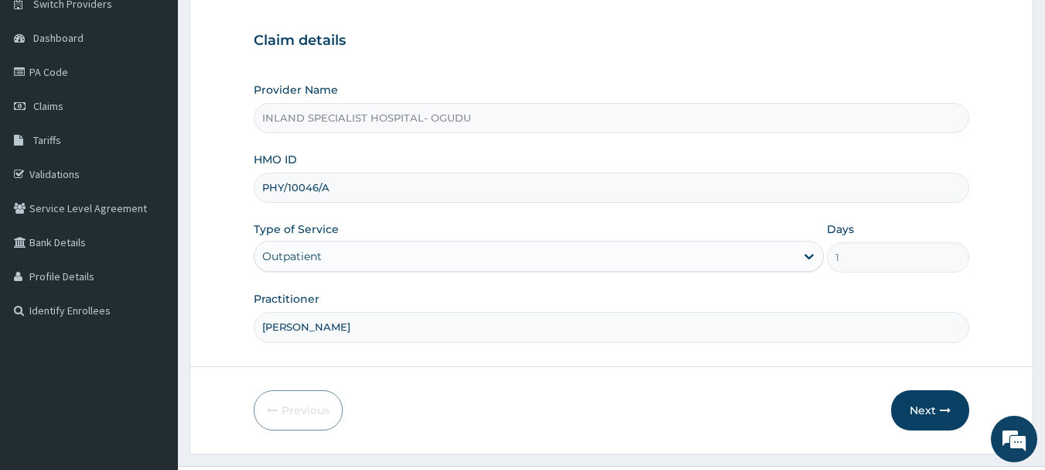
scroll to position [166, 0]
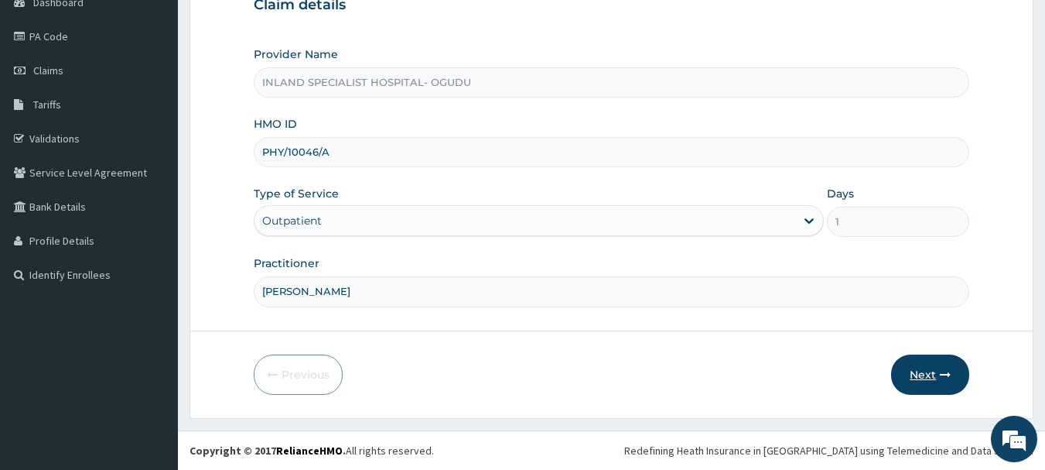
click at [918, 371] on button "Next" at bounding box center [930, 374] width 78 height 40
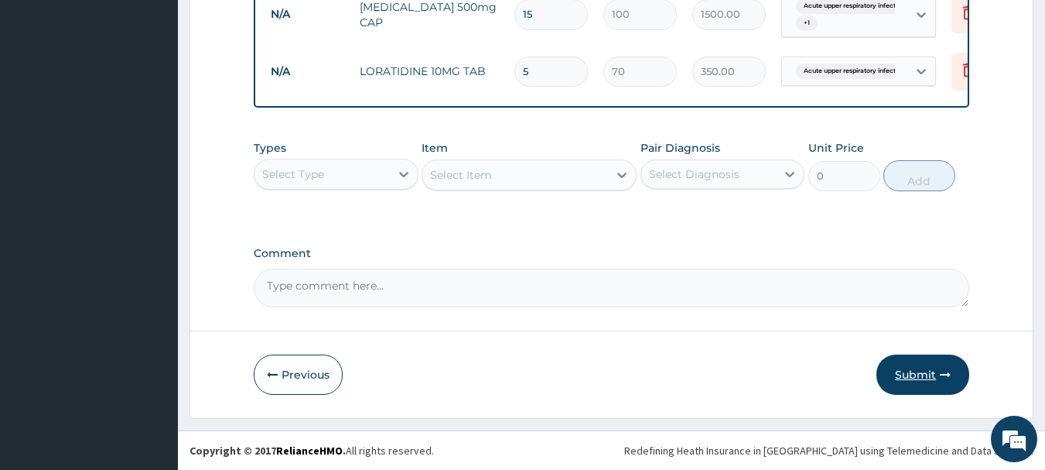
click at [907, 372] on button "Submit" at bounding box center [923, 374] width 93 height 40
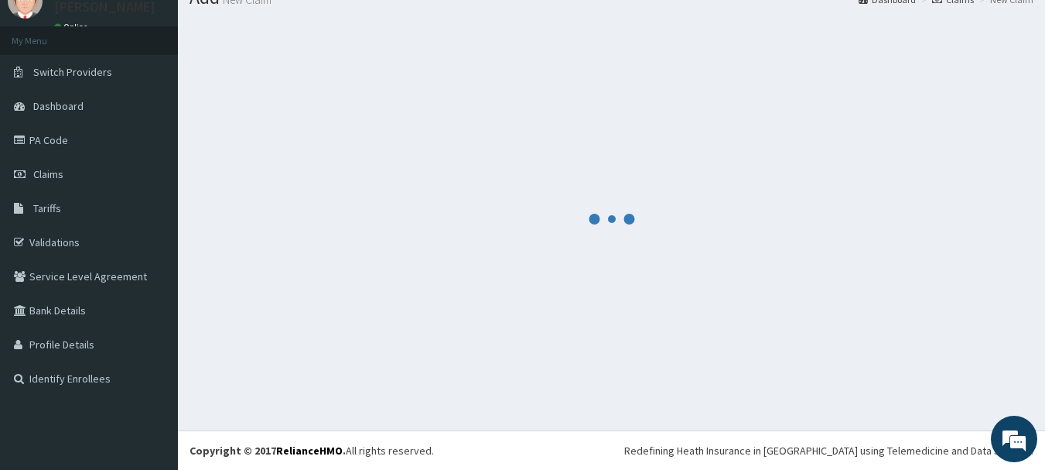
scroll to position [864, 0]
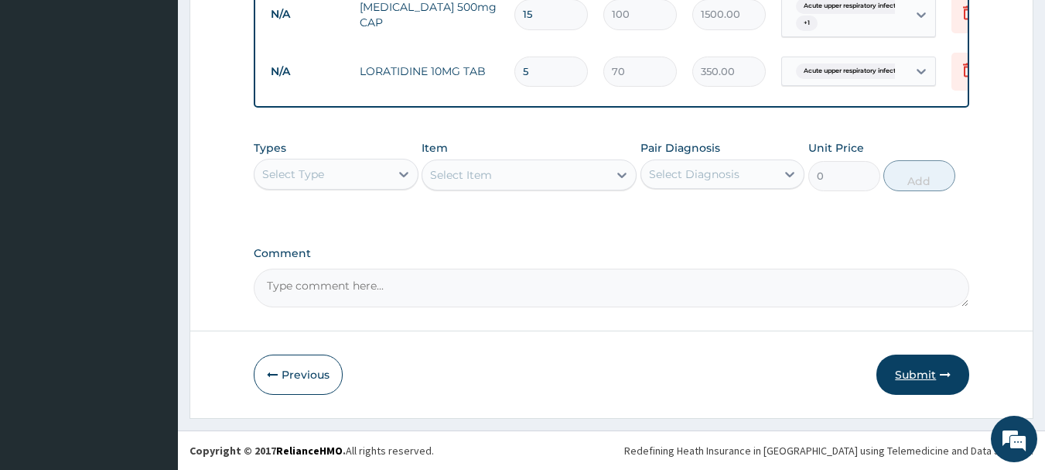
click at [908, 376] on button "Submit" at bounding box center [923, 374] width 93 height 40
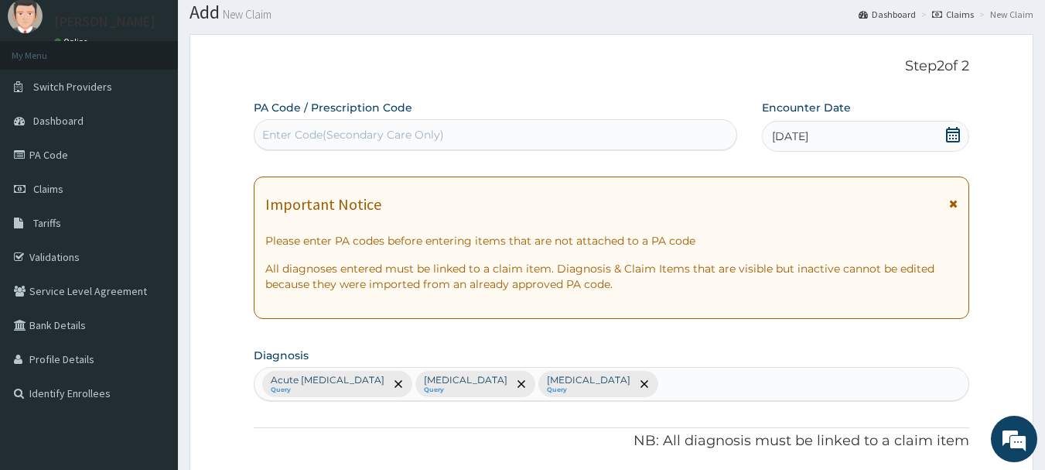
scroll to position [13, 0]
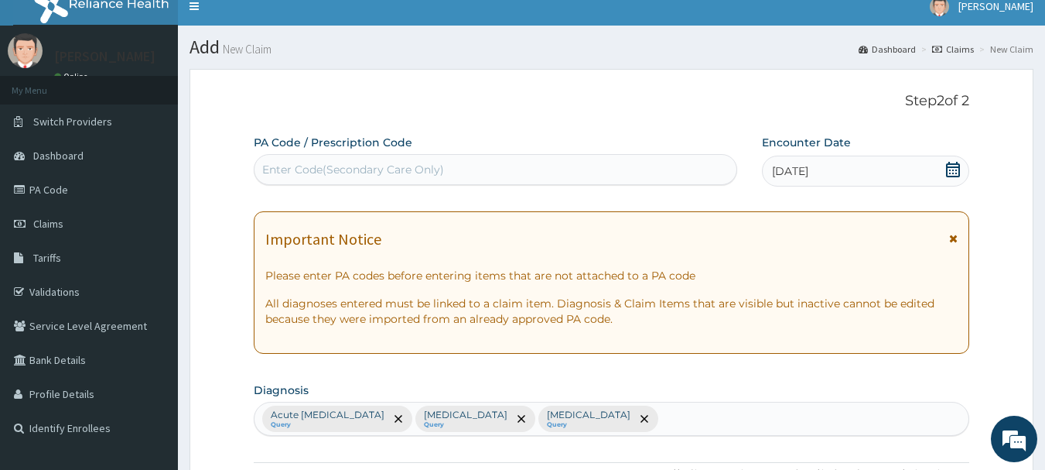
click at [865, 172] on div "19-07-2025" at bounding box center [865, 170] width 207 height 31
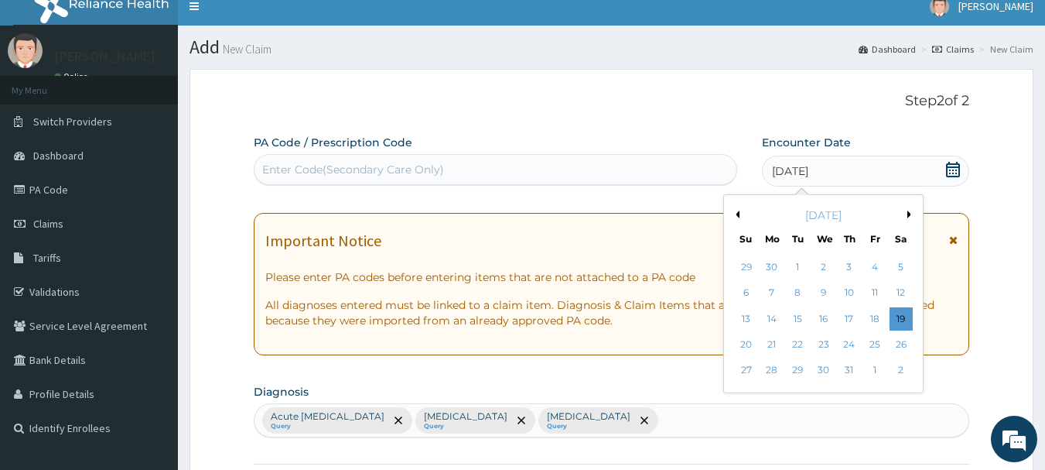
click at [865, 172] on div "19-07-2025" at bounding box center [865, 170] width 207 height 31
click at [895, 320] on div "19" at bounding box center [901, 318] width 23 height 23
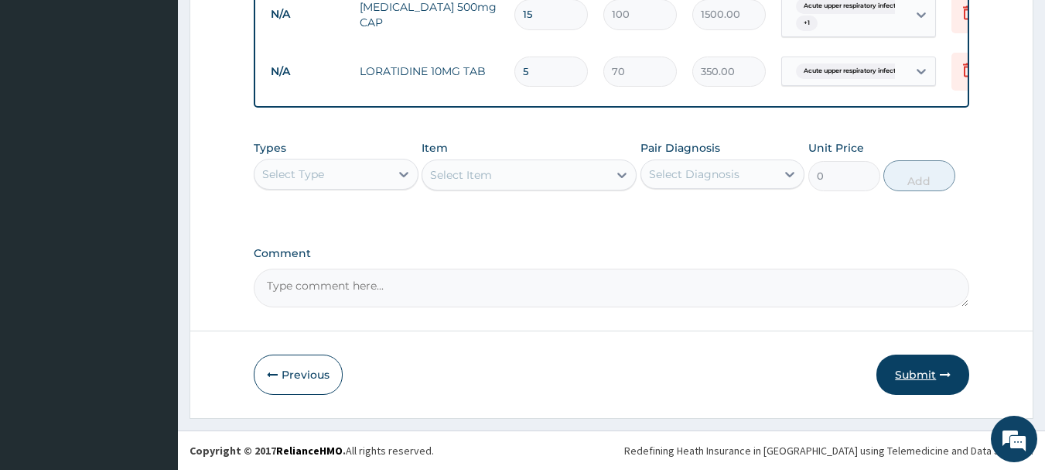
click at [912, 381] on button "Submit" at bounding box center [923, 374] width 93 height 40
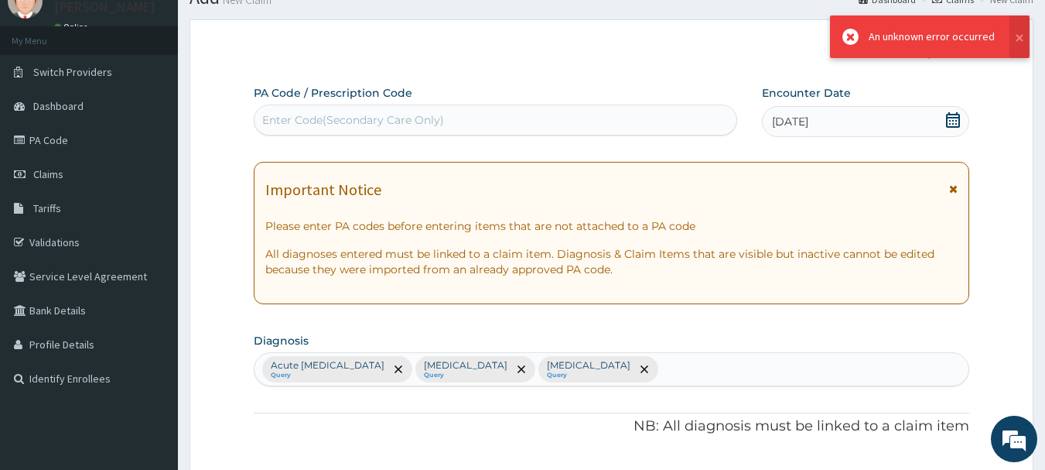
scroll to position [864, 0]
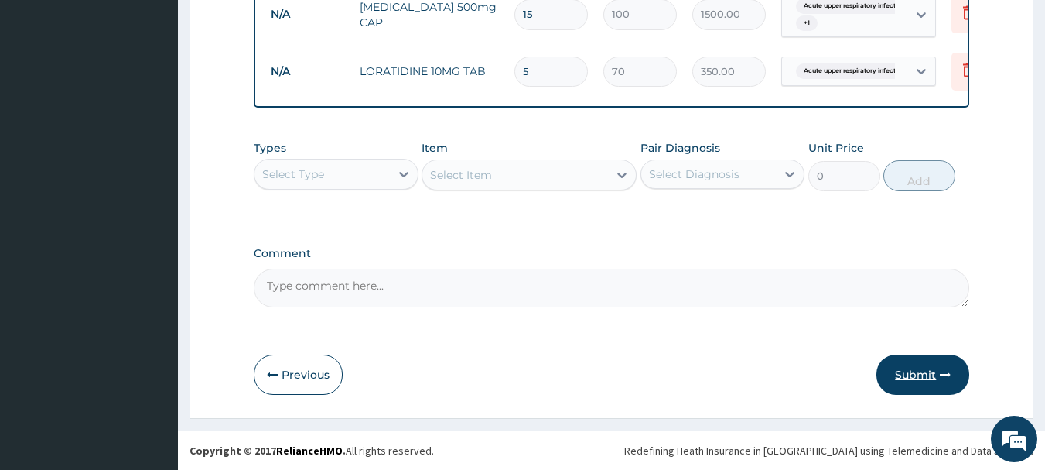
click at [915, 375] on button "Submit" at bounding box center [923, 374] width 93 height 40
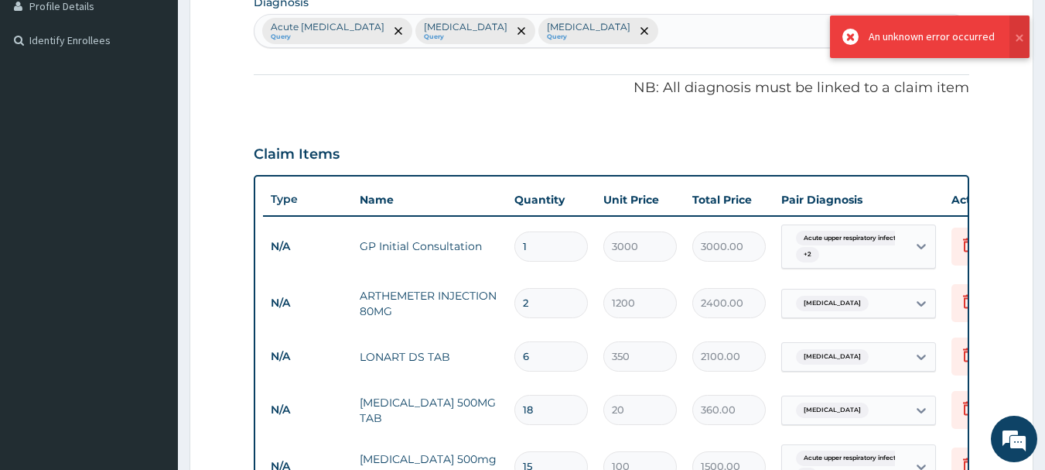
scroll to position [400, 0]
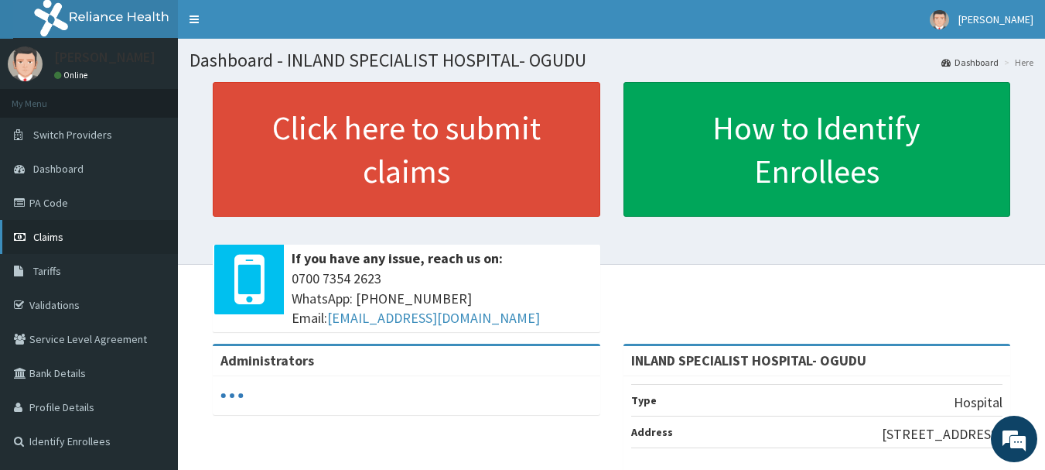
click at [38, 231] on span "Claims" at bounding box center [48, 237] width 30 height 14
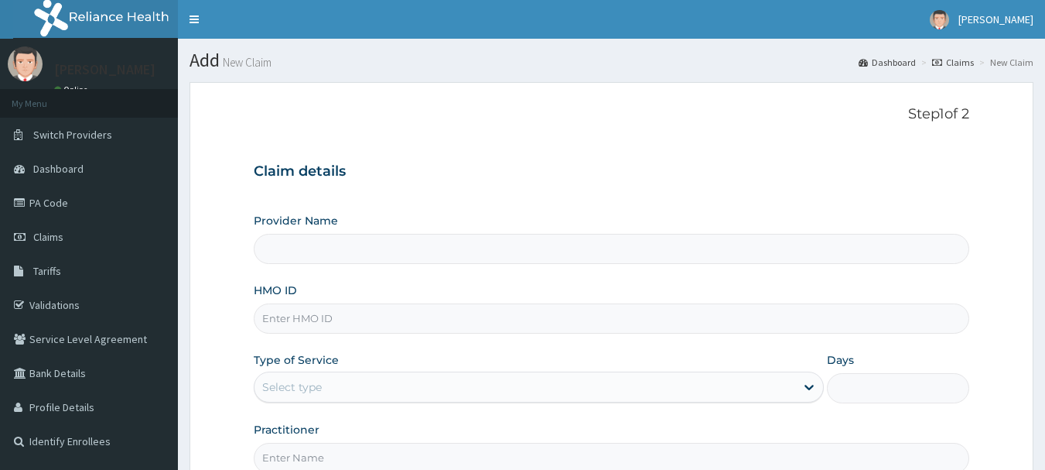
scroll to position [166, 0]
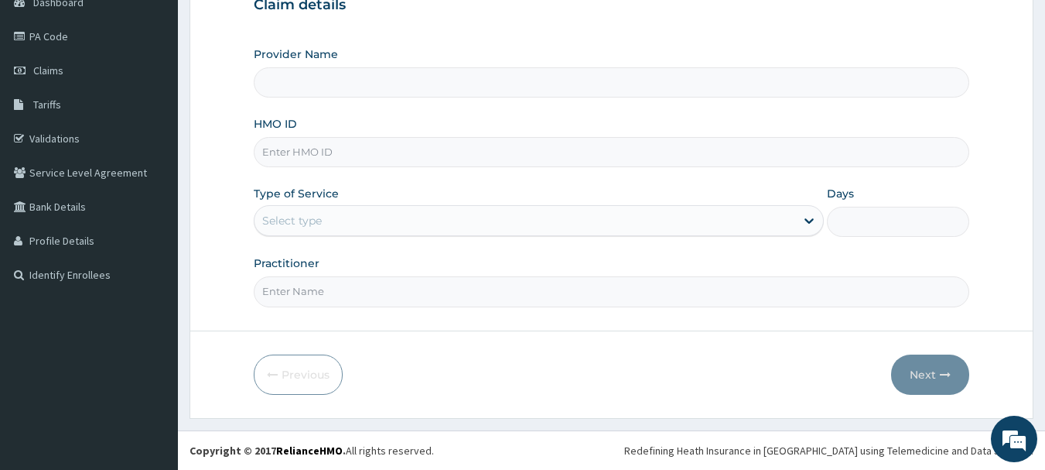
type input "INLAND SPECIALIST HOSPITAL- OGUDU"
